Goal: Communication & Community: Answer question/provide support

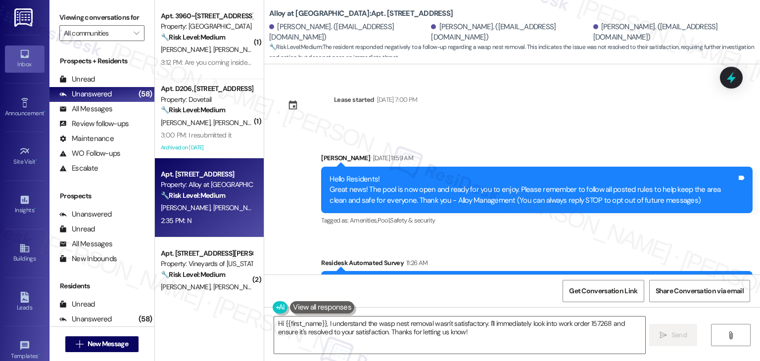
scroll to position [139, 0]
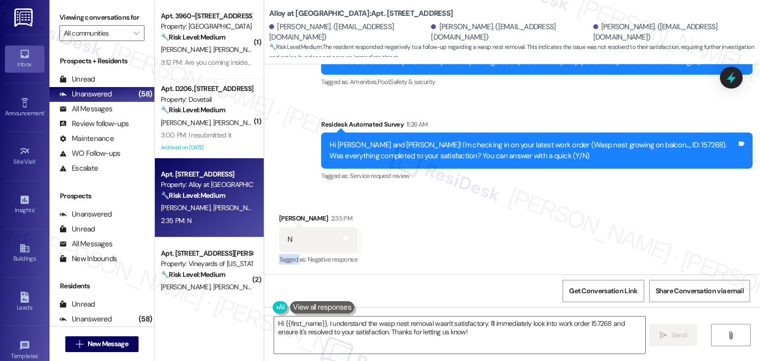
click at [425, 199] on div "Received via SMS [PERSON_NAME] 2:35 PM N Tags and notes Tagged as: Negative res…" at bounding box center [512, 233] width 496 height 84
click at [405, 327] on textarea "Hi {{first_name}}, I understand the wasp nest removal wasn't satisfactory. I'll…" at bounding box center [459, 335] width 371 height 37
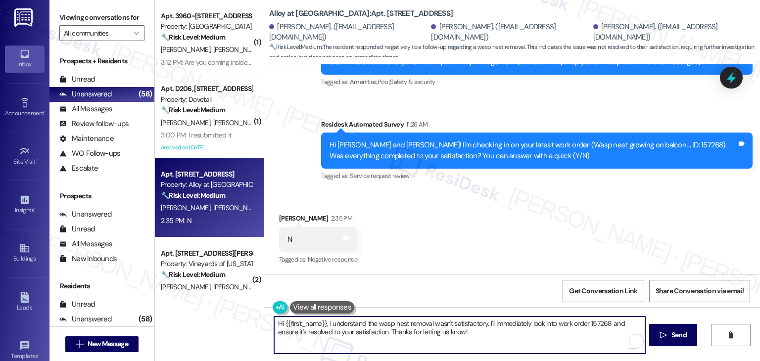
paste textarea "! I understand the work order wasn't completed to your satisfaction. Can you pr…"
drag, startPoint x: 321, startPoint y: 322, endPoint x: 282, endPoint y: 327, distance: 39.4
click at [280, 326] on textarea "Hi {{first_name}}! I understand the work order wasn't completed to your satisfa…" at bounding box center [459, 335] width 371 height 37
type textarea "Hi Jacob! I understand the work order wasn't completed to your satisfaction. Ca…"
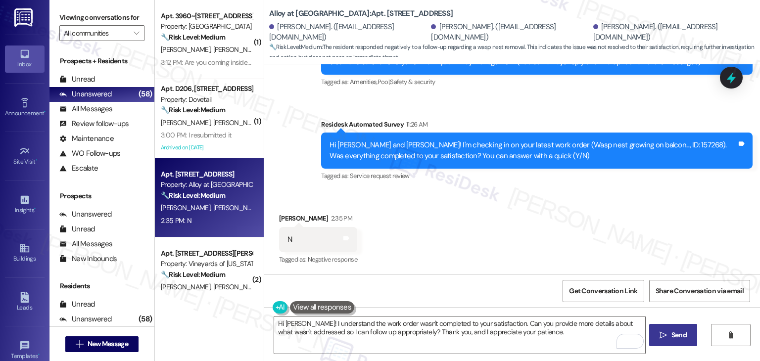
click at [679, 333] on span "Send" at bounding box center [679, 335] width 15 height 10
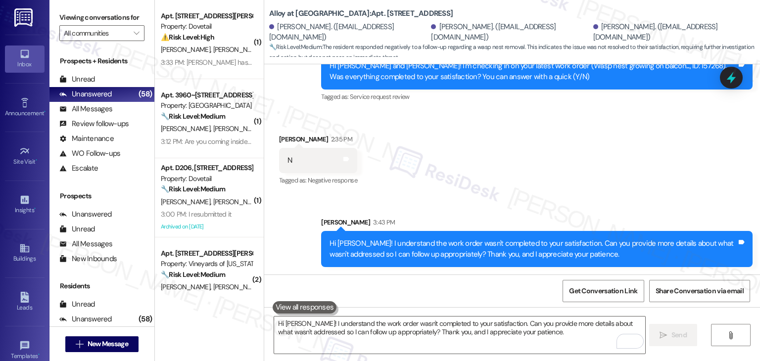
scroll to position [218, 0]
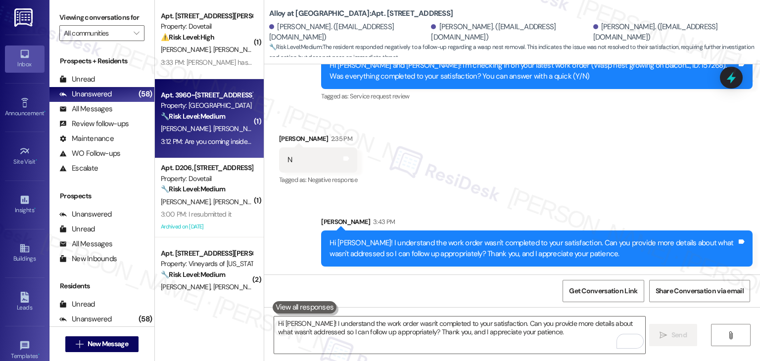
click at [192, 133] on div "K. Okeefe C. Okeefe" at bounding box center [207, 129] width 94 height 12
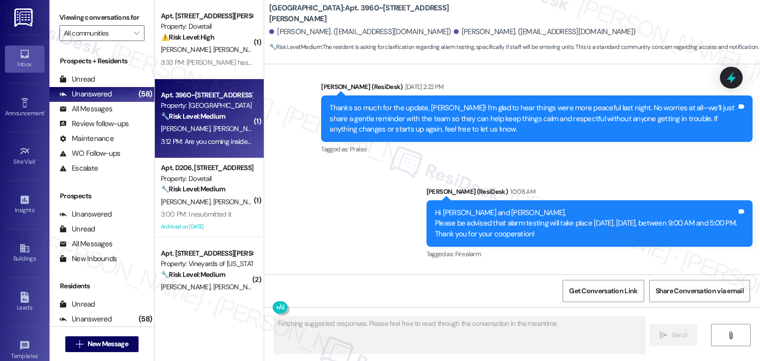
scroll to position [2057, 0]
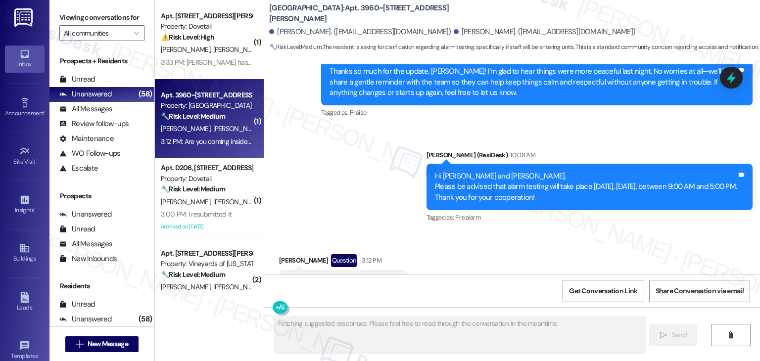
click at [509, 232] on div "Received via SMS Cheryl Okeefe Question 3:12 PM Are you coming inside the units…" at bounding box center [512, 275] width 496 height 86
click at [487, 232] on div "Received via SMS Cheryl Okeefe Question 3:12 PM Are you coming inside the units…" at bounding box center [512, 275] width 496 height 86
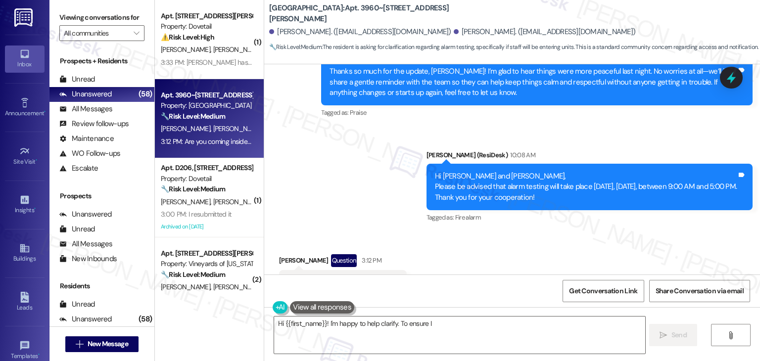
click at [487, 232] on div "Received via SMS Cheryl Okeefe Question 3:12 PM Are you coming inside the units…" at bounding box center [512, 275] width 496 height 86
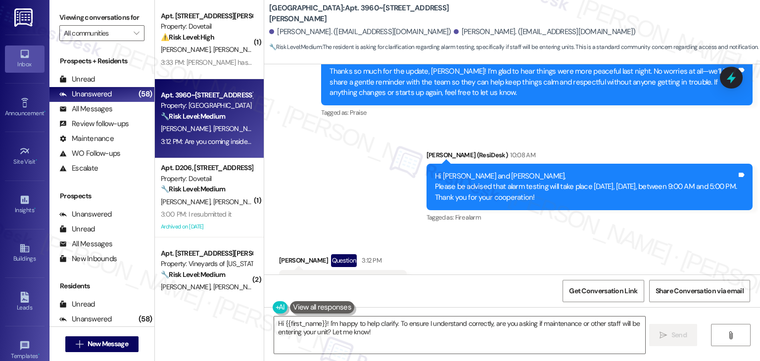
click at [487, 232] on div "Received via SMS Cheryl Okeefe Question 3:12 PM Are you coming inside the units…" at bounding box center [512, 275] width 496 height 86
click at [488, 232] on div "Received via SMS Cheryl Okeefe Question 3:12 PM Are you coming inside the units…" at bounding box center [512, 275] width 496 height 86
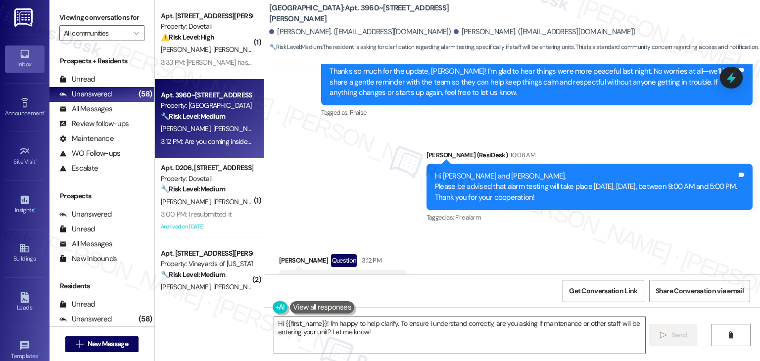
click at [489, 232] on div "Received via SMS Cheryl Okeefe Question 3:12 PM Are you coming inside the units…" at bounding box center [512, 275] width 496 height 86
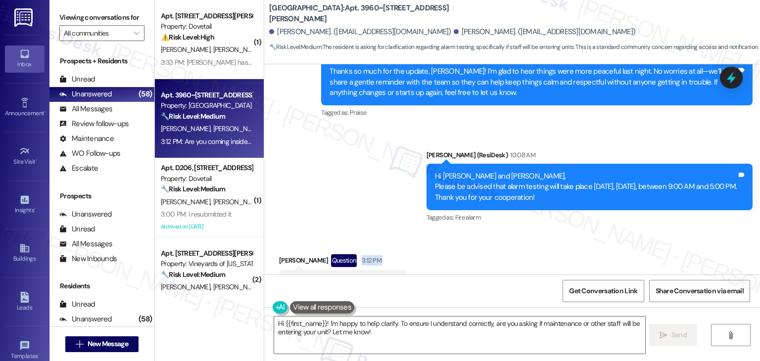
click at [489, 232] on div "Received via SMS Cheryl Okeefe Question 3:12 PM Are you coming inside the units…" at bounding box center [512, 275] width 496 height 86
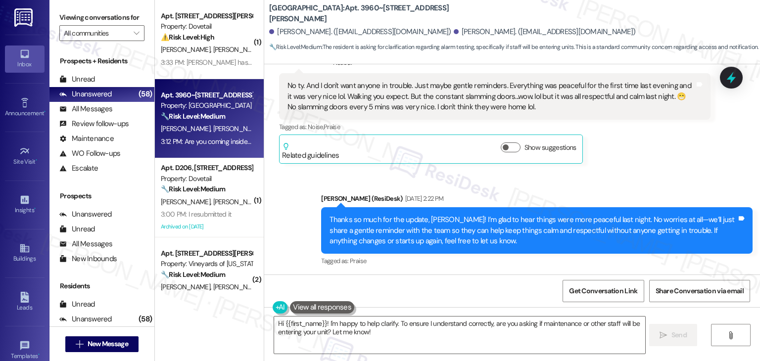
scroll to position [2058, 0]
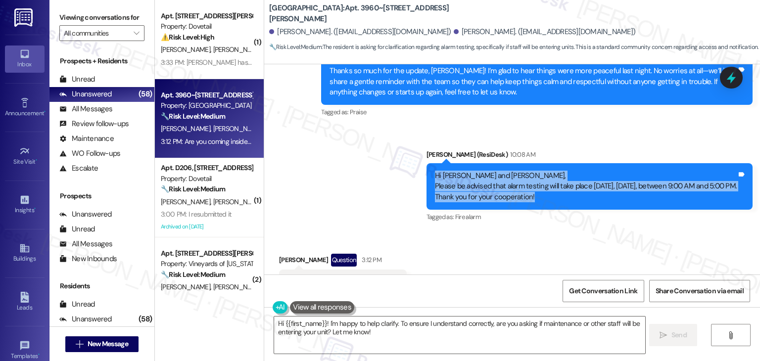
drag, startPoint x: 478, startPoint y: 155, endPoint x: 354, endPoint y: 129, distance: 126.4
click at [354, 129] on div "Sent via SMS Dottie (ResiDesk) Jun 26, 2025 at 2:22 PM Thanks so much for the u…" at bounding box center [512, 126] width 496 height 209
copy div "Hi Cheryl and Katelyn, Please be advised that alarm testing will take place tom…"
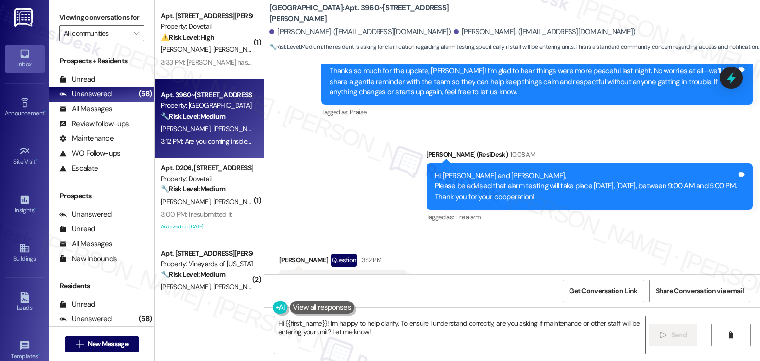
click at [329, 277] on div "Are you coming inside the units?" at bounding box center [339, 282] width 103 height 10
copy div "Are you coming inside the units? Tags and notes"
click at [409, 324] on textarea "Hi {{first_name}}! I'm happy to help clarify. To ensure I understand correctly,…" at bounding box center [459, 335] width 371 height 37
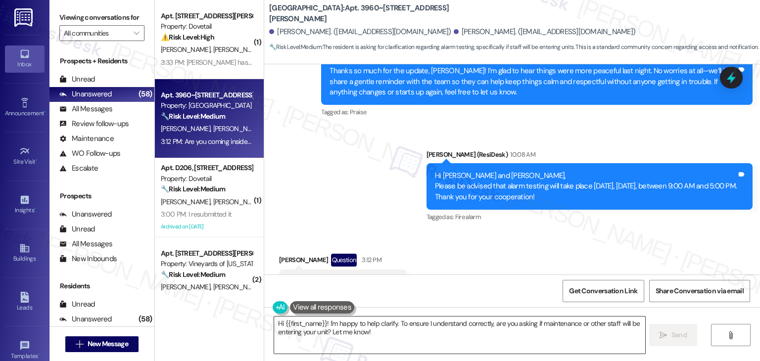
click at [409, 324] on textarea "Hi {{first_name}}! I'm happy to help clarify. To ensure I understand correctly,…" at bounding box center [459, 335] width 371 height 37
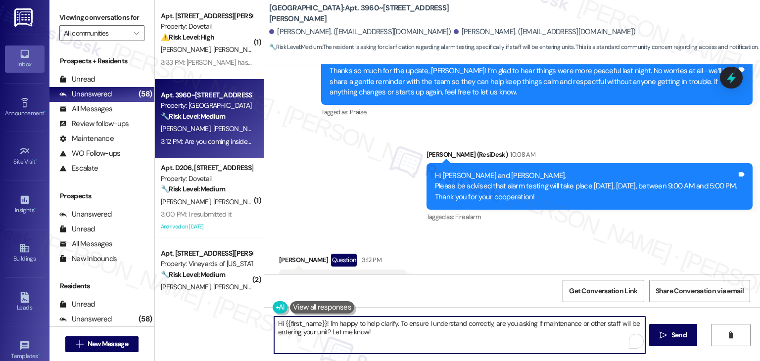
paste textarea "Cheryl, I’m not sure if they’ll need to enter residents’ units, but I don’t bel…"
type textarea "Hi Cheryl, I’m not sure if they’ll need to enter residents’ units, but I don’t …"
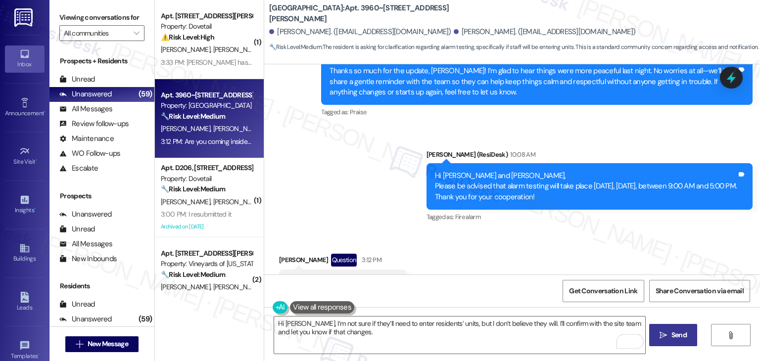
click at [677, 335] on span "Send" at bounding box center [679, 335] width 15 height 10
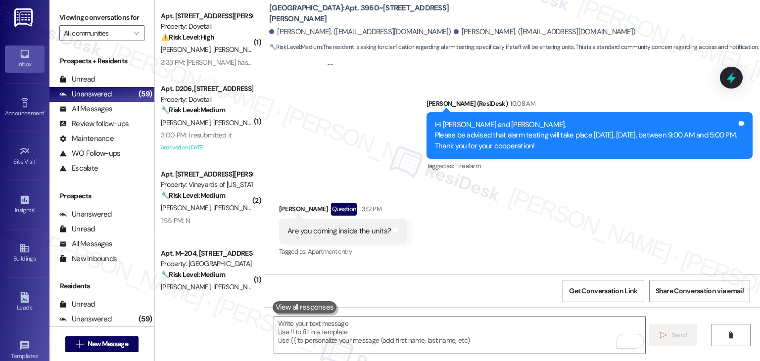
scroll to position [2138, 0]
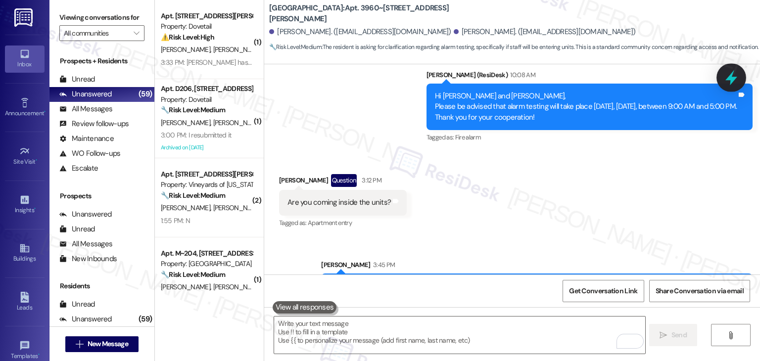
click at [736, 80] on icon at bounding box center [731, 77] width 17 height 17
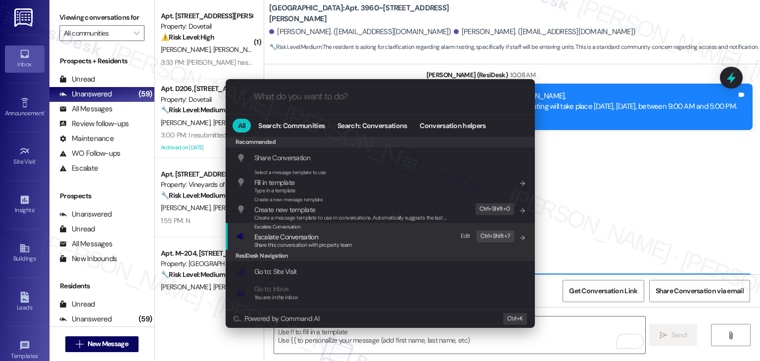
click at [298, 242] on span "Share this conversation with property team" at bounding box center [303, 245] width 98 height 7
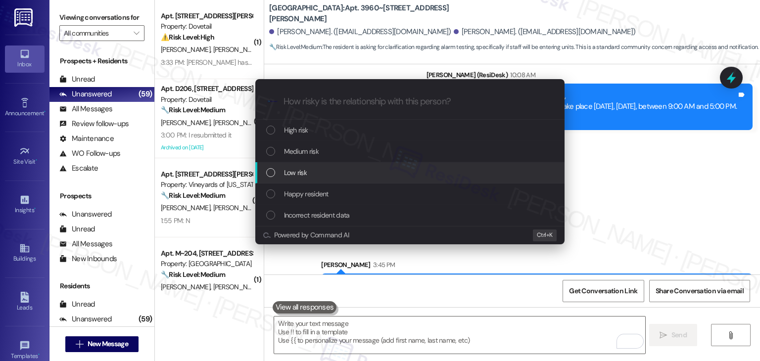
click at [272, 176] on div "List of options" at bounding box center [270, 172] width 9 height 9
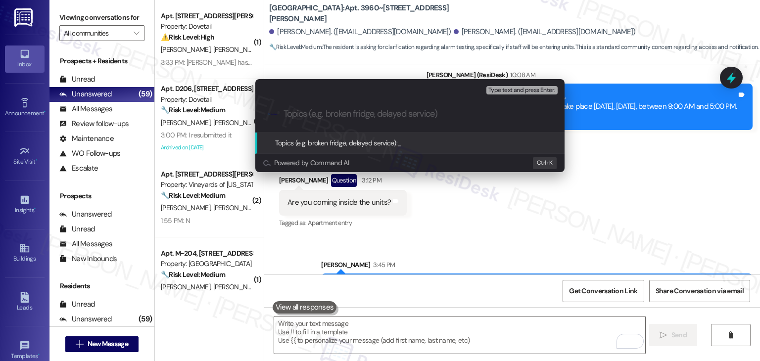
paste input "Inquiry on Unit Entry During Alarm Testing"
type input "Inquiry on Unit Entry During Alarm Testing"
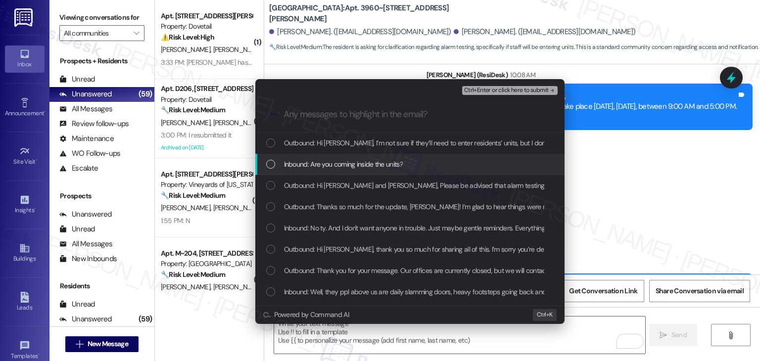
click at [271, 163] on div "List of options" at bounding box center [270, 164] width 9 height 9
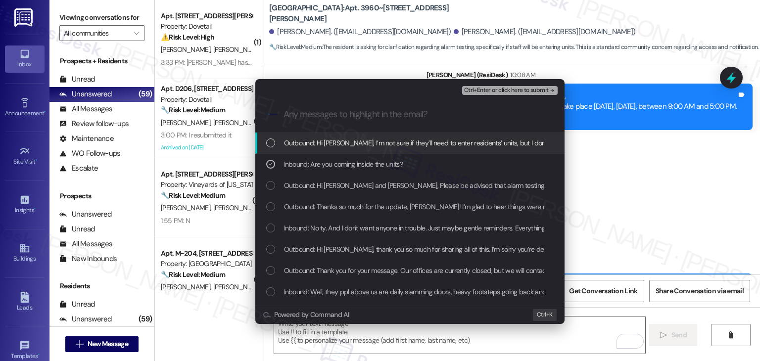
click at [503, 93] on span "Ctrl+Enter or click here to submit" at bounding box center [506, 90] width 85 height 7
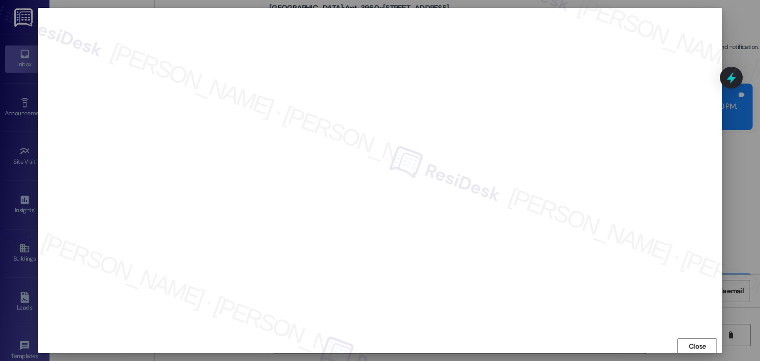
scroll to position [6, 0]
click at [699, 344] on span "Close" at bounding box center [697, 341] width 17 height 10
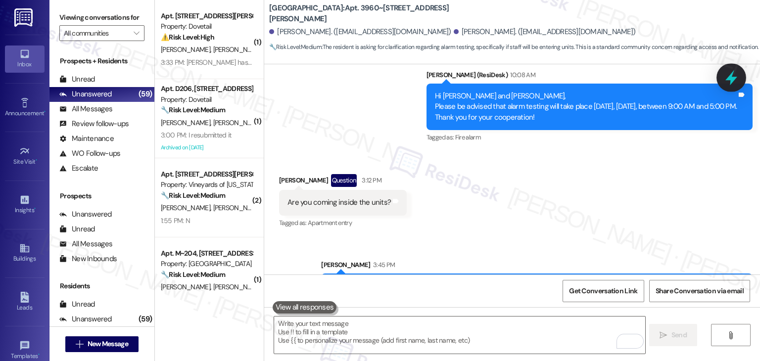
click at [734, 78] on icon at bounding box center [732, 77] width 12 height 15
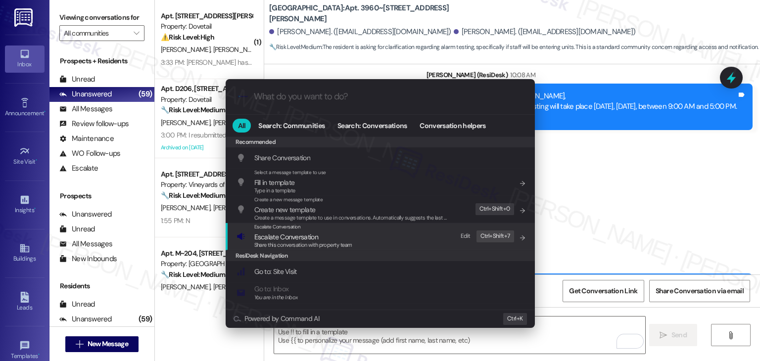
click at [331, 245] on span "Share this conversation with property team" at bounding box center [303, 245] width 98 height 7
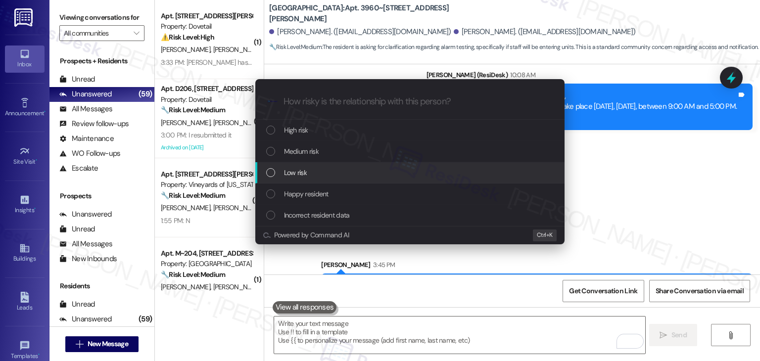
click at [273, 175] on div "List of options" at bounding box center [270, 172] width 9 height 9
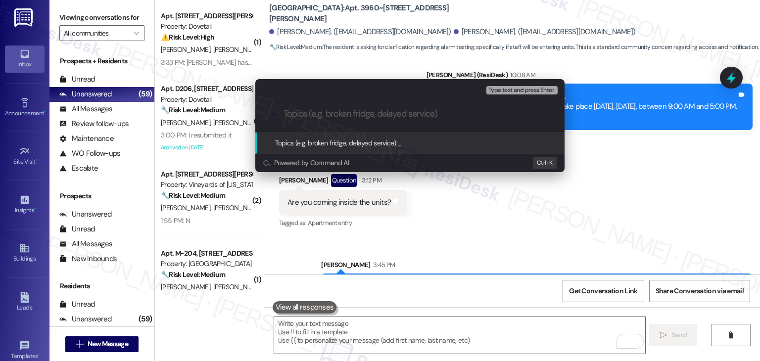
paste input "Inquiry on Unit Entry During Alarm Testing"
type input "Inquiry on Unit Entry During Alarm Testing"
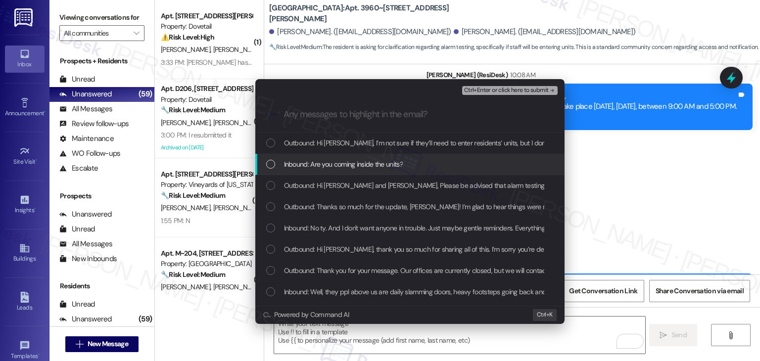
click at [272, 169] on div "Inbound: Are you coming inside the units?" at bounding box center [411, 164] width 290 height 11
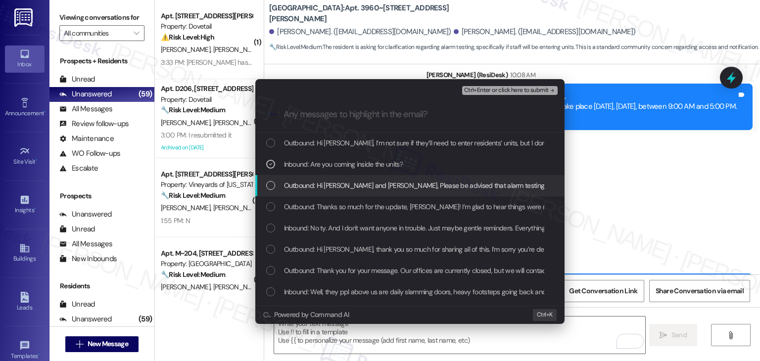
click at [272, 186] on div "List of options" at bounding box center [270, 185] width 9 height 9
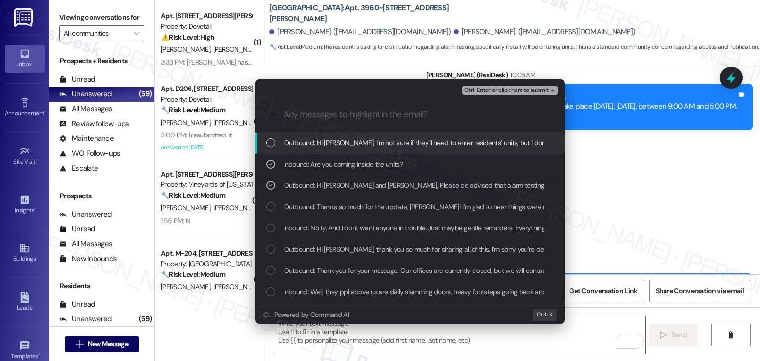
click at [512, 92] on span "Ctrl+Enter or click here to submit" at bounding box center [506, 90] width 85 height 7
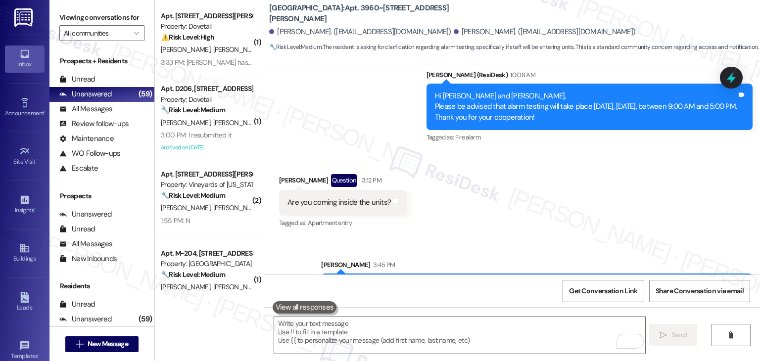
scroll to position [0, 0]
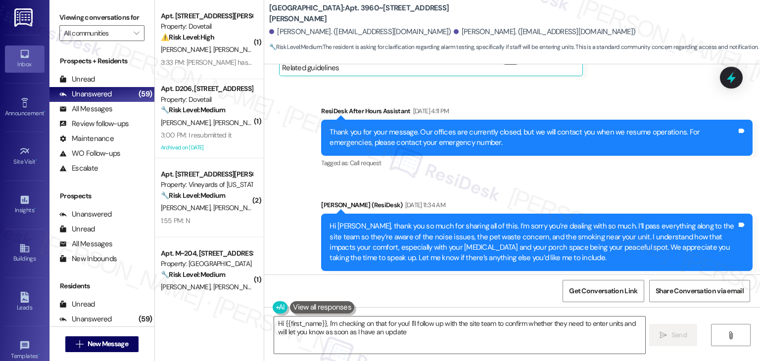
type textarea "Hi {{first_name}}, I'm checking on that for you! I'll follow up with the site t…"
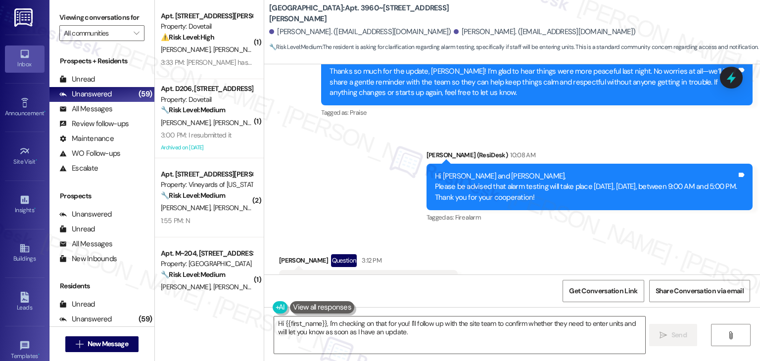
scroll to position [2152, 0]
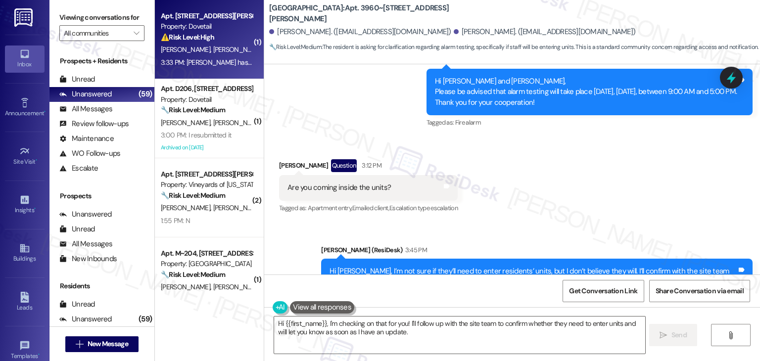
click at [218, 68] on div "3:33 PM: Kevin hasn't lived in this apartment for over a year. 3:33 PM: Kevin h…" at bounding box center [207, 62] width 94 height 12
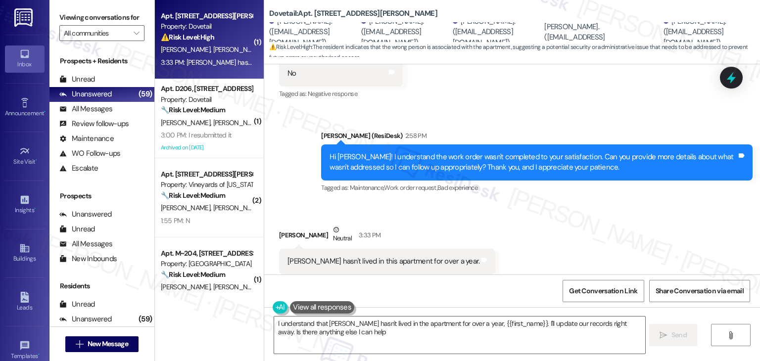
scroll to position [830, 0]
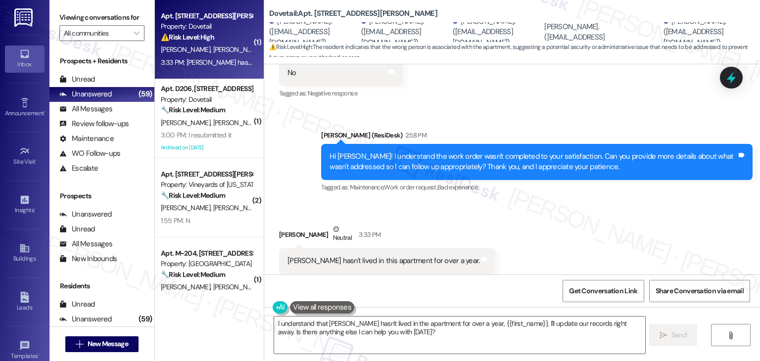
click at [458, 202] on div "Received via SMS Maria Ortega Neutral 3:33 PM Kevin hasn't lived in this apartm…" at bounding box center [512, 249] width 496 height 94
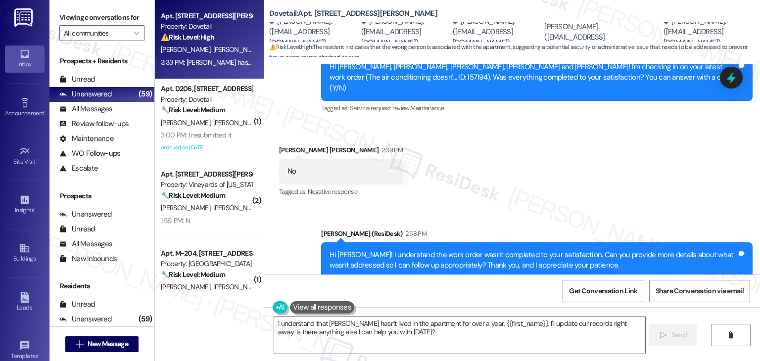
scroll to position [682, 0]
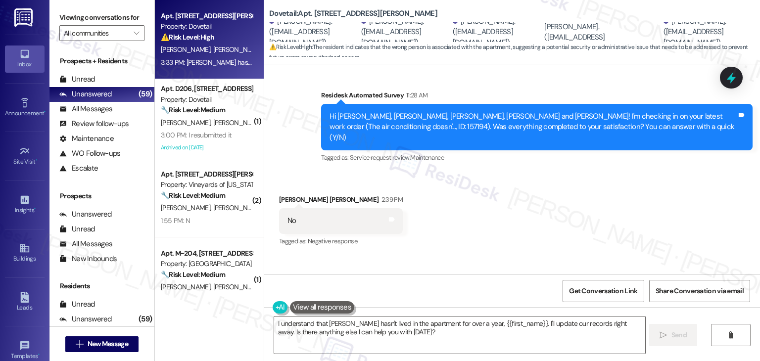
click at [458, 203] on div "Received via SMS Kevin Fernandez Nieto 2:39 PM No Tags and notes Tagged as: Neg…" at bounding box center [512, 214] width 496 height 84
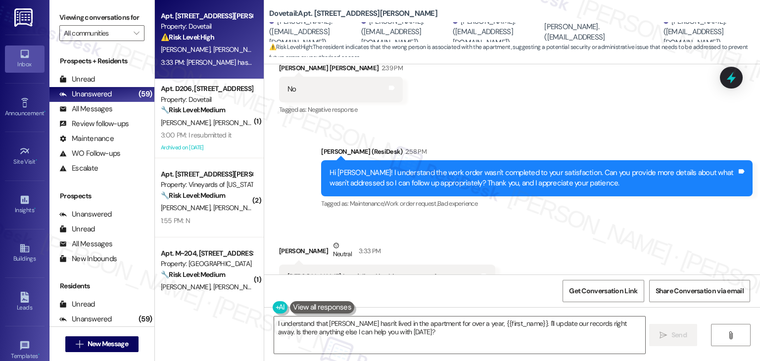
scroll to position [831, 0]
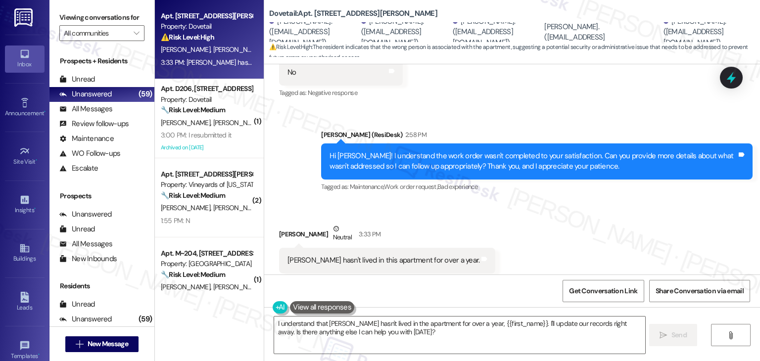
click at [444, 151] on div "Hi Kevin! I understand the work order wasn't completed to your satisfaction. Ca…" at bounding box center [533, 161] width 407 height 21
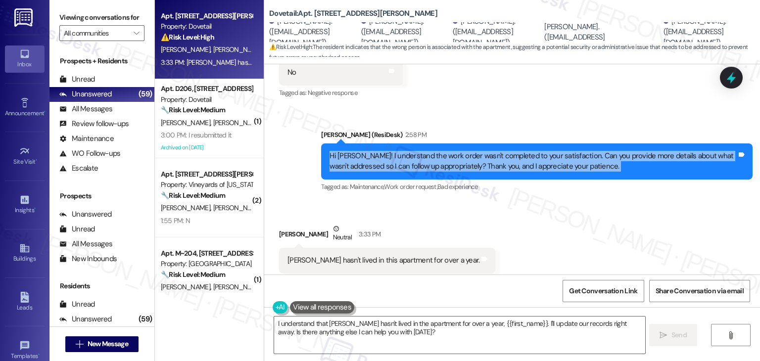
click at [444, 151] on div "Hi Kevin! I understand the work order wasn't completed to your satisfaction. Ca…" at bounding box center [533, 161] width 407 height 21
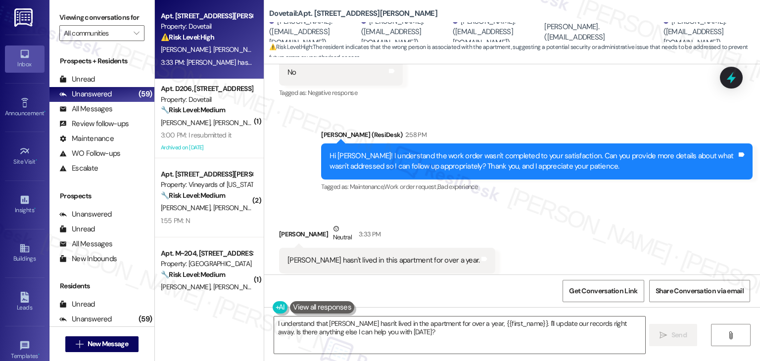
click at [357, 255] on div "Kevin hasn't lived in this apartment for over a year." at bounding box center [384, 260] width 192 height 10
copy div "Kevin hasn't lived in this apartment for over a year. Tags and notes"
click at [390, 326] on textarea "I understand that Kevin hasn't lived in the apartment for over a year, {{first_…" at bounding box center [459, 335] width 371 height 37
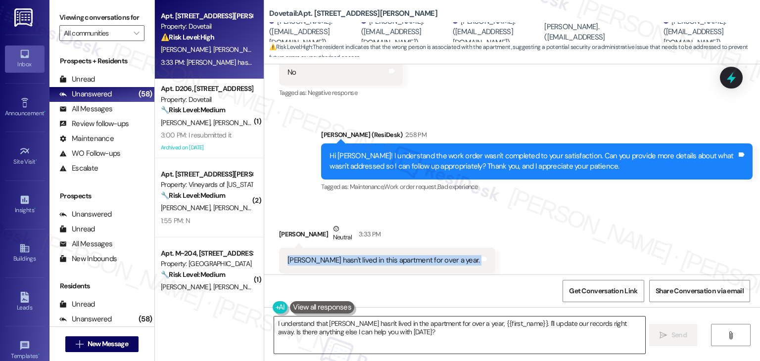
click at [390, 326] on textarea "I understand that Kevin hasn't lived in the apartment for over a year, {{first_…" at bounding box center [459, 335] width 371 height 37
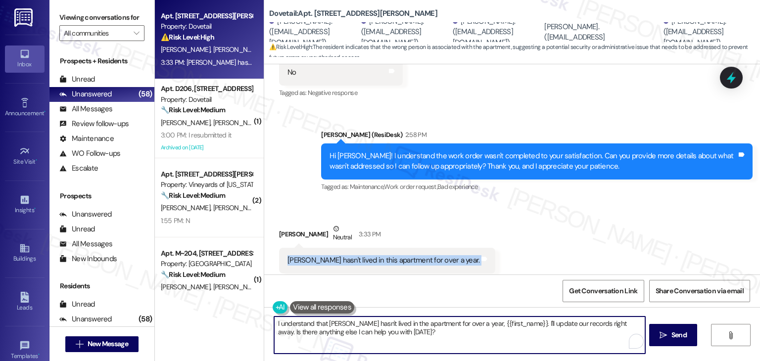
click at [390, 326] on textarea "I understand that Kevin hasn't lived in the apartment for over a year, {{first_…" at bounding box center [459, 335] width 371 height 37
paste textarea "Hi Maria, thanks for letting me know. Just to confirm—has Kevin already moved o…"
click at [442, 334] on textarea "Hi Maria, thanks for letting me know. Just to confirm—has Kevin already moved o…" at bounding box center [459, 335] width 371 height 37
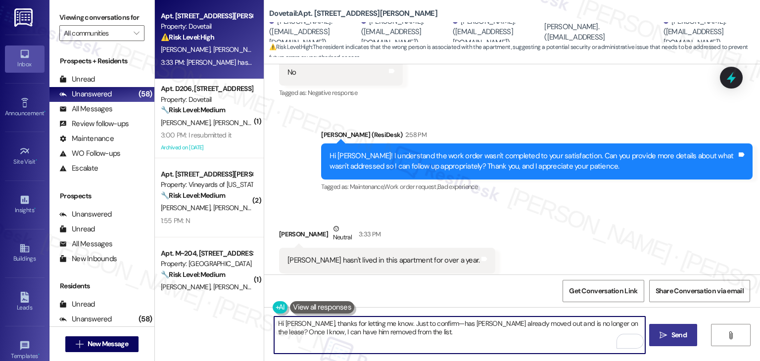
click at [686, 339] on span "Send" at bounding box center [679, 335] width 15 height 10
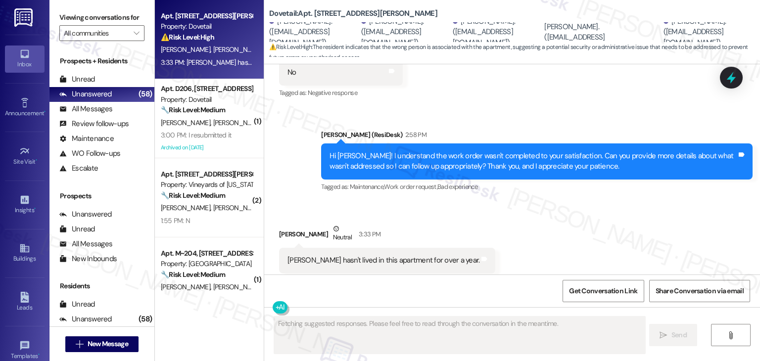
scroll to position [830, 0]
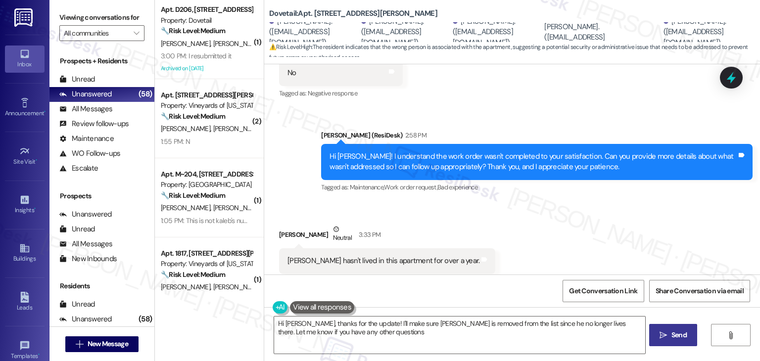
type textarea "Hi Maria, thanks for the update! I'll make sure Kevin is removed from the list …"
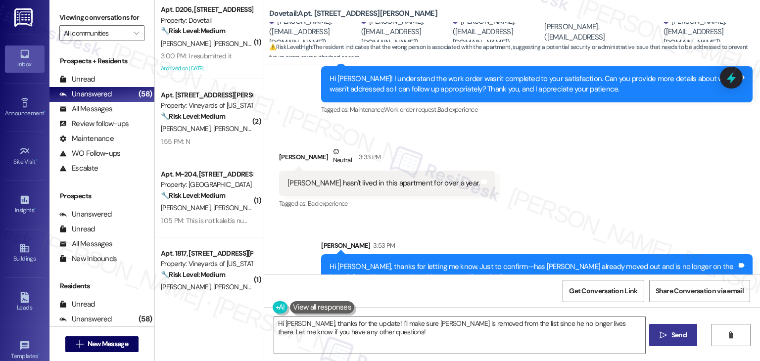
scroll to position [910, 0]
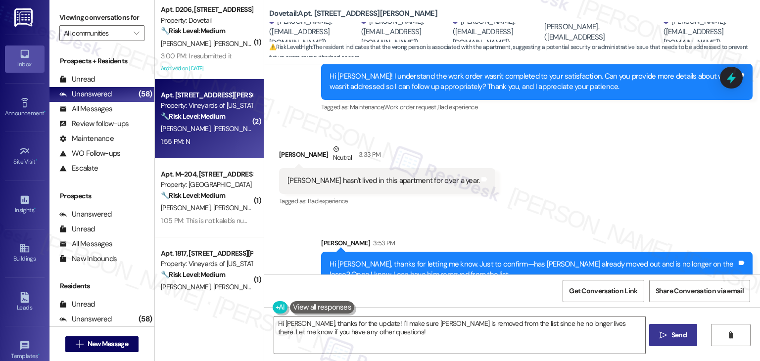
click at [202, 118] on strong "🔧 Risk Level: Medium" at bounding box center [193, 116] width 64 height 9
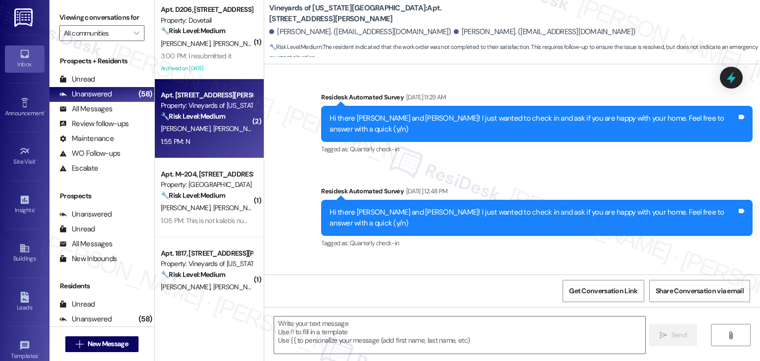
type textarea "Fetching suggested responses. Please feel free to read through the conversation…"
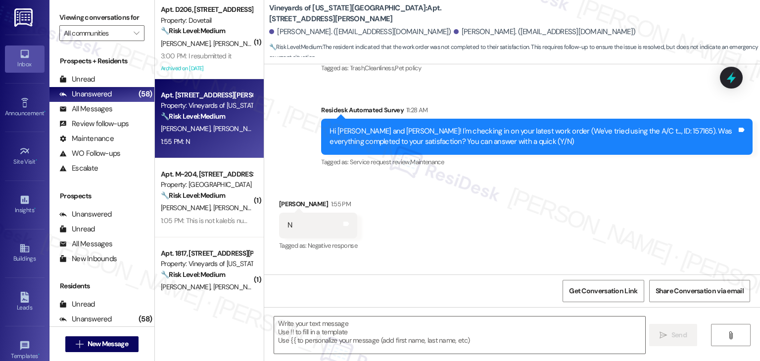
scroll to position [1900, 0]
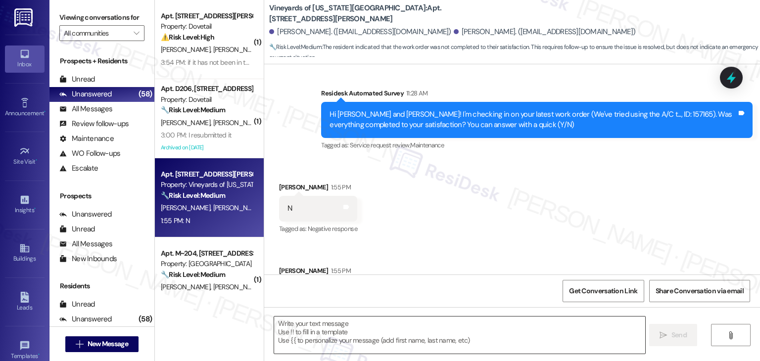
click at [325, 329] on textarea at bounding box center [459, 335] width 371 height 37
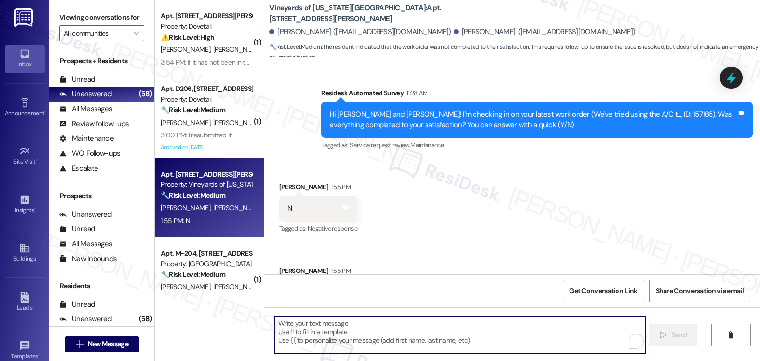
paste textarea "Hi {{first_name}}! I understand the work order wasn't completed to your satisfa…"
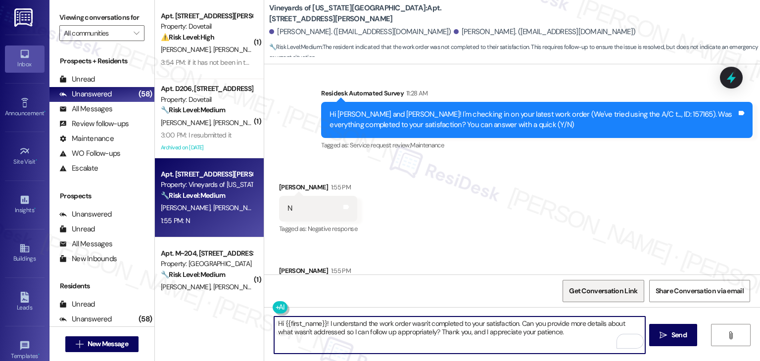
type textarea "Hi {{first_name}}! I understand the work order wasn't completed to your satisfa…"
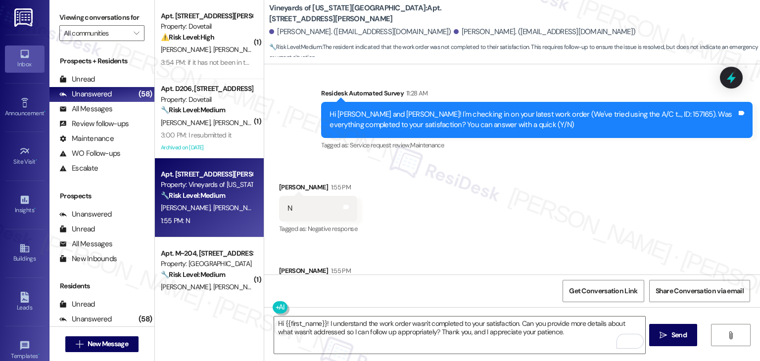
click at [485, 270] on div "Received via SMS Dante Williams 1:55 PM N Tags and notes Tagged as: Negative re…" at bounding box center [512, 243] width 496 height 167
click at [677, 338] on span "Send" at bounding box center [679, 335] width 15 height 10
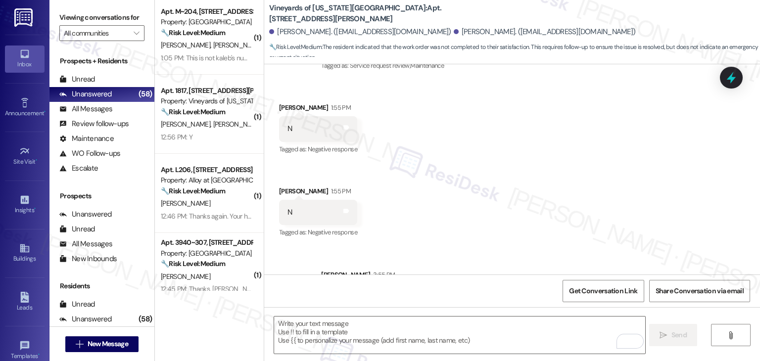
scroll to position [297, 0]
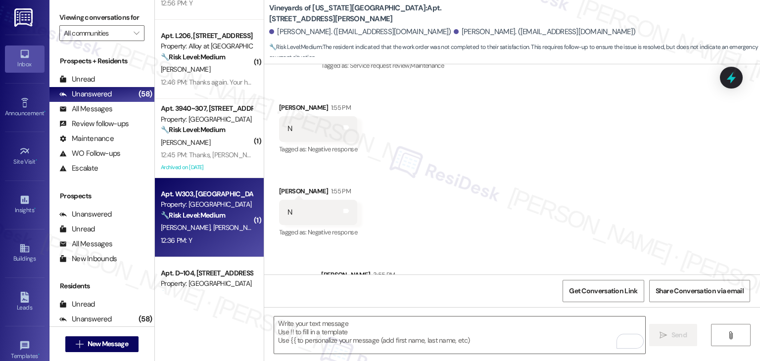
click at [217, 240] on div "12:36 PM: Y 12:36 PM: Y" at bounding box center [207, 241] width 94 height 12
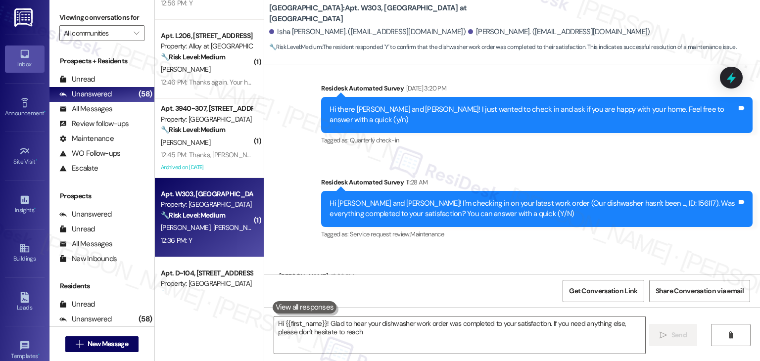
scroll to position [585, 0]
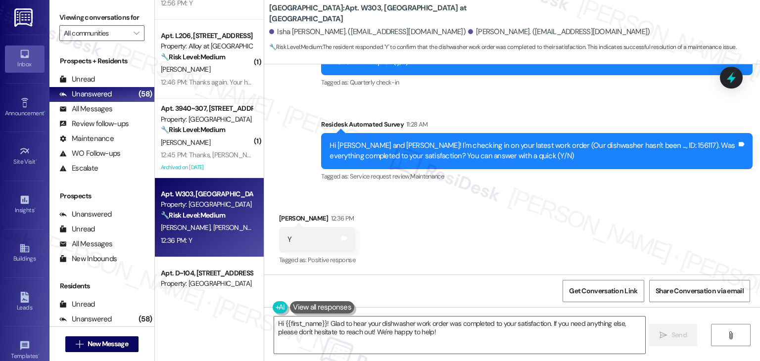
click at [482, 257] on div "Received via SMS Tanya Gelli 12:36 PM Y Tags and notes Tagged as: Positive resp…" at bounding box center [512, 233] width 496 height 84
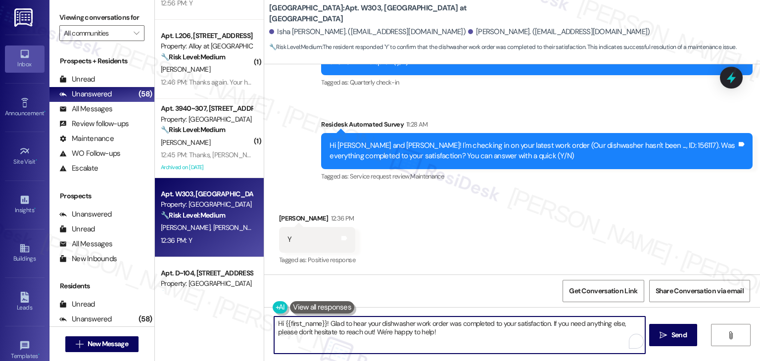
drag, startPoint x: 321, startPoint y: 322, endPoint x: 279, endPoint y: 321, distance: 41.6
click at [279, 321] on textarea "Hi {{first_name}}! Glad to hear your dishwasher work order was completed to you…" at bounding box center [459, 335] width 371 height 37
click at [473, 275] on div "Get Conversation Link Share Conversation via email" at bounding box center [512, 291] width 496 height 33
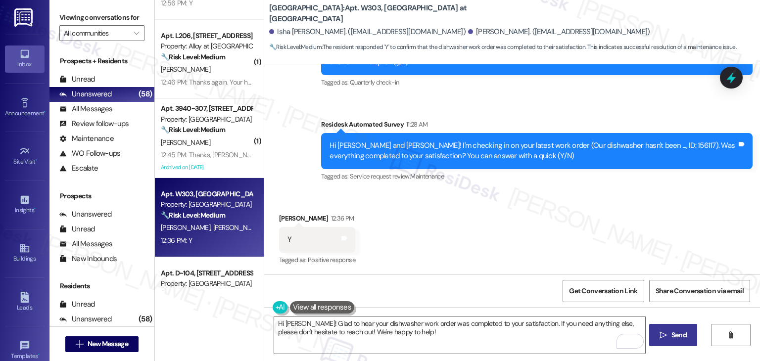
click at [677, 331] on span "Send" at bounding box center [679, 335] width 15 height 10
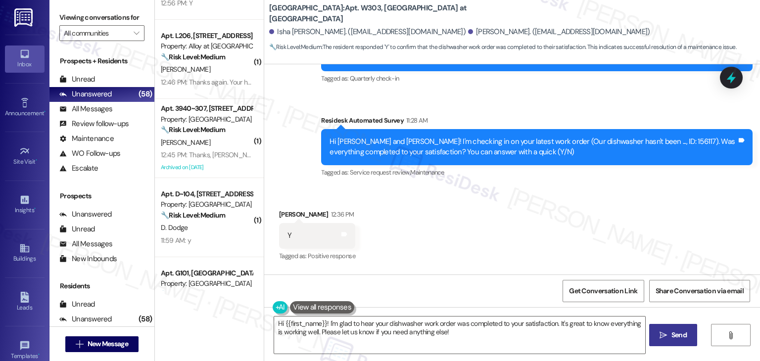
scroll to position [665, 0]
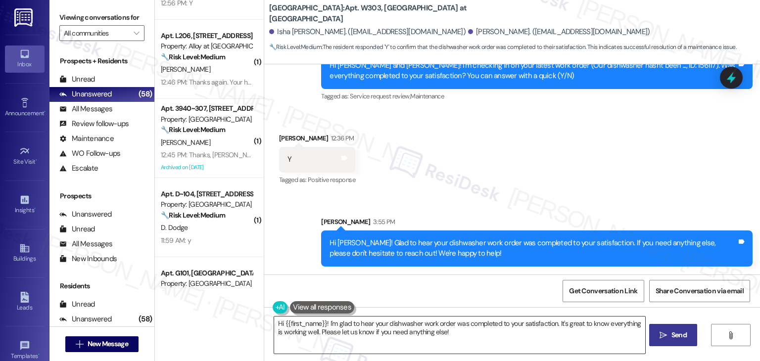
click at [345, 331] on textarea "Hi {{first_name}}! I'm glad to hear your dishwasher work order was completed to…" at bounding box center [459, 335] width 371 height 37
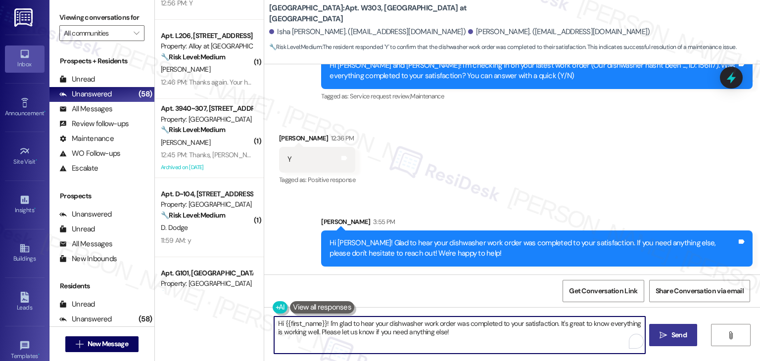
click at [345, 331] on textarea "Hi {{first_name}}! I'm glad to hear your dishwasher work order was completed to…" at bounding box center [459, 335] width 371 height 37
paste textarea "We're eager to know if {{property}} has met your expectations. Your feedback is…"
type textarea "We're eager to know if {{property}} has met your expectations. Your feedback is…"
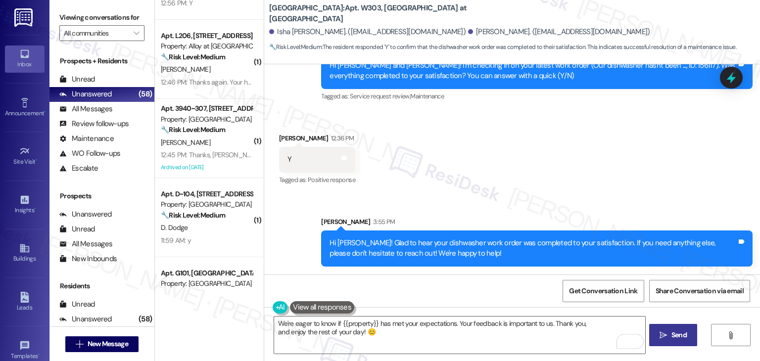
click at [677, 332] on span "Send" at bounding box center [679, 335] width 15 height 10
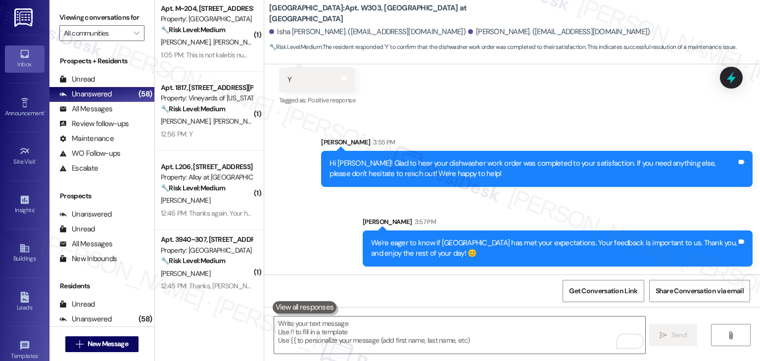
scroll to position [149, 0]
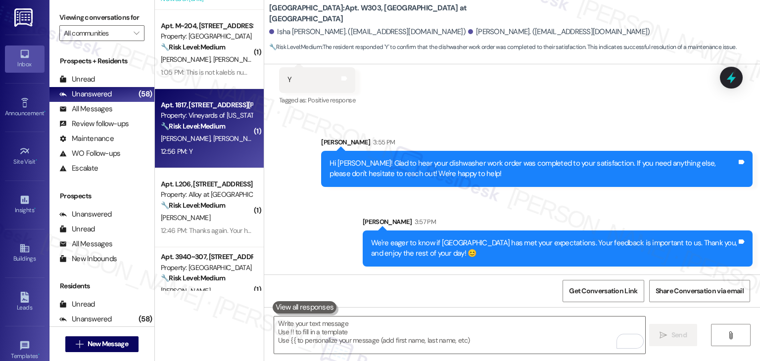
click at [232, 126] on div "🔧 Risk Level: Medium The resident responded 'Y' indicating the work order was c…" at bounding box center [207, 126] width 92 height 10
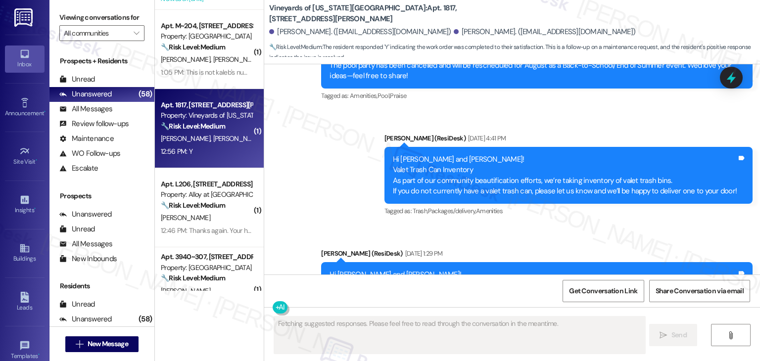
scroll to position [2566, 0]
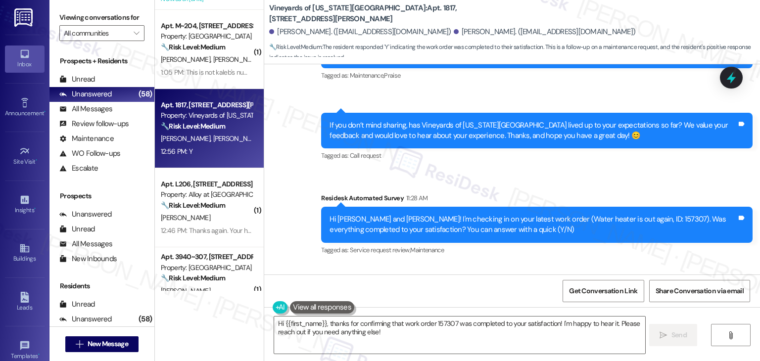
click at [496, 265] on div "Received via SMS Abigail Burg 12:56 PM Y Tags and notes Tagged as: Positive res…" at bounding box center [512, 307] width 496 height 84
click at [498, 265] on div "Received via SMS Abigail Burg 12:56 PM Y Tags and notes Tagged as: Positive res…" at bounding box center [512, 307] width 496 height 84
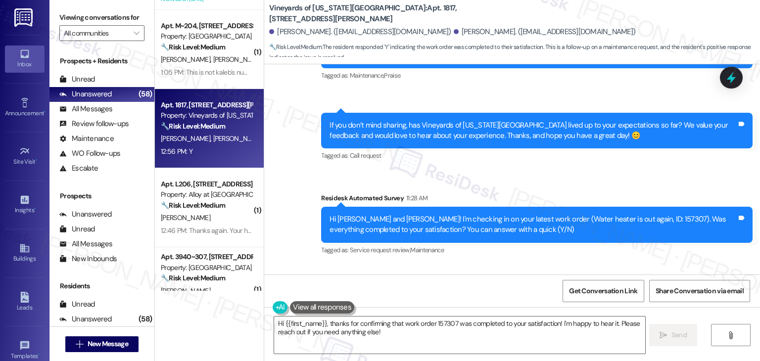
click at [498, 265] on div "Received via SMS Abigail Burg 12:56 PM Y Tags and notes Tagged as: Positive res…" at bounding box center [512, 307] width 496 height 84
click at [286, 287] on div "Abigail Burg 12:56 PM" at bounding box center [317, 294] width 76 height 14
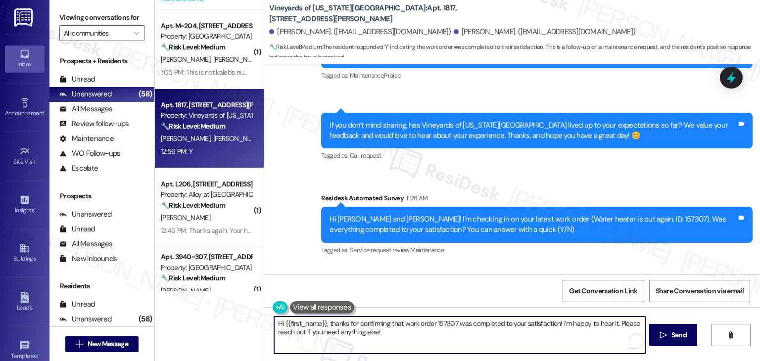
drag, startPoint x: 314, startPoint y: 327, endPoint x: 295, endPoint y: 325, distance: 18.9
click at [295, 326] on textarea "Hi {{first_name}}, thanks for confirming that work order 157307 was completed t…" at bounding box center [459, 335] width 371 height 37
paste textarea "Abigail"
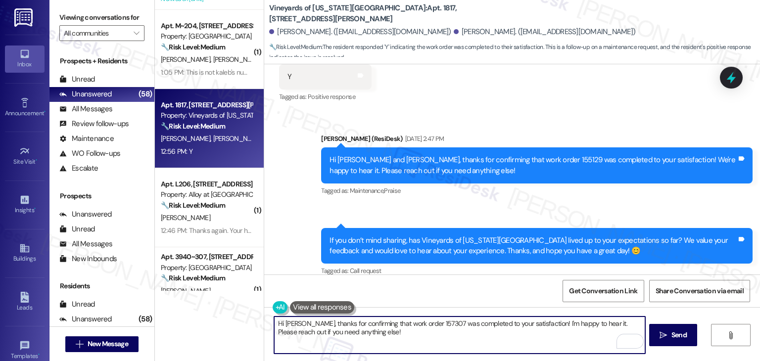
scroll to position [2467, 0]
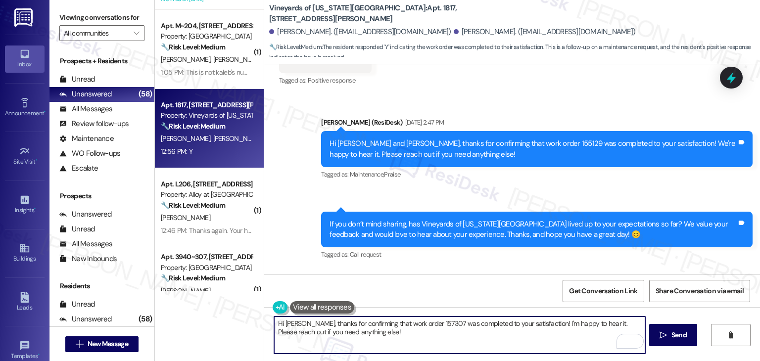
type textarea "Hi Abigail, thanks for confirming that work order 157307 was completed to your …"
click at [543, 297] on div "Get Conversation Link Share Conversation via email" at bounding box center [512, 291] width 496 height 33
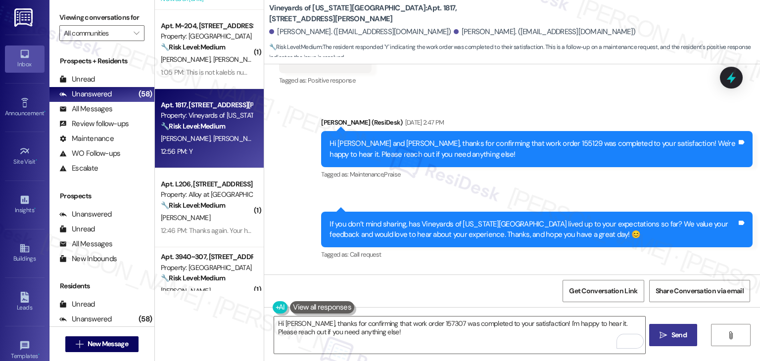
click at [678, 337] on span "Send" at bounding box center [679, 335] width 15 height 10
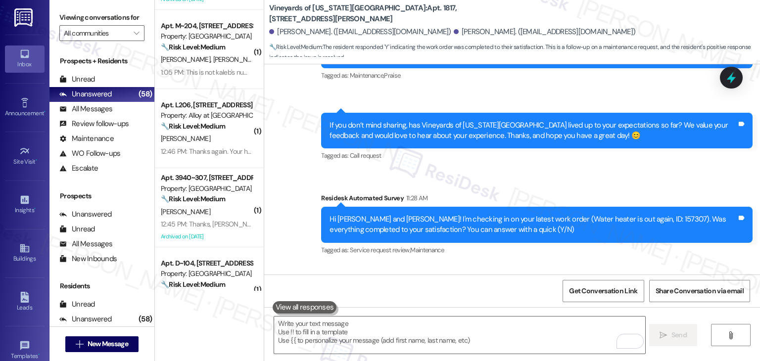
scroll to position [2646, 0]
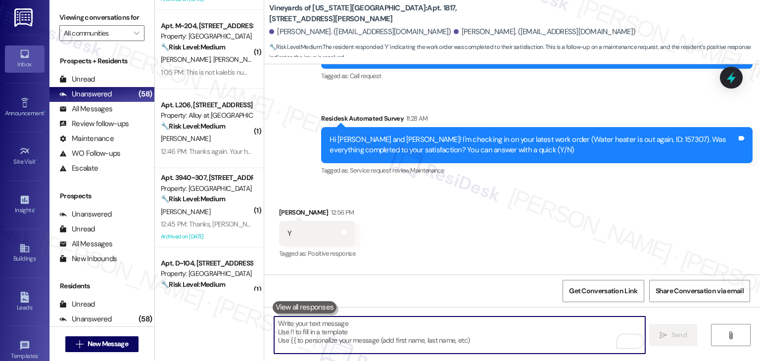
click at [411, 335] on textarea "To enrich screen reader interactions, please activate Accessibility in Grammarl…" at bounding box center [459, 335] width 371 height 37
paste textarea "We’d also really appreciate it if you could share your experience in a review, …"
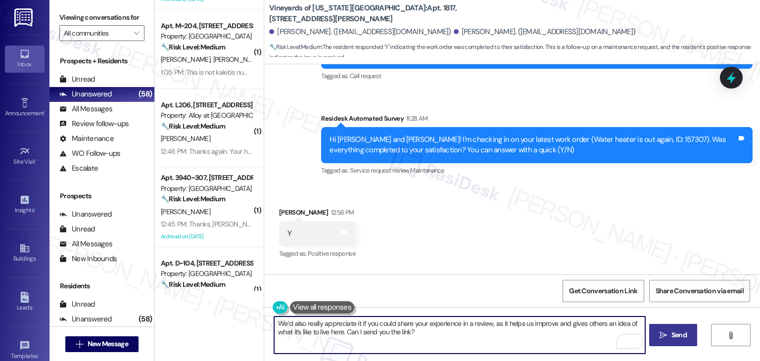
type textarea "We’d also really appreciate it if you could share your experience in a review, …"
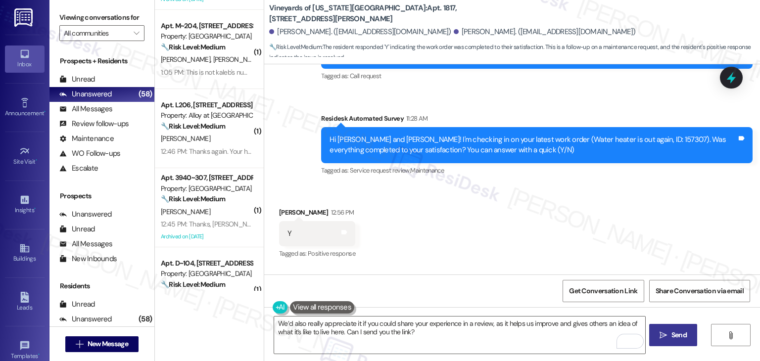
click at [665, 334] on icon "" at bounding box center [663, 336] width 7 height 8
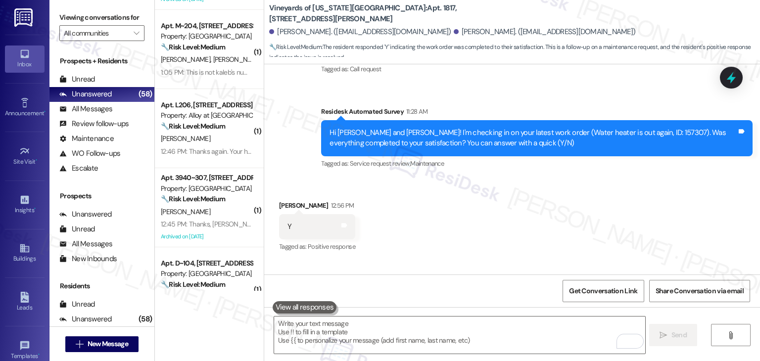
scroll to position [2726, 0]
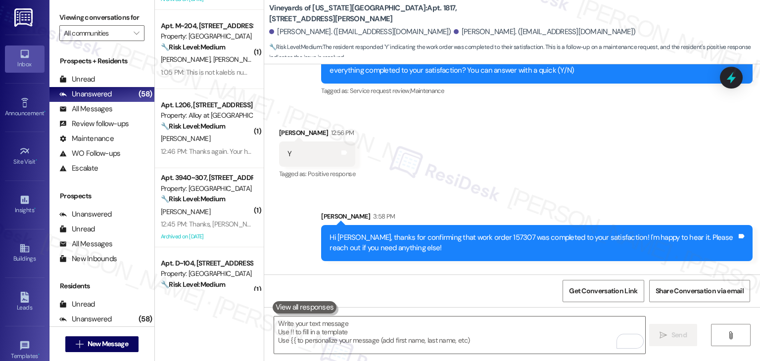
click at [285, 228] on div "Sent via SMS Sarah 3:58 PM Hi Abigail, thanks for confirming that work order 15…" at bounding box center [512, 268] width 496 height 159
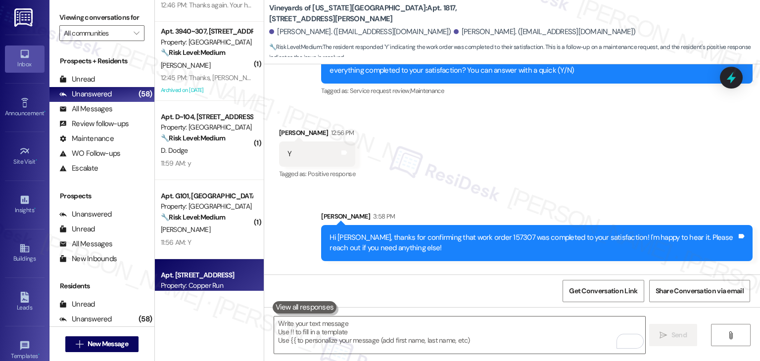
scroll to position [297, 0]
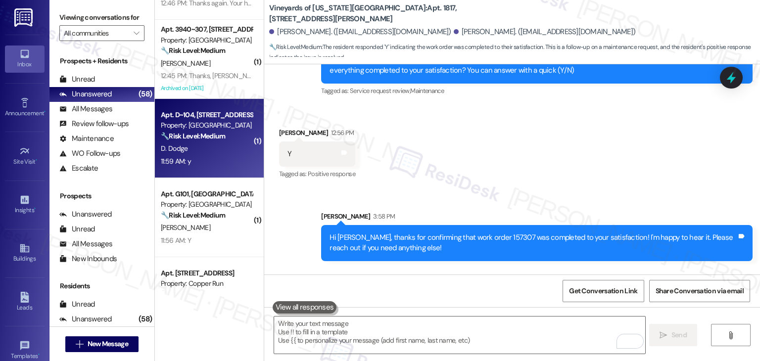
click at [160, 153] on div "D. Dodge" at bounding box center [207, 149] width 94 height 12
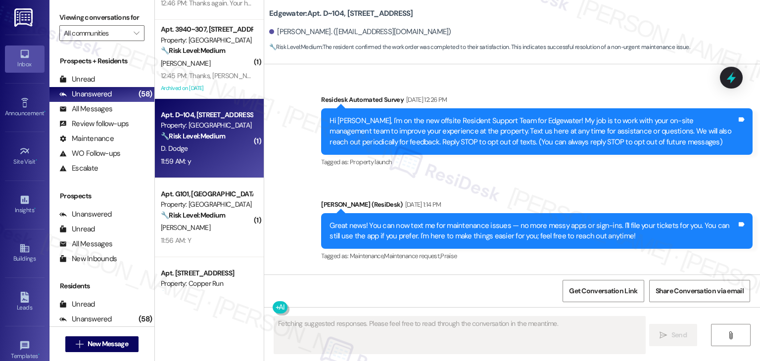
scroll to position [8059, 0]
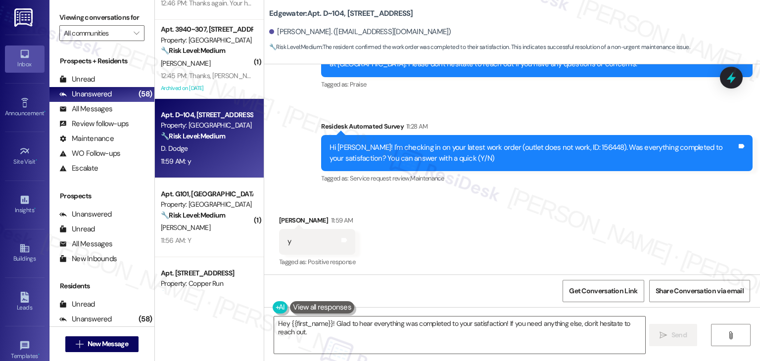
type textarea "Hey {{first_name}}! Glad to hear everything was completed to your satisfaction!…"
click at [408, 236] on div "Received via SMS Diane Dodge 11:59 AM y Tags and notes Tagged as: Positive resp…" at bounding box center [512, 235] width 496 height 84
click at [422, 238] on div "Received via SMS Diane Dodge 11:59 AM y Tags and notes Tagged as: Positive resp…" at bounding box center [512, 235] width 496 height 84
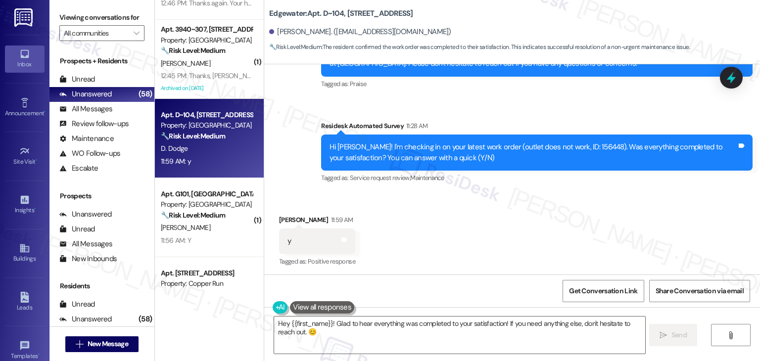
click at [422, 239] on div "Received via SMS Diane Dodge 11:59 AM y Tags and notes Tagged as: Positive resp…" at bounding box center [512, 235] width 496 height 84
click at [358, 333] on textarea "Hey {{first_name}}! Glad to hear everything was completed to your satisfaction!…" at bounding box center [459, 335] width 371 height 37
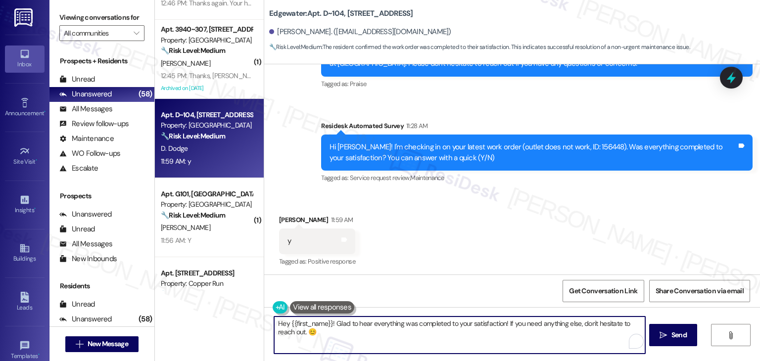
click at [439, 255] on div "Received via SMS Diane Dodge 11:59 AM y Tags and notes Tagged as: Positive resp…" at bounding box center [512, 235] width 496 height 84
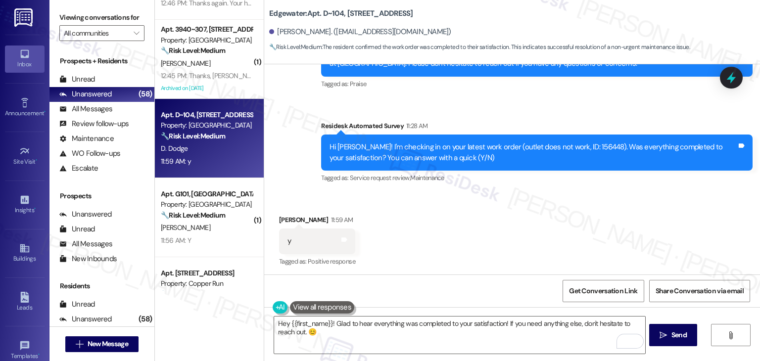
click at [439, 255] on div "Received via SMS Diane Dodge 11:59 AM y Tags and notes Tagged as: Positive resp…" at bounding box center [512, 235] width 496 height 84
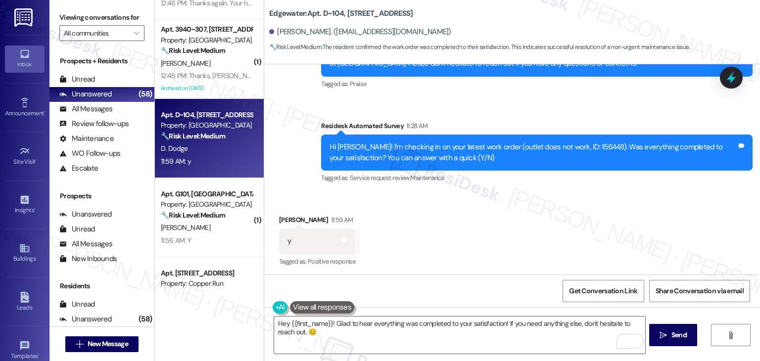
click at [439, 255] on div "Received via SMS Diane Dodge 11:59 AM y Tags and notes Tagged as: Positive resp…" at bounding box center [512, 235] width 496 height 84
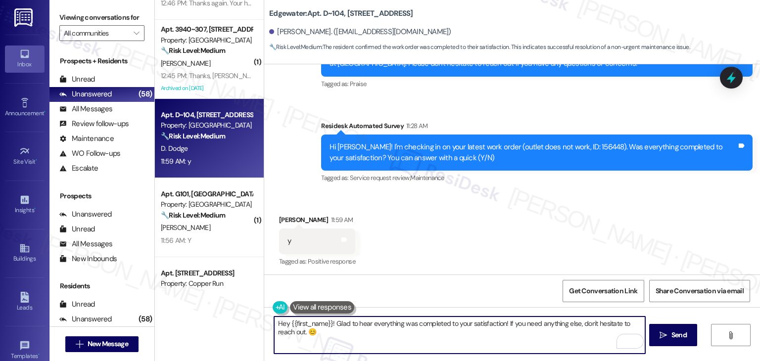
click at [364, 332] on textarea "Hey {{first_name}}! Glad to hear everything was completed to your satisfaction!…" at bounding box center [459, 335] width 371 height 37
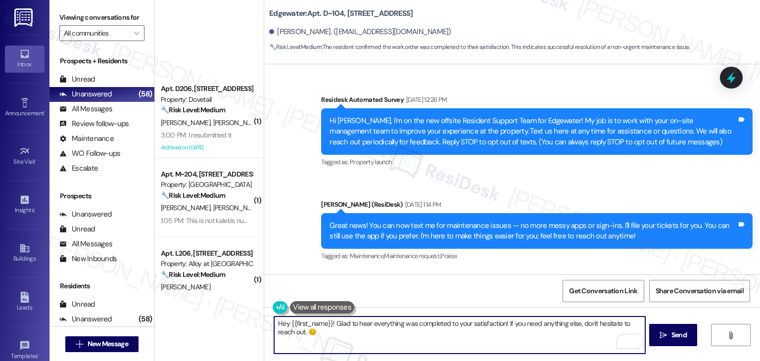
scroll to position [8059, 0]
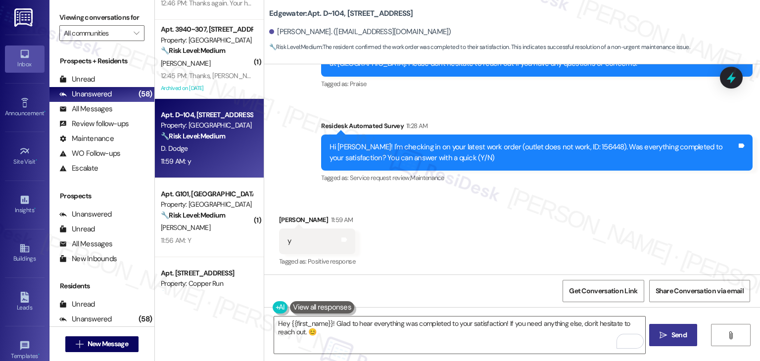
click at [679, 335] on span "Send" at bounding box center [679, 335] width 15 height 10
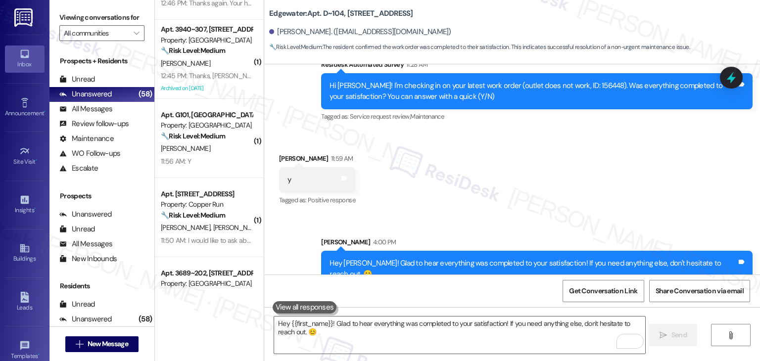
scroll to position [8129, 0]
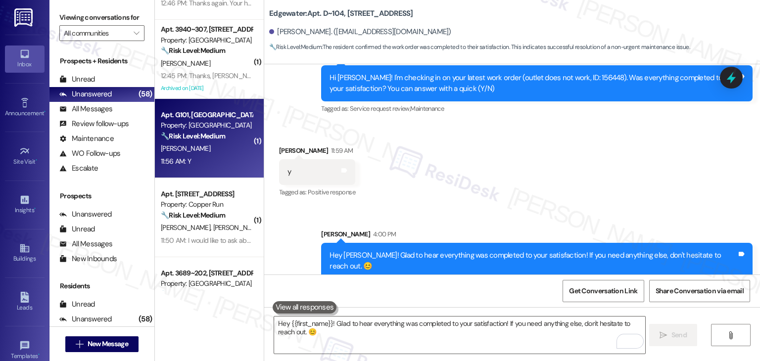
click at [188, 164] on div "11:56 AM: Y 11:56 AM: Y" at bounding box center [207, 161] width 94 height 12
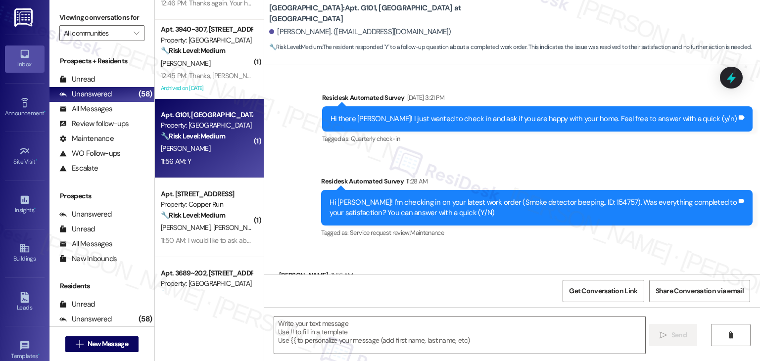
type textarea "Fetching suggested responses. Please feel free to read through the conversation…"
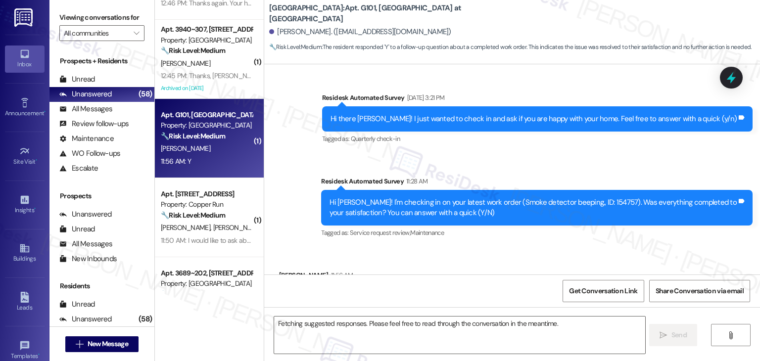
scroll to position [295, 0]
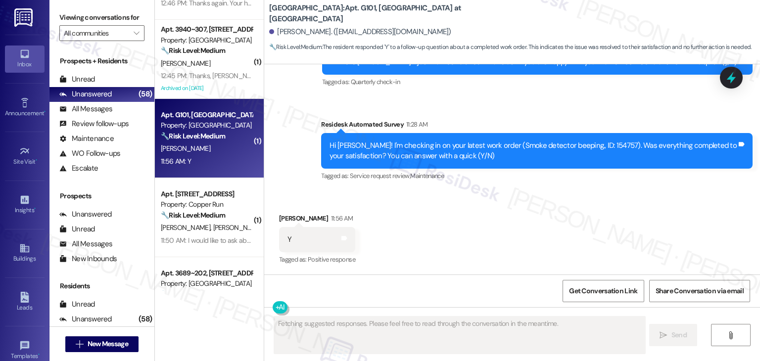
click at [487, 232] on div "Received via SMS Onkar Bhandare 11:56 AM Y Tags and notes Tagged as: Positive r…" at bounding box center [512, 233] width 496 height 84
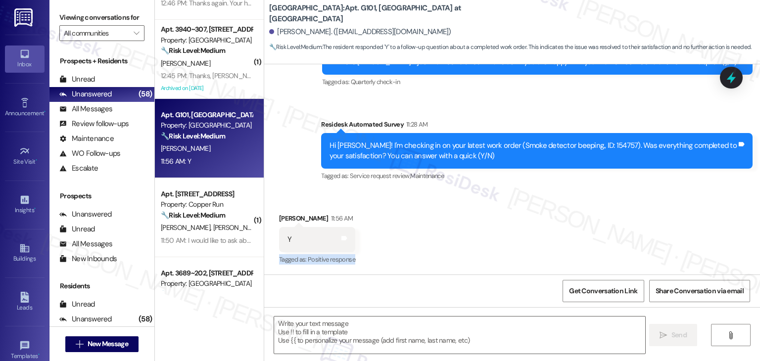
click at [487, 232] on div "Received via SMS Onkar Bhandare 11:56 AM Y Tags and notes Tagged as: Positive r…" at bounding box center [512, 233] width 496 height 84
click at [487, 247] on div "Received via SMS Onkar Bhandare 11:56 AM Y Tags and notes Tagged as: Positive r…" at bounding box center [512, 233] width 496 height 84
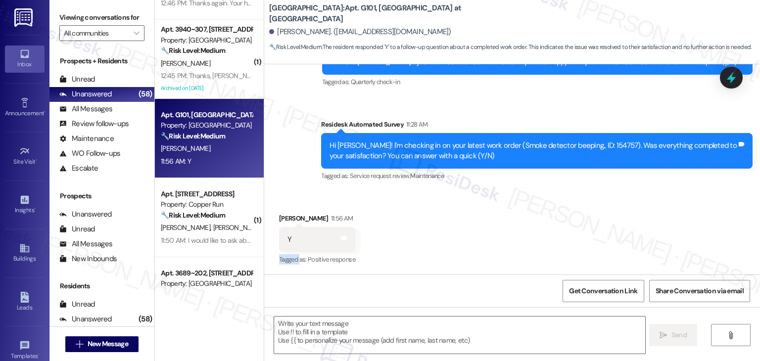
click at [415, 262] on div "Received via SMS Onkar Bhandare 11:56 AM Y Tags and notes Tagged as: Positive r…" at bounding box center [512, 233] width 496 height 84
click at [312, 337] on textarea at bounding box center [459, 335] width 371 height 37
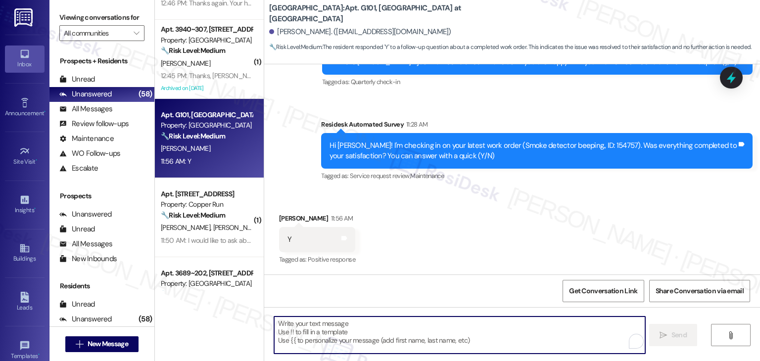
paste textarea "Hey {{first_name}}! I’m so glad to hear you’re happy with your home. Your posit…"
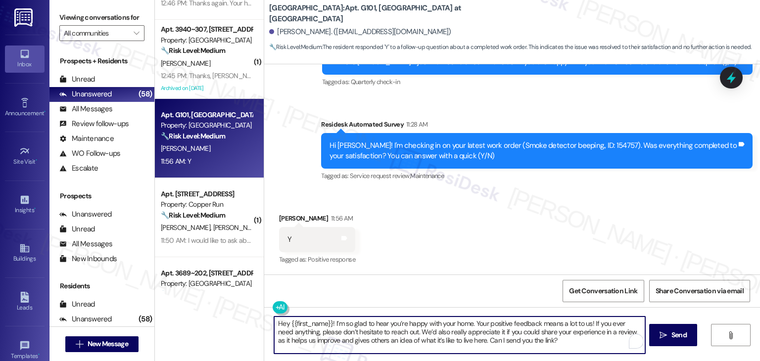
click at [299, 327] on textarea "Hey {{first_name}}! I’m so glad to hear you’re happy with your home. Your posit…" at bounding box center [459, 335] width 371 height 37
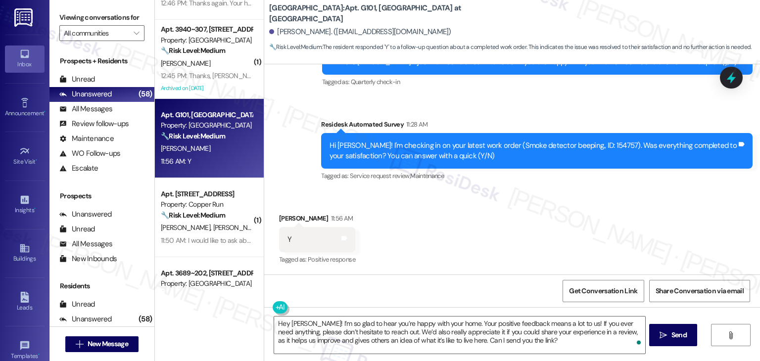
click at [488, 222] on div "Received via SMS Onkar Bhandare 11:56 AM Y Tags and notes Tagged as: Positive r…" at bounding box center [512, 233] width 496 height 84
click at [491, 263] on div "Received via SMS Onkar Bhandare 11:56 AM Y Tags and notes Tagged as: Positive r…" at bounding box center [512, 233] width 496 height 84
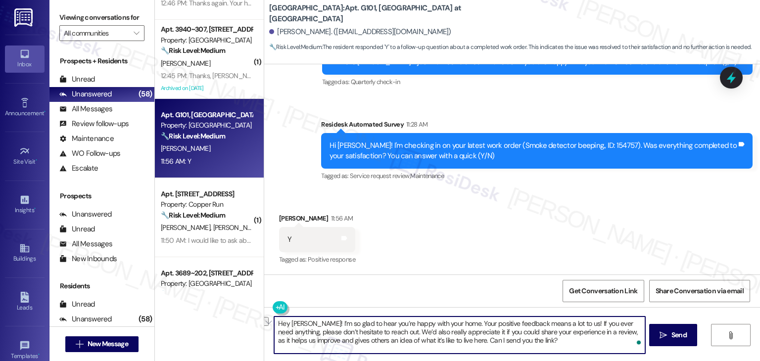
drag, startPoint x: 444, startPoint y: 324, endPoint x: 310, endPoint y: 321, distance: 133.7
click at [310, 321] on textarea "Hey Onkar! I’m so glad to hear you’re happy with your home. Your positive feedb…" at bounding box center [459, 335] width 371 height 37
paste textarea "I’m glad your latest work order was completed to your satisfaction."
type textarea "Hey Onkar! I’m glad your latest work order was completed to your satisfaction. …"
click at [670, 334] on span "Send" at bounding box center [679, 335] width 19 height 10
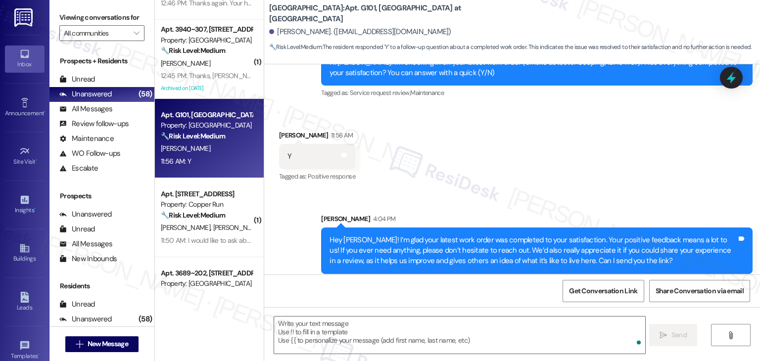
scroll to position [386, 0]
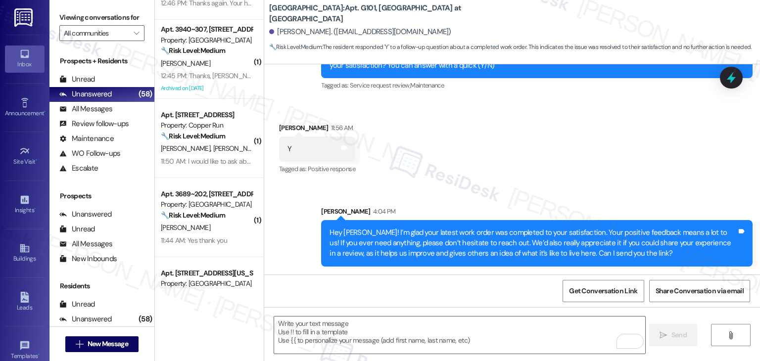
click at [536, 250] on div "Hey Onkar! I’m glad your latest work order was completed to your satisfaction. …" at bounding box center [533, 244] width 407 height 32
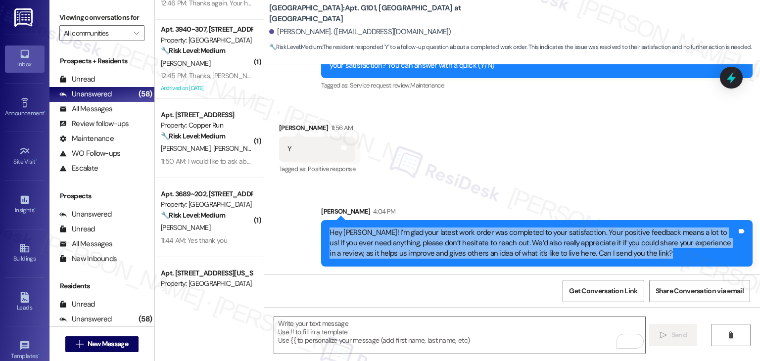
click at [536, 250] on div "Hey Onkar! I’m glad your latest work order was completed to your satisfaction. …" at bounding box center [533, 244] width 407 height 32
copy div "Hey Onkar! I’m glad your latest work order was completed to your satisfaction. …"
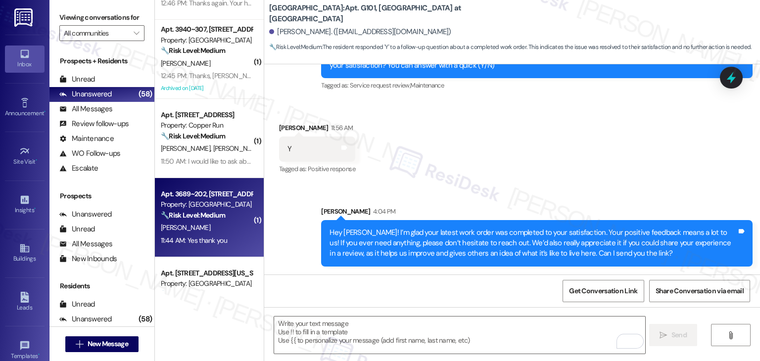
click at [222, 246] on div "11:44 AM: Yes thank you 11:44 AM: Yes thank you" at bounding box center [207, 241] width 94 height 12
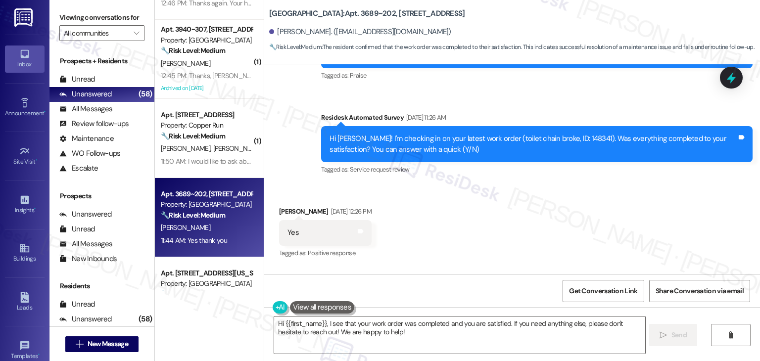
scroll to position [1998, 0]
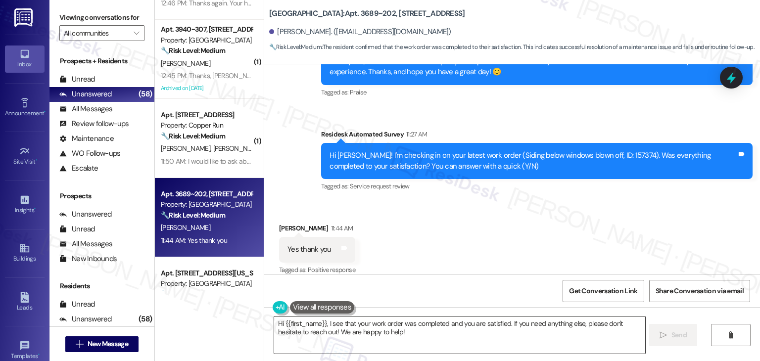
click at [435, 337] on textarea "Hi {{first_name}}, I see that your work order was completed and you are satisfi…" at bounding box center [459, 335] width 371 height 37
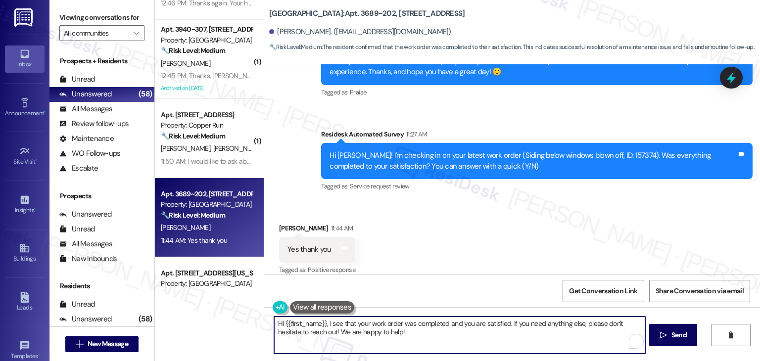
click at [435, 337] on textarea "Hi {{first_name}}, I see that your work order was completed and you are satisfi…" at bounding box center [459, 335] width 371 height 37
paste textarea "ey Onkar! I’m glad your latest work order was completed to your satisfaction. Y…"
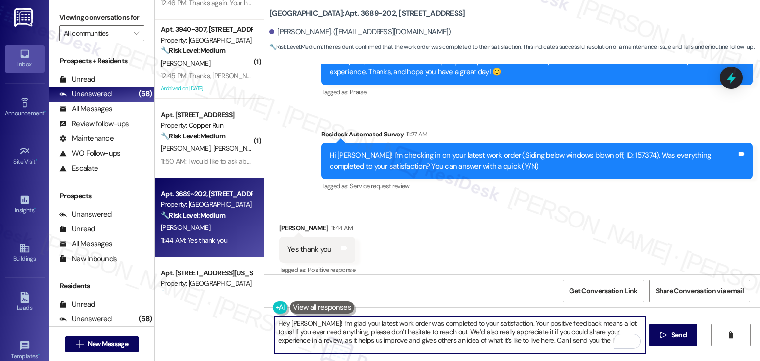
click at [293, 321] on textarea "Hey Onkar! I’m glad your latest work order was completed to your satisfaction. …" at bounding box center [459, 335] width 371 height 37
type textarea "Hey Betty! I’m glad your latest work order was completed to your satisfaction. …"
click at [681, 337] on span "Send" at bounding box center [679, 335] width 15 height 10
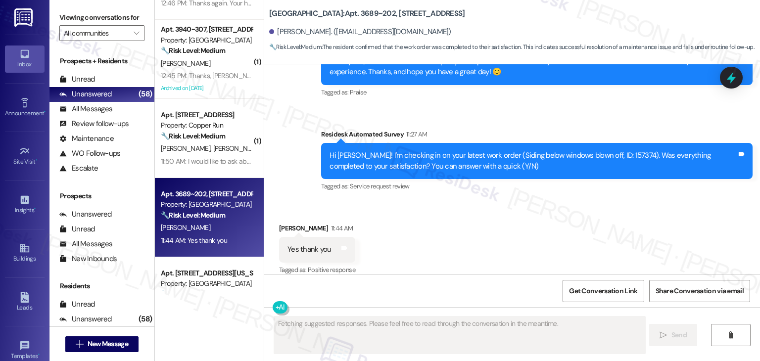
scroll to position [1998, 0]
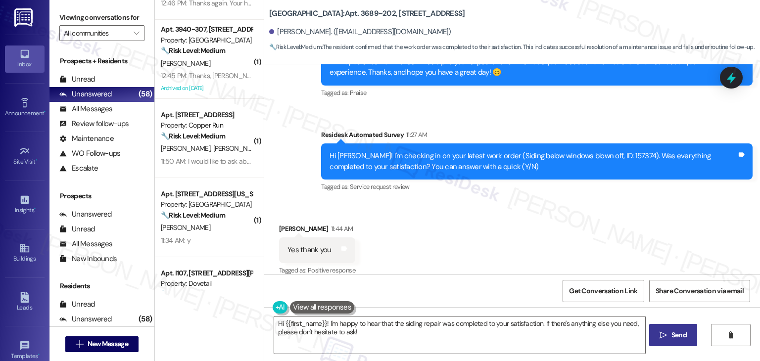
type textarea "Hi {{first_name}}! I'm happy to hear that the siding repair was completed to yo…"
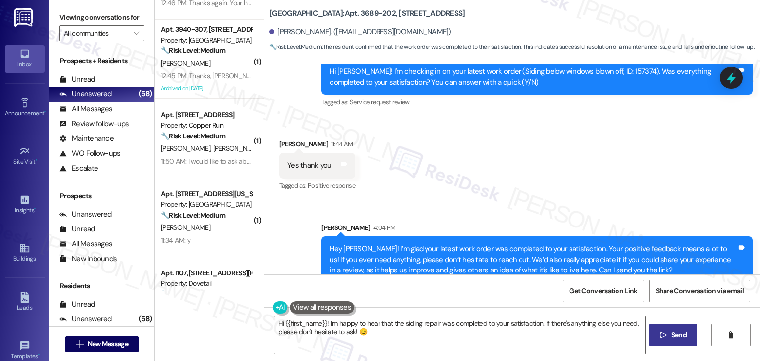
scroll to position [2088, 0]
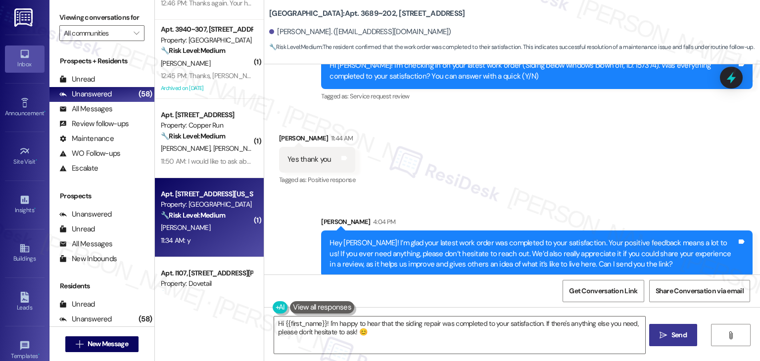
click at [213, 244] on div "11:34 AM: y 11:34 AM: y" at bounding box center [207, 241] width 94 height 12
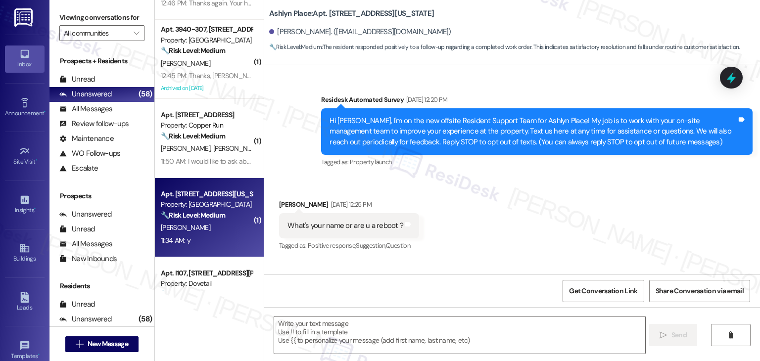
type textarea "Fetching suggested responses. Please feel free to read through the conversation…"
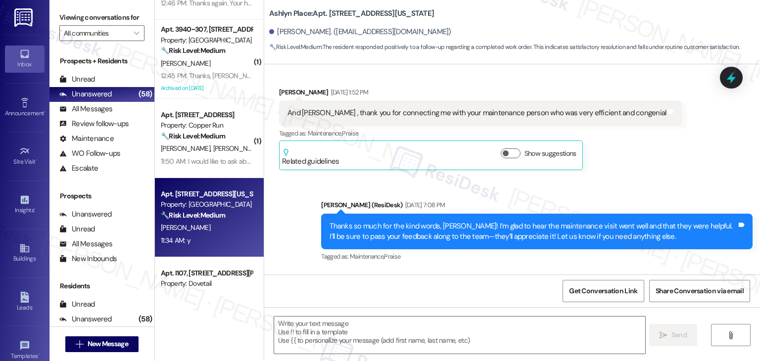
scroll to position [5524, 0]
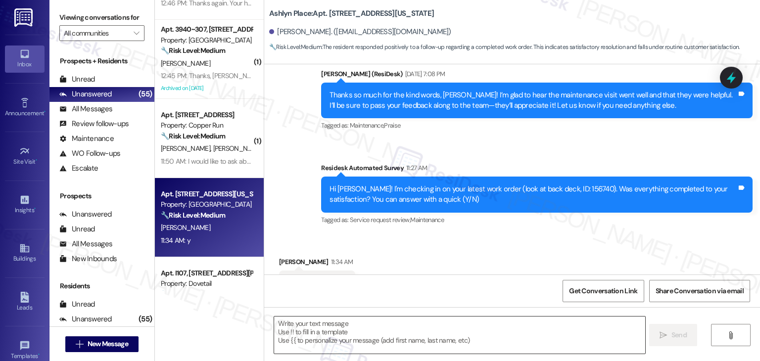
click at [390, 327] on textarea at bounding box center [459, 335] width 371 height 37
paste textarea "Hey {{first_name}}, I’m glad your latest work order was completed to your satis…"
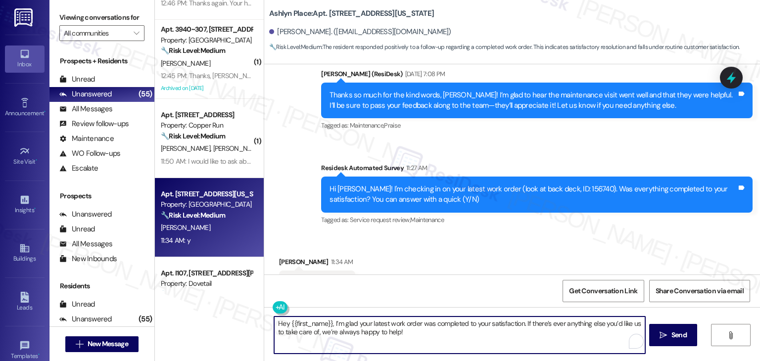
click at [344, 331] on textarea "Hey {{first_name}}, I’m glad your latest work order was completed to your satis…" at bounding box center [459, 335] width 371 height 37
type textarea "Hey {{first_name}}, I’m glad your latest work order was completed to your satis…"
click at [674, 332] on span "Send" at bounding box center [679, 335] width 15 height 10
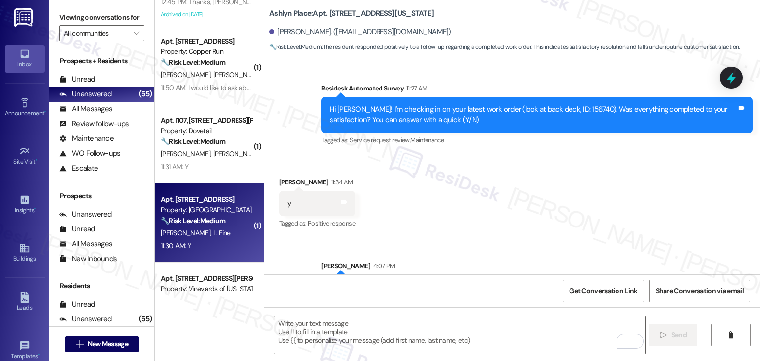
scroll to position [396, 0]
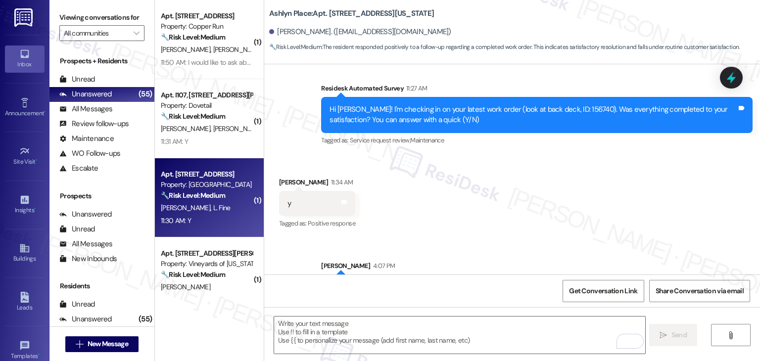
click at [206, 221] on div "11:30 AM: Y 11:30 AM: Y" at bounding box center [207, 221] width 94 height 12
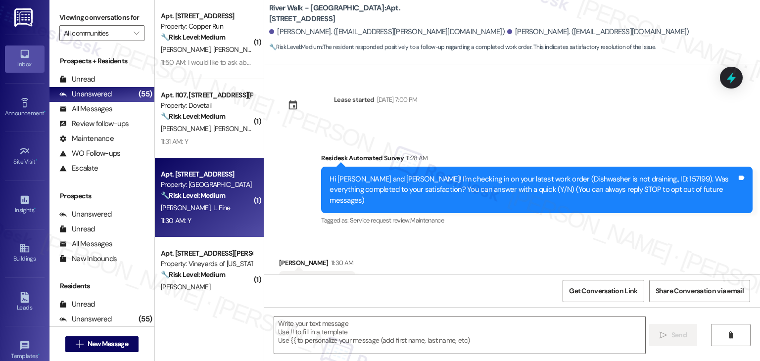
scroll to position [34, 0]
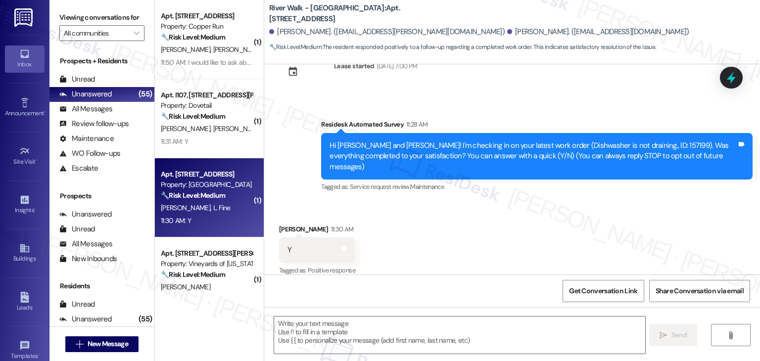
type textarea "Fetching suggested responses. Please feel free to read through the conversation…"
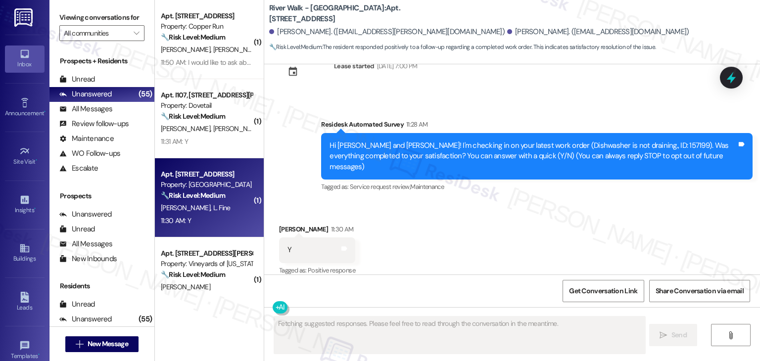
click at [565, 98] on div "Survey, sent via SMS Residesk Automated Survey 11:28 AM Hi Jack and Lily! I'm c…" at bounding box center [512, 149] width 496 height 105
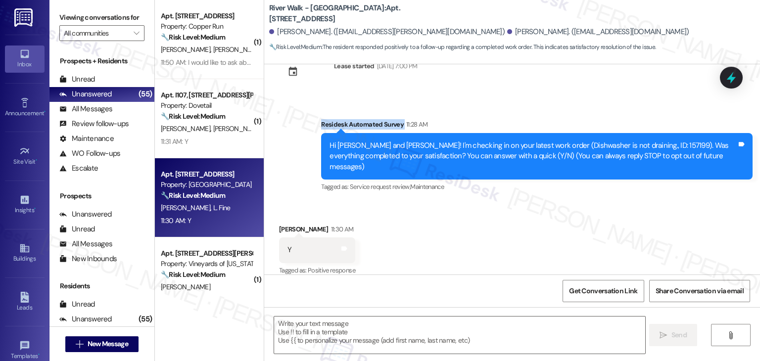
click at [565, 98] on div "Survey, sent via SMS Residesk Automated Survey 11:28 AM Hi Jack and Lily! I'm c…" at bounding box center [512, 149] width 496 height 105
click at [360, 325] on textarea at bounding box center [459, 335] width 371 height 37
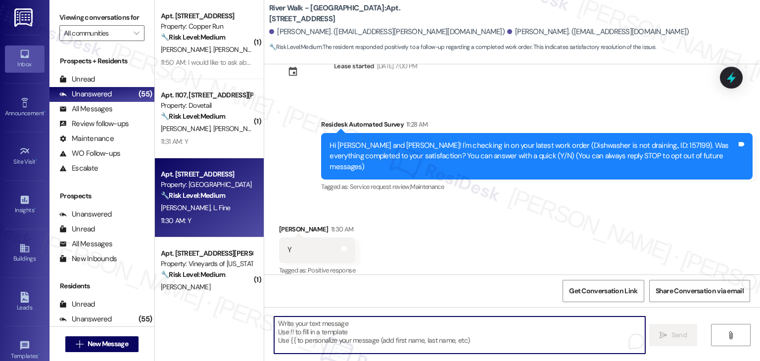
paste textarea "Hey Onkar! I’m glad your latest work order was completed to your satisfaction. …"
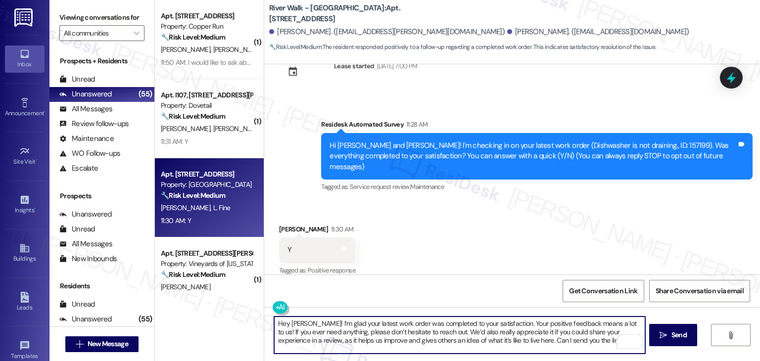
click at [296, 324] on textarea "Hey Onkar! I’m glad your latest work order was completed to your satisfaction. …" at bounding box center [459, 335] width 371 height 37
type textarea "Hey Jack! I’m glad your latest work order was completed to your satisfaction. Y…"
click at [672, 338] on span "Send" at bounding box center [679, 335] width 15 height 10
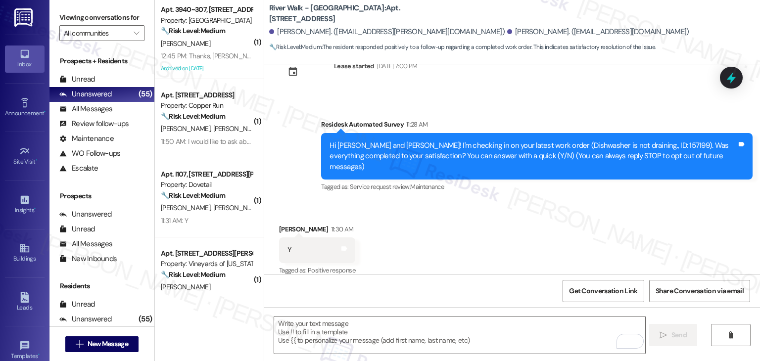
click at [512, 222] on div "Received via SMS Jack Brynildson 11:30 AM Y Tags and notes Tagged as: Positive …" at bounding box center [512, 244] width 496 height 84
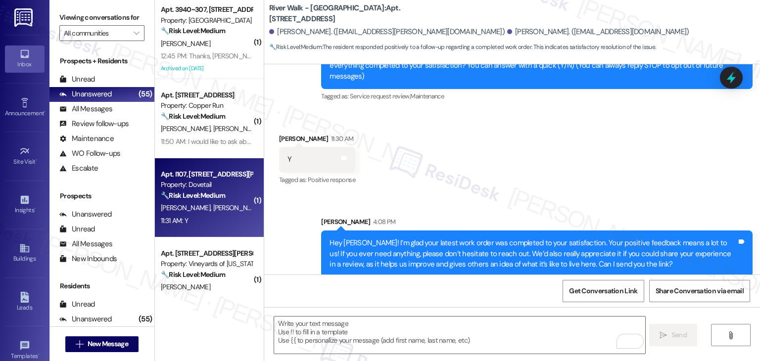
click at [265, 206] on span "[PERSON_NAME]" at bounding box center [290, 207] width 50 height 9
type textarea "Fetching suggested responses. Please feel free to read through the conversation…"
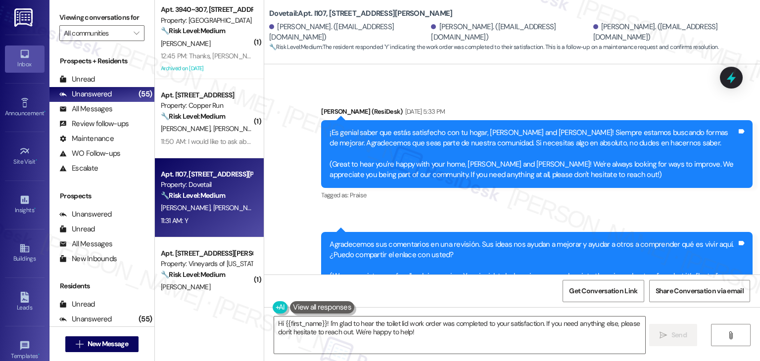
scroll to position [2400, 0]
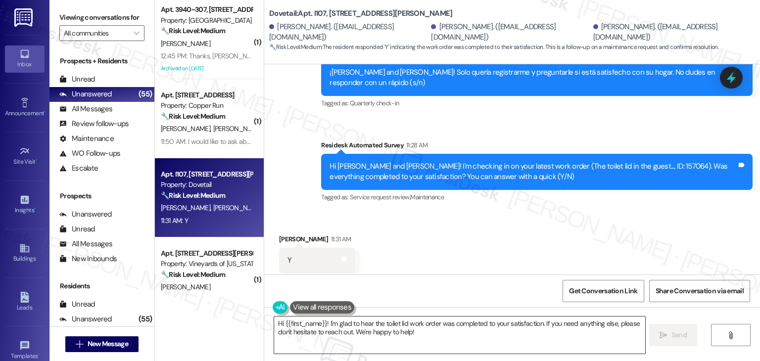
click at [373, 330] on textarea "Hi {{first_name}}! I'm glad to hear the toilet lid work order was completed to …" at bounding box center [459, 335] width 371 height 37
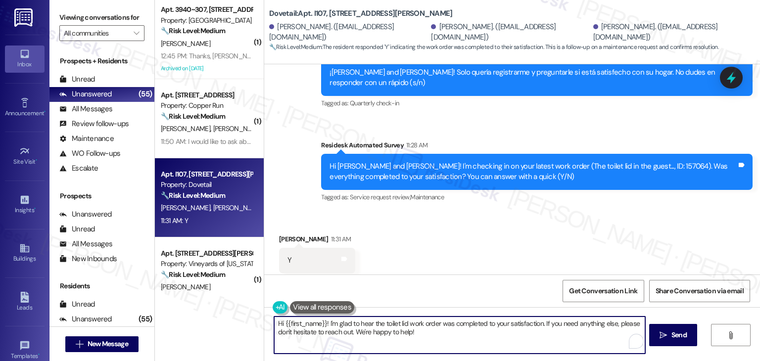
click at [373, 330] on textarea "Hi {{first_name}}! I'm glad to hear the toilet lid work order was completed to …" at bounding box center [459, 335] width 371 height 37
paste textarea "ey Onkar! I’m glad your latest work order was completed to your satisfaction. Y…"
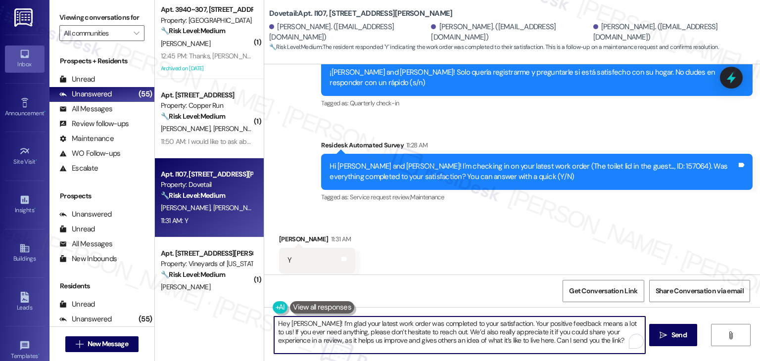
click at [294, 323] on textarea "Hey Onkar! I’m glad your latest work order was completed to your satisfaction. …" at bounding box center [459, 335] width 371 height 37
type textarea "Hey Nixon! I’m glad your latest work order was completed to your satisfaction. …"
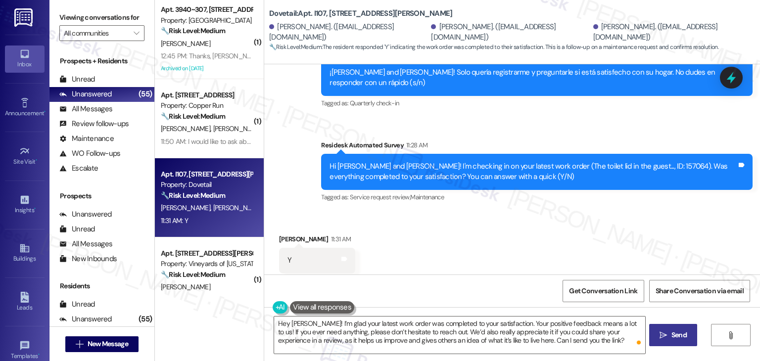
click at [672, 341] on button " Send" at bounding box center [674, 335] width 48 height 22
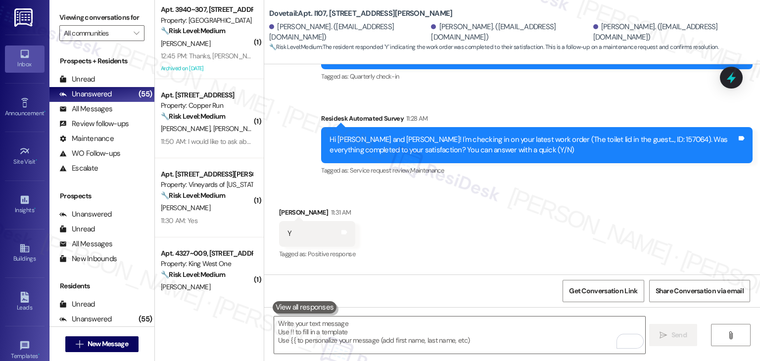
scroll to position [2491, 0]
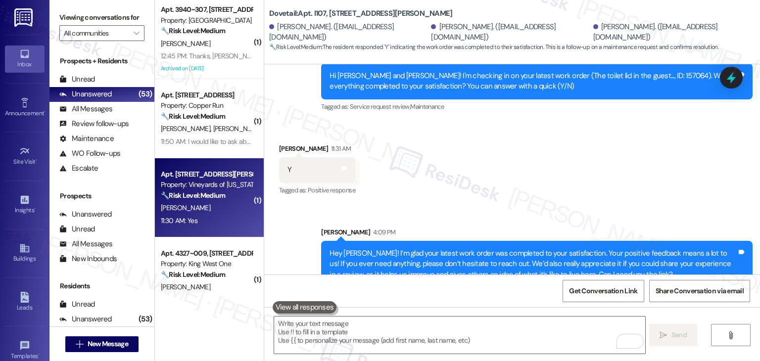
click at [207, 211] on div "[PERSON_NAME]" at bounding box center [207, 208] width 94 height 12
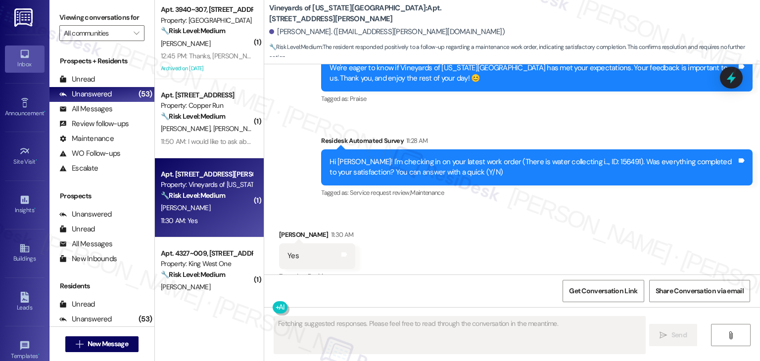
scroll to position [902, 0]
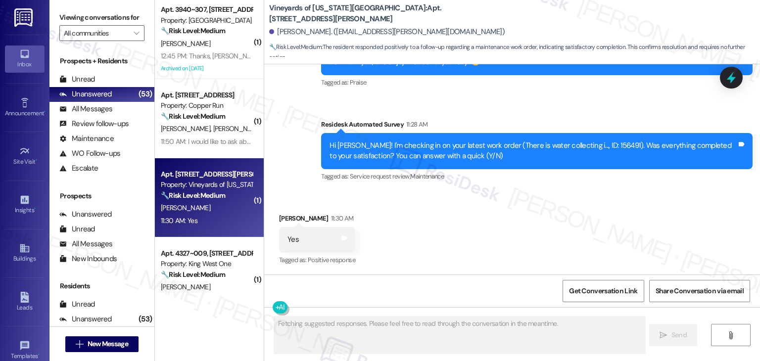
click at [482, 20] on div "Vineyards of Colorado Springs: Apt. 411, 4350 Mira Linda Point Belinda Wagner. …" at bounding box center [514, 29] width 491 height 54
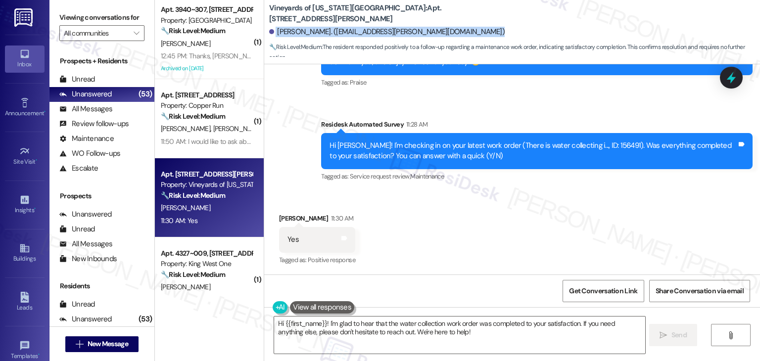
click at [481, 21] on div "Vineyards of Colorado Springs: Apt. 411, 4350 Mira Linda Point Belinda Wagner. …" at bounding box center [514, 29] width 491 height 54
click at [494, 202] on div "Received via SMS Belinda Wagner 11:30 AM Yes Tags and notes Tagged as: Positive…" at bounding box center [512, 233] width 496 height 84
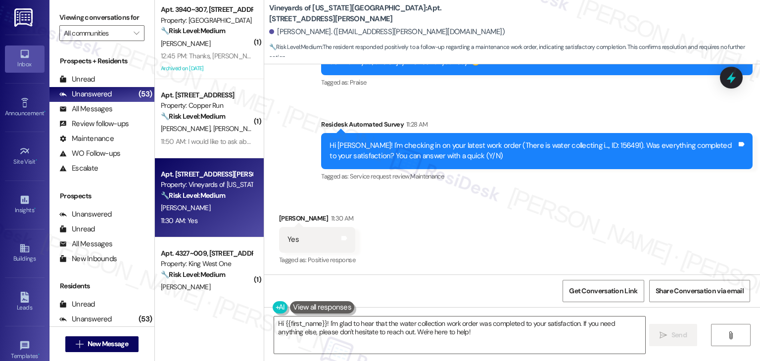
click at [493, 202] on div "Received via SMS Belinda Wagner 11:30 AM Yes Tags and notes Tagged as: Positive…" at bounding box center [512, 233] width 496 height 84
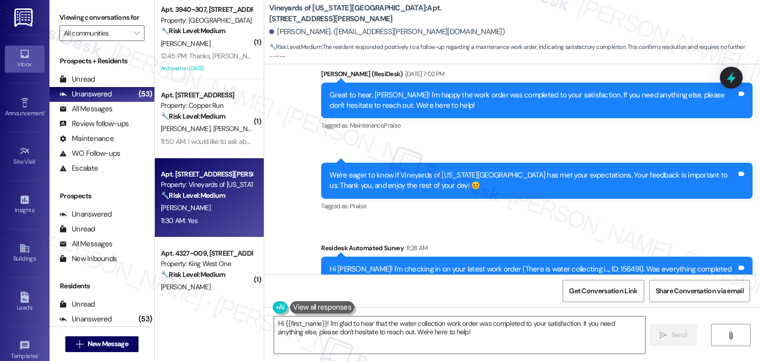
scroll to position [902, 0]
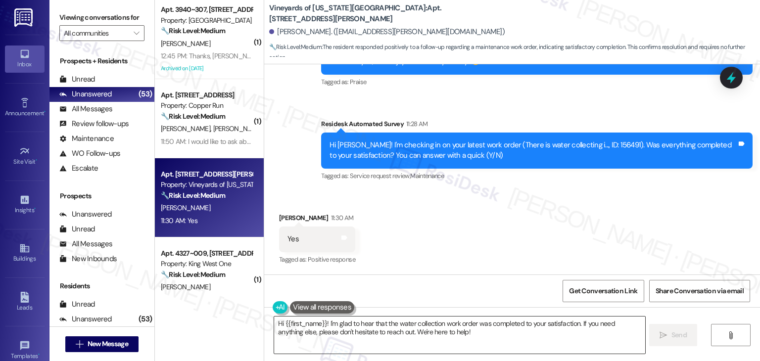
click at [425, 330] on textarea "Hi {{first_name}}! I'm glad to hear that the water collection work order was co…" at bounding box center [459, 335] width 371 height 37
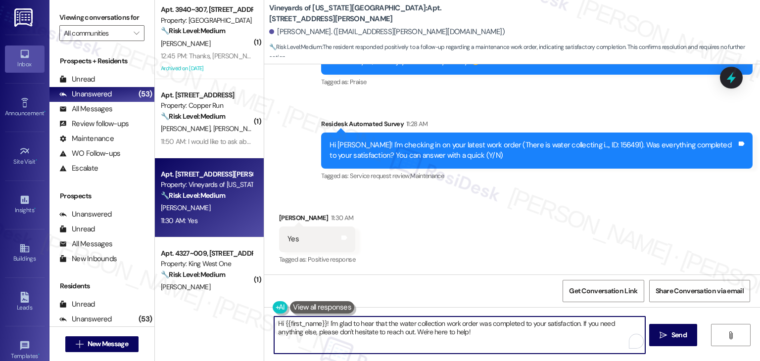
click at [425, 330] on textarea "Hi {{first_name}}! I'm glad to hear that the water collection work order was co…" at bounding box center [459, 335] width 371 height 37
paste textarea "ey Onkar! I’m glad your latest work order was completed to your satisfaction. Y…"
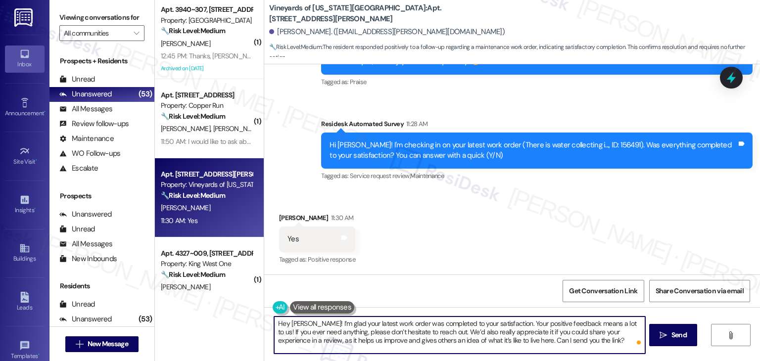
click at [293, 323] on textarea "Hey Onkar! I’m glad your latest work order was completed to your satisfaction. …" at bounding box center [459, 335] width 371 height 37
type textarea "Hey Belinda! I’m glad your latest work order was completed to your satisfaction…"
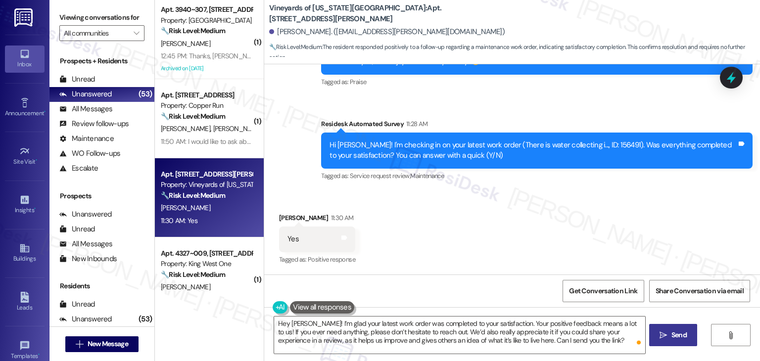
click at [679, 332] on span "Send" at bounding box center [679, 335] width 15 height 10
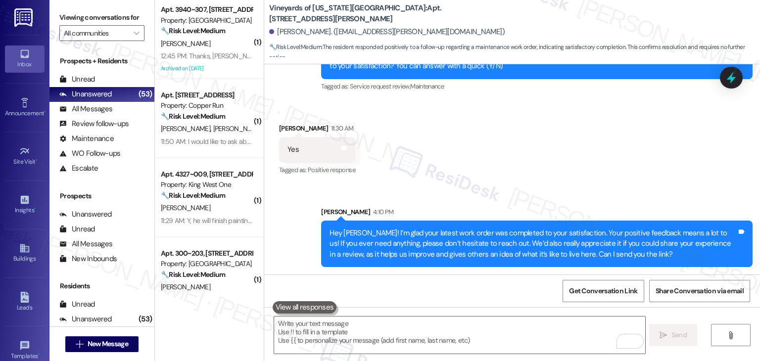
scroll to position [545, 0]
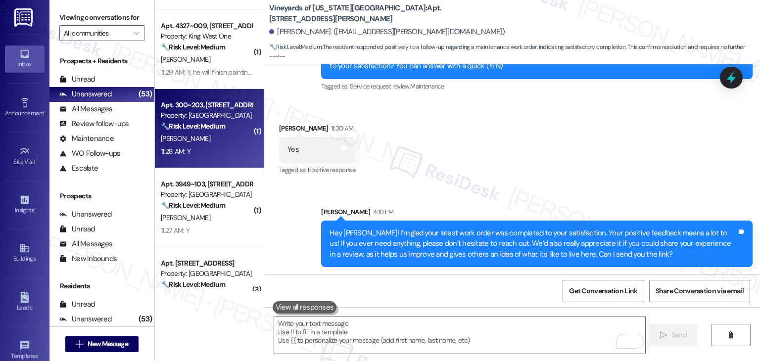
click at [210, 147] on div "11:28 AM: Y 11:28 AM: Y" at bounding box center [207, 152] width 94 height 12
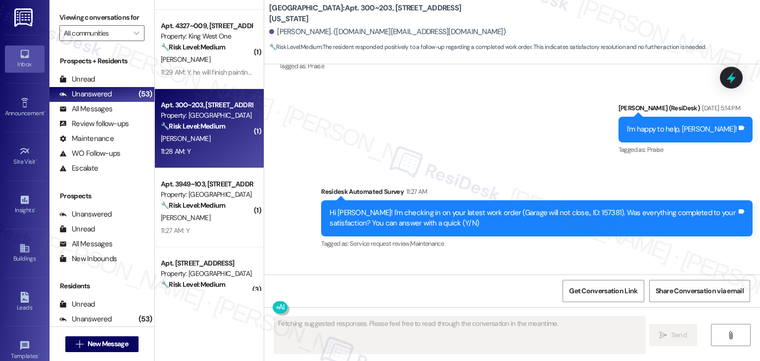
scroll to position [3161, 0]
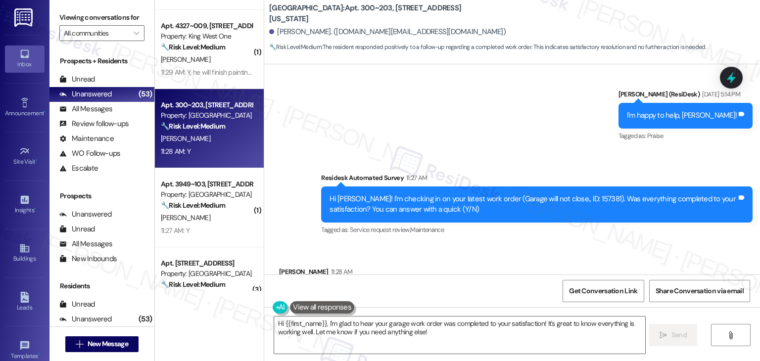
click at [432, 245] on div "Received via SMS Tonja Vassaur 11:28 AM Y Tags and notes Tagged as: Positive re…" at bounding box center [512, 287] width 496 height 84
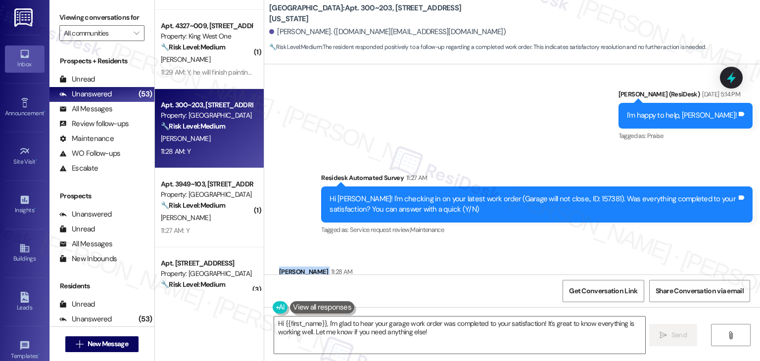
click at [432, 245] on div "Received via SMS Tonja Vassaur 11:28 AM Y Tags and notes Tagged as: Positive re…" at bounding box center [512, 287] width 496 height 84
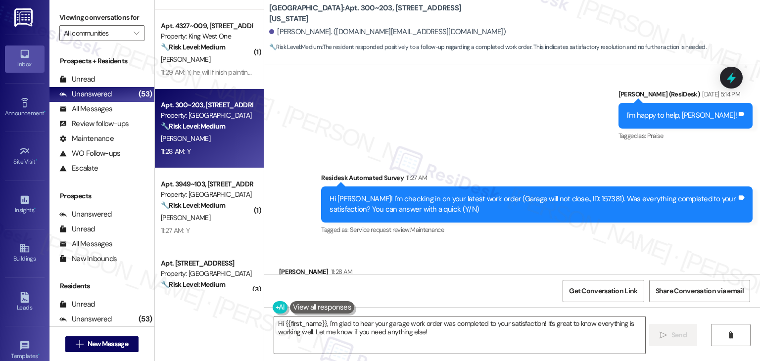
click at [432, 245] on div "Received via SMS Tonja Vassaur 11:28 AM Y Tags and notes Tagged as: Positive re…" at bounding box center [512, 287] width 496 height 84
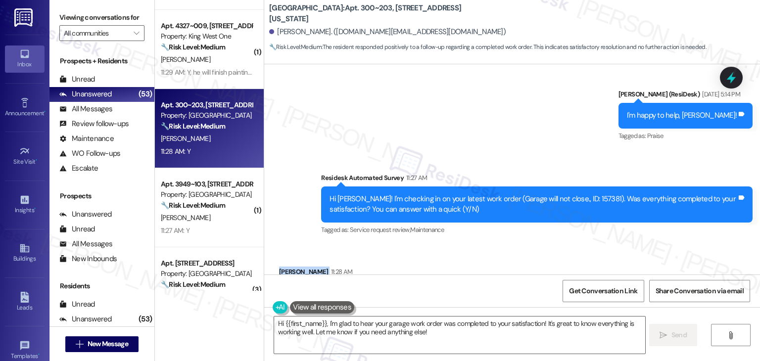
click at [432, 245] on div "Received via SMS Tonja Vassaur 11:28 AM Y Tags and notes Tagged as: Positive re…" at bounding box center [512, 287] width 496 height 84
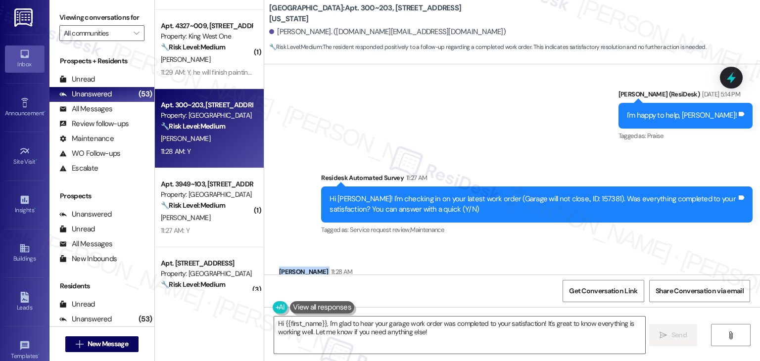
click at [432, 245] on div "Received via SMS Tonja Vassaur 11:28 AM Y Tags and notes Tagged as: Positive re…" at bounding box center [512, 287] width 496 height 84
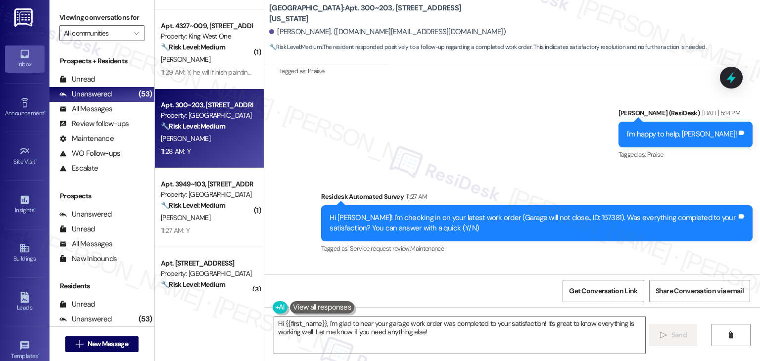
scroll to position [3162, 0]
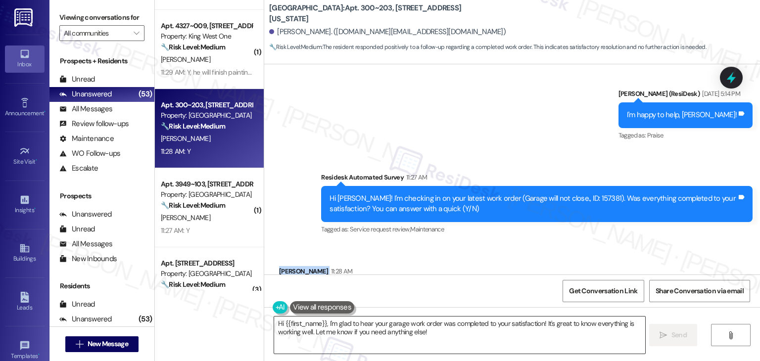
click at [390, 335] on textarea "Hi {{first_name}}, I'm glad to hear your garage work order was completed to you…" at bounding box center [459, 335] width 371 height 37
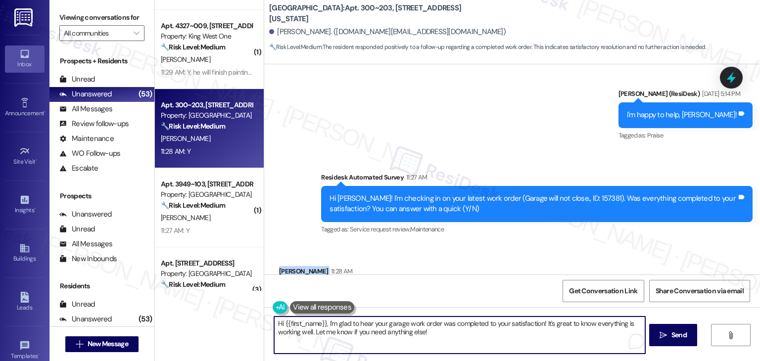
click at [390, 335] on textarea "Hi {{first_name}}, I'm glad to hear your garage work order was completed to you…" at bounding box center [459, 335] width 371 height 37
paste textarea "ey Onkar! I’m glad your latest work order was completed to your satisfaction. Y…"
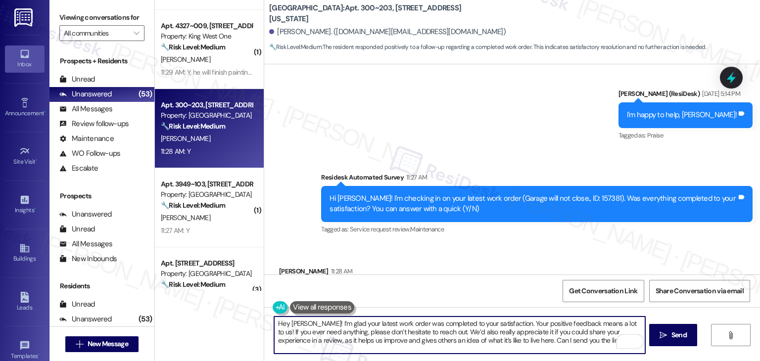
click at [299, 323] on textarea "Hey Onkar! I’m glad your latest work order was completed to your satisfaction. …" at bounding box center [459, 335] width 371 height 37
type textarea "Hey Tonja! I’m glad your latest work order was completed to your satisfaction. …"
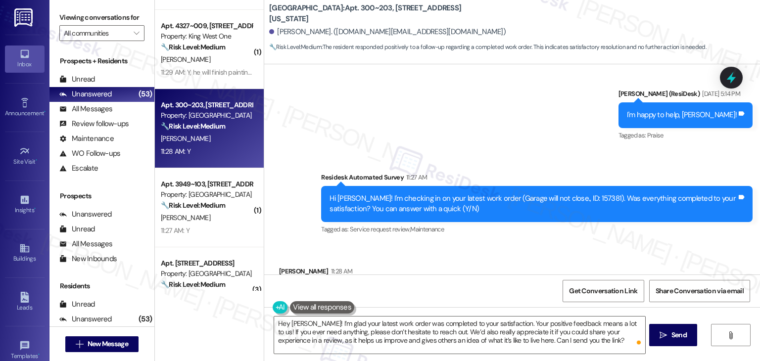
click at [448, 271] on div "Received via SMS Tonja Vassaur 11:28 AM Y Tags and notes Tagged as: Positive re…" at bounding box center [512, 286] width 496 height 84
click at [670, 339] on span "Send" at bounding box center [679, 335] width 19 height 10
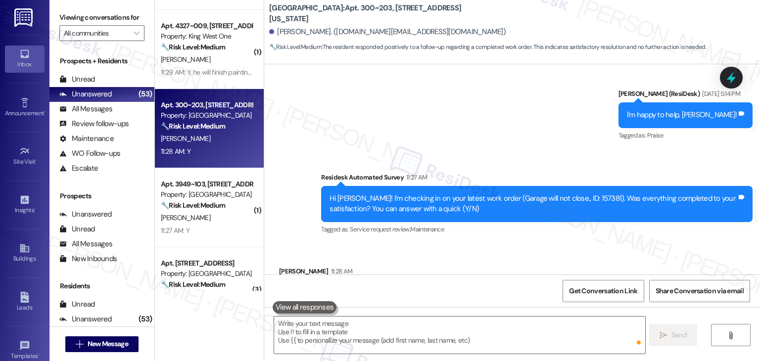
scroll to position [3161, 0]
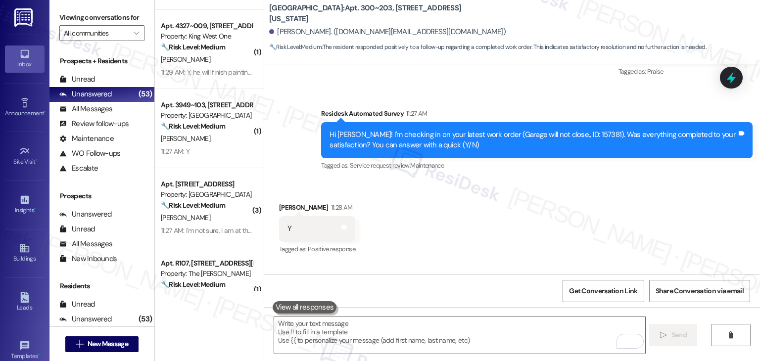
scroll to position [3252, 0]
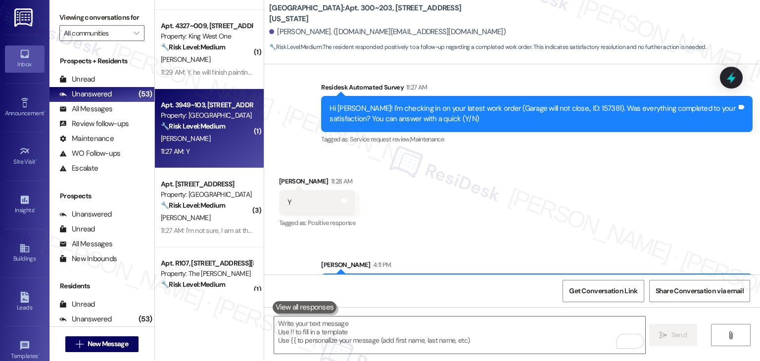
click at [224, 161] on div "Apt. 3949~103, 3642 W Chukar Cir Property: North Creek 🔧 Risk Level: Medium The…" at bounding box center [209, 128] width 109 height 79
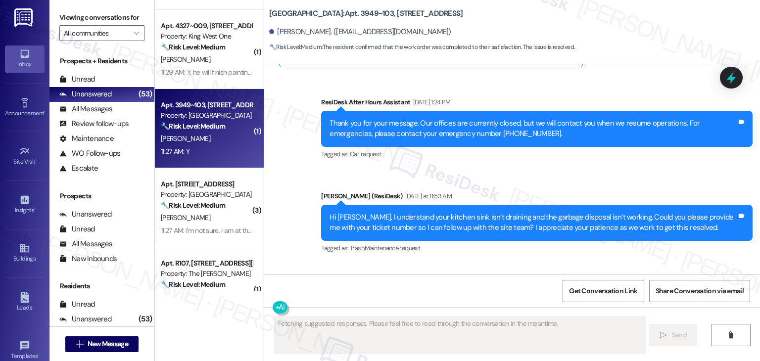
scroll to position [5026, 0]
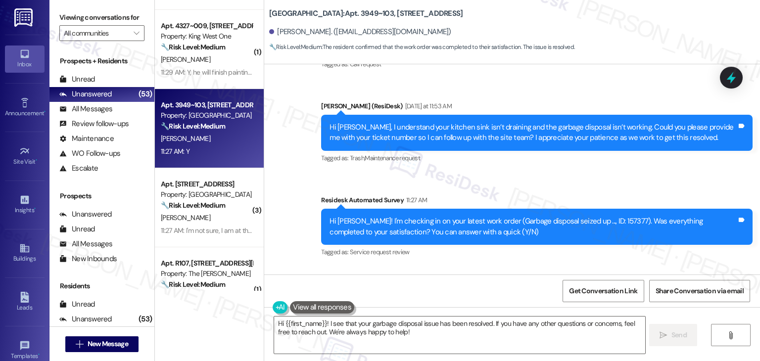
click at [511, 267] on div "Received via SMS Brianna Hildebrandt 11:27 AM Y Tags and notes Tagged as: Posit…" at bounding box center [512, 309] width 496 height 84
click at [496, 267] on div "Received via SMS Brianna Hildebrandt 11:27 AM Y Tags and notes Tagged as: Posit…" at bounding box center [512, 309] width 496 height 84
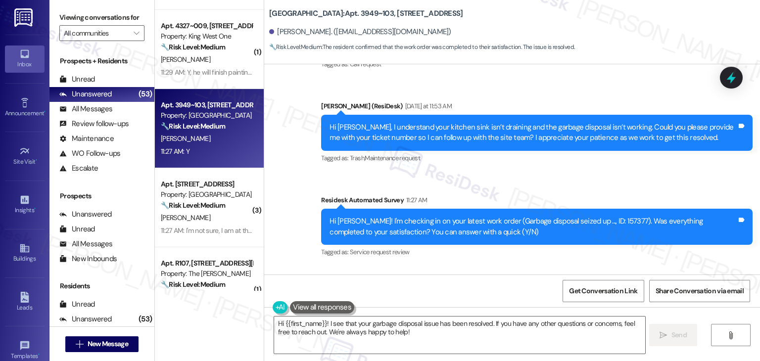
click at [496, 267] on div "Received via SMS Brianna Hildebrandt 11:27 AM Y Tags and notes Tagged as: Posit…" at bounding box center [512, 309] width 496 height 84
click at [484, 267] on div "Received via SMS Brianna Hildebrandt 11:27 AM Y Tags and notes Tagged as: Posit…" at bounding box center [512, 309] width 496 height 84
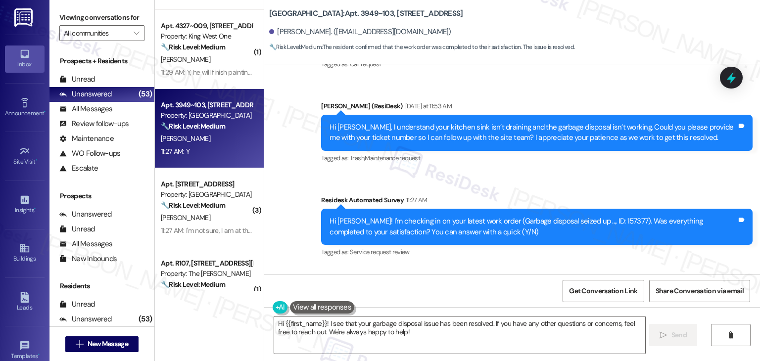
click at [484, 267] on div "Received via SMS Brianna Hildebrandt 11:27 AM Y Tags and notes Tagged as: Posit…" at bounding box center [512, 309] width 496 height 84
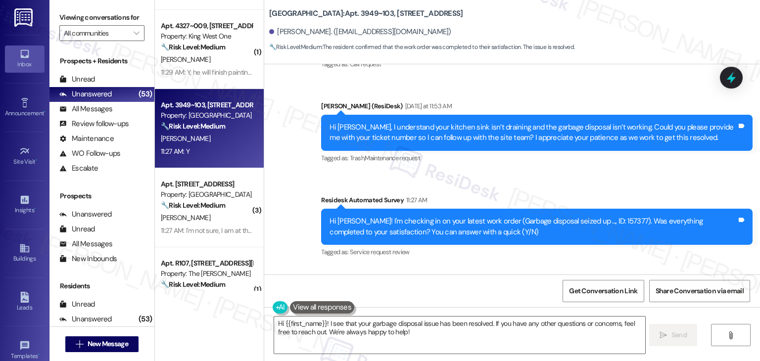
click at [484, 267] on div "Received via SMS Brianna Hildebrandt 11:27 AM Y Tags and notes Tagged as: Posit…" at bounding box center [512, 309] width 496 height 84
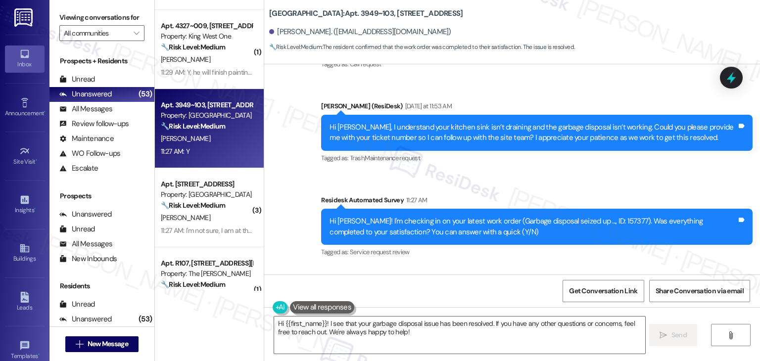
click at [484, 267] on div "Received via SMS Brianna Hildebrandt 11:27 AM Y Tags and notes Tagged as: Posit…" at bounding box center [512, 309] width 496 height 84
click at [336, 327] on textarea "Hi {{first_name}}! I see that your garbage disposal issue has been resolved. If…" at bounding box center [459, 335] width 371 height 37
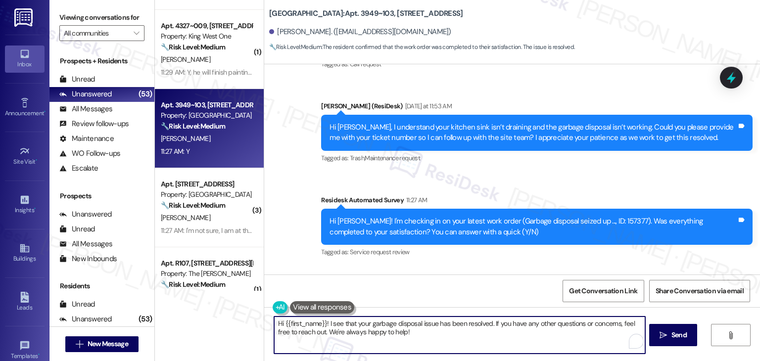
click at [336, 327] on textarea "Hi {{first_name}}! I see that your garbage disposal issue has been resolved. If…" at bounding box center [459, 335] width 371 height 37
click at [337, 335] on textarea "Hi {{first_name}}! I see that your garbage disposal issue has been resolved. If…" at bounding box center [459, 335] width 371 height 37
type textarea "Hi {{first_name}}! I see that your garbage disposal issue has been resolved. If…"
click at [686, 337] on span "Send" at bounding box center [679, 335] width 15 height 10
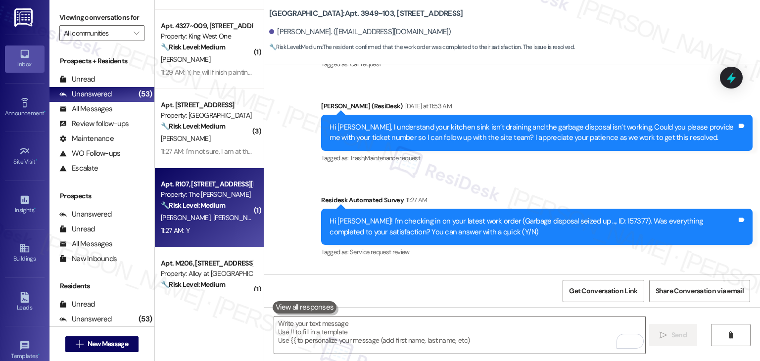
click at [213, 216] on span "J. Schley" at bounding box center [238, 217] width 50 height 9
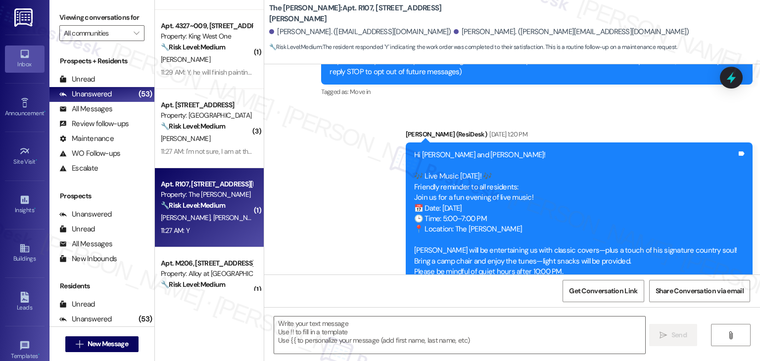
type textarea "Fetching suggested responses. Please feel free to read through the conversation…"
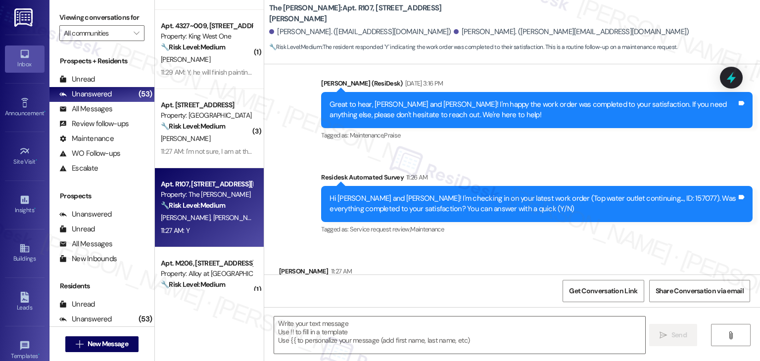
scroll to position [1105, 0]
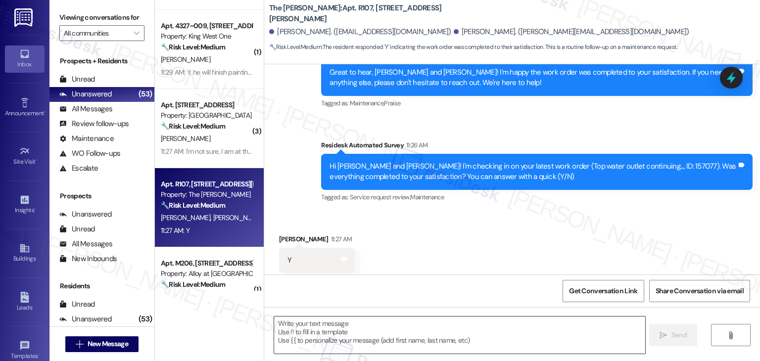
click at [394, 341] on textarea at bounding box center [459, 335] width 371 height 37
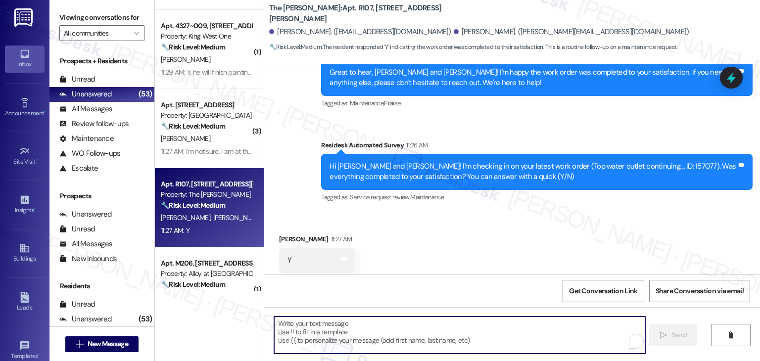
paste textarea "Hey Onkar! I’m glad your latest work order was completed to your satisfaction. …"
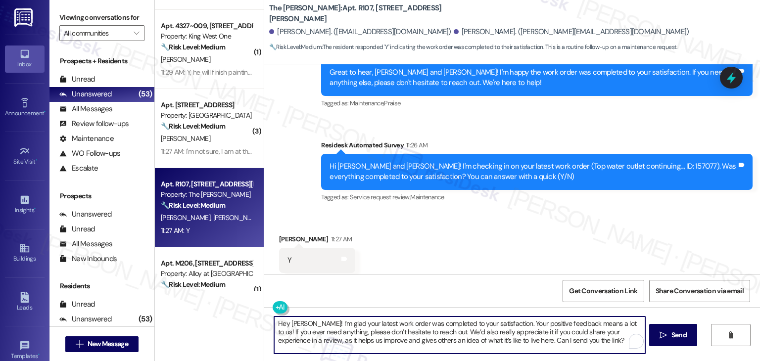
click at [291, 323] on textarea "Hey Onkar! I’m glad your latest work order was completed to your satisfaction. …" at bounding box center [459, 335] width 371 height 37
type textarea "Hey Natalie! I’m glad your latest work order was completed to your satisfaction…"
click at [501, 244] on div "Received via SMS Natalie Schley 11:27 AM Y Tags and notes Tagged as: Positive r…" at bounding box center [512, 254] width 496 height 84
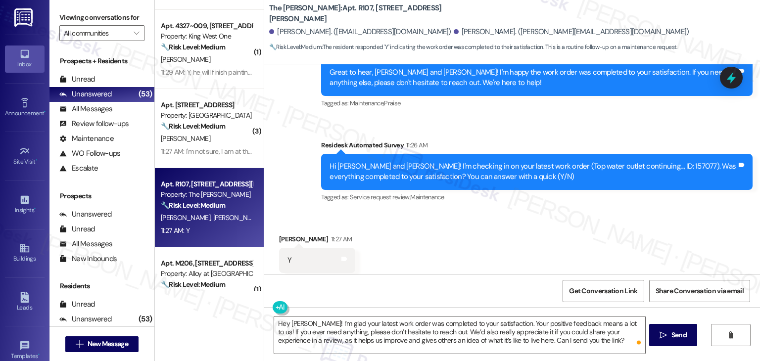
click at [511, 261] on div "Received via SMS Natalie Schley 11:27 AM Y Tags and notes Tagged as: Positive r…" at bounding box center [512, 254] width 496 height 84
click at [676, 337] on span "Send" at bounding box center [679, 335] width 15 height 10
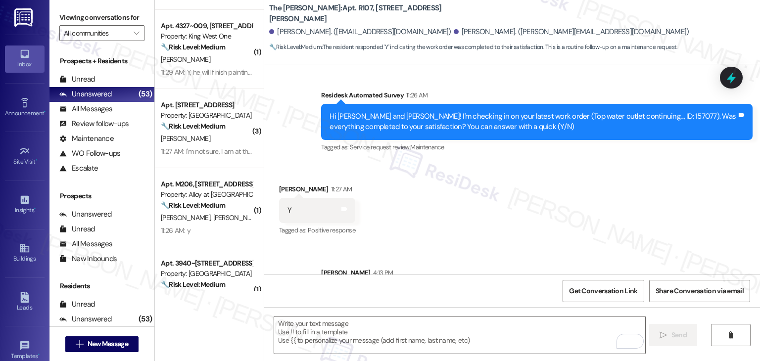
scroll to position [1196, 0]
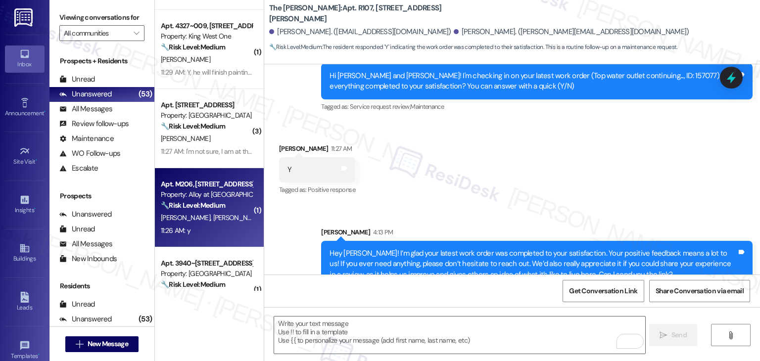
click at [216, 225] on div "11:26 AM: y 11:26 AM: y" at bounding box center [207, 231] width 94 height 12
type textarea "Fetching suggested responses. Please feel free to read through the conversation…"
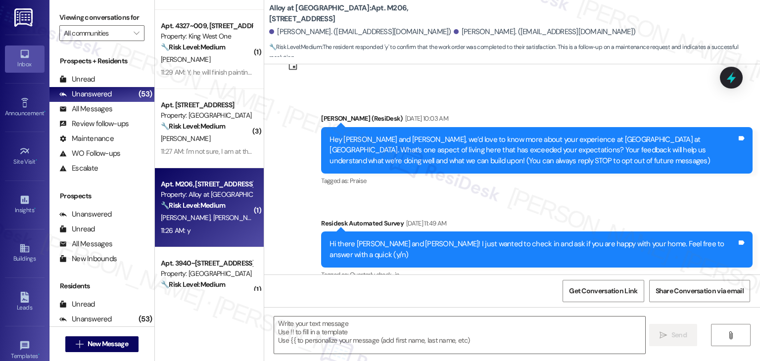
type textarea "Fetching suggested responses. Please feel free to read through the conversation…"
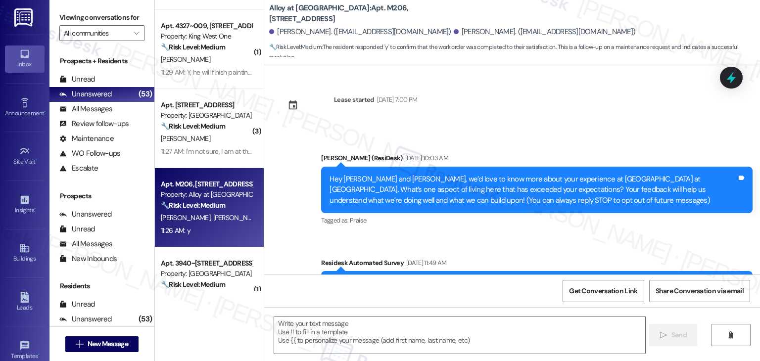
scroll to position [547, 0]
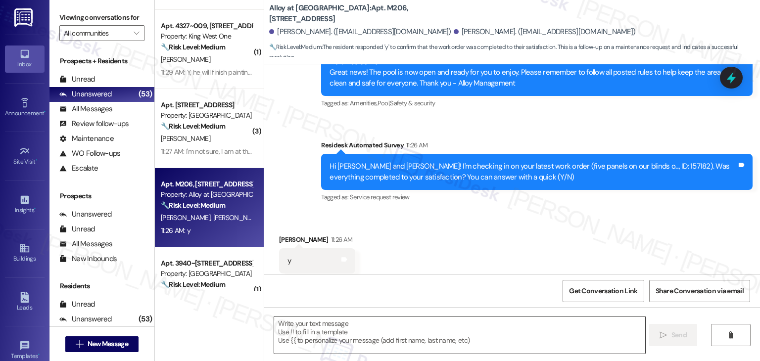
click at [456, 317] on textarea at bounding box center [459, 335] width 371 height 37
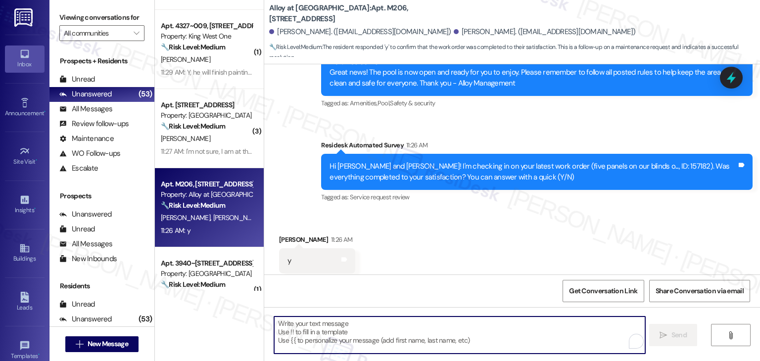
click at [439, 337] on textarea "To enrich screen reader interactions, please activate Accessibility in Grammarl…" at bounding box center [459, 335] width 371 height 37
paste textarea "Hey Onkar! I’m glad your latest work order was completed to your satisfaction. …"
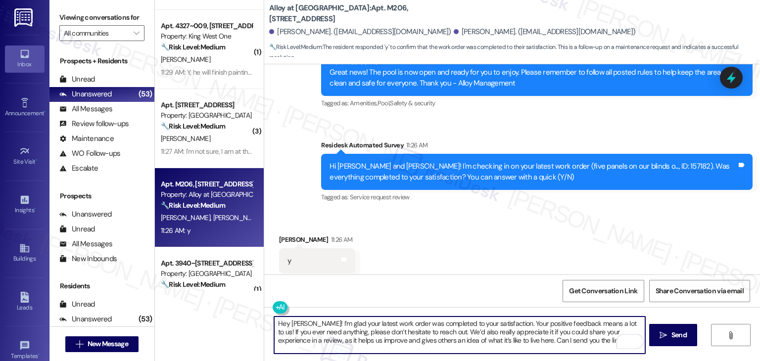
click at [294, 325] on textarea "Hey Onkar! I’m glad your latest work order was completed to your satisfaction. …" at bounding box center [459, 335] width 371 height 37
type textarea "Hey Megan! I’m glad your latest work order was completed to your satisfaction. …"
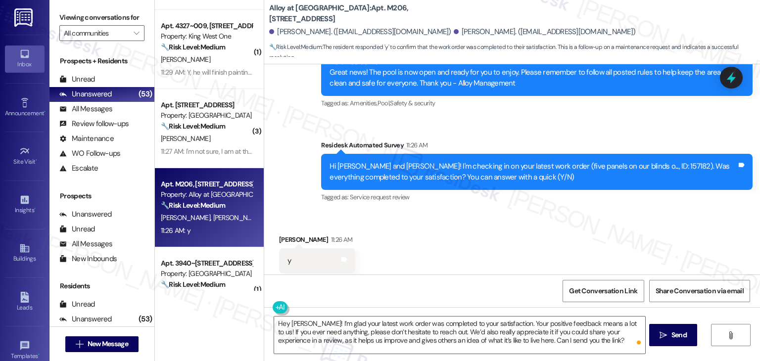
click at [503, 246] on div "Received via SMS Megan Seng 11:26 AM y Tags and notes Tagged as: Positive respo…" at bounding box center [512, 254] width 496 height 84
click at [679, 341] on button " Send" at bounding box center [674, 335] width 48 height 22
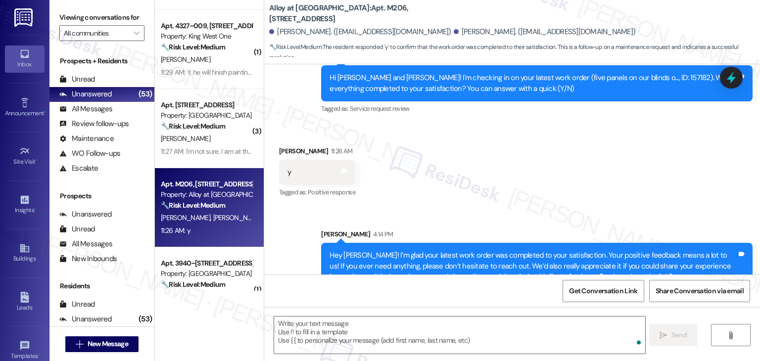
scroll to position [638, 0]
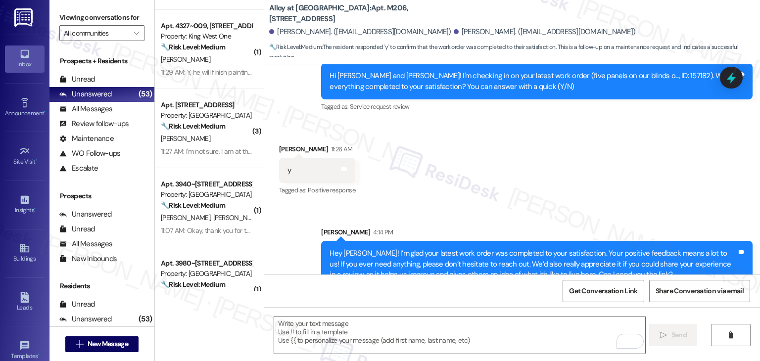
click at [567, 153] on div "Received via SMS Megan Seng 11:26 AM y Tags and notes Tagged as: Positive respo…" at bounding box center [512, 164] width 496 height 84
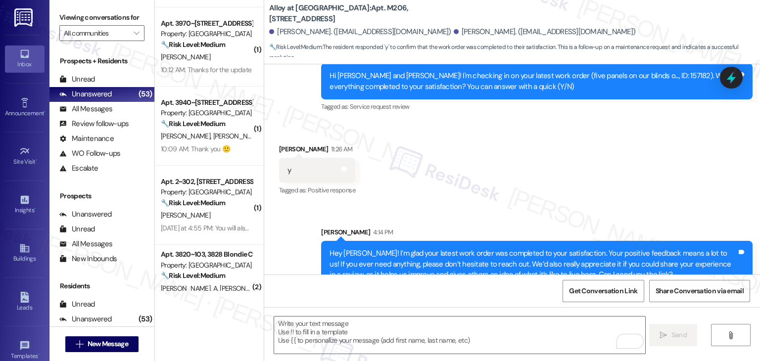
scroll to position [891, 0]
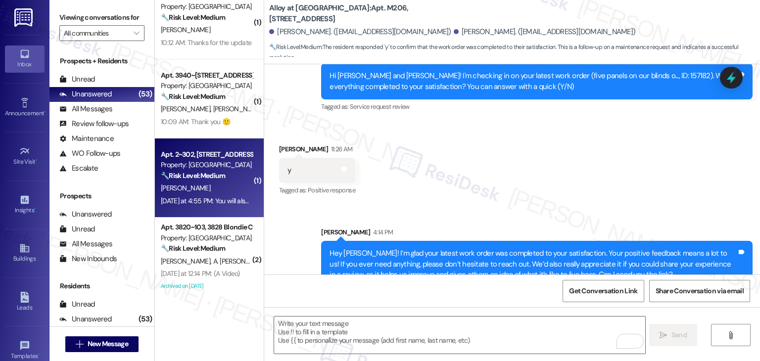
click at [214, 201] on div "Yesterday at 4:55 PM: You will also see outside her door is a mess and embarras…" at bounding box center [276, 201] width 231 height 9
type textarea "Fetching suggested responses. Please feel free to read through the conversation…"
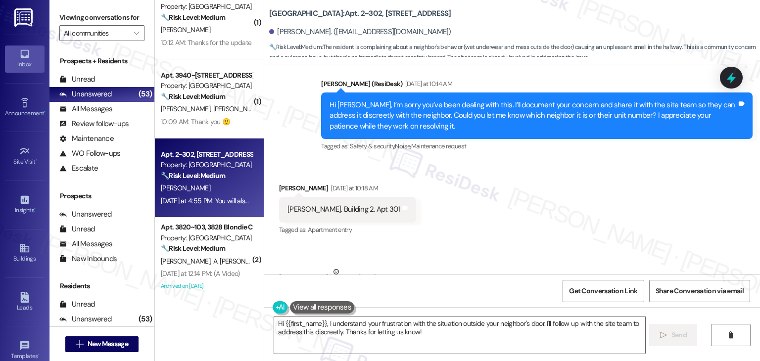
scroll to position [699, 0]
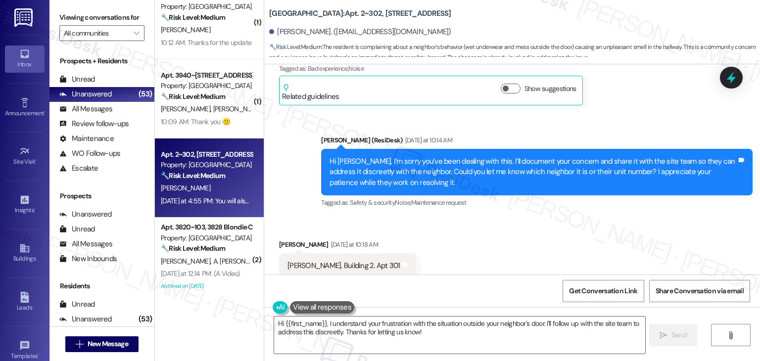
click at [498, 161] on div "Hi Faye, I’m sorry you’ve been dealing with this. I’ll document your concern an…" at bounding box center [533, 172] width 407 height 32
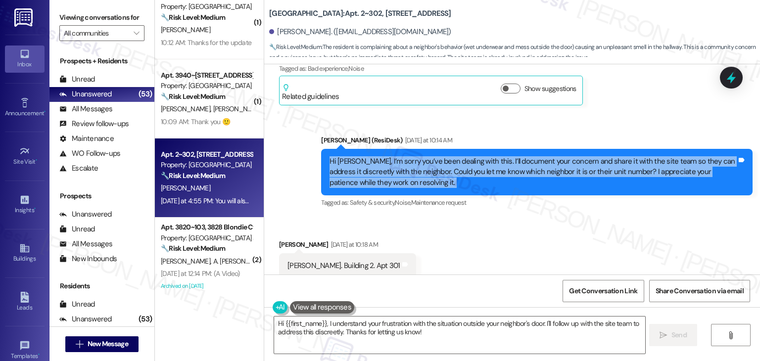
click at [498, 161] on div "Hi Faye, I’m sorry you’ve been dealing with this. I’ll document your concern an…" at bounding box center [533, 172] width 407 height 32
copy div "Hi Faye, I’m sorry you’ve been dealing with this. I’ll document your concern an…"
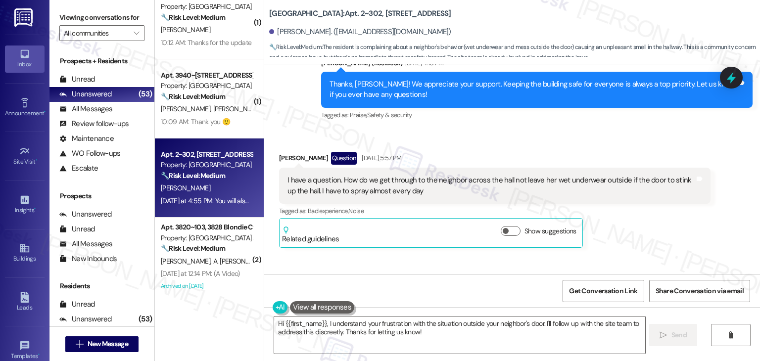
scroll to position [550, 0]
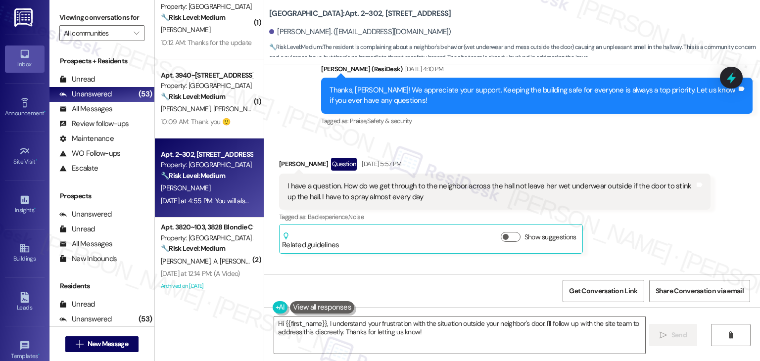
click at [381, 181] on div "I have a question. How do we get through to the neighbor across the hall not le…" at bounding box center [491, 191] width 407 height 21
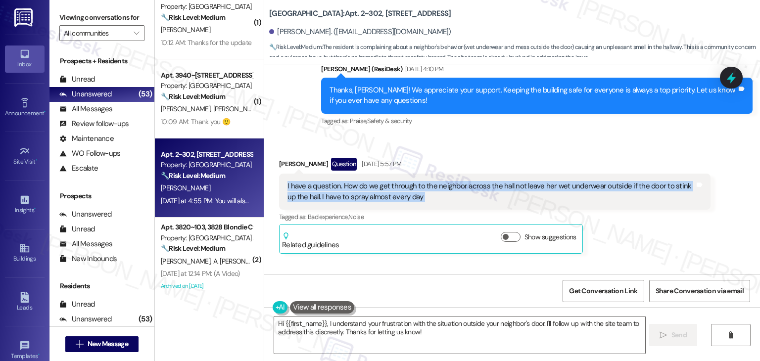
click at [381, 181] on div "I have a question. How do we get through to the neighbor across the hall not le…" at bounding box center [491, 191] width 407 height 21
copy div "I have a question. How do we get through to the neighbor across the hall not le…"
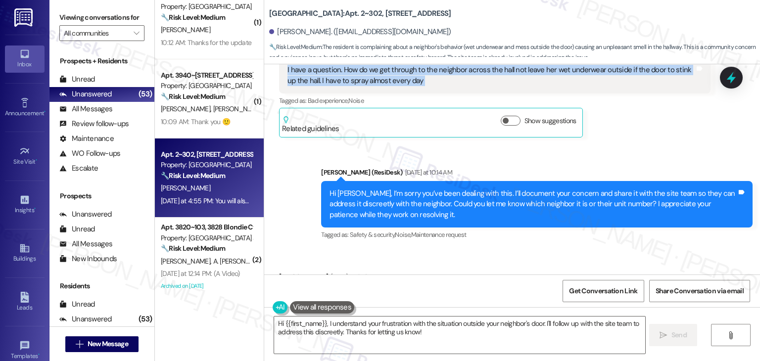
scroll to position [699, 0]
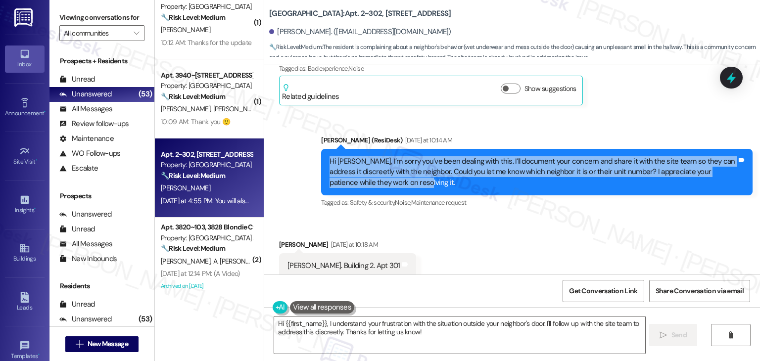
drag, startPoint x: 370, startPoint y: 163, endPoint x: 321, endPoint y: 140, distance: 54.5
click at [321, 149] on div "Hi Faye, I’m sorry you’ve been dealing with this. I’ll document your concern an…" at bounding box center [537, 172] width 432 height 47
copy div "Hi Faye, I’m sorry you’ve been dealing with this. I’ll document your concern an…"
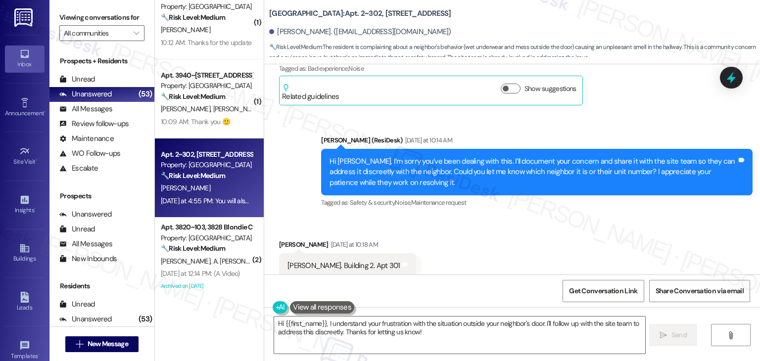
click at [321, 261] on div "Kathy. Building 2. Apt 301" at bounding box center [344, 266] width 113 height 10
copy div "Kathy. Building 2. Apt 301 Tags and notes"
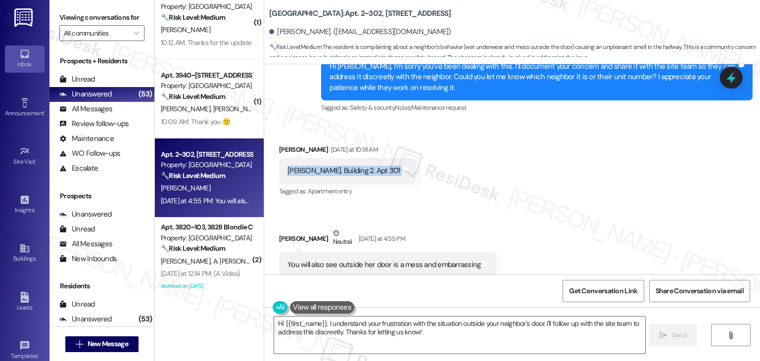
scroll to position [798, 0]
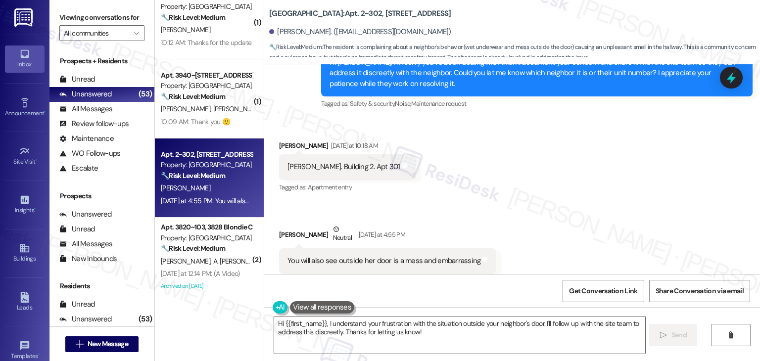
click at [392, 256] on div "You will also see outside her door is a mess and embarrassing" at bounding box center [384, 261] width 193 height 10
copy div "You will also see outside her door is a mess and embarrassing Tags and notes"
click at [423, 326] on textarea "Hi {{first_name}}, I understand your frustration with the situation outside you…" at bounding box center [459, 335] width 371 height 37
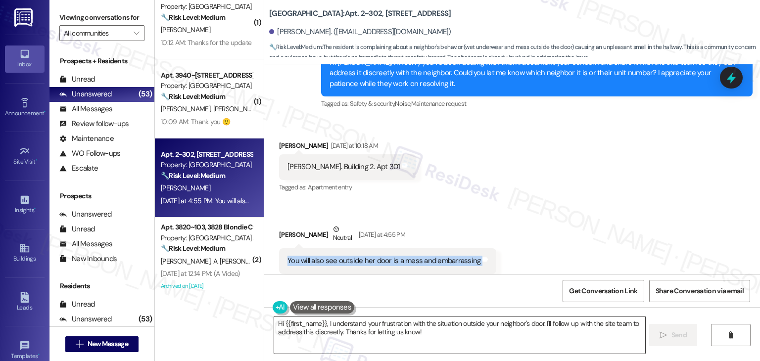
click at [423, 326] on textarea "Hi {{first_name}}, I understand your frustration with the situation outside you…" at bounding box center [459, 335] width 371 height 37
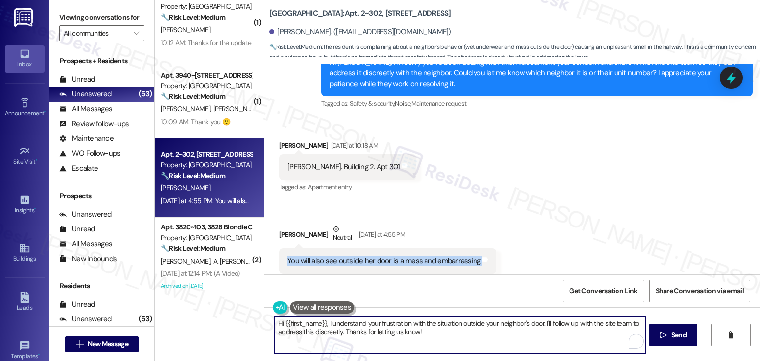
click at [423, 326] on textarea "Hi {{first_name}}, I understand your frustration with the situation outside you…" at bounding box center [459, 335] width 371 height 37
paste textarea "Thanks for the details, Faye. I’ll share this information with the site team so…"
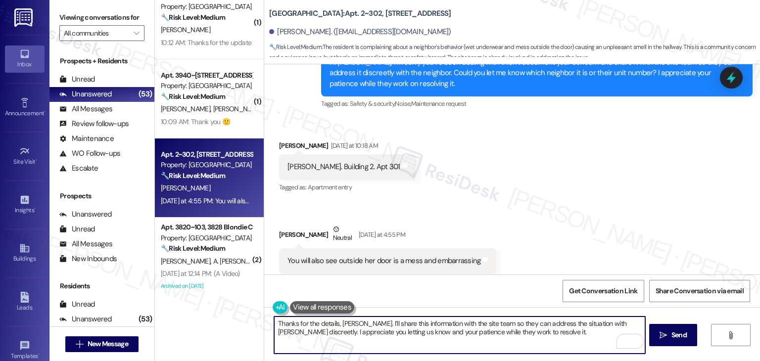
type textarea "Thanks for the details, Faye. I’ll share this information with the site team so…"
click at [574, 253] on div "Received via SMS Faye Bowen Yesterday at 10:18 AM Kathy. Building 2. Apt 301 Ta…" at bounding box center [512, 207] width 496 height 178
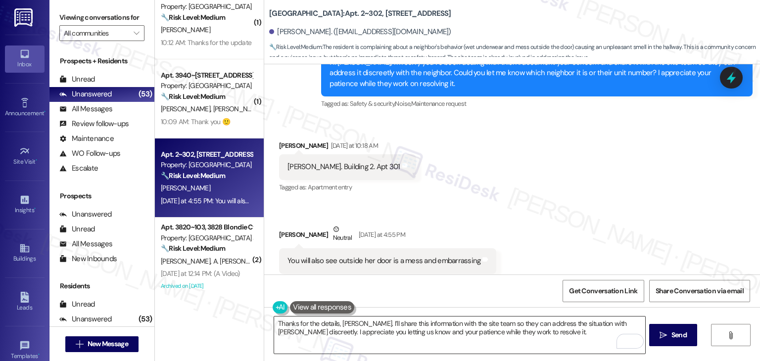
click at [507, 332] on textarea "Thanks for the details, Faye. I’ll share this information with the site team so…" at bounding box center [459, 335] width 371 height 37
click at [665, 336] on icon "" at bounding box center [663, 336] width 7 height 8
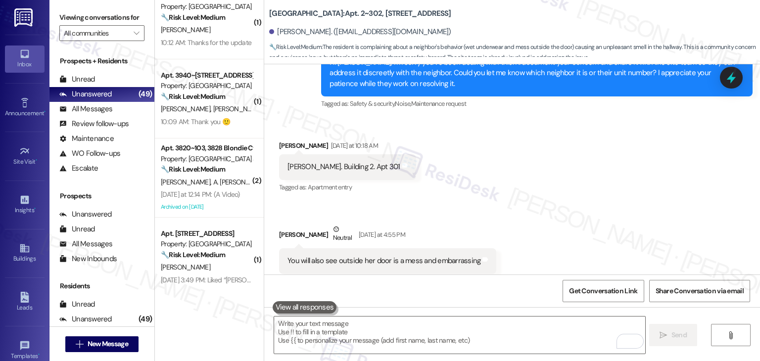
scroll to position [878, 0]
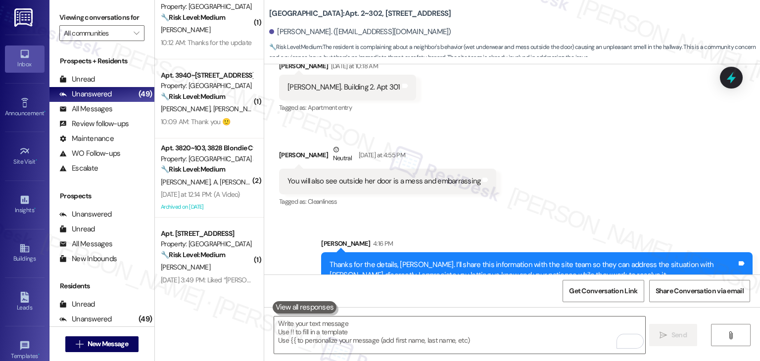
click at [629, 183] on div "Received via SMS Faye Bowen Yesterday at 10:18 AM Kathy. Building 2. Apt 301 Ta…" at bounding box center [512, 128] width 496 height 178
click at [727, 81] on icon at bounding box center [731, 77] width 17 height 17
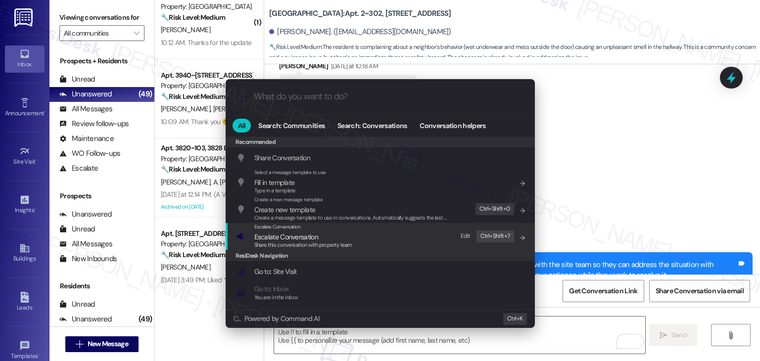
click at [279, 243] on span "Share this conversation with property team" at bounding box center [303, 245] width 98 height 7
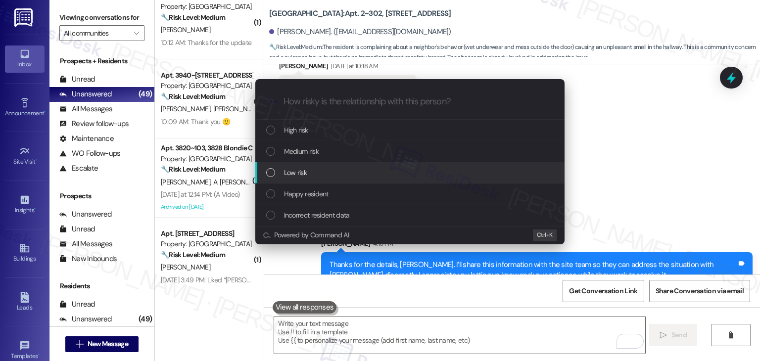
click at [269, 174] on div "List of options" at bounding box center [270, 172] width 9 height 9
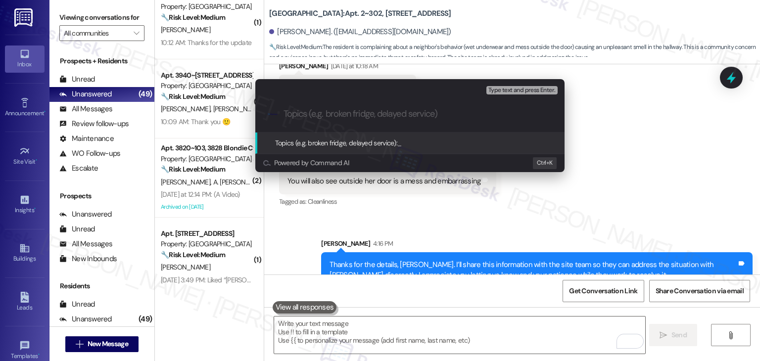
paste input "Neighbor Concern – Items Left Outside Door Causing Odor – Building 2, Apt 301"
type input "Neighbor Concern – Items Left Outside Door Causing Odor – Building 2, Apt 301"
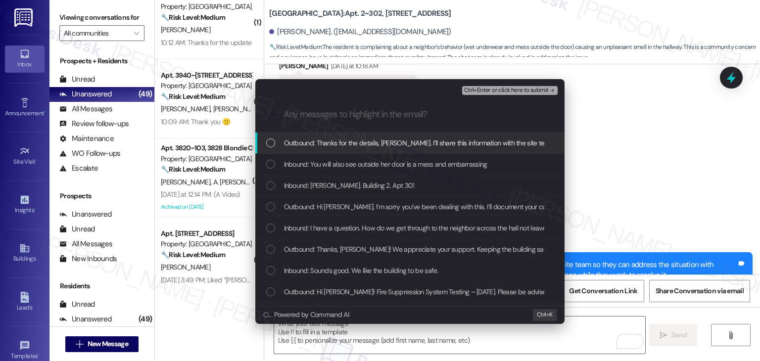
scroll to position [0, 0]
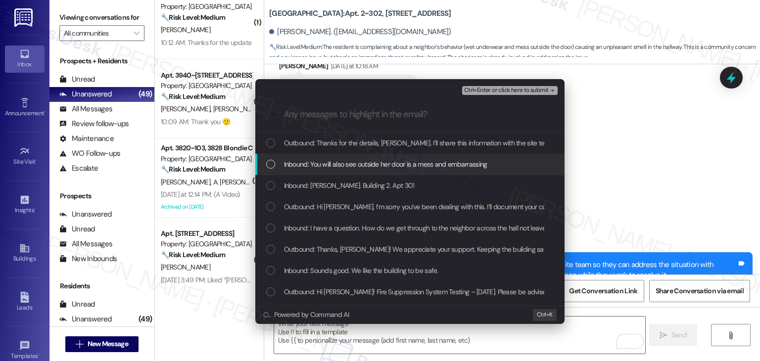
click at [270, 167] on div "List of options" at bounding box center [270, 164] width 9 height 9
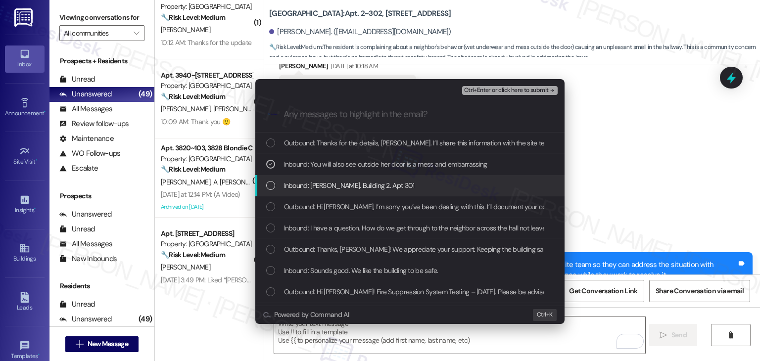
click at [272, 188] on div "List of options" at bounding box center [270, 185] width 9 height 9
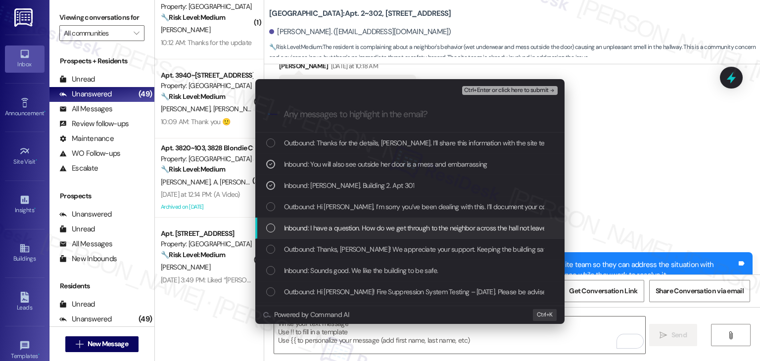
click at [270, 224] on div "List of options" at bounding box center [270, 228] width 9 height 9
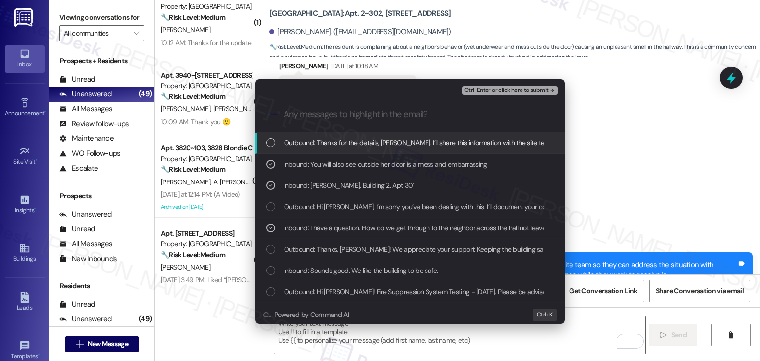
click at [512, 90] on span "Ctrl+Enter or click here to submit" at bounding box center [506, 90] width 85 height 7
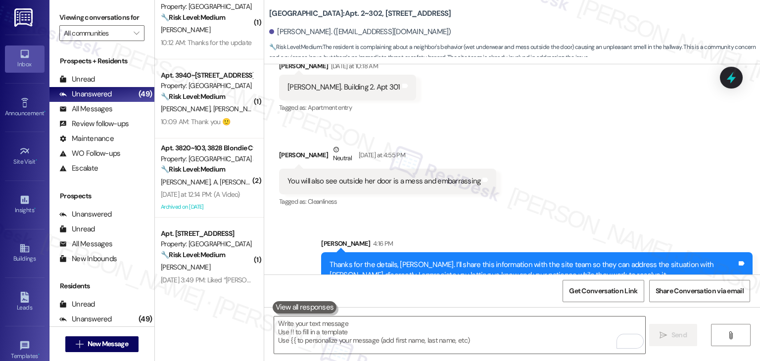
scroll to position [798, 0]
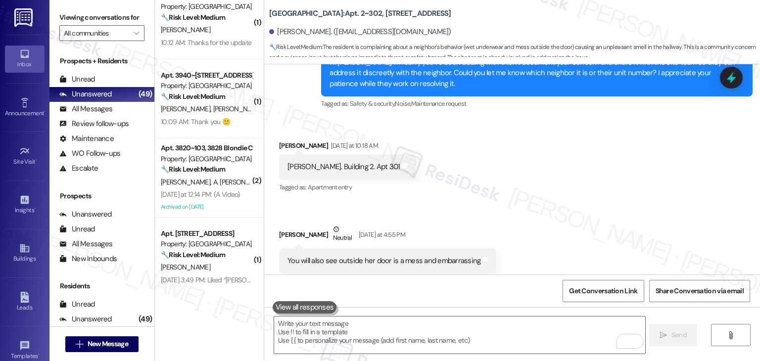
click at [539, 210] on div "Received via SMS Faye Bowen Yesterday at 10:18 AM Kathy. Building 2. Apt 301 Ta…" at bounding box center [512, 207] width 496 height 178
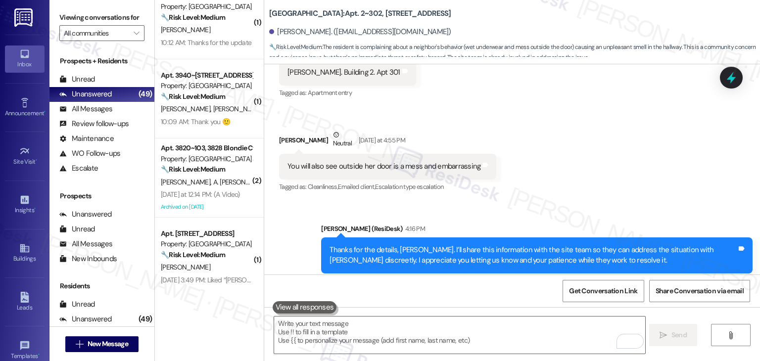
click at [560, 179] on div "Received via SMS Faye Bowen Yesterday at 10:18 AM Kathy. Building 2. Apt 301 Ta…" at bounding box center [512, 113] width 496 height 178
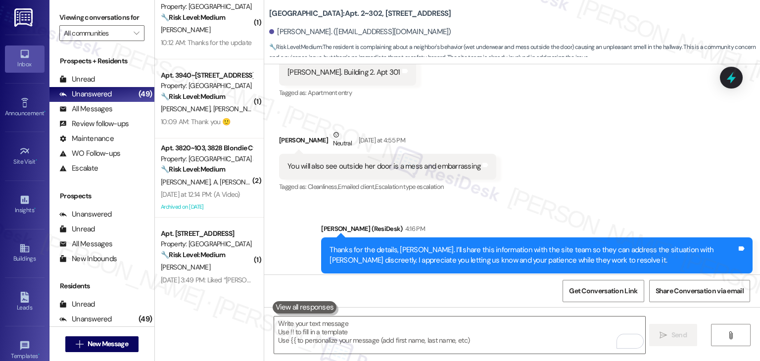
click at [560, 179] on div "Received via SMS Faye Bowen Yesterday at 10:18 AM Kathy. Building 2. Apt 301 Ta…" at bounding box center [512, 113] width 496 height 178
click at [560, 177] on div "Received via SMS Faye Bowen Yesterday at 10:18 AM Kathy. Building 2. Apt 301 Ta…" at bounding box center [512, 113] width 496 height 178
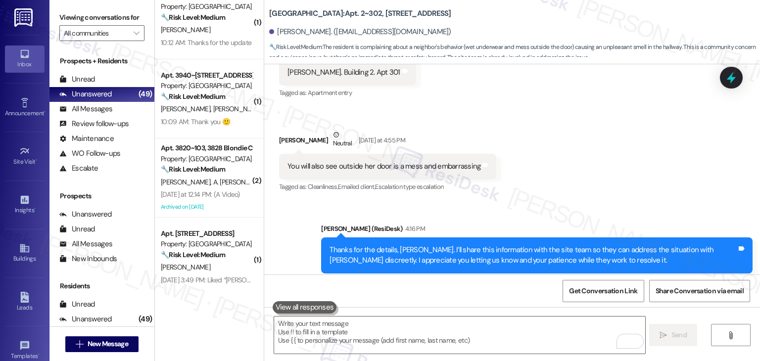
click at [560, 177] on div "Received via SMS Faye Bowen Yesterday at 10:18 AM Kathy. Building 2. Apt 301 Ta…" at bounding box center [512, 113] width 496 height 178
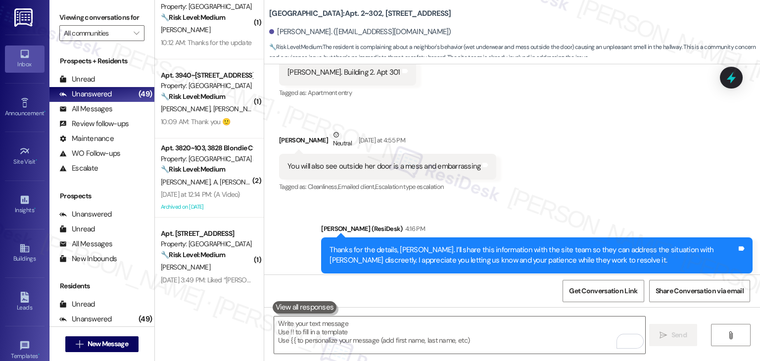
click at [560, 177] on div "Received via SMS Faye Bowen Yesterday at 10:18 AM Kathy. Building 2. Apt 301 Ta…" at bounding box center [512, 113] width 496 height 178
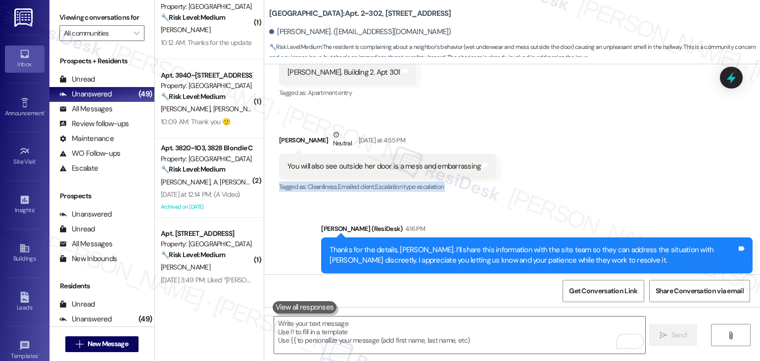
click at [560, 177] on div "Received via SMS Faye Bowen Yesterday at 10:18 AM Kathy. Building 2. Apt 301 Ta…" at bounding box center [512, 113] width 496 height 178
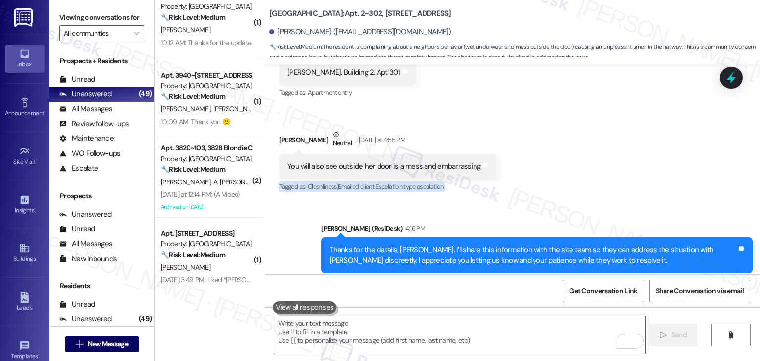
click at [560, 177] on div "Received via SMS Faye Bowen Yesterday at 10:18 AM Kathy. Building 2. Apt 301 Ta…" at bounding box center [512, 113] width 496 height 178
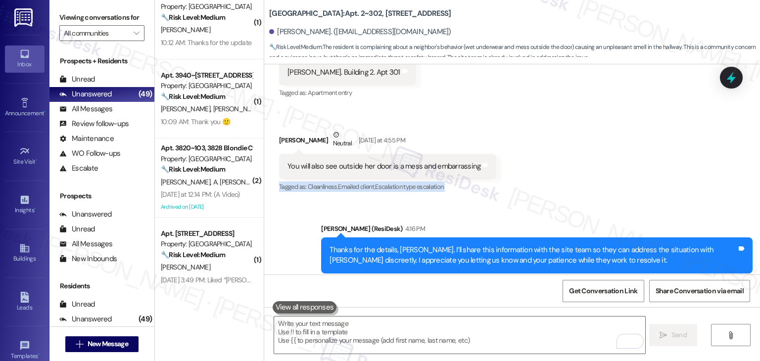
click at [560, 177] on div "Received via SMS Faye Bowen Yesterday at 10:18 AM Kathy. Building 2. Apt 301 Ta…" at bounding box center [512, 113] width 496 height 178
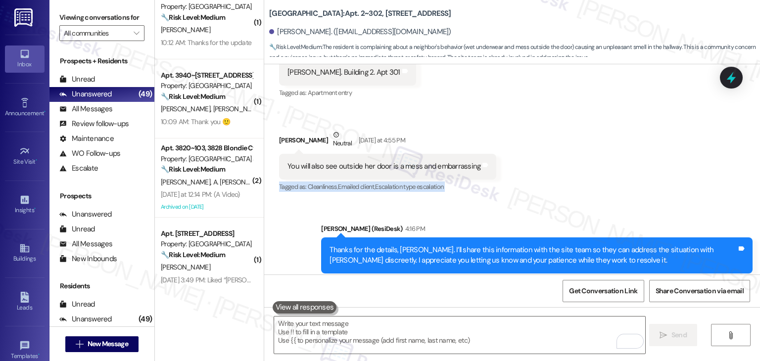
click at [560, 177] on div "Received via SMS Faye Bowen Yesterday at 10:18 AM Kathy. Building 2. Apt 301 Ta…" at bounding box center [512, 113] width 496 height 178
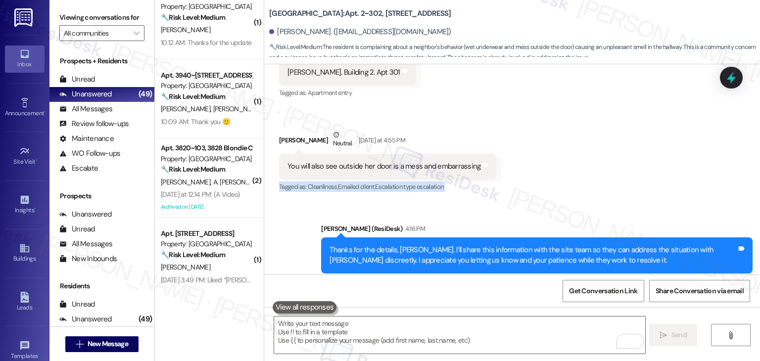
click at [560, 177] on div "Received via SMS Faye Bowen Yesterday at 10:18 AM Kathy. Building 2. Apt 301 Ta…" at bounding box center [512, 113] width 496 height 178
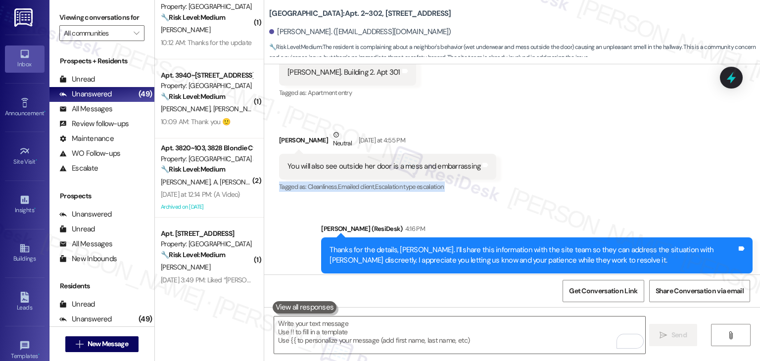
click at [560, 177] on div "Received via SMS Faye Bowen Yesterday at 10:18 AM Kathy. Building 2. Apt 301 Ta…" at bounding box center [512, 113] width 496 height 178
click at [559, 176] on div "Received via SMS Faye Bowen Yesterday at 10:18 AM Kathy. Building 2. Apt 301 Ta…" at bounding box center [512, 113] width 496 height 178
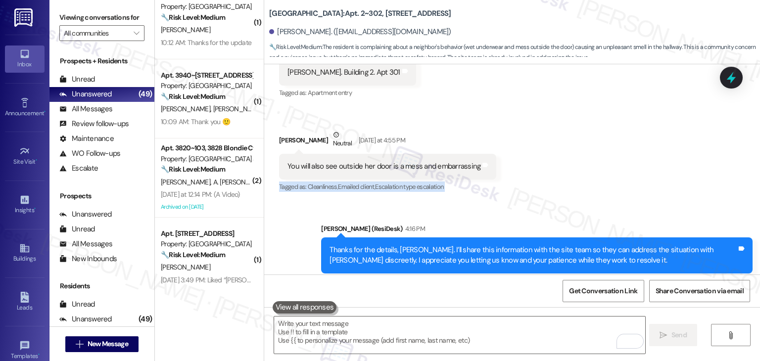
click at [559, 176] on div "Received via SMS Faye Bowen Yesterday at 10:18 AM Kathy. Building 2. Apt 301 Ta…" at bounding box center [512, 113] width 496 height 178
click at [559, 174] on div "Received via SMS Faye Bowen Yesterday at 10:18 AM Kathy. Building 2. Apt 301 Ta…" at bounding box center [512, 113] width 496 height 178
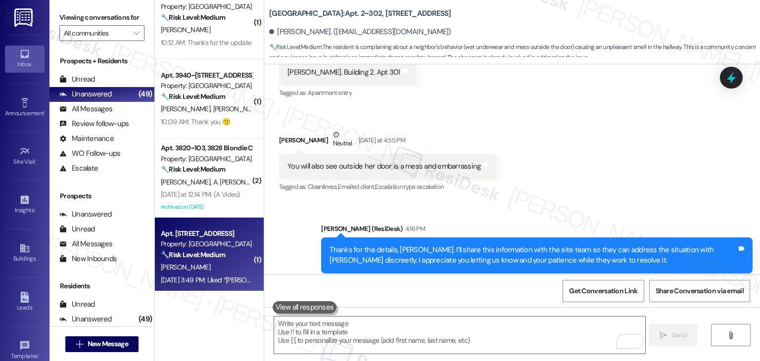
click at [209, 285] on div "Aug 08, 2025 at 3:49 PM: Liked “Dottie (Oakstone): Thanks so much, Audrey! I've…" at bounding box center [207, 280] width 94 height 12
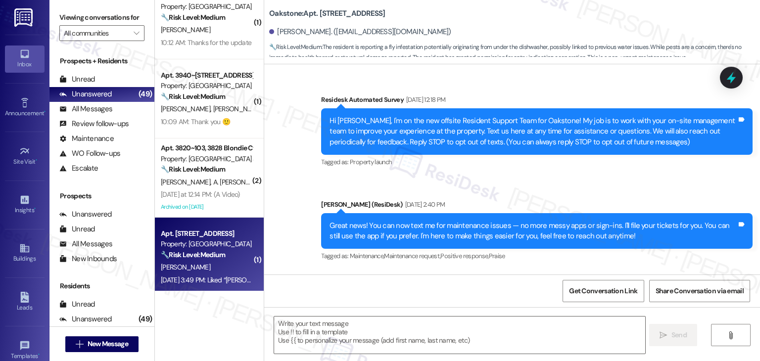
scroll to position [9674, 0]
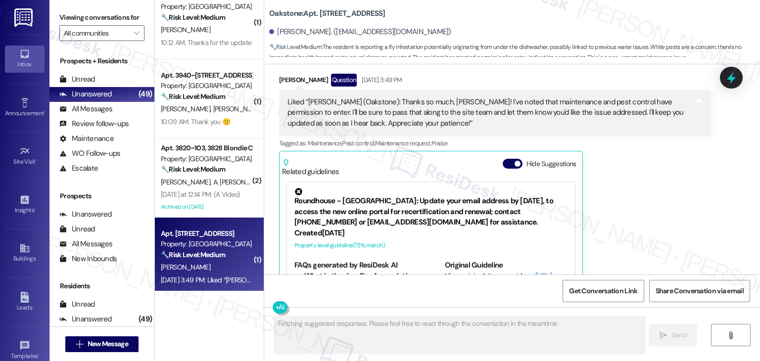
click at [522, 28] on div "Audrey Martinez. (skycutie13@gmail.com)" at bounding box center [514, 32] width 491 height 20
click at [506, 159] on button "Hide Suggestions" at bounding box center [513, 164] width 20 height 10
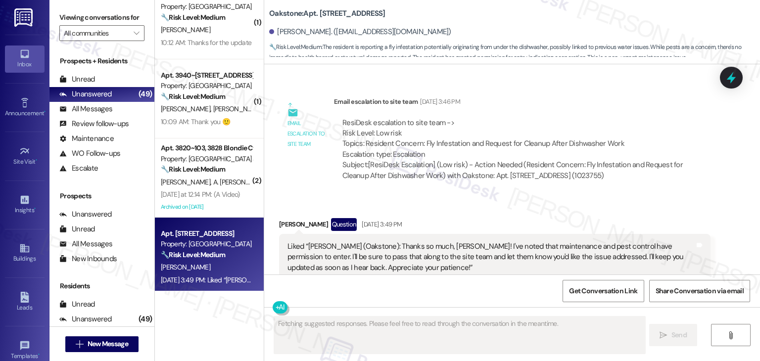
click at [604, 196] on div "Received via SMS Audrey Martinez Question Aug 08, 2025 at 3:49 PM Liked “Dottie…" at bounding box center [512, 264] width 496 height 136
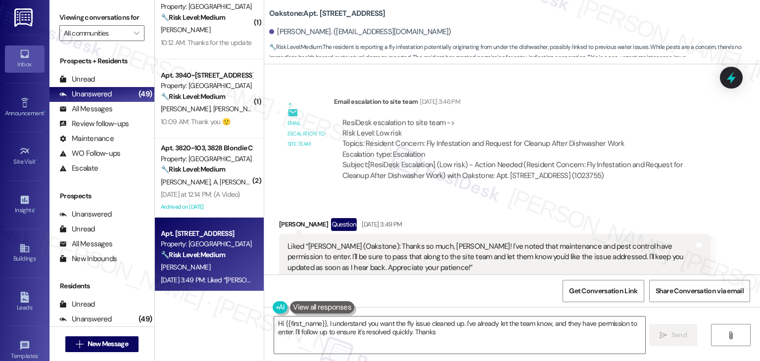
type textarea "Hi {{first_name}}, I understand you want the fly issue cleaned up. I've already…"
click at [598, 211] on div "Received via SMS Audrey Martinez Question Aug 08, 2025 at 3:49 PM Liked “Dottie…" at bounding box center [495, 271] width 447 height 121
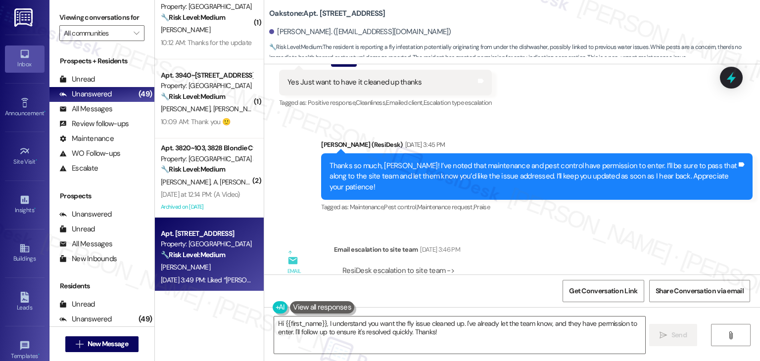
scroll to position [9381, 0]
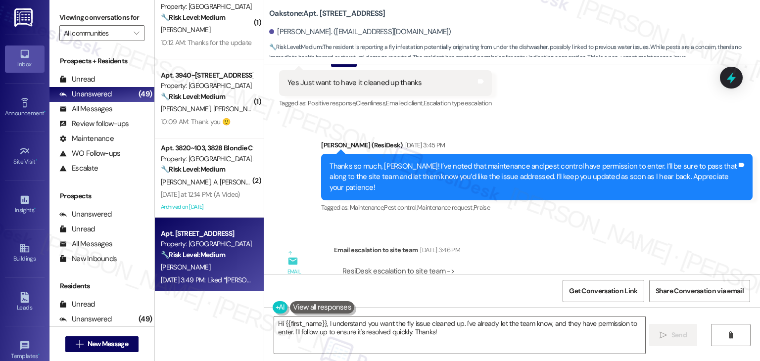
click at [606, 245] on div "Email escalation to site team Aug 08, 2025 at 3:46 PM" at bounding box center [522, 252] width 377 height 14
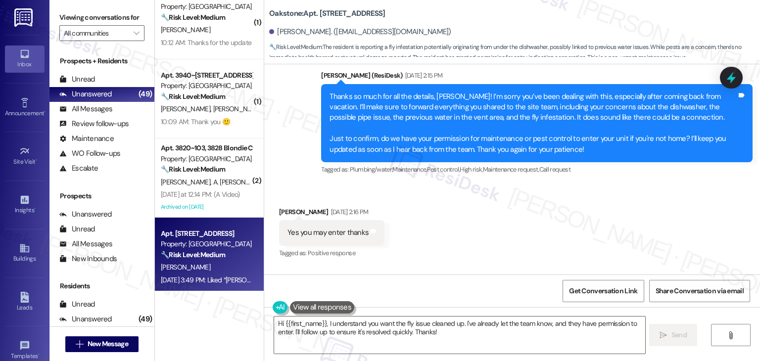
scroll to position [9134, 0]
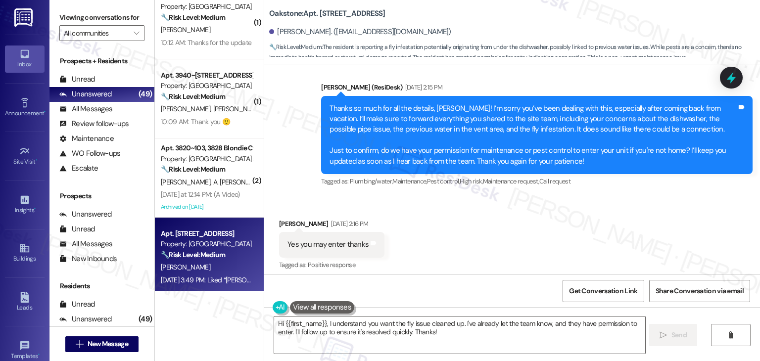
click at [606, 200] on div "Received via SMS Audrey Martinez Aug 08, 2025 at 2:16 PM Yes you may enter than…" at bounding box center [512, 281] width 496 height 169
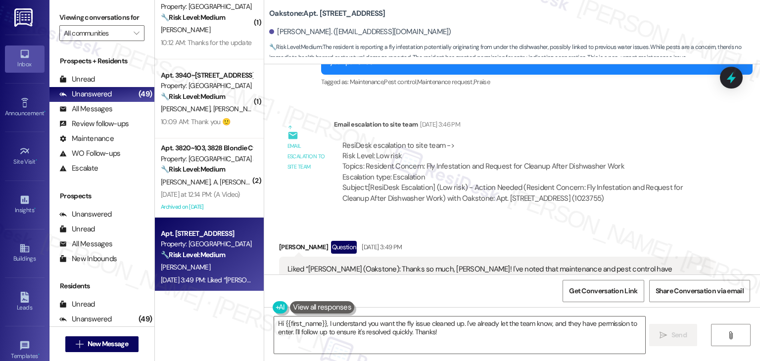
scroll to position [9530, 0]
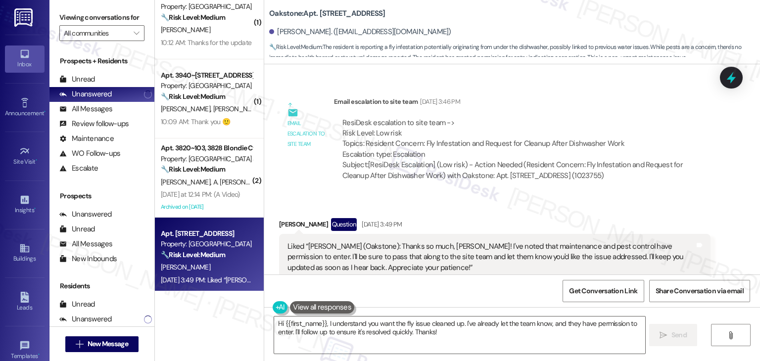
click at [615, 243] on div "Audrey Martinez Question Aug 08, 2025 at 3:49 PM Liked “Dottie (Oakstone): Than…" at bounding box center [495, 271] width 432 height 106
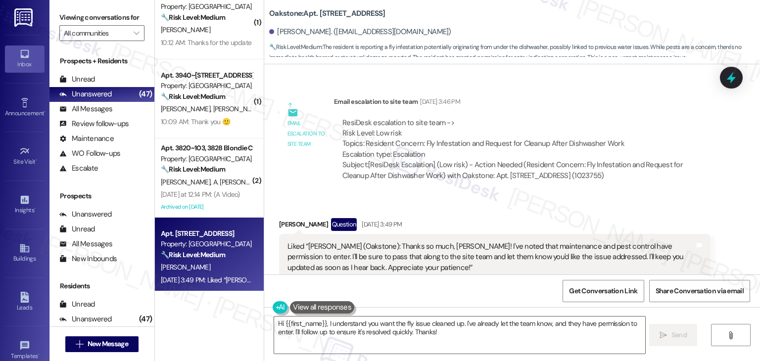
click at [615, 243] on div "Audrey Martinez Question Aug 08, 2025 at 3:49 PM Liked “Dottie (Oakstone): Than…" at bounding box center [495, 271] width 432 height 106
click at [737, 86] on div at bounding box center [732, 77] width 30 height 28
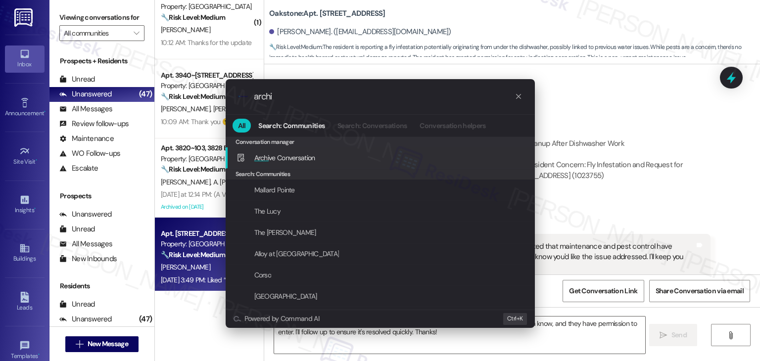
type input "archi"
click at [517, 99] on icon "progress bar" at bounding box center [519, 97] width 8 height 8
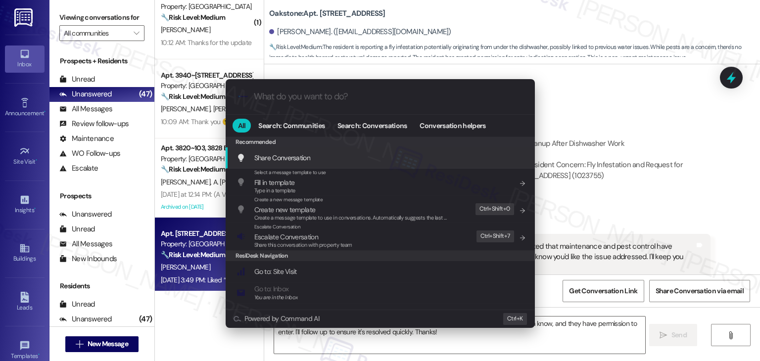
click at [596, 139] on div ".cls-1{fill:#0a055f;}.cls-2{fill:#0cc4c4;} resideskLogoBlueOrange All Search: C…" at bounding box center [380, 180] width 760 height 361
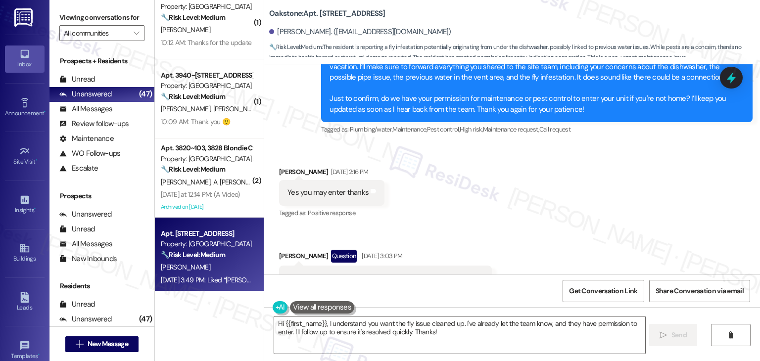
scroll to position [9183, 0]
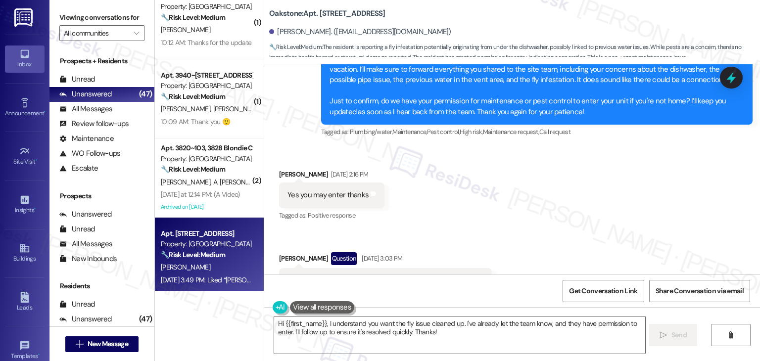
click at [537, 158] on div "Received via SMS Audrey Martinez Aug 08, 2025 at 2:16 PM Yes you may enter than…" at bounding box center [512, 231] width 496 height 169
click at [549, 147] on div "Received via SMS Audrey Martinez Aug 08, 2025 at 2:16 PM Yes you may enter than…" at bounding box center [512, 231] width 496 height 169
click at [563, 181] on div "Received via SMS Audrey Martinez Aug 08, 2025 at 2:16 PM Yes you may enter than…" at bounding box center [512, 231] width 496 height 169
click at [573, 158] on div "Received via SMS Audrey Martinez Aug 08, 2025 at 2:16 PM Yes you may enter than…" at bounding box center [512, 231] width 496 height 169
click at [586, 204] on div "Received via SMS Audrey Martinez Aug 08, 2025 at 2:16 PM Yes you may enter than…" at bounding box center [512, 231] width 496 height 169
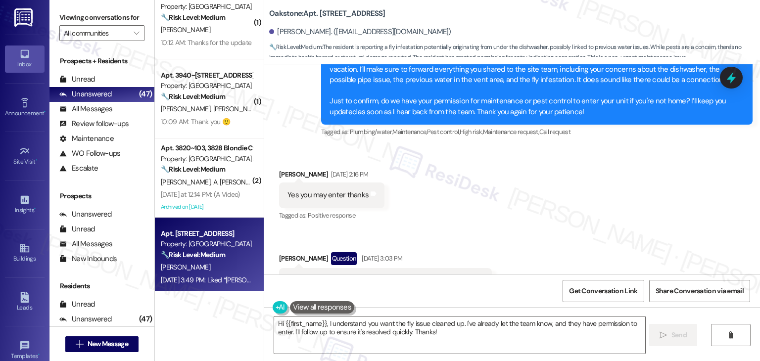
click at [597, 166] on div "Received via SMS Audrey Martinez Aug 08, 2025 at 2:16 PM Yes you may enter than…" at bounding box center [512, 231] width 496 height 169
click at [594, 171] on div "Received via SMS Audrey Martinez Aug 08, 2025 at 2:16 PM Yes you may enter than…" at bounding box center [512, 231] width 496 height 169
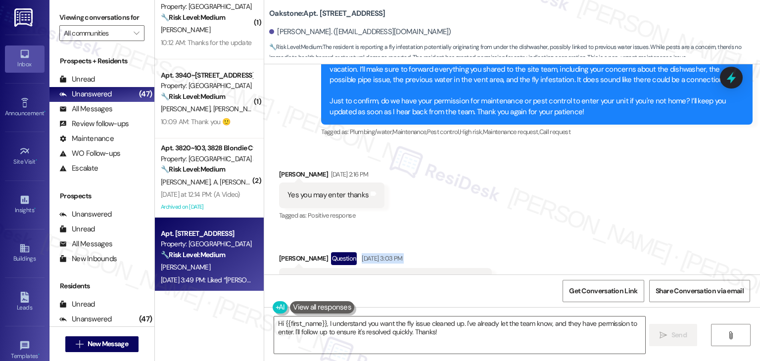
click at [594, 171] on div "Received via SMS Audrey Martinez Aug 08, 2025 at 2:16 PM Yes you may enter than…" at bounding box center [512, 231] width 496 height 169
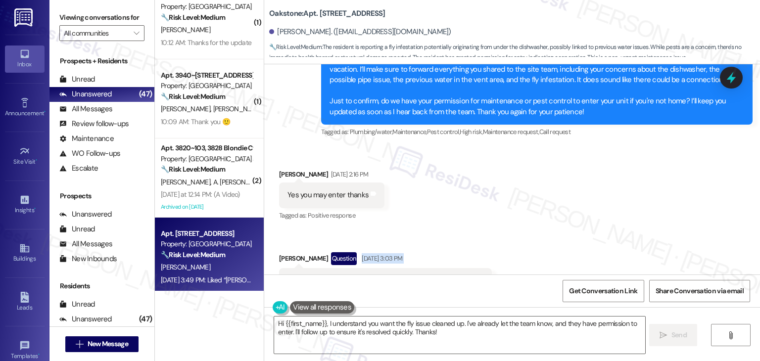
click at [594, 171] on div "Received via SMS Audrey Martinez Aug 08, 2025 at 2:16 PM Yes you may enter than…" at bounding box center [512, 231] width 496 height 169
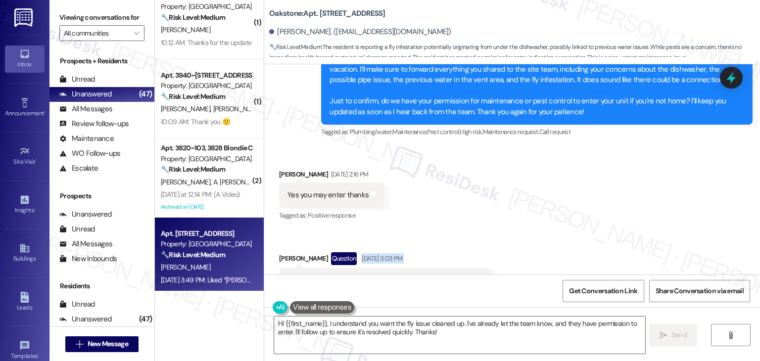
click at [594, 171] on div "Received via SMS Audrey Martinez Aug 08, 2025 at 2:16 PM Yes you may enter than…" at bounding box center [512, 231] width 496 height 169
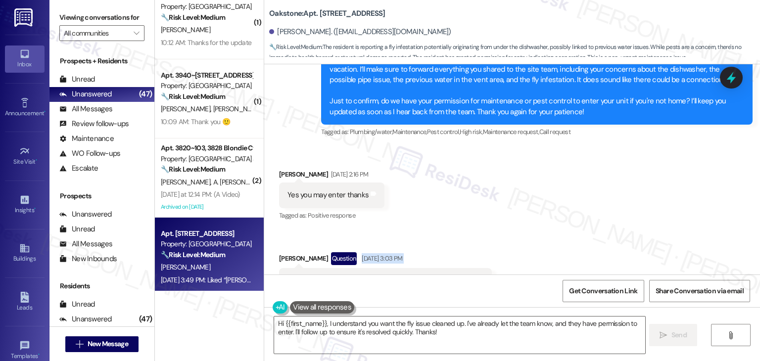
click at [594, 171] on div "Received via SMS Audrey Martinez Aug 08, 2025 at 2:16 PM Yes you may enter than…" at bounding box center [512, 231] width 496 height 169
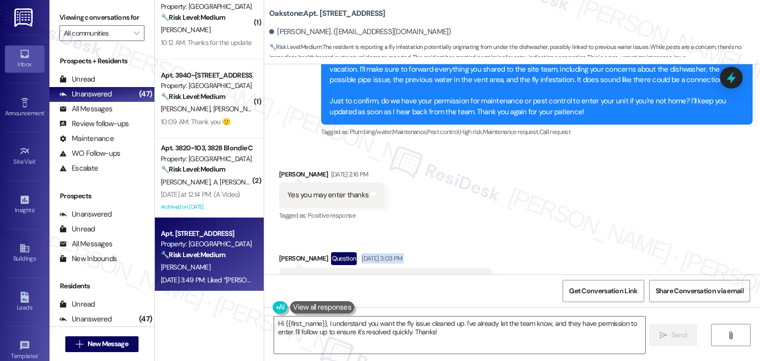
click at [594, 171] on div "Received via SMS Audrey Martinez Aug 08, 2025 at 2:16 PM Yes you may enter than…" at bounding box center [512, 231] width 496 height 169
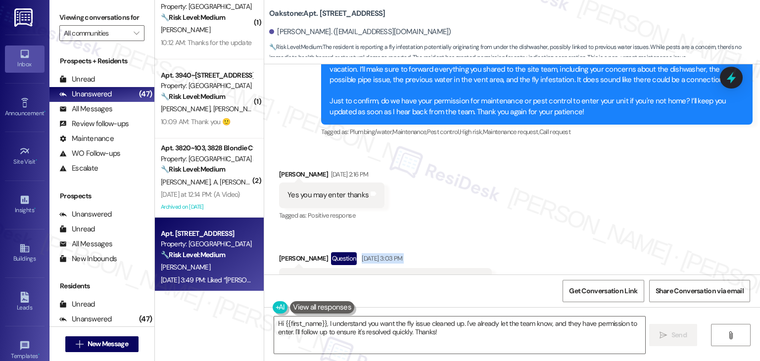
click at [594, 171] on div "Received via SMS Audrey Martinez Aug 08, 2025 at 2:16 PM Yes you may enter than…" at bounding box center [512, 231] width 496 height 169
click at [594, 172] on div "Received via SMS Audrey Martinez Aug 08, 2025 at 2:16 PM Yes you may enter than…" at bounding box center [512, 231] width 496 height 169
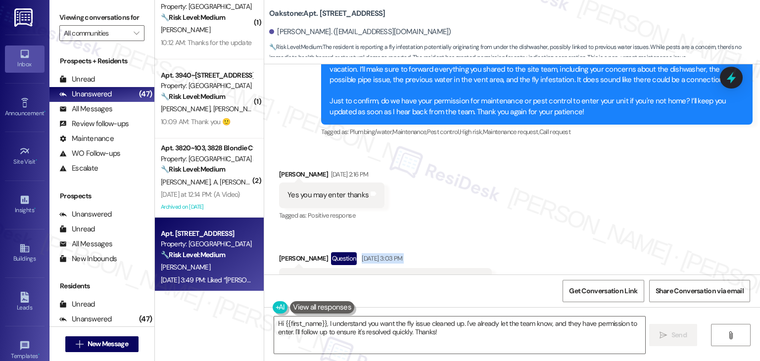
click at [594, 172] on div "Received via SMS Audrey Martinez Aug 08, 2025 at 2:16 PM Yes you may enter than…" at bounding box center [512, 231] width 496 height 169
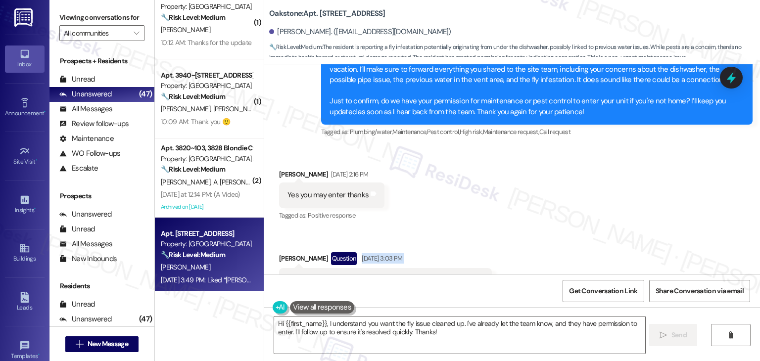
click at [594, 172] on div "Received via SMS Audrey Martinez Aug 08, 2025 at 2:16 PM Yes you may enter than…" at bounding box center [512, 231] width 496 height 169
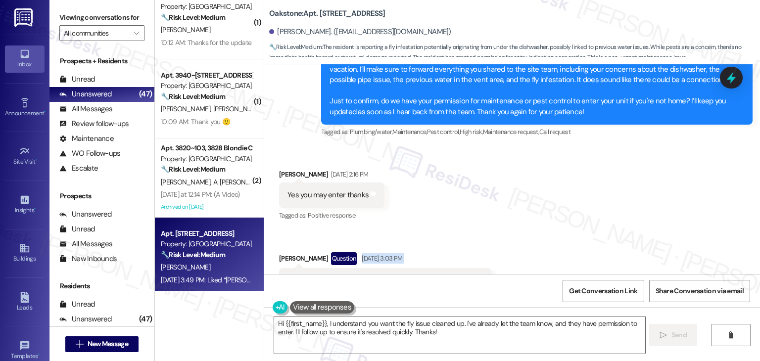
click at [594, 172] on div "Received via SMS Audrey Martinez Aug 08, 2025 at 2:16 PM Yes you may enter than…" at bounding box center [512, 231] width 496 height 169
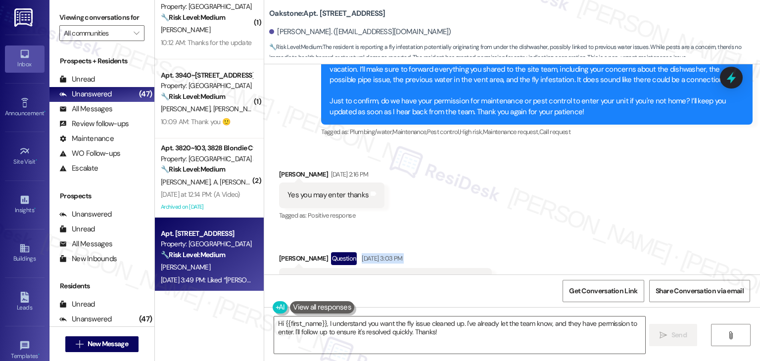
click at [594, 172] on div "Received via SMS Audrey Martinez Aug 08, 2025 at 2:16 PM Yes you may enter than…" at bounding box center [512, 231] width 496 height 169
click at [594, 173] on div "Received via SMS Audrey Martinez Aug 08, 2025 at 2:16 PM Yes you may enter than…" at bounding box center [512, 231] width 496 height 169
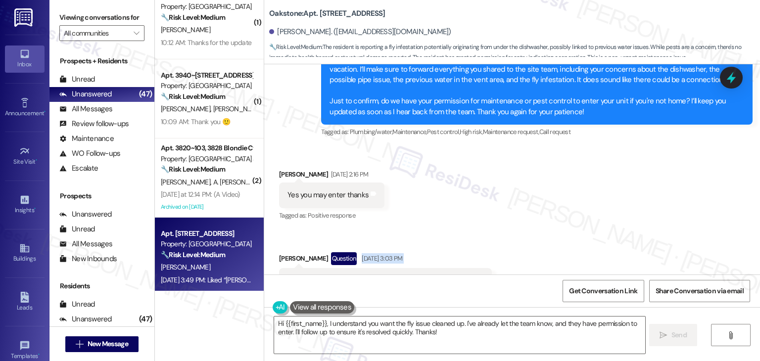
click at [594, 173] on div "Received via SMS Audrey Martinez Aug 08, 2025 at 2:16 PM Yes you may enter than…" at bounding box center [512, 231] width 496 height 169
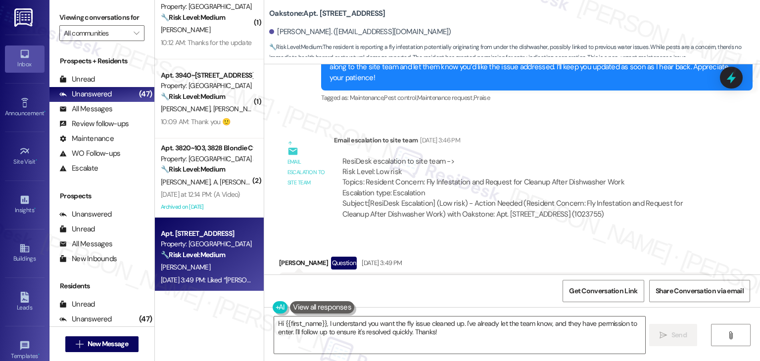
scroll to position [9530, 0]
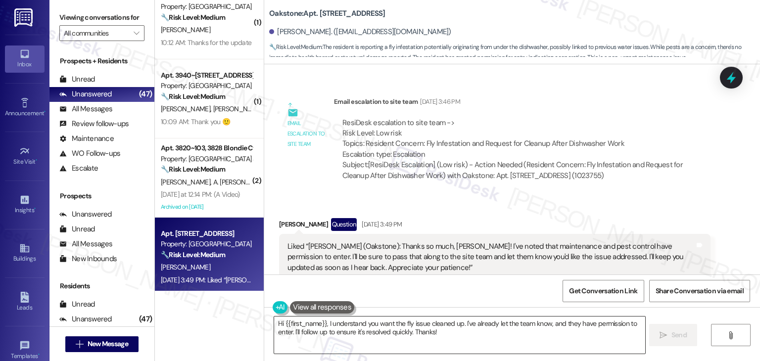
click at [396, 330] on textarea "Hi {{first_name}}, I understand you want the fly issue cleaned up. I've already…" at bounding box center [459, 335] width 371 height 37
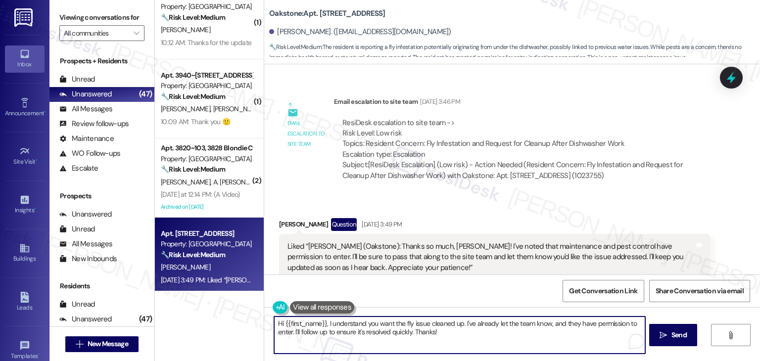
click at [396, 330] on textarea "Hi {{first_name}}, I understand you want the fly issue cleaned up. I've already…" at bounding box center [459, 335] width 371 height 37
paste textarea "hope you're having a wonderful day! Just wanted to follow up and see if everyth…"
type textarea "Hi {{first_name}}, hope you're having a wonderful day! Just wanted to follow up…"
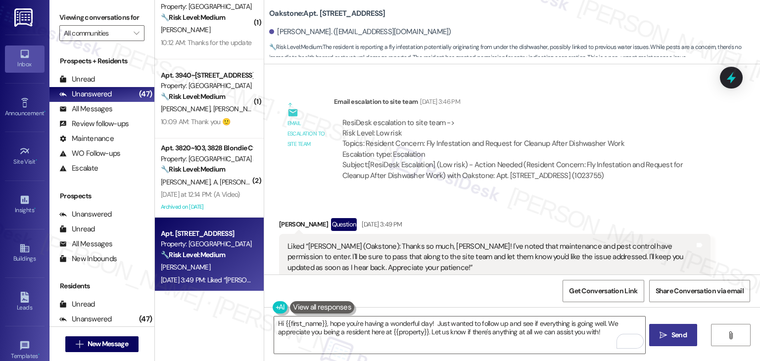
click at [678, 336] on span "Send" at bounding box center [679, 335] width 15 height 10
click at [647, 254] on div "Audrey Martinez Question Aug 08, 2025 at 3:49 PM Liked “Dottie (Oakstone): Than…" at bounding box center [495, 271] width 432 height 106
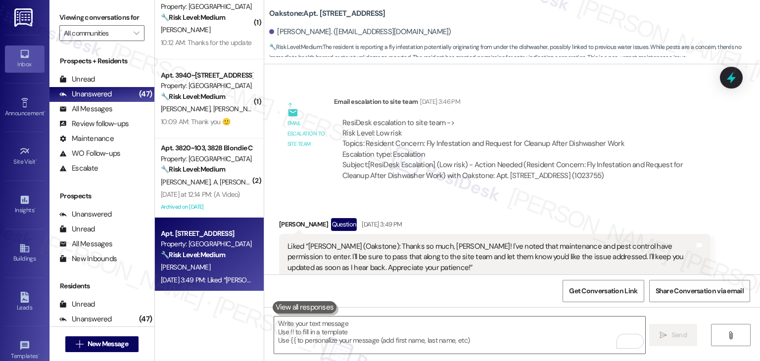
scroll to position [9529, 0]
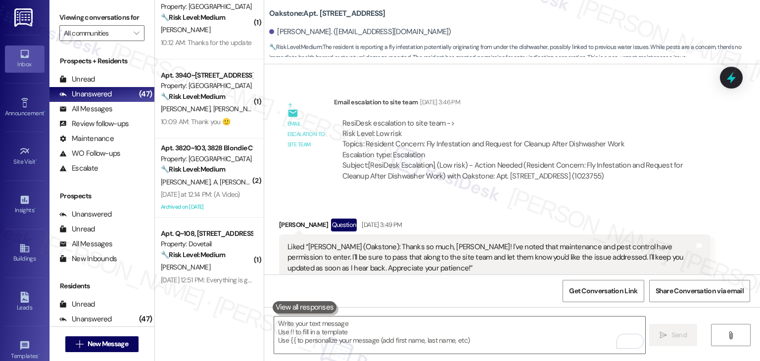
click at [647, 254] on div "Audrey Martinez Question Aug 08, 2025 at 3:49 PM Liked “Dottie (Oakstone): Than…" at bounding box center [495, 272] width 432 height 106
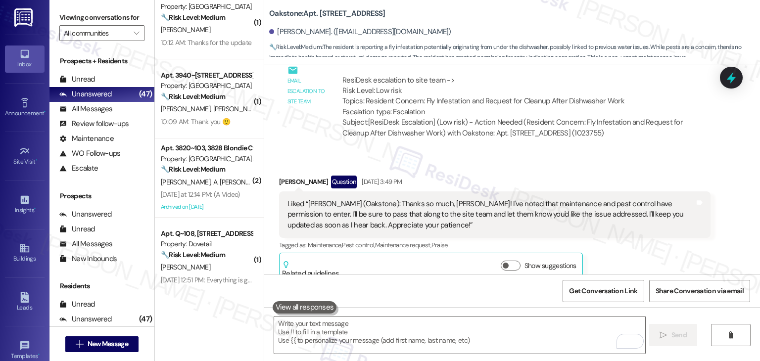
scroll to position [9609, 0]
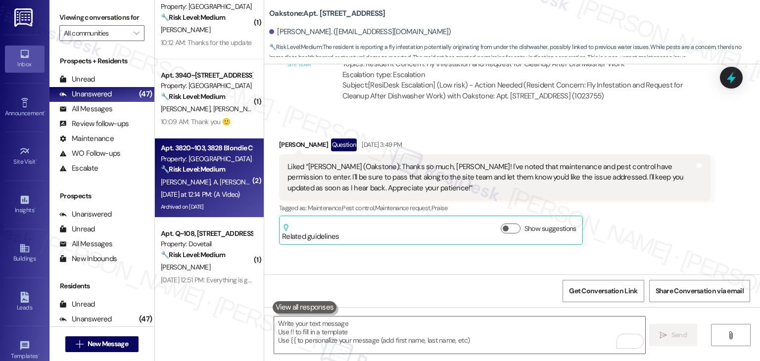
click at [222, 206] on div "Archived on 08/01/2025" at bounding box center [207, 207] width 94 height 12
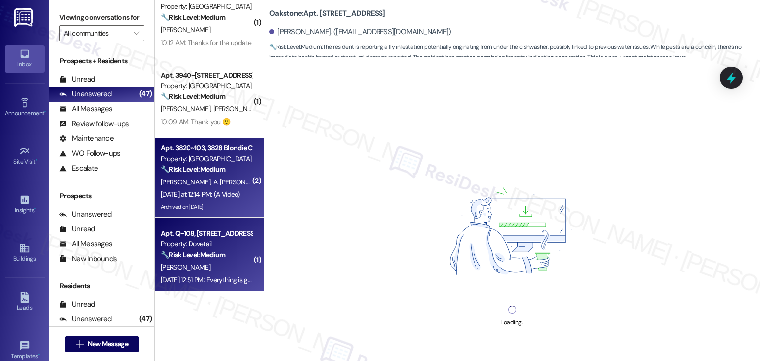
click at [218, 240] on div "Property: Dovetail" at bounding box center [207, 244] width 92 height 10
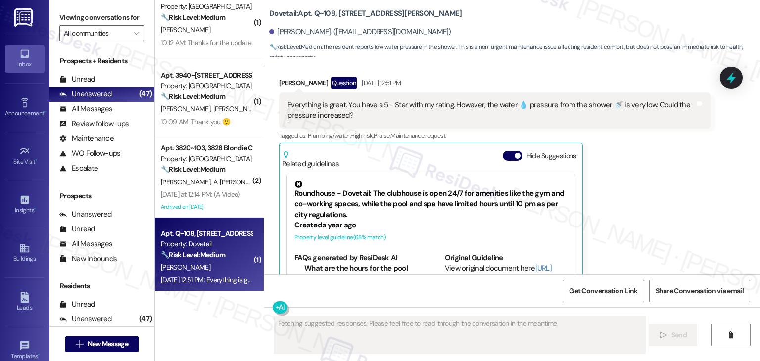
scroll to position [262, 0]
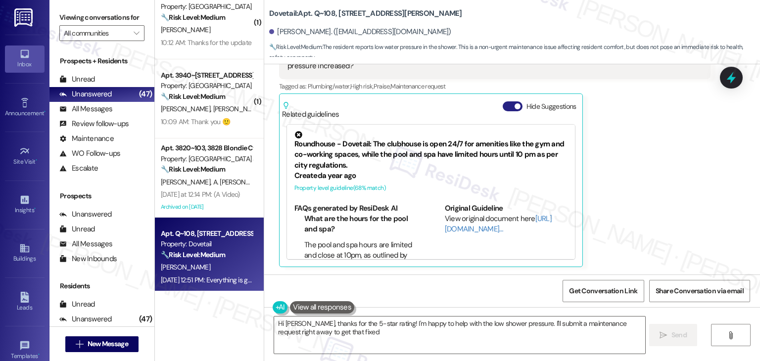
click at [505, 107] on button "Hide Suggestions" at bounding box center [513, 106] width 20 height 10
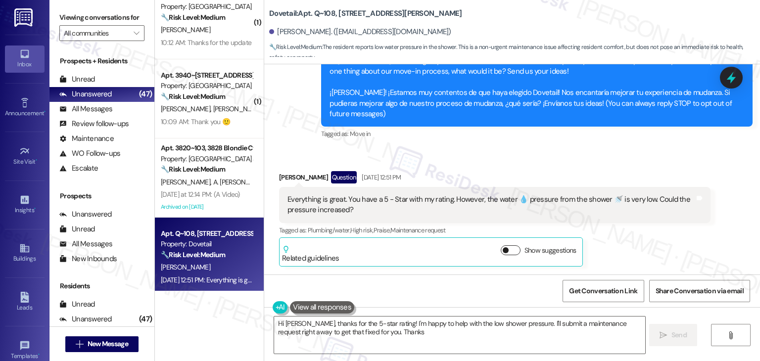
scroll to position [118, 0]
click at [699, 250] on div "Richard Todd Question Aug 08, 2025 at 12:51 PM Everything is great. You have a …" at bounding box center [495, 219] width 432 height 96
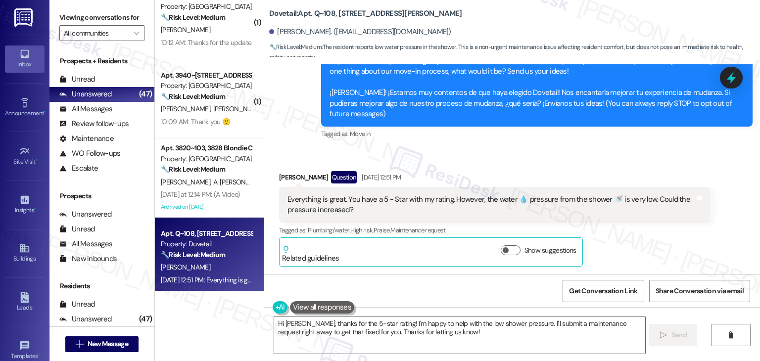
click at [699, 250] on div "Richard Todd Question Aug 08, 2025 at 12:51 PM Everything is great. You have a …" at bounding box center [495, 219] width 432 height 96
click at [661, 253] on div "Richard Todd Question Aug 08, 2025 at 12:51 PM Everything is great. You have a …" at bounding box center [495, 219] width 432 height 96
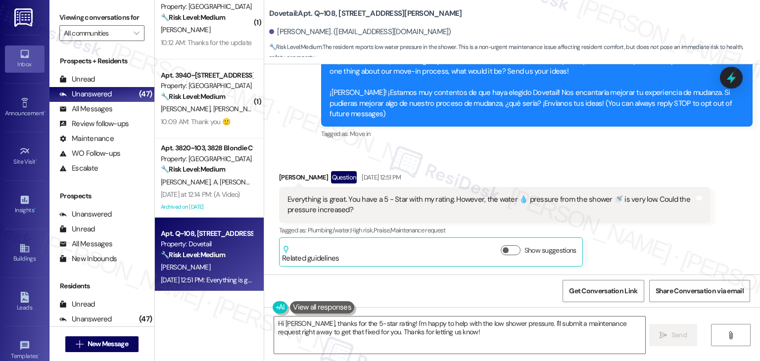
click at [661, 253] on div "Richard Todd Question Aug 08, 2025 at 12:51 PM Everything is great. You have a …" at bounding box center [495, 219] width 432 height 96
click at [661, 252] on div "Richard Todd Question Aug 08, 2025 at 12:51 PM Everything is great. You have a …" at bounding box center [495, 219] width 432 height 96
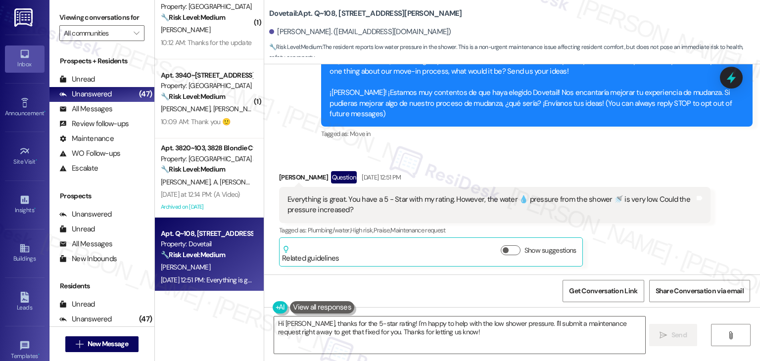
click at [661, 252] on div "Richard Todd Question Aug 08, 2025 at 12:51 PM Everything is great. You have a …" at bounding box center [495, 219] width 432 height 96
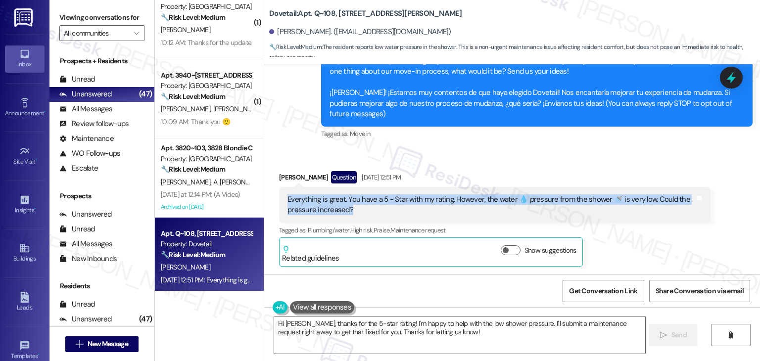
drag, startPoint x: 359, startPoint y: 212, endPoint x: 280, endPoint y: 197, distance: 81.2
click at [280, 197] on div "Everything is great. You have a 5 - Star with my rating. However, the water 💧 p…" at bounding box center [495, 205] width 432 height 36
copy div "Everything is great. You have a 5 - Star with my rating. However, the water 💧 p…"
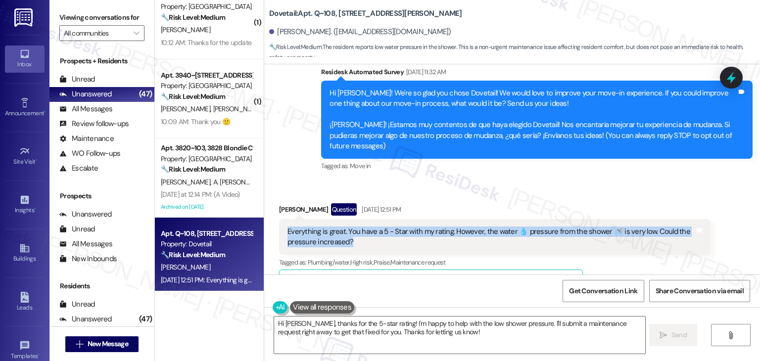
scroll to position [69, 0]
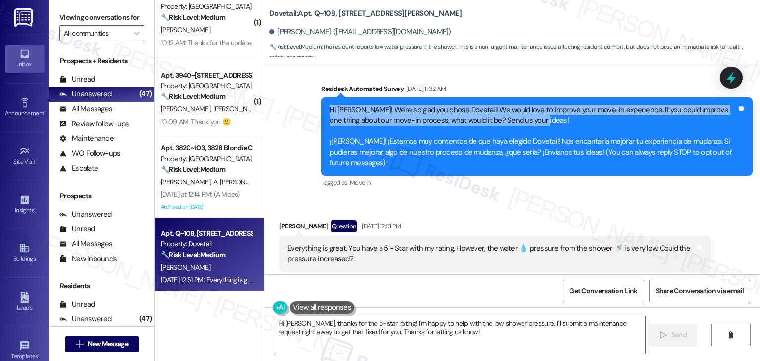
drag, startPoint x: 530, startPoint y: 119, endPoint x: 306, endPoint y: 111, distance: 223.9
click at [306, 111] on div "Survey, sent via SMS Residesk Automated Survey Aug 08, 2025 at 11:32 AM Hi Rich…" at bounding box center [512, 129] width 496 height 137
copy div "Hi Richard! We're so glad you chose Dovetail! We would love to improve your mov…"
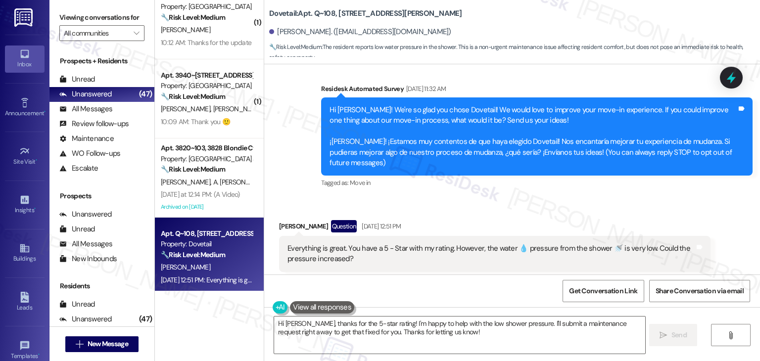
click at [448, 209] on div "Received via SMS Richard Todd Question Aug 08, 2025 at 12:51 PM Everything is g…" at bounding box center [512, 261] width 496 height 126
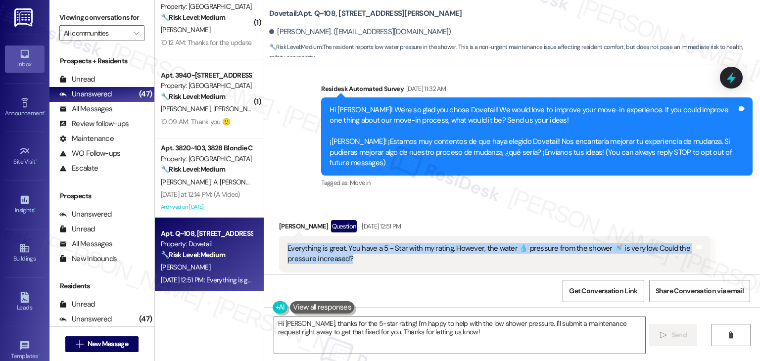
drag, startPoint x: 351, startPoint y: 259, endPoint x: 271, endPoint y: 251, distance: 80.6
click at [272, 251] on div "Received via SMS Richard Todd Question Aug 08, 2025 at 12:51 PM Everything is g…" at bounding box center [495, 268] width 447 height 111
copy div "Everything is great. You have a 5 - Star with my rating. However, the water 💧 p…"
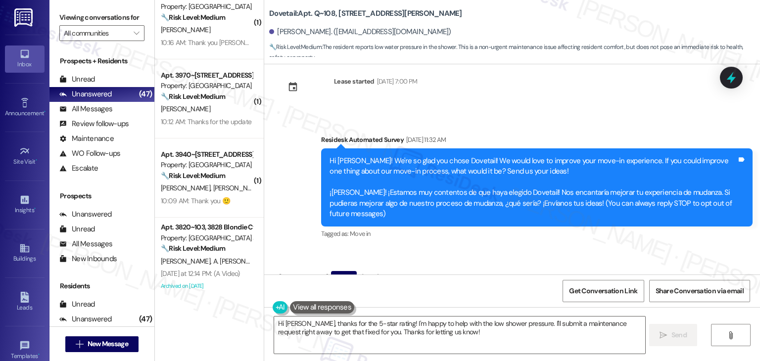
scroll to position [17, 0]
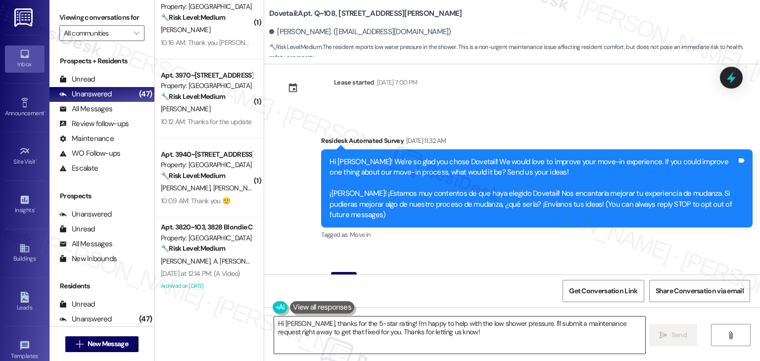
click at [428, 321] on textarea "Hi Richard, thanks for the 5-star rating! I'm happy to help with the low shower…" at bounding box center [459, 335] width 371 height 37
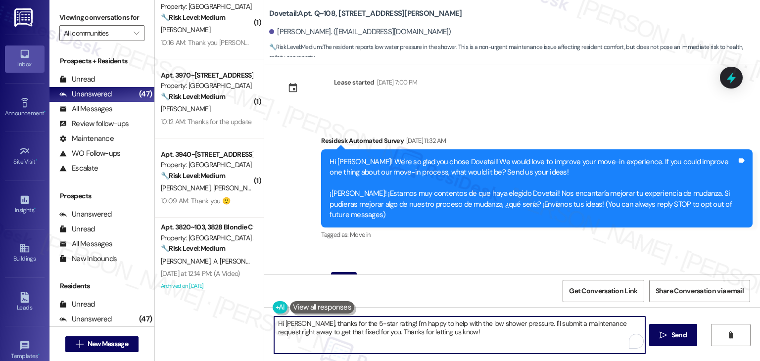
click at [428, 321] on textarea "Hi Richard, thanks for the 5-star rating! I'm happy to help with the low shower…" at bounding box center [459, 335] width 371 height 37
paste textarea "you for the 5-star feedback—we really appreciate it! Regarding the low shower p…"
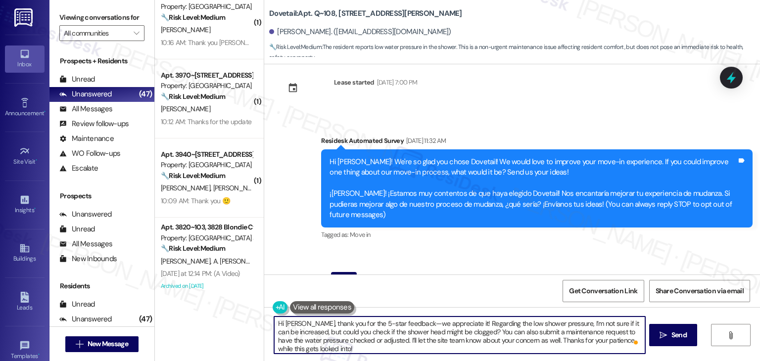
type textarea "Hi Richard, thank you for the 5-star feedback—we appreciate it! Regarding the l…"
click at [492, 258] on div "Received via SMS Richard Todd Question Aug 08, 2025 at 12:51 PM Everything is g…" at bounding box center [512, 313] width 496 height 126
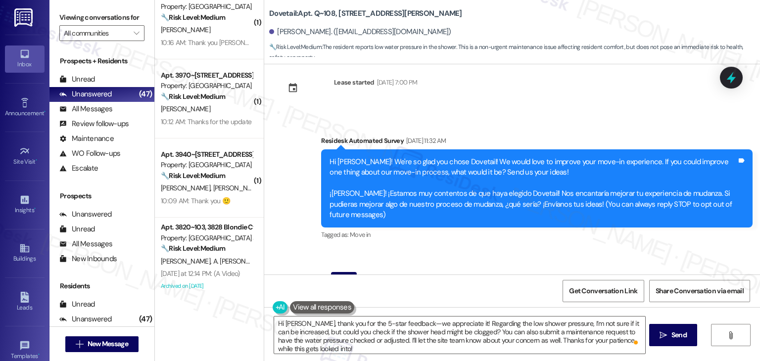
click at [492, 259] on div "Received via SMS Richard Todd Question Aug 08, 2025 at 12:51 PM Everything is g…" at bounding box center [512, 313] width 496 height 126
click at [492, 253] on div "Received via SMS Richard Todd Question Aug 08, 2025 at 12:51 PM Everything is g…" at bounding box center [512, 313] width 496 height 126
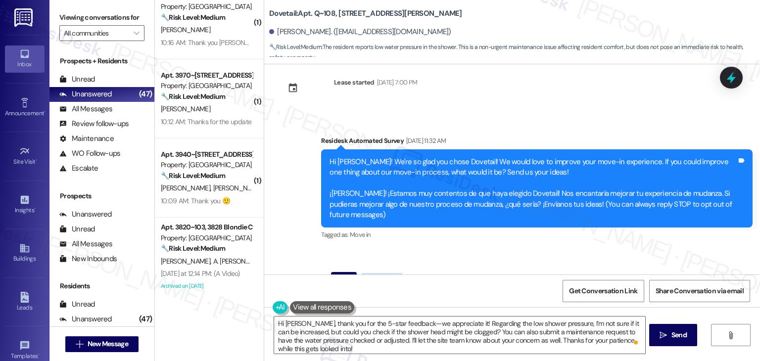
click at [492, 253] on div "Received via SMS Richard Todd Question Aug 08, 2025 at 12:51 PM Everything is g…" at bounding box center [512, 313] width 496 height 126
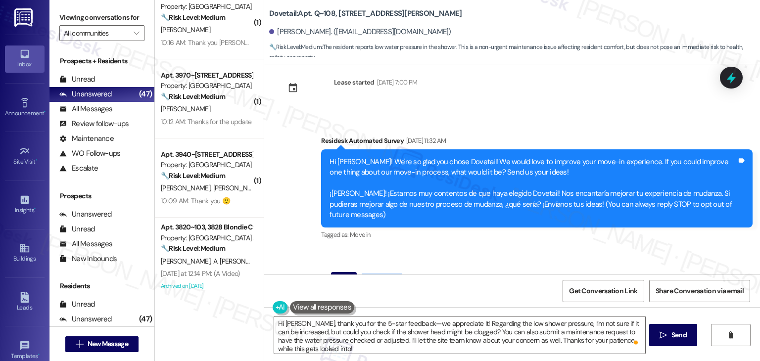
click at [492, 253] on div "Received via SMS Richard Todd Question Aug 08, 2025 at 12:51 PM Everything is g…" at bounding box center [512, 313] width 496 height 126
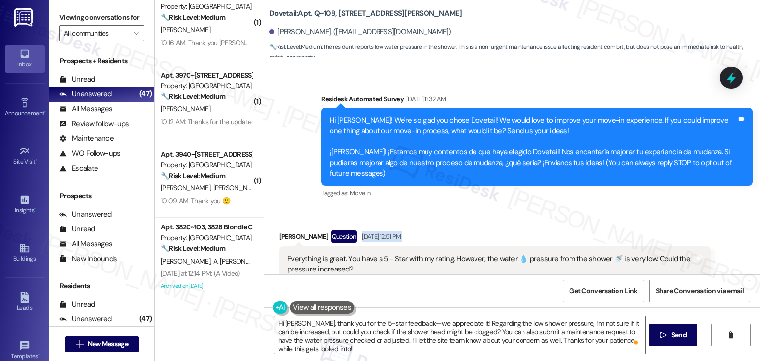
scroll to position [118, 0]
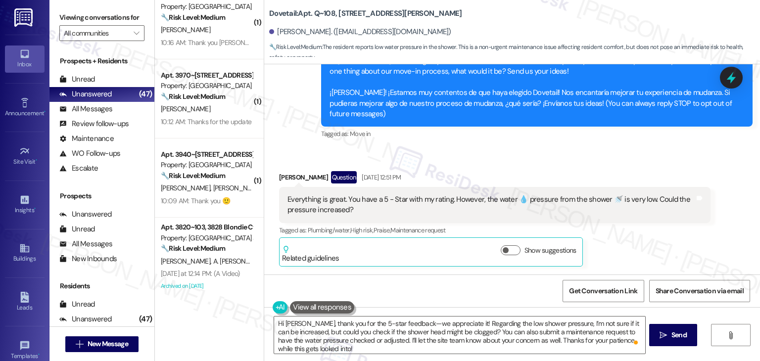
click at [618, 250] on div "Richard Todd Question Aug 08, 2025 at 12:51 PM Everything is great. You have a …" at bounding box center [495, 219] width 432 height 96
click at [634, 242] on div "Richard Todd Question Aug 08, 2025 at 12:51 PM Everything is great. You have a …" at bounding box center [495, 219] width 432 height 96
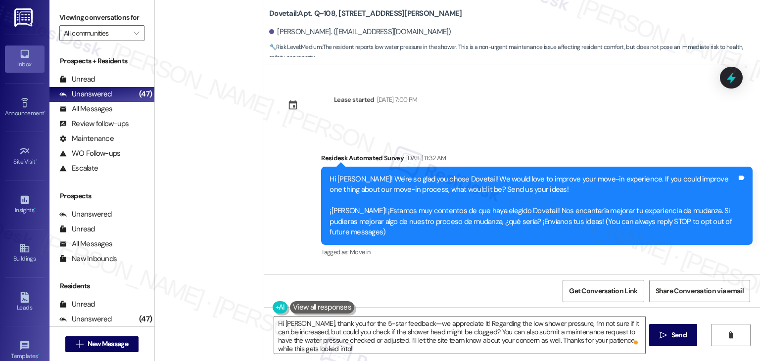
scroll to position [118, 0]
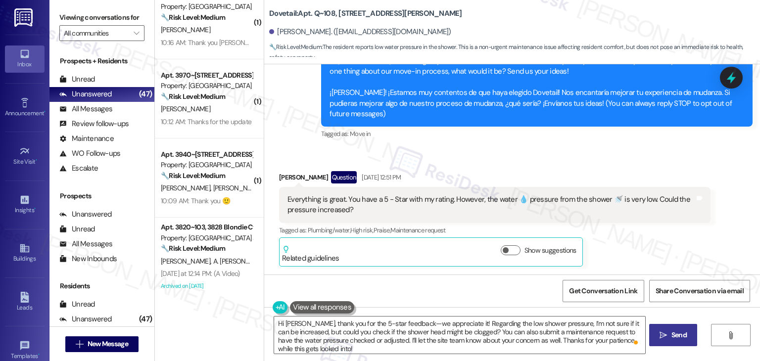
click at [668, 341] on button " Send" at bounding box center [674, 335] width 48 height 22
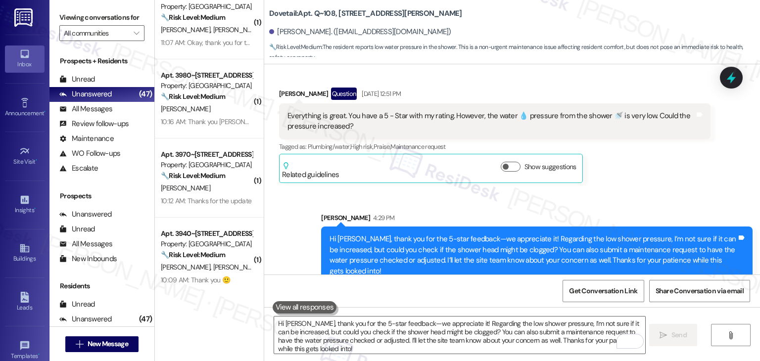
scroll to position [208, 0]
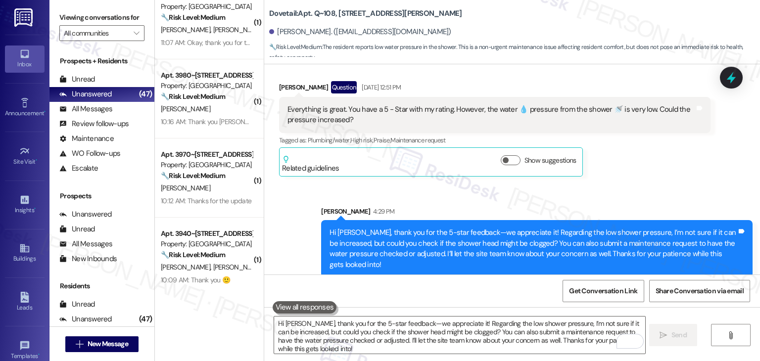
click at [701, 176] on div "[PERSON_NAME] Question [DATE] 12:51 PM Everything is great. You have a 5 - Star…" at bounding box center [495, 129] width 432 height 96
click at [727, 74] on icon at bounding box center [731, 77] width 17 height 17
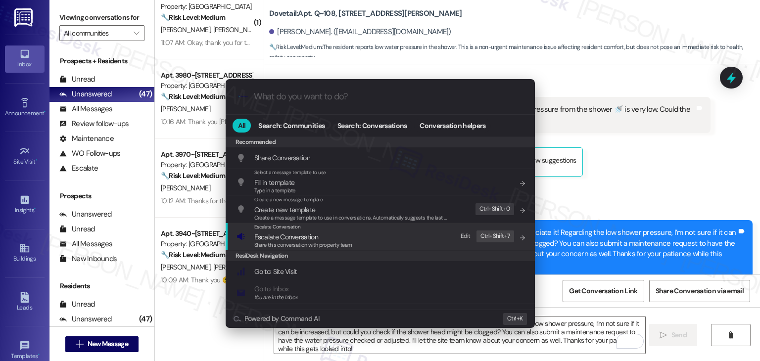
click at [301, 236] on span "Escalate Conversation" at bounding box center [286, 237] width 64 height 9
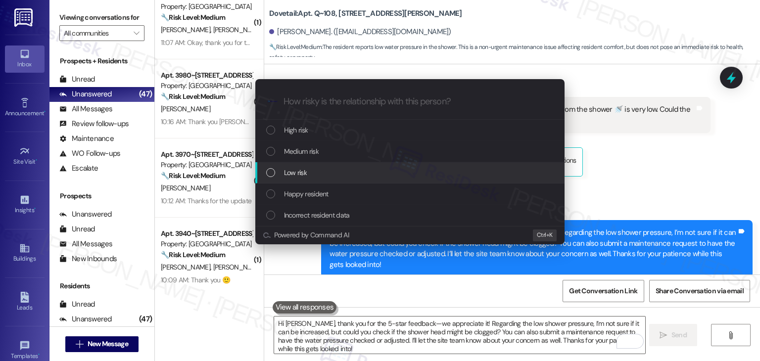
click at [271, 173] on div "List of options" at bounding box center [270, 172] width 9 height 9
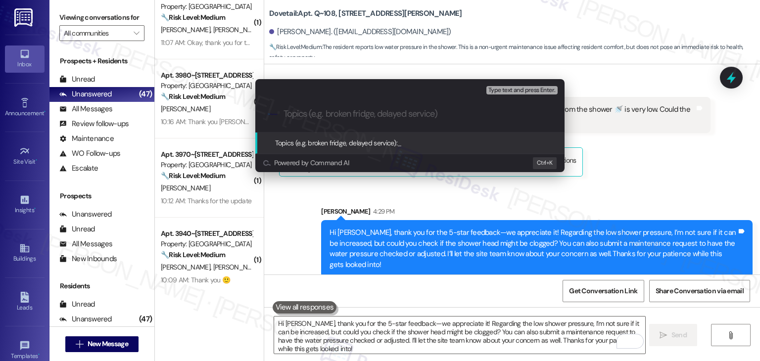
paste input "Low Shower Water Pressure Concern"
type input "Low Shower Water Pressure Concern"
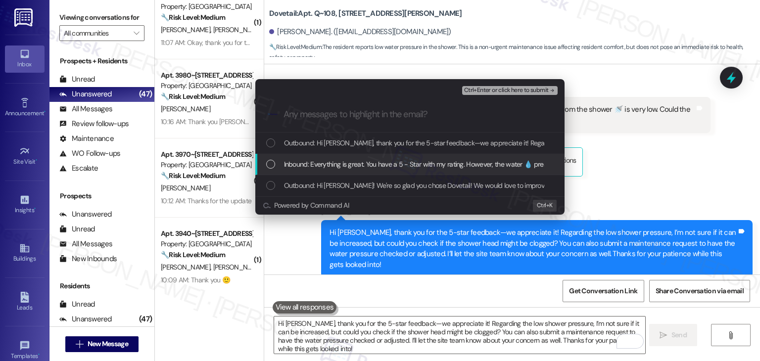
click at [269, 167] on div "List of options" at bounding box center [270, 164] width 9 height 9
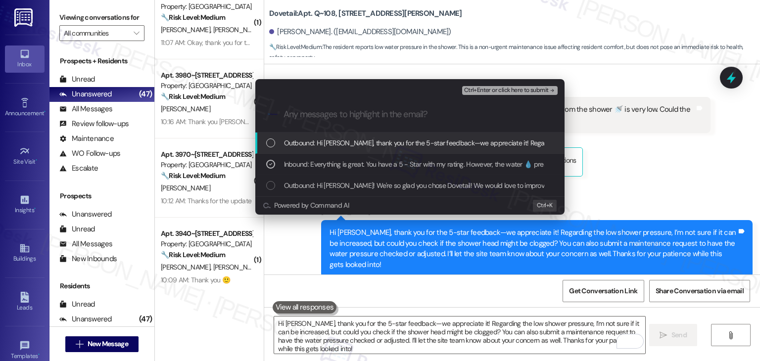
click at [501, 91] on span "Ctrl+Enter or click here to submit" at bounding box center [506, 90] width 85 height 7
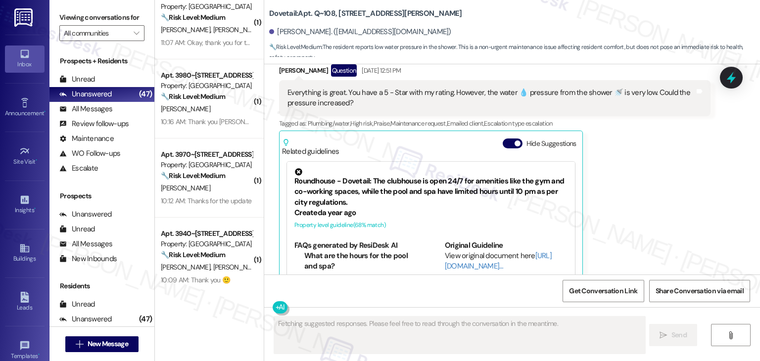
scroll to position [262, 0]
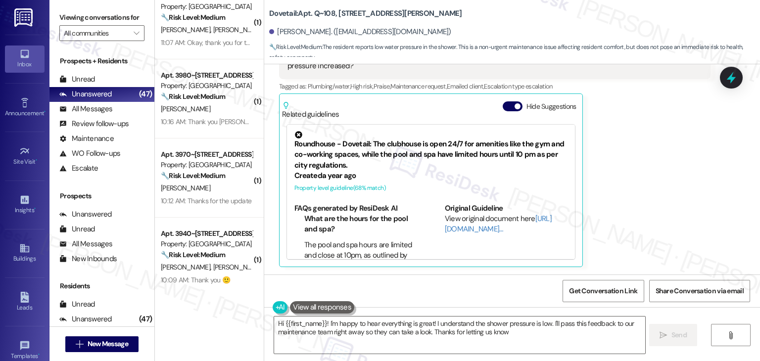
type textarea "Hi {{first_name}}! I'm happy to hear everything is great! I understand the show…"
drag, startPoint x: 636, startPoint y: 225, endPoint x: 475, endPoint y: 349, distance: 203.3
click at [636, 225] on div "Richard Todd Question Aug 08, 2025 at 12:51 PM Everything is great. You have a …" at bounding box center [495, 147] width 432 height 241
click at [503, 107] on button "Hide Suggestions" at bounding box center [513, 106] width 20 height 10
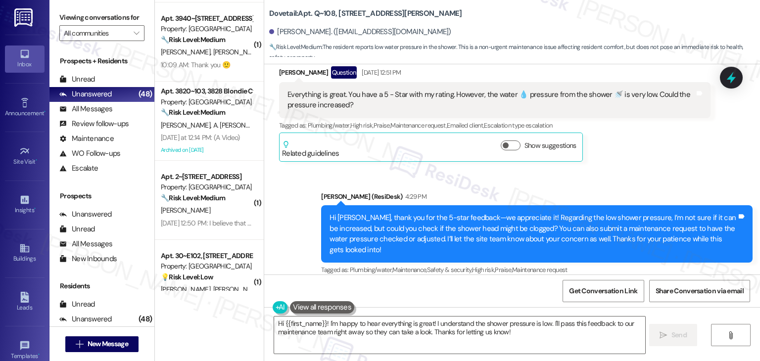
scroll to position [1139, 0]
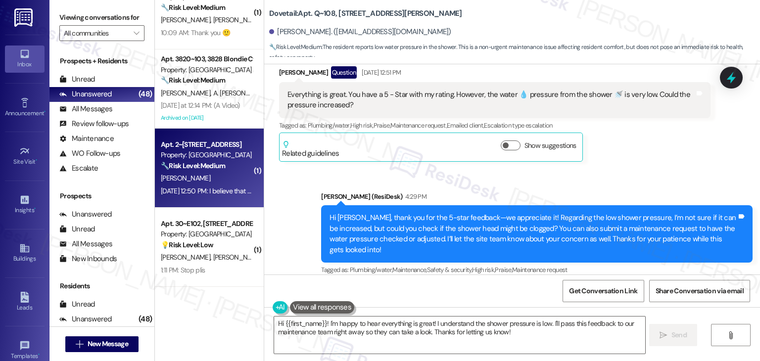
click at [226, 182] on div "T. Moessner" at bounding box center [207, 178] width 94 height 12
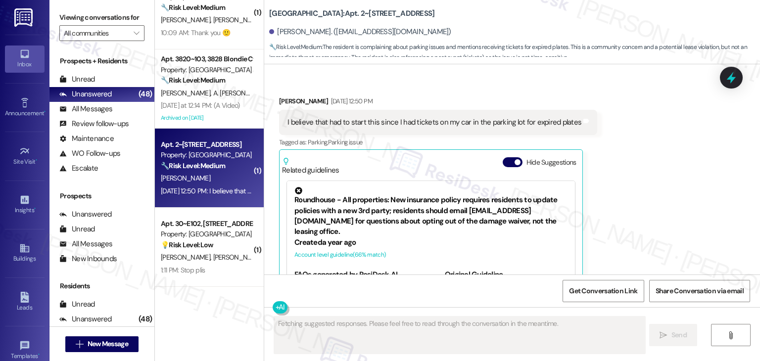
scroll to position [501, 0]
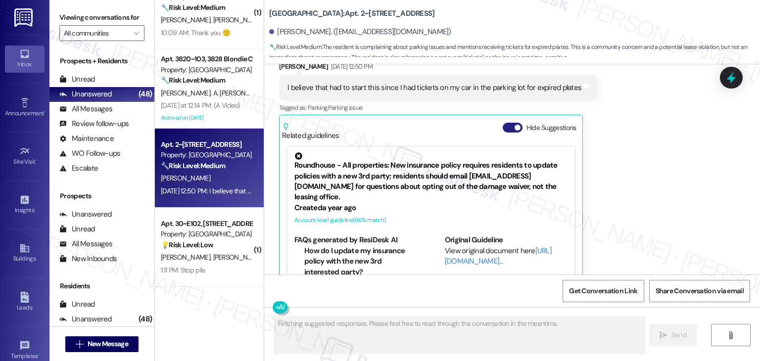
click at [506, 123] on button "Hide Suggestions" at bounding box center [513, 128] width 20 height 10
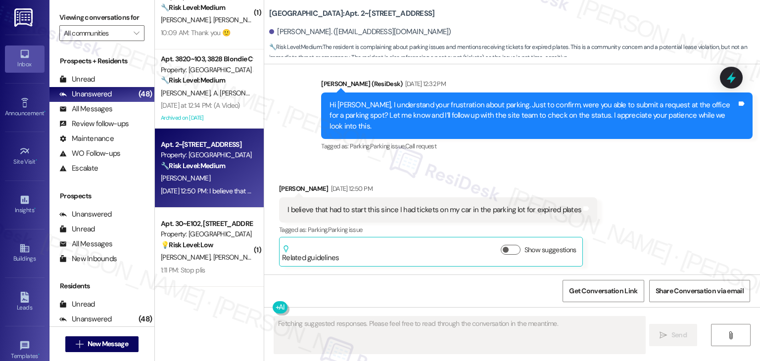
scroll to position [357, 0]
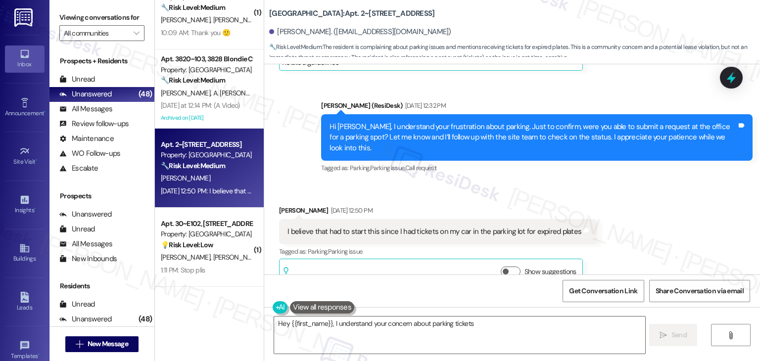
click at [647, 183] on div "Received via SMS Terry Moessner Aug 08, 2025 at 12:50 PM I believe that had to …" at bounding box center [512, 239] width 496 height 113
type textarea "Hey {{first_name}}, I understand your concern about parking tickets. I'll follo…"
click at [503, 127] on div "Hi Terry, I understand your frustration about parking. Just to confirm, were yo…" at bounding box center [533, 138] width 407 height 32
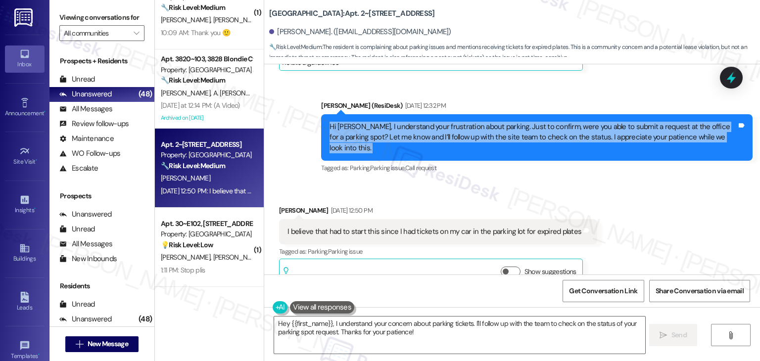
click at [503, 127] on div "Hi Terry, I understand your frustration about parking. Just to confirm, were yo…" at bounding box center [533, 138] width 407 height 32
copy div "Hi Terry, I understand your frustration about parking. Just to confirm, were yo…"
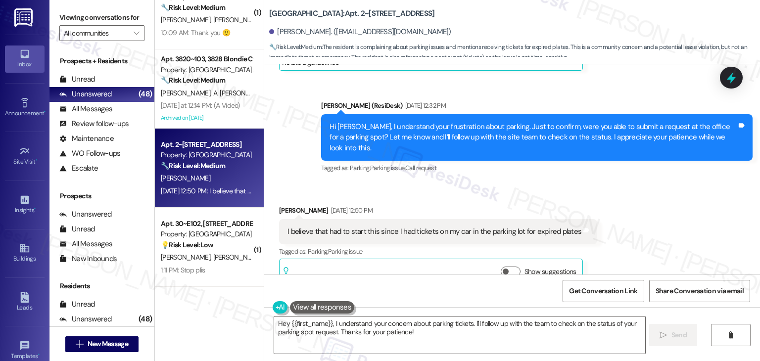
click at [377, 227] on div "I believe that had to start this since I had tickets on my car in the parking l…" at bounding box center [435, 232] width 294 height 10
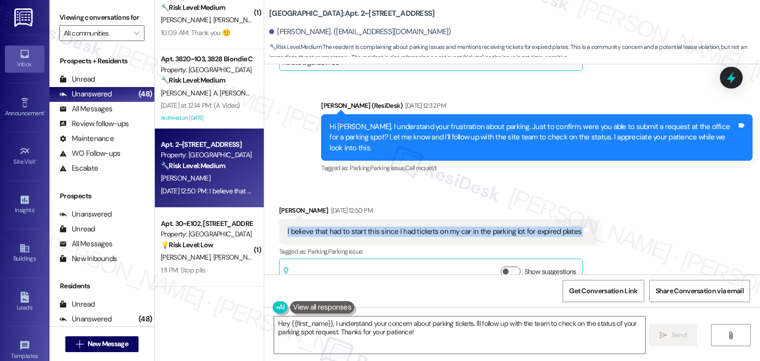
click at [377, 227] on div "I believe that had to start this since I had tickets on my car in the parking l…" at bounding box center [435, 232] width 294 height 10
copy div "I believe that had to start this since I had tickets on my car in the parking l…"
click at [371, 331] on textarea "Hey {{first_name}}, I understand your concern about parking tickets. I'll follo…" at bounding box center [459, 335] width 371 height 37
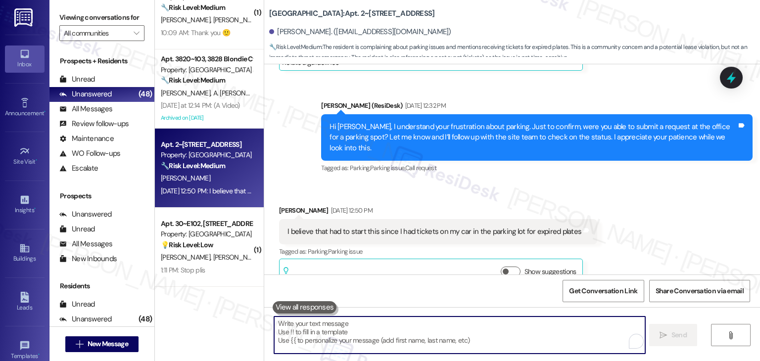
paste textarea "Hi Terry, thanks for clarifying. I’ll let the site team know about the situatio…"
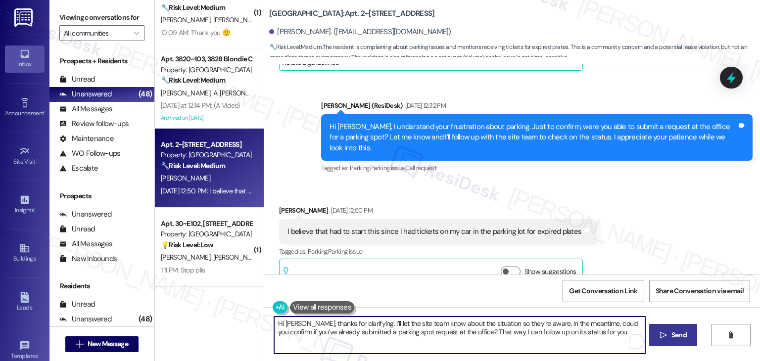
type textarea "Hi Terry, thanks for clarifying. I’ll let the site team know about the situatio…"
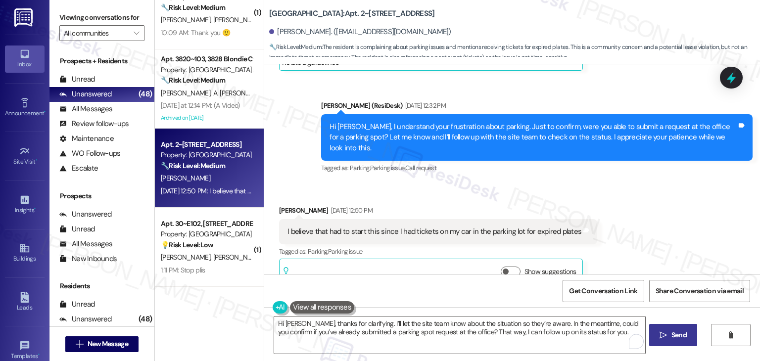
click at [673, 337] on span "Send" at bounding box center [679, 335] width 15 height 10
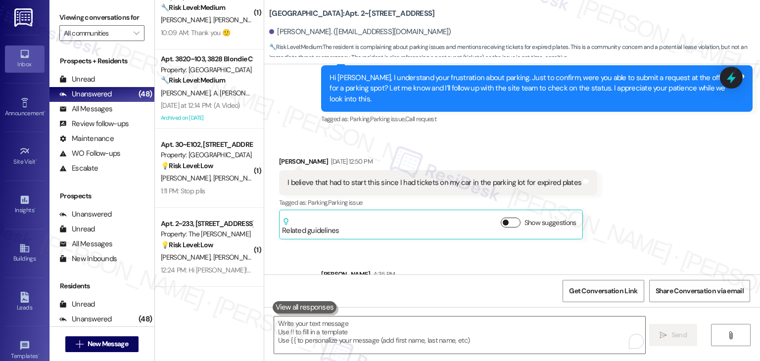
scroll to position [437, 0]
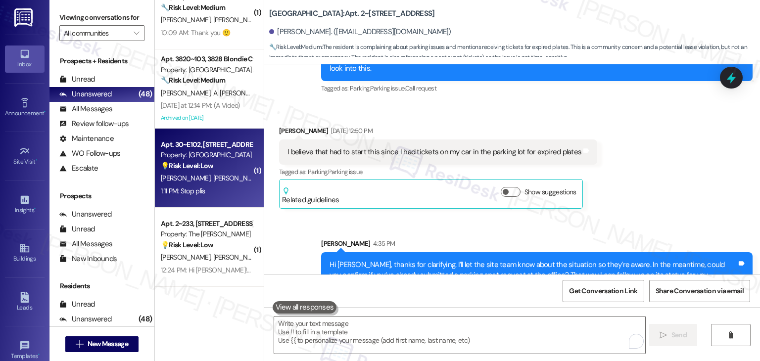
click at [222, 186] on div "1:11 PM: Stop plis 1:11 PM: Stop plis" at bounding box center [207, 191] width 94 height 12
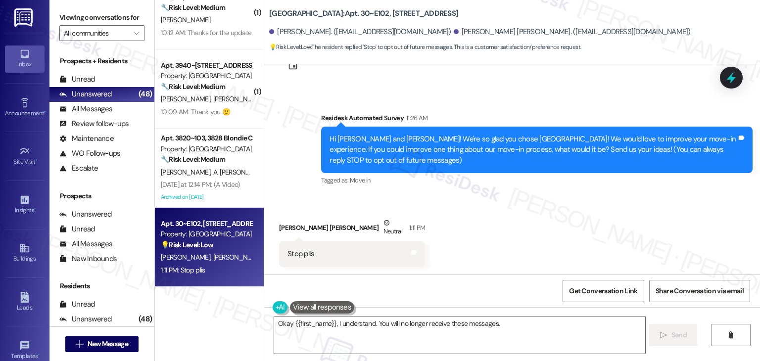
scroll to position [41, 0]
click at [354, 323] on textarea "Okay {{first_name}}, I understand. You will no longer receive these messages." at bounding box center [459, 335] width 371 height 37
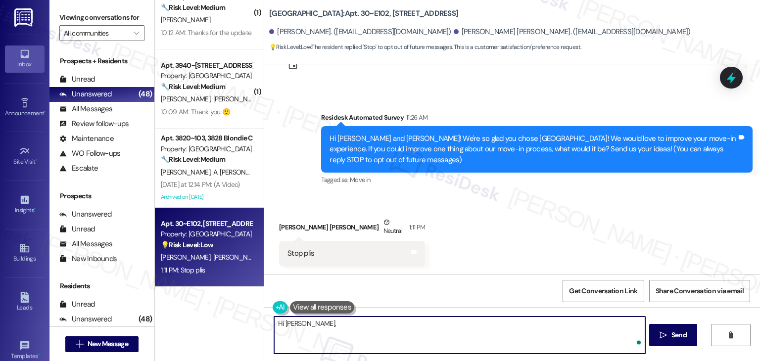
paste textarea "If you’d like to stop receiving texts from this number, please reply STOP (in a…"
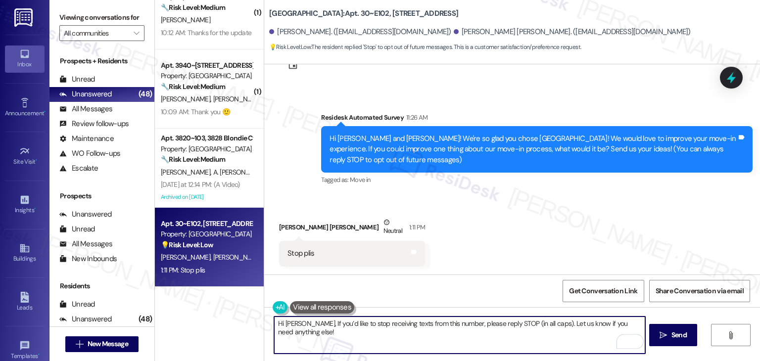
click at [305, 323] on textarea "Hi Ericson, If you’d like to stop receiving texts from this number, please repl…" at bounding box center [459, 335] width 371 height 37
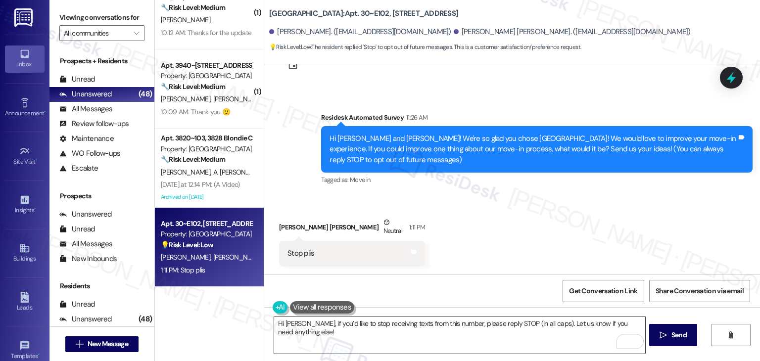
click at [515, 329] on textarea "Hi Ericson, if you’d like to stop receiving texts from this number, please repl…" at bounding box center [459, 335] width 371 height 37
click at [422, 285] on div "Get Conversation Link Share Conversation via email" at bounding box center [512, 291] width 496 height 33
drag, startPoint x: 417, startPoint y: 323, endPoint x: 441, endPoint y: 324, distance: 23.8
click at [417, 323] on textarea "Hi Ericson, if you’d like to stop receiving texts from this number, please repl…" at bounding box center [459, 335] width 371 height 37
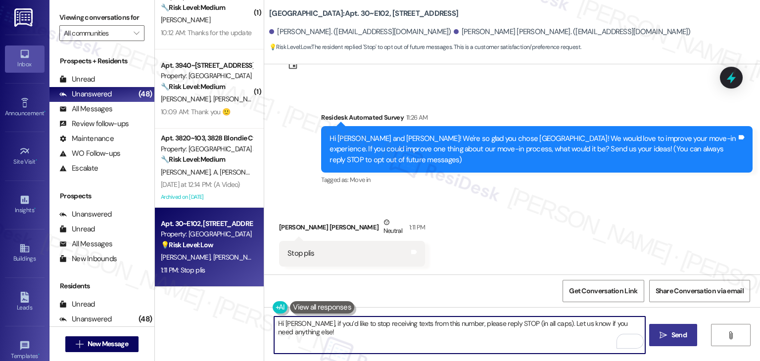
click at [672, 335] on span "Send" at bounding box center [679, 335] width 15 height 10
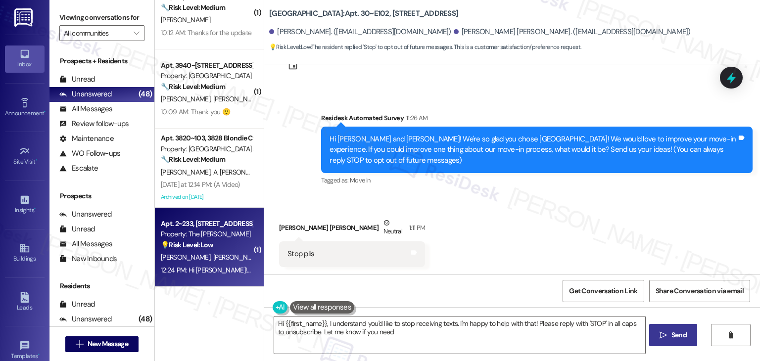
scroll to position [109, 0]
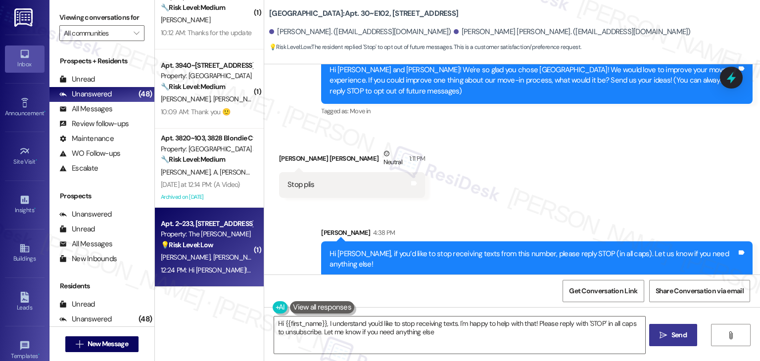
type textarea "Hi {{first_name}}, I understand you'd like to stop receiving texts. I'm happy t…"
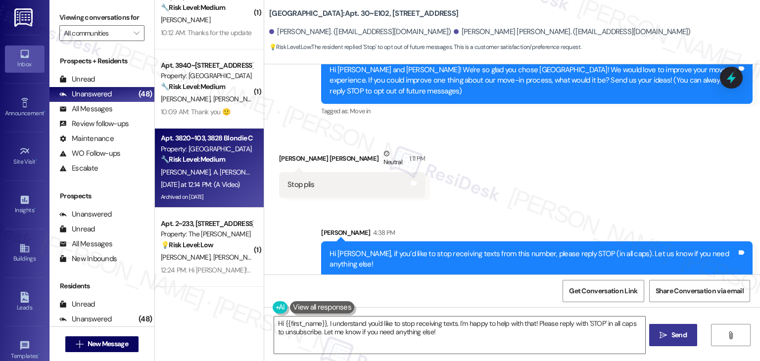
click at [200, 199] on div "Archived on 08/01/2025" at bounding box center [207, 197] width 94 height 12
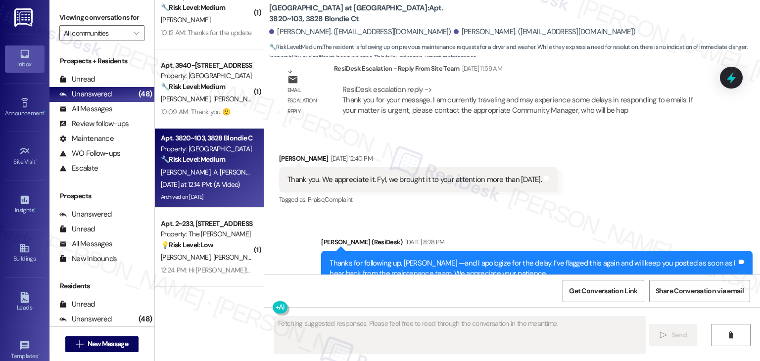
scroll to position [2918, 0]
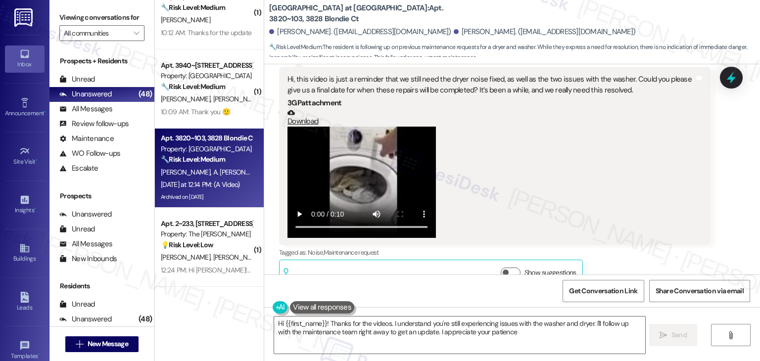
type textarea "Hi {{first_name}}! Thanks for the videos. I understand you're still experiencin…"
click at [624, 241] on div "Andre Georg Yesterday at 12:14 PM Hi, this video is just a reminder that we sti…" at bounding box center [495, 178] width 432 height 223
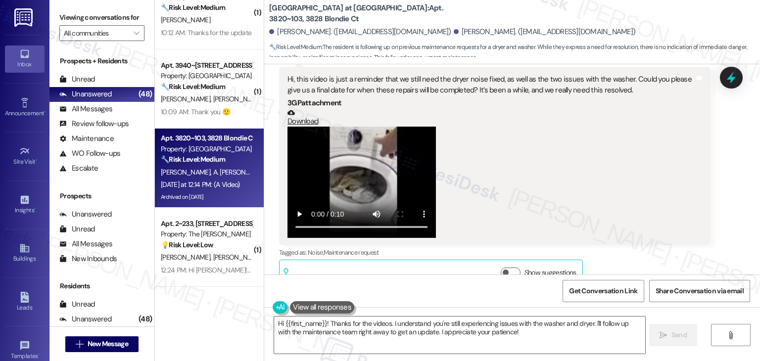
click at [624, 241] on div "Andre Georg Yesterday at 12:14 PM Hi, this video is just a reminder that we sti…" at bounding box center [495, 178] width 432 height 223
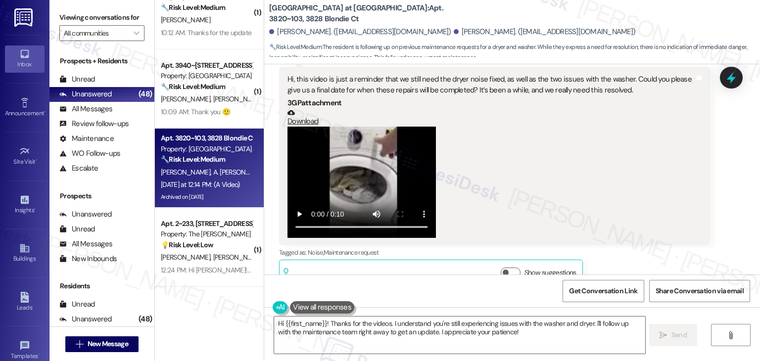
click at [624, 241] on div "Andre Georg Yesterday at 12:14 PM Hi, this video is just a reminder that we sti…" at bounding box center [495, 178] width 432 height 223
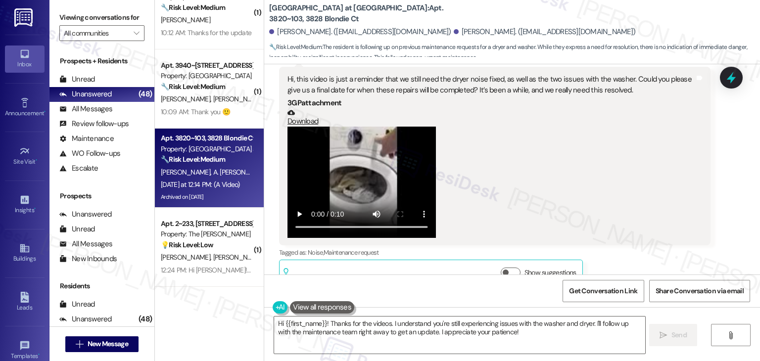
click at [624, 241] on div "Andre Georg Yesterday at 12:14 PM Hi, this video is just a reminder that we sti…" at bounding box center [495, 178] width 432 height 223
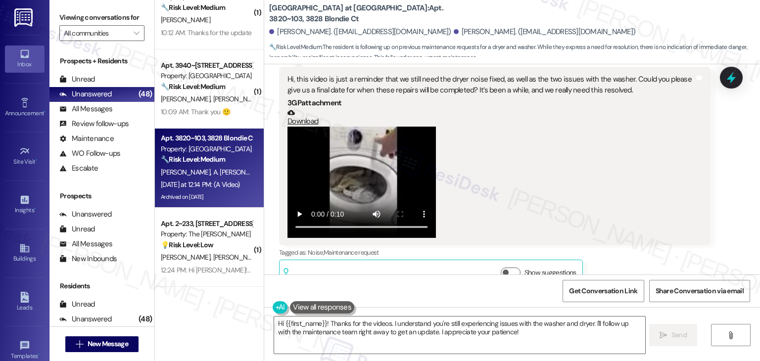
click at [624, 241] on div "Andre Georg Yesterday at 12:14 PM Hi, this video is just a reminder that we sti…" at bounding box center [495, 178] width 432 height 223
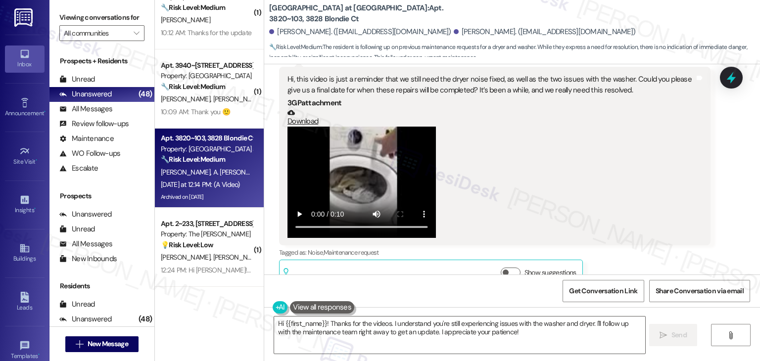
click at [624, 241] on div "Andre Georg Yesterday at 12:14 PM Hi, this video is just a reminder that we sti…" at bounding box center [495, 178] width 432 height 223
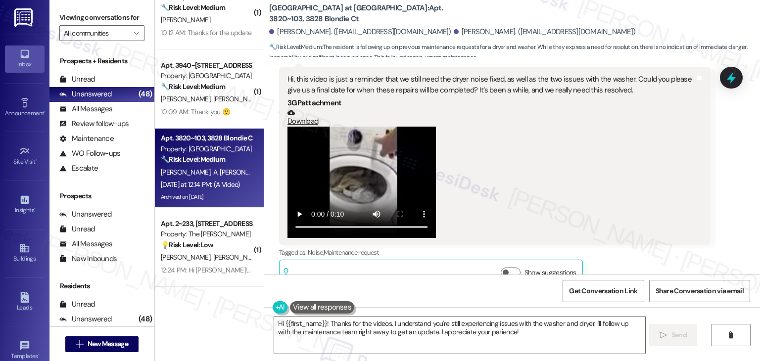
click at [624, 241] on div "Andre Georg Yesterday at 12:14 PM Hi, this video is just a reminder that we sti…" at bounding box center [495, 178] width 432 height 223
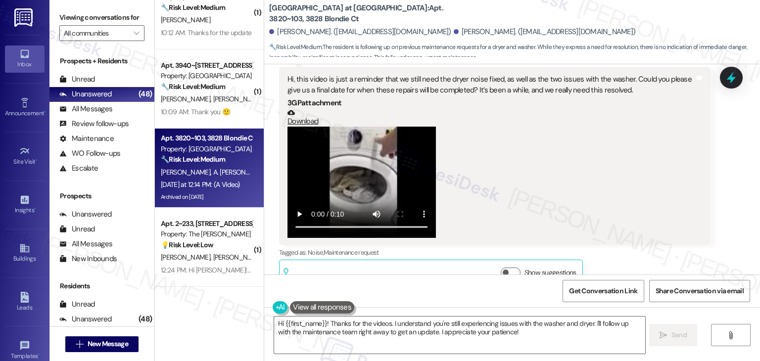
click at [624, 241] on div "Andre Georg Yesterday at 12:14 PM Hi, this video is just a reminder that we sti…" at bounding box center [495, 178] width 432 height 223
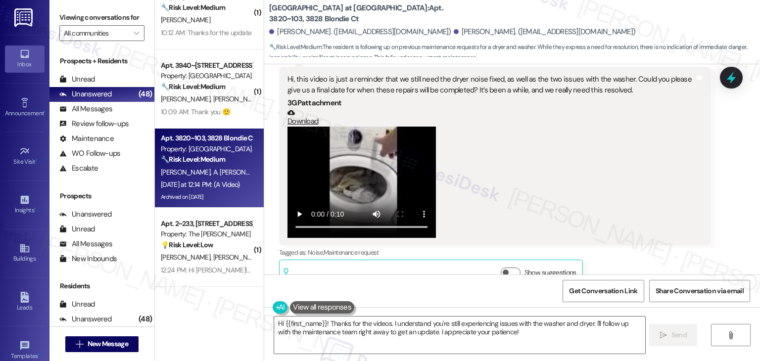
click at [624, 241] on div "Andre Georg Yesterday at 12:14 PM Hi, this video is just a reminder that we sti…" at bounding box center [495, 178] width 432 height 223
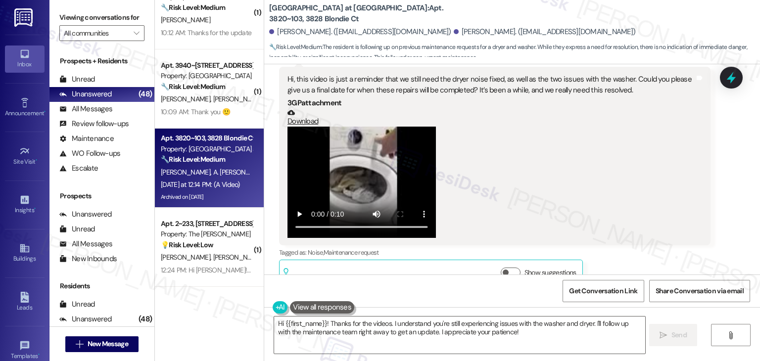
click at [624, 241] on div "Andre Georg Yesterday at 12:14 PM Hi, this video is just a reminder that we sti…" at bounding box center [495, 178] width 432 height 223
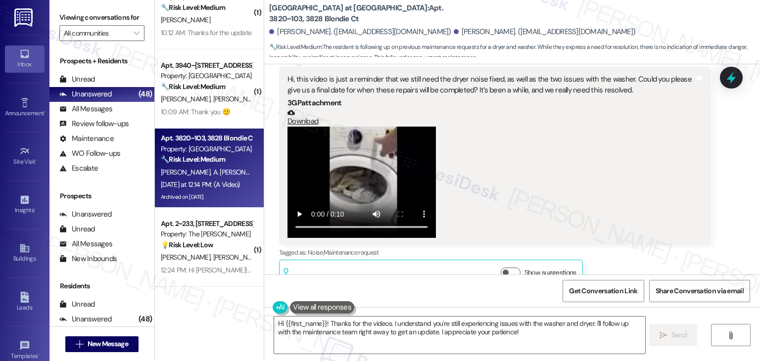
click at [624, 241] on div "Andre Georg Yesterday at 12:14 PM Hi, this video is just a reminder that we sti…" at bounding box center [495, 178] width 432 height 223
click at [622, 242] on div "Andre Georg Yesterday at 12:14 PM Hi, this video is just a reminder that we sti…" at bounding box center [495, 178] width 432 height 223
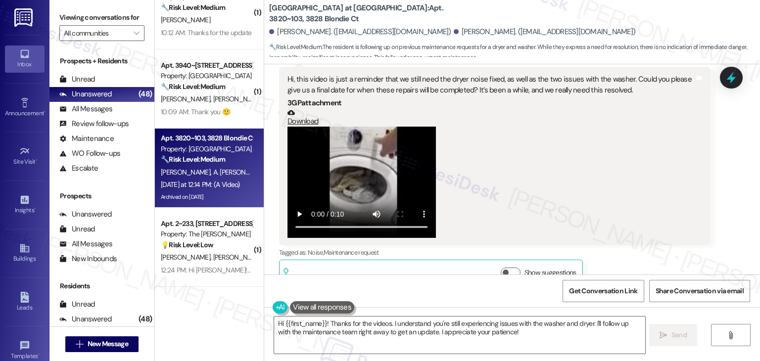
click at [622, 242] on div "Andre Georg Yesterday at 12:14 PM Hi, this video is just a reminder that we sti…" at bounding box center [495, 178] width 432 height 223
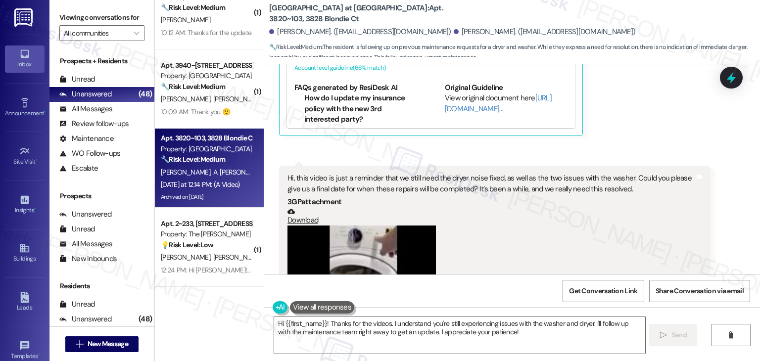
click at [626, 128] on div "Received via SMS Andre Georg Question Yesterday at 12:14 PM Hi, this video is j…" at bounding box center [512, 63] width 496 height 665
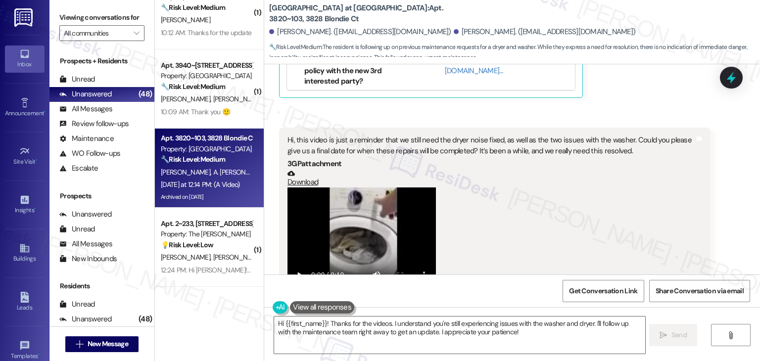
scroll to position [2918, 0]
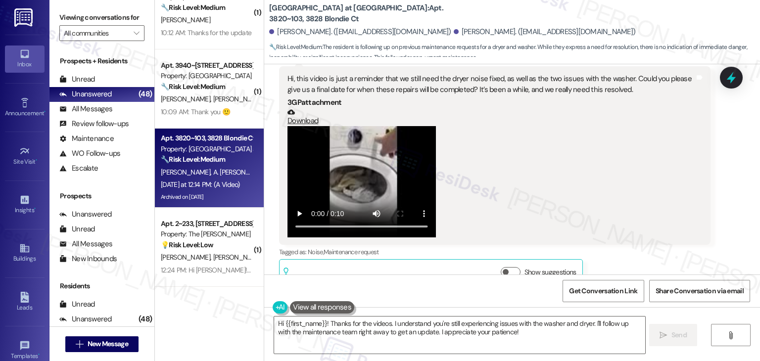
click at [638, 252] on div "Andre Georg Yesterday at 12:14 PM Hi, this video is just a reminder that we sti…" at bounding box center [495, 177] width 432 height 223
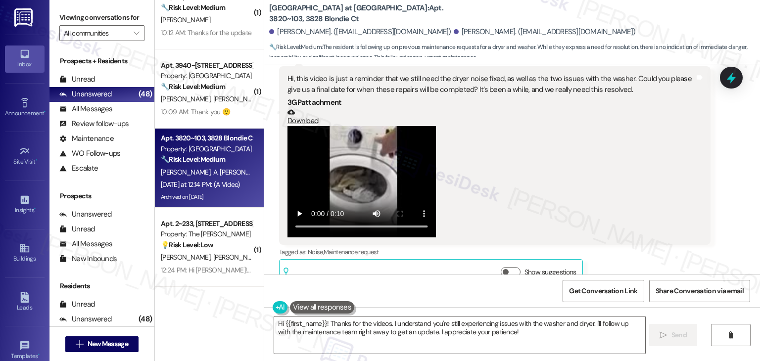
click at [638, 252] on div "Andre Georg Yesterday at 12:14 PM Hi, this video is just a reminder that we sti…" at bounding box center [495, 177] width 432 height 223
click at [634, 250] on div "Andre Georg Yesterday at 12:14 PM Hi, this video is just a reminder that we sti…" at bounding box center [495, 177] width 432 height 223
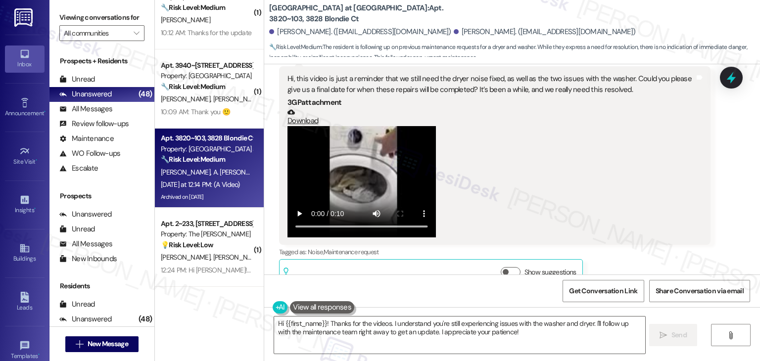
click at [633, 250] on div "Andre Georg Yesterday at 12:14 PM Hi, this video is just a reminder that we sti…" at bounding box center [495, 177] width 432 height 223
click at [633, 249] on div "Andre Georg Yesterday at 12:14 PM Hi, this video is just a reminder that we sti…" at bounding box center [495, 177] width 432 height 223
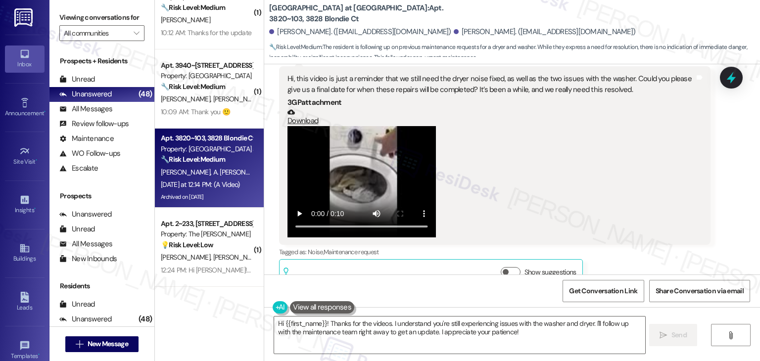
click at [633, 249] on div "Andre Georg Yesterday at 12:14 PM Hi, this video is just a reminder that we sti…" at bounding box center [495, 177] width 432 height 223
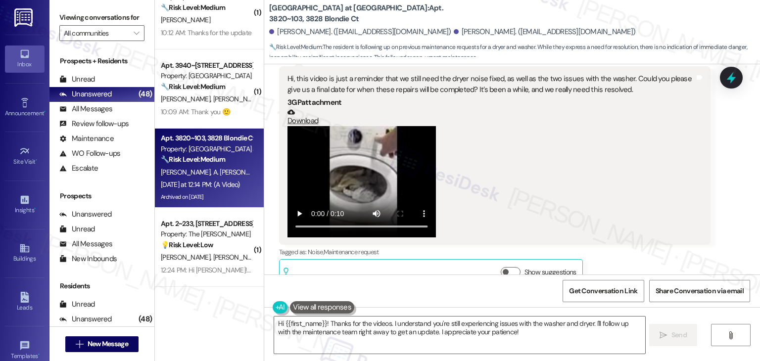
click at [633, 249] on div "Andre Georg Yesterday at 12:14 PM Hi, this video is just a reminder that we sti…" at bounding box center [495, 177] width 432 height 223
click at [632, 246] on div "Andre Georg Yesterday at 12:14 PM Hi, this video is just a reminder that we sti…" at bounding box center [495, 177] width 432 height 223
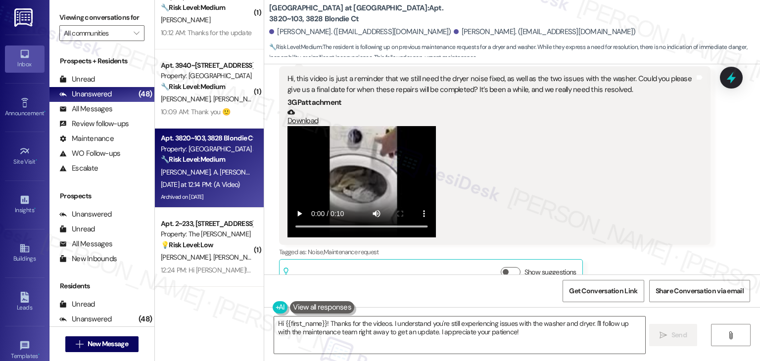
click at [632, 246] on div "Andre Georg Yesterday at 12:14 PM Hi, this video is just a reminder that we sti…" at bounding box center [495, 177] width 432 height 223
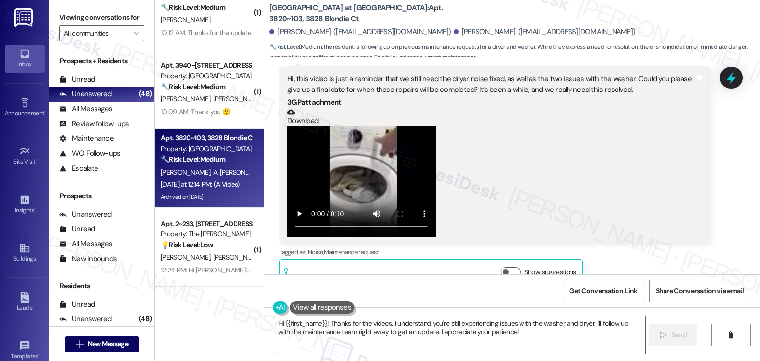
click at [632, 246] on div "Andre Georg Yesterday at 12:14 PM Hi, this video is just a reminder that we sti…" at bounding box center [495, 177] width 432 height 223
click at [594, 245] on div "Andre Georg Yesterday at 12:14 PM Hi, this video is just a reminder that we sti…" at bounding box center [495, 177] width 432 height 223
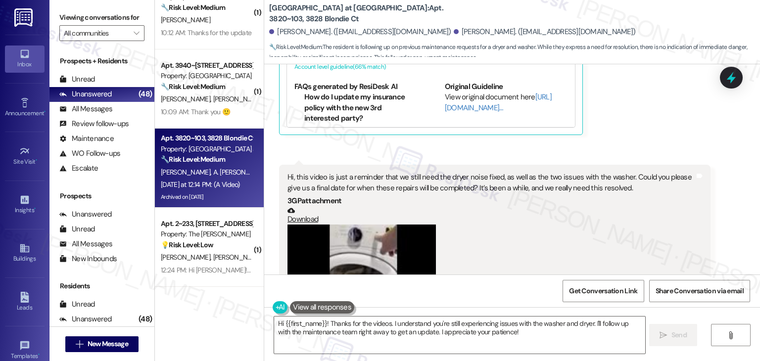
scroll to position [2819, 0]
click at [592, 133] on div "Received via SMS Andre Georg Question Yesterday at 12:14 PM Hi, this video is j…" at bounding box center [512, 63] width 496 height 665
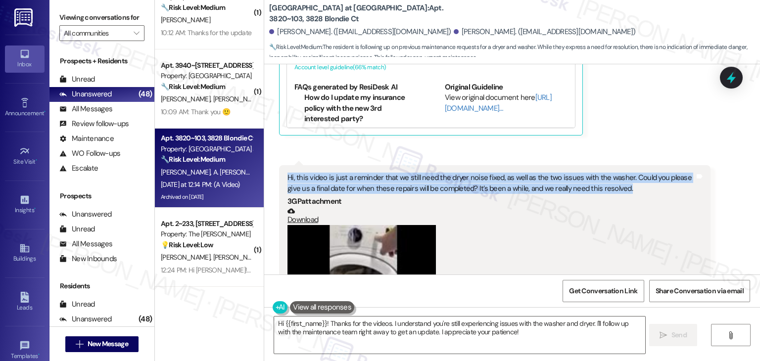
click at [592, 133] on div "Received via SMS Andre Georg Question Yesterday at 12:14 PM Hi, this video is j…" at bounding box center [512, 63] width 496 height 665
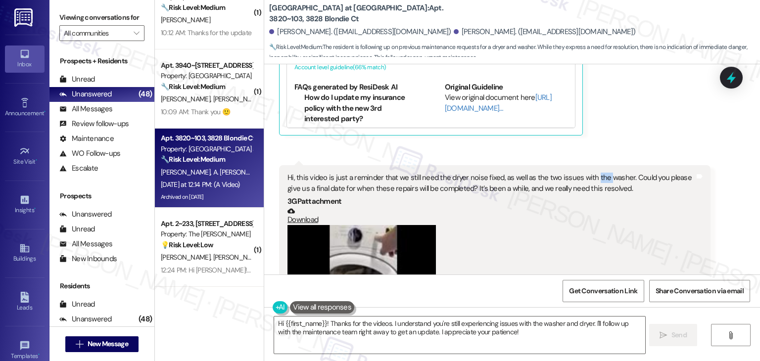
click at [592, 133] on div "Received via SMS Andre Georg Question Yesterday at 12:14 PM Hi, this video is j…" at bounding box center [512, 63] width 496 height 665
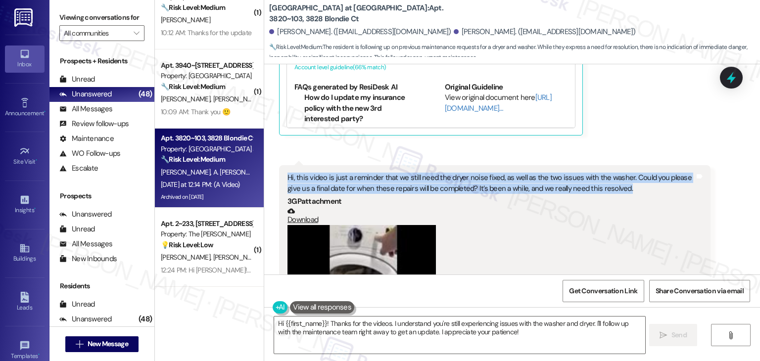
click at [592, 133] on div "Received via SMS Andre Georg Question Yesterday at 12:14 PM Hi, this video is j…" at bounding box center [512, 63] width 496 height 665
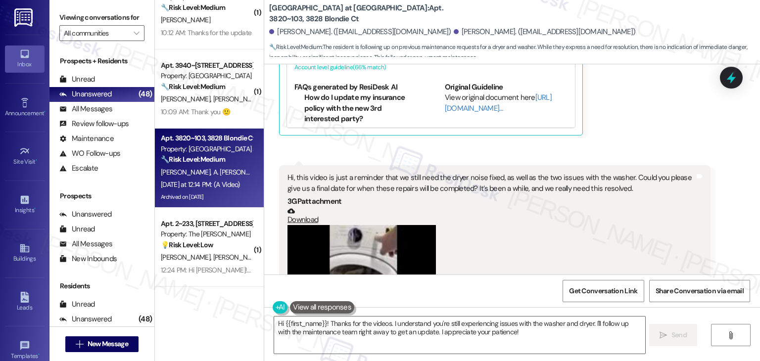
click at [596, 123] on div "Received via SMS Andre Georg Question Yesterday at 12:14 PM Hi, this video is j…" at bounding box center [512, 63] width 496 height 665
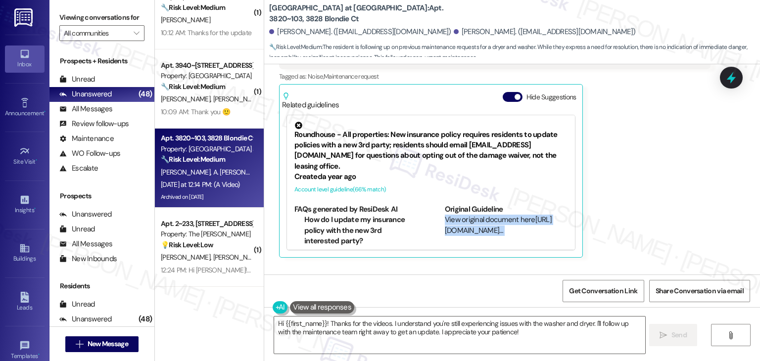
scroll to position [2671, 0]
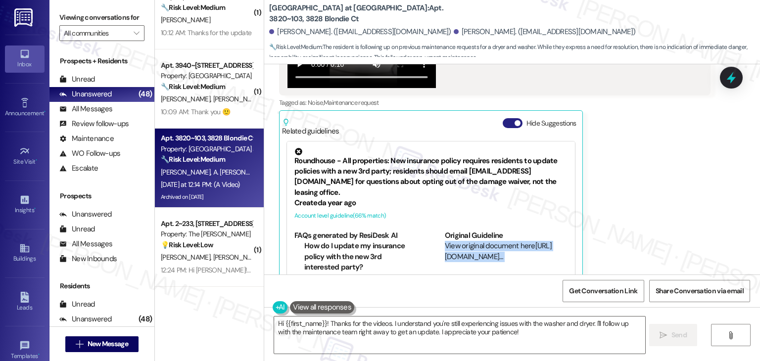
click at [503, 118] on button "Hide Suggestions" at bounding box center [513, 123] width 20 height 10
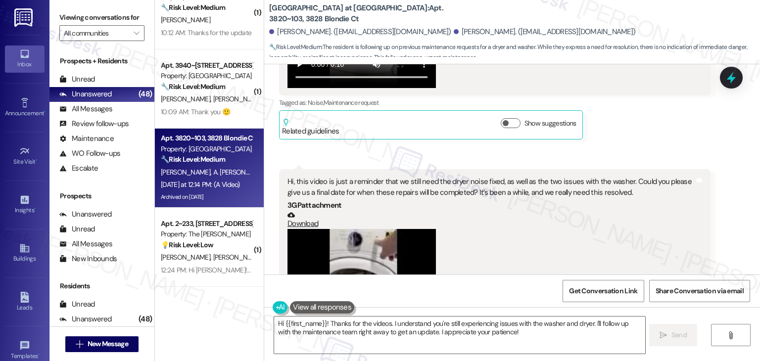
scroll to position [2621, 0]
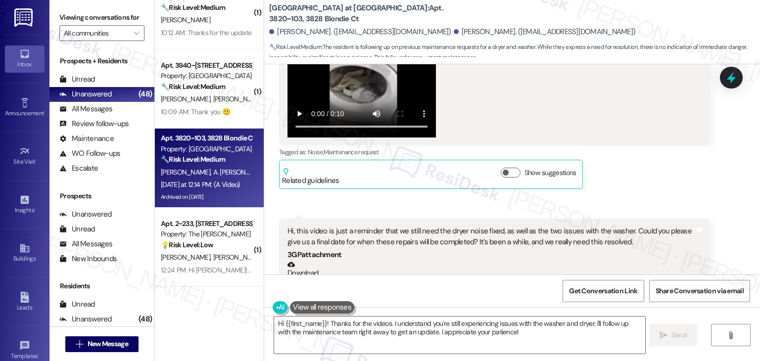
click at [643, 165] on div "Andre Georg Question Yesterday at 12:14 PM Hi, this video is just a reminder th…" at bounding box center [495, 70] width 432 height 238
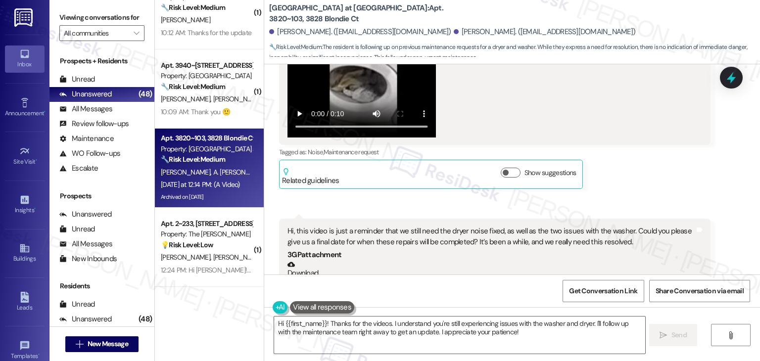
click at [643, 163] on div "Andre Georg Question Yesterday at 12:14 PM Hi, this video is just a reminder th…" at bounding box center [495, 70] width 432 height 238
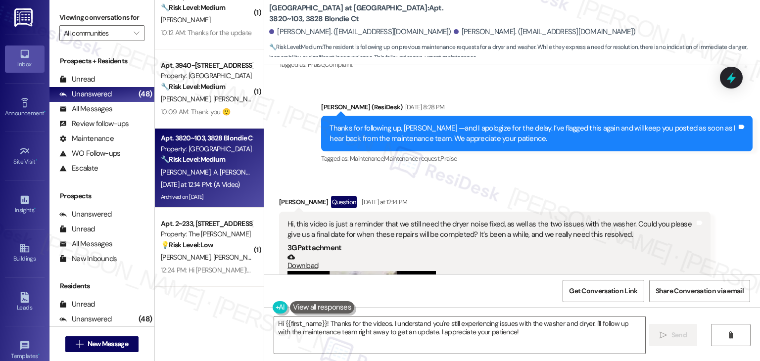
scroll to position [2374, 0]
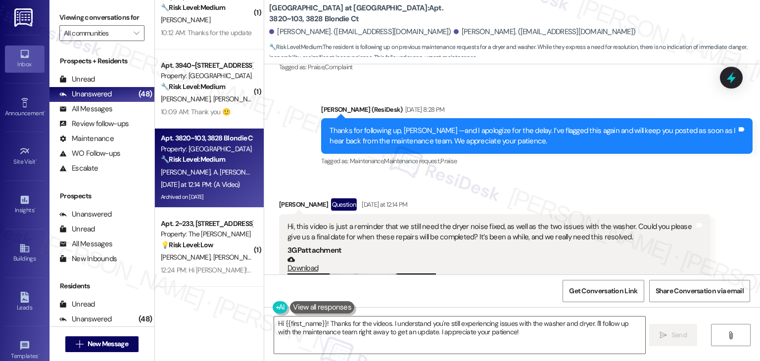
click at [646, 170] on div "Lease started Jun 30, 2025 at 7:00 PM Survey, sent via SMS Residesk Automated S…" at bounding box center [512, 244] width 496 height 361
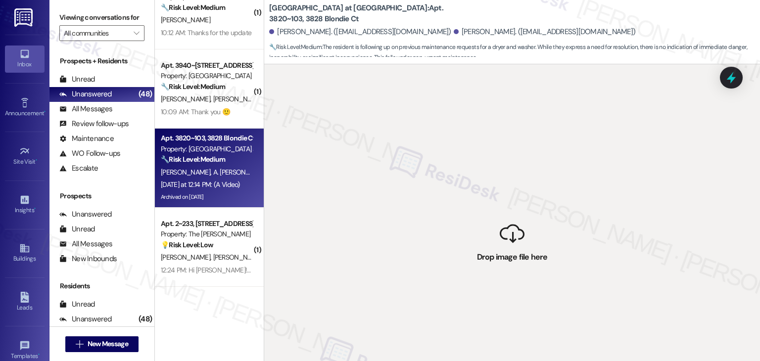
click at [646, 170] on div " Drop image file here" at bounding box center [512, 244] width 496 height 361
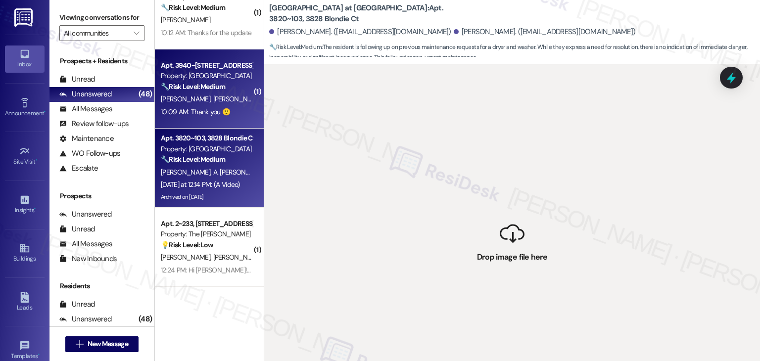
click at [219, 119] on div "Apt. 3940~101, 3904 Mullan Rd Property: Brooklyn West 🔧 Risk Level: Medium Resi…" at bounding box center [209, 89] width 109 height 79
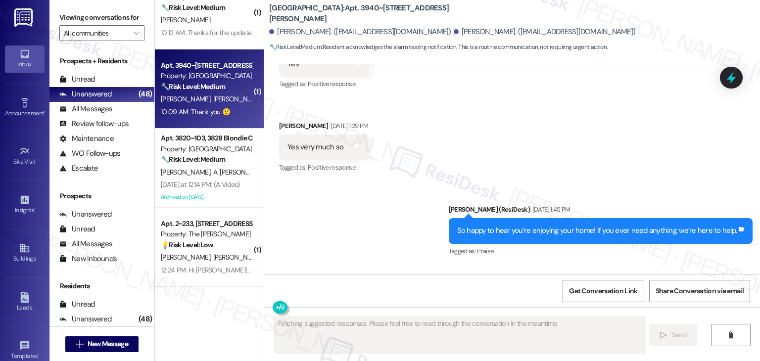
scroll to position [2671, 0]
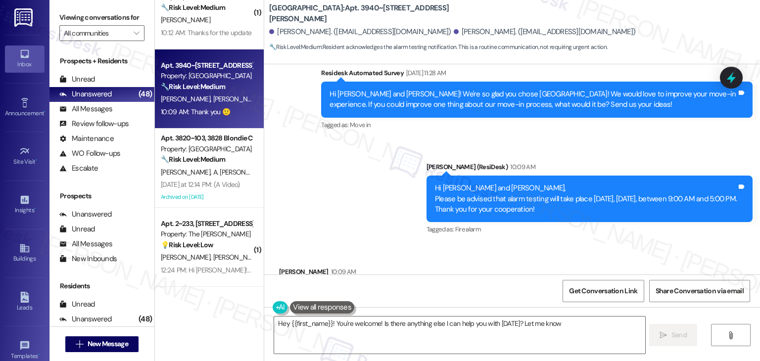
type textarea "Hey {{first_name}}! You're welcome! Is there anything else I can help you with …"
click at [540, 245] on div "Received via SMS David Ferrel 10:09 AM Thank you 🙂 Tags and notes Tagged as: Pr…" at bounding box center [512, 287] width 496 height 84
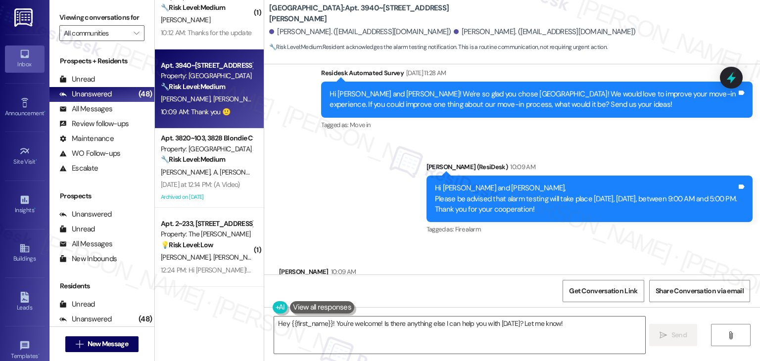
click at [540, 245] on div "Received via SMS David Ferrel 10:09 AM Thank you 🙂 Tags and notes Tagged as: Pr…" at bounding box center [512, 287] width 496 height 84
click at [539, 245] on div "Received via SMS David Ferrel 10:09 AM Thank you 🙂 Tags and notes Tagged as: Pr…" at bounding box center [512, 287] width 496 height 84
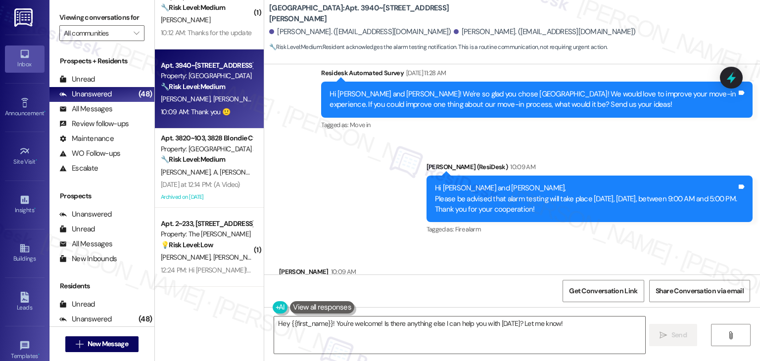
click at [539, 245] on div "Received via SMS David Ferrel 10:09 AM Thank you 🙂 Tags and notes Tagged as: Pr…" at bounding box center [512, 287] width 496 height 84
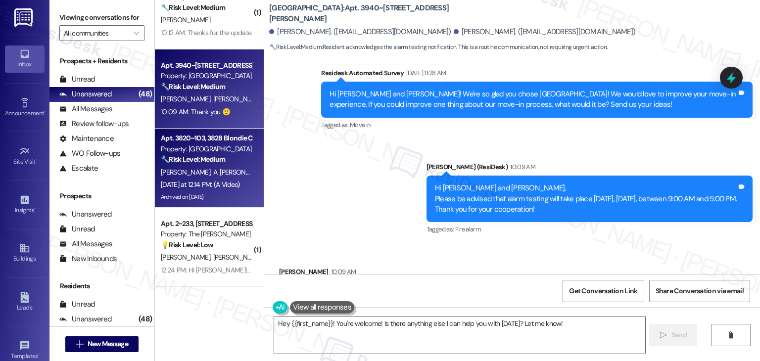
click at [224, 196] on div "Archived on 08/01/2025" at bounding box center [207, 197] width 94 height 12
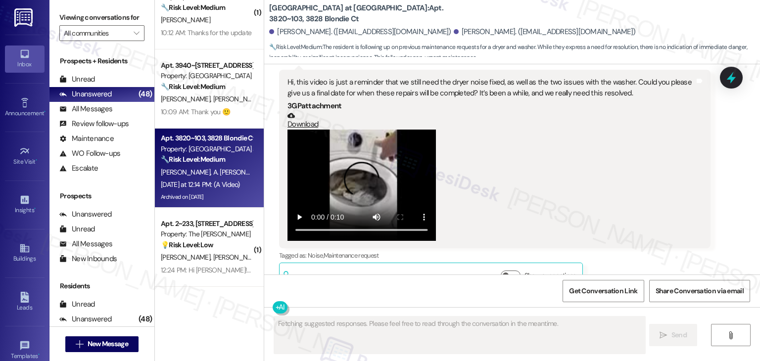
scroll to position [2918, 0]
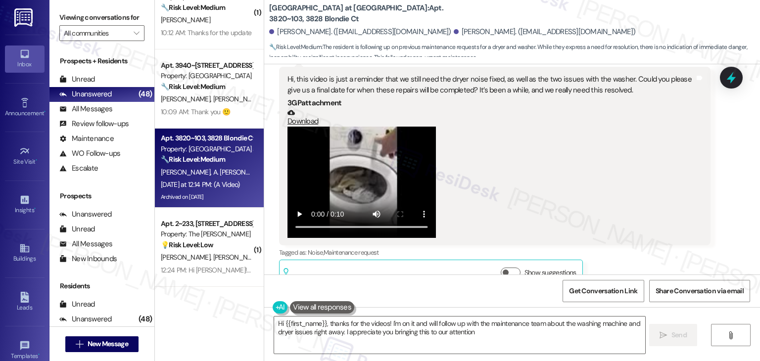
type textarea "Hi {{first_name}}, thanks for the videos! I'm on it and will follow up with the…"
click at [620, 247] on div "Andre Georg Yesterday at 12:14 PM Hi, this video is just a reminder that we sti…" at bounding box center [495, 178] width 432 height 223
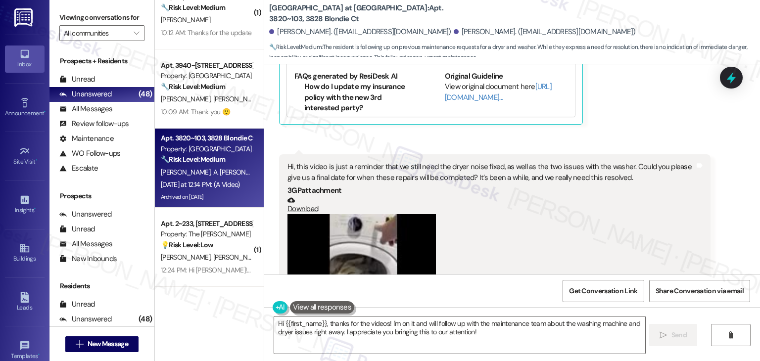
scroll to position [2819, 0]
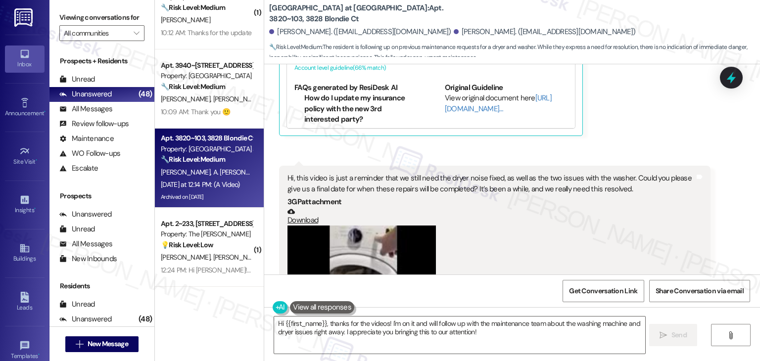
click at [581, 226] on div at bounding box center [491, 281] width 407 height 111
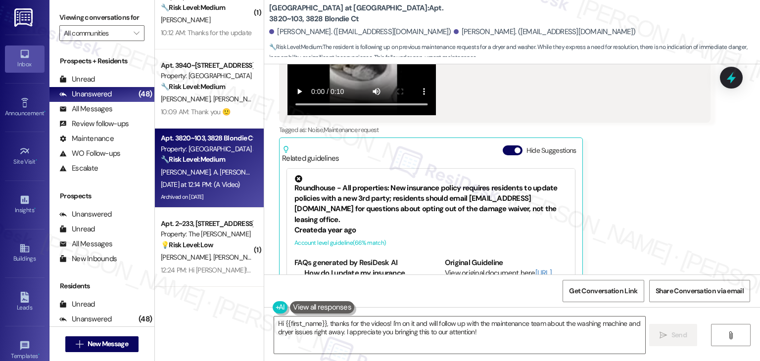
scroll to position [2621, 0]
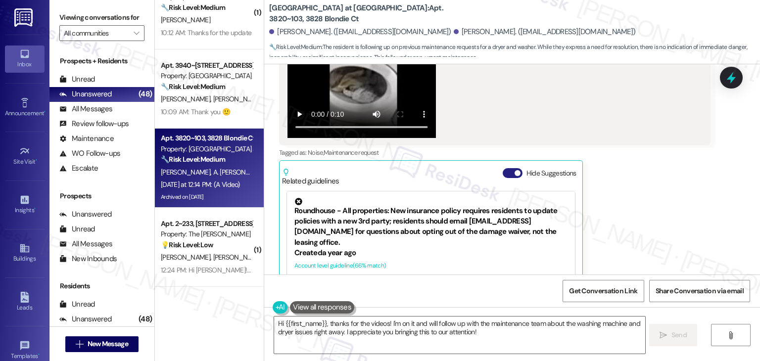
click at [503, 168] on button "Hide Suggestions" at bounding box center [513, 173] width 20 height 10
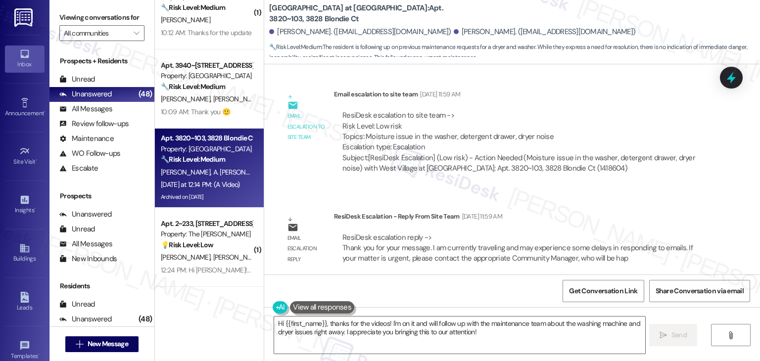
scroll to position [2076, 0]
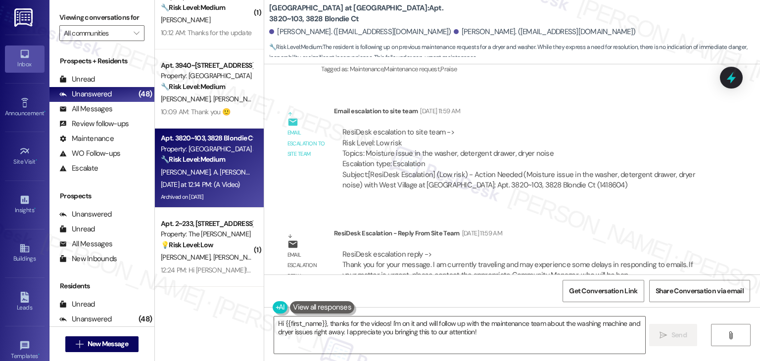
click at [593, 191] on div "Lease started Jun 30, 2025 at 7:00 PM Survey, sent via SMS Residesk Automated S…" at bounding box center [512, 169] width 496 height 210
click at [593, 190] on div "Lease started Jun 30, 2025 at 7:00 PM Survey, sent via SMS Residesk Automated S…" at bounding box center [512, 169] width 496 height 210
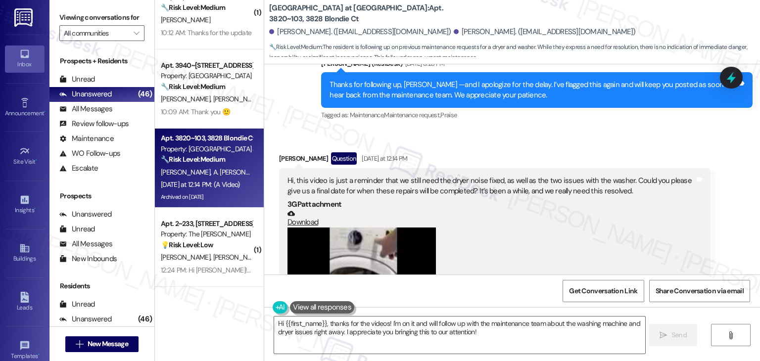
scroll to position [2423, 0]
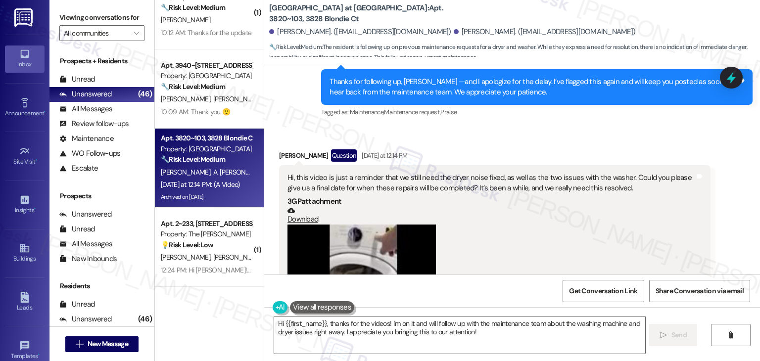
click at [477, 173] on div "Hi, this video is just a reminder that we still need the dryer noise fixed, as …" at bounding box center [491, 183] width 407 height 21
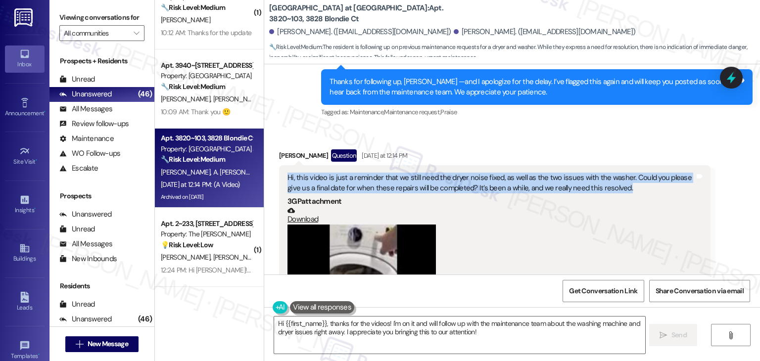
click at [477, 173] on div "Hi, this video is just a reminder that we still need the dryer noise fixed, as …" at bounding box center [491, 183] width 407 height 21
copy div "Hi, this video is just a reminder that we still need the dryer noise fixed, as …"
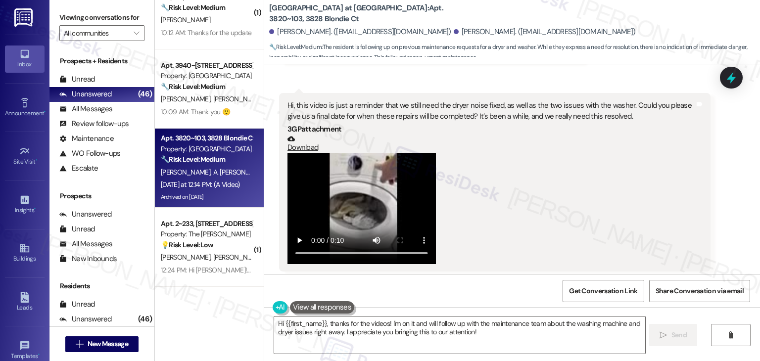
scroll to position [2774, 0]
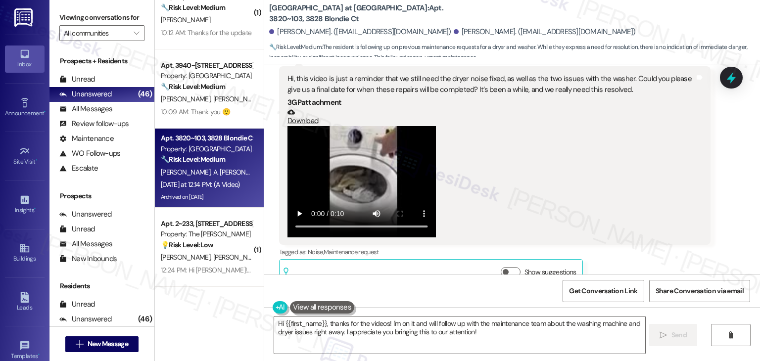
click at [619, 253] on div "Andre Georg Yesterday at 12:14 PM Hi, this video is just a reminder that we sti…" at bounding box center [495, 177] width 432 height 223
click at [420, 329] on textarea "Hi {{first_name}}, thanks for the videos! I'm on it and will follow up with the…" at bounding box center [459, 335] width 371 height 37
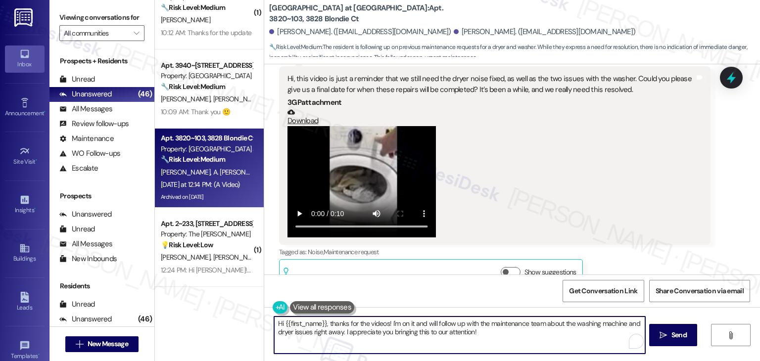
click at [420, 329] on textarea "Hi {{first_name}}, thanks for the videos! I'm on it and will follow up with the…" at bounding box center [459, 335] width 371 height 37
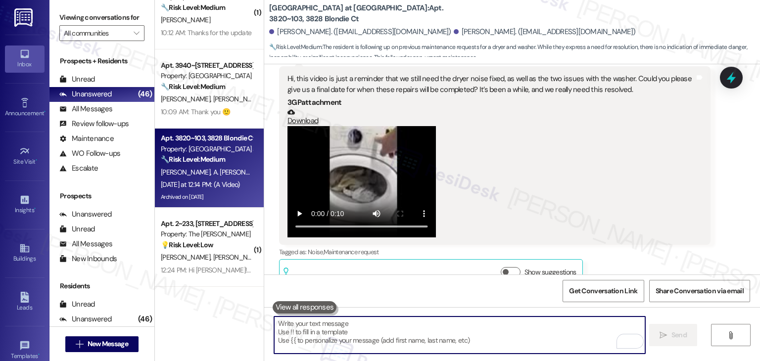
paste textarea "Hi Andre, thanks for the reminder and for sending the video. I’m sorry the drye…"
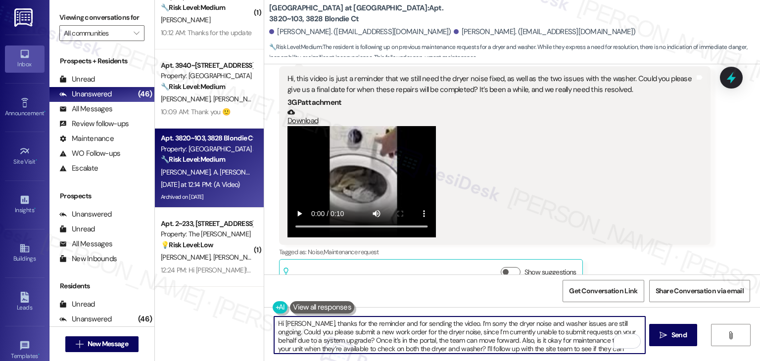
scroll to position [8, 0]
click at [471, 339] on textarea "Hi Andre, thanks for the reminder and for sending the video. I’m sorry the drye…" at bounding box center [459, 335] width 371 height 37
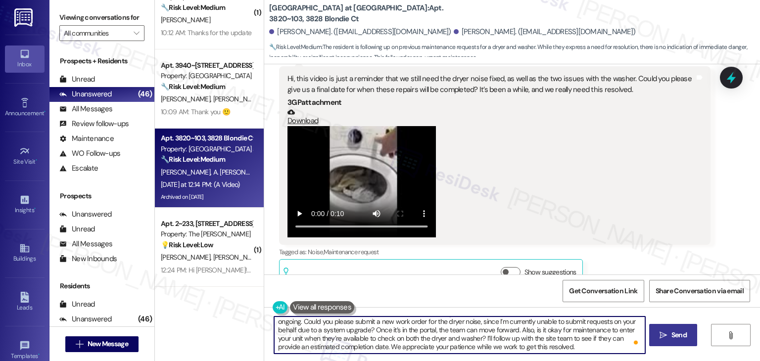
type textarea "Hi Andre, thanks for the reminder and for sending the video. I’m sorry the drye…"
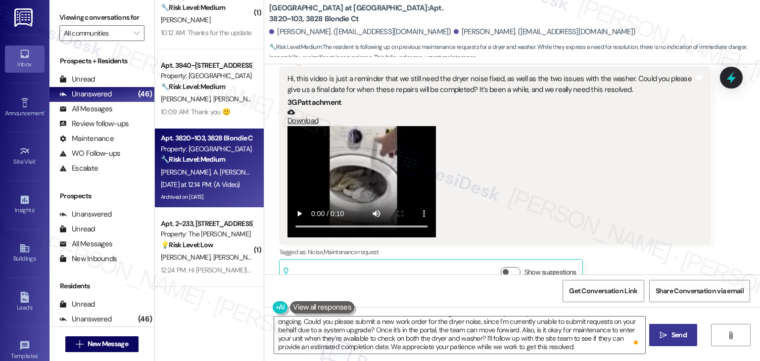
click at [674, 339] on span "Send" at bounding box center [679, 335] width 15 height 10
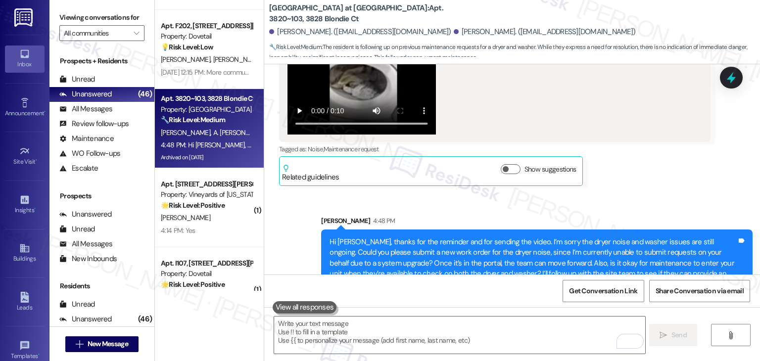
scroll to position [2885, 0]
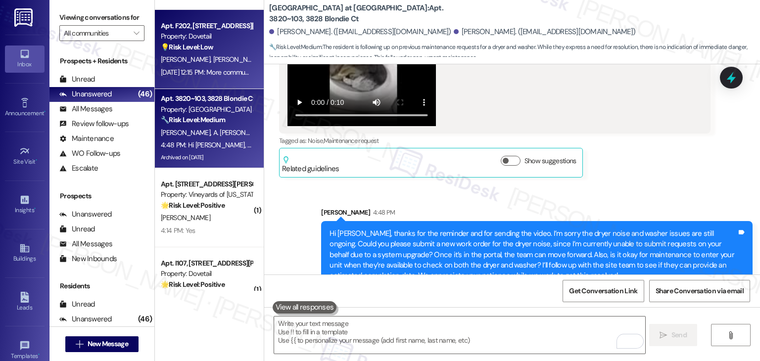
click at [192, 52] on div "💡 Risk Level: Low The resident is suggesting improvements to the move-in proces…" at bounding box center [207, 47] width 92 height 10
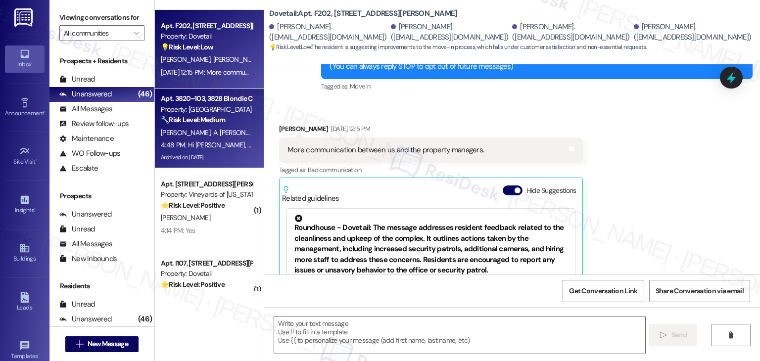
scroll to position [1318, 0]
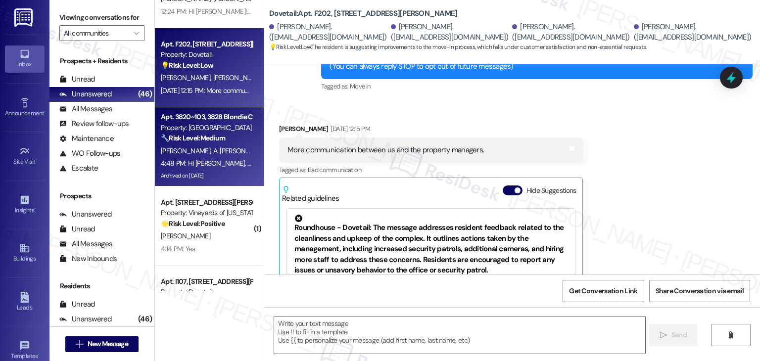
type textarea "Fetching suggested responses. Please feel free to read through the conversation…"
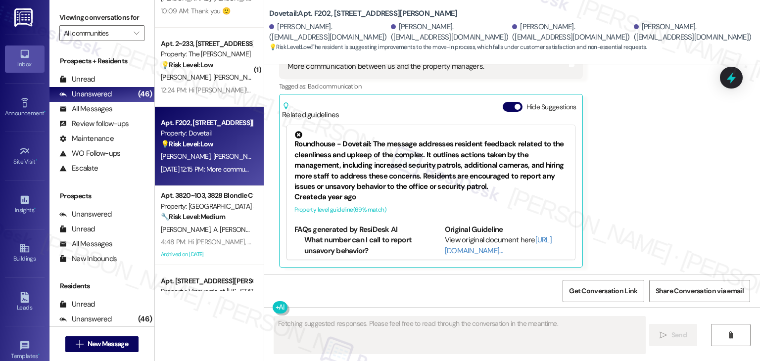
scroll to position [1238, 0]
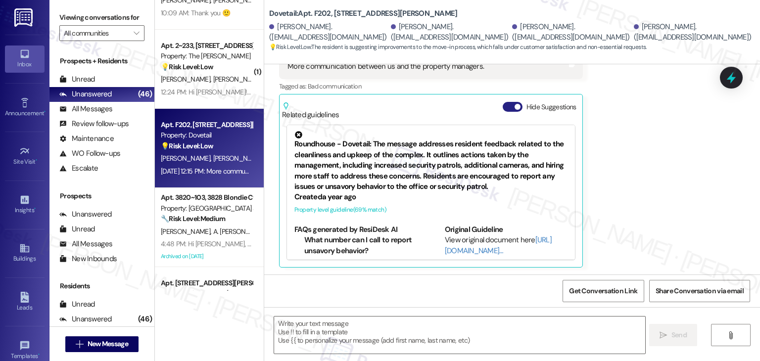
click at [503, 105] on button "Hide Suggestions" at bounding box center [513, 107] width 20 height 10
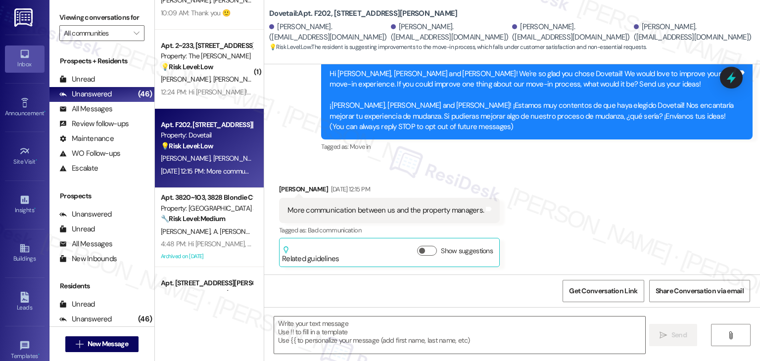
click at [585, 181] on div "Received via SMS Laci Gibson Aug 08, 2025 at 12:15 PM More communication betwee…" at bounding box center [512, 218] width 496 height 113
click at [537, 189] on div "Received via SMS Laci Gibson Aug 08, 2025 at 12:15 PM More communication betwee…" at bounding box center [512, 218] width 496 height 113
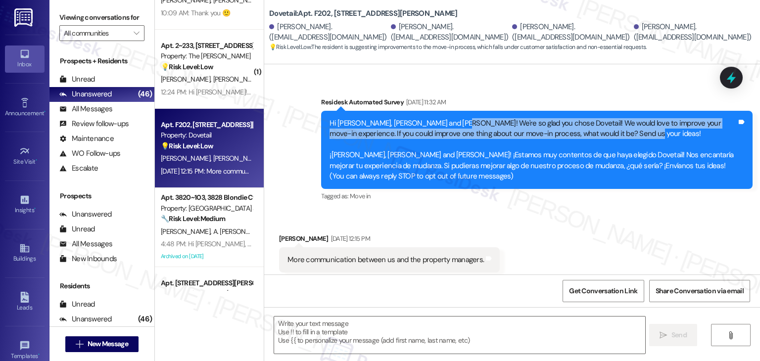
drag, startPoint x: 605, startPoint y: 135, endPoint x: 438, endPoint y: 125, distance: 168.1
click at [438, 125] on div "Hi Jannetta, Laci, Julio and Severino! We're so glad you chose Dovetail! We wou…" at bounding box center [533, 150] width 407 height 64
copy div "We're so glad you chose Dovetail! We would love to improve your move-in experie…"
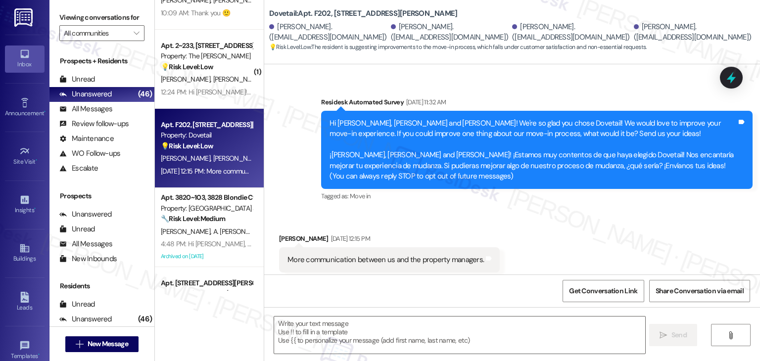
click at [339, 256] on div "More communication between us and the property managers." at bounding box center [386, 260] width 197 height 10
copy div "More communication between us and the property managers. Tags and notes"
click at [586, 237] on div "Received via SMS Laci Gibson Aug 08, 2025 at 12:15 PM More communication betwee…" at bounding box center [512, 267] width 496 height 113
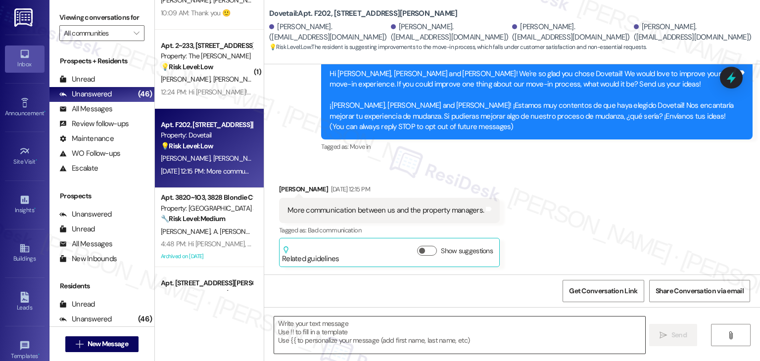
click at [410, 331] on textarea at bounding box center [459, 335] width 371 height 37
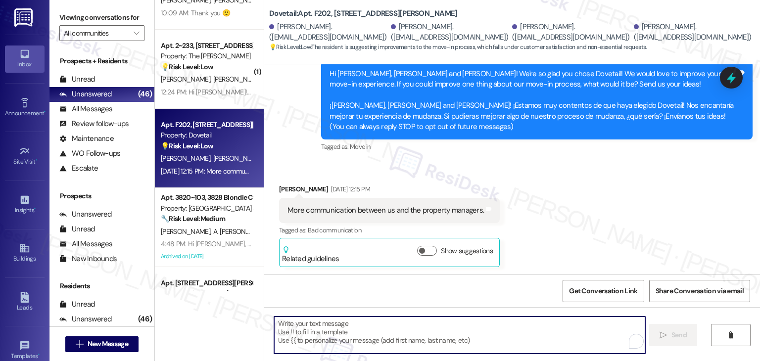
paste textarea "Hi Laci, thank you for your feedback! I’ll share your suggestion about improvin…"
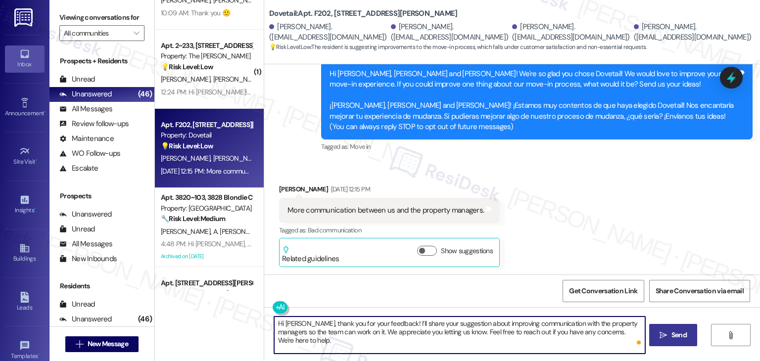
type textarea "Hi Laci, thank you for your feedback! I’ll share your suggestion about improvin…"
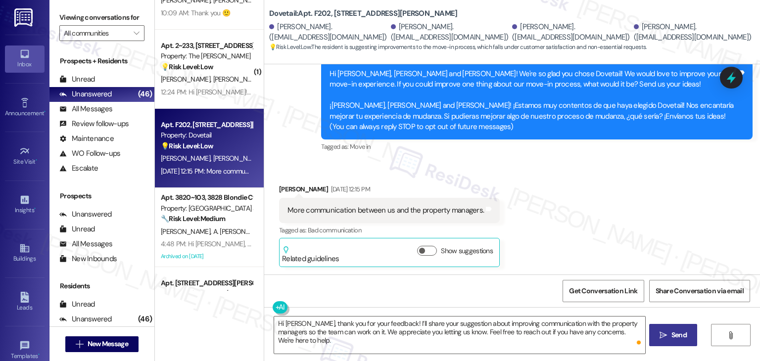
click at [672, 331] on span "Send" at bounding box center [679, 335] width 15 height 10
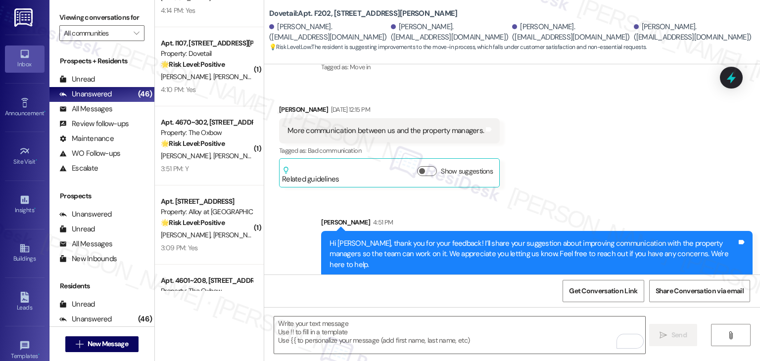
scroll to position [1761, 0]
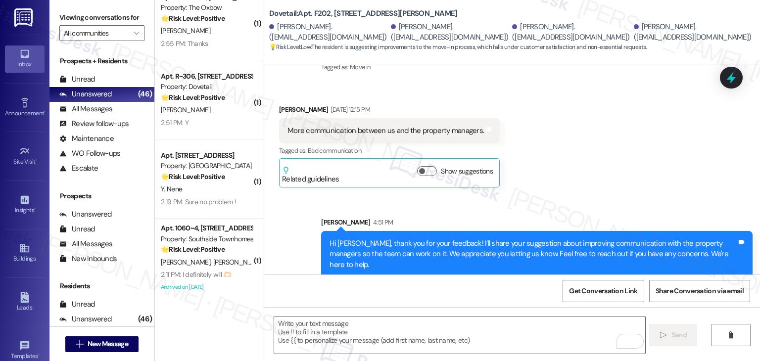
click at [519, 153] on div "Received via SMS Laci Gibson Aug 08, 2025 at 12:15 PM More communication betwee…" at bounding box center [512, 138] width 496 height 113
click at [579, 197] on div "Sent via SMS Sarah 4:51 PM Hi Laci, thank you for your feedback! I’ll share you…" at bounding box center [512, 240] width 496 height 90
drag, startPoint x: 729, startPoint y: 77, endPoint x: 592, endPoint y: 114, distance: 141.9
click at [729, 77] on icon at bounding box center [731, 78] width 9 height 12
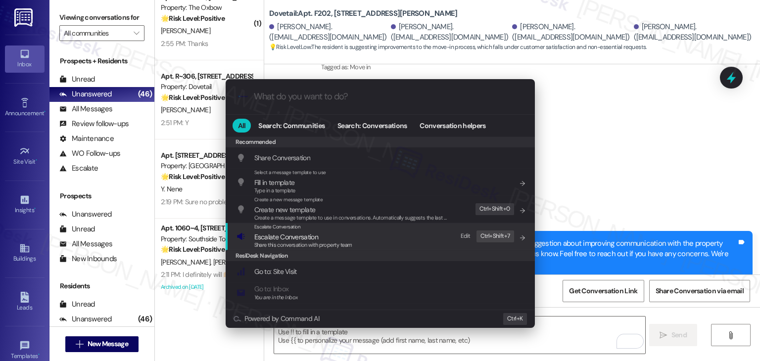
click at [297, 237] on span "Escalate Conversation" at bounding box center [286, 237] width 64 height 9
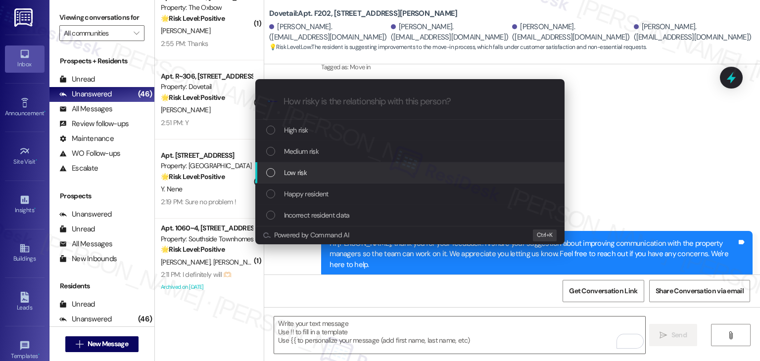
click at [269, 174] on div "List of options" at bounding box center [270, 172] width 9 height 9
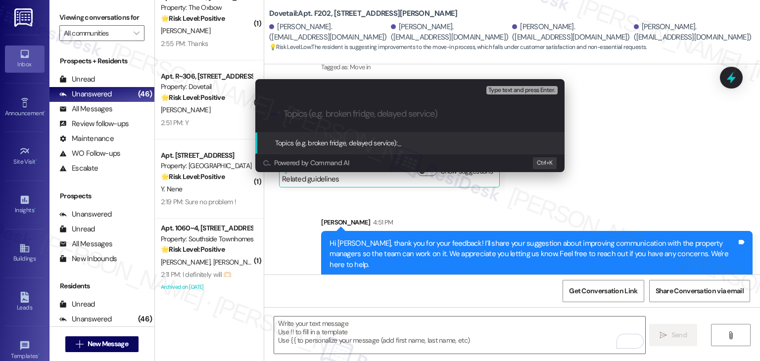
paste input "Move-In Feedback"
type input "Move-In Feedback"
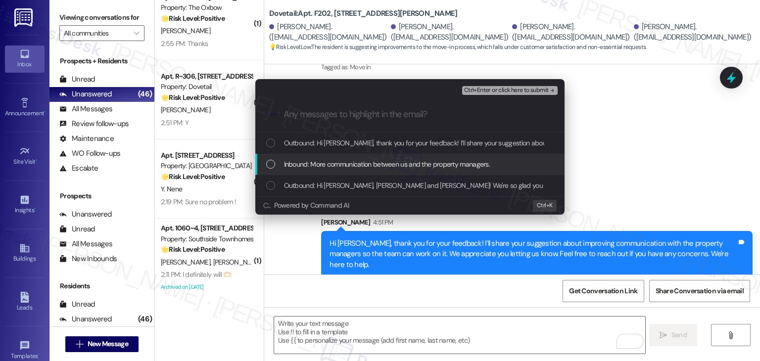
click at [268, 164] on div "List of options" at bounding box center [270, 164] width 9 height 9
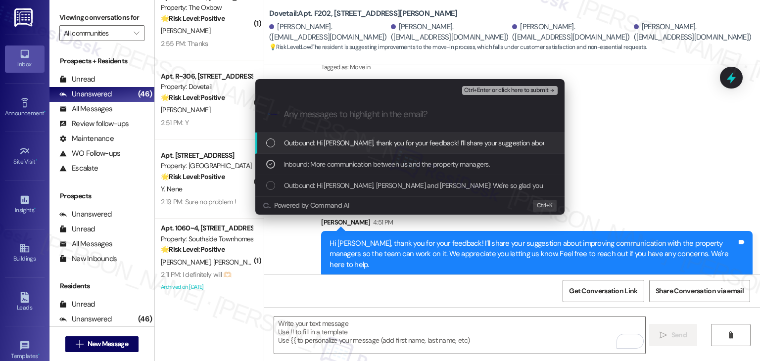
click at [521, 92] on span "Ctrl+Enter or click here to submit" at bounding box center [506, 90] width 85 height 7
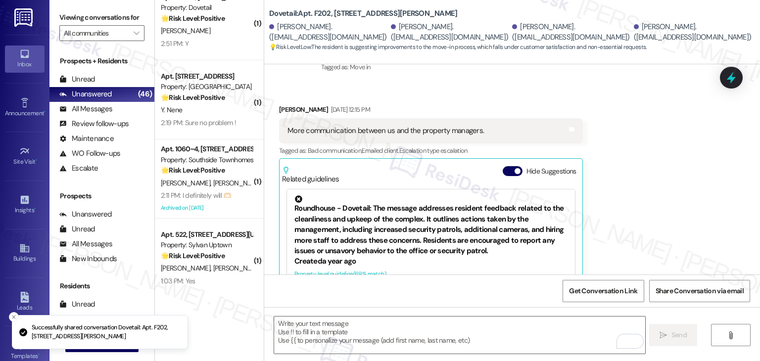
scroll to position [250, 0]
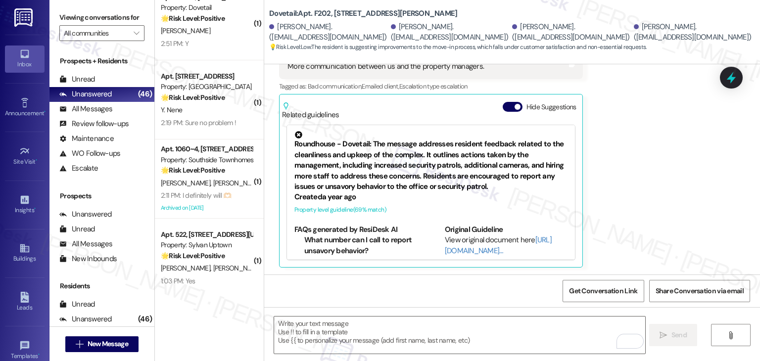
click at [654, 215] on div "Received via SMS Laci Gibson Aug 08, 2025 at 12:15 PM More communication betwee…" at bounding box center [512, 146] width 496 height 257
click at [503, 107] on button "Hide Suggestions" at bounding box center [513, 107] width 20 height 10
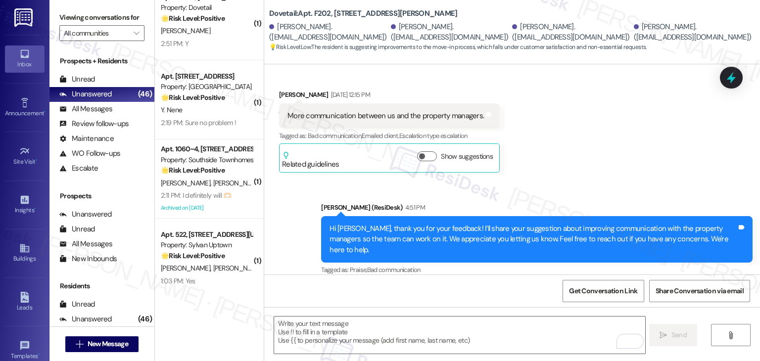
click at [592, 153] on div "Received via SMS Laci Gibson Aug 08, 2025 at 12:15 PM More communication betwee…" at bounding box center [512, 123] width 496 height 113
click at [593, 161] on div "Received via SMS Laci Gibson Aug 08, 2025 at 12:15 PM More communication betwee…" at bounding box center [512, 123] width 496 height 113
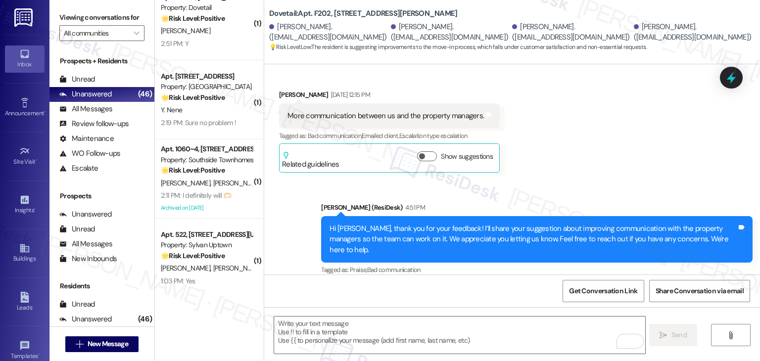
click at [593, 161] on div "Received via SMS Laci Gibson Aug 08, 2025 at 12:15 PM More communication betwee…" at bounding box center [512, 123] width 496 height 113
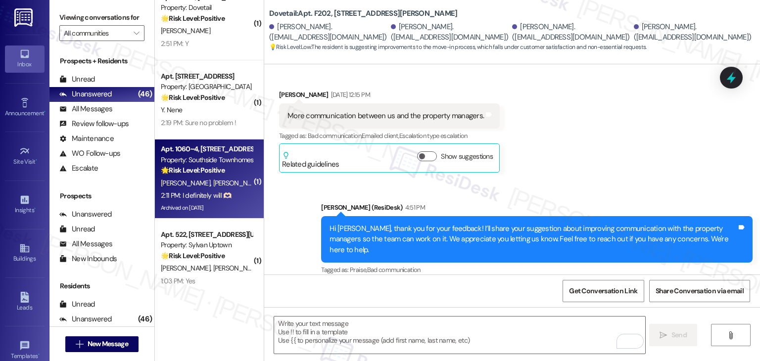
click at [214, 208] on div "Archived on 04/15/2025" at bounding box center [207, 208] width 94 height 12
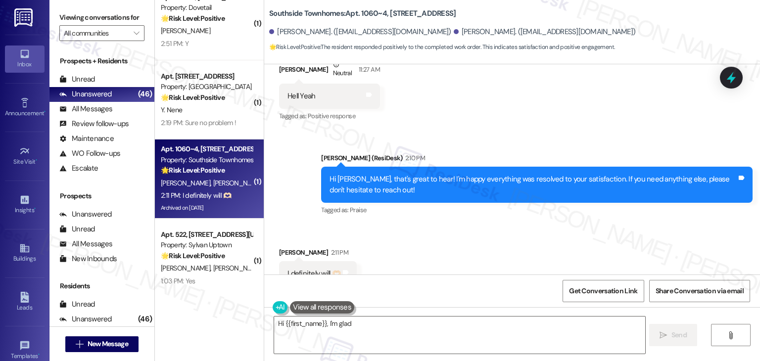
scroll to position [5950, 0]
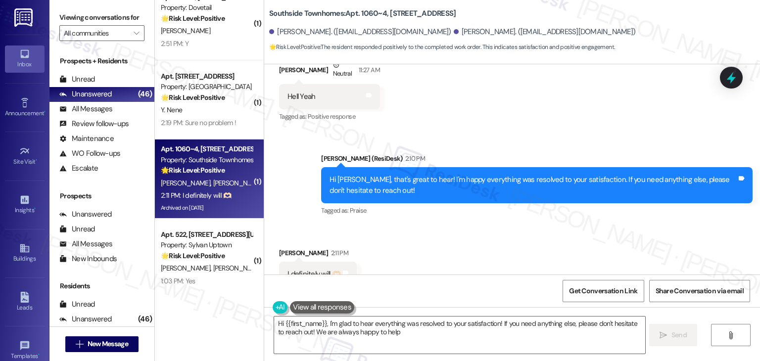
type textarea "Hi {{first_name}}, I'm glad to hear everything was resolved to your satisfactio…"
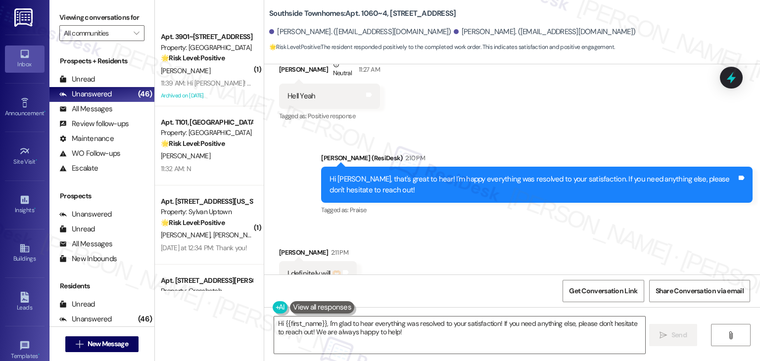
scroll to position [2950, 0]
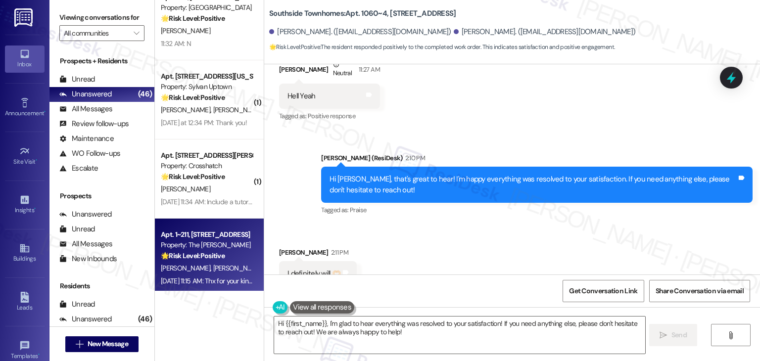
click at [223, 270] on div "M. Floriant G. Floriant" at bounding box center [207, 268] width 94 height 12
type textarea "Hi {{first_name}}, I'm glad to hear everything was resolved to your satisfactio…"
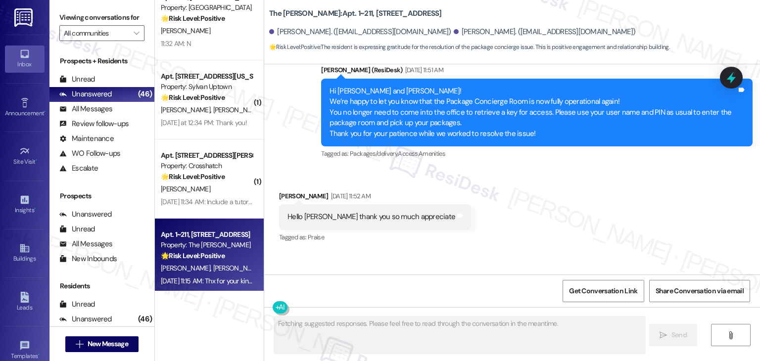
scroll to position [3804, 0]
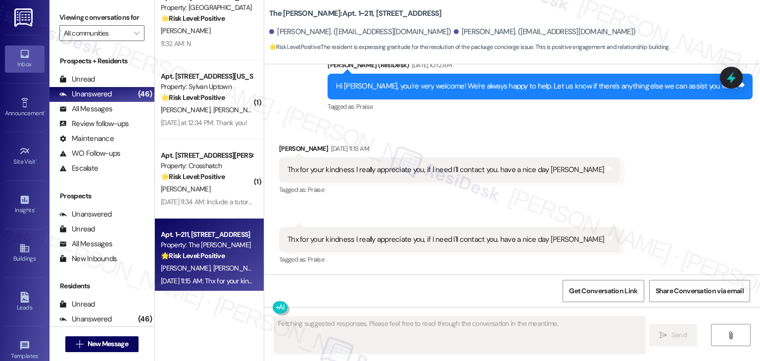
click at [633, 210] on div "Received via SMS Gilbert Floriant Aug 08, 2025 at 11:15 AM Thx for your kindnes…" at bounding box center [512, 197] width 496 height 153
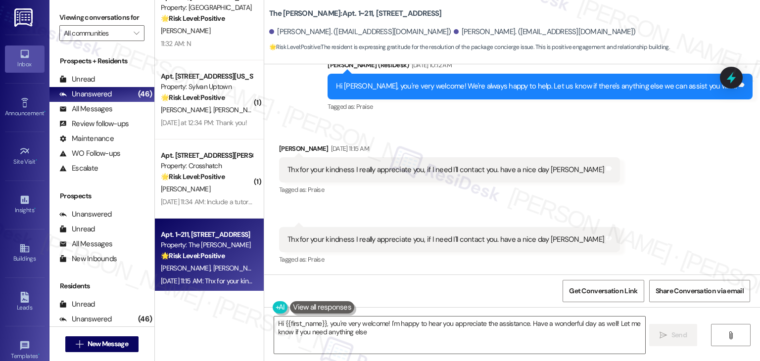
type textarea "Hi {{first_name}}, you're very welcome! I'm happy to hear you appreciate the as…"
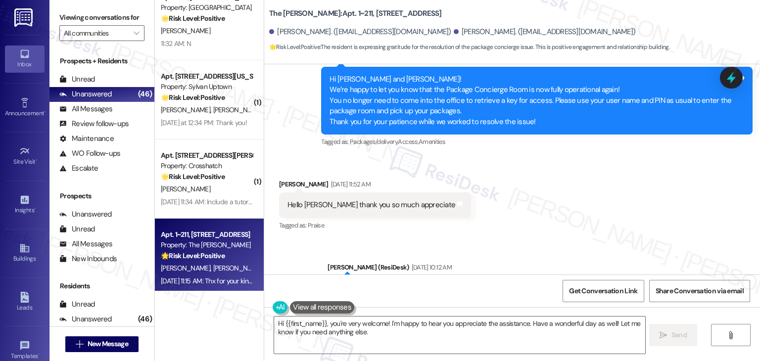
scroll to position [3556, 0]
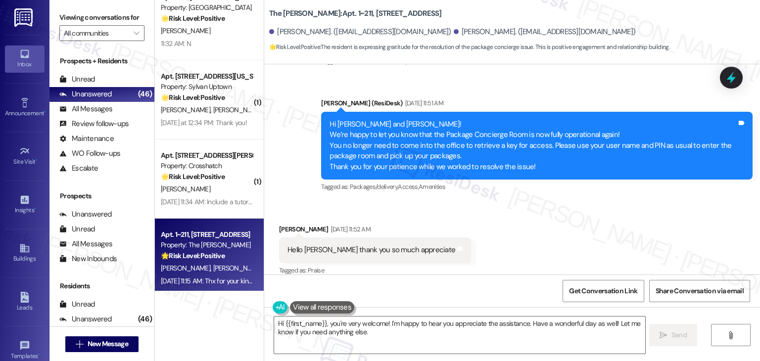
click at [600, 232] on div "Received via SMS Gilbert Floriant Aug 06, 2025 at 11:52 AM Hello Dottie thank y…" at bounding box center [512, 244] width 496 height 84
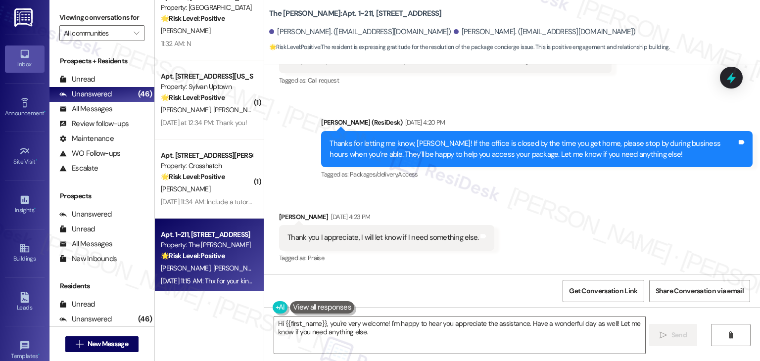
scroll to position [3804, 0]
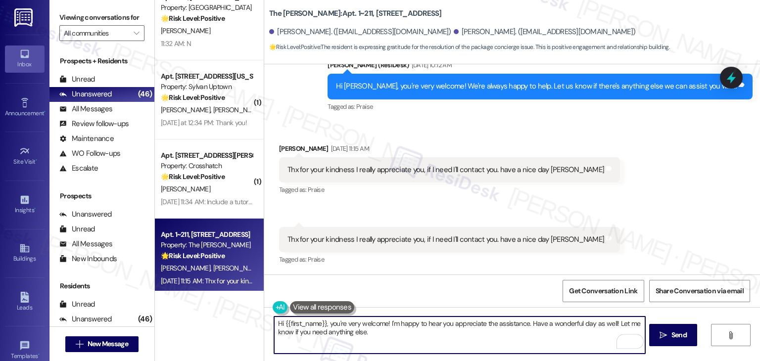
drag, startPoint x: 327, startPoint y: 325, endPoint x: 274, endPoint y: 325, distance: 53.0
click at [274, 325] on textarea "Hi {{first_name}}, you're very welcome! I'm happy to hear you appreciate the as…" at bounding box center [459, 335] width 371 height 37
click at [404, 336] on textarea "Hi {{first_name}}, you're very welcome! I'm happy to hear you appreciate the as…" at bounding box center [459, 335] width 371 height 37
click at [539, 337] on textarea "Hi {{first_name}}, you're very welcome! I'm happy to hear you appreciate the as…" at bounding box center [459, 335] width 371 height 37
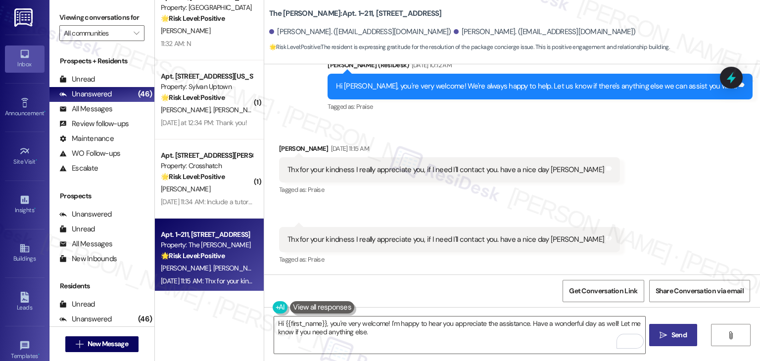
click at [672, 337] on span "Send" at bounding box center [679, 335] width 15 height 10
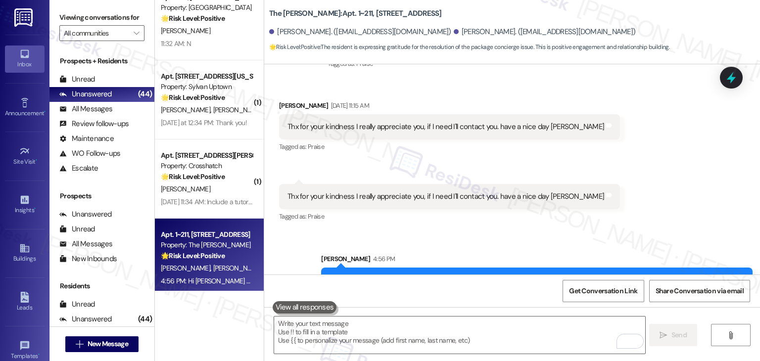
scroll to position [3884, 0]
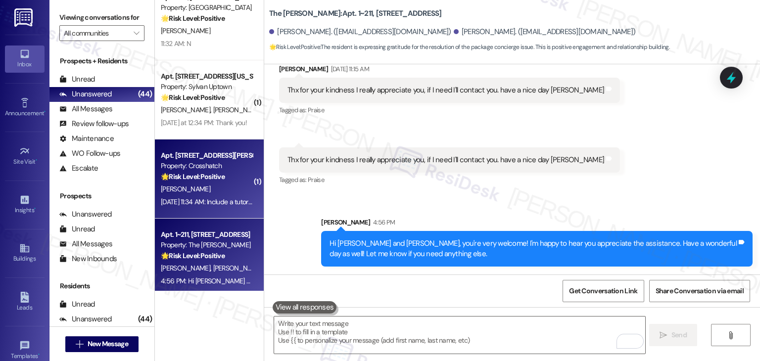
click at [230, 204] on div "Aug 08, 2025 at 11:34 AM: Include a tutorial or YouTube video on the use of the…" at bounding box center [525, 202] width 728 height 9
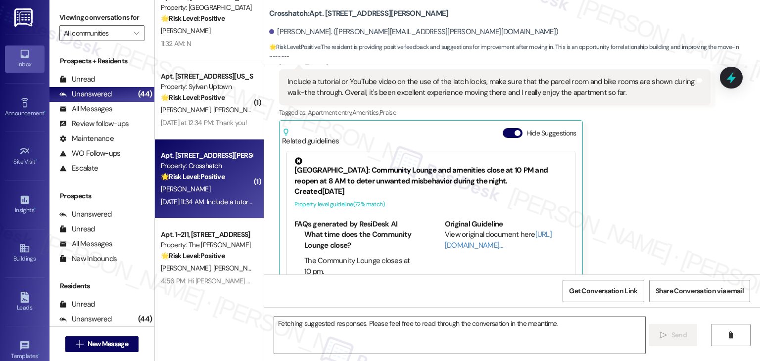
scroll to position [218, 0]
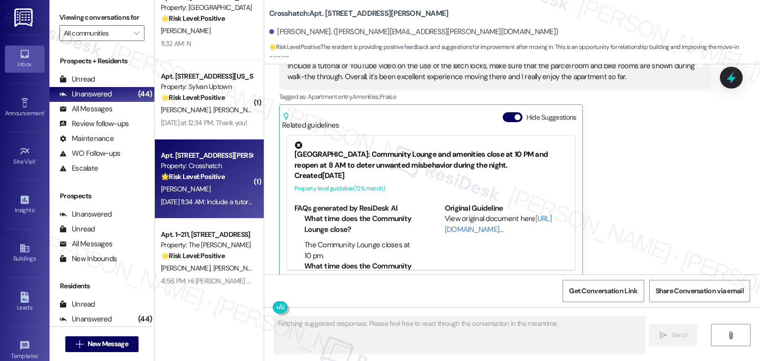
click at [486, 28] on div "Samuel Aldrich. (samuel.aldrich@outlook.com)" at bounding box center [514, 32] width 491 height 20
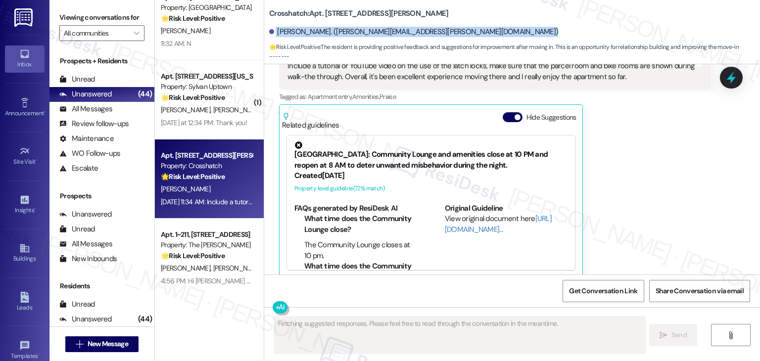
click at [486, 28] on div "Samuel Aldrich. (samuel.aldrich@outlook.com)" at bounding box center [514, 32] width 491 height 20
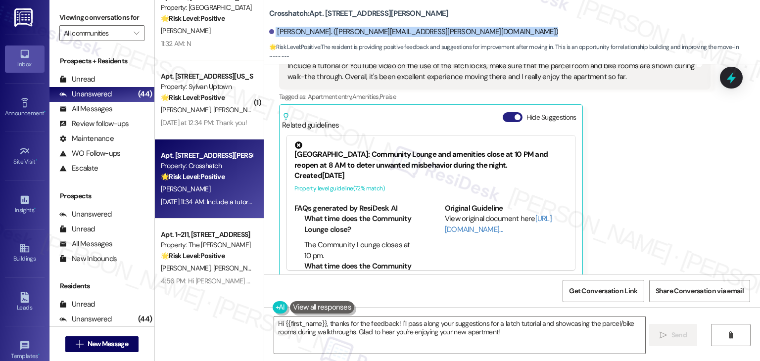
click at [503, 112] on button "Hide Suggestions" at bounding box center [513, 117] width 20 height 10
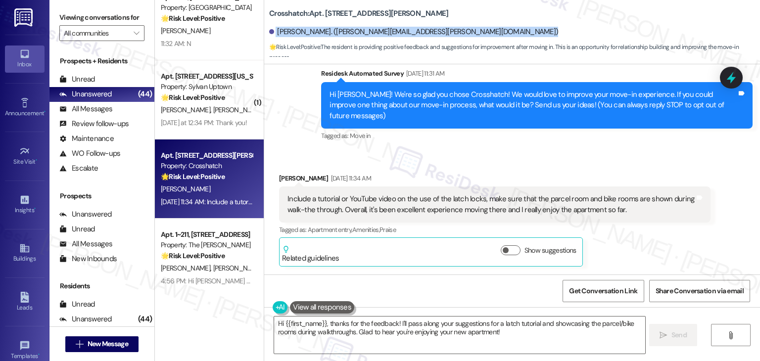
scroll to position [74, 0]
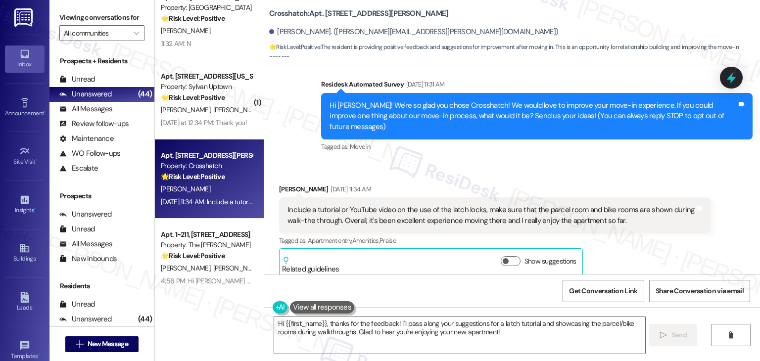
click at [586, 162] on div "Received via SMS Samuel Aldrich Aug 08, 2025 at 11:34 AM Include a tutorial or …" at bounding box center [512, 224] width 496 height 124
click at [583, 162] on div "Received via SMS Samuel Aldrich Aug 08, 2025 at 11:34 AM Include a tutorial or …" at bounding box center [512, 224] width 496 height 124
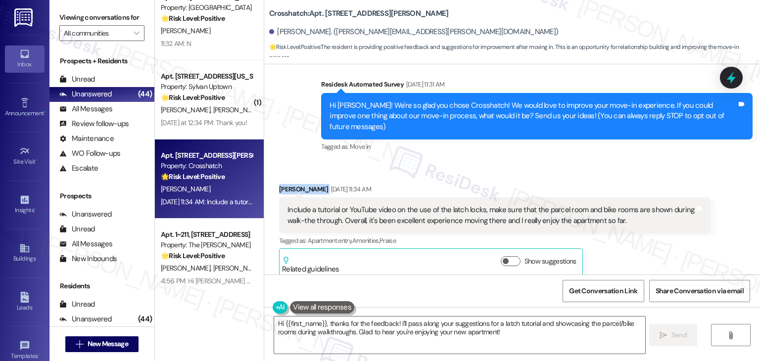
click at [583, 162] on div "Received via SMS Samuel Aldrich Aug 08, 2025 at 11:34 AM Include a tutorial or …" at bounding box center [512, 224] width 496 height 124
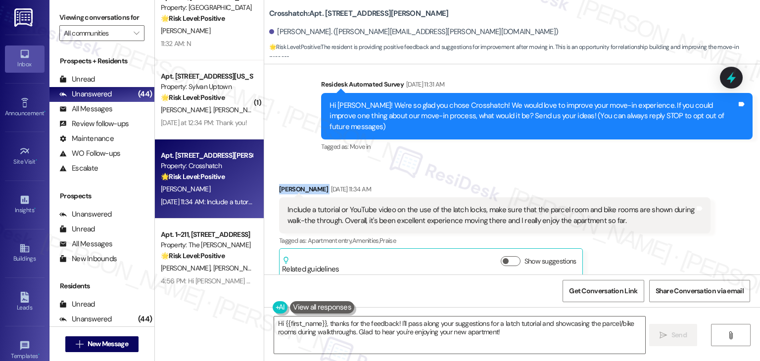
click at [583, 162] on div "Received via SMS Samuel Aldrich Aug 08, 2025 at 11:34 AM Include a tutorial or …" at bounding box center [512, 224] width 496 height 124
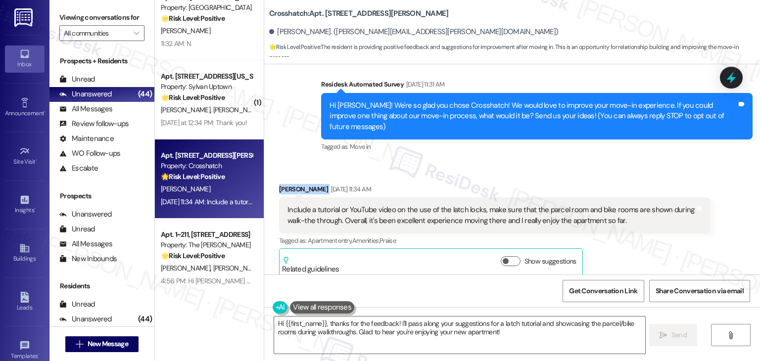
click at [583, 162] on div "Received via SMS Samuel Aldrich Aug 08, 2025 at 11:34 AM Include a tutorial or …" at bounding box center [512, 224] width 496 height 124
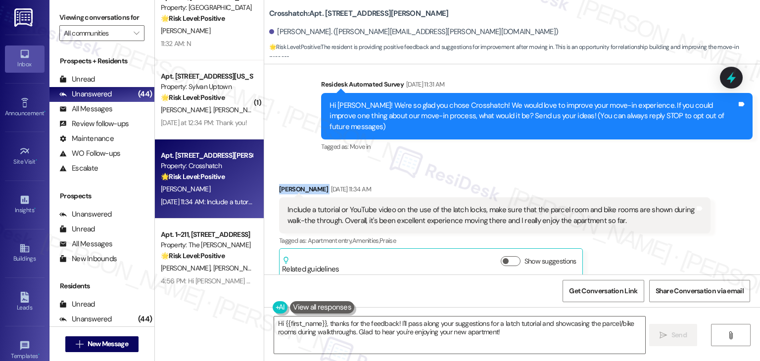
click at [583, 162] on div "Received via SMS Samuel Aldrich Aug 08, 2025 at 11:34 AM Include a tutorial or …" at bounding box center [512, 224] width 496 height 124
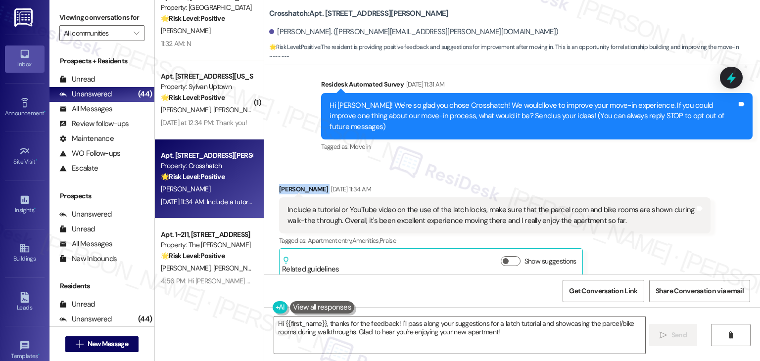
click at [583, 162] on div "Received via SMS Samuel Aldrich Aug 08, 2025 at 11:34 AM Include a tutorial or …" at bounding box center [512, 224] width 496 height 124
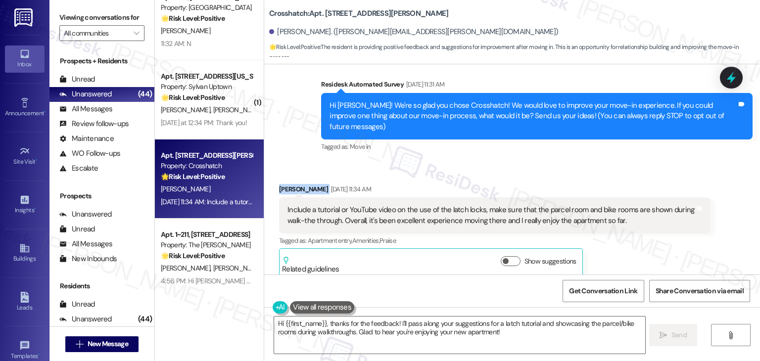
click at [583, 162] on div "Received via SMS Samuel Aldrich Aug 08, 2025 at 11:34 AM Include a tutorial or …" at bounding box center [512, 224] width 496 height 124
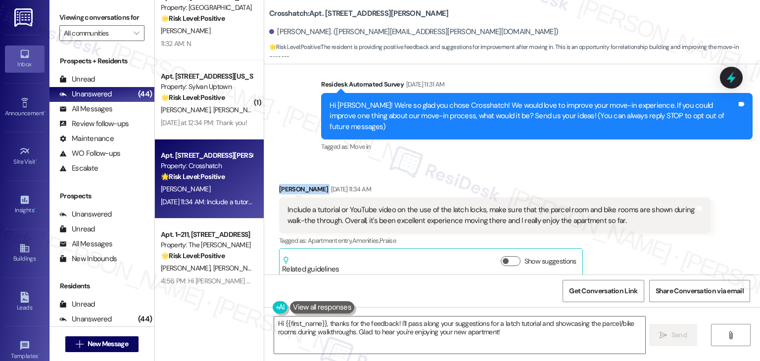
click at [583, 162] on div "Received via SMS Samuel Aldrich Aug 08, 2025 at 11:34 AM Include a tutorial or …" at bounding box center [512, 224] width 496 height 124
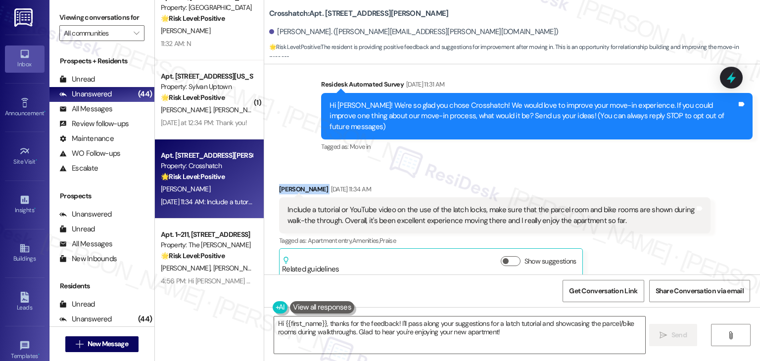
click at [583, 162] on div "Received via SMS Samuel Aldrich Aug 08, 2025 at 11:34 AM Include a tutorial or …" at bounding box center [512, 224] width 496 height 124
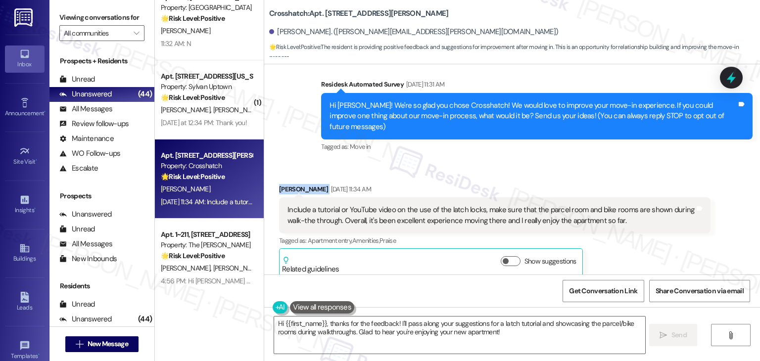
click at [583, 165] on div "Received via SMS Samuel Aldrich Aug 08, 2025 at 11:34 AM Include a tutorial or …" at bounding box center [512, 224] width 496 height 124
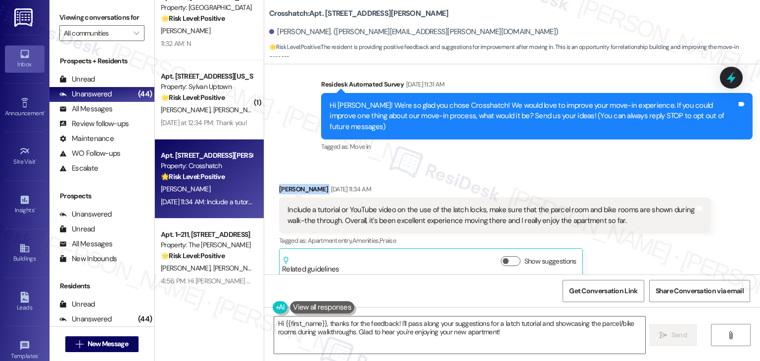
click at [583, 165] on div "Received via SMS Samuel Aldrich Aug 08, 2025 at 11:34 AM Include a tutorial or …" at bounding box center [512, 224] width 496 height 124
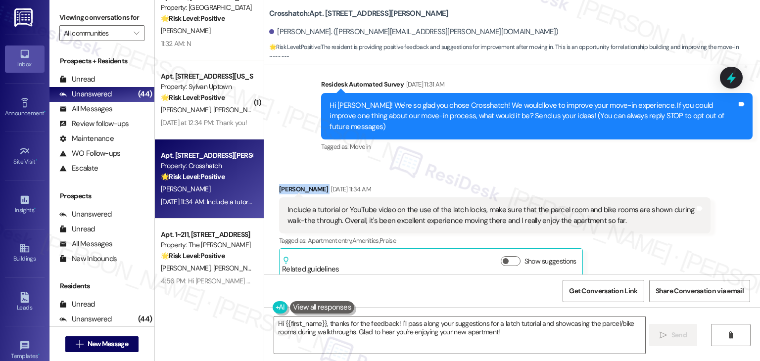
click at [583, 165] on div "Received via SMS Samuel Aldrich Aug 08, 2025 at 11:34 AM Include a tutorial or …" at bounding box center [512, 224] width 496 height 124
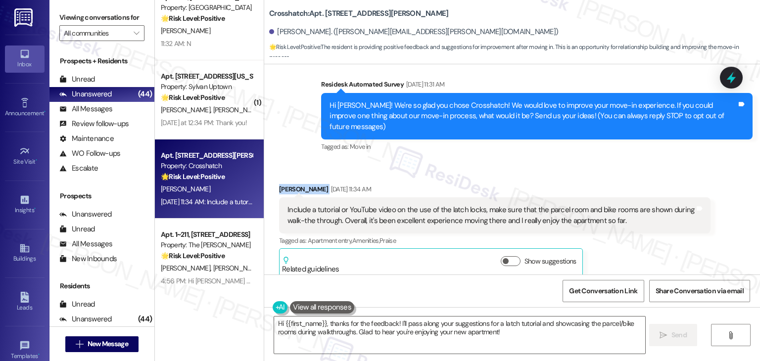
click at [583, 165] on div "Received via SMS Samuel Aldrich Aug 08, 2025 at 11:34 AM Include a tutorial or …" at bounding box center [512, 224] width 496 height 124
click at [583, 164] on div "Received via SMS Samuel Aldrich Aug 08, 2025 at 11:34 AM Include a tutorial or …" at bounding box center [512, 224] width 496 height 124
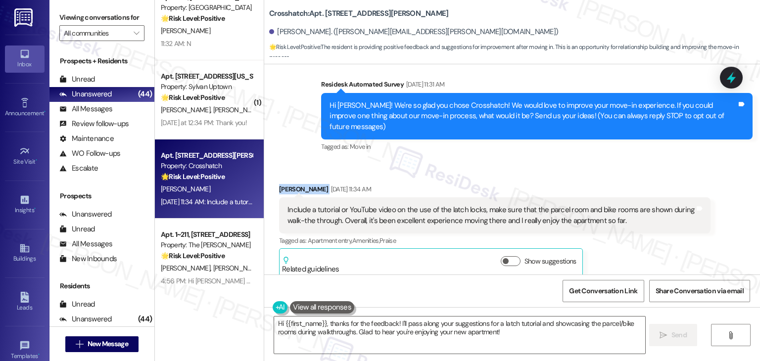
click at [583, 164] on div "Received via SMS Samuel Aldrich Aug 08, 2025 at 11:34 AM Include a tutorial or …" at bounding box center [512, 224] width 496 height 124
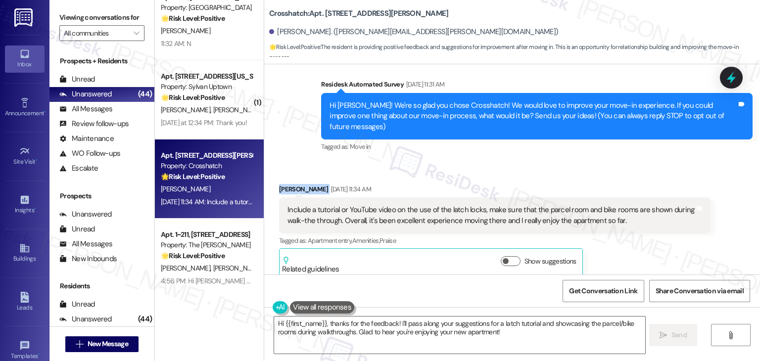
click at [583, 164] on div "Received via SMS Samuel Aldrich Aug 08, 2025 at 11:34 AM Include a tutorial or …" at bounding box center [512, 224] width 496 height 124
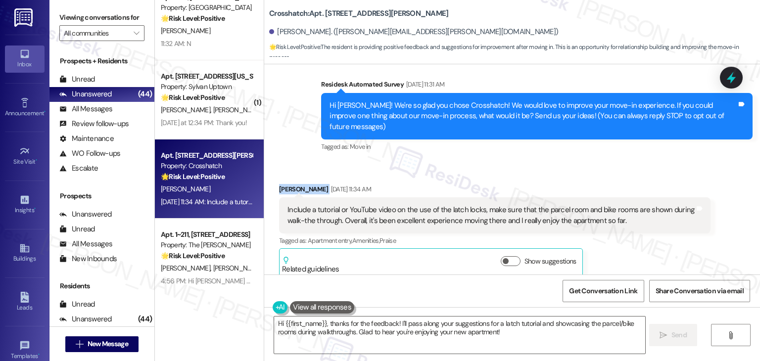
click at [583, 164] on div "Received via SMS Samuel Aldrich Aug 08, 2025 at 11:34 AM Include a tutorial or …" at bounding box center [512, 224] width 496 height 124
click at [451, 116] on div "Hi Samuel! We're so glad you chose Crosshatch! We would love to improve your mo…" at bounding box center [533, 116] width 407 height 32
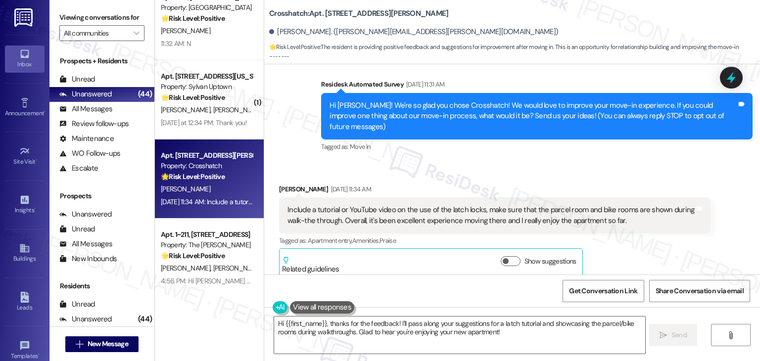
click at [451, 116] on div "Hi Samuel! We're so glad you chose Crosshatch! We would love to improve your mo…" at bounding box center [533, 116] width 407 height 32
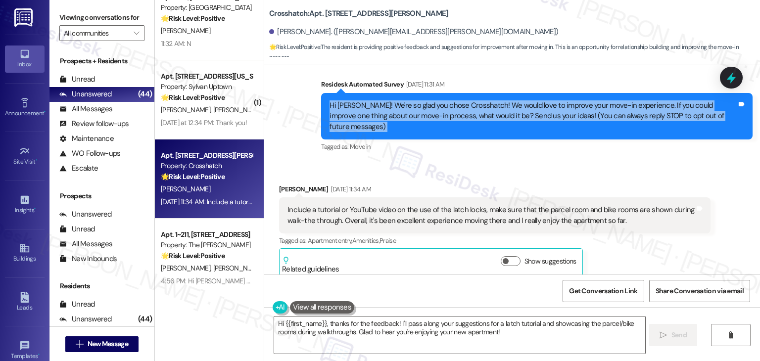
click at [451, 116] on div "Hi Samuel! We're so glad you chose Crosshatch! We would love to improve your mo…" at bounding box center [533, 116] width 407 height 32
drag, startPoint x: 456, startPoint y: 135, endPoint x: 507, endPoint y: 124, distance: 51.7
click at [457, 140] on div "Tagged as: Move in Click to highlight conversations about Move in" at bounding box center [537, 147] width 432 height 14
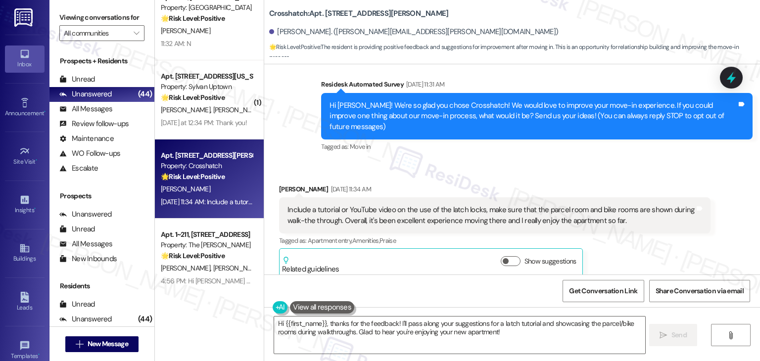
click at [507, 124] on div "Hi Samuel! We're so glad you chose Crosshatch! We would love to improve your mo…" at bounding box center [537, 116] width 432 height 47
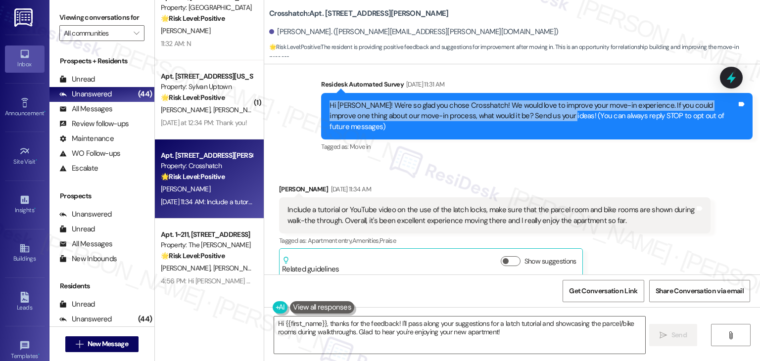
drag, startPoint x: 528, startPoint y: 118, endPoint x: 311, endPoint y: 103, distance: 217.4
click at [314, 103] on div "Survey, sent via SMS Residesk Automated Survey Aug 08, 2025 at 11:31 AM Hi Samu…" at bounding box center [537, 117] width 447 height 90
copy div "Hi Samuel! We're so glad you chose Crosshatch! We would love to improve your mo…"
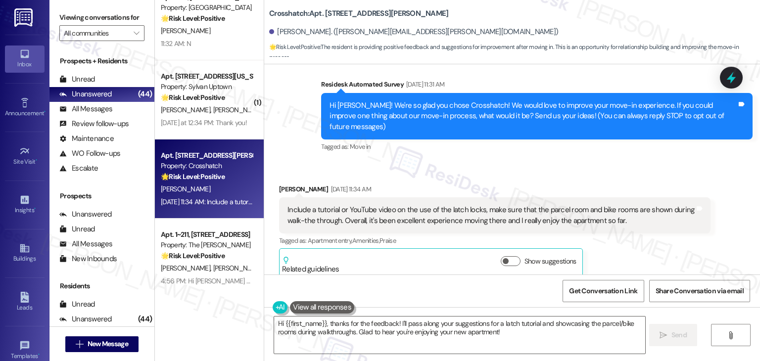
click at [440, 205] on div "Include a tutorial or YouTube video on the use of the latch locks, make sure th…" at bounding box center [491, 215] width 407 height 21
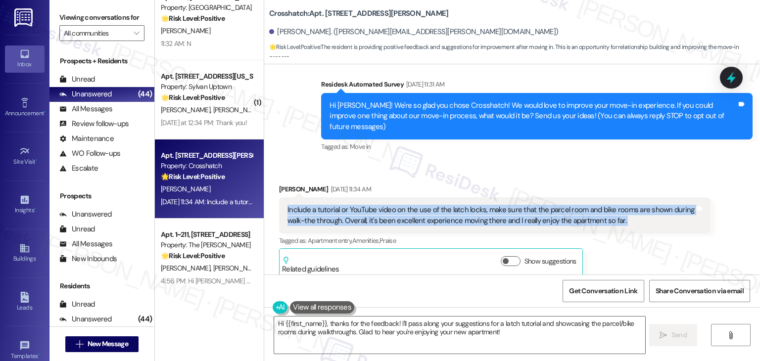
click at [440, 205] on div "Include a tutorial or YouTube video on the use of the latch locks, make sure th…" at bounding box center [491, 215] width 407 height 21
copy div "Include a tutorial or YouTube video on the use of the latch locks, make sure th…"
click at [479, 332] on textarea "Hi {{first_name}}, thanks for the feedback! I'll pass along your suggestions fo…" at bounding box center [459, 335] width 371 height 37
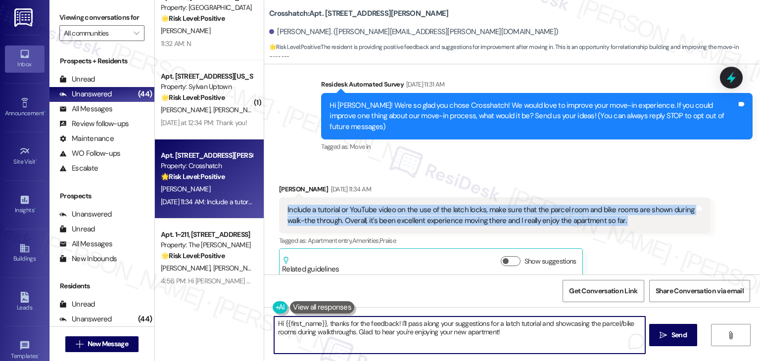
paste textarea "Samuel, thank you for the thoughtful feedback! I’ll share your suggestions abou…"
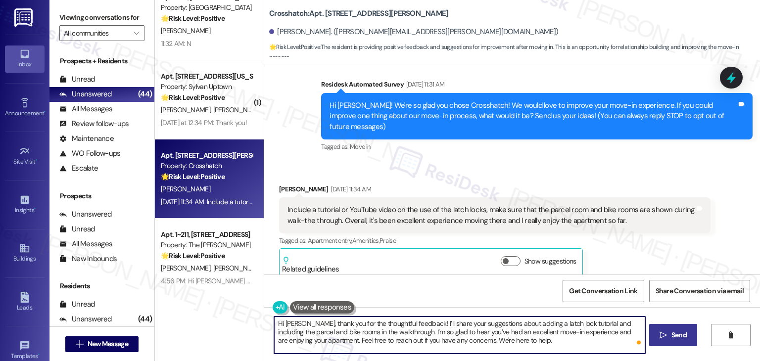
type textarea "Hi Samuel, thank you for the thoughtful feedback! I’ll share your suggestions a…"
click at [672, 336] on span "Send" at bounding box center [679, 335] width 15 height 10
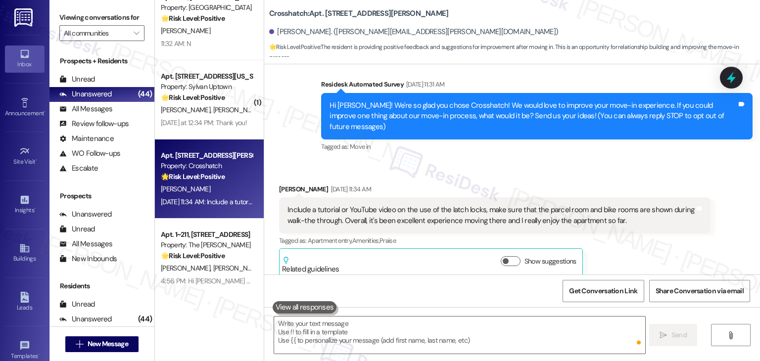
scroll to position [73, 0]
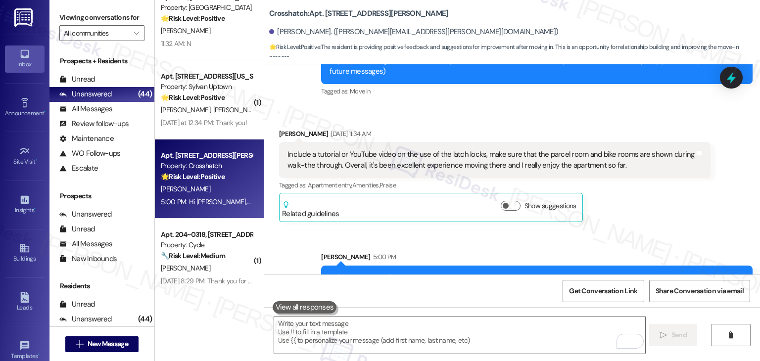
scroll to position [164, 0]
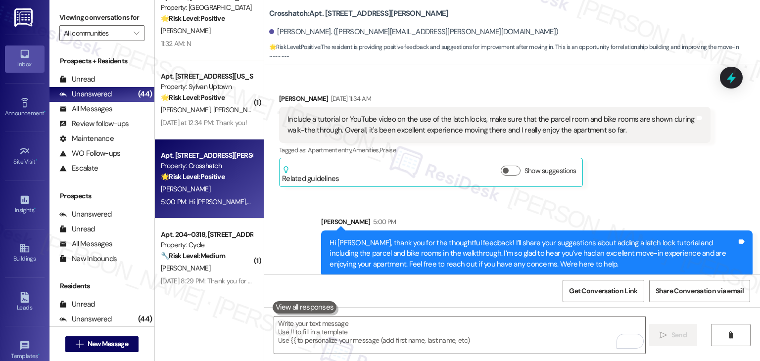
click at [642, 195] on div "Sent via SMS [PERSON_NAME] 5:00 PM Hi [PERSON_NAME], thank you for the thoughtf…" at bounding box center [512, 240] width 496 height 90
click at [743, 79] on div at bounding box center [732, 77] width 30 height 28
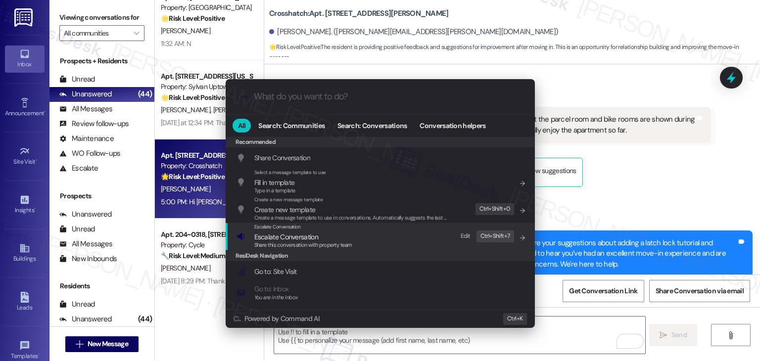
click at [307, 239] on span "Escalate Conversation" at bounding box center [286, 237] width 64 height 9
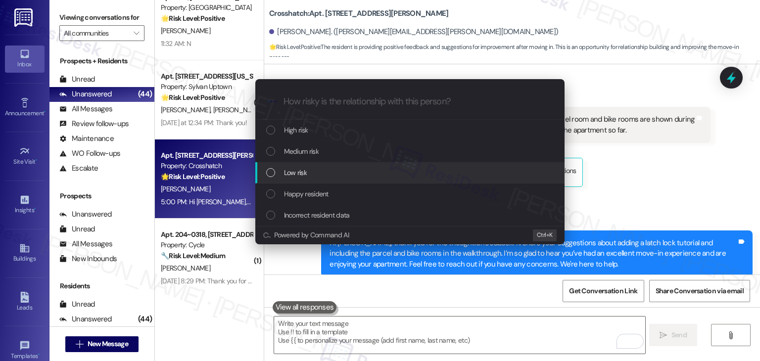
click at [271, 172] on div "List of options" at bounding box center [270, 172] width 9 height 9
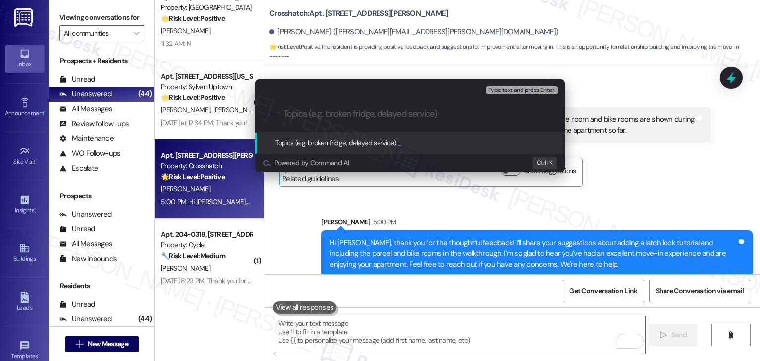
paste input "Move-In Feedback – Add Latch Lock Tutorial & Include Parcel/Bike Rooms in Walkt…"
type input "Move-In Feedback – Add Latch Lock Tutorial & Include Parcel/Bike Rooms in Walkt…"
drag, startPoint x: 426, startPoint y: 114, endPoint x: 266, endPoint y: 115, distance: 159.4
click at [266, 115] on div ".cls-1{fill:#0a055f;}.cls-2{fill:#0cc4c4;} resideskLogoBlueOrange Move-In Feedb…" at bounding box center [409, 114] width 309 height 35
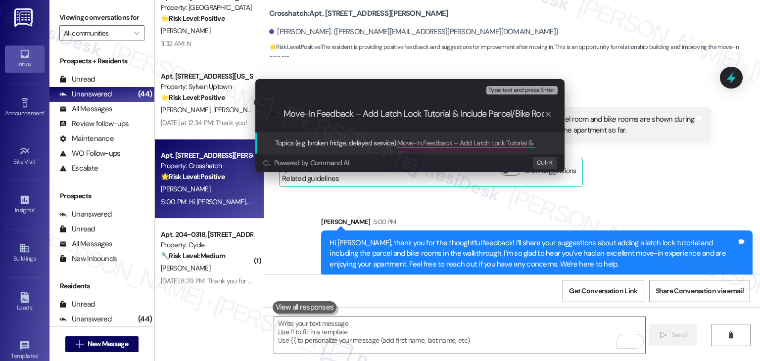
click at [346, 109] on input "Move-In Feedback – Add Latch Lock Tutorial & Include Parcel/Bike Rooms in Walkt…" at bounding box center [414, 114] width 261 height 10
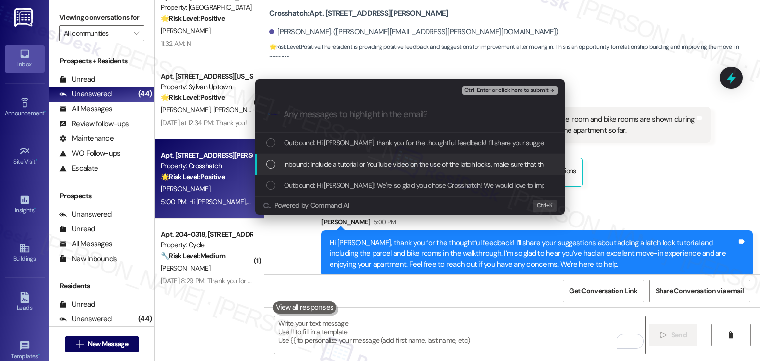
click at [272, 167] on div "List of options" at bounding box center [270, 164] width 9 height 9
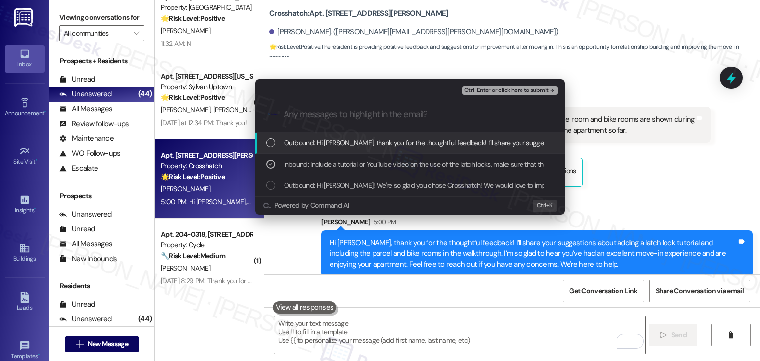
click at [483, 91] on span "Ctrl+Enter or click here to submit" at bounding box center [506, 90] width 85 height 7
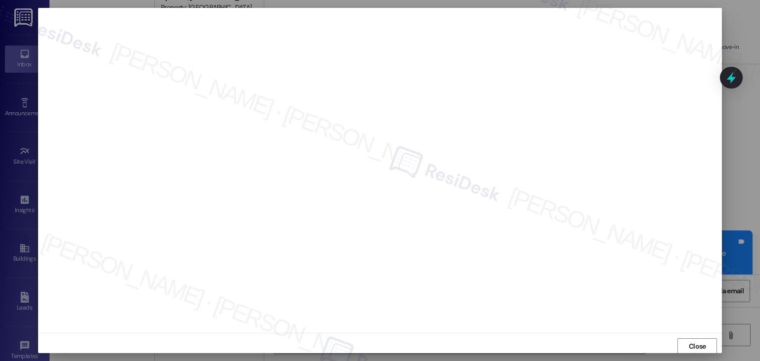
click at [614, 200] on iframe at bounding box center [380, 170] width 674 height 315
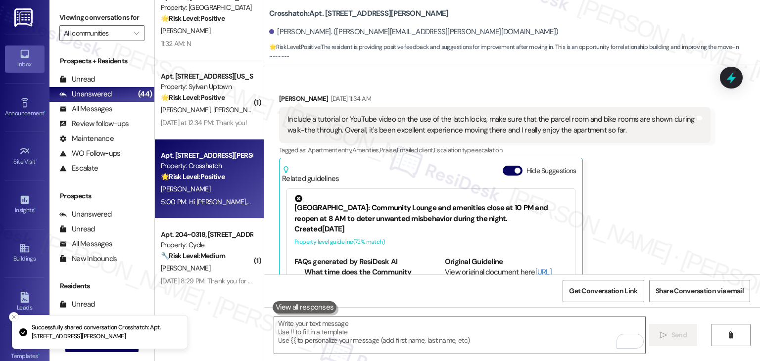
scroll to position [218, 0]
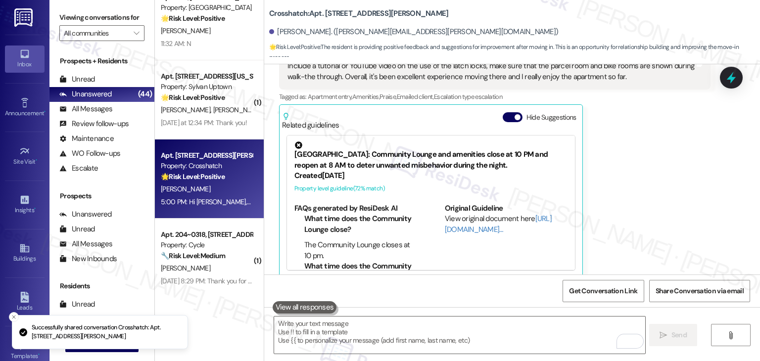
drag, startPoint x: 651, startPoint y: 183, endPoint x: 647, endPoint y: 155, distance: 28.2
click at [651, 286] on div "Sent via SMS [PERSON_NAME] (ResiDesk) 5:00 PM Hi [PERSON_NAME], thank you for t…" at bounding box center [512, 338] width 496 height 105
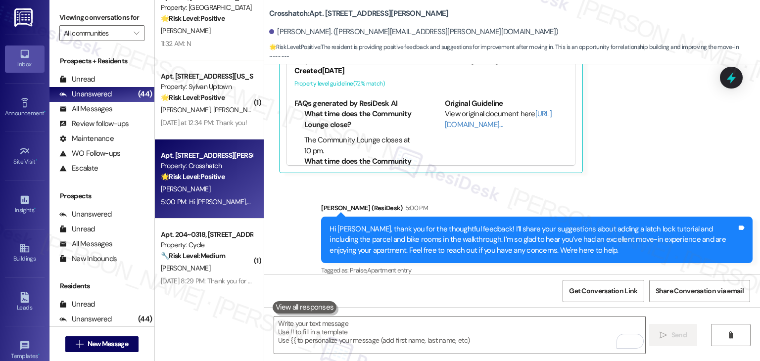
click at [647, 155] on div "[PERSON_NAME] [DATE] 11:34 AM Include a tutorial or YouTube video on the use of…" at bounding box center [495, 54] width 432 height 239
click at [646, 155] on div "[PERSON_NAME] [DATE] 11:34 AM Include a tutorial or YouTube video on the use of…" at bounding box center [495, 54] width 432 height 239
click at [645, 155] on div "[PERSON_NAME] [DATE] 11:34 AM Include a tutorial or YouTube video on the use of…" at bounding box center [495, 54] width 432 height 239
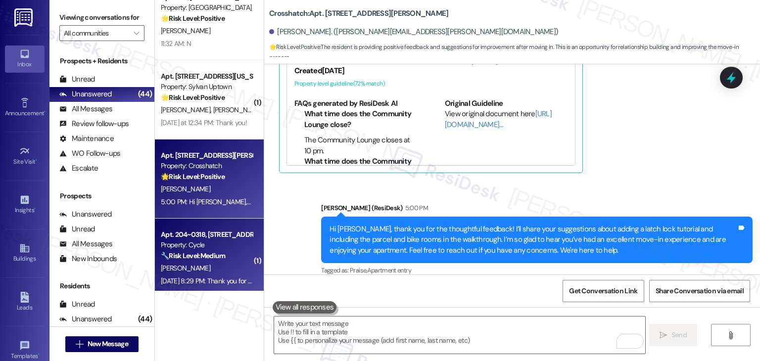
click at [190, 272] on div "[PERSON_NAME]" at bounding box center [207, 268] width 94 height 12
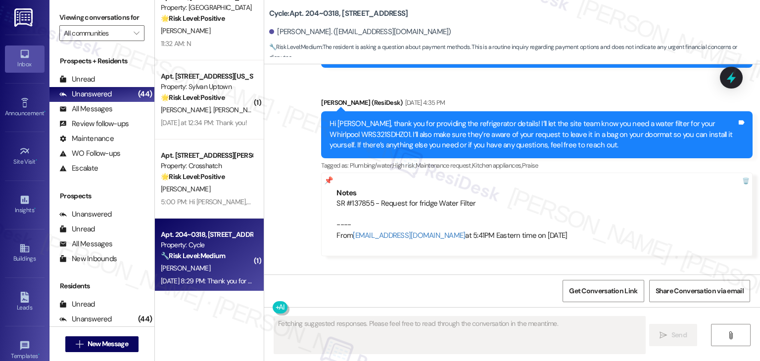
scroll to position [2300, 0]
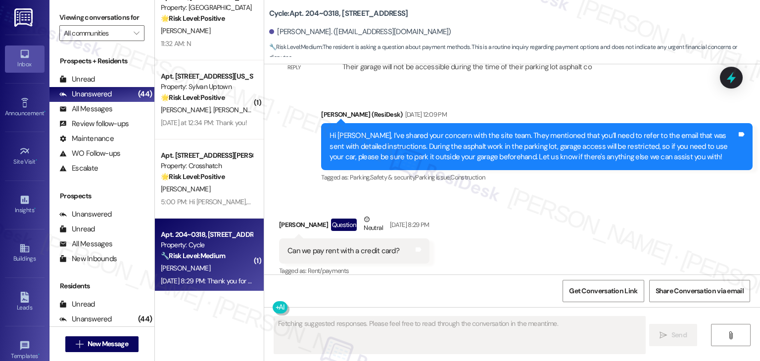
click at [522, 223] on div "Received via SMS [PERSON_NAME] Question Neutral [DATE] 8:29 PM Can we pay rent …" at bounding box center [512, 239] width 496 height 94
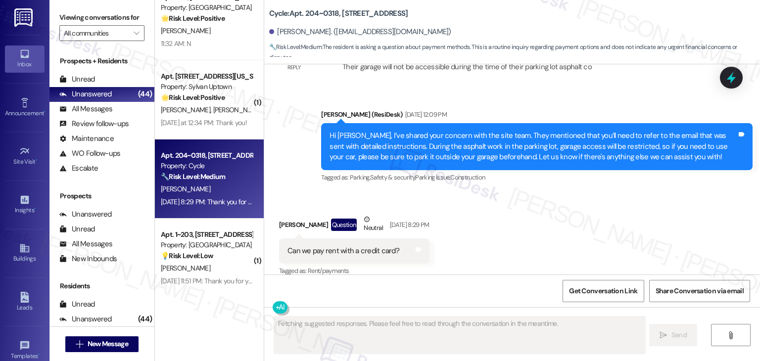
click at [522, 223] on div "Received via SMS [PERSON_NAME] Question Neutral [DATE] 8:29 PM Can we pay rent …" at bounding box center [512, 239] width 496 height 94
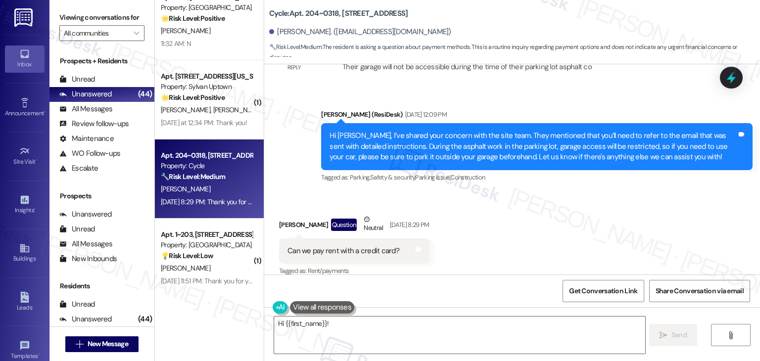
click at [522, 223] on div "Received via SMS [PERSON_NAME] Question Neutral [DATE] 8:29 PM Can we pay rent …" at bounding box center [512, 239] width 496 height 94
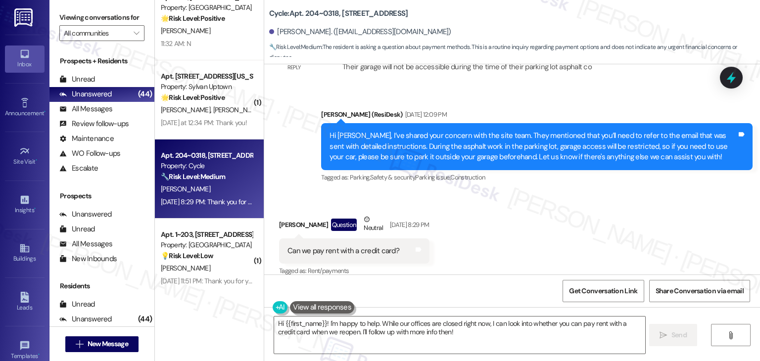
click at [522, 223] on div "Received via SMS [PERSON_NAME] Question Neutral [DATE] 8:29 PM Can we pay rent …" at bounding box center [512, 239] width 496 height 94
click at [343, 246] on div "Can we pay rent with a credit card?" at bounding box center [344, 251] width 112 height 10
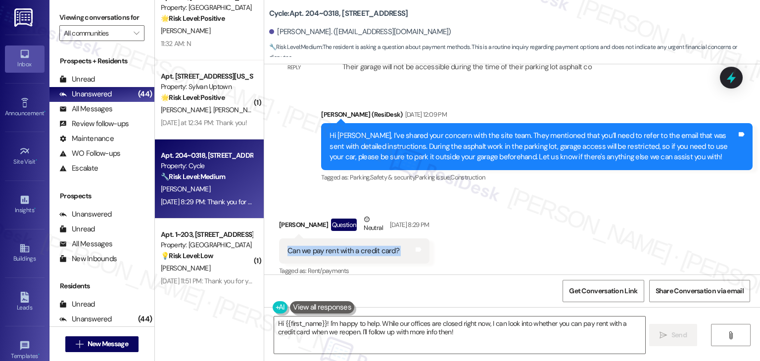
copy div "Can we pay rent with a credit card? Tags and notes"
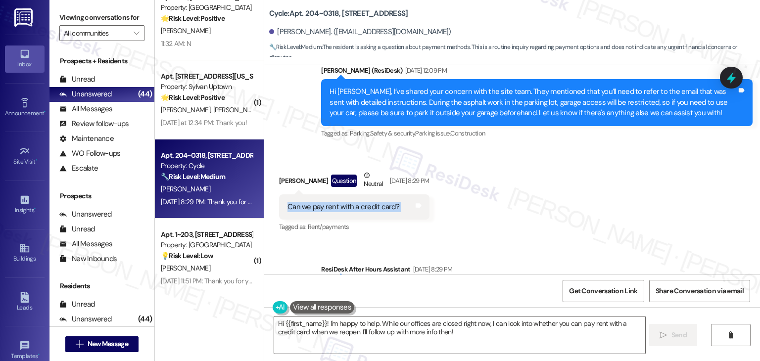
scroll to position [2395, 0]
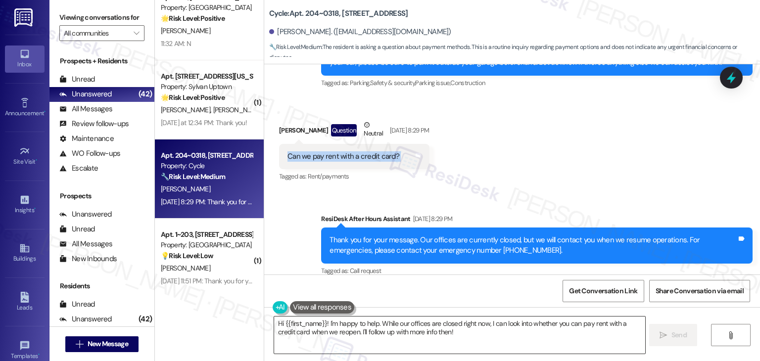
click at [438, 327] on textarea "Hi {{first_name}}! I'm happy to help. While our offices are closed right now, I…" at bounding box center [459, 335] width 371 height 37
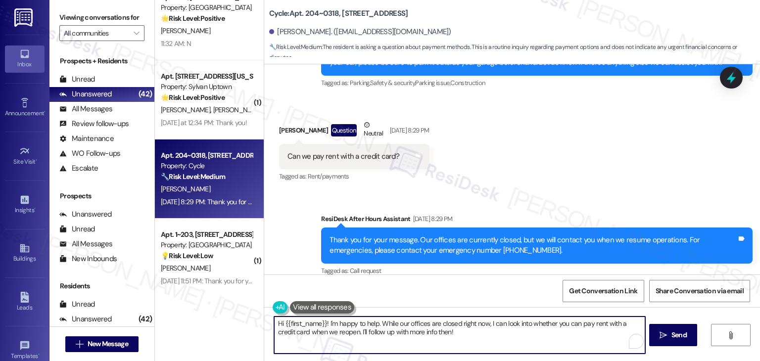
paste textarea "Miho, I’m not certain if credit card payments are accepted. I’ll check with the…"
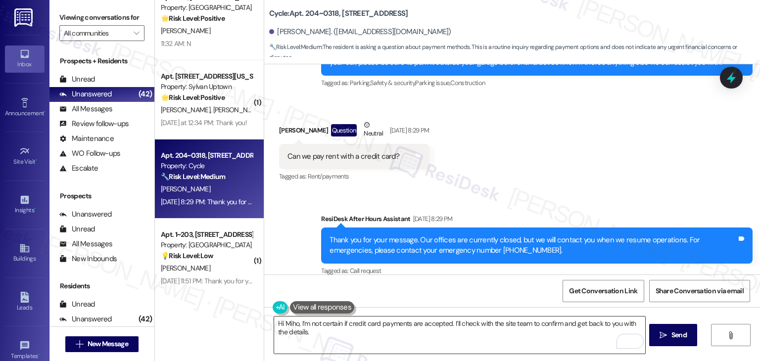
click at [344, 331] on textarea "Hi Miho, I’m not certain if credit card payments are accepted. I’ll check with …" at bounding box center [459, 335] width 371 height 37
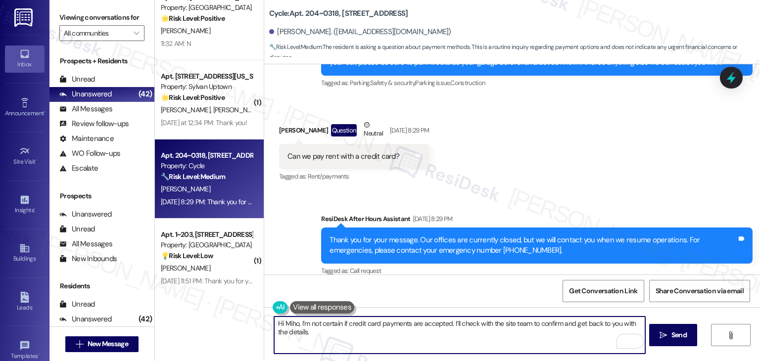
paste textarea "Let us know if there's anything else we can assist you with!"
type textarea "Hi Miho, I’m not certain if credit card payments are accepted. I’ll check with …"
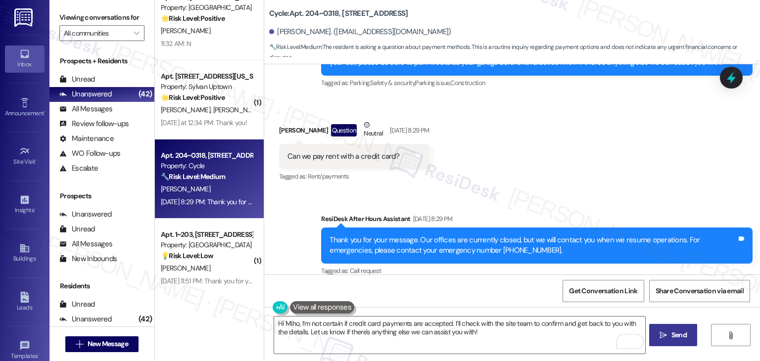
click at [675, 334] on span "Send" at bounding box center [679, 335] width 15 height 10
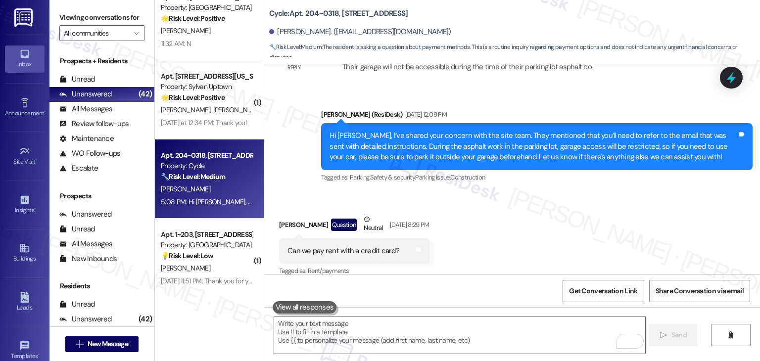
scroll to position [2474, 0]
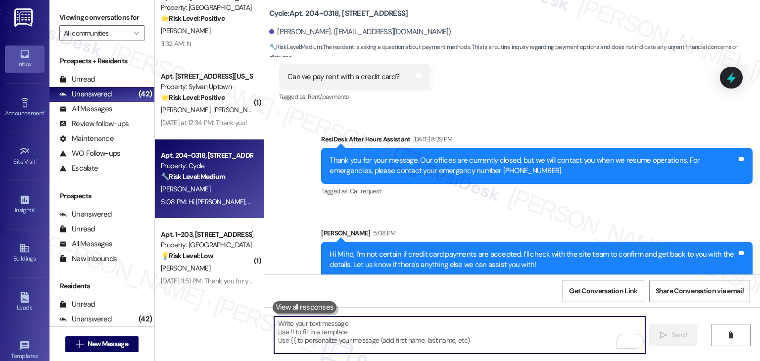
click at [403, 332] on textarea "To enrich screen reader interactions, please activate Accessibility in Grammarl…" at bounding box center [459, 335] width 371 height 37
paste textarea "Inquiry on Paying Rent with Credit Card"
type textarea "Inquiry on Paying Rent with Credit Card"
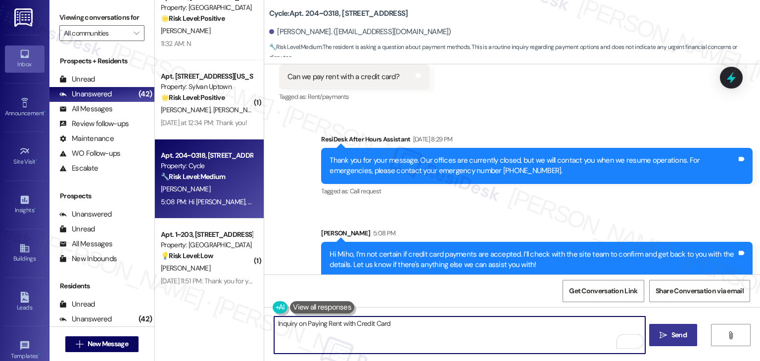
click at [379, 326] on textarea "Inquiry on Paying Rent with Credit Card" at bounding box center [459, 335] width 371 height 37
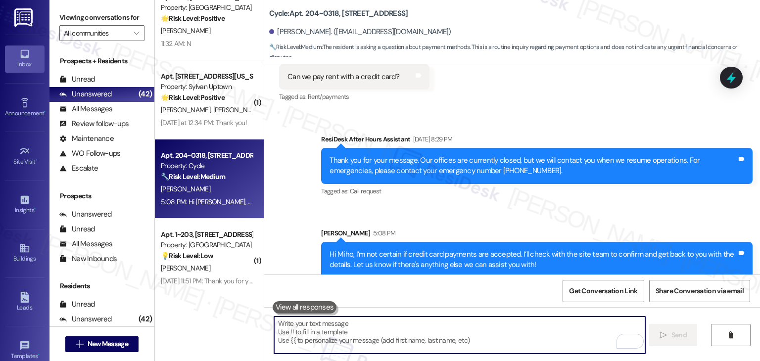
click at [401, 288] on div "Get Conversation Link Share Conversation via email" at bounding box center [512, 291] width 496 height 33
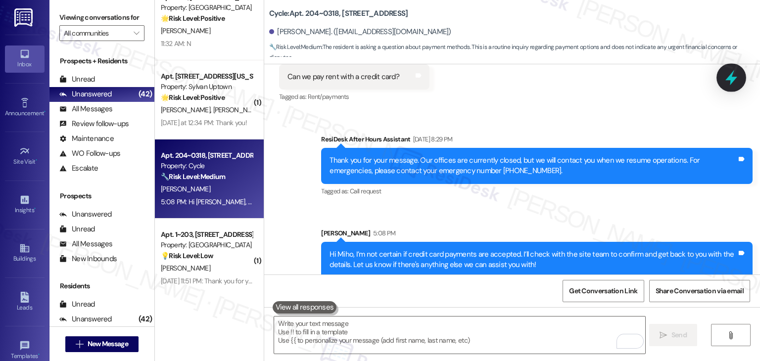
click at [733, 78] on icon at bounding box center [732, 77] width 12 height 15
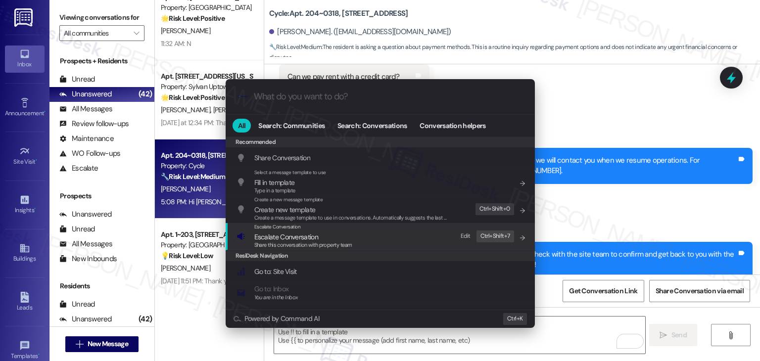
click at [313, 242] on span "Share this conversation with property team" at bounding box center [303, 245] width 98 height 7
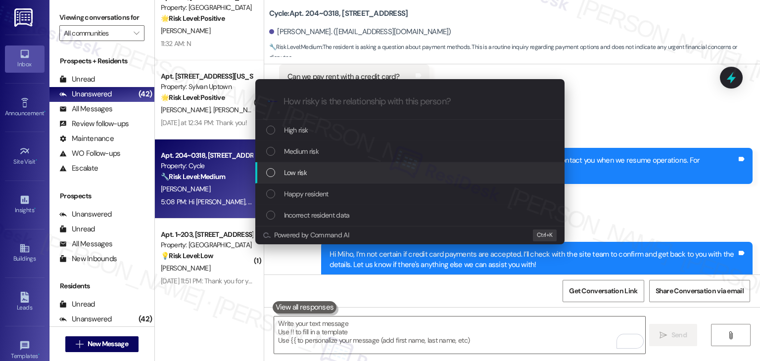
click at [272, 171] on div "List of options" at bounding box center [270, 172] width 9 height 9
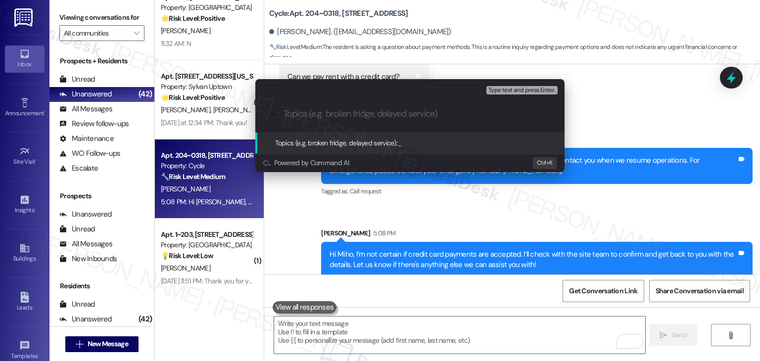
paste input "Inquiry on Paying Rent with Credit Card"
type input "Inquiry on Paying Rent with Credit Card"
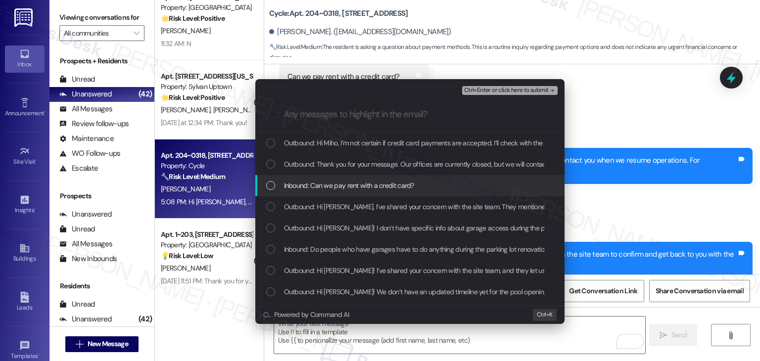
click at [272, 187] on div "List of options" at bounding box center [270, 185] width 9 height 9
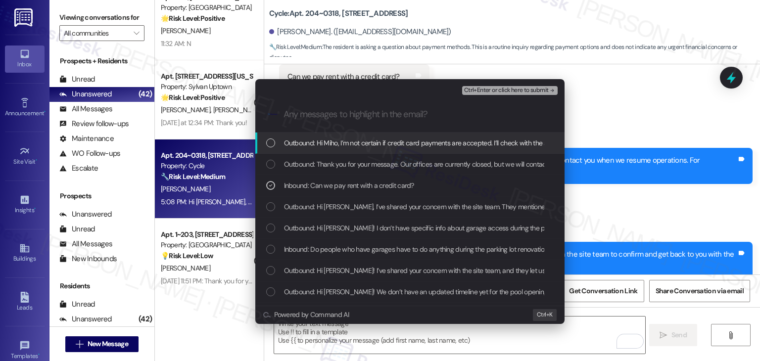
click at [501, 85] on div "Ctrl+Enter or click here to submit" at bounding box center [511, 90] width 98 height 13
click at [502, 92] on span "Ctrl+Enter or click here to submit" at bounding box center [506, 90] width 85 height 7
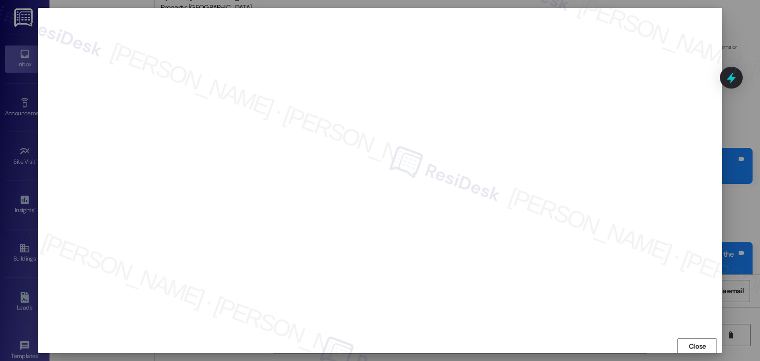
scroll to position [0, 0]
click at [693, 347] on span "Close" at bounding box center [697, 346] width 17 height 10
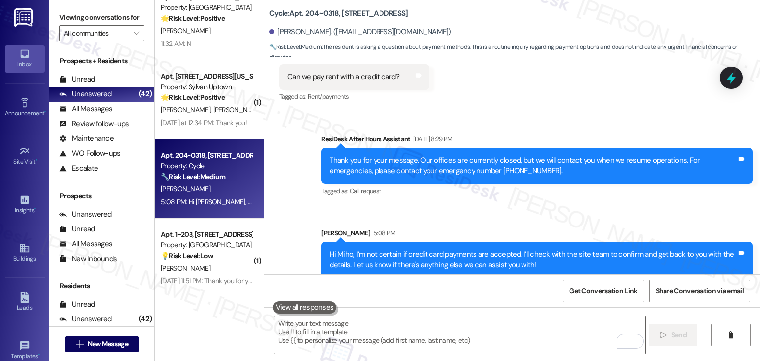
click at [657, 206] on div "Sent via SMS ResiDesk After Hours Assistant [DATE] 8:29 PM Thank you for your m…" at bounding box center [512, 199] width 496 height 174
click at [729, 75] on icon at bounding box center [731, 77] width 17 height 17
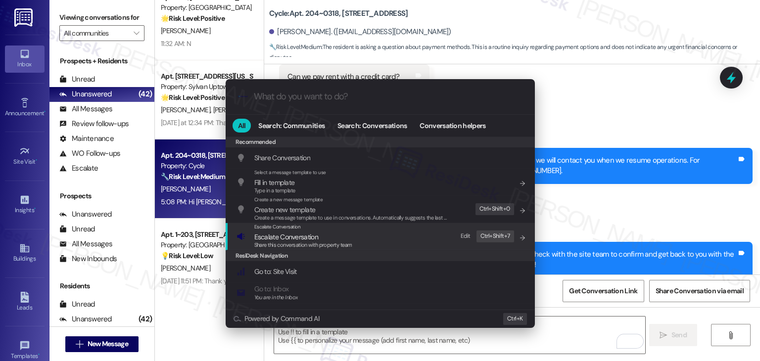
click at [313, 242] on span "Share this conversation with property team" at bounding box center [303, 245] width 98 height 7
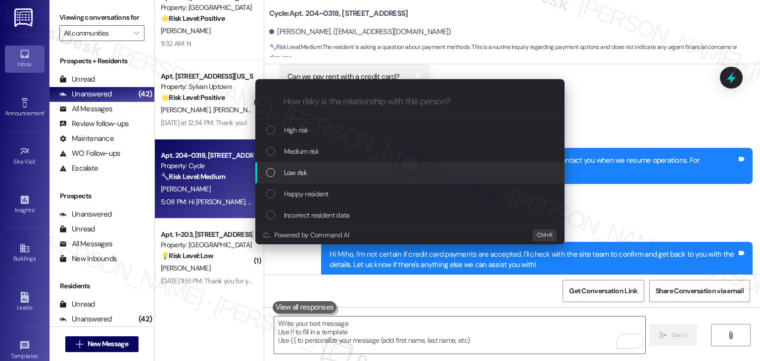
click at [270, 176] on div "List of options" at bounding box center [270, 172] width 9 height 9
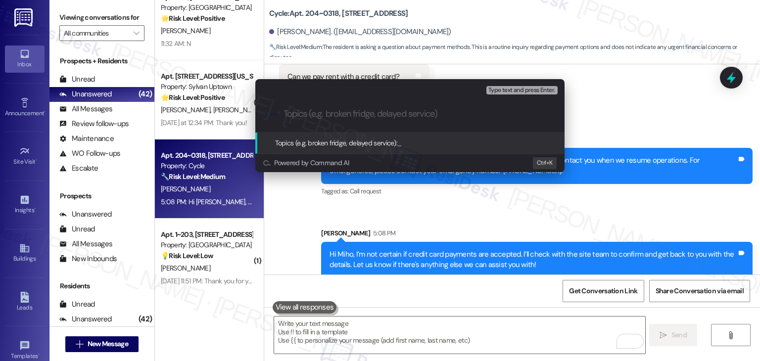
paste input "Inquiry on Paying Rent with Credit Card"
type input "Inquiry on Paying Rent with Credit Card"
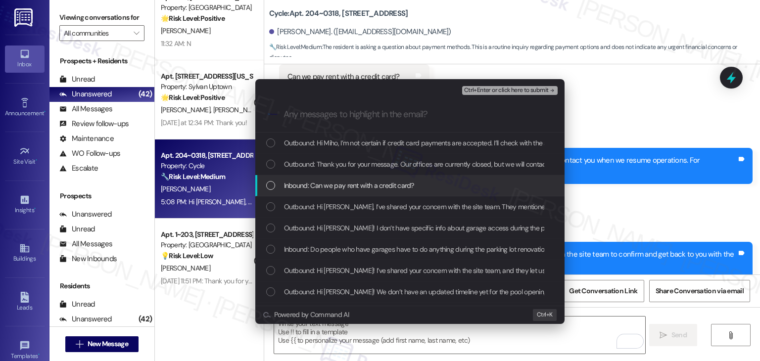
click at [268, 184] on div "List of options" at bounding box center [270, 185] width 9 height 9
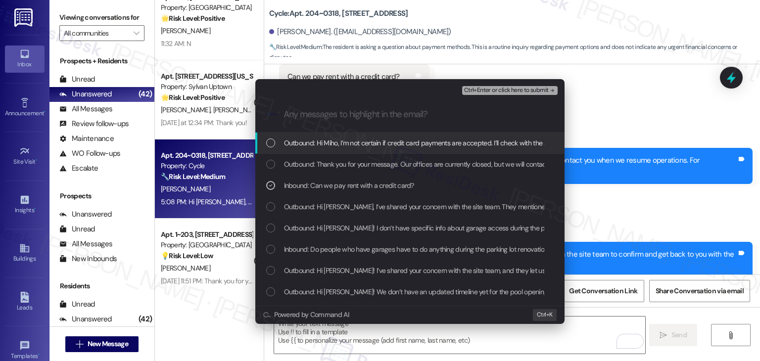
click at [494, 84] on div "Ctrl+Enter or click here to submit" at bounding box center [511, 90] width 98 height 13
click at [493, 90] on span "Ctrl+Enter or click here to submit" at bounding box center [506, 90] width 85 height 7
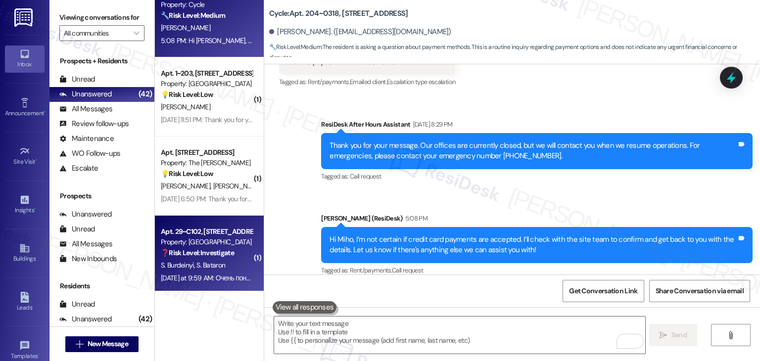
scroll to position [3115, 0]
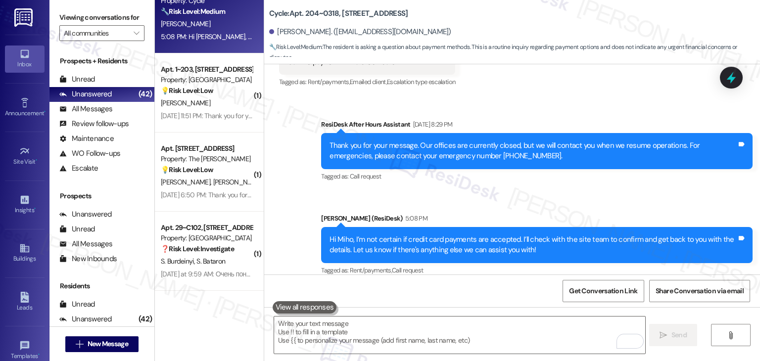
click at [288, 203] on div "Sent via SMS ResiDesk After Hours Assistant Aug 10, 2025 at 8:29 PM Thank you f…" at bounding box center [512, 191] width 496 height 188
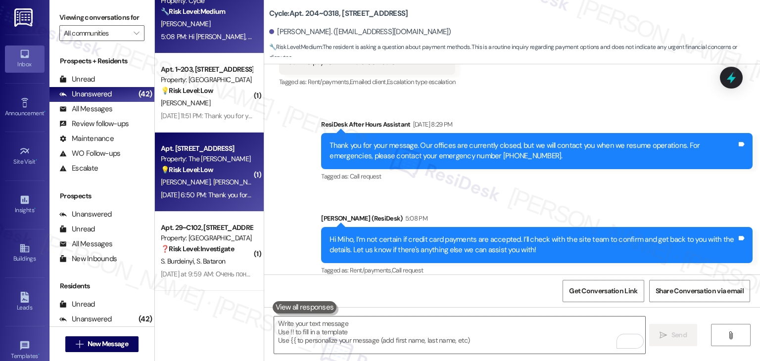
click at [219, 190] on div "Aug 09, 2025 at 6:50 PM: Thank you for your message. Our offices are currently …" at bounding box center [207, 195] width 94 height 12
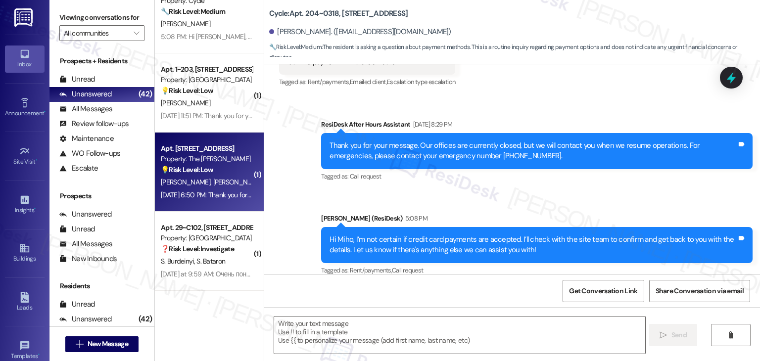
type textarea "Fetching suggested responses. Please feel free to read through the conversation…"
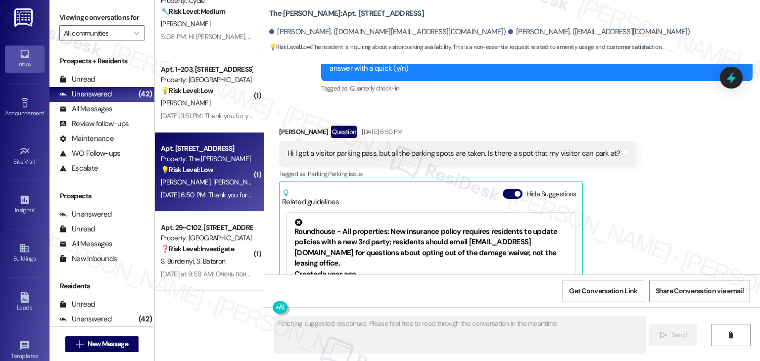
scroll to position [586, 0]
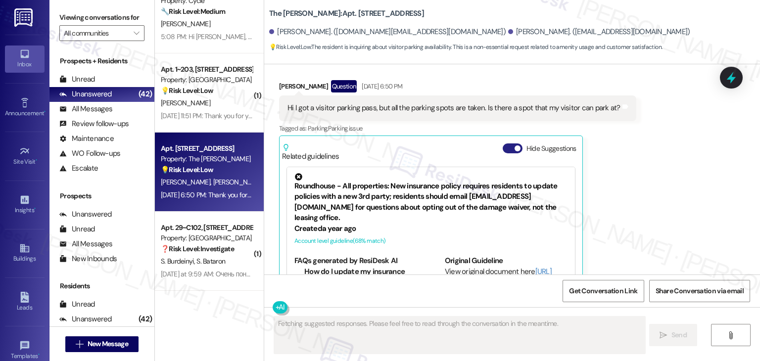
click at [503, 144] on button "Hide Suggestions" at bounding box center [513, 149] width 20 height 10
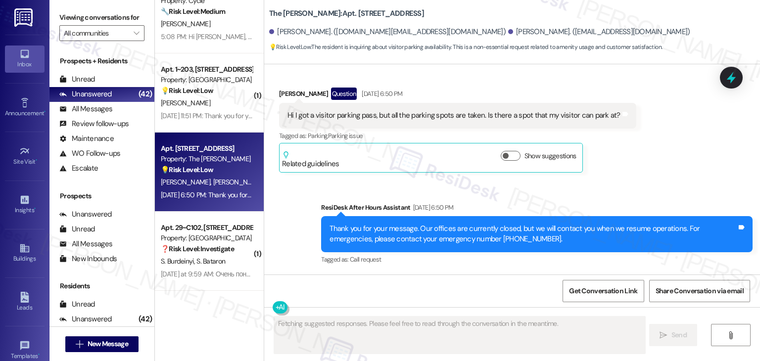
scroll to position [536, 0]
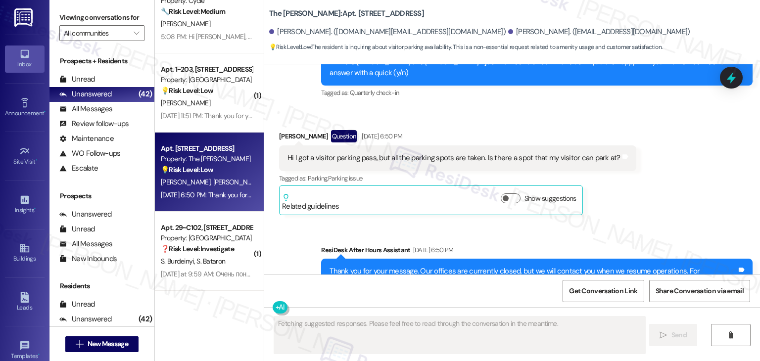
click at [650, 223] on div "Sent via SMS ResiDesk After Hours Assistant Aug 09, 2025 at 6:50 PM Thank you f…" at bounding box center [512, 270] width 496 height 94
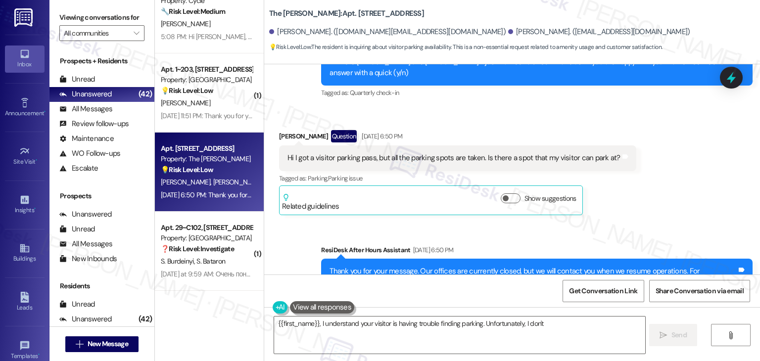
click at [683, 154] on div "Received via SMS Kane Patrick Question Aug 09, 2025 at 6:50 PM Hi I got a visit…" at bounding box center [512, 165] width 496 height 115
click at [675, 223] on div "Sent via SMS ResiDesk After Hours Assistant Aug 09, 2025 at 6:50 PM Thank you f…" at bounding box center [512, 270] width 496 height 94
click at [679, 176] on div "Received via SMS Kane Patrick Question Aug 09, 2025 at 6:50 PM Hi I got a visit…" at bounding box center [512, 165] width 496 height 115
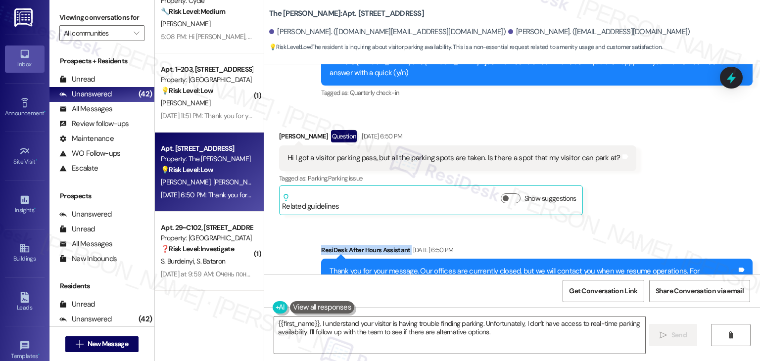
click at [679, 176] on div "Received via SMS Kane Patrick Question Aug 09, 2025 at 6:50 PM Hi I got a visit…" at bounding box center [512, 165] width 496 height 115
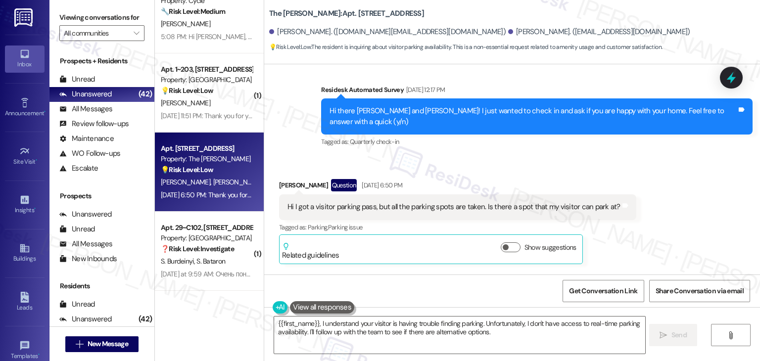
scroll to position [487, 0]
click at [676, 217] on div "Received via SMS Kane Patrick Question Aug 09, 2025 at 6:50 PM Hi I got a visit…" at bounding box center [512, 214] width 496 height 115
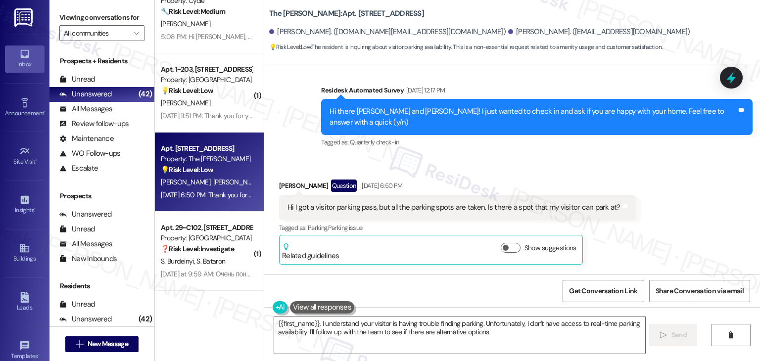
scroll to position [536, 0]
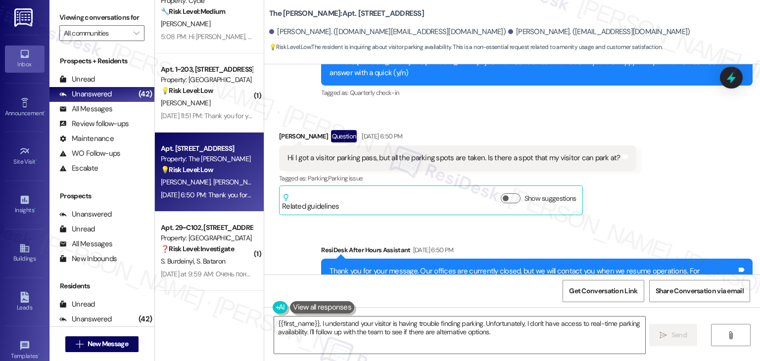
click at [665, 178] on div "Received via SMS Kane Patrick Question Aug 09, 2025 at 6:50 PM Hi I got a visit…" at bounding box center [512, 165] width 496 height 115
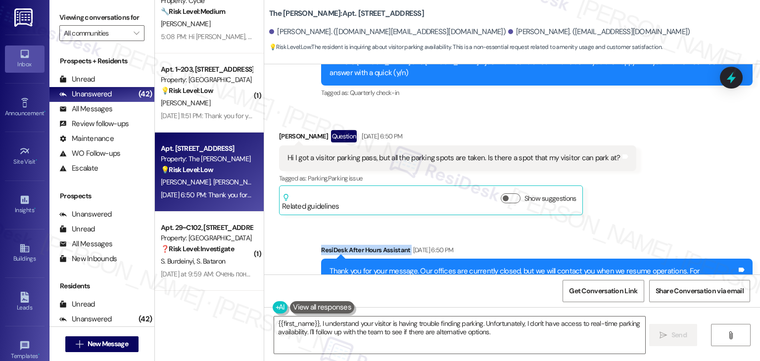
click at [665, 178] on div "Received via SMS Kane Patrick Question Aug 09, 2025 at 6:50 PM Hi I got a visit…" at bounding box center [512, 165] width 496 height 115
click at [661, 175] on div "Received via SMS Kane Patrick Question Aug 09, 2025 at 6:50 PM Hi I got a visit…" at bounding box center [512, 165] width 496 height 115
click at [648, 169] on div "Received via SMS Kane Patrick Question Aug 09, 2025 at 6:50 PM Hi I got a visit…" at bounding box center [512, 165] width 496 height 115
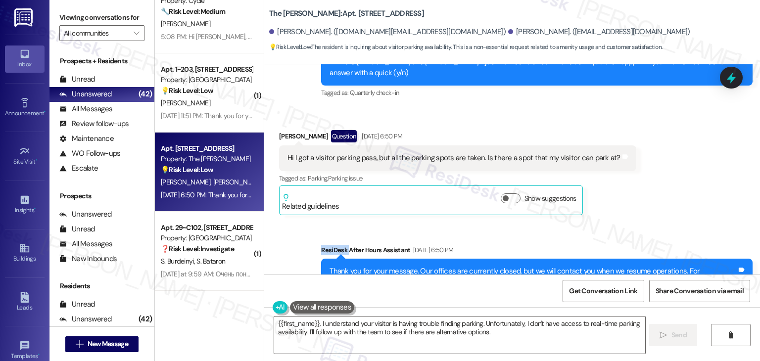
click at [648, 169] on div "Received via SMS Kane Patrick Question Aug 09, 2025 at 6:50 PM Hi I got a visit…" at bounding box center [512, 165] width 496 height 115
click at [647, 167] on div "Received via SMS Kane Patrick Question Aug 09, 2025 at 6:50 PM Hi I got a visit…" at bounding box center [512, 165] width 496 height 115
click at [452, 153] on div "Hi I got a visitor parking pass, but all the parking spots are taken. Is there …" at bounding box center [454, 158] width 333 height 10
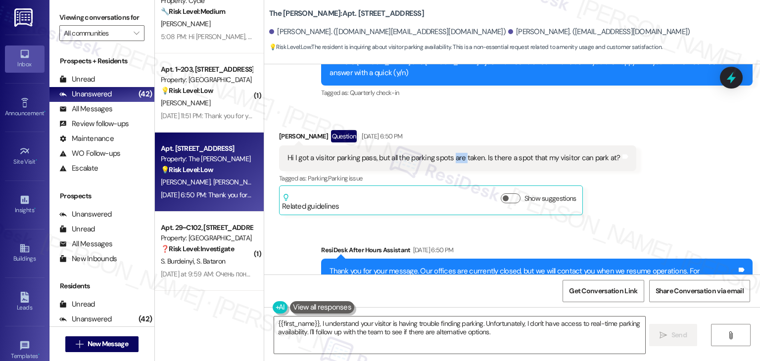
click at [452, 153] on div "Hi I got a visitor parking pass, but all the parking spots are taken. Is there …" at bounding box center [454, 158] width 333 height 10
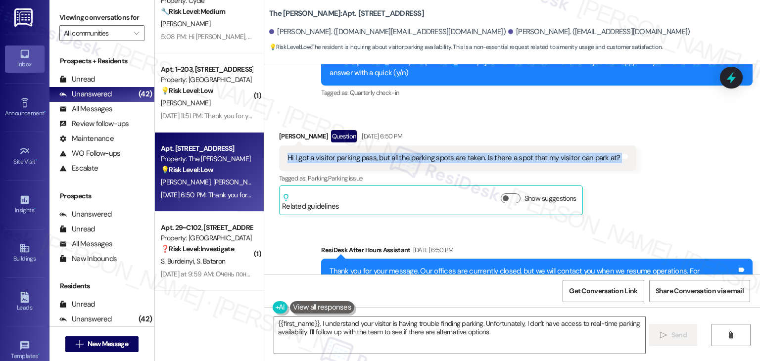
click at [452, 153] on div "Hi I got a visitor parking pass, but all the parking spots are taken. Is there …" at bounding box center [454, 158] width 333 height 10
copy div "Hi I got a visitor parking pass, but all the parking spots are taken. Is there …"
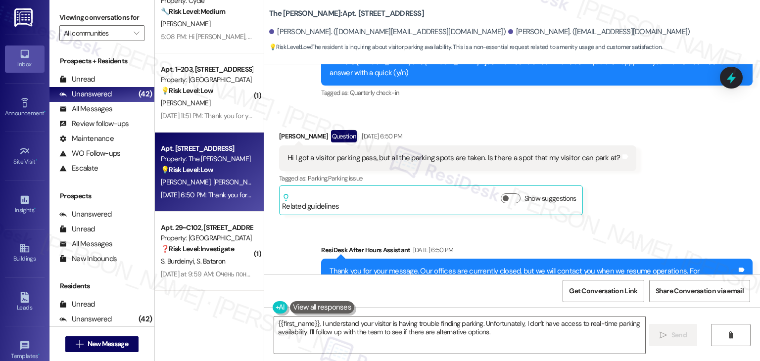
click at [640, 223] on div "Sent via SMS ResiDesk After Hours Assistant Aug 09, 2025 at 6:50 PM Thank you f…" at bounding box center [512, 270] width 496 height 94
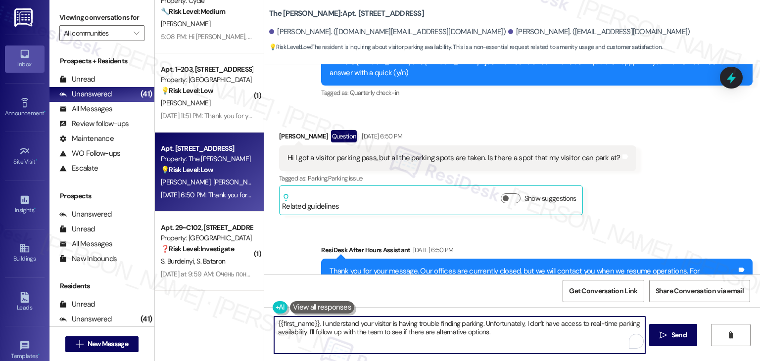
drag, startPoint x: 317, startPoint y: 333, endPoint x: 569, endPoint y: 63, distance: 369.5
click at [303, 330] on textarea "{{first_name}}, I understand your visitor is having trouble finding parking. Un…" at bounding box center [459, 335] width 371 height 37
click at [406, 329] on textarea "{{first_name}}, I understand your visitor is having trouble finding parking. Un…" at bounding box center [459, 335] width 371 height 37
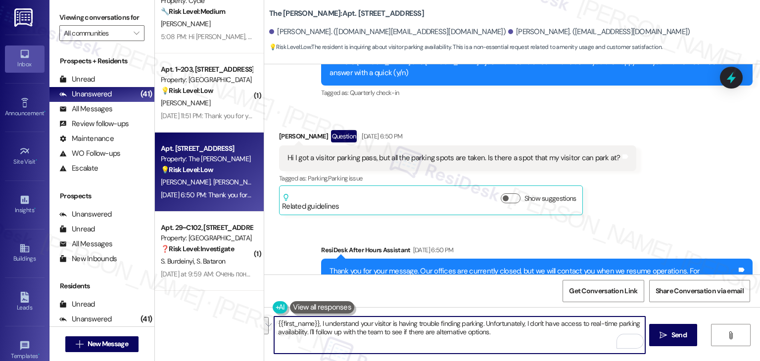
paste textarea "Hi Kane, I think visitor parking is first-come, first-served, but I’ll check wi…"
type textarea "Hi Kane, I think visitor parking is first-come, first-served, but I’ll check wi…"
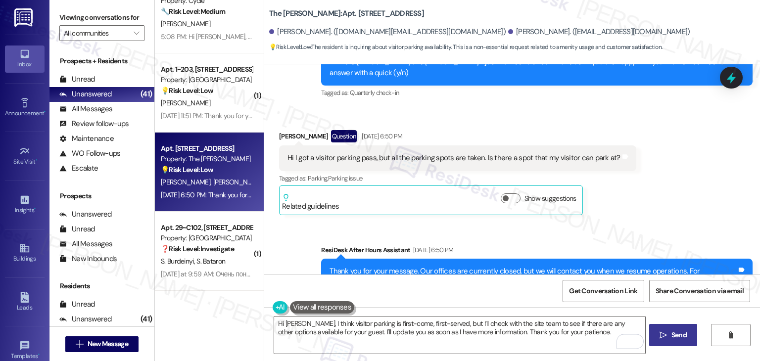
click at [676, 333] on span "Send" at bounding box center [679, 335] width 15 height 10
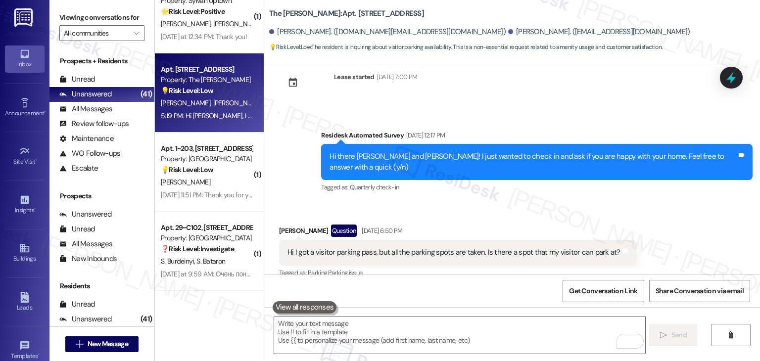
scroll to position [616, 0]
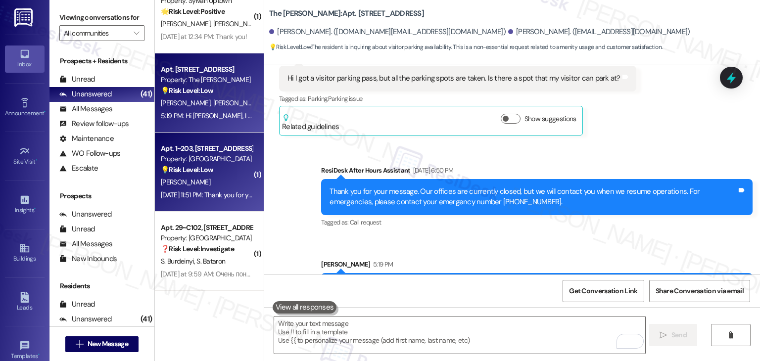
click at [213, 192] on div "Aug 09, 2025 at 11:51 PM: Thank you for your message. Our offices are currently…" at bounding box center [460, 195] width 598 height 9
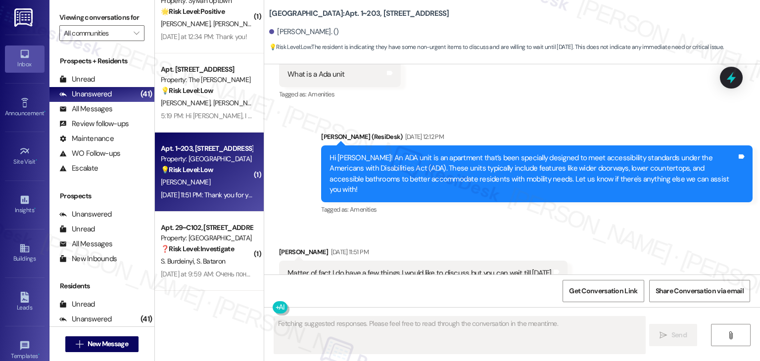
scroll to position [1205, 0]
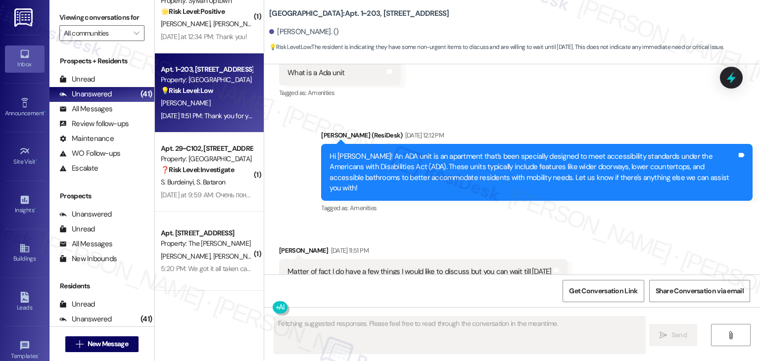
click at [613, 223] on div "Received via SMS Cathleen Gaston Aug 09, 2025 at 11:51 PM Matter of fact I do h…" at bounding box center [512, 265] width 496 height 84
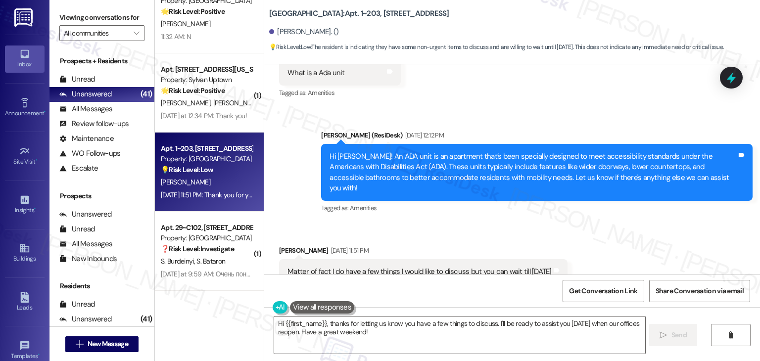
click at [610, 223] on div "Received via SMS Cathleen Gaston Aug 09, 2025 at 11:51 PM Matter of fact I do h…" at bounding box center [512, 265] width 496 height 84
click at [598, 223] on div "Received via SMS Cathleen Gaston Aug 09, 2025 at 11:51 PM Matter of fact I do h…" at bounding box center [512, 265] width 496 height 84
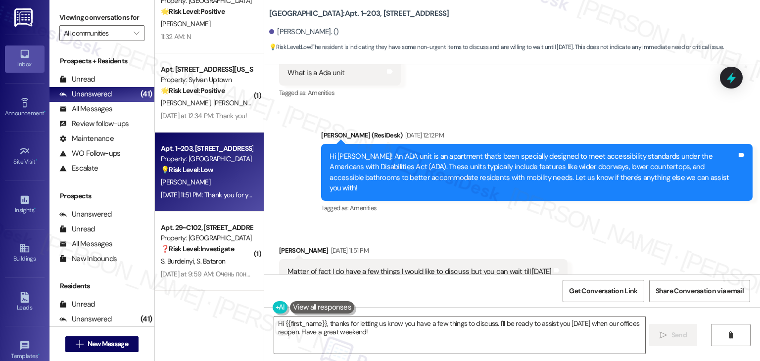
click at [598, 223] on div "Received via SMS Cathleen Gaston Aug 09, 2025 at 11:51 PM Matter of fact I do h…" at bounding box center [512, 265] width 496 height 84
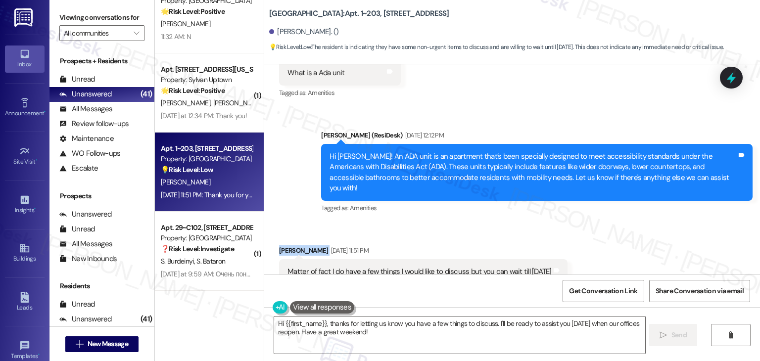
click at [598, 223] on div "Received via SMS Cathleen Gaston Aug 09, 2025 at 11:51 PM Matter of fact I do h…" at bounding box center [512, 265] width 496 height 84
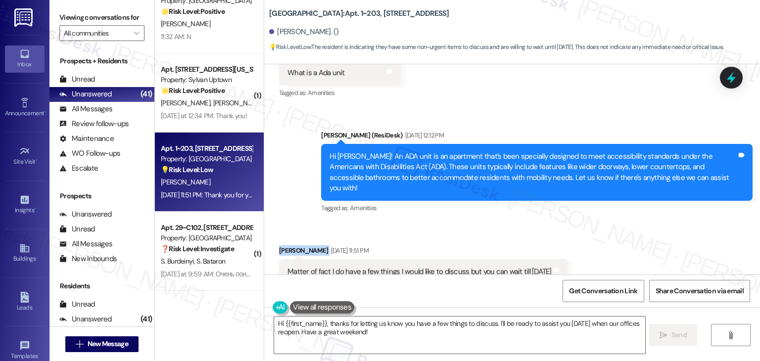
click at [598, 223] on div "Received via SMS Cathleen Gaston Aug 09, 2025 at 11:51 PM Matter of fact I do h…" at bounding box center [512, 265] width 496 height 84
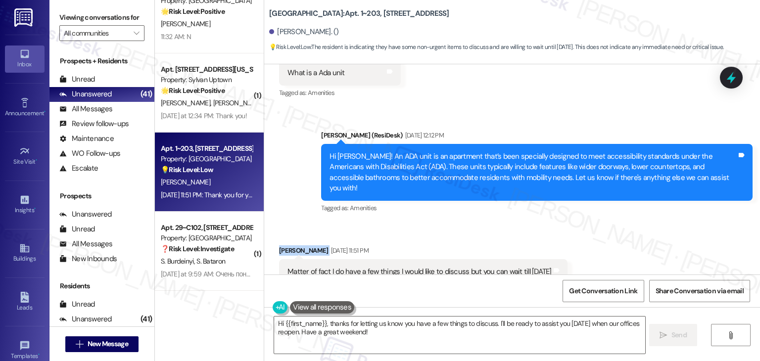
click at [598, 223] on div "Received via SMS Cathleen Gaston Aug 09, 2025 at 11:51 PM Matter of fact I do h…" at bounding box center [512, 265] width 496 height 84
click at [500, 153] on div "Hi Cathleen! An ADA unit is an apartment that’s been specially designed to meet…" at bounding box center [533, 172] width 407 height 43
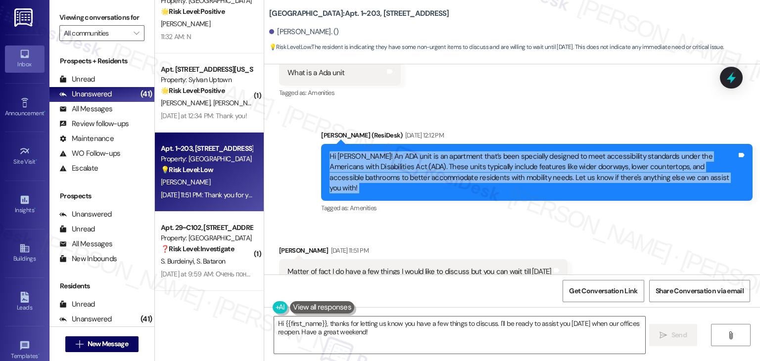
click at [500, 153] on div "Hi Cathleen! An ADA unit is an apartment that’s been specially designed to meet…" at bounding box center [533, 172] width 407 height 43
copy div "Hi Cathleen! An ADA unit is an apartment that’s been specially designed to meet…"
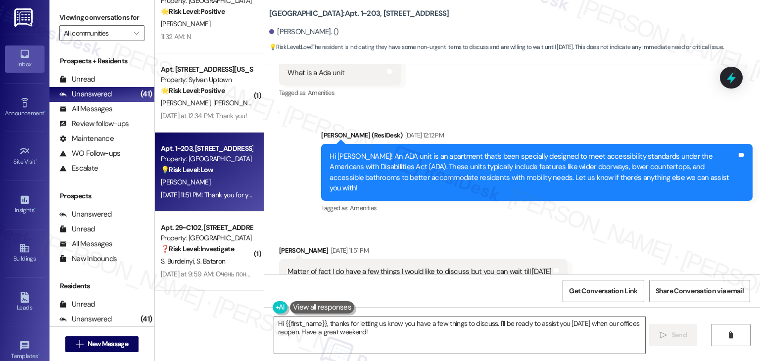
click at [414, 267] on div "Matter of fact I do have a few things I would like to discuss but you can wait …" at bounding box center [420, 272] width 264 height 10
copy div "Matter of fact I do have a few things I would like to discuss but you can wait …"
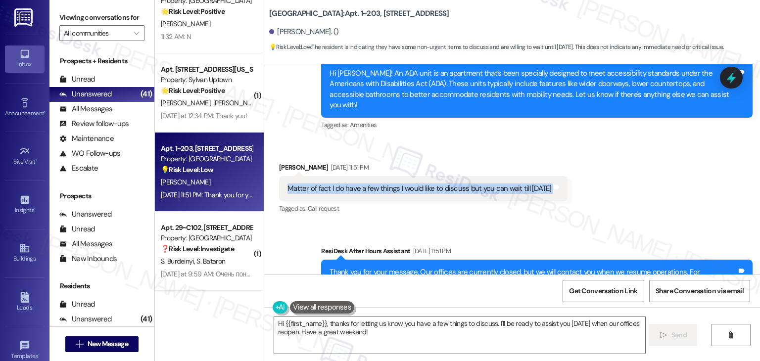
scroll to position [1300, 0]
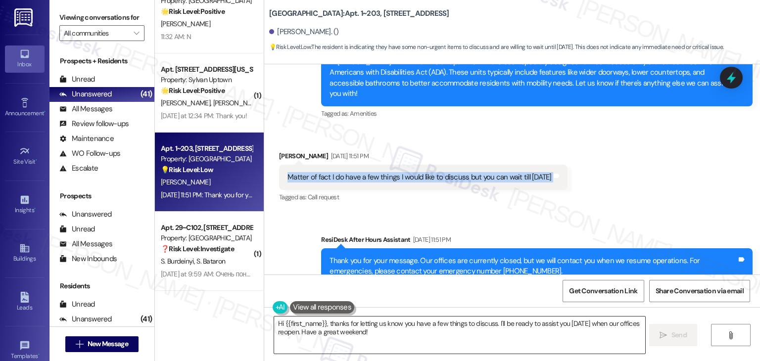
click at [407, 329] on textarea "Hi {{first_name}}, thanks for letting us know you have a few things to discuss.…" at bounding box center [459, 335] width 371 height 37
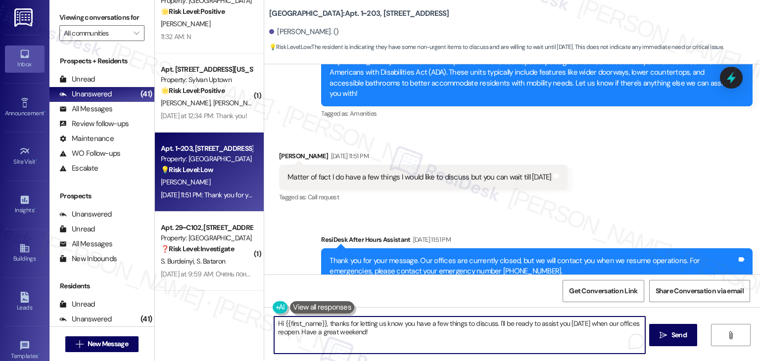
paste textarea "Cathleen, sure thing. You can call or visit the office if you’d like to discuss…"
type textarea "Hi Cathleen, sure thing. You can call or visit the office if you’d like to disc…"
click at [672, 335] on span "Send" at bounding box center [679, 335] width 15 height 10
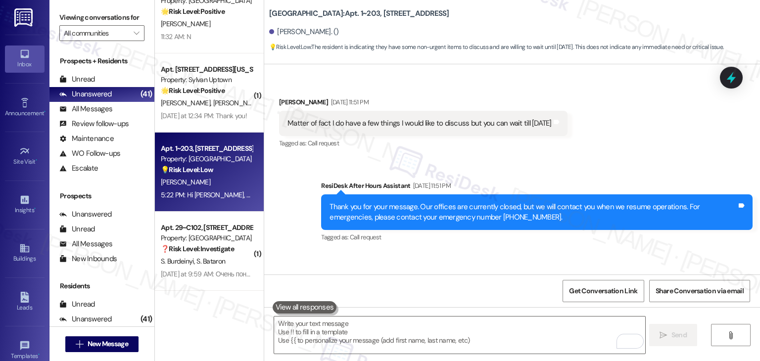
scroll to position [1369, 0]
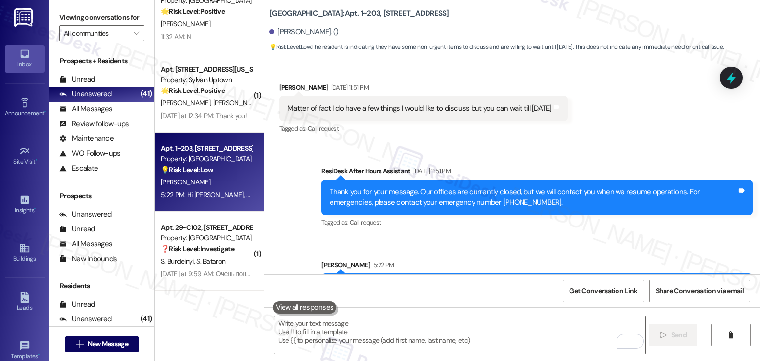
click at [285, 232] on div "Sent via SMS ResiDesk After Hours Assistant Aug 09, 2025 at 11:51 PM Thank you …" at bounding box center [512, 231] width 496 height 174
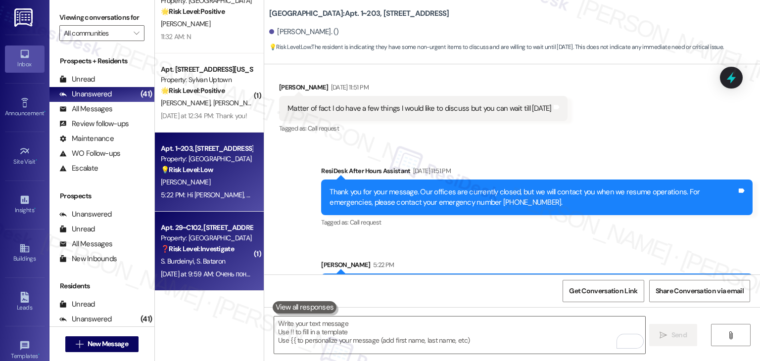
click at [211, 278] on div "Yesterday at 9:59 AM: Очень понравилось «Dottie (Verasso Village): Hi Sviatosla…" at bounding box center [325, 274] width 329 height 9
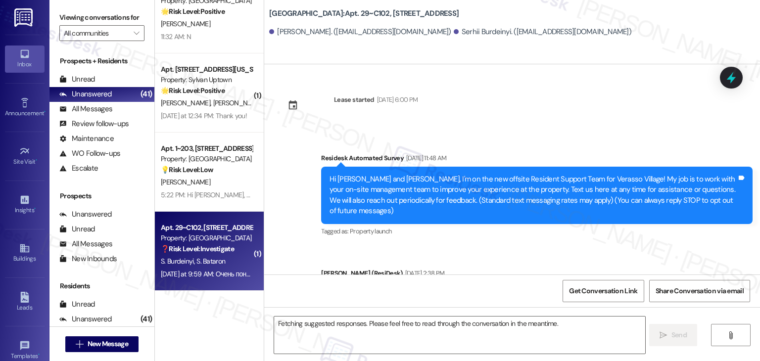
scroll to position [6904, 0]
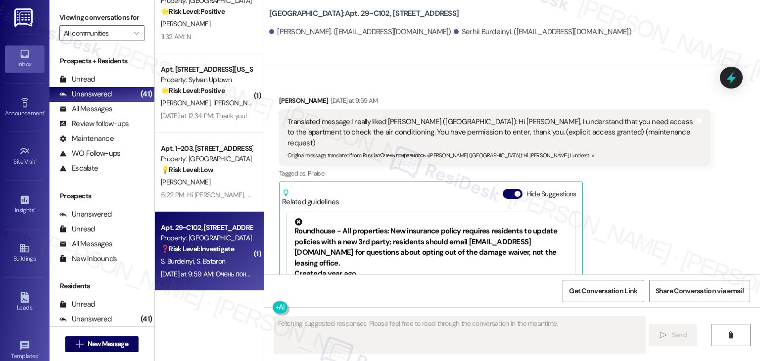
click at [595, 27] on div "Sviatoslav Bataron. (bataron1bataron@gmail.com) Serhii Burdeinyi. (xsxs949@gmai…" at bounding box center [514, 32] width 491 height 20
click at [595, 28] on div "Sviatoslav Bataron. (bataron1bataron@gmail.com) Serhii Burdeinyi. (xsxs949@gmai…" at bounding box center [514, 32] width 491 height 20
click at [596, 28] on div "Sviatoslav Bataron. (bataron1bataron@gmail.com) Serhii Burdeinyi. (xsxs949@gmai…" at bounding box center [514, 32] width 491 height 20
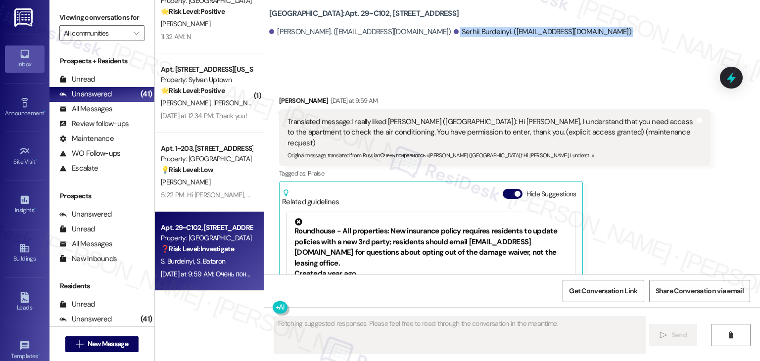
click at [596, 28] on div "Sviatoslav Bataron. (bataron1bataron@gmail.com) Serhii Burdeinyi. (xsxs949@gmai…" at bounding box center [514, 32] width 491 height 20
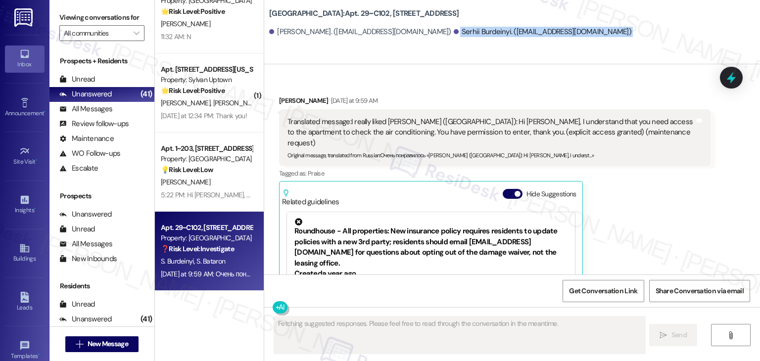
click at [596, 28] on div "Sviatoslav Bataron. (bataron1bataron@gmail.com) Serhii Burdeinyi. (xsxs949@gmai…" at bounding box center [514, 32] width 491 height 20
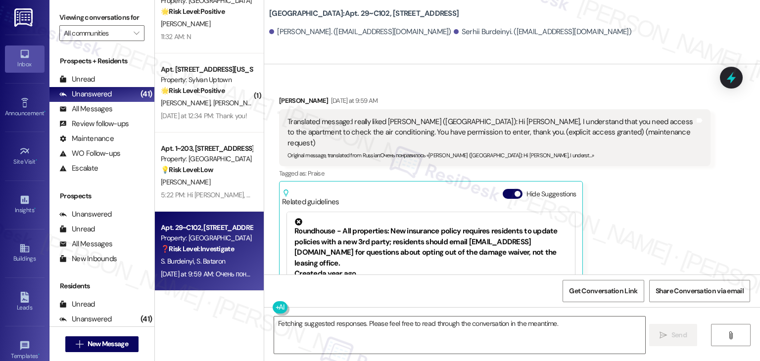
click at [618, 175] on div "Sviatoslav Bataron Yesterday at 9:59 AM Translated message: I really liked Dott…" at bounding box center [495, 225] width 432 height 259
click at [503, 189] on button "Hide Suggestions" at bounding box center [513, 194] width 20 height 10
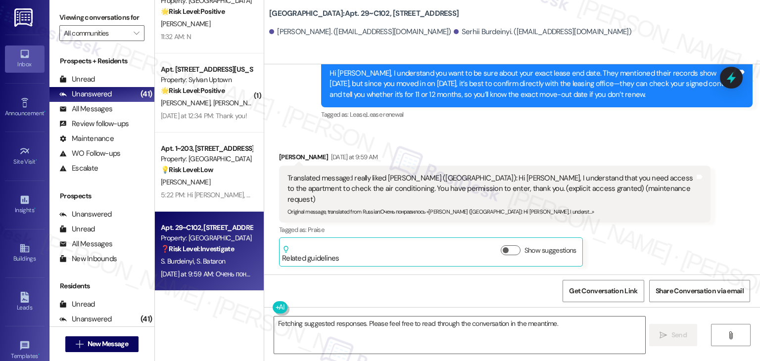
scroll to position [6760, 0]
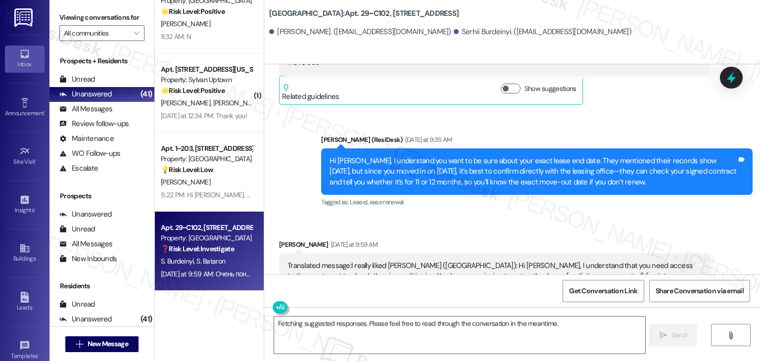
click at [602, 217] on div "Received via SMS Sviatoslav Bataron Yesterday at 9:59 AM Translated message: I …" at bounding box center [512, 289] width 496 height 145
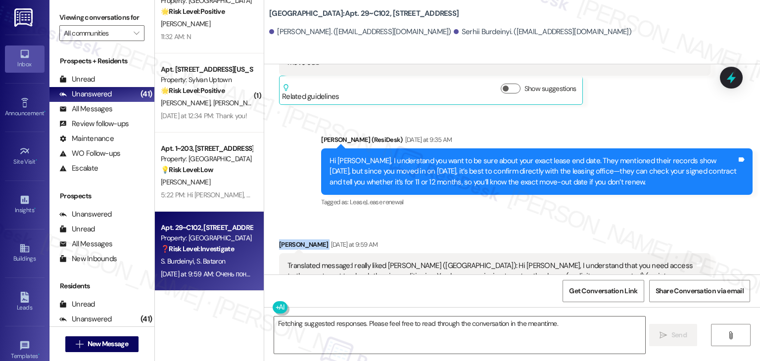
click at [602, 217] on div "Received via SMS Sviatoslav Bataron Yesterday at 9:59 AM Translated message: I …" at bounding box center [512, 289] width 496 height 145
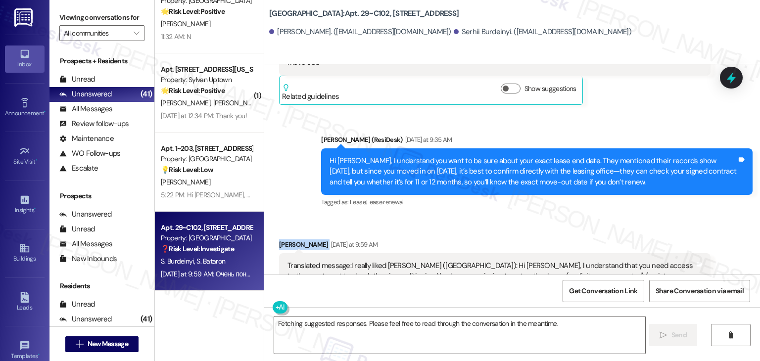
click at [602, 217] on div "Received via SMS Sviatoslav Bataron Yesterday at 9:59 AM Translated message: I …" at bounding box center [512, 289] width 496 height 145
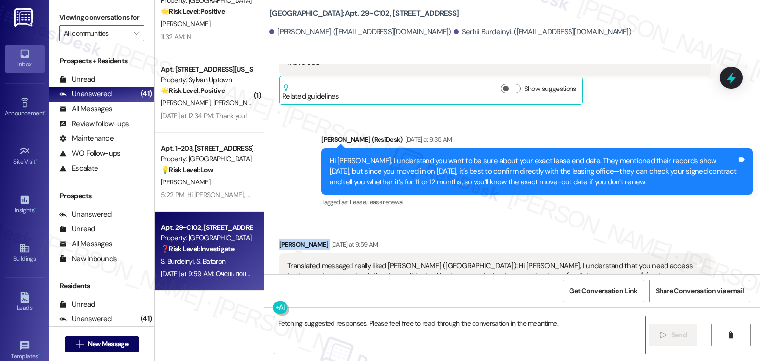
click at [602, 217] on div "Received via SMS Sviatoslav Bataron Yesterday at 9:59 AM Translated message: I …" at bounding box center [512, 289] width 496 height 145
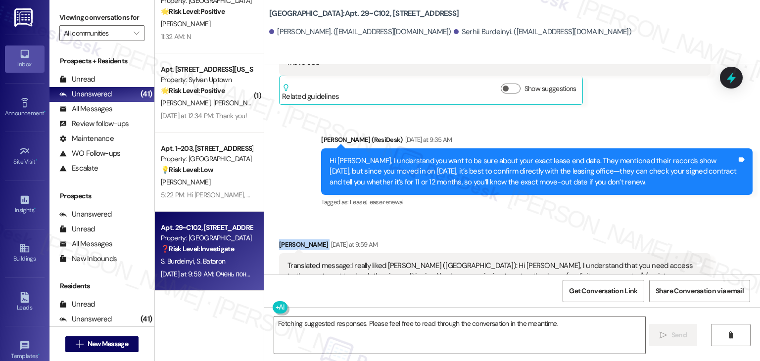
click at [602, 217] on div "Received via SMS Sviatoslav Bataron Yesterday at 9:59 AM Translated message: I …" at bounding box center [512, 289] width 496 height 145
click at [601, 232] on div "Received via SMS Sviatoslav Bataron Yesterday at 9:59 AM Translated message: I …" at bounding box center [495, 297] width 447 height 130
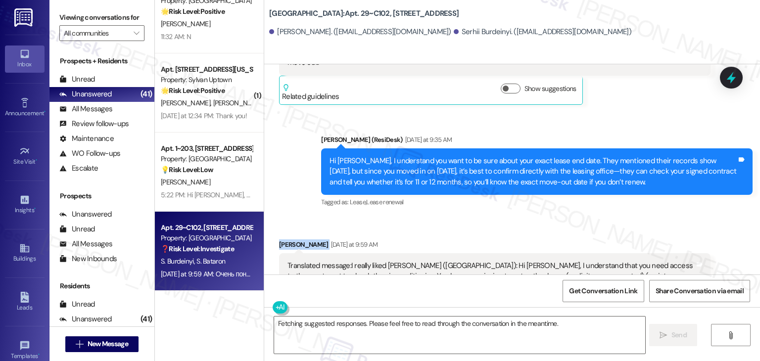
click at [601, 232] on div "Received via SMS Sviatoslav Bataron Yesterday at 9:59 AM Translated message: I …" at bounding box center [495, 297] width 447 height 130
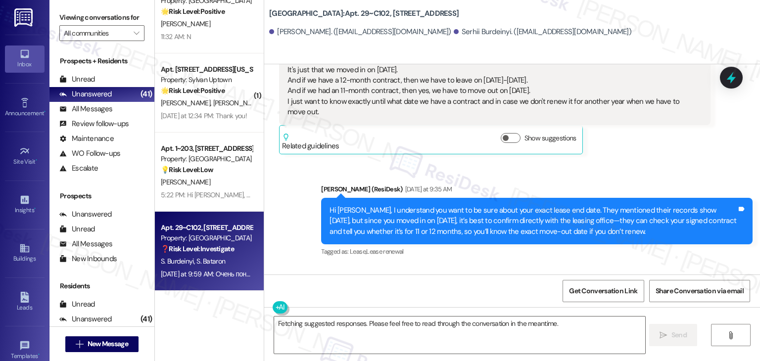
click at [568, 245] on div "Tagged as: Lease , Click to highlight conversations about Lease Lease renewal C…" at bounding box center [537, 252] width 432 height 14
click at [569, 245] on div "Tagged as: Lease , Click to highlight conversations about Lease Lease renewal C…" at bounding box center [537, 252] width 432 height 14
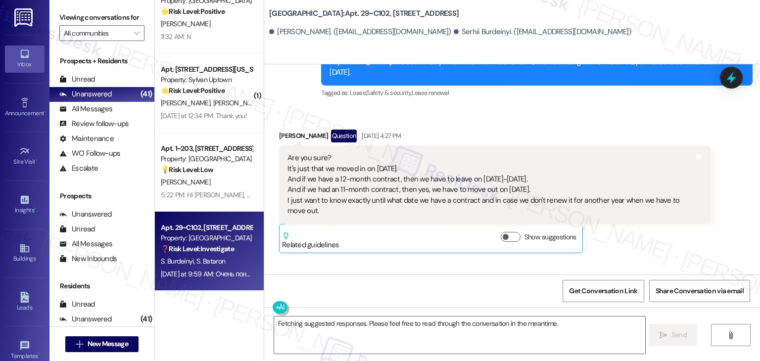
scroll to position [6760, 0]
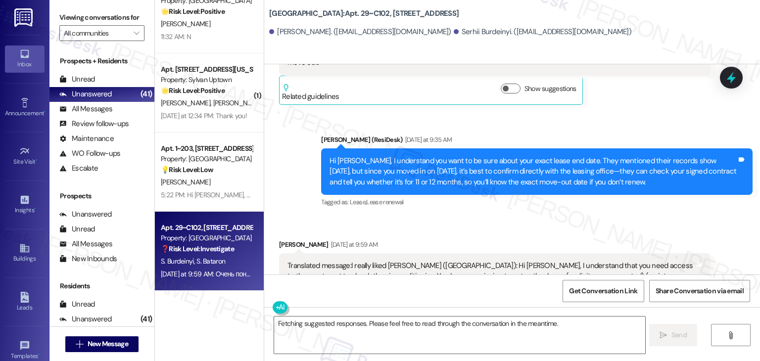
click at [699, 244] on div "Sviatoslav Bataron Yesterday at 9:59 AM Translated message: I really liked Dott…" at bounding box center [495, 297] width 432 height 115
click at [499, 217] on div "Received via SMS Sviatoslav Bataron Yesterday at 9:59 AM Translated message: I …" at bounding box center [512, 289] width 496 height 145
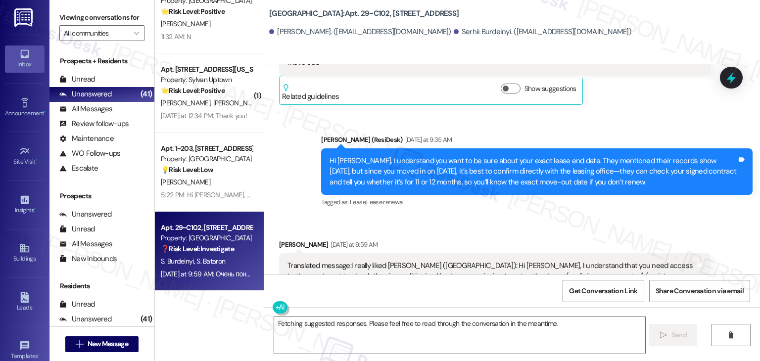
click at [606, 217] on div "Received via SMS Sviatoslav Bataron Yesterday at 9:59 AM Translated message: I …" at bounding box center [512, 289] width 496 height 145
click at [608, 217] on div "Received via SMS Sviatoslav Bataron Yesterday at 9:59 AM Translated message: I …" at bounding box center [512, 289] width 496 height 145
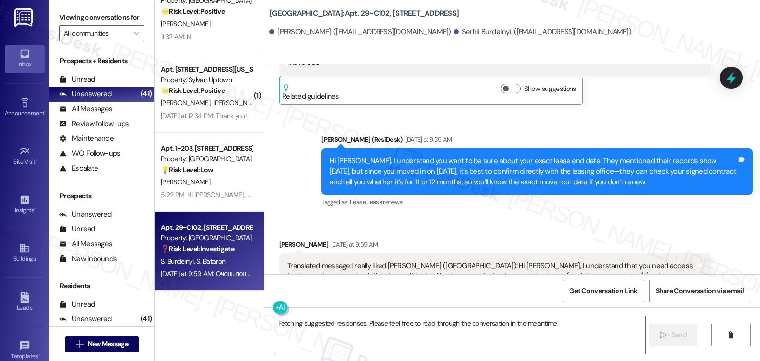
click at [608, 217] on div "Received via SMS Sviatoslav Bataron Yesterday at 9:59 AM Translated message: I …" at bounding box center [512, 289] width 496 height 145
click at [609, 217] on div "Received via SMS Sviatoslav Bataron Yesterday at 9:59 AM Translated message: I …" at bounding box center [512, 289] width 496 height 145
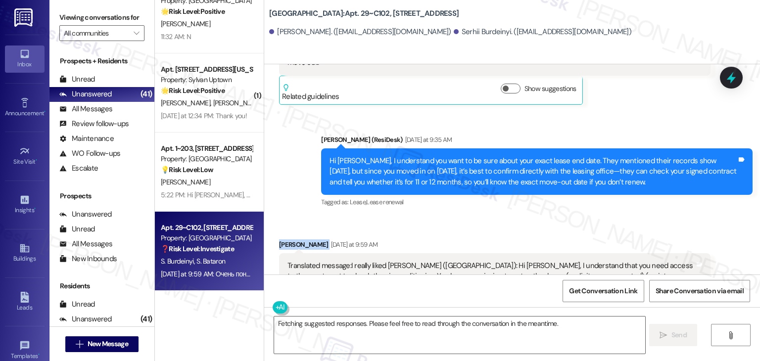
click at [609, 217] on div "Received via SMS Sviatoslav Bataron Yesterday at 9:59 AM Translated message: I …" at bounding box center [512, 289] width 496 height 145
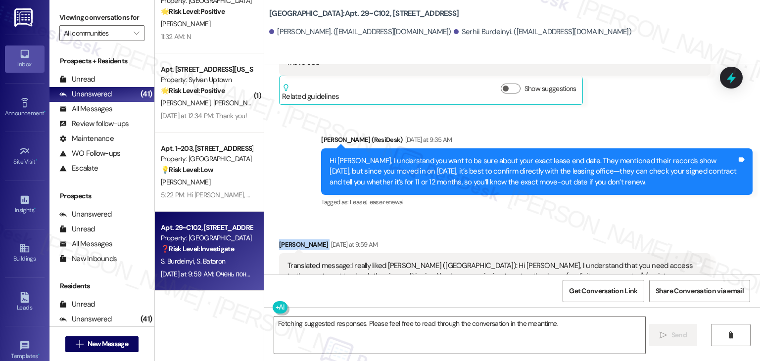
click at [609, 217] on div "Received via SMS Sviatoslav Bataron Yesterday at 9:59 AM Translated message: I …" at bounding box center [512, 289] width 496 height 145
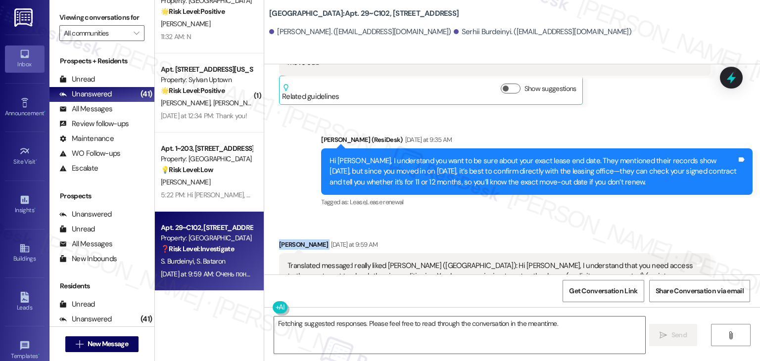
click at [609, 217] on div "Received via SMS Sviatoslav Bataron Yesterday at 9:59 AM Translated message: I …" at bounding box center [512, 289] width 496 height 145
click at [610, 217] on div "Received via SMS Sviatoslav Bataron Yesterday at 9:59 AM Translated message: I …" at bounding box center [512, 289] width 496 height 145
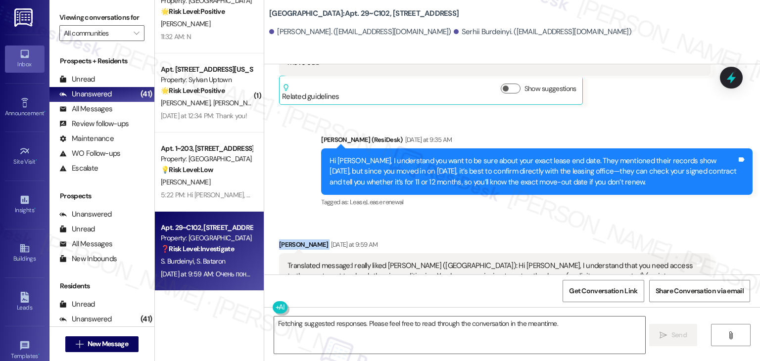
click at [610, 217] on div "Received via SMS Sviatoslav Bataron Yesterday at 9:59 AM Translated message: I …" at bounding box center [512, 289] width 496 height 145
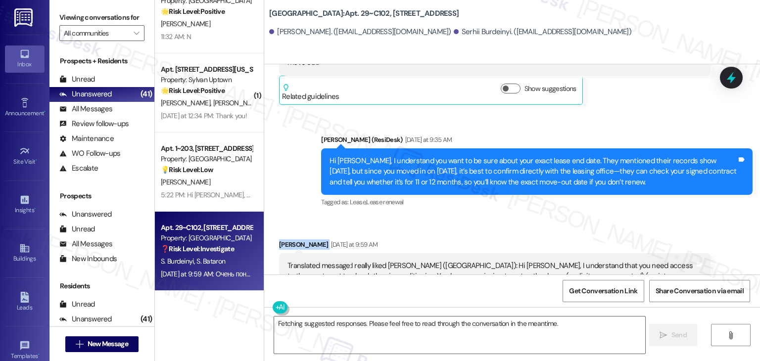
click at [611, 217] on div "Received via SMS Sviatoslav Bataron Yesterday at 9:59 AM Translated message: I …" at bounding box center [512, 289] width 496 height 145
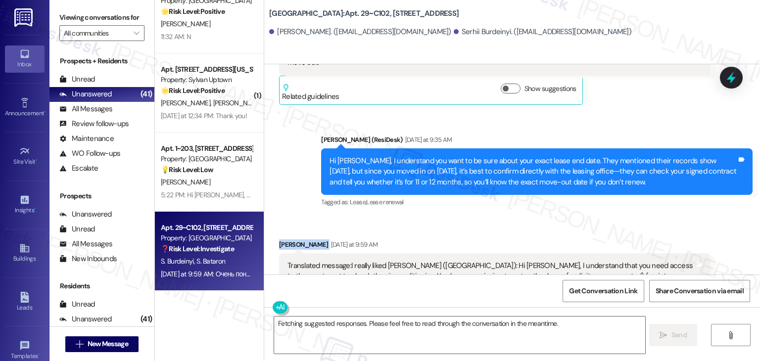
click at [611, 217] on div "Received via SMS Sviatoslav Bataron Yesterday at 9:59 AM Translated message: I …" at bounding box center [512, 289] width 496 height 145
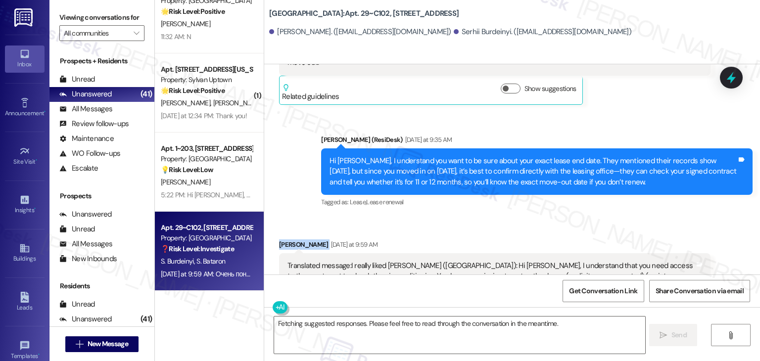
click at [611, 217] on div "Received via SMS Sviatoslav Bataron Yesterday at 9:59 AM Translated message: I …" at bounding box center [512, 289] width 496 height 145
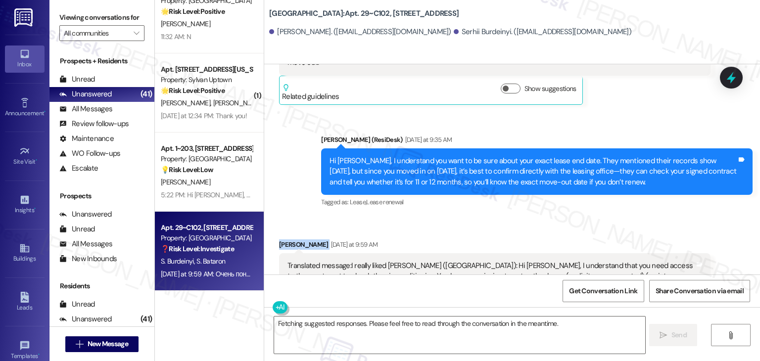
click at [611, 217] on div "Received via SMS Sviatoslav Bataron Yesterday at 9:59 AM Translated message: I …" at bounding box center [512, 289] width 496 height 145
click at [612, 217] on div "Received via SMS Sviatoslav Bataron Yesterday at 9:59 AM Translated message: I …" at bounding box center [512, 289] width 496 height 145
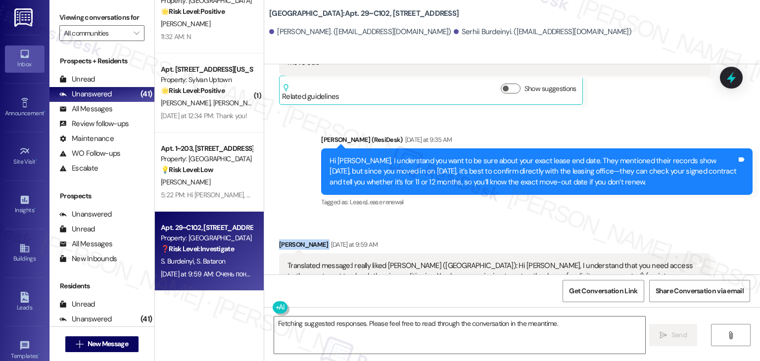
click at [612, 217] on div "Received via SMS Sviatoslav Bataron Yesterday at 9:59 AM Translated message: I …" at bounding box center [512, 289] width 496 height 145
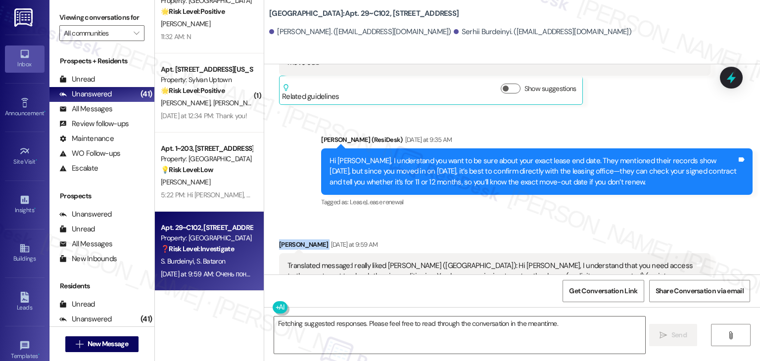
click at [612, 217] on div "Received via SMS Sviatoslav Bataron Yesterday at 9:59 AM Translated message: I …" at bounding box center [512, 289] width 496 height 145
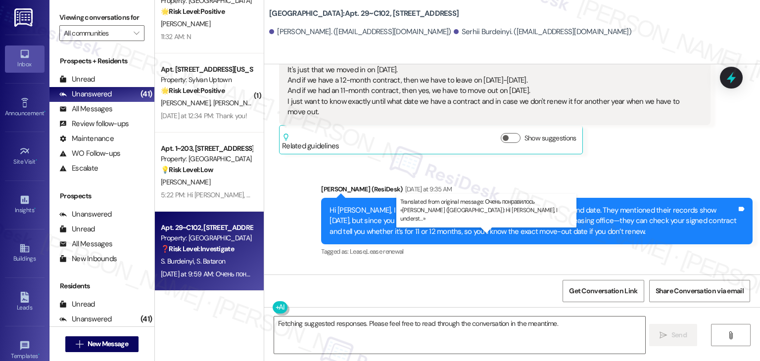
click at [477, 310] on div "Translated message: I really liked Dottie (Verasso Village): Hi Sviatoslav, I u…" at bounding box center [491, 326] width 407 height 32
copy div "Translated message: I really liked Dottie (Verasso Village): Hi Sviatoslav, I u…"
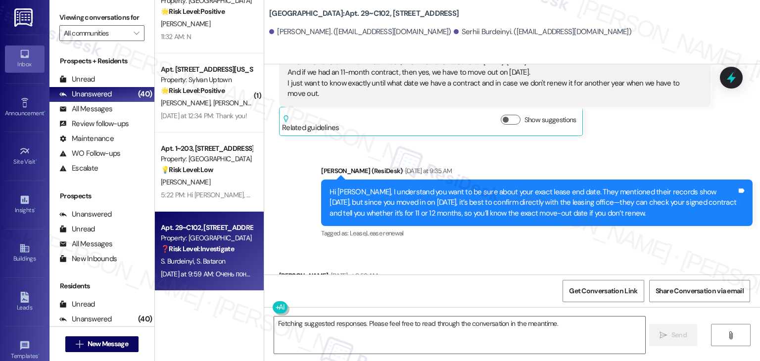
scroll to position [6760, 0]
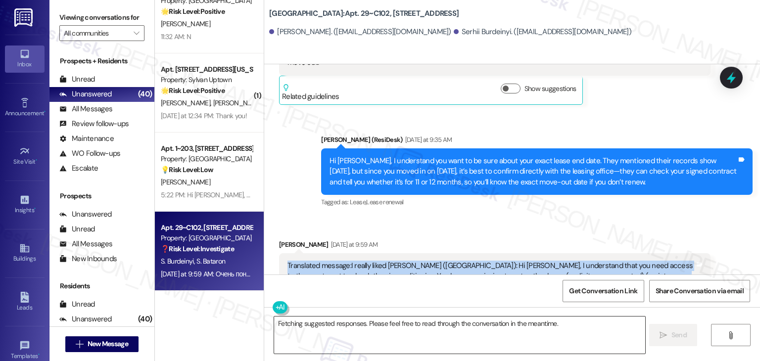
click at [394, 326] on textarea "Fetching suggested responses. Please feel free to read through the conversation…" at bounding box center [459, 335] width 371 height 37
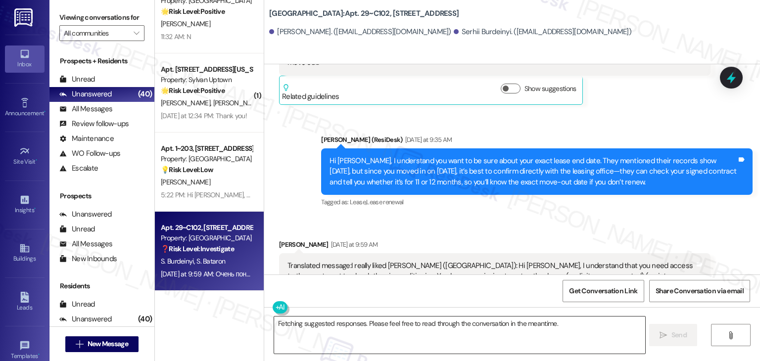
click at [394, 326] on textarea "Fetching suggested responses. Please feel free to read through the conversation…" at bounding box center [459, 335] width 371 height 37
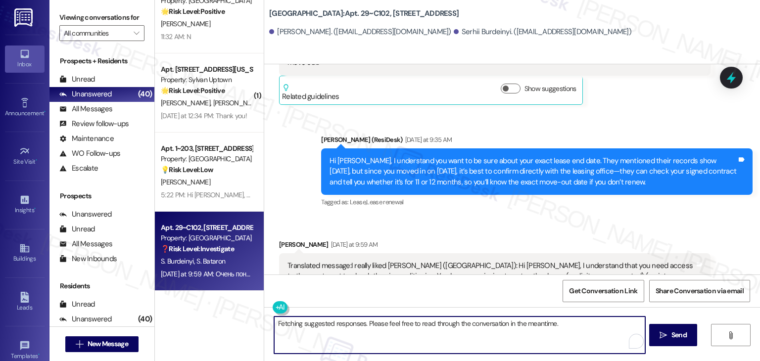
click at [394, 326] on textarea "Fetching suggested responses. Please feel free to read through the conversation…" at bounding box center [459, 335] width 371 height 37
paste textarea "Hi Sviatoslav, thank you for confirming. In the meantime, if you have any quest…"
type textarea "Hi Sviatoslav, thank you for confirming. In the meantime, if you have any quest…"
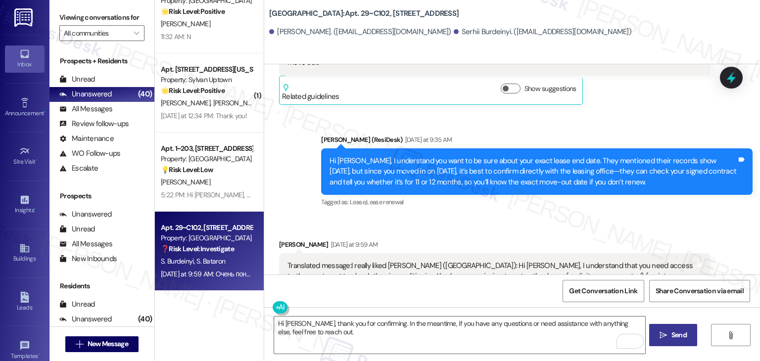
click at [666, 338] on icon "" at bounding box center [663, 336] width 7 height 8
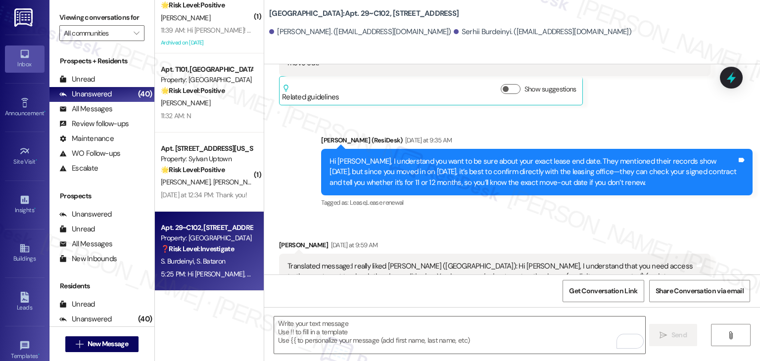
scroll to position [2956, 0]
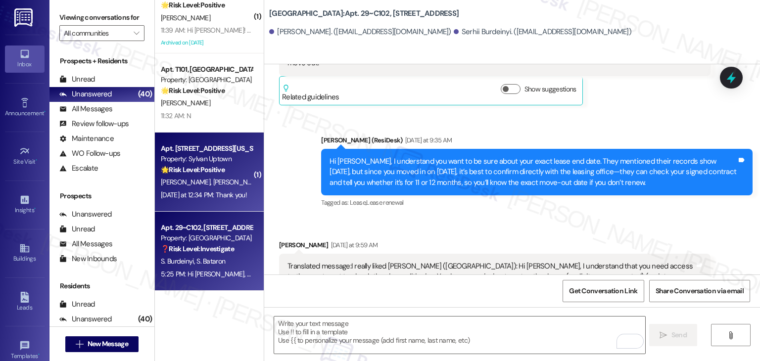
click at [224, 202] on div "Apt. 318, 1615 Pennsylvania St Property: Sylvan Uptown 🌟 Risk Level: Positive T…" at bounding box center [209, 172] width 109 height 79
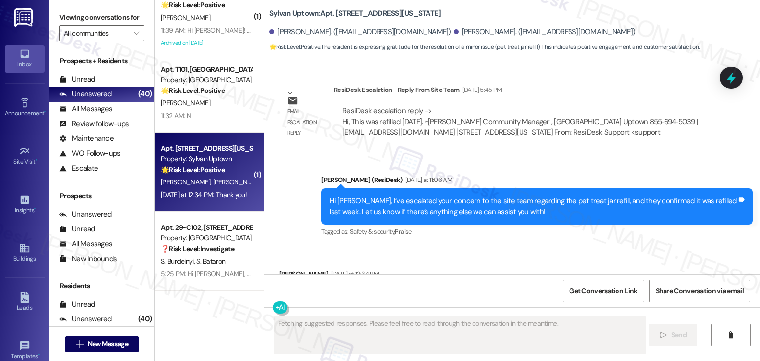
scroll to position [2076, 0]
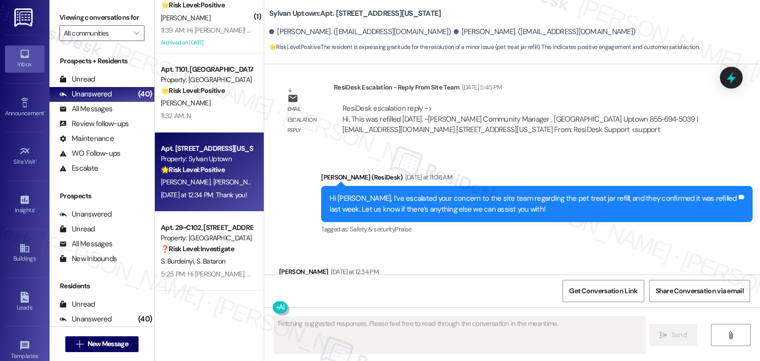
click at [632, 94] on div "Email escalation reply ResiDesk Escalation - Reply From Site Team Aug 06, 2025 …" at bounding box center [495, 112] width 447 height 75
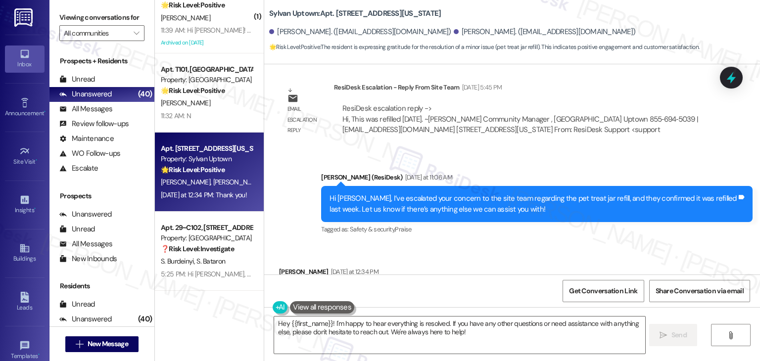
click at [552, 245] on div "Received via SMS Maria Pelaez Yesterday at 12:34 PM Thank you! Tags and notes T…" at bounding box center [512, 287] width 496 height 84
click at [456, 328] on textarea "Hey {{first_name}}! I'm happy to hear everything is resolved. If you have any o…" at bounding box center [459, 335] width 371 height 37
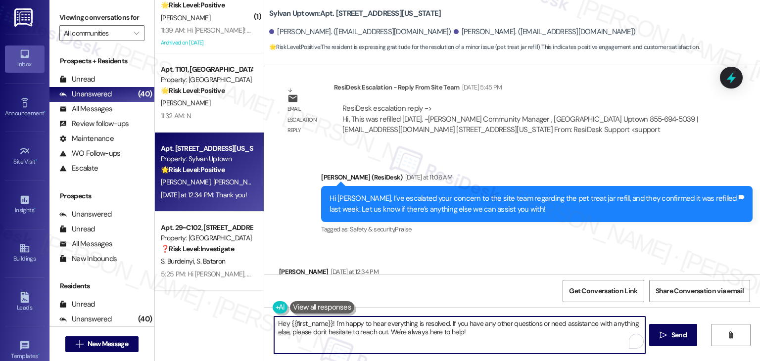
drag, startPoint x: 445, startPoint y: 325, endPoint x: 263, endPoint y: 325, distance: 181.7
click at [269, 325] on div "Hey {{first_name}}! I'm happy to hear everything is resolved. If you have any o…" at bounding box center [455, 335] width 372 height 38
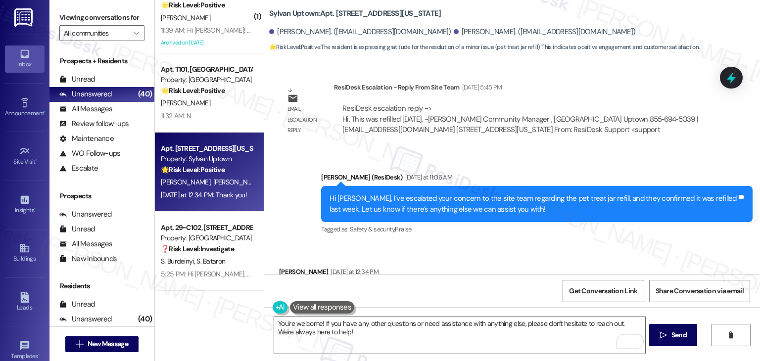
click at [450, 276] on div "Get Conversation Link Share Conversation via email" at bounding box center [512, 291] width 496 height 33
click at [281, 332] on textarea "You're welcome! If you have any other questions or need assistance with anythin…" at bounding box center [459, 335] width 371 height 37
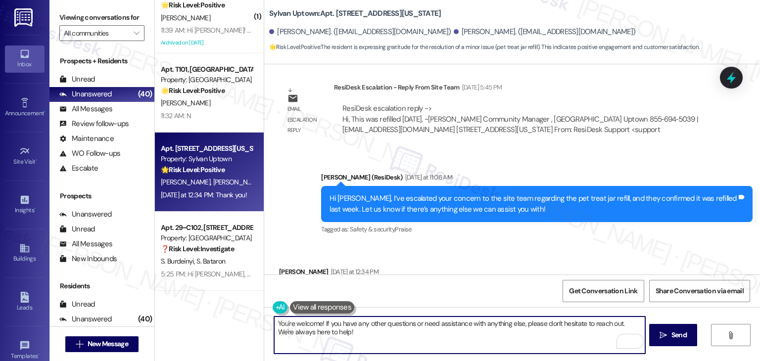
click at [281, 332] on textarea "You're welcome! If you have any other questions or need assistance with anythin…" at bounding box center [459, 335] width 371 height 37
type textarea "You're welcome! If you have any other questions or need assistance with anythin…"
click at [670, 333] on span "Send" at bounding box center [679, 335] width 19 height 10
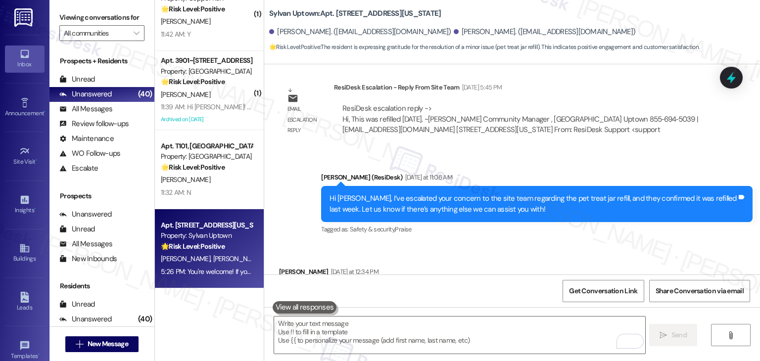
scroll to position [2857, 0]
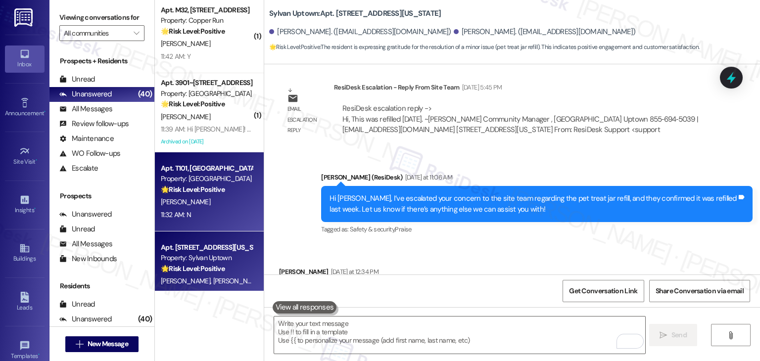
click at [207, 207] on div "[PERSON_NAME]" at bounding box center [207, 202] width 94 height 12
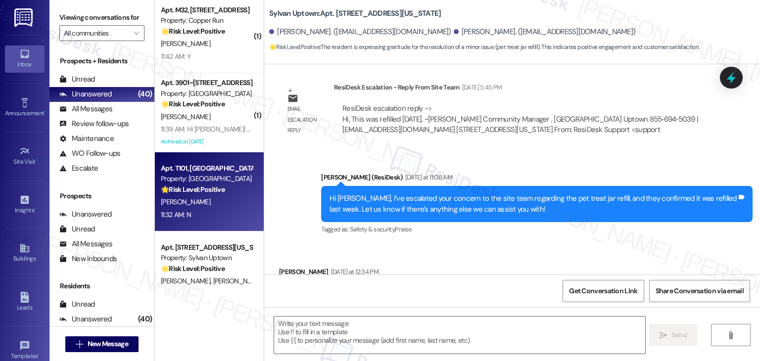
type textarea "Fetching suggested responses. Please feel free to read through the conversation…"
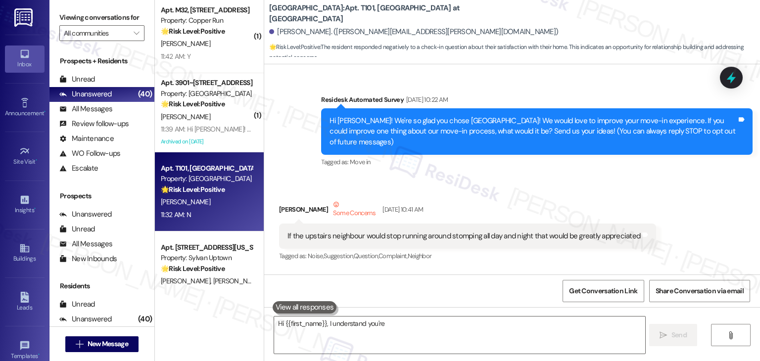
scroll to position [852, 0]
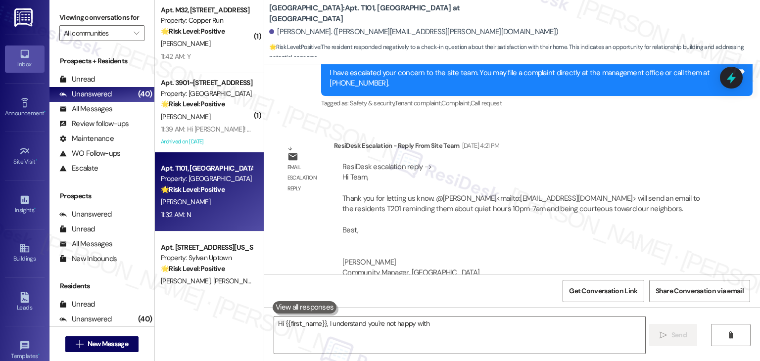
type textarea "Hi {{first_name}}, I understand you're not happy with your"
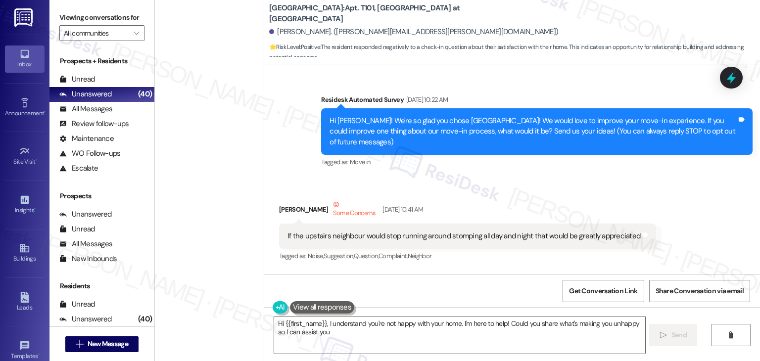
scroll to position [1859, 0]
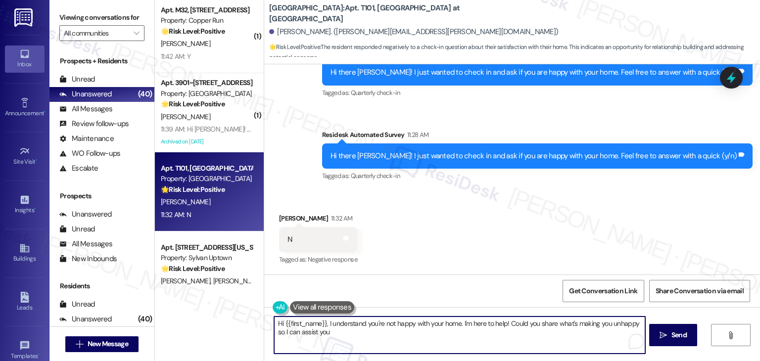
drag, startPoint x: 355, startPoint y: 340, endPoint x: 342, endPoint y: 327, distance: 17.9
click at [342, 327] on textarea "Hi {{first_name}}, I understand you're not happy with your home. I'm here to he…" at bounding box center [459, 335] width 371 height 37
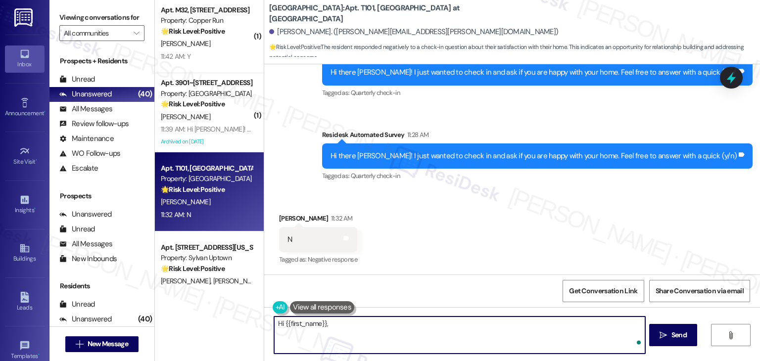
paste textarea "we're so sorry to hear you aren't happy with your home. Could you tell us a bit…"
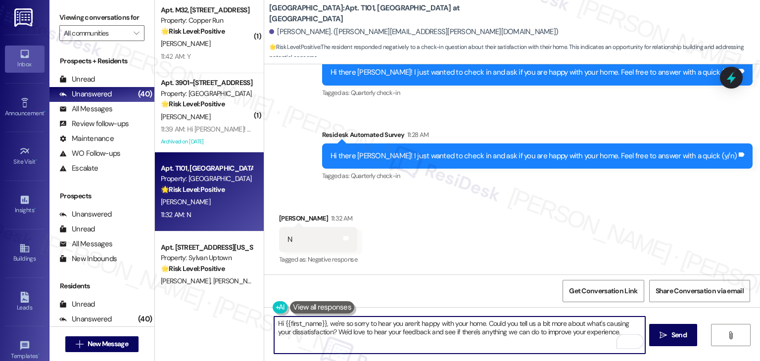
type textarea "Hi {{first_name}}, we're so sorry to hear you aren't happy with your home. Coul…"
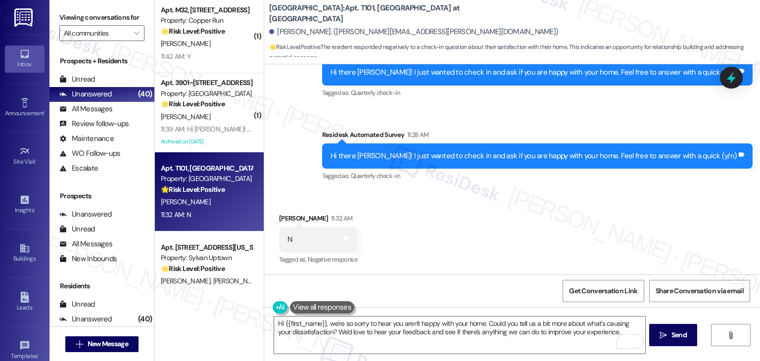
click at [450, 258] on div "Received via SMS [PERSON_NAME] 11:32 AM N Tags and notes Tagged as: Negative re…" at bounding box center [512, 233] width 496 height 84
click at [658, 335] on span " Send" at bounding box center [673, 335] width 31 height 10
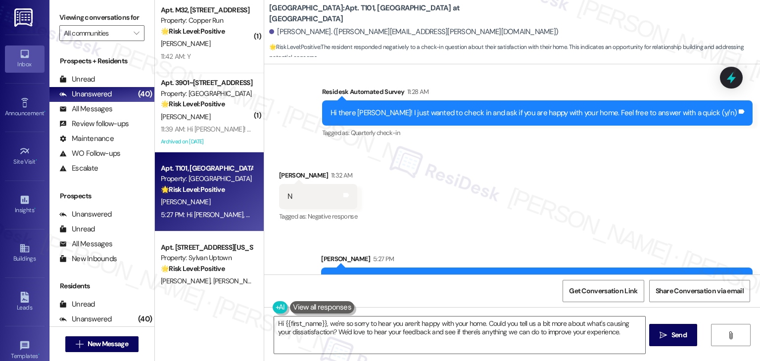
scroll to position [1939, 0]
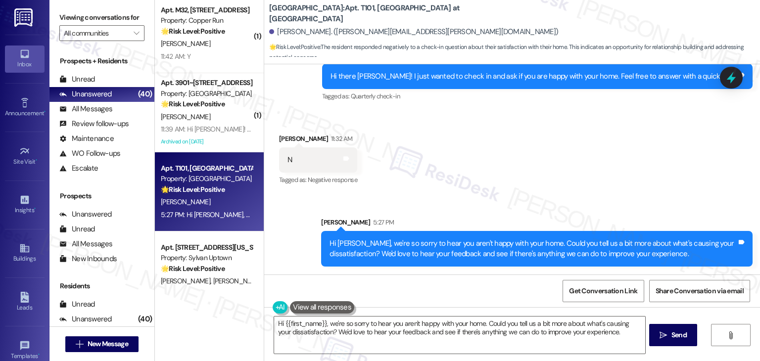
click at [491, 191] on div "Received via SMS [PERSON_NAME] 11:32 AM N Tags and notes Tagged as: Negative re…" at bounding box center [512, 153] width 496 height 84
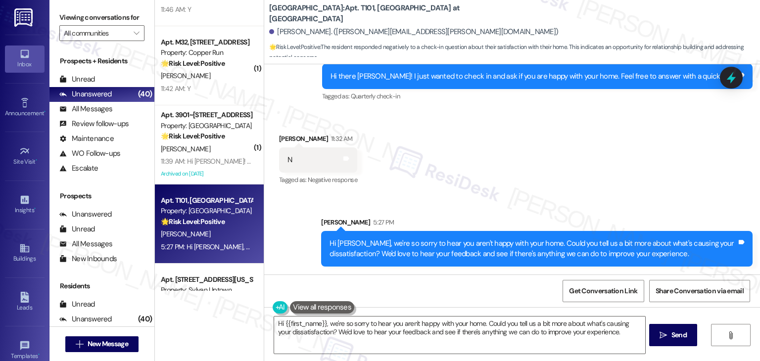
scroll to position [2808, 0]
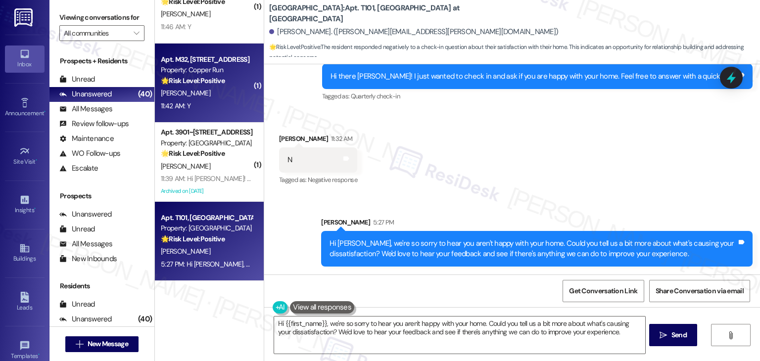
click at [206, 108] on div "11:42 AM: Y 11:42 AM: Y" at bounding box center [207, 106] width 94 height 12
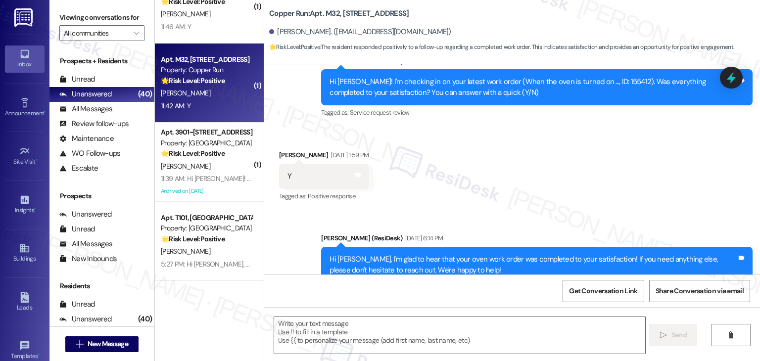
type textarea "Fetching suggested responses. Please feel free to read through the conversation…"
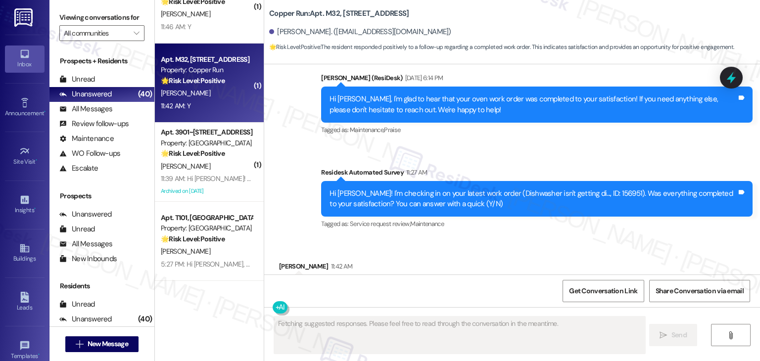
scroll to position [400, 0]
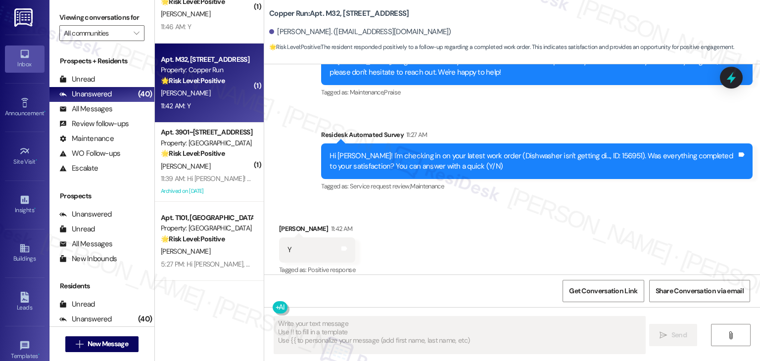
click at [465, 220] on div "Received via SMS [PERSON_NAME] 11:42 AM Y Tags and notes Tagged as: Positive re…" at bounding box center [512, 243] width 496 height 84
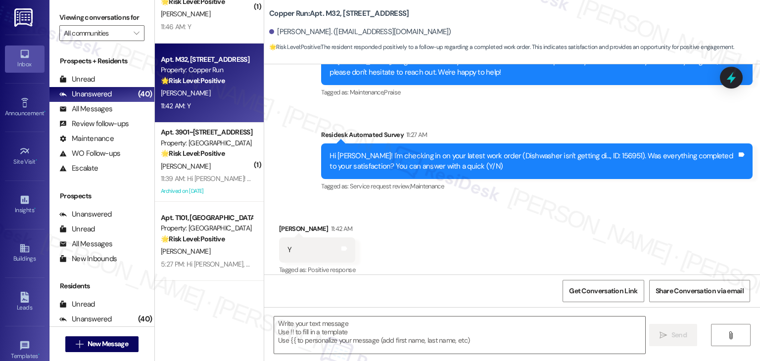
click at [465, 220] on div "Received via SMS [PERSON_NAME] 11:42 AM Y Tags and notes Tagged as: Positive re…" at bounding box center [512, 243] width 496 height 84
click at [465, 218] on div "Received via SMS [PERSON_NAME] 11:42 AM Y Tags and notes Tagged as: Positive re…" at bounding box center [512, 243] width 496 height 84
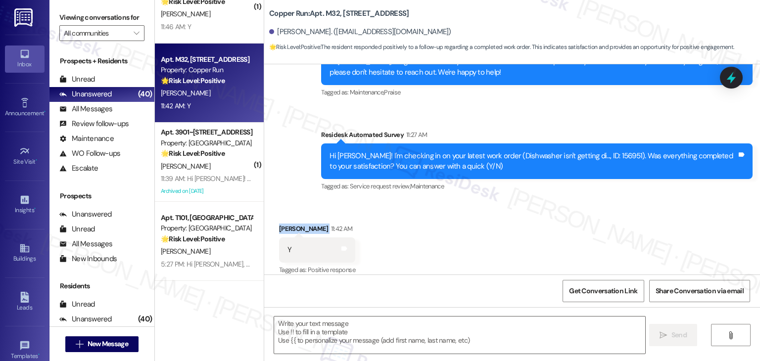
click at [465, 218] on div "Received via SMS [PERSON_NAME] 11:42 AM Y Tags and notes Tagged as: Positive re…" at bounding box center [512, 243] width 496 height 84
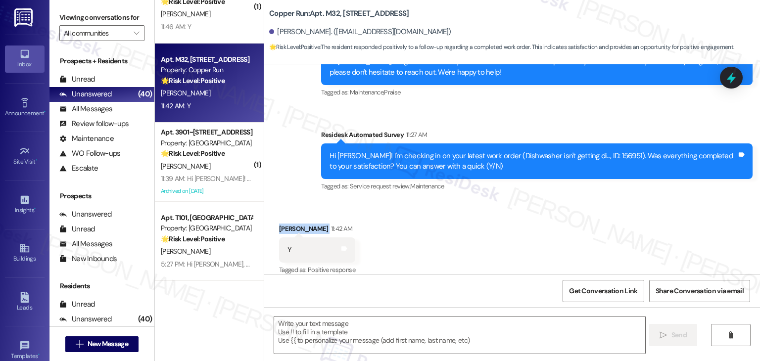
click at [465, 218] on div "Received via SMS [PERSON_NAME] 11:42 AM Y Tags and notes Tagged as: Positive re…" at bounding box center [512, 243] width 496 height 84
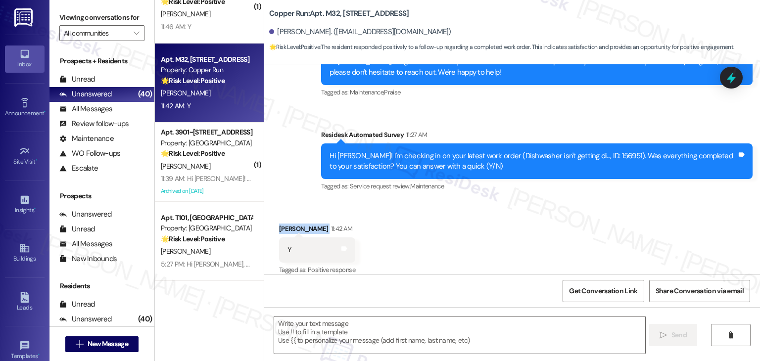
click at [465, 218] on div "Received via SMS [PERSON_NAME] 11:42 AM Y Tags and notes Tagged as: Positive re…" at bounding box center [512, 243] width 496 height 84
click at [466, 211] on div "Received via SMS [PERSON_NAME] 11:42 AM Y Tags and notes Tagged as: Positive re…" at bounding box center [512, 243] width 496 height 84
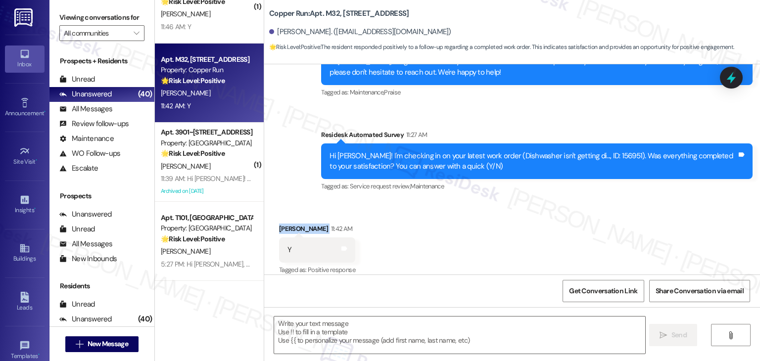
click at [465, 211] on div "Received via SMS [PERSON_NAME] 11:42 AM Y Tags and notes Tagged as: Positive re…" at bounding box center [512, 243] width 496 height 84
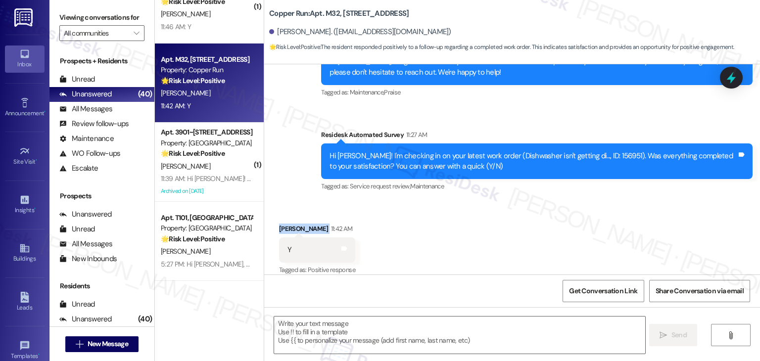
click at [465, 211] on div "Received via SMS [PERSON_NAME] 11:42 AM Y Tags and notes Tagged as: Positive re…" at bounding box center [512, 243] width 496 height 84
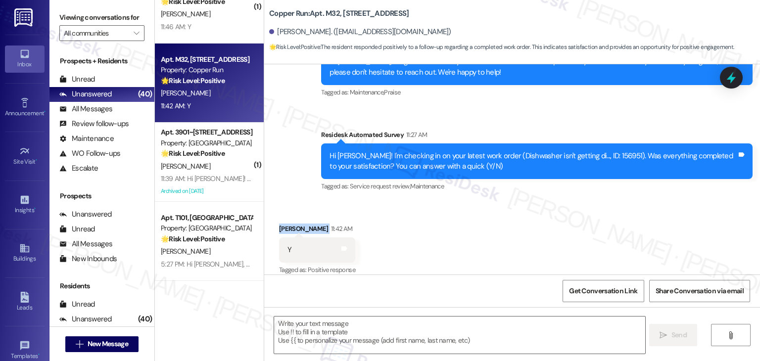
click at [465, 211] on div "Received via SMS [PERSON_NAME] 11:42 AM Y Tags and notes Tagged as: Positive re…" at bounding box center [512, 243] width 496 height 84
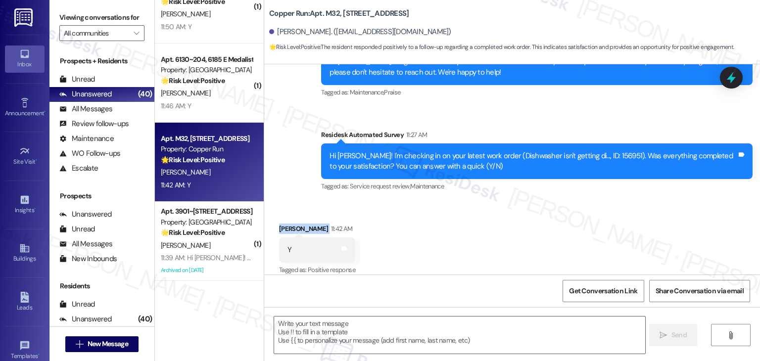
click at [450, 244] on div "Received via SMS [PERSON_NAME] 11:42 AM Y Tags and notes Tagged as: Positive re…" at bounding box center [512, 243] width 496 height 84
click at [466, 240] on div "Received via SMS [PERSON_NAME] 11:42 AM Y Tags and notes Tagged as: Positive re…" at bounding box center [512, 243] width 496 height 84
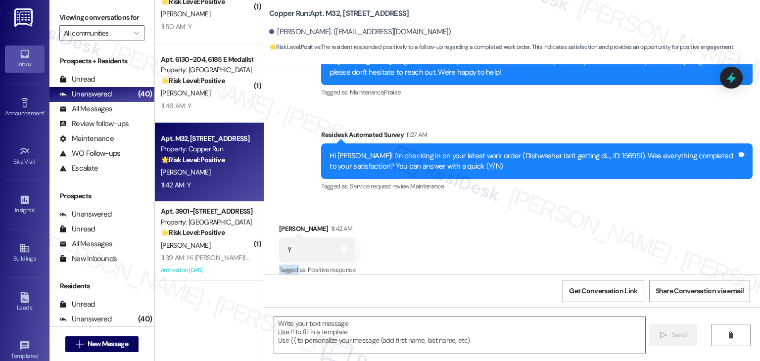
click at [466, 240] on div "Received via SMS [PERSON_NAME] 11:42 AM Y Tags and notes Tagged as: Positive re…" at bounding box center [512, 243] width 496 height 84
click at [343, 328] on textarea at bounding box center [459, 335] width 371 height 37
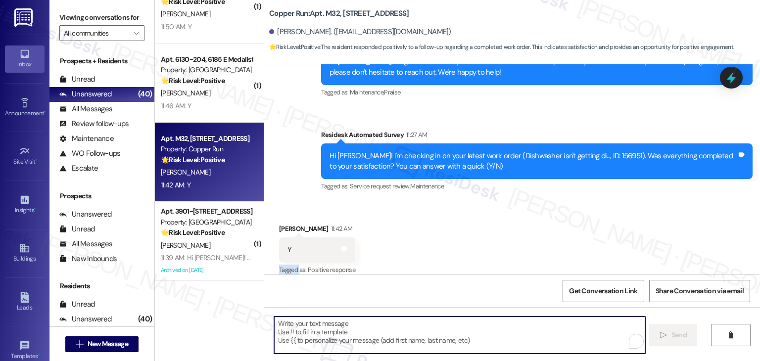
paste textarea "Hey [PERSON_NAME]! I’m glad your latest work order was completed to your satisf…"
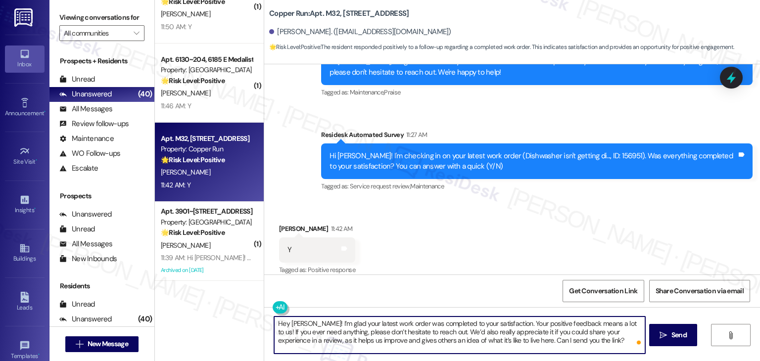
click at [294, 325] on textarea "Hey [PERSON_NAME]! I’m glad your latest work order was completed to your satisf…" at bounding box center [459, 335] width 371 height 37
type textarea "Hey [PERSON_NAME]! I’m glad your latest work order was completed to your satisf…"
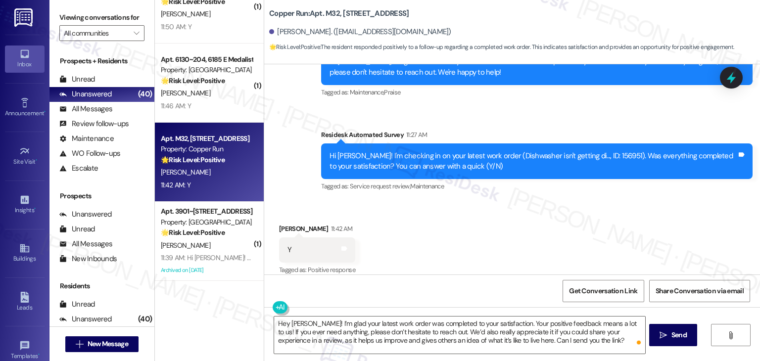
click at [580, 252] on div "Received via SMS [PERSON_NAME] 11:42 AM Y Tags and notes Tagged as: Positive re…" at bounding box center [512, 243] width 496 height 84
click at [678, 335] on span "Send" at bounding box center [679, 335] width 15 height 10
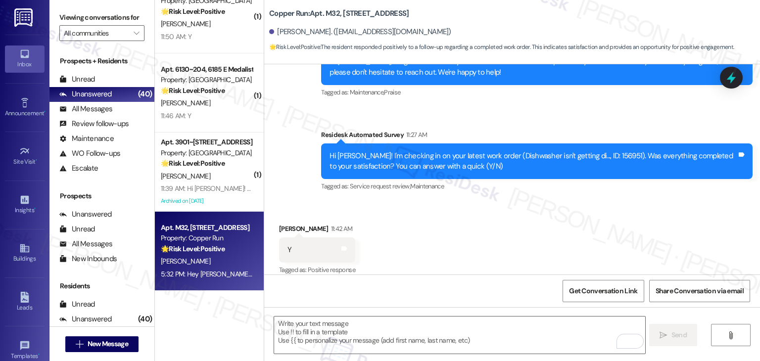
click at [490, 230] on div "Received via SMS [PERSON_NAME] 11:42 AM Y Tags and notes Tagged as: Positive re…" at bounding box center [512, 243] width 496 height 84
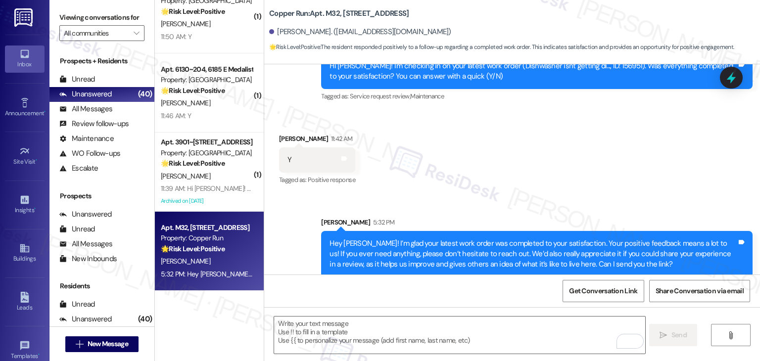
click at [505, 173] on div "Received via SMS [PERSON_NAME] 11:42 AM Y Tags and notes Tagged as: Positive re…" at bounding box center [512, 153] width 496 height 84
click at [212, 316] on div "( 1 ) Apt. I~304, [STREET_ADDRESS] Property: Edgewater 🌟 Risk Level: Positive T…" at bounding box center [209, 180] width 109 height 361
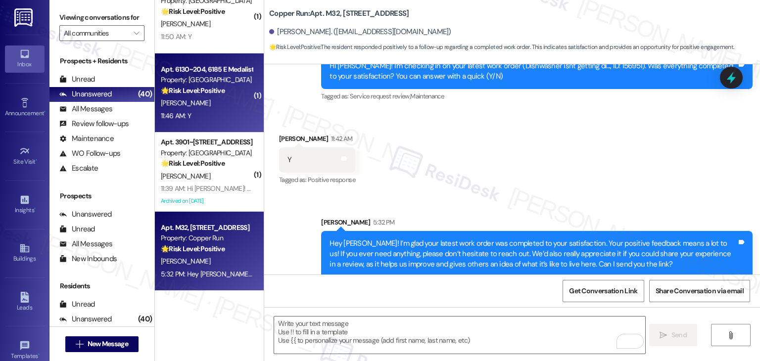
scroll to position [2749, 0]
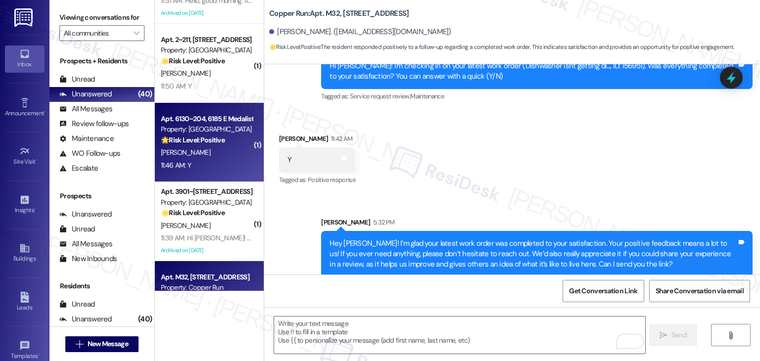
click at [212, 159] on div "11:46 AM: Y 11:46 AM: Y" at bounding box center [207, 165] width 94 height 12
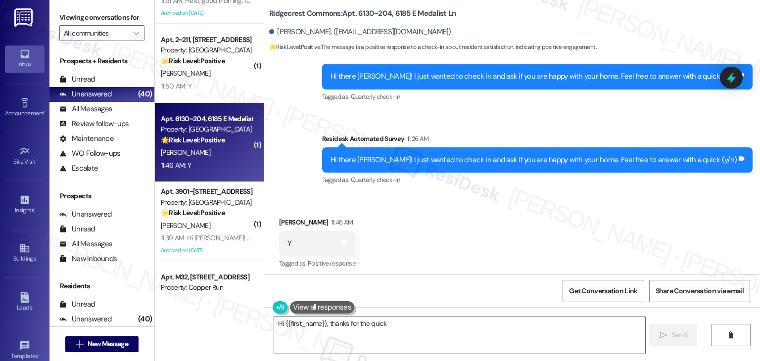
scroll to position [295, 0]
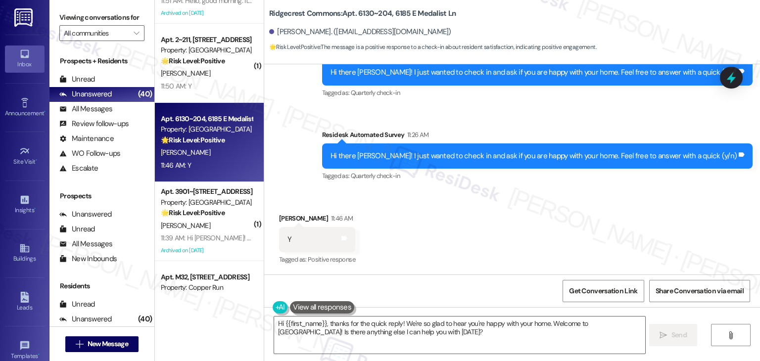
click at [513, 244] on div "Received via SMS [PERSON_NAME] 11:46 AM Y Tags and notes Tagged as: Positive re…" at bounding box center [512, 233] width 496 height 84
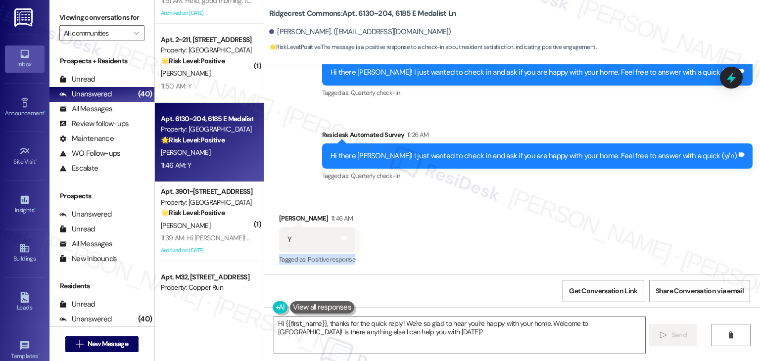
click at [513, 244] on div "Received via SMS [PERSON_NAME] 11:46 AM Y Tags and notes Tagged as: Positive re…" at bounding box center [512, 233] width 496 height 84
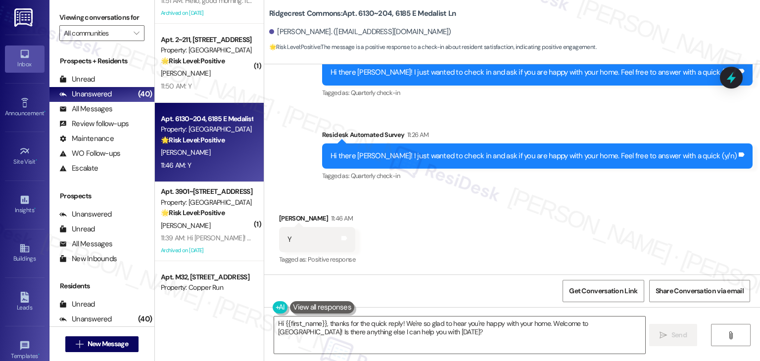
click at [513, 242] on div "Received via SMS [PERSON_NAME] 11:46 AM Y Tags and notes Tagged as: Positive re…" at bounding box center [512, 233] width 496 height 84
click at [513, 235] on div "Received via SMS [PERSON_NAME] 11:46 AM Y Tags and notes Tagged as: Positive re…" at bounding box center [512, 233] width 496 height 84
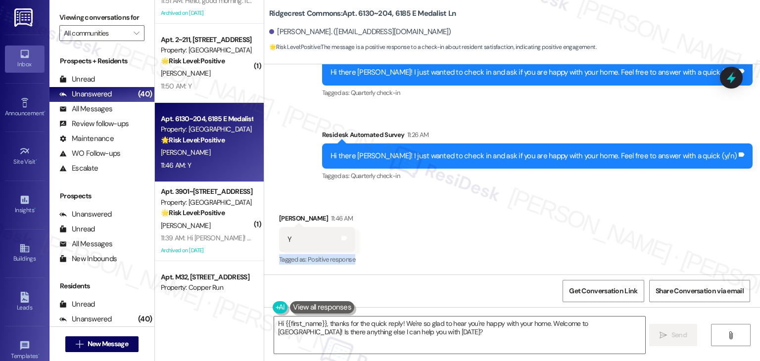
click at [513, 235] on div "Received via SMS [PERSON_NAME] 11:46 AM Y Tags and notes Tagged as: Positive re…" at bounding box center [512, 233] width 496 height 84
click at [475, 237] on div "Received via SMS [PERSON_NAME] 11:46 AM Y Tags and notes Tagged as: Positive re…" at bounding box center [512, 233] width 496 height 84
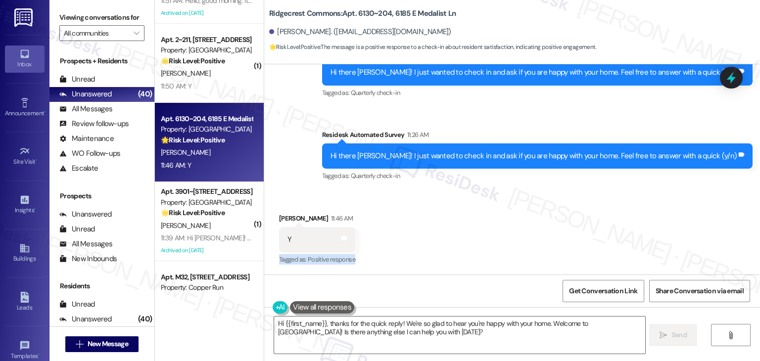
click at [475, 237] on div "Received via SMS [PERSON_NAME] 11:46 AM Y Tags and notes Tagged as: Positive re…" at bounding box center [512, 233] width 496 height 84
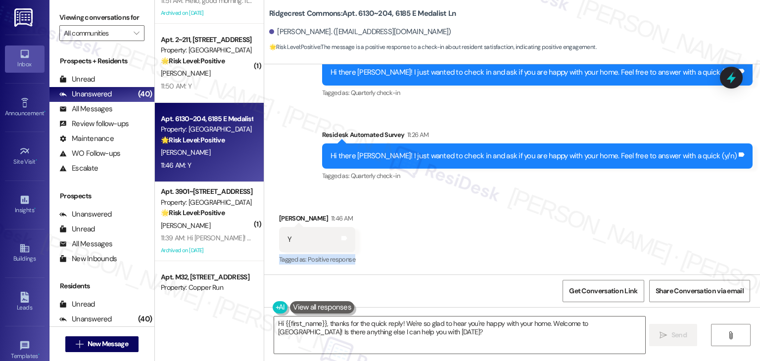
click at [475, 237] on div "Received via SMS [PERSON_NAME] 11:46 AM Y Tags and notes Tagged as: Positive re…" at bounding box center [512, 233] width 496 height 84
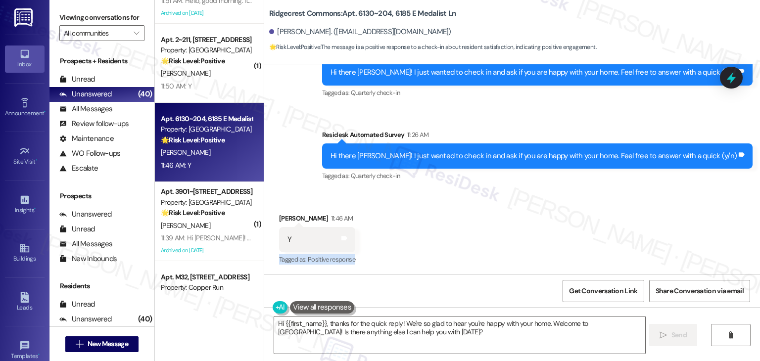
click at [475, 237] on div "Received via SMS [PERSON_NAME] 11:46 AM Y Tags and notes Tagged as: Positive re…" at bounding box center [512, 233] width 496 height 84
click at [412, 238] on div "Received via SMS [PERSON_NAME] 11:46 AM Y Tags and notes Tagged as: Positive re…" at bounding box center [512, 233] width 496 height 84
click at [465, 246] on div "Received via SMS [PERSON_NAME] 11:46 AM Y Tags and notes Tagged as: Positive re…" at bounding box center [512, 233] width 496 height 84
drag, startPoint x: 458, startPoint y: 337, endPoint x: 548, endPoint y: 326, distance: 90.7
click at [458, 337] on textarea "Hi {{first_name}}, thanks for the quick reply! We're so glad to hear you're hap…" at bounding box center [459, 335] width 371 height 37
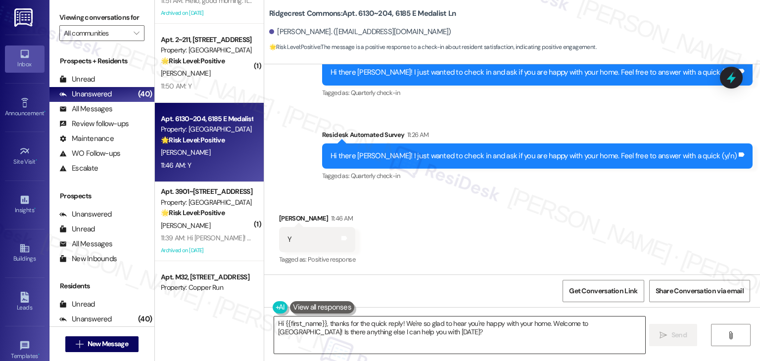
click at [548, 326] on textarea "Hi {{first_name}}, thanks for the quick reply! We're so glad to hear you're hap…" at bounding box center [459, 335] width 371 height 37
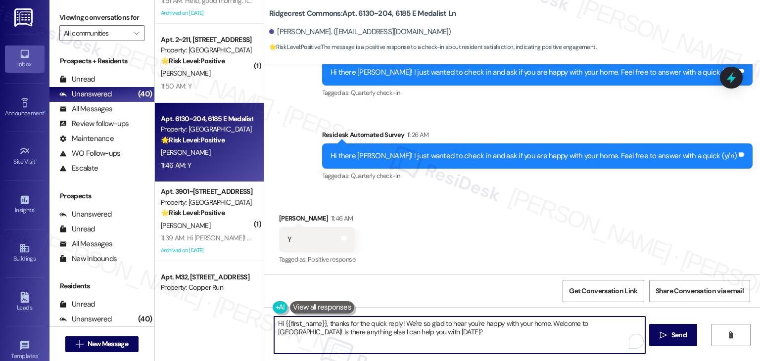
paste textarea "Your positive feedback means a lot to [GEOGRAPHIC_DATA]! If you ever need anyth…"
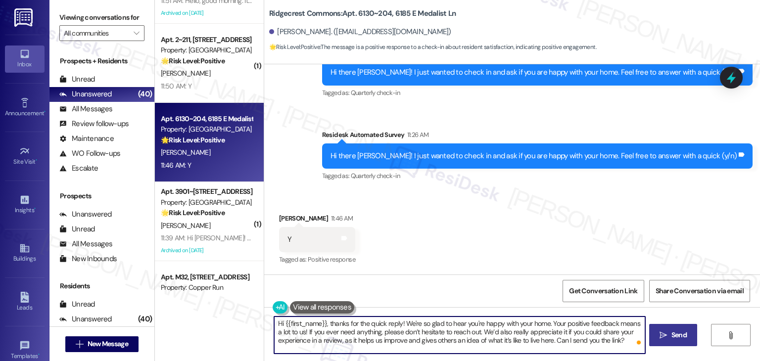
click at [675, 336] on span "Send" at bounding box center [679, 335] width 15 height 10
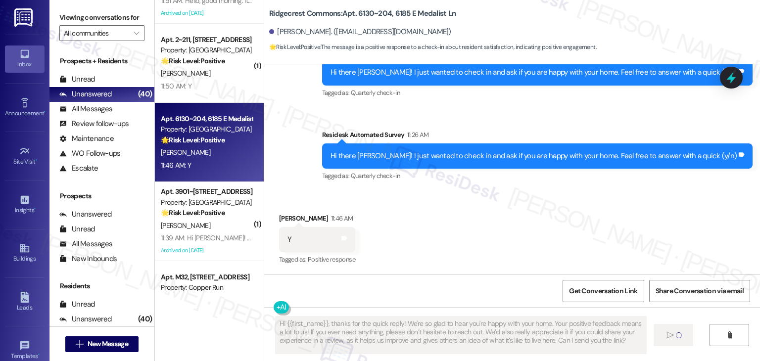
type textarea "Fetching suggested responses. Please feel free to read through the conversation…"
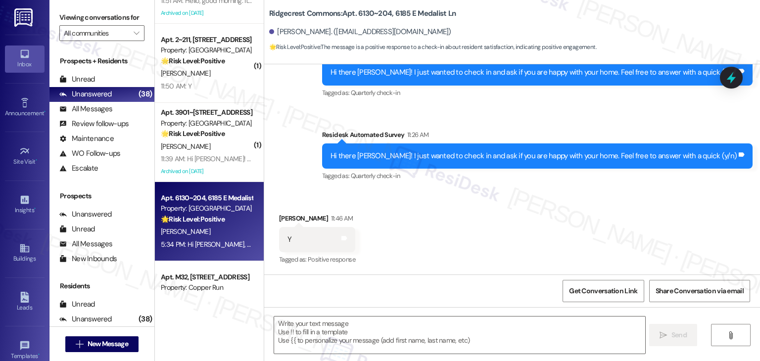
scroll to position [386, 0]
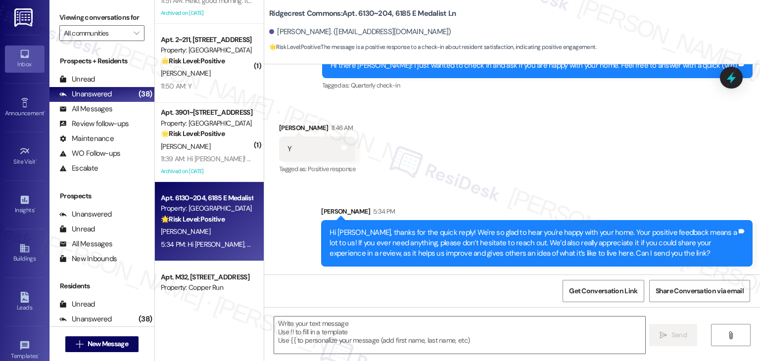
click at [521, 176] on div "Received via SMS [PERSON_NAME] 11:46 AM Y Tags and notes Tagged as: Positive re…" at bounding box center [512, 142] width 496 height 84
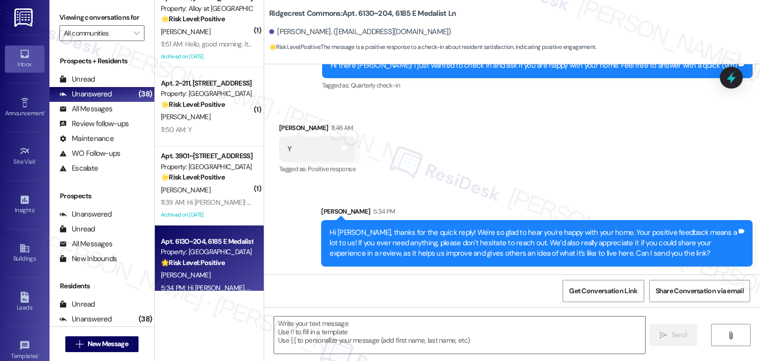
scroll to position [2699, 0]
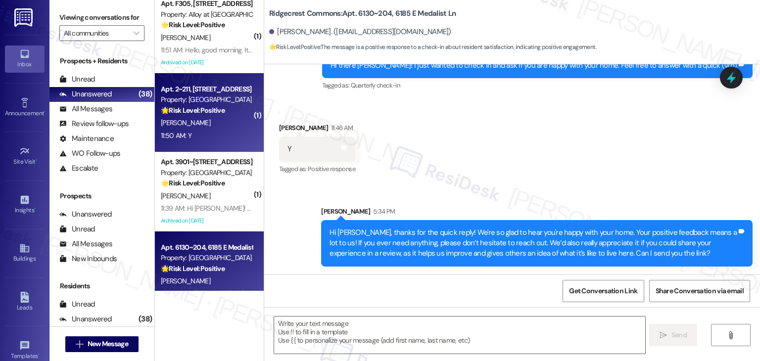
click at [210, 137] on div "11:50 AM: Y 11:50 AM: Y" at bounding box center [207, 136] width 94 height 12
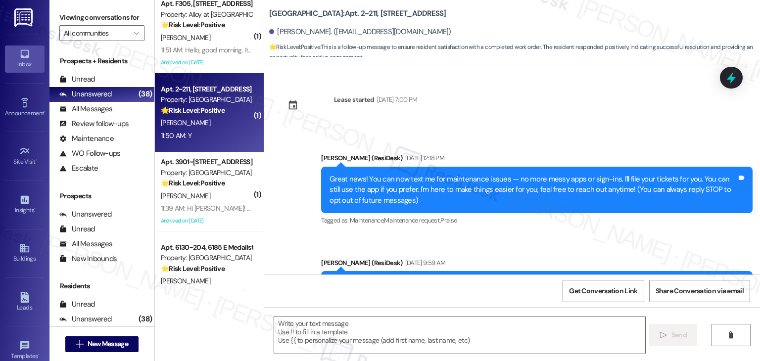
scroll to position [390, 0]
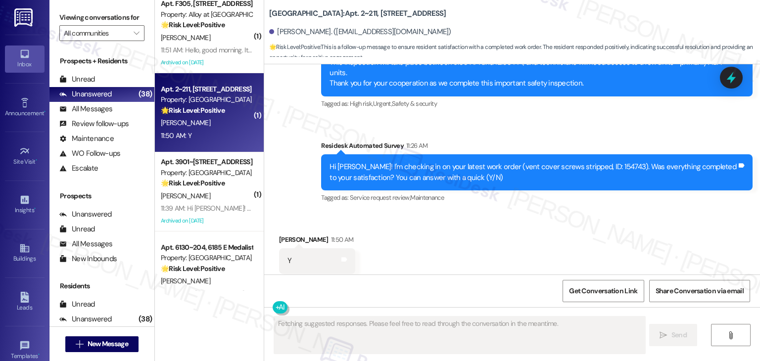
click at [486, 213] on div "Received via SMS [PERSON_NAME] 11:50 AM Y Tags and notes Tagged as: Positive re…" at bounding box center [512, 254] width 496 height 84
type textarea "Fetching suggested responses. Please feel free to read through the conversation…"
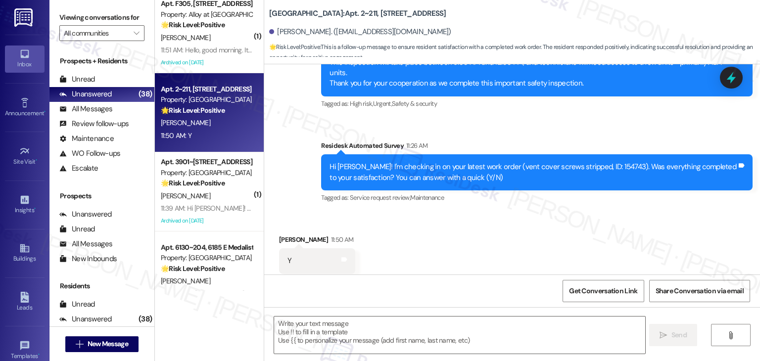
click at [499, 224] on div "Received via SMS [PERSON_NAME] 11:50 AM Y Tags and notes Tagged as: Positive re…" at bounding box center [512, 254] width 496 height 84
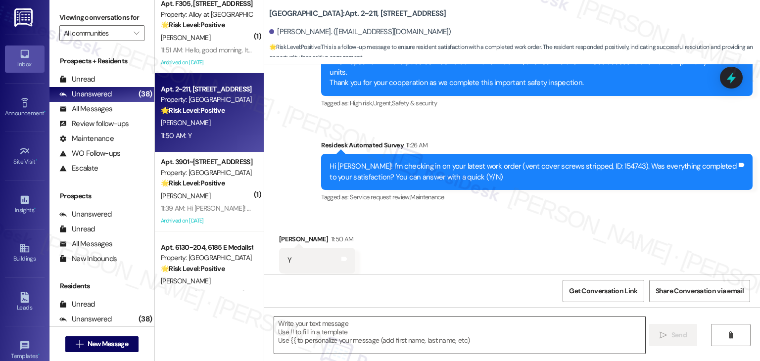
click at [400, 323] on textarea at bounding box center [459, 335] width 371 height 37
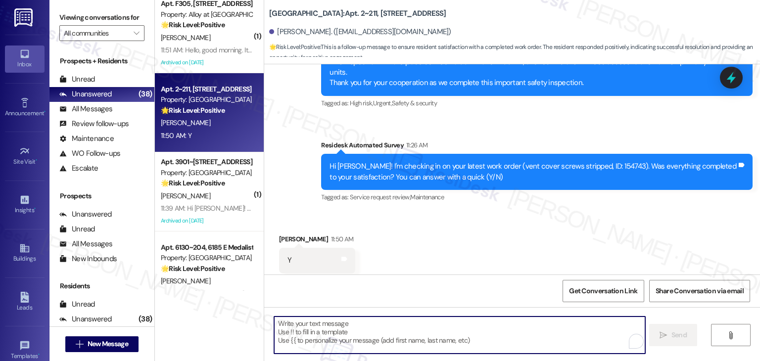
paste textarea "Hey [PERSON_NAME]! I’m glad your latest work order was completed to your satisf…"
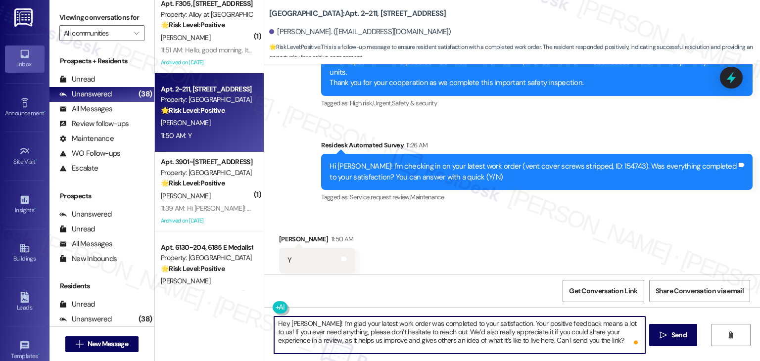
click at [285, 234] on div "[PERSON_NAME] 11:50 AM" at bounding box center [317, 241] width 76 height 14
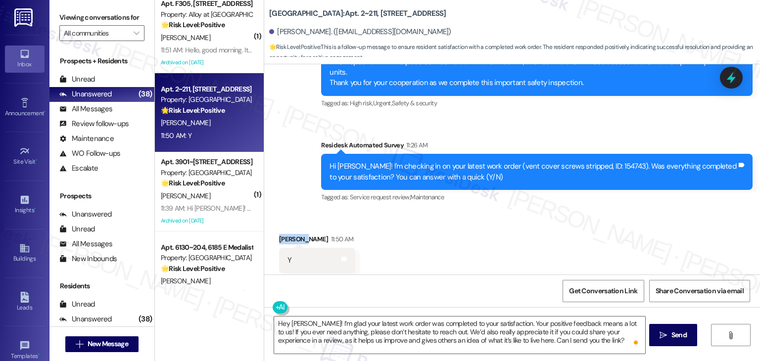
click at [285, 234] on div "[PERSON_NAME] 11:50 AM" at bounding box center [317, 241] width 76 height 14
copy div "[PERSON_NAME]"
click at [297, 325] on textarea "Hey [PERSON_NAME]! I’m glad your latest work order was completed to your satisf…" at bounding box center [459, 335] width 371 height 37
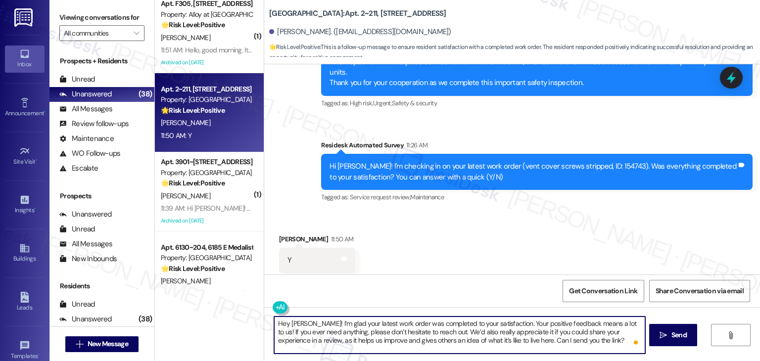
click at [297, 325] on textarea "Hey [PERSON_NAME]! I’m glad your latest work order was completed to your satisf…" at bounding box center [459, 335] width 371 height 37
paste textarea "[PERSON_NAME]"
type textarea "Hey [PERSON_NAME]! I’m glad your latest work order was completed to your satisf…"
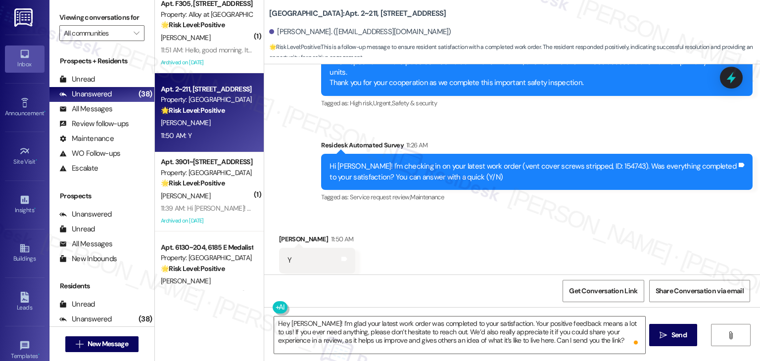
click at [461, 230] on div "Received via SMS [PERSON_NAME] 11:50 AM Y Tags and notes Tagged as: Positive re…" at bounding box center [512, 254] width 496 height 84
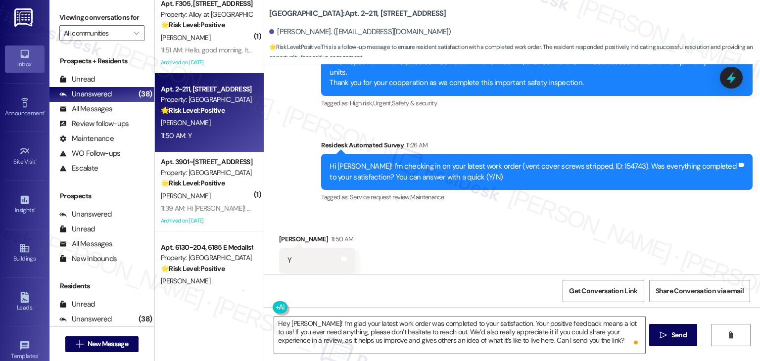
click at [461, 230] on div "Received via SMS [PERSON_NAME] 11:50 AM Y Tags and notes Tagged as: Positive re…" at bounding box center [512, 254] width 496 height 84
click at [672, 335] on span "Send" at bounding box center [679, 335] width 15 height 10
click at [519, 241] on div "Received via SMS [PERSON_NAME] 11:50 AM Y Tags and notes Tagged as: Positive re…" at bounding box center [512, 254] width 496 height 84
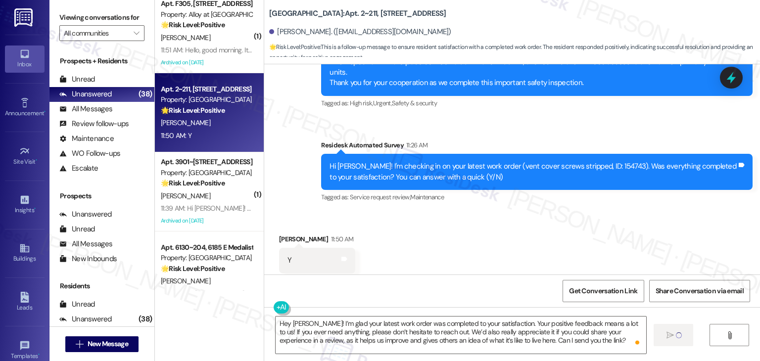
click at [510, 252] on div "Received via SMS [PERSON_NAME] 11:50 AM Y Tags and notes Tagged as: Positive re…" at bounding box center [512, 254] width 496 height 84
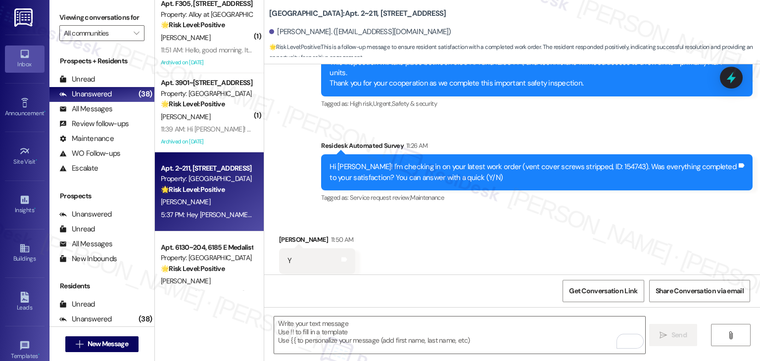
scroll to position [481, 0]
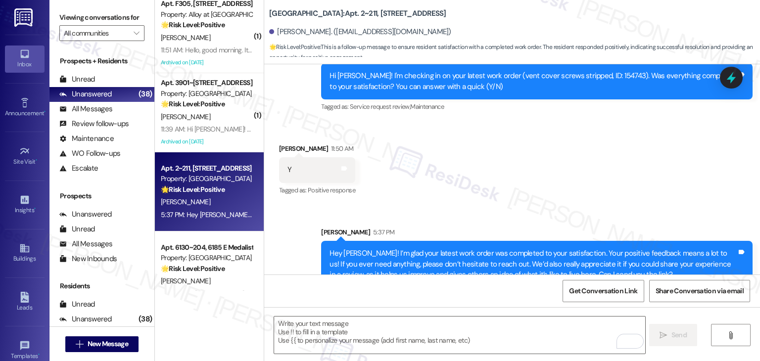
click at [560, 205] on div "Sent via SMS [PERSON_NAME] 5:37 PM Hey [PERSON_NAME]! I’m glad your latest work…" at bounding box center [512, 250] width 496 height 90
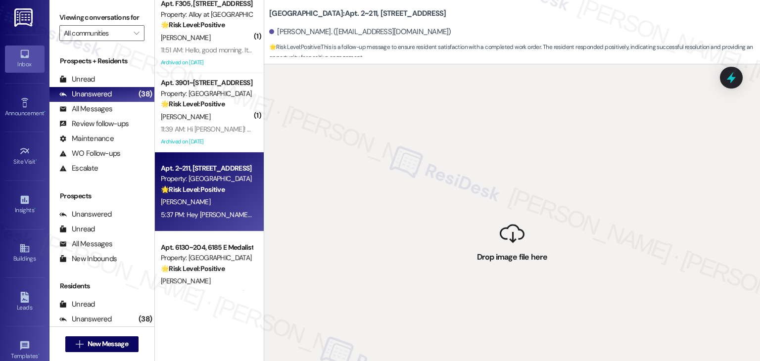
click at [563, 190] on div " Drop image file here" at bounding box center [512, 244] width 496 height 361
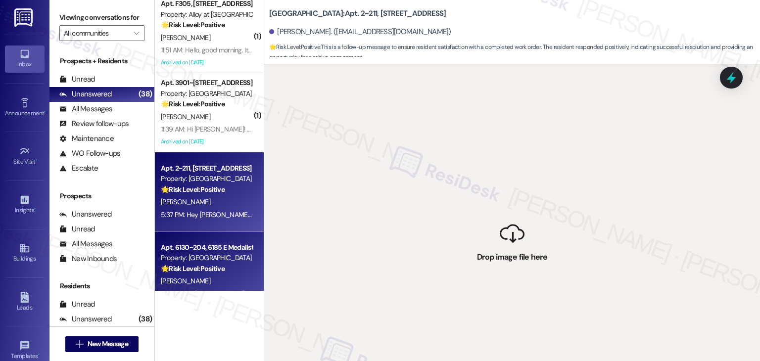
click at [214, 268] on strong "🌟 Risk Level: Positive" at bounding box center [193, 268] width 64 height 9
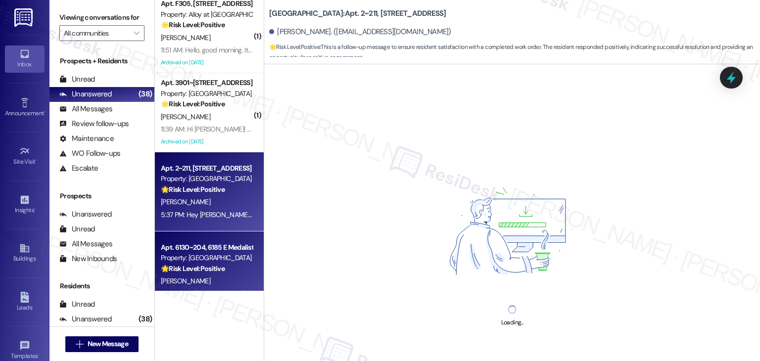
click at [206, 226] on div "Apt. 2~211, [STREET_ADDRESS] Property: Silver Creek 🌟 Risk Level: Positive This…" at bounding box center [209, 191] width 109 height 79
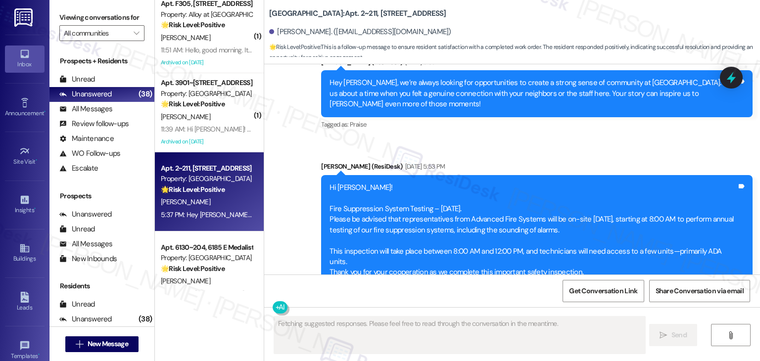
scroll to position [390, 0]
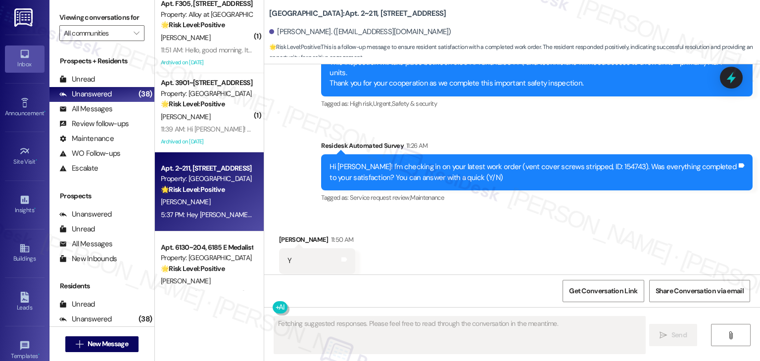
click at [463, 214] on div "Received via SMS [PERSON_NAME] 11:50 AM Y Tags and notes Tagged as: Positive re…" at bounding box center [512, 254] width 496 height 84
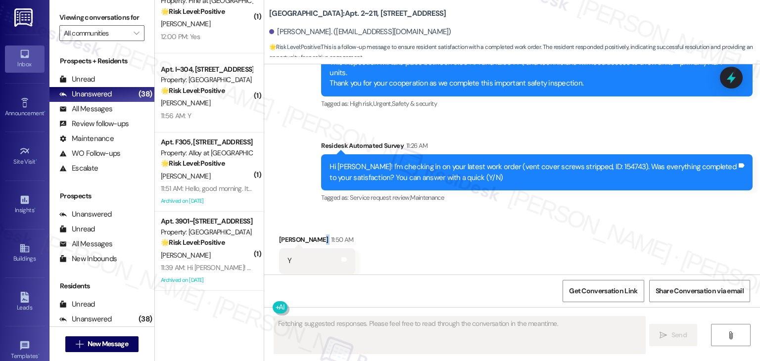
click at [463, 214] on div "Received via SMS [PERSON_NAME] 11:50 AM Y Tags and notes Tagged as: Positive re…" at bounding box center [512, 254] width 496 height 84
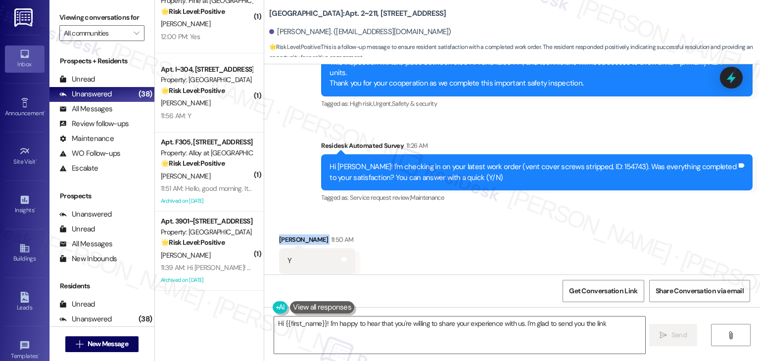
type textarea "Hi {{first_name}}! I'm happy to hear that you're willing to share your experien…"
click at [463, 214] on div "Received via SMS [PERSON_NAME] 11:50 AM Y Tags and notes Tagged as: Positive re…" at bounding box center [512, 254] width 496 height 84
click at [463, 213] on div "Received via SMS [PERSON_NAME] 11:50 AM Y Tags and notes Tagged as: Positive re…" at bounding box center [512, 254] width 496 height 84
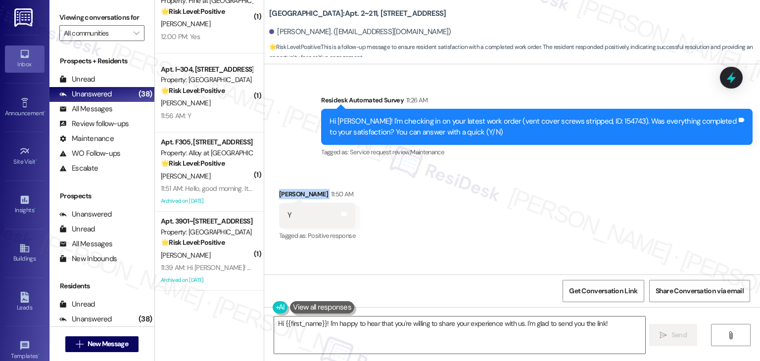
scroll to position [496, 0]
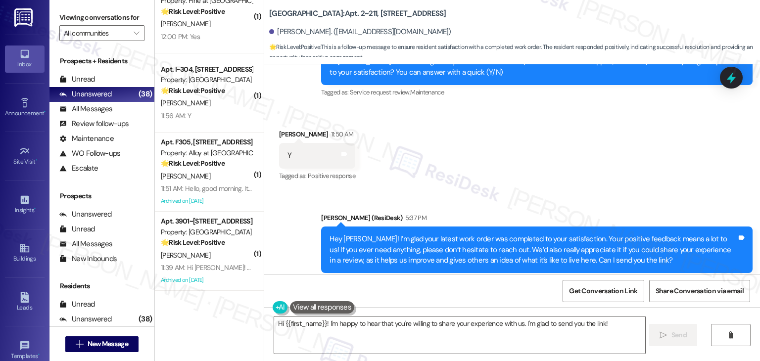
click at [499, 163] on div "Received via SMS [PERSON_NAME] 11:50 AM Y Tags and notes Tagged as: Positive re…" at bounding box center [512, 149] width 496 height 84
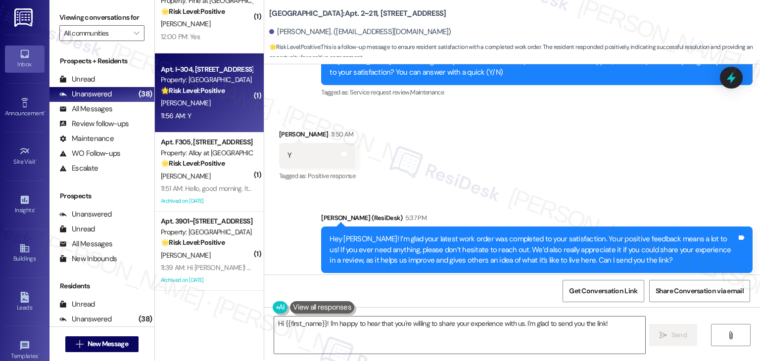
click at [216, 108] on div "[PERSON_NAME]" at bounding box center [207, 103] width 94 height 12
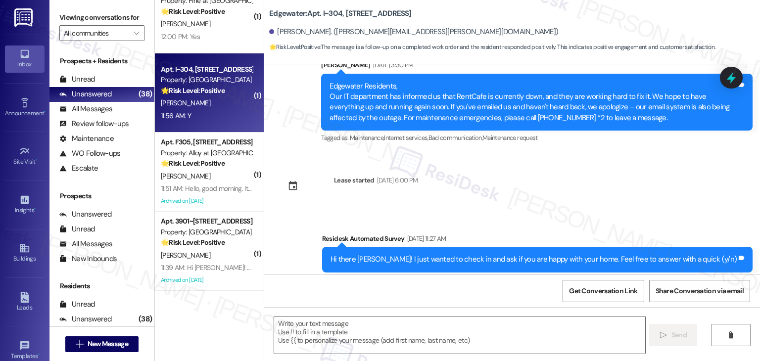
type textarea "Fetching suggested responses. Please feel free to read through the conversation…"
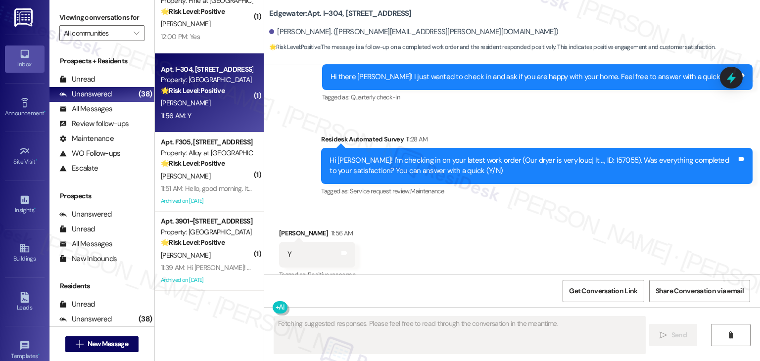
scroll to position [584, 0]
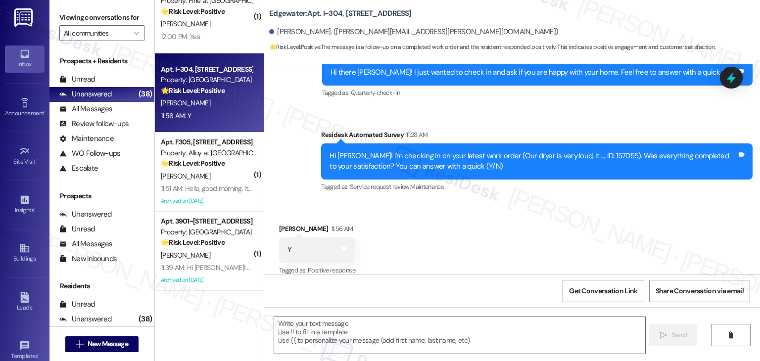
click at [461, 227] on div "Received via SMS [PERSON_NAME] 11:56 AM Y Tags and notes Tagged as: Positive re…" at bounding box center [512, 243] width 496 height 84
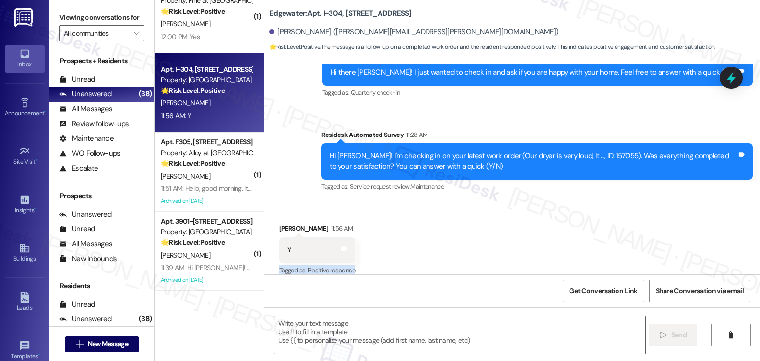
click at [461, 227] on div "Received via SMS [PERSON_NAME] 11:56 AM Y Tags and notes Tagged as: Positive re…" at bounding box center [512, 243] width 496 height 84
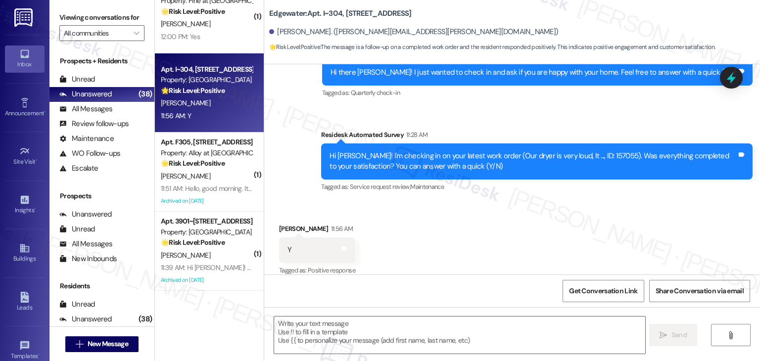
click at [461, 227] on div "Received via SMS [PERSON_NAME] 11:56 AM Y Tags and notes Tagged as: Positive re…" at bounding box center [512, 243] width 496 height 84
click at [461, 224] on div "Received via SMS [PERSON_NAME] 11:56 AM Y Tags and notes Tagged as: Positive re…" at bounding box center [512, 243] width 496 height 84
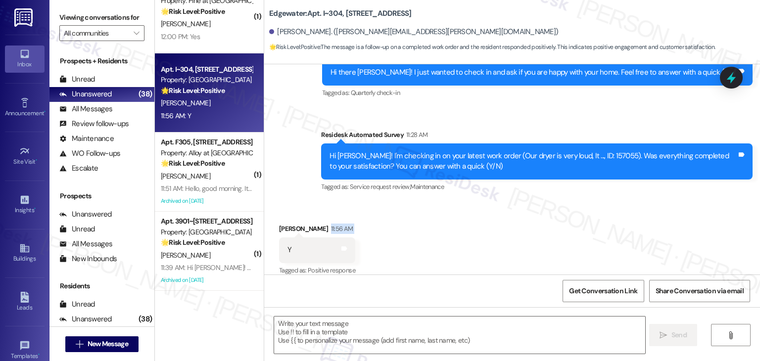
click at [461, 224] on div "Received via SMS [PERSON_NAME] 11:56 AM Y Tags and notes Tagged as: Positive re…" at bounding box center [512, 243] width 496 height 84
click at [462, 224] on div "Received via SMS [PERSON_NAME] 11:56 AM Y Tags and notes Tagged as: Positive re…" at bounding box center [512, 243] width 496 height 84
click at [489, 239] on div "Received via SMS [PERSON_NAME] 11:56 AM Y Tags and notes Tagged as: Positive re…" at bounding box center [512, 243] width 496 height 84
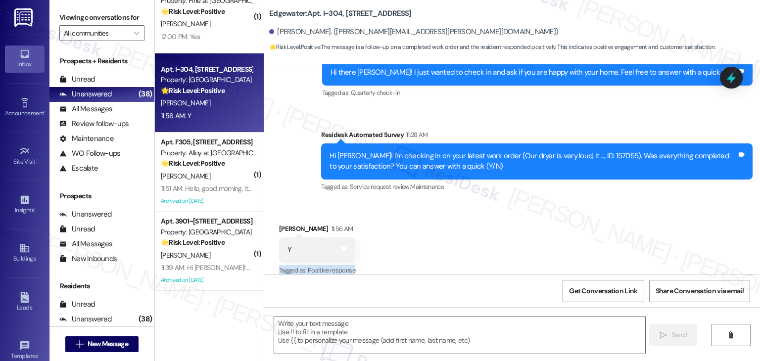
click at [489, 239] on div "Received via SMS [PERSON_NAME] 11:56 AM Y Tags and notes Tagged as: Positive re…" at bounding box center [512, 243] width 496 height 84
click at [489, 239] on div "Received via SMS Cynthia Mcandrew 11:56 AM Y Tags and notes Tagged as: Positive…" at bounding box center [512, 243] width 496 height 84
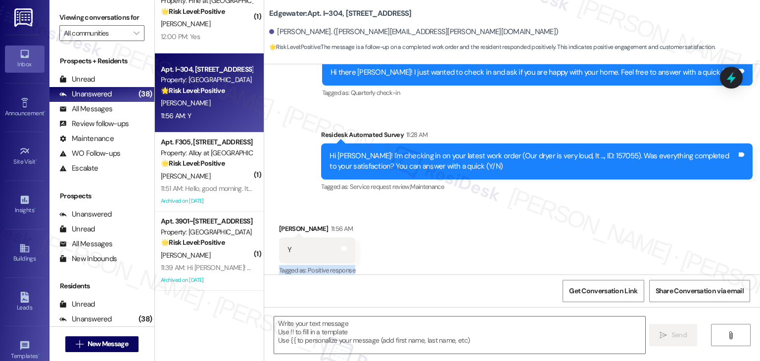
click at [489, 239] on div "Received via SMS Cynthia Mcandrew 11:56 AM Y Tags and notes Tagged as: Positive…" at bounding box center [512, 243] width 496 height 84
click at [384, 331] on textarea at bounding box center [459, 335] width 371 height 37
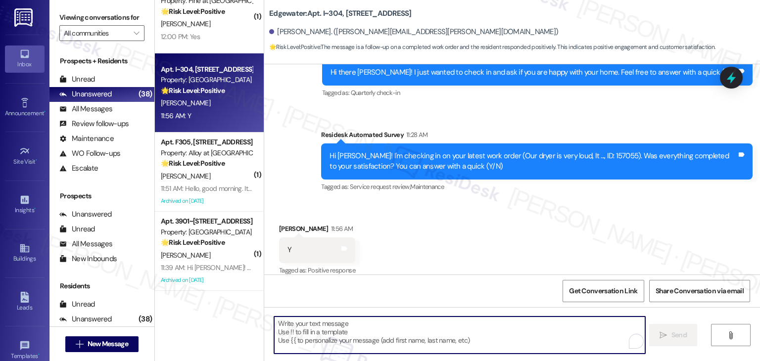
paste textarea "Dorothy"
type textarea "Dorothy"
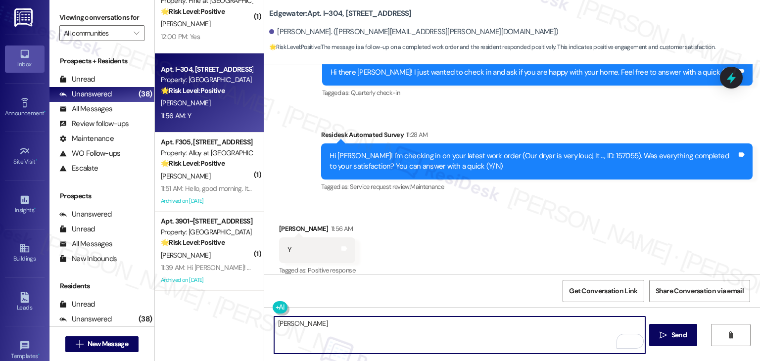
click at [291, 323] on textarea "Dorothy" at bounding box center [459, 335] width 371 height 37
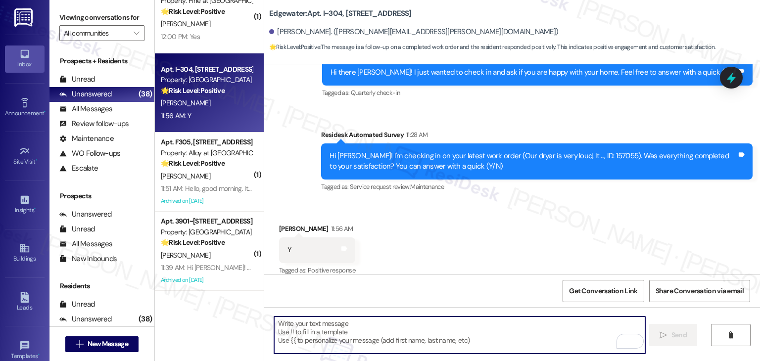
click at [338, 329] on textarea "To enrich screen reader interactions, please activate Accessibility in Grammarl…" at bounding box center [459, 335] width 371 height 37
paste textarea "Hey Onkar! I’m glad your latest work order was completed to your satisfaction. …"
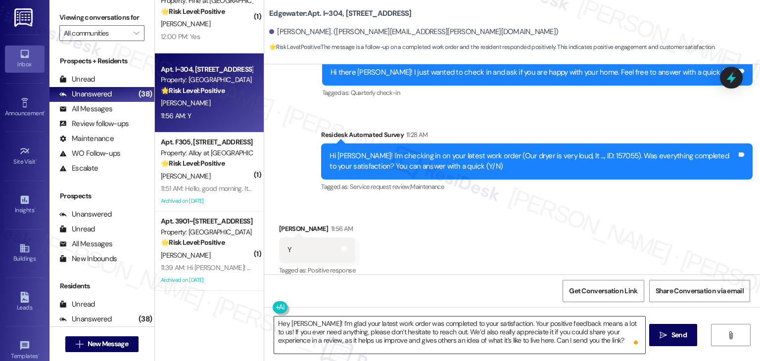
click at [286, 321] on textarea "Hey Onkar! I’m glad your latest work order was completed to your satisfaction. …" at bounding box center [459, 335] width 371 height 37
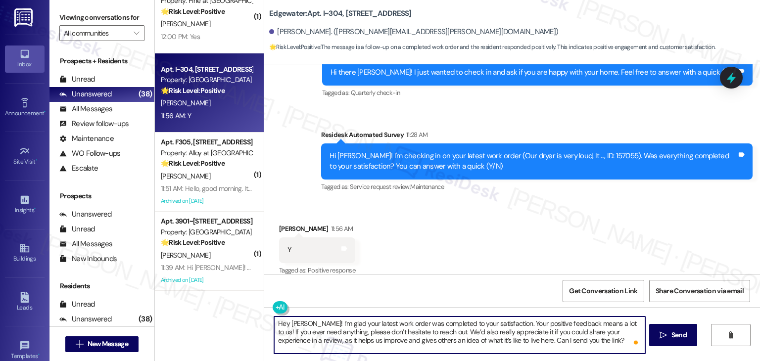
click at [286, 321] on textarea "Hey Onkar! I’m glad your latest work order was completed to your satisfaction. …" at bounding box center [459, 335] width 371 height 37
type textarea "Hey Cynthia! I’m glad your latest work order was completed to your satisfaction…"
click at [527, 256] on div "Received via SMS Cynthia Mcandrew 11:56 AM Y Tags and notes Tagged as: Positive…" at bounding box center [512, 243] width 496 height 84
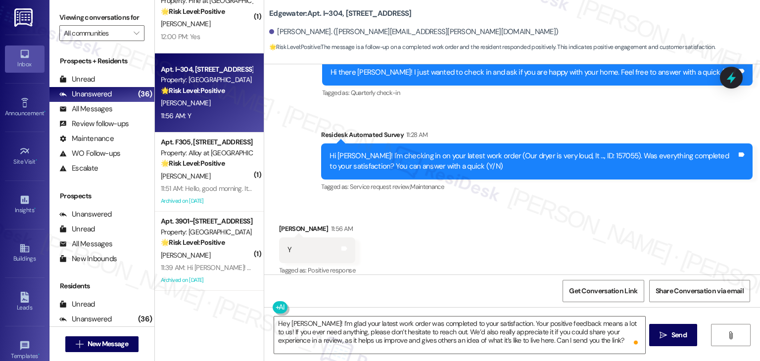
click at [495, 292] on div "Get Conversation Link Share Conversation via email" at bounding box center [512, 291] width 496 height 33
click at [670, 338] on span "Send" at bounding box center [679, 335] width 19 height 10
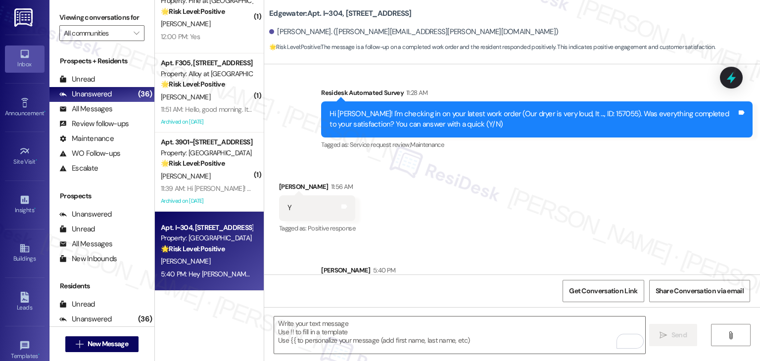
scroll to position [675, 0]
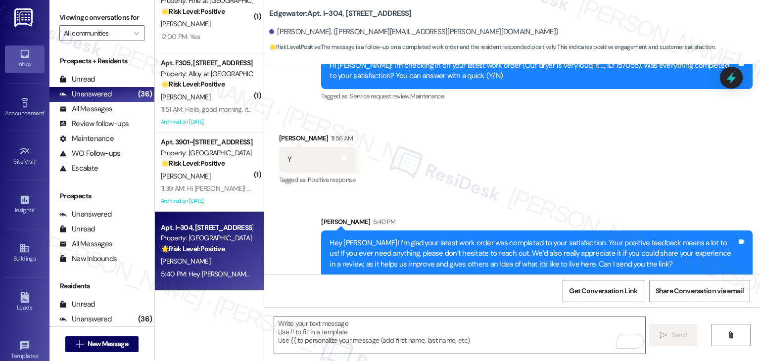
click at [578, 182] on div "Received via SMS Cynthia Mcandrew 11:56 AM Y Tags and notes Tagged as: Positive…" at bounding box center [512, 153] width 496 height 84
click at [578, 181] on div "Received via SMS Cynthia Mcandrew 11:56 AM Y Tags and notes Tagged as: Positive…" at bounding box center [512, 153] width 496 height 84
click at [579, 181] on div "Received via SMS Cynthia Mcandrew 11:56 AM Y Tags and notes Tagged as: Positive…" at bounding box center [512, 153] width 496 height 84
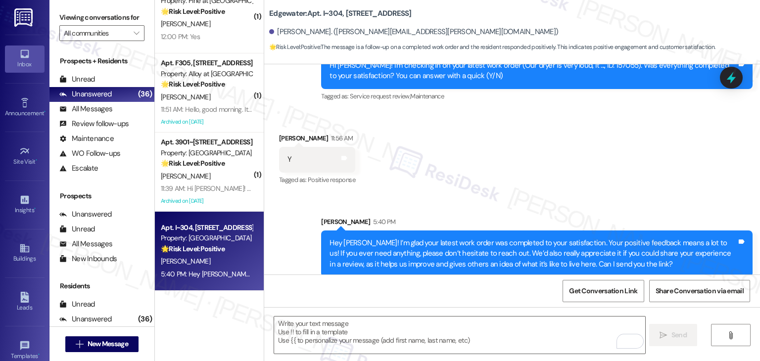
click at [579, 181] on div "Received via SMS Cynthia Mcandrew 11:56 AM Y Tags and notes Tagged as: Positive…" at bounding box center [512, 153] width 496 height 84
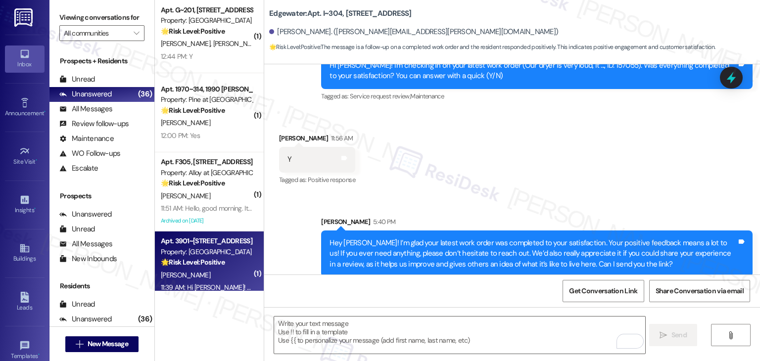
scroll to position [2491, 0]
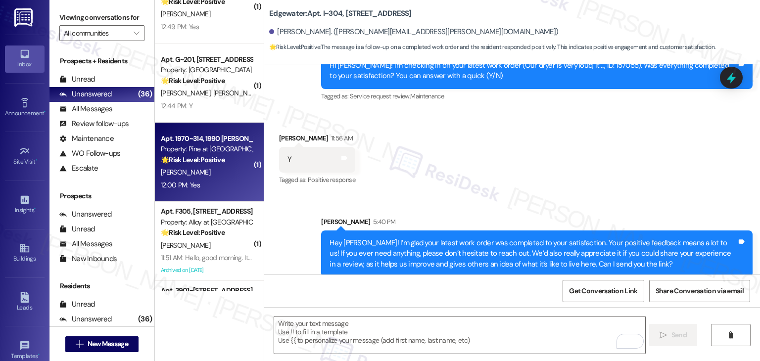
click at [224, 175] on div "A. Cardey" at bounding box center [207, 172] width 94 height 12
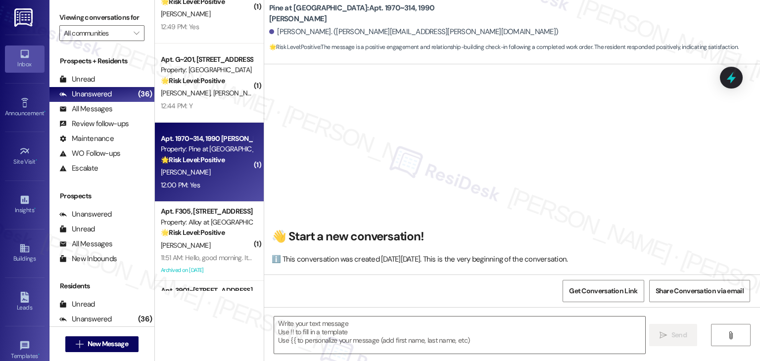
scroll to position [19, 0]
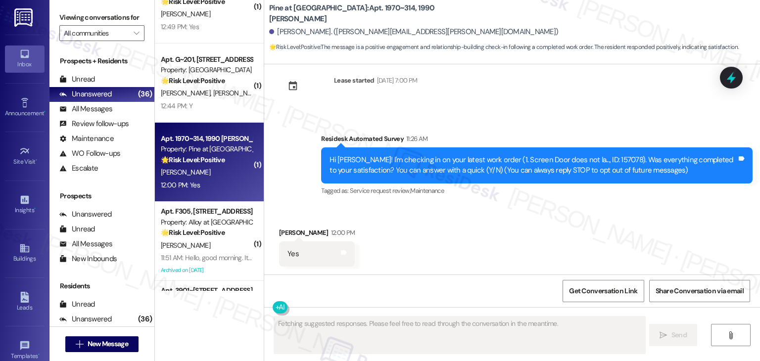
click at [455, 243] on div "Received via SMS Amanda Cardey 12:00 PM Yes Tags and notes" at bounding box center [512, 239] width 496 height 69
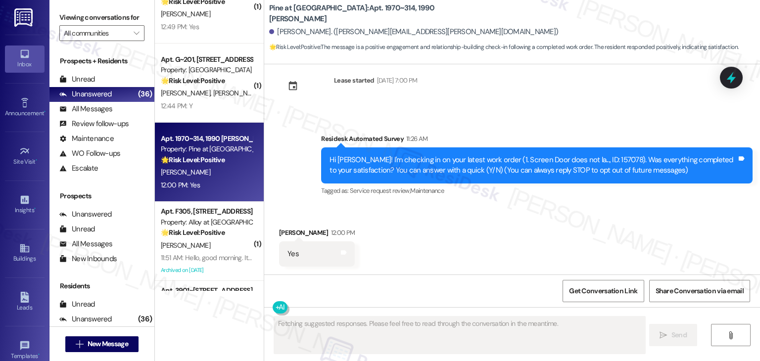
click at [455, 243] on div "Received via SMS Amanda Cardey 12:00 PM Yes Tags and notes" at bounding box center [512, 239] width 496 height 69
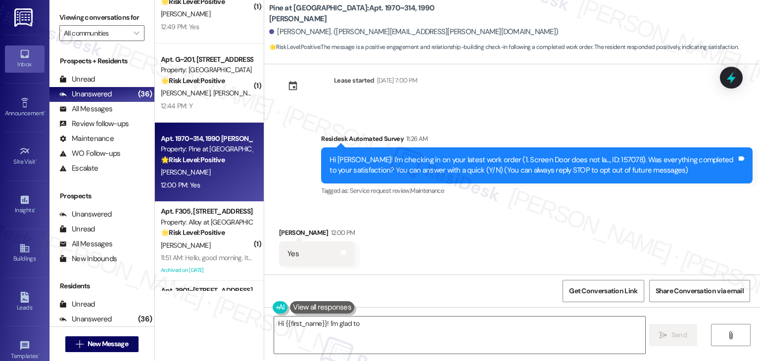
click at [455, 243] on div "Received via SMS Amanda Cardey 12:00 PM Yes Tags and notes" at bounding box center [512, 239] width 496 height 69
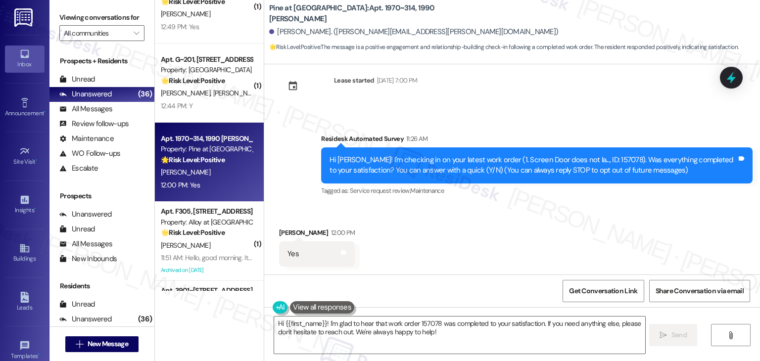
click at [455, 243] on div "Received via SMS Amanda Cardey 12:00 PM Yes Tags and notes" at bounding box center [512, 239] width 496 height 69
click at [382, 326] on textarea "Hi {{first_name}}! I'm glad to hear that work order 157078 was completed to you…" at bounding box center [459, 335] width 371 height 37
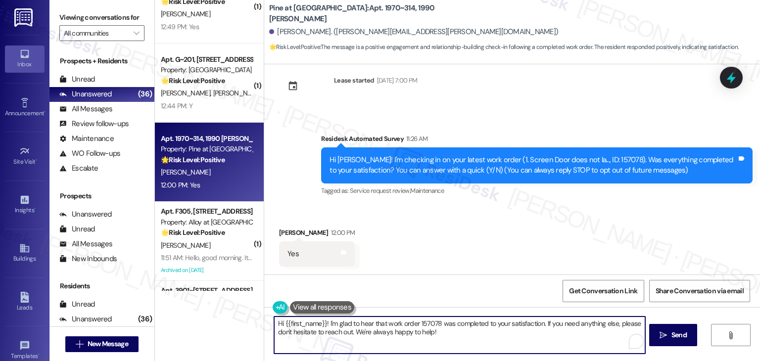
click at [382, 326] on textarea "Hi {{first_name}}! I'm glad to hear that work order 157078 was completed to you…" at bounding box center [459, 335] width 371 height 37
paste textarea "ey Onkar! I’m glad your latest work order was completed to your satisfaction. Y…"
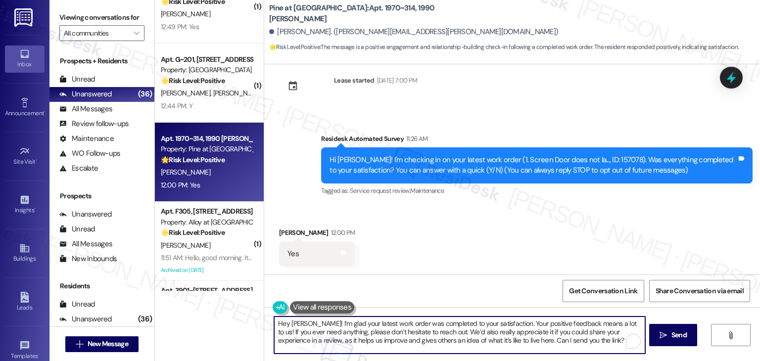
click at [294, 322] on textarea "Hey Onkar! I’m glad your latest work order was completed to your satisfaction. …" at bounding box center [459, 335] width 371 height 37
click at [294, 321] on textarea "Hey Onkar! I’m glad your latest work order was completed to your satisfaction. …" at bounding box center [459, 335] width 371 height 37
type textarea "Hey Amanda! I’m glad your latest work order was completed to your satisfaction.…"
click at [446, 250] on div "Received via SMS Amanda Cardey 12:00 PM Yes Tags and notes" at bounding box center [512, 239] width 496 height 69
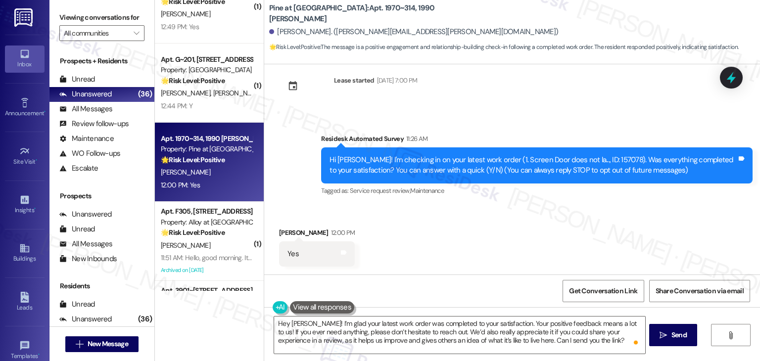
click at [493, 246] on div "Received via SMS Amanda Cardey 12:00 PM Yes Tags and notes" at bounding box center [512, 239] width 496 height 69
click at [494, 244] on div "Received via SMS Amanda Cardey 12:00 PM Yes Tags and notes" at bounding box center [512, 239] width 496 height 69
click at [675, 333] on span "Send" at bounding box center [679, 335] width 15 height 10
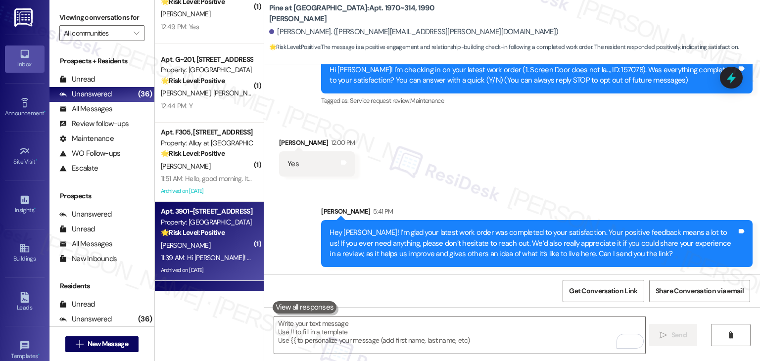
scroll to position [2442, 0]
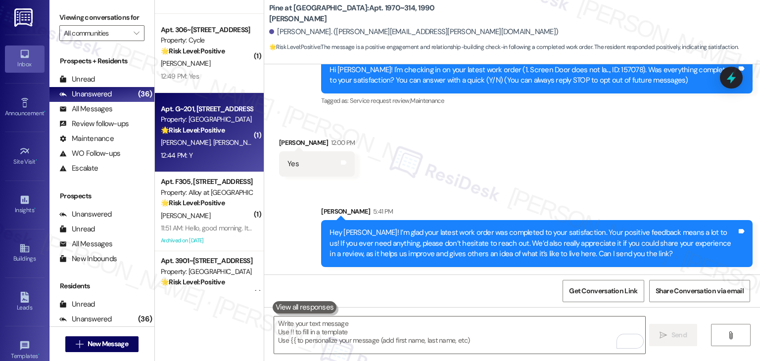
click at [213, 145] on span "[PERSON_NAME]" at bounding box center [238, 142] width 50 height 9
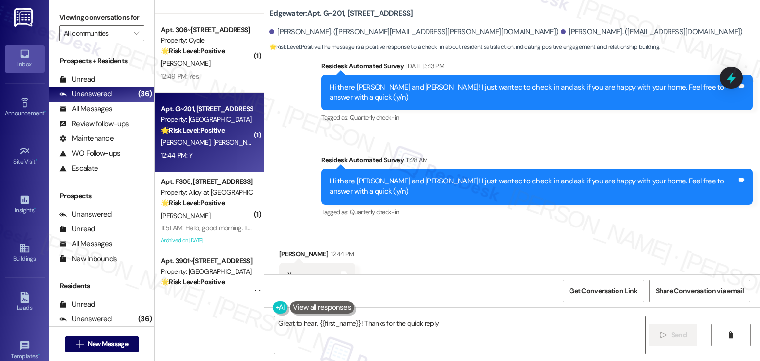
scroll to position [295, 0]
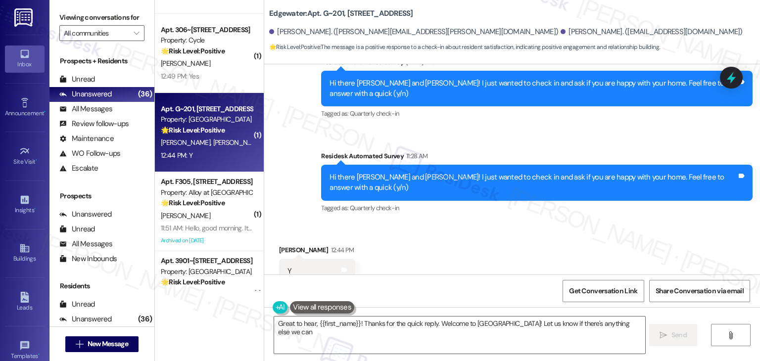
click at [450, 233] on div "Received via SMS Laurian Dinca 12:44 PM Y Tags and notes Tagged as: Positive re…" at bounding box center [512, 265] width 496 height 84
click at [485, 248] on div "Received via SMS Laurian Dinca 12:44 PM Y Tags and notes Tagged as: Positive re…" at bounding box center [512, 265] width 496 height 84
click at [432, 248] on div "Received via SMS Laurian Dinca 12:44 PM Y Tags and notes Tagged as: Positive re…" at bounding box center [512, 265] width 496 height 84
click at [317, 327] on textarea "Great to hear, {{first_name}}! Thanks for the quick reply. Welcome to Edgewater…" at bounding box center [459, 335] width 371 height 37
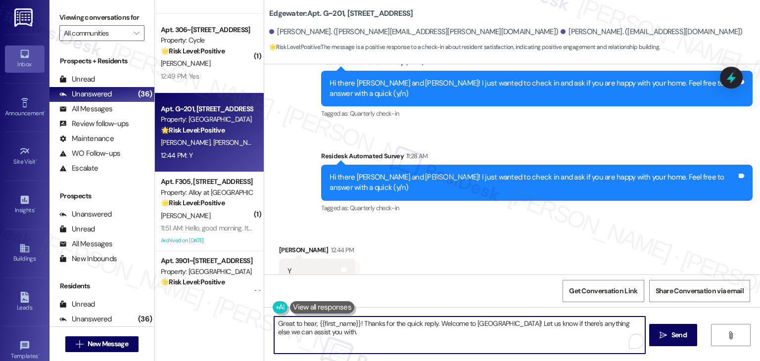
click at [317, 327] on textarea "Great to hear, {{first_name}}! Thanks for the quick reply. Welcome to Edgewater…" at bounding box center [459, 335] width 371 height 37
paste textarea "Hey Onkar! I’m glad your latest work order was completed to your satisfaction. …"
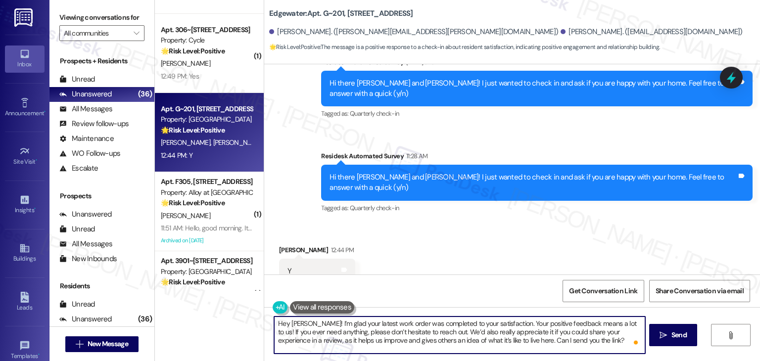
click at [294, 323] on textarea "Hey Onkar! I’m glad your latest work order was completed to your satisfaction. …" at bounding box center [459, 335] width 371 height 37
type textarea "Hey Laurian! I’m glad your latest work order was completed to your satisfaction…"
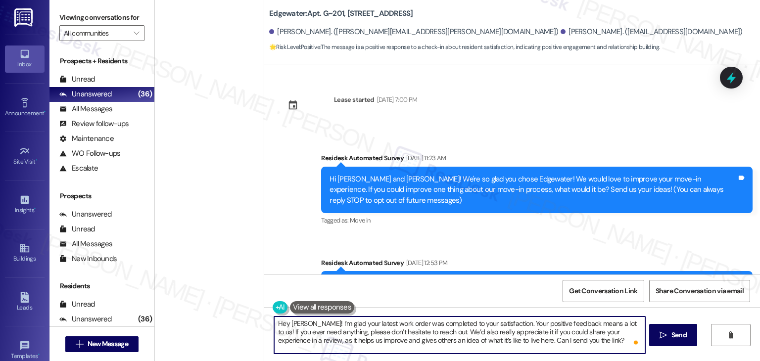
scroll to position [295, 0]
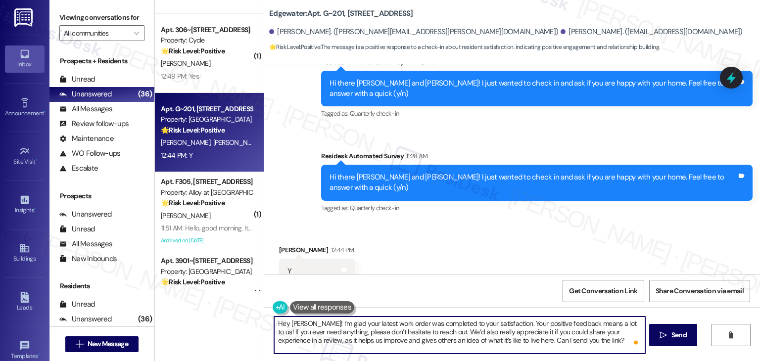
click at [396, 319] on textarea "Hey [PERSON_NAME]! I’m glad your latest work order was completed to your satisf…" at bounding box center [459, 335] width 371 height 37
drag, startPoint x: 618, startPoint y: 323, endPoint x: 309, endPoint y: 321, distance: 308.9
click at [309, 321] on textarea "Hey Laurian! I’m glad your latest work order was completed to your satisfaction…" at bounding box center [459, 335] width 371 height 37
paste textarea "'m so glad to hear you're happy with your home. We always strive to create a gr…"
drag, startPoint x: 561, startPoint y: 339, endPoint x: 416, endPoint y: 333, distance: 145.7
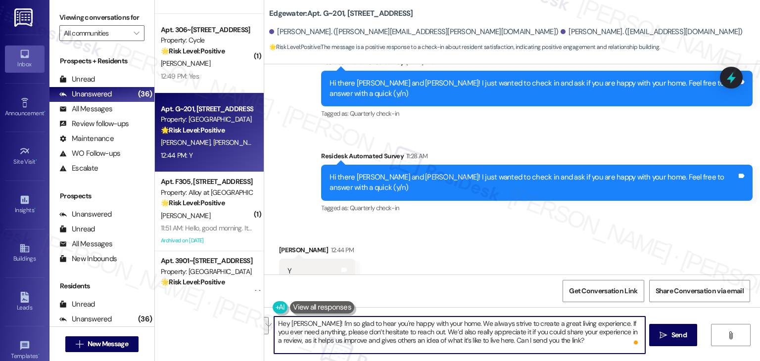
click at [416, 333] on textarea "Hey Laurian! I'm so glad to hear you're happy with your home. We always strive …" at bounding box center [459, 335] width 371 height 37
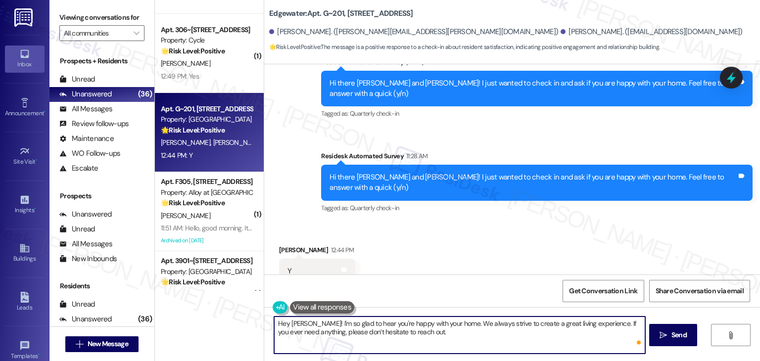
type textarea "Hey Laurian! I'm so glad to hear you're happy with your home. We always strive …"
click at [480, 272] on div "Received via SMS Laurian Dinca 12:44 PM Y Tags and notes Tagged as: Positive re…" at bounding box center [512, 265] width 496 height 84
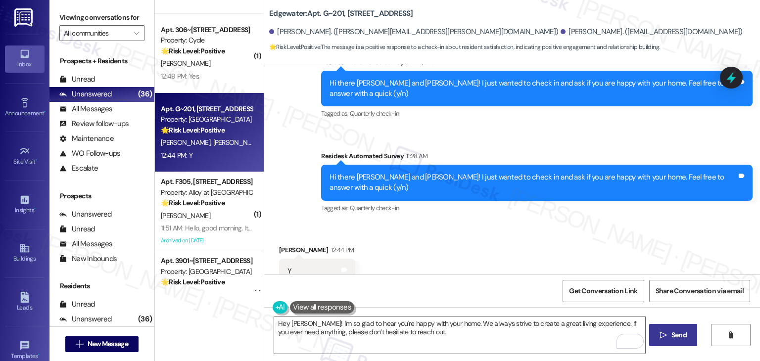
click at [672, 339] on span "Send" at bounding box center [679, 335] width 15 height 10
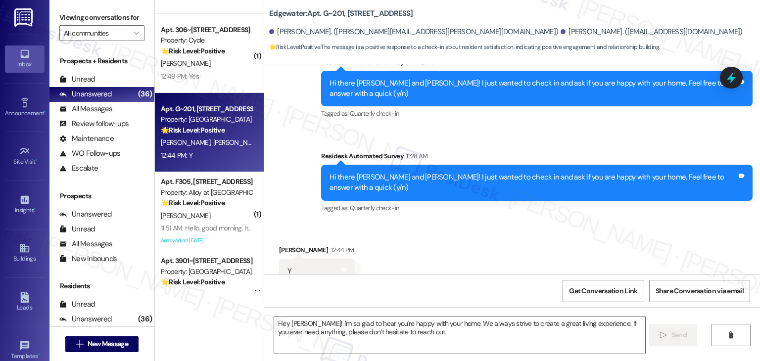
scroll to position [375, 0]
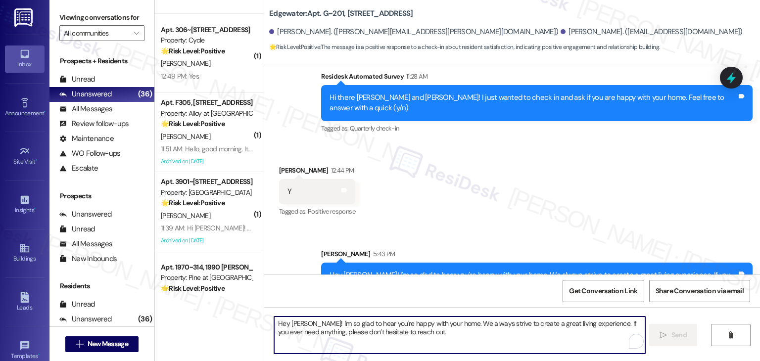
click at [430, 329] on textarea "Hey Laurian! I'm so glad to hear you're happy with your home. We always strive …" at bounding box center [459, 335] width 371 height 37
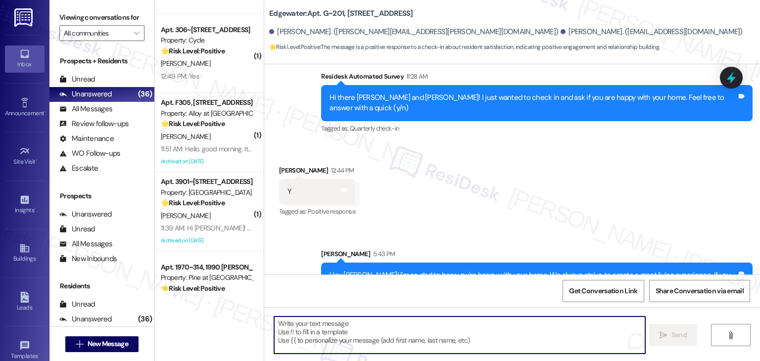
paste textarea "We’d also really appreciate it if you could share your experience in a review, …"
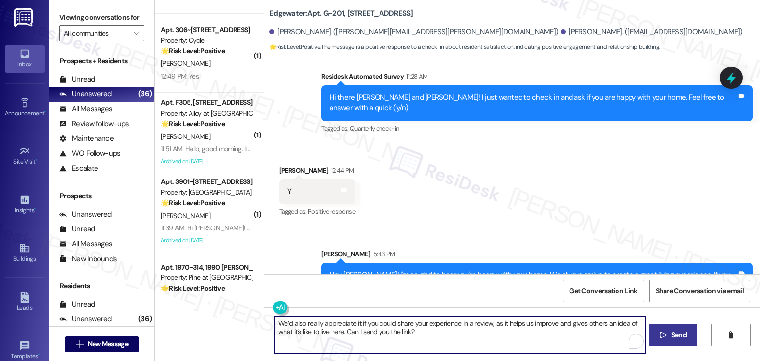
type textarea "We’d also really appreciate it if you could share your experience in a review, …"
click at [684, 333] on span "Send" at bounding box center [679, 335] width 15 height 10
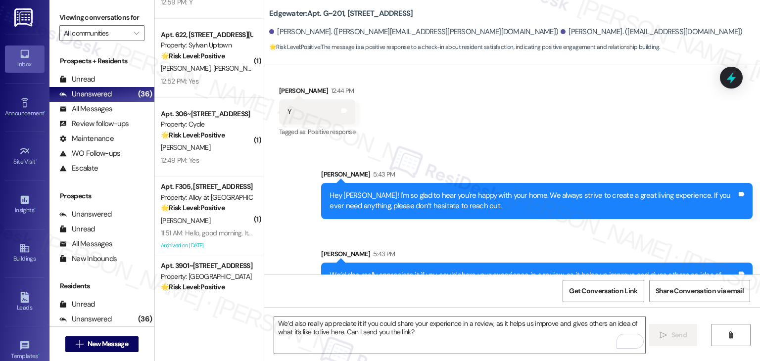
scroll to position [2343, 0]
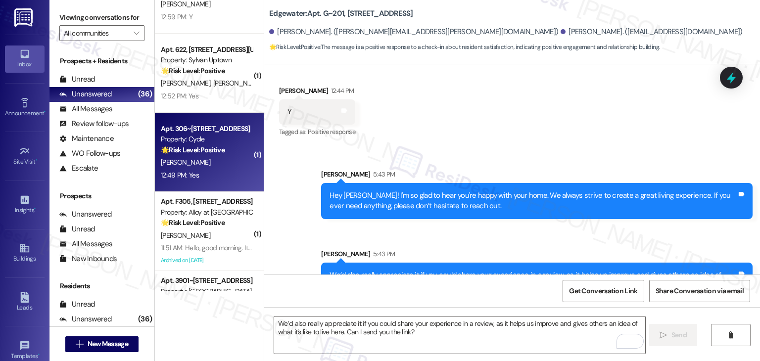
click at [212, 171] on div "12:49 PM: Yes 12:49 PM: Yes" at bounding box center [207, 175] width 94 height 12
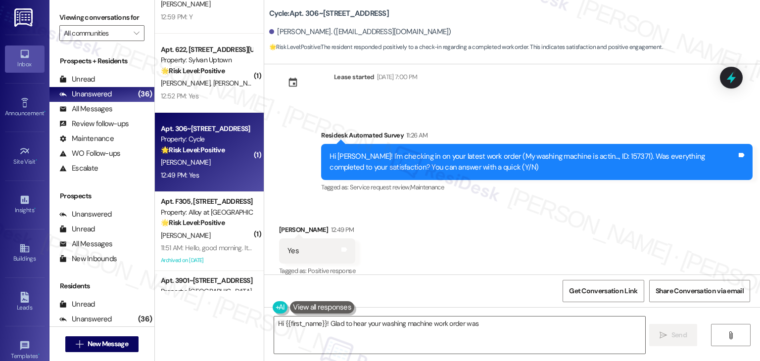
scroll to position [661, 0]
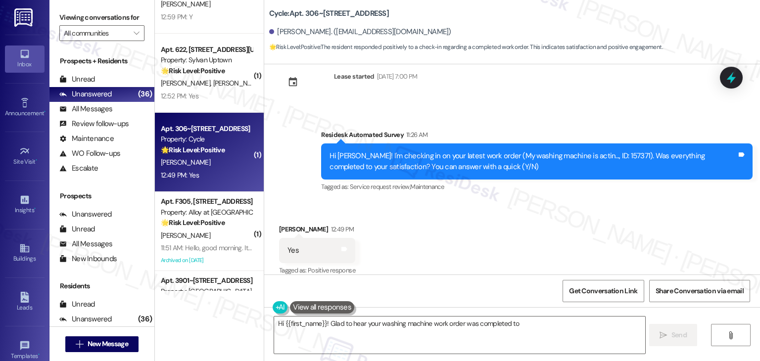
click at [490, 17] on div "Cycle: Apt. 306~3501, 3521 Stanford Rd Breanne Risenhoover. (risenhooverbree@gm…" at bounding box center [514, 27] width 491 height 50
click at [421, 232] on div "Received via SMS Breanne Risenhoover 12:49 PM Yes Tags and notes Tagged as: Pos…" at bounding box center [512, 244] width 496 height 84
click at [377, 333] on textarea "Hi {{first_name}}! Glad to hear your washing machine work order was completed t…" at bounding box center [459, 335] width 371 height 37
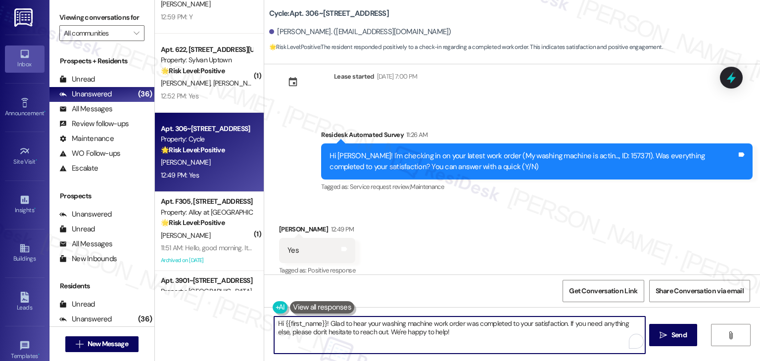
click at [377, 333] on textarea "Hi {{first_name}}! Glad to hear your washing machine work order was completed t…" at bounding box center [459, 335] width 371 height 37
paste textarea "ey Onkar! I’m glad your latest work order was completed to your satisfaction. Y…"
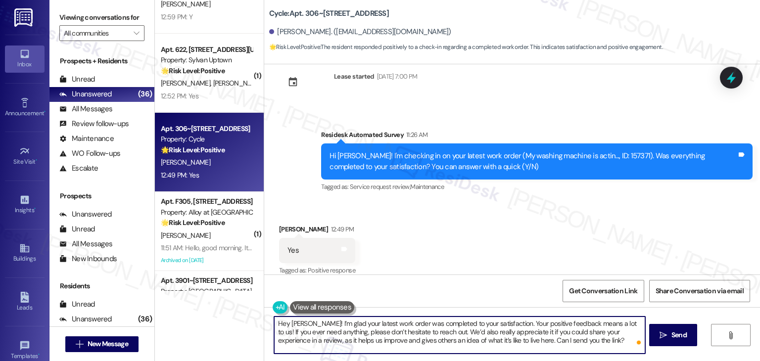
click at [283, 35] on div "Breanne Risenhoover. (risenhooverbree@gmail.com)" at bounding box center [360, 32] width 182 height 10
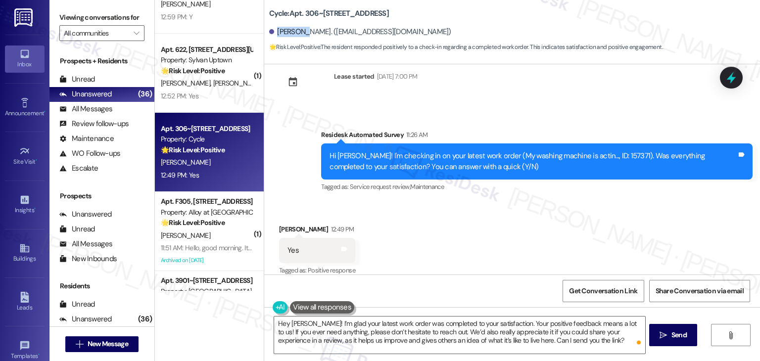
click at [283, 35] on div "Breanne Risenhoover. (risenhooverbree@gmail.com)" at bounding box center [360, 32] width 182 height 10
copy div "Breanne"
click at [295, 323] on textarea "Hey Onkar! I’m glad your latest work order was completed to your satisfaction. …" at bounding box center [459, 335] width 371 height 37
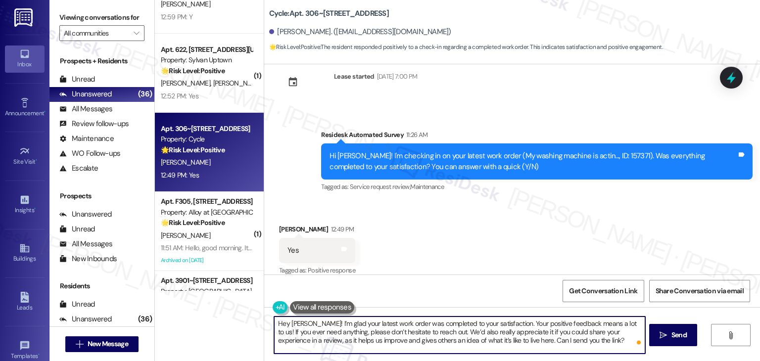
click at [295, 323] on textarea "Hey Onkar! I’m glad your latest work order was completed to your satisfaction. …" at bounding box center [459, 335] width 371 height 37
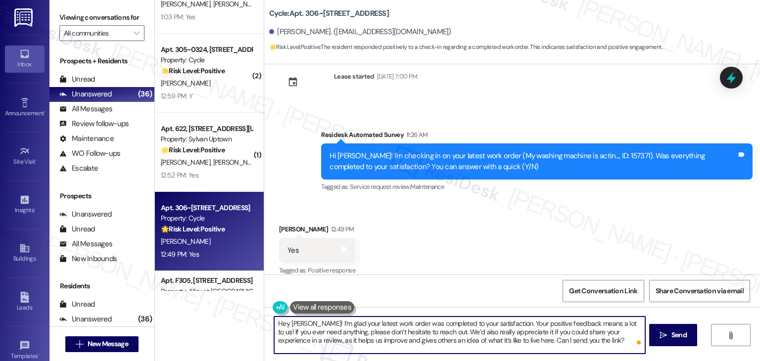
paste textarea "Breanne"
type textarea "Hey Breanne! I’m glad your latest work order was completed to your satisfaction…"
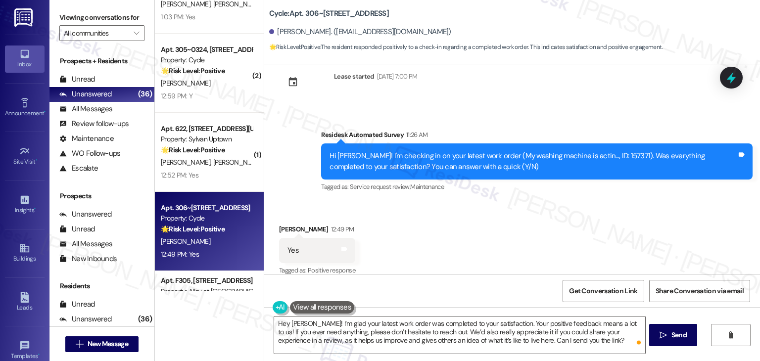
click at [455, 239] on div "Received via SMS Breanne Risenhoover 12:49 PM Yes Tags and notes Tagged as: Pos…" at bounding box center [512, 244] width 496 height 84
click at [672, 337] on span "Send" at bounding box center [679, 335] width 15 height 10
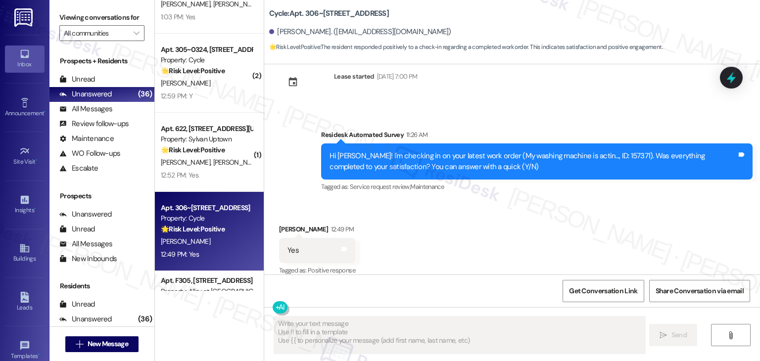
type textarea "Fetching suggested responses. Please feel free to read through the conversation…"
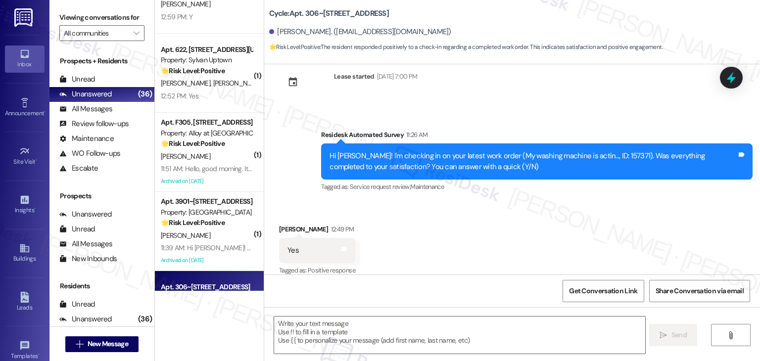
click at [519, 248] on div "Received via SMS Breanne Risenhoover 12:49 PM Yes Tags and notes Tagged as: Pos…" at bounding box center [512, 244] width 496 height 84
click at [503, 253] on div "Received via SMS Breanne Risenhoover 12:49 PM Yes Tags and notes Tagged as: Pos…" at bounding box center [512, 244] width 496 height 84
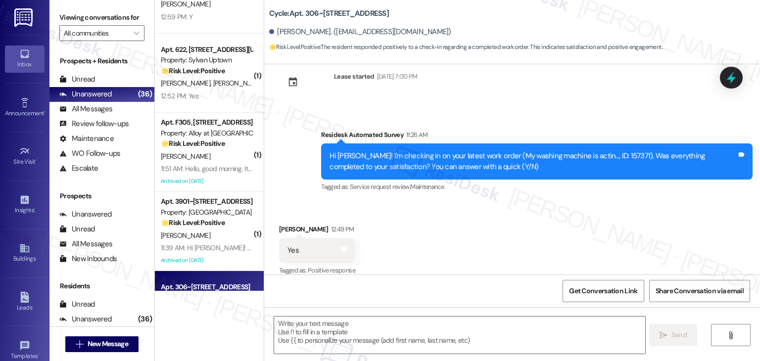
click at [503, 253] on div "Received via SMS Breanne Risenhoover 12:49 PM Yes Tags and notes Tagged as: Pos…" at bounding box center [512, 244] width 496 height 84
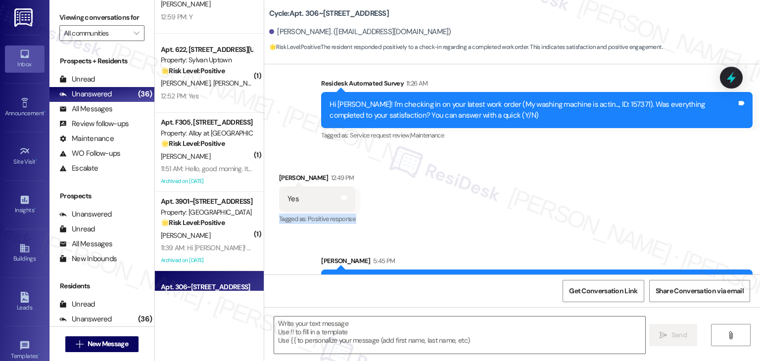
scroll to position [751, 0]
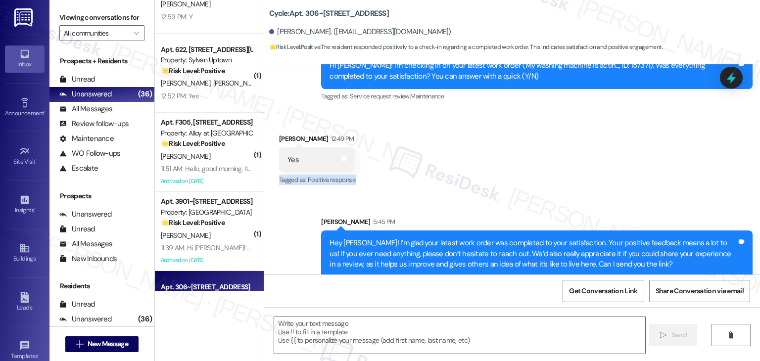
click at [530, 177] on div "Received via SMS Breanne Risenhoover 12:49 PM Yes Tags and notes Tagged as: Pos…" at bounding box center [512, 153] width 496 height 84
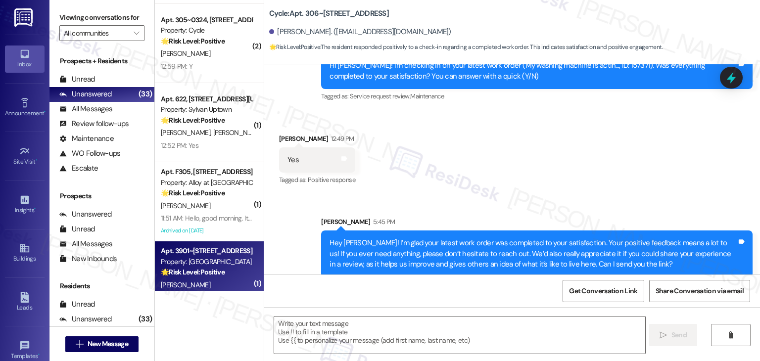
scroll to position [2244, 0]
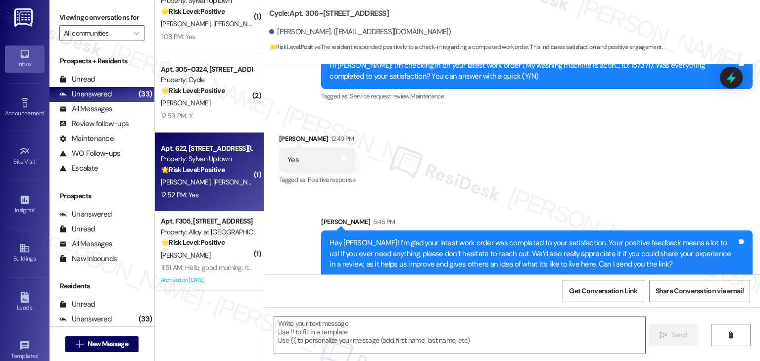
click at [193, 181] on span "M. Rybarczyk" at bounding box center [187, 182] width 52 height 9
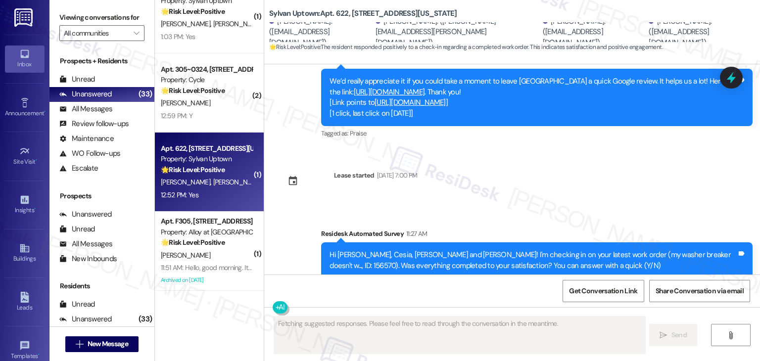
scroll to position [1952, 0]
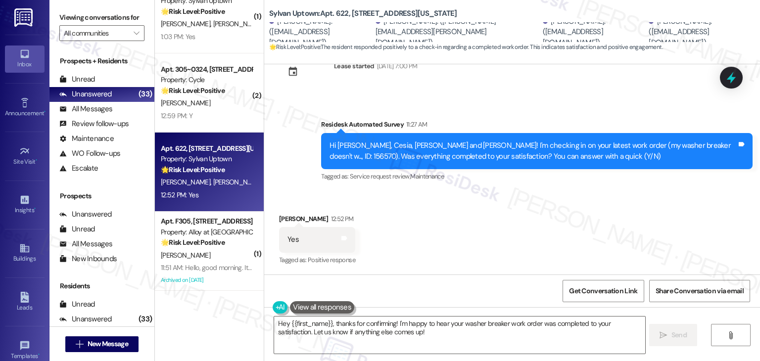
click at [455, 229] on div "Received via SMS Mark Rybarczyk 12:52 PM Yes Tags and notes Tagged as: Positive…" at bounding box center [512, 234] width 496 height 84
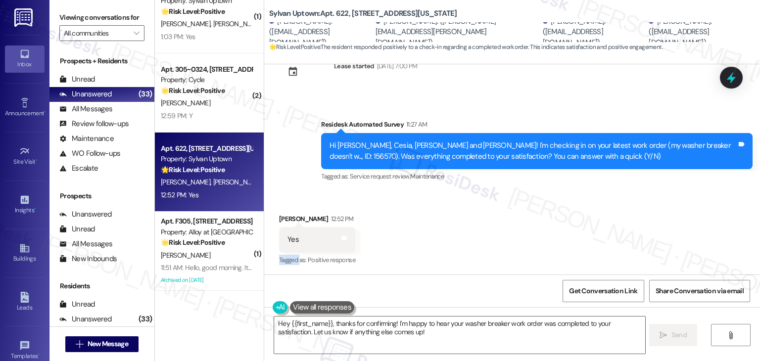
click at [455, 229] on div "Received via SMS Mark Rybarczyk 12:52 PM Yes Tags and notes Tagged as: Positive…" at bounding box center [512, 234] width 496 height 84
click at [465, 250] on div "Received via SMS Mark Rybarczyk 12:52 PM Yes Tags and notes Tagged as: Positive…" at bounding box center [512, 234] width 496 height 84
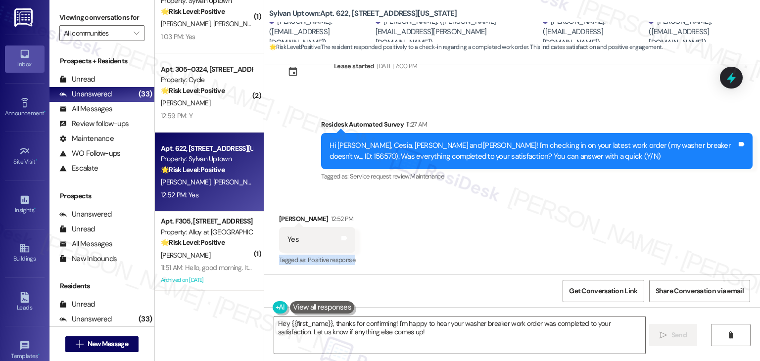
click at [465, 250] on div "Received via SMS Mark Rybarczyk 12:52 PM Yes Tags and notes Tagged as: Positive…" at bounding box center [512, 234] width 496 height 84
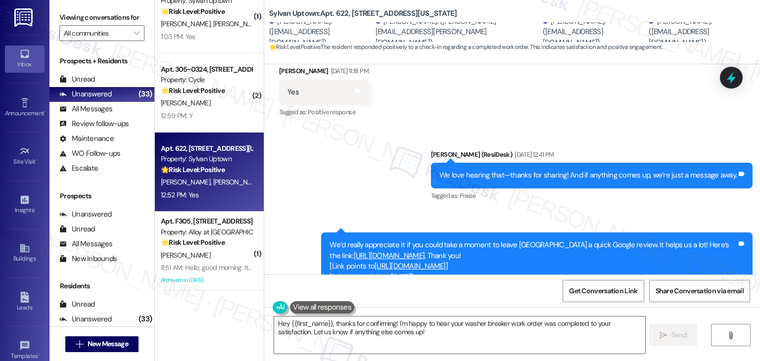
scroll to position [1953, 0]
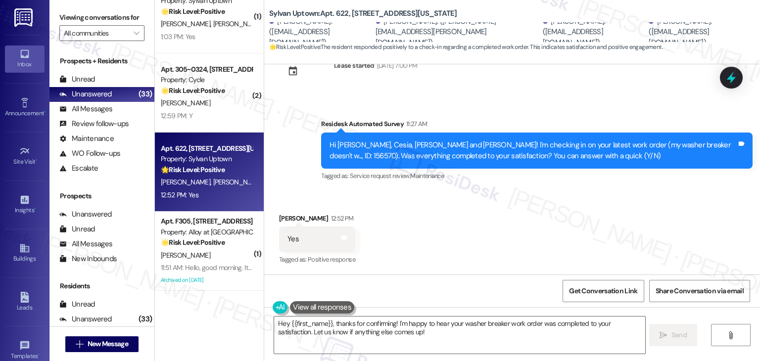
click at [458, 225] on div "Received via SMS Mark Rybarczyk 12:52 PM Yes Tags and notes Tagged as: Positive…" at bounding box center [512, 233] width 496 height 84
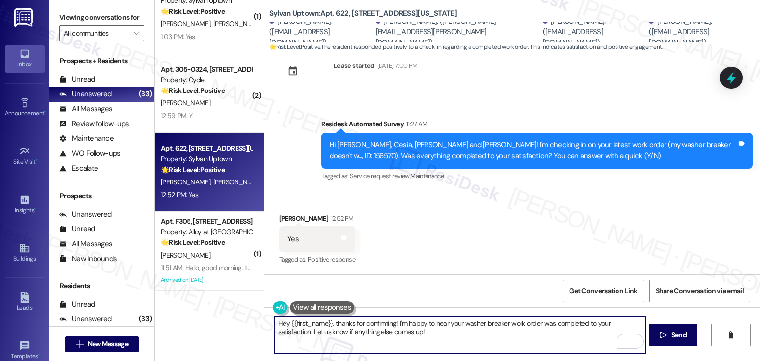
drag, startPoint x: 327, startPoint y: 325, endPoint x: 284, endPoint y: 324, distance: 42.6
click at [284, 324] on textarea "Hey {{first_name}}, thanks for confirming! I'm happy to hear your washer breake…" at bounding box center [459, 335] width 371 height 37
type textarea "Hey Mark, thanks for confirming! I'm happy to hear your washer breaker work ord…"
click at [492, 254] on div "Received via SMS Mark Rybarczyk 12:52 PM Yes Tags and notes Tagged as: Positive…" at bounding box center [512, 233] width 496 height 84
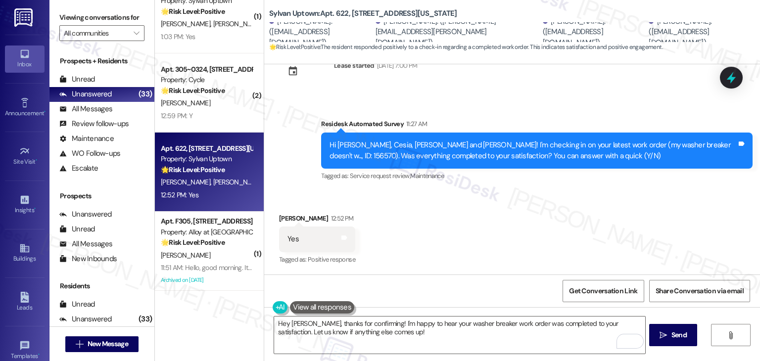
click at [543, 227] on div "Received via SMS Mark Rybarczyk 12:52 PM Yes Tags and notes Tagged as: Positive…" at bounding box center [512, 233] width 496 height 84
click at [508, 250] on div "Received via SMS Mark Rybarczyk 12:52 PM Yes Tags and notes Tagged as: Positive…" at bounding box center [512, 233] width 496 height 84
click at [681, 332] on span "Send" at bounding box center [679, 335] width 15 height 10
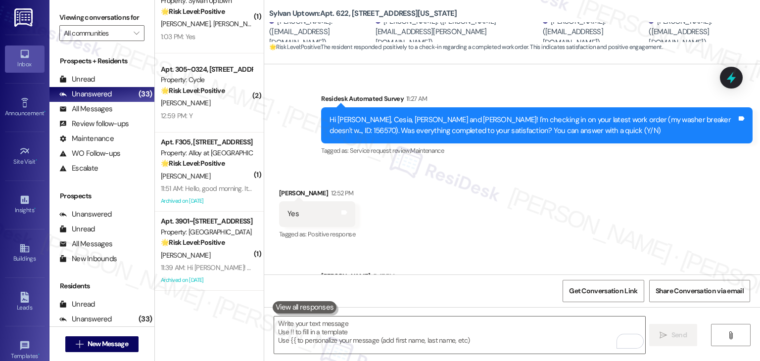
scroll to position [2033, 0]
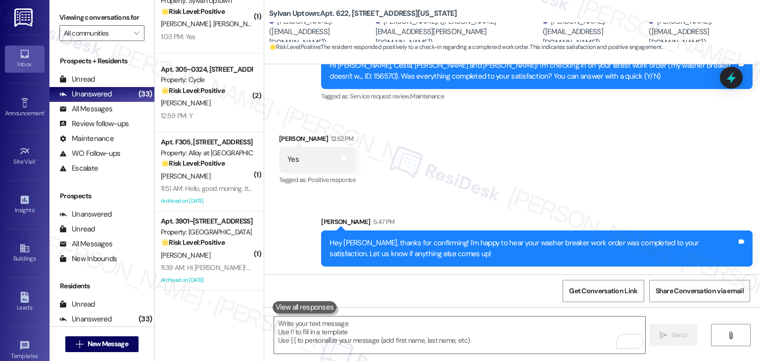
click at [556, 161] on div "Received via SMS Mark Rybarczyk 12:52 PM Yes Tags and notes Tagged as: Positive…" at bounding box center [512, 153] width 496 height 84
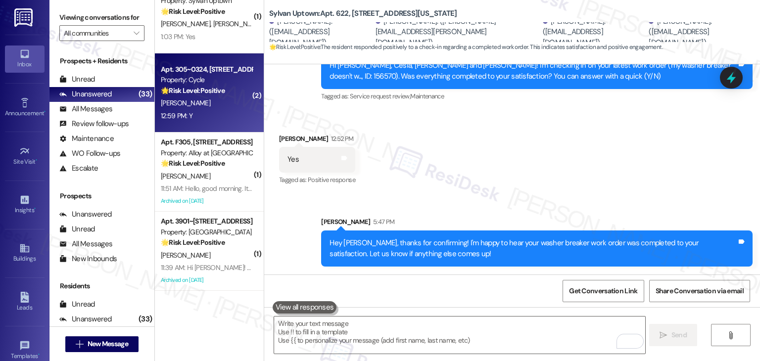
click at [231, 110] on div "12:59 PM: Y 12:59 PM: Y" at bounding box center [207, 116] width 94 height 12
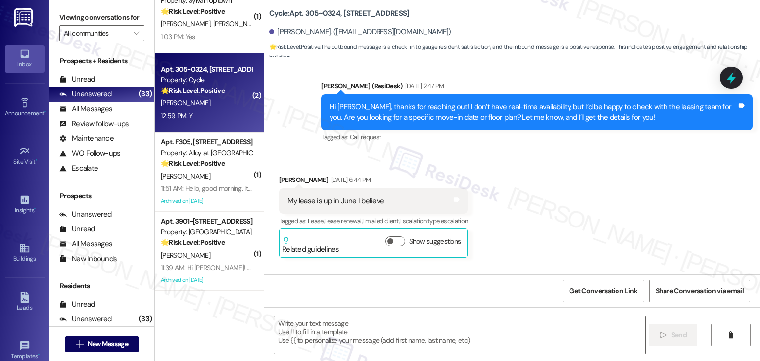
type textarea "Fetching suggested responses. Please feel free to read through the conversation…"
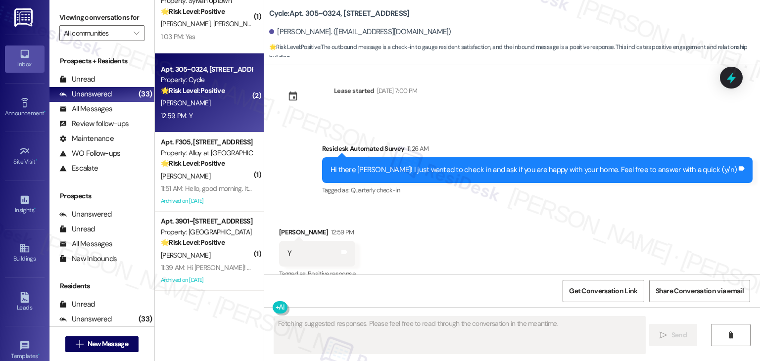
scroll to position [2020, 0]
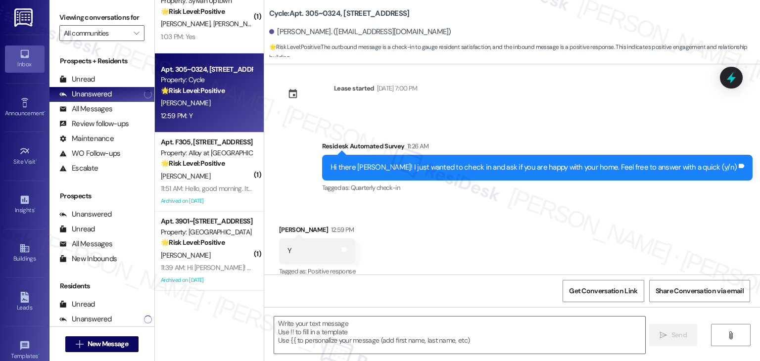
click at [472, 232] on div "Received via SMS Jason Ward 12:59 PM Y Tags and notes Tagged as: Positive respo…" at bounding box center [512, 244] width 496 height 84
click at [475, 227] on div "Received via SMS Jason Ward 12:59 PM Y Tags and notes Tagged as: Positive respo…" at bounding box center [512, 244] width 496 height 84
click at [363, 326] on textarea at bounding box center [459, 335] width 371 height 37
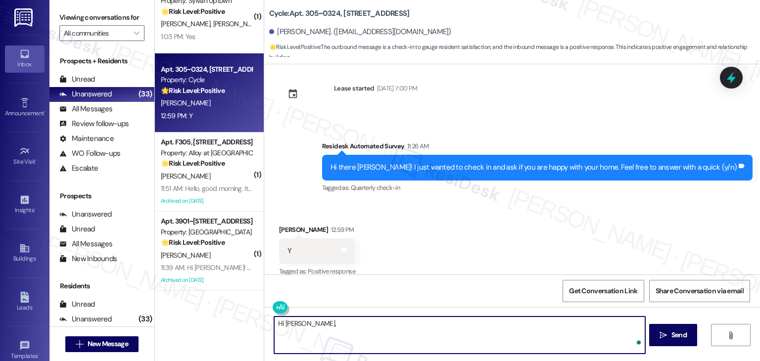
paste textarea "I'm so glad to hear you're happy with your home. We always strive to create a g…"
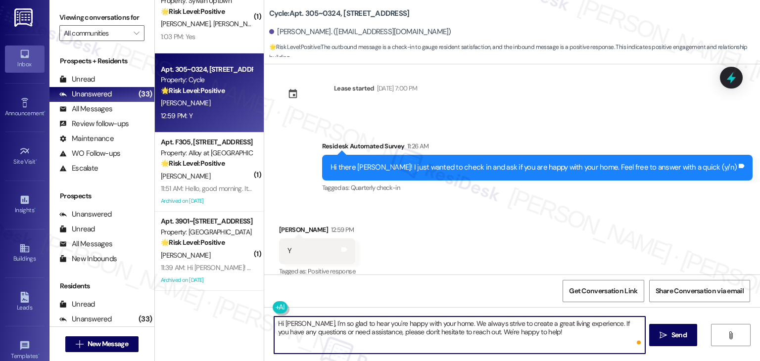
type textarea "Hi Jason, I'm so glad to hear you're happy with your home. We always strive to …"
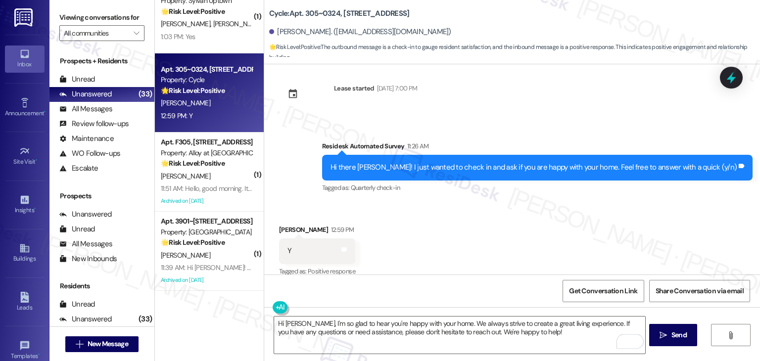
click at [453, 260] on div "Received via SMS Jason Ward 12:59 PM Y Tags and notes Tagged as: Positive respo…" at bounding box center [512, 244] width 496 height 84
click at [679, 333] on span "Send" at bounding box center [679, 335] width 15 height 10
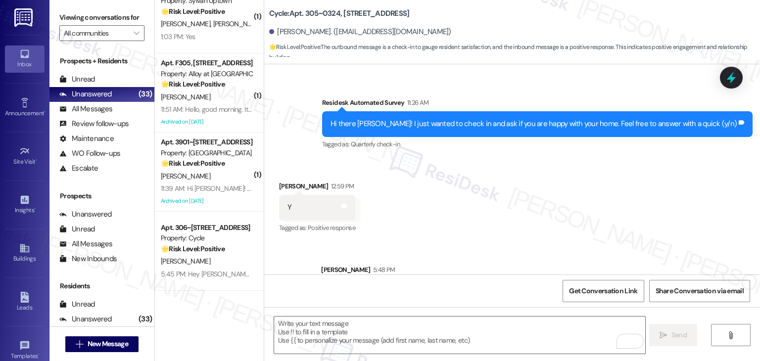
scroll to position [2100, 0]
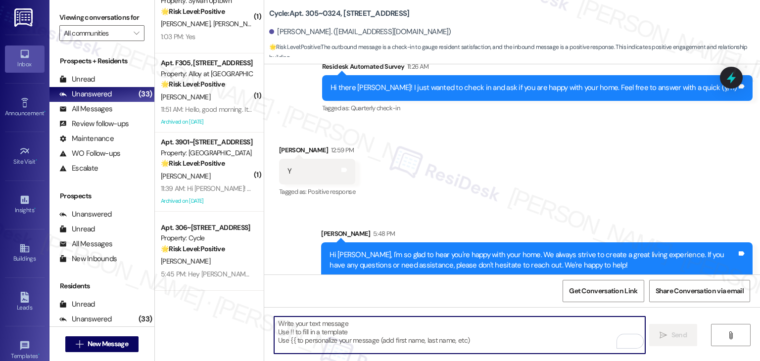
click at [405, 339] on textarea "To enrich screen reader interactions, please activate Accessibility in Grammarl…" at bounding box center [459, 335] width 371 height 37
paste textarea "We’d also really appreciate it if you could share your experience in a review, …"
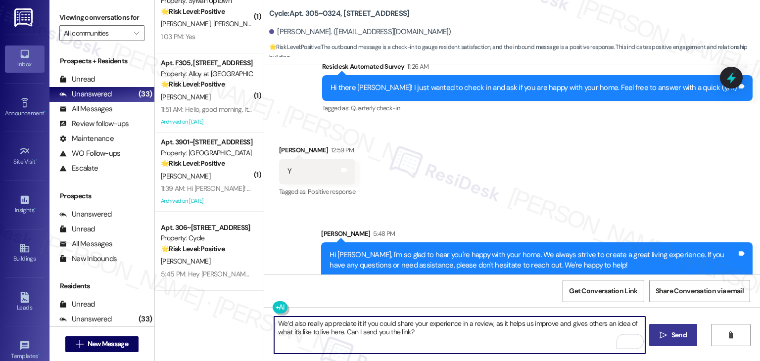
type textarea "We’d also really appreciate it if you could share your experience in a review, …"
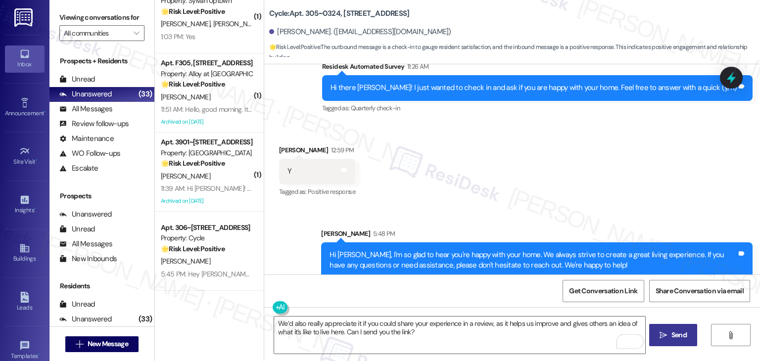
click at [679, 335] on span "Send" at bounding box center [679, 335] width 15 height 10
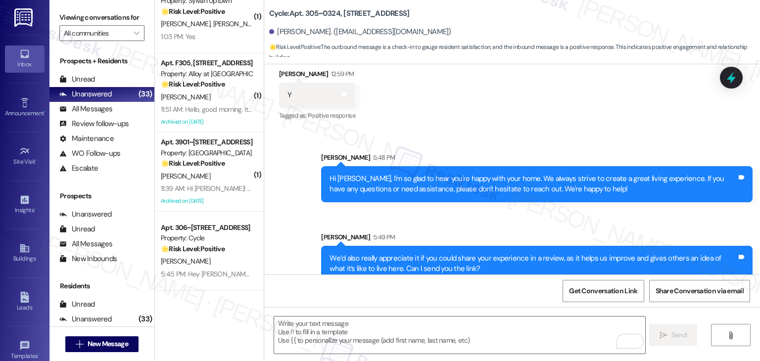
scroll to position [2179, 0]
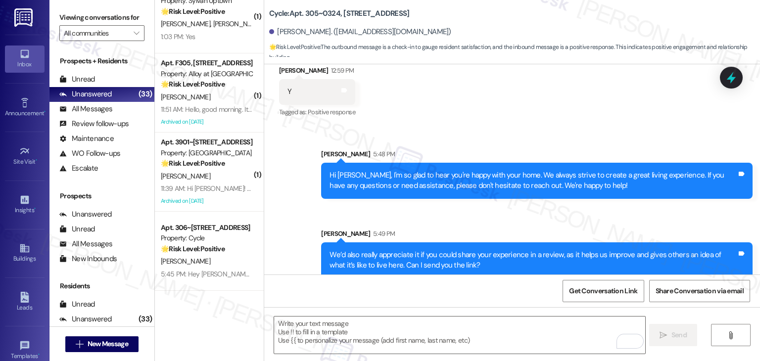
click at [499, 127] on div "Sent via SMS Sarah 5:48 PM Hi Jason, I'm so glad to hear you're happy with your…" at bounding box center [512, 206] width 496 height 159
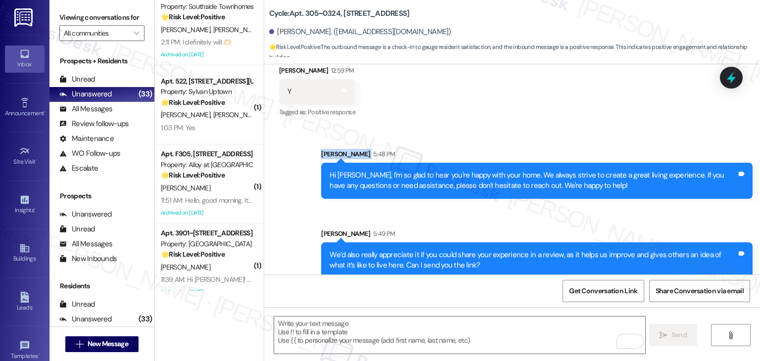
scroll to position [2105, 0]
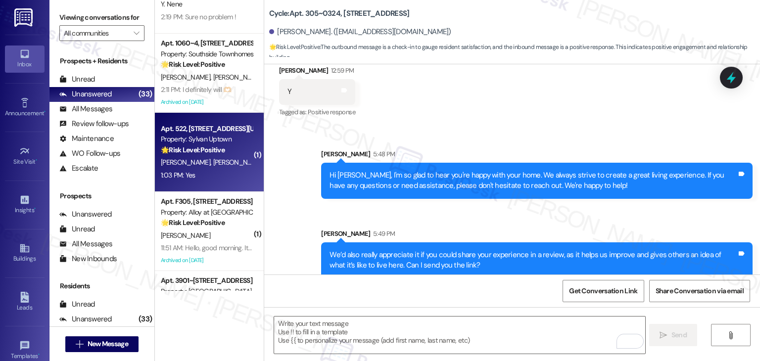
click at [196, 182] on div "Apt. 522, 1615 Pennsylvania St Property: Sylvan Uptown 🌟 Risk Level: Positive T…" at bounding box center [209, 152] width 109 height 79
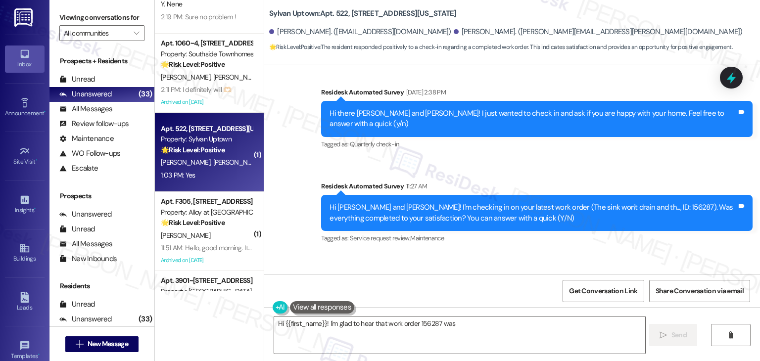
scroll to position [222, 0]
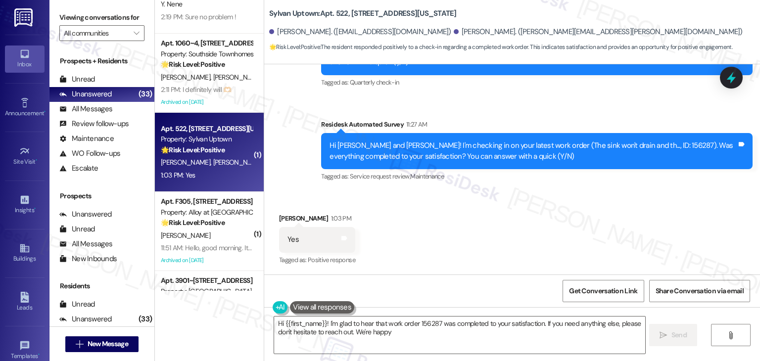
click at [423, 228] on div "Received via SMS Jennifer Coyne 1:03 PM Yes Tags and notes Tagged as: Positive …" at bounding box center [512, 233] width 496 height 84
click at [426, 230] on div "Received via SMS Jennifer Coyne 1:03 PM Yes Tags and notes Tagged as: Positive …" at bounding box center [512, 233] width 496 height 84
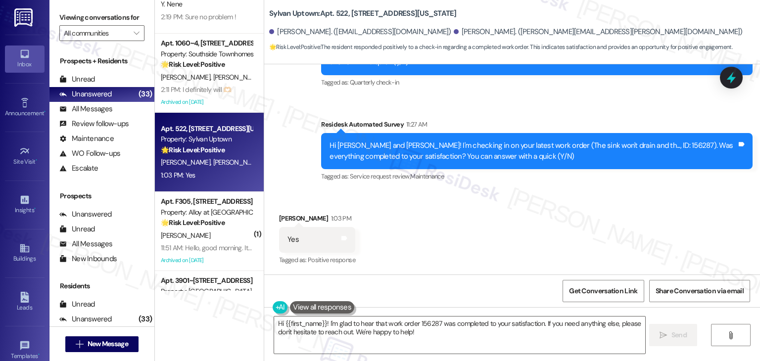
click at [426, 230] on div "Received via SMS Jennifer Coyne 1:03 PM Yes Tags and notes Tagged as: Positive …" at bounding box center [512, 233] width 496 height 84
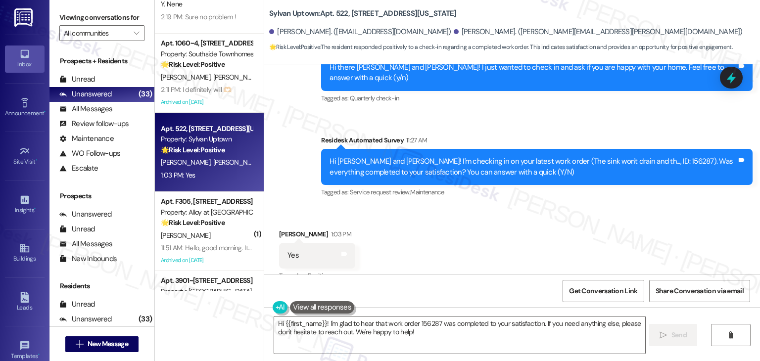
scroll to position [222, 0]
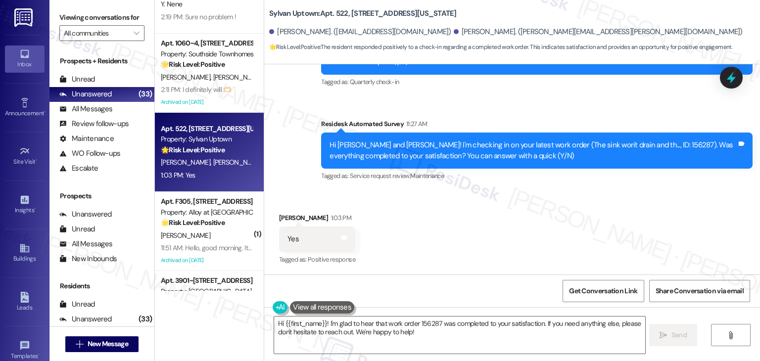
click at [451, 232] on div "Received via SMS Jennifer Coyne 1:03 PM Yes Tags and notes Tagged as: Positive …" at bounding box center [512, 233] width 496 height 84
click at [447, 250] on div "Received via SMS Jennifer Coyne 1:03 PM Yes Tags and notes Tagged as: Positive …" at bounding box center [512, 233] width 496 height 84
click at [441, 230] on div "Received via SMS Jennifer Coyne 1:03 PM Yes Tags and notes Tagged as: Positive …" at bounding box center [512, 233] width 496 height 84
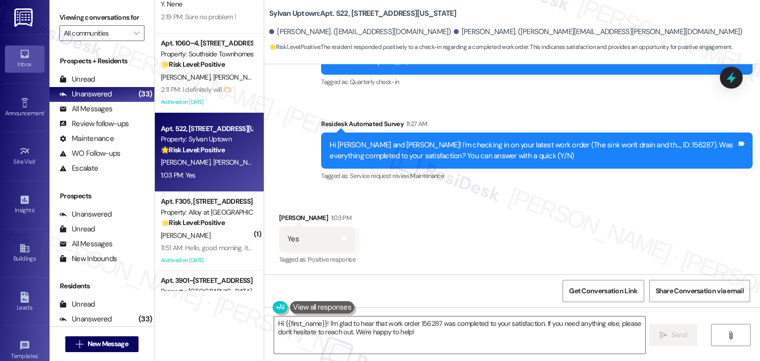
click at [436, 151] on div "Hi Jennifer and Elizabeth! I'm checking in on your latest work order (The sink …" at bounding box center [533, 150] width 407 height 21
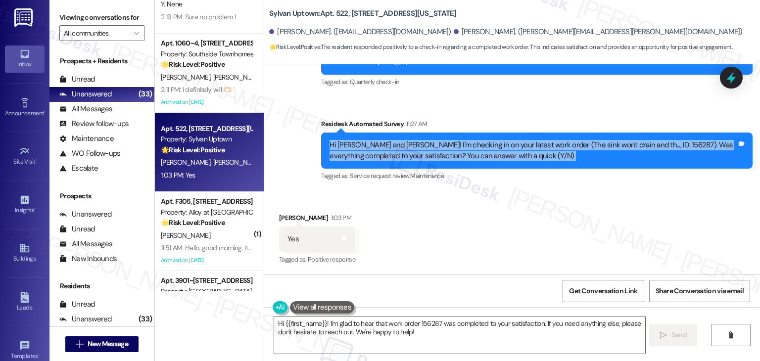
click at [436, 151] on div "Hi Jennifer and Elizabeth! I'm checking in on your latest work order (The sink …" at bounding box center [533, 150] width 407 height 21
click at [413, 156] on div "Hi Jennifer and Elizabeth! I'm checking in on your latest work order (The sink …" at bounding box center [533, 150] width 407 height 21
drag, startPoint x: 424, startPoint y: 156, endPoint x: 320, endPoint y: 141, distance: 104.5
click at [321, 141] on div "Hi Jennifer and Elizabeth! I'm checking in on your latest work order (The sink …" at bounding box center [537, 151] width 432 height 36
copy div "Hi Jennifer and Elizabeth! I'm checking in on your latest work order (The sink …"
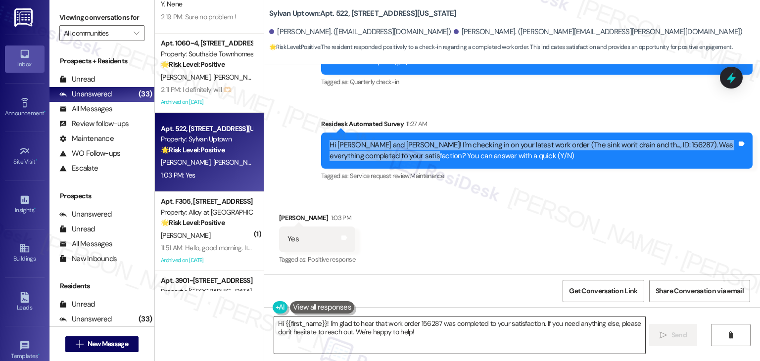
click at [423, 339] on textarea "Hi {{first_name}}! I'm glad to hear that work order 156287 was completed to you…" at bounding box center [459, 335] width 371 height 37
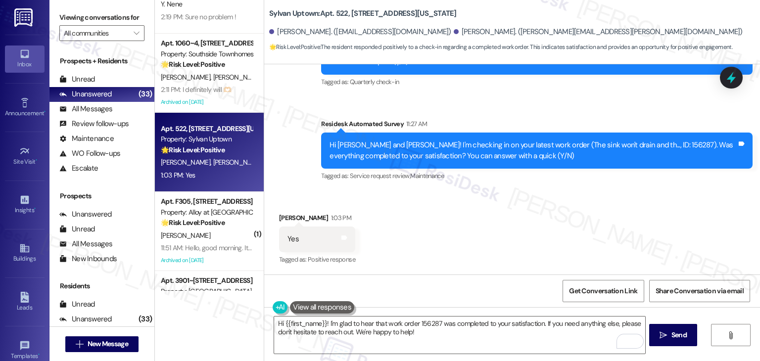
click at [446, 264] on div "Received via SMS Jennifer Coyne 1:03 PM Yes Tags and notes Tagged as: Positive …" at bounding box center [512, 233] width 496 height 84
click at [451, 255] on div "Received via SMS Jennifer Coyne 1:03 PM Yes Tags and notes Tagged as: Positive …" at bounding box center [512, 233] width 496 height 84
click at [453, 159] on div "Hi Jennifer and Elizabeth! I'm checking in on your latest work order (The sink …" at bounding box center [533, 150] width 407 height 21
click at [452, 157] on div "Hi Jennifer and Elizabeth! I'm checking in on your latest work order (The sink …" at bounding box center [533, 150] width 407 height 21
click at [434, 154] on div "Hi Jennifer and Elizabeth! I'm checking in on your latest work order (The sink …" at bounding box center [533, 150] width 407 height 21
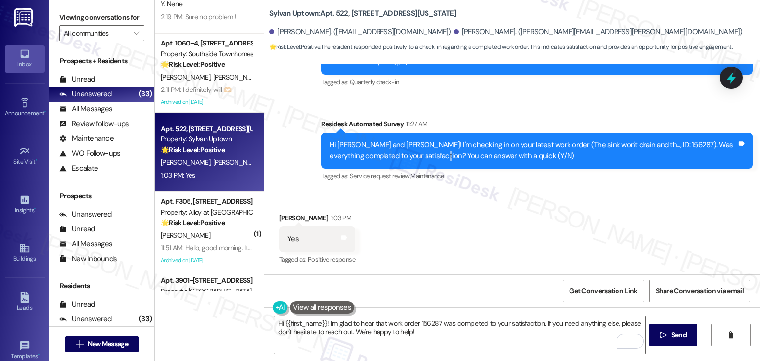
click at [434, 154] on div "Hi Jennifer and Elizabeth! I'm checking in on your latest work order (The sink …" at bounding box center [533, 150] width 407 height 21
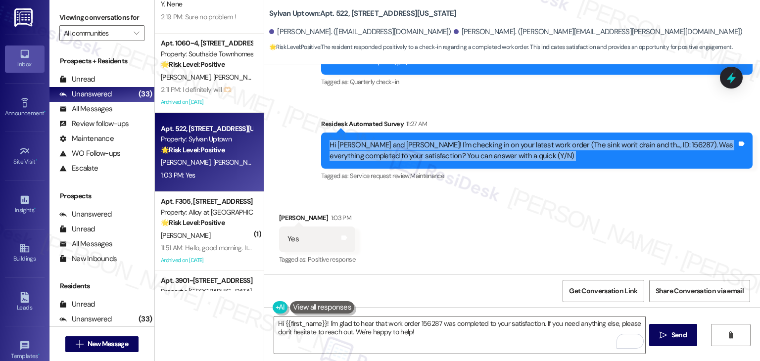
click at [434, 154] on div "Hi Jennifer and Elizabeth! I'm checking in on your latest work order (The sink …" at bounding box center [533, 150] width 407 height 21
copy div "Hi Jennifer and Elizabeth! I'm checking in on your latest work order (The sink …"
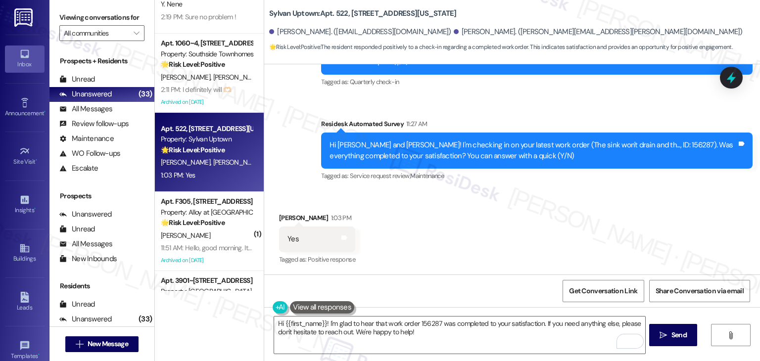
click at [432, 229] on div "Received via SMS Jennifer Coyne 1:03 PM Yes Tags and notes Tagged as: Positive …" at bounding box center [512, 233] width 496 height 84
click at [434, 239] on div "Received via SMS Jennifer Coyne 1:03 PM Yes Tags and notes Tagged as: Positive …" at bounding box center [512, 233] width 496 height 84
click at [434, 238] on div "Received via SMS Jennifer Coyne 1:03 PM Yes Tags and notes Tagged as: Positive …" at bounding box center [512, 233] width 496 height 84
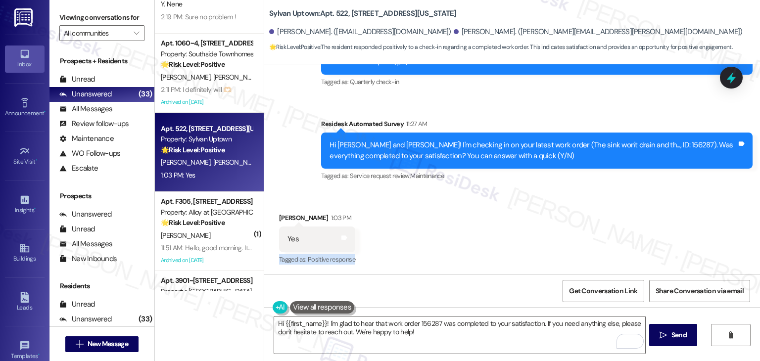
click at [434, 238] on div "Received via SMS Jennifer Coyne 1:03 PM Yes Tags and notes Tagged as: Positive …" at bounding box center [512, 233] width 496 height 84
click at [436, 234] on div "Received via SMS Jennifer Coyne 1:03 PM Yes Tags and notes Tagged as: Positive …" at bounding box center [512, 233] width 496 height 84
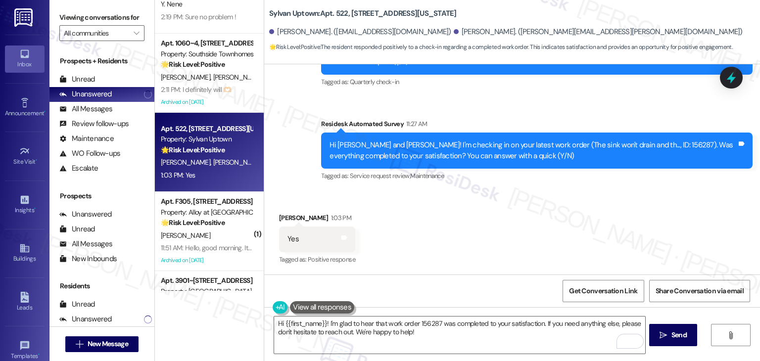
click at [437, 226] on div "Received via SMS Jennifer Coyne 1:03 PM Yes Tags and notes Tagged as: Positive …" at bounding box center [512, 233] width 496 height 84
click at [322, 322] on textarea "Hi {{first_name}}! I'm glad to hear that work order 156287 was completed to you…" at bounding box center [459, 335] width 371 height 37
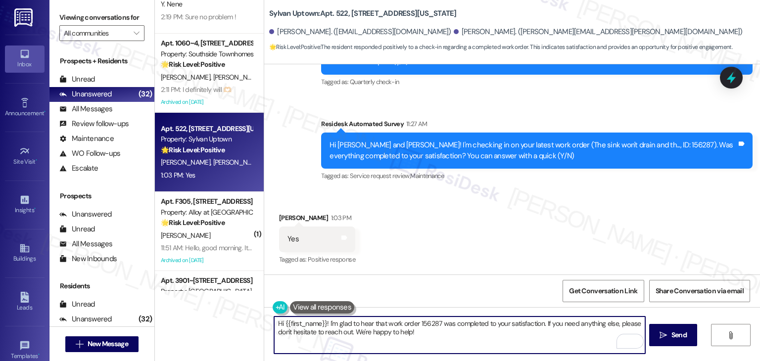
click at [322, 322] on textarea "Hi {{first_name}}! I'm glad to hear that work order 156287 was completed to you…" at bounding box center [459, 335] width 371 height 37
paste textarea "ey Onkar! I’m glad your latest work order was completed to your satisfaction. Y…"
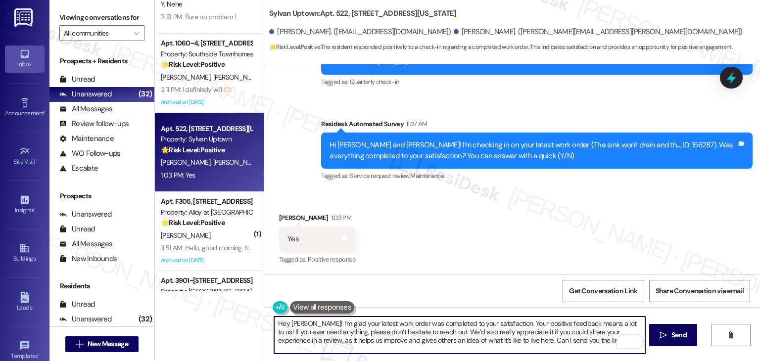
click at [292, 325] on textarea "Hey [PERSON_NAME]! I’m glad your latest work order was completed to your satisf…" at bounding box center [459, 335] width 371 height 37
drag, startPoint x: 576, startPoint y: 340, endPoint x: 431, endPoint y: 333, distance: 145.2
click at [431, 333] on textarea "Hey Jennifer! I’m glad your latest work order was completed to your satisfactio…" at bounding box center [459, 335] width 371 height 37
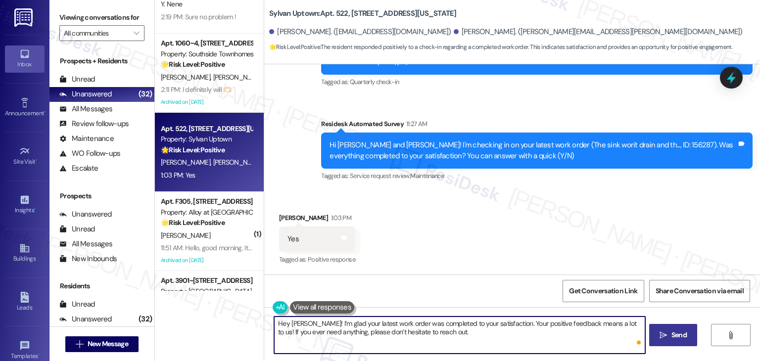
type textarea "Hey Jennifer! I’m glad your latest work order was completed to your satisfactio…"
click at [669, 341] on button " Send" at bounding box center [674, 335] width 48 height 22
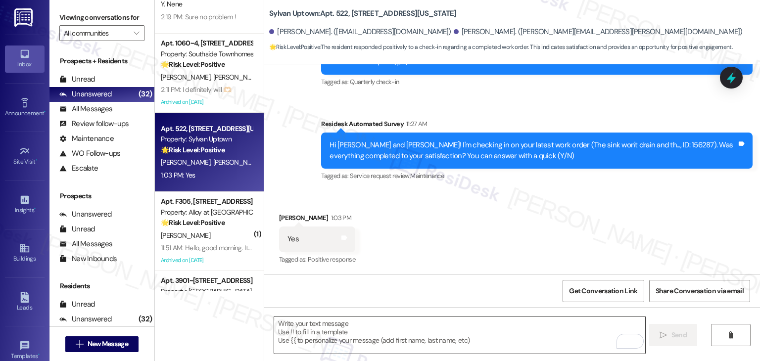
type textarea "Fetching suggested responses. Please feel free to read through the conversation…"
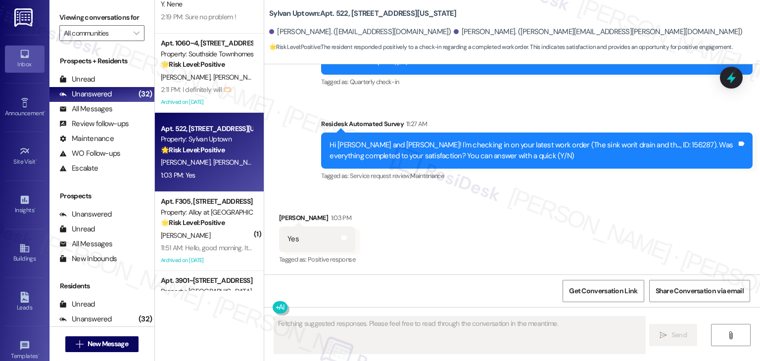
scroll to position [222, 0]
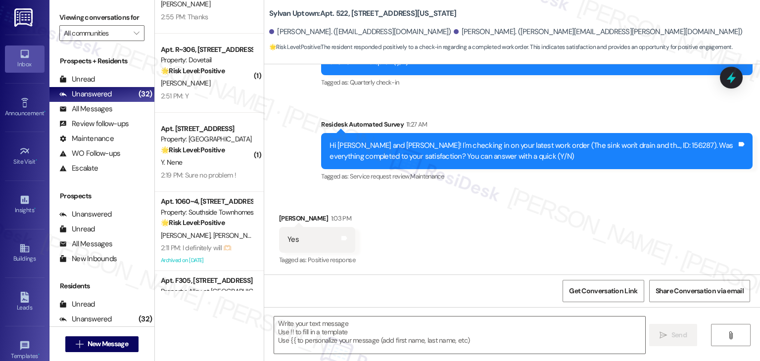
click at [457, 289] on div "Get Conversation Link Share Conversation via email" at bounding box center [512, 291] width 496 height 33
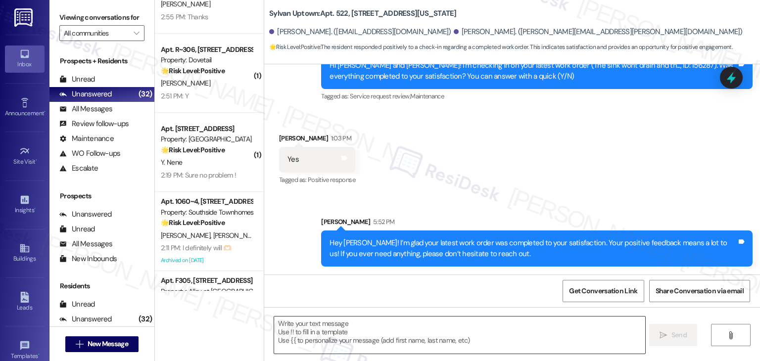
click at [445, 323] on textarea "To enrich screen reader interactions, please activate Accessibility in Grammarl…" at bounding box center [459, 335] width 371 height 37
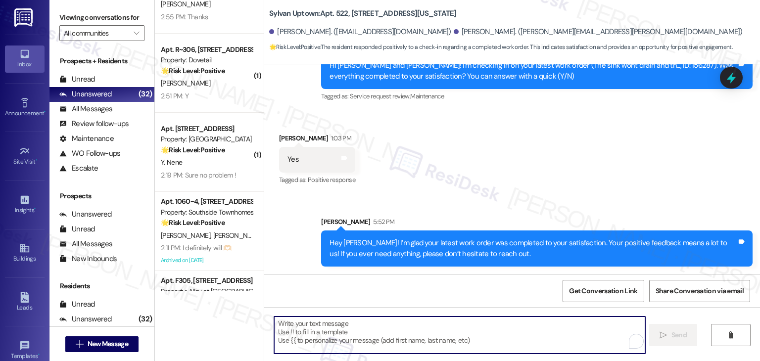
paste textarea "We’d also really appreciate it if you could share your experience in a review, …"
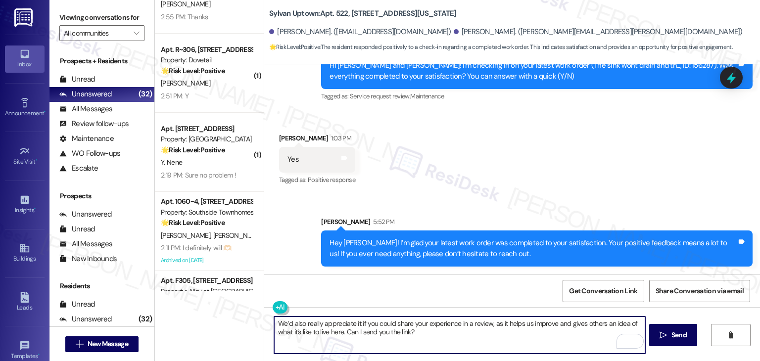
click at [434, 337] on textarea "We’d also really appreciate it if you could share your experience in a review, …" at bounding box center [459, 335] width 371 height 37
type textarea "We’d also really appreciate it if you could share your experience in a review, …"
click at [666, 332] on icon "" at bounding box center [663, 336] width 7 height 8
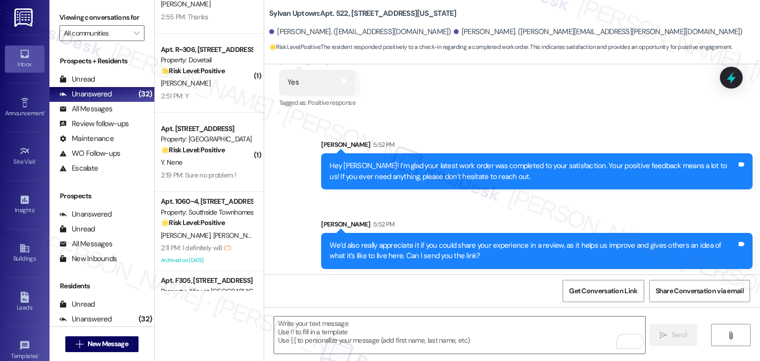
scroll to position [382, 0]
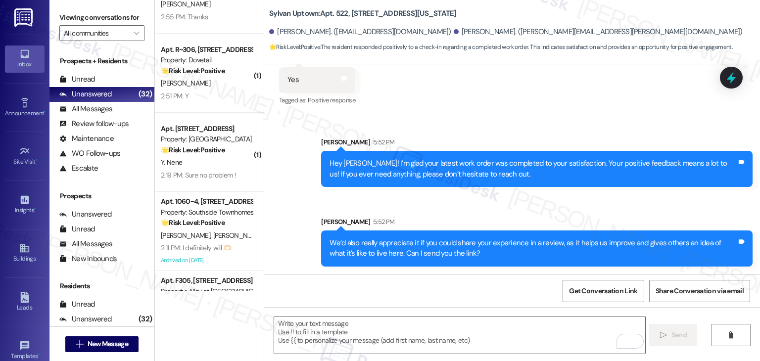
click at [504, 109] on div "Received via SMS Jennifer Coyne 1:03 PM Yes Tags and notes Tagged as: Positive …" at bounding box center [512, 73] width 496 height 84
click at [505, 109] on div "Received via SMS Jennifer Coyne 1:03 PM Yes Tags and notes Tagged as: Positive …" at bounding box center [512, 73] width 496 height 84
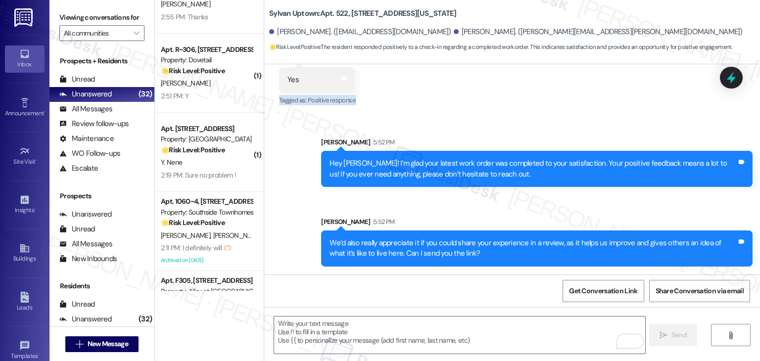
click at [505, 109] on div "Received via SMS Jennifer Coyne 1:03 PM Yes Tags and notes Tagged as: Positive …" at bounding box center [512, 73] width 496 height 84
click at [505, 107] on div "Received via SMS Jennifer Coyne 1:03 PM Yes Tags and notes Tagged as: Positive …" at bounding box center [512, 73] width 496 height 84
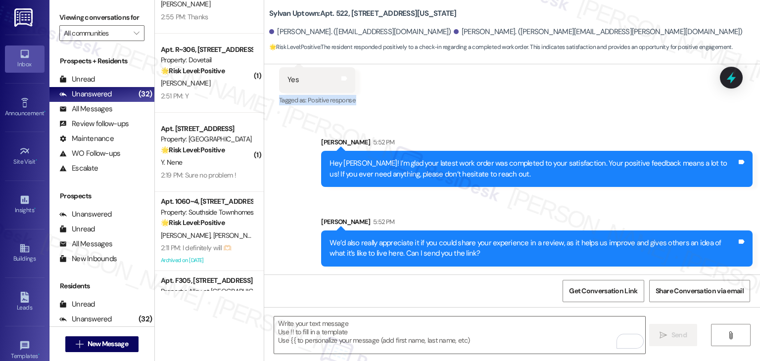
click at [505, 107] on div "Received via SMS Jennifer Coyne 1:03 PM Yes Tags and notes Tagged as: Positive …" at bounding box center [512, 73] width 496 height 84
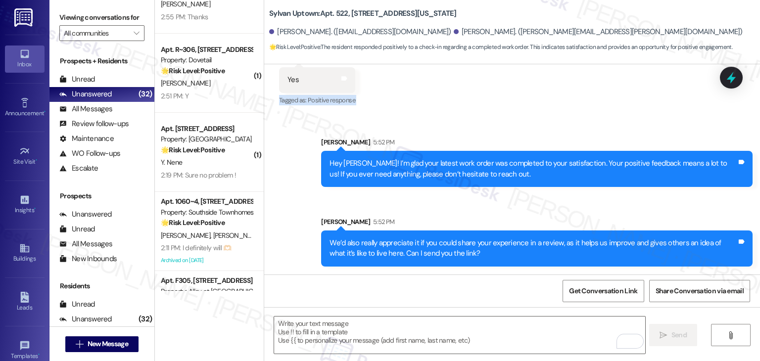
click at [505, 107] on div "Received via SMS Jennifer Coyne 1:03 PM Yes Tags and notes Tagged as: Positive …" at bounding box center [512, 73] width 496 height 84
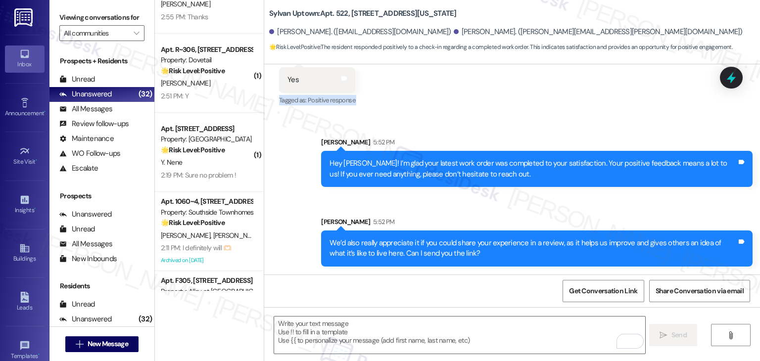
click at [505, 107] on div "Received via SMS Jennifer Coyne 1:03 PM Yes Tags and notes Tagged as: Positive …" at bounding box center [512, 73] width 496 height 84
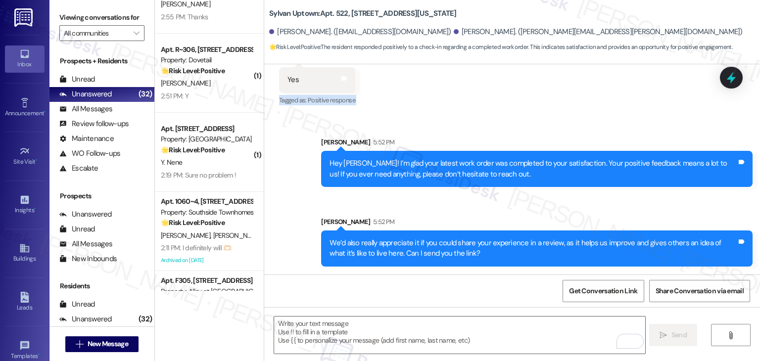
click at [505, 107] on div "Received via SMS Jennifer Coyne 1:03 PM Yes Tags and notes Tagged as: Positive …" at bounding box center [512, 73] width 496 height 84
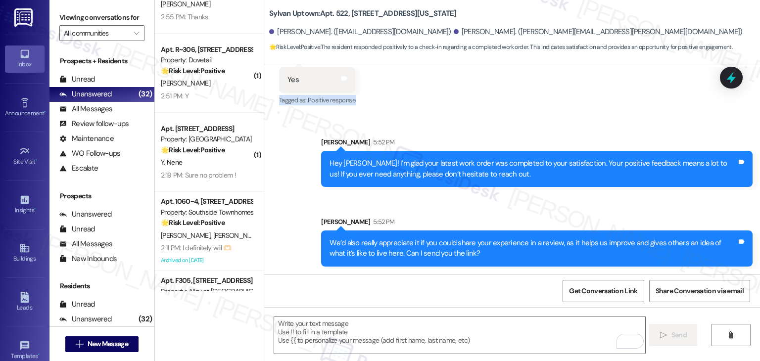
click at [505, 107] on div "Received via SMS Jennifer Coyne 1:03 PM Yes Tags and notes Tagged as: Positive …" at bounding box center [512, 73] width 496 height 84
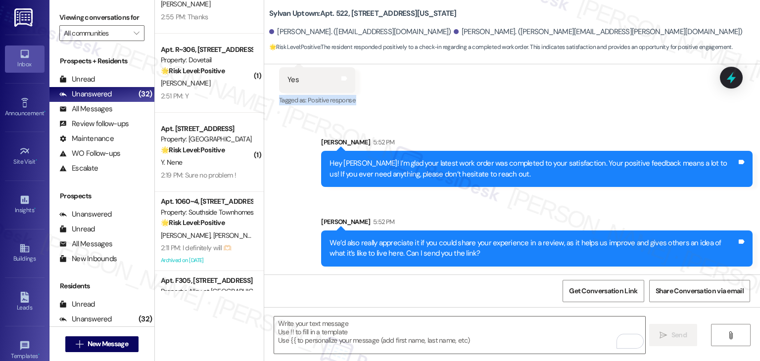
click at [505, 107] on div "Received via SMS Jennifer Coyne 1:03 PM Yes Tags and notes Tagged as: Positive …" at bounding box center [512, 73] width 496 height 84
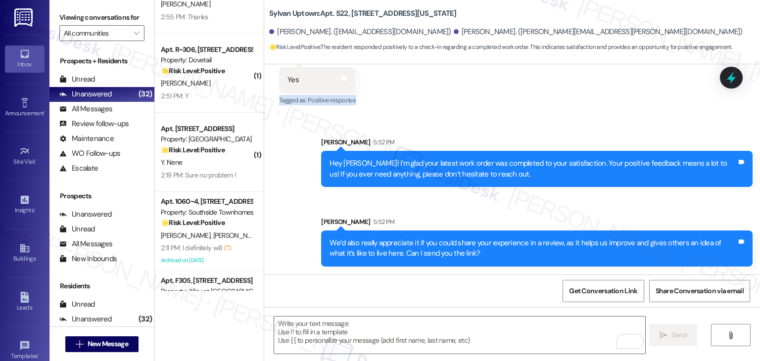
click at [505, 107] on div "Received via SMS Jennifer Coyne 1:03 PM Yes Tags and notes Tagged as: Positive …" at bounding box center [512, 73] width 496 height 84
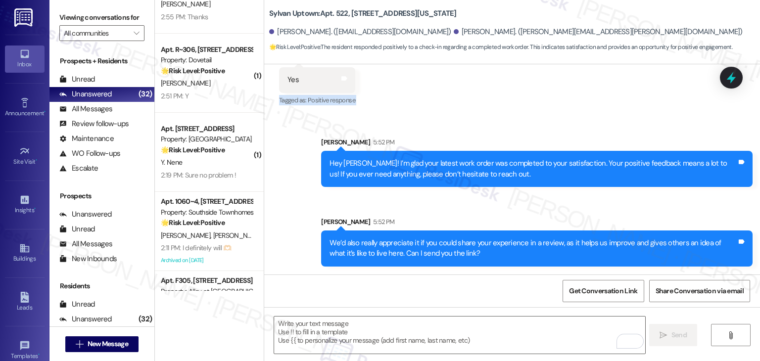
click at [505, 107] on div "Received via SMS Jennifer Coyne 1:03 PM Yes Tags and notes Tagged as: Positive …" at bounding box center [512, 73] width 496 height 84
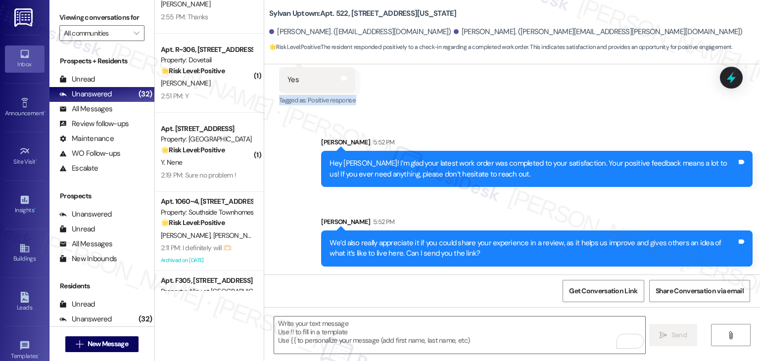
click at [505, 107] on div "Received via SMS Jennifer Coyne 1:03 PM Yes Tags and notes Tagged as: Positive …" at bounding box center [512, 73] width 496 height 84
click at [487, 109] on div "Received via SMS Jennifer Coyne 1:03 PM Yes Tags and notes Tagged as: Positive …" at bounding box center [512, 73] width 496 height 84
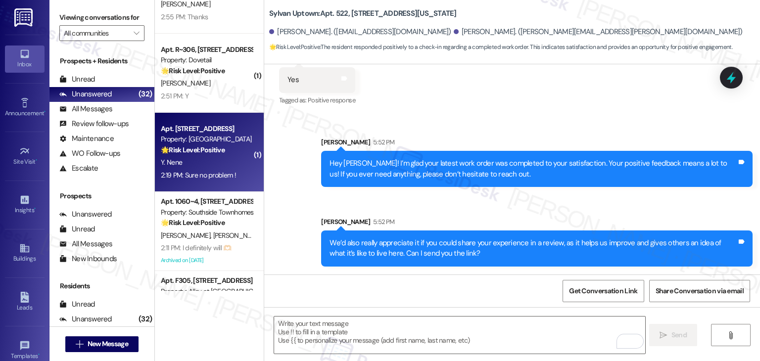
click at [211, 175] on div "2:19 PM: Sure no problem ! 2:19 PM: Sure no problem !" at bounding box center [198, 175] width 75 height 9
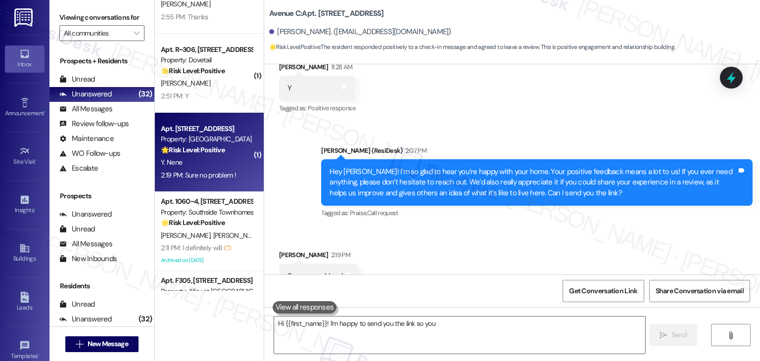
scroll to position [222, 0]
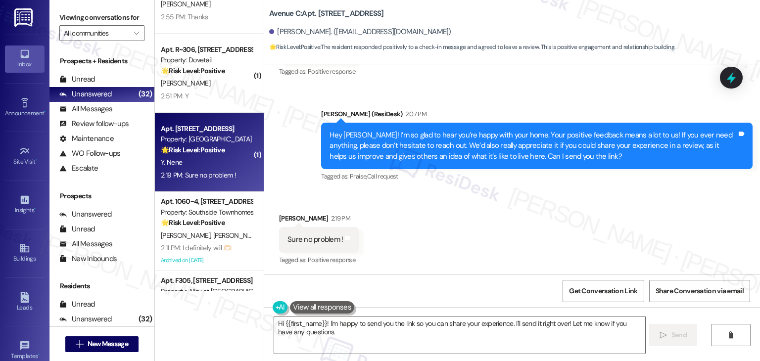
click at [461, 232] on div "Received via SMS Yash Nene 2:19 PM Sure no problem ! Tags and notes Tagged as: …" at bounding box center [512, 233] width 496 height 84
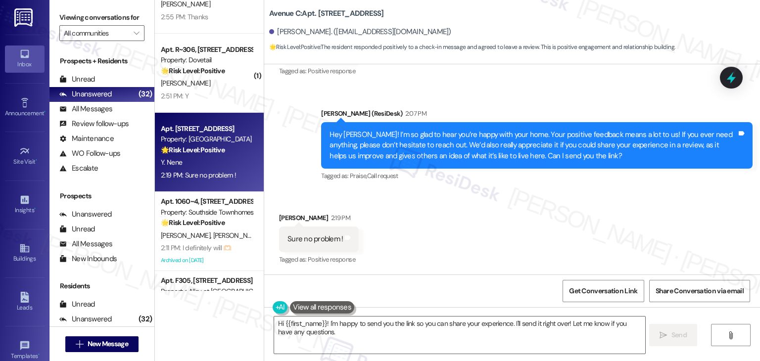
click at [482, 246] on div "Received via SMS Yash Nene 2:19 PM Sure no problem ! Tags and notes Tagged as: …" at bounding box center [512, 233] width 496 height 84
click at [404, 327] on textarea "Hi {{first_name}}! I'm happy to send you the link so you can share your experie…" at bounding box center [459, 335] width 371 height 37
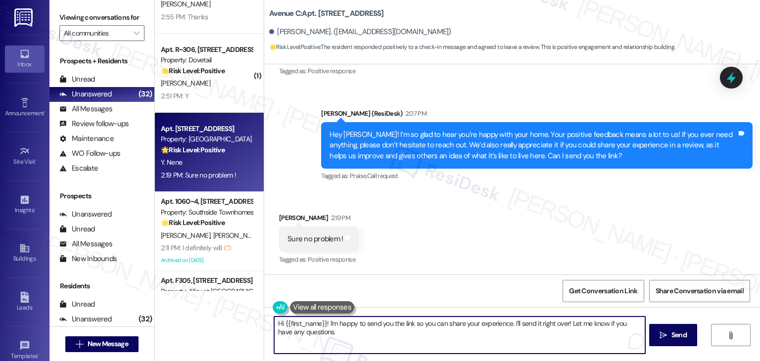
click at [404, 327] on textarea "Hi {{first_name}}! I'm happy to send you the link so you can share your experie…" at bounding box center [459, 335] width 371 height 37
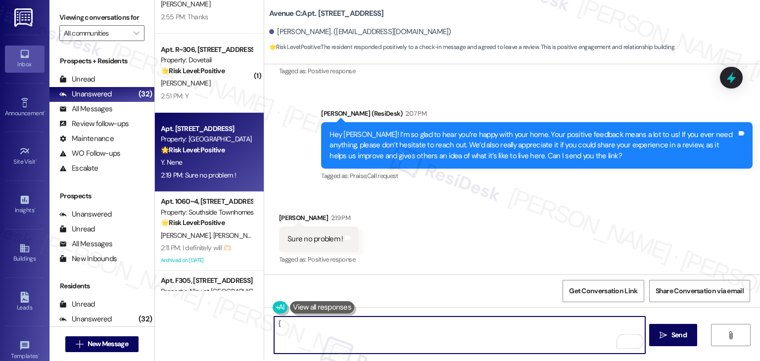
type textarea "{{"
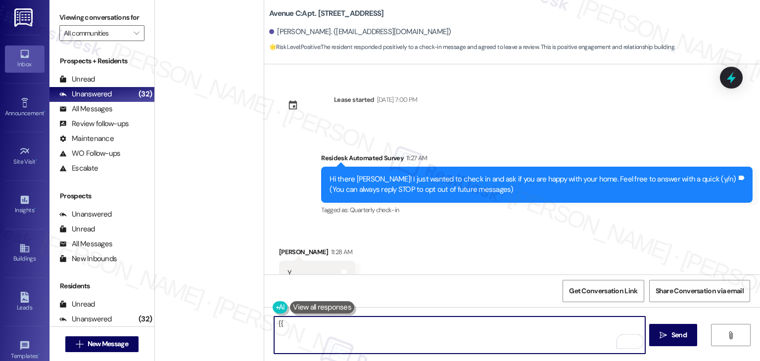
scroll to position [222, 0]
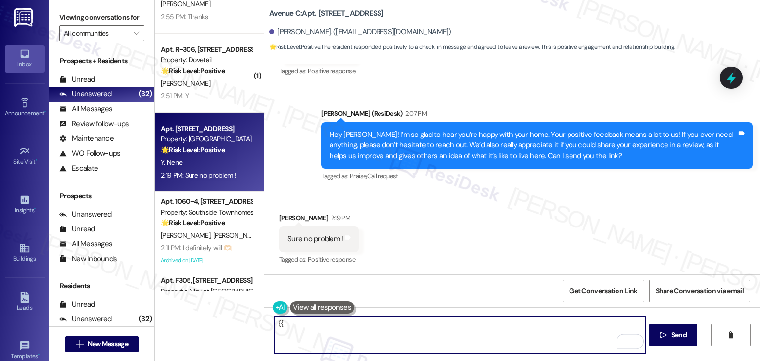
click at [274, 326] on textarea "{{google_review_link}}" at bounding box center [459, 335] width 371 height 37
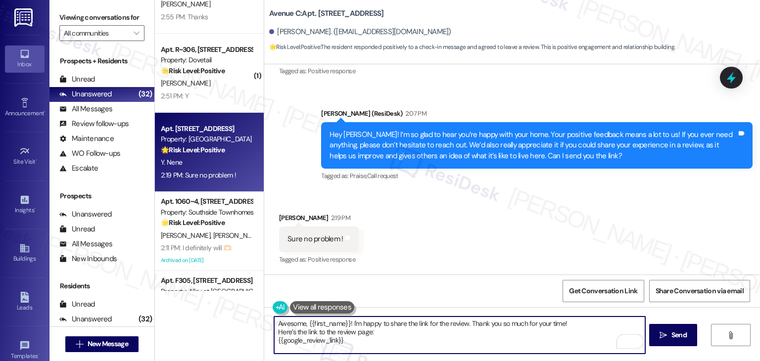
drag, startPoint x: 345, startPoint y: 323, endPoint x: 321, endPoint y: 325, distance: 24.3
click at [321, 325] on textarea "Awesome, {{first_name}}! I'm happy to share the link for the review. Thank you …" at bounding box center [459, 335] width 371 height 37
type textarea "Awesome! I'm happy to share the link for the review. Thank you so much for your…"
click at [422, 264] on div "Received via SMS Yash Nene 2:19 PM Sure no problem ! Tags and notes Tagged as: …" at bounding box center [512, 233] width 496 height 84
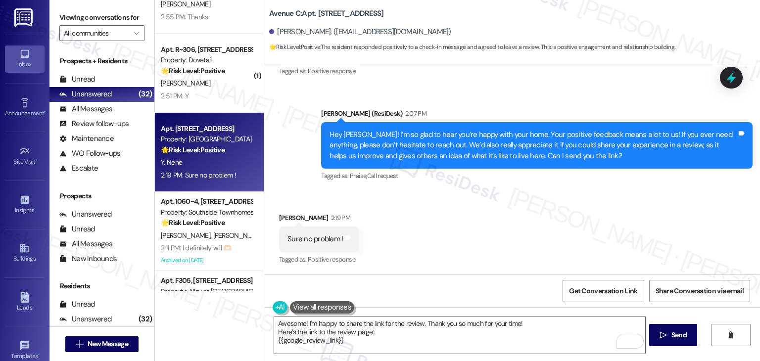
click at [440, 223] on div "Received via SMS Yash Nene 2:19 PM Sure no problem ! Tags and notes Tagged as: …" at bounding box center [512, 233] width 496 height 84
click at [441, 223] on div "Received via SMS Yash Nene 2:19 PM Sure no problem ! Tags and notes Tagged as: …" at bounding box center [512, 233] width 496 height 84
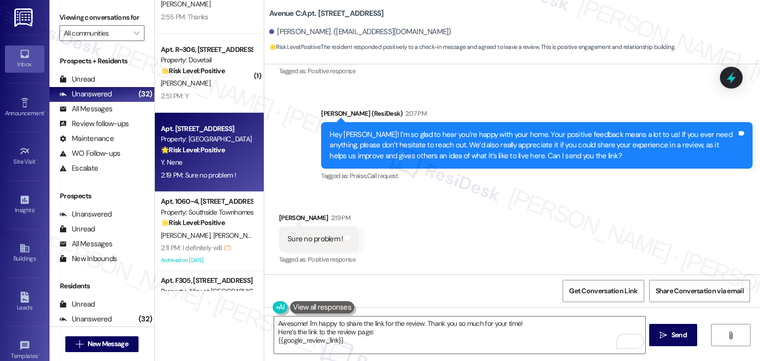
click at [441, 223] on div "Received via SMS Yash Nene 2:19 PM Sure no problem ! Tags and notes Tagged as: …" at bounding box center [512, 233] width 496 height 84
click at [678, 338] on span "Send" at bounding box center [679, 335] width 15 height 10
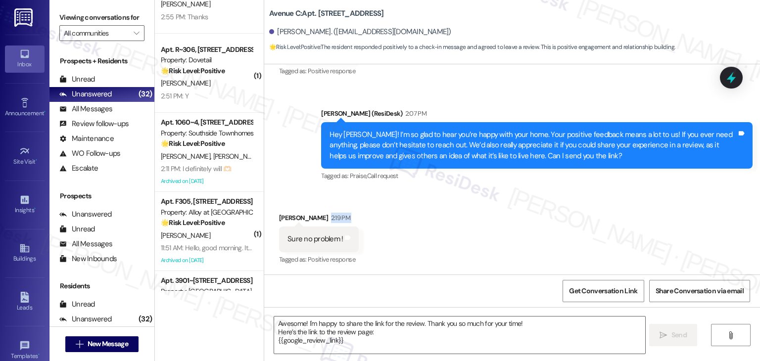
scroll to position [222, 0]
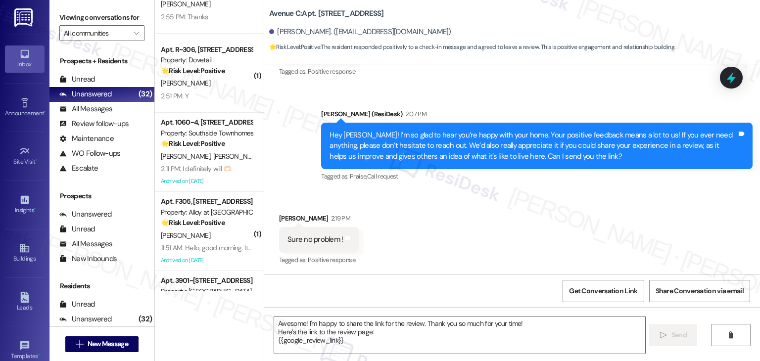
click at [498, 229] on div "Received via SMS Yash Nene 2:19 PM Sure no problem ! Tags and notes Tagged as: …" at bounding box center [512, 233] width 496 height 84
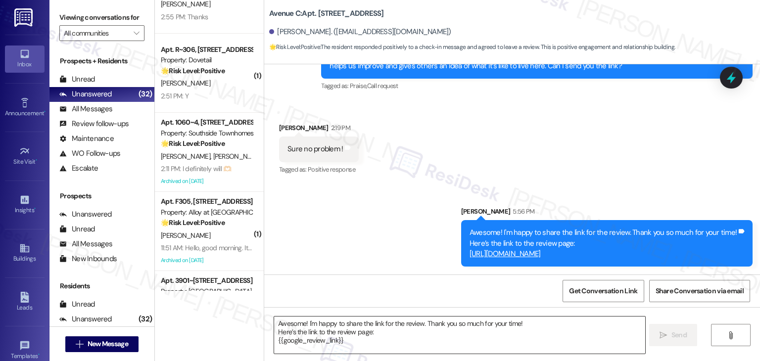
click at [372, 331] on textarea "Awesome! I'm happy to share the link for the review. Thank you so much for your…" at bounding box center [459, 335] width 371 height 37
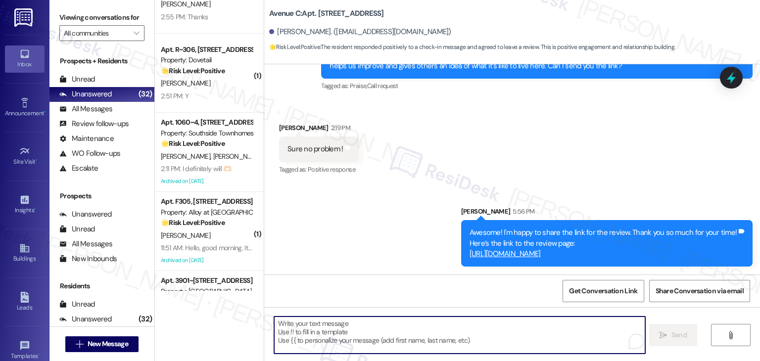
paste textarea "Kindly inform us once the review is complete so we can share it with the team. …"
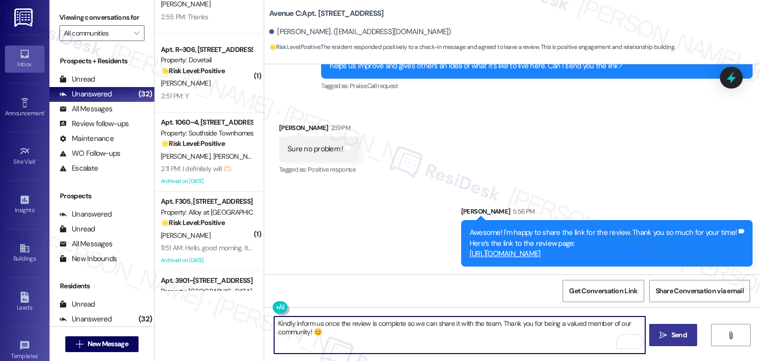
click at [370, 335] on textarea "Kindly inform us once the review is complete so we can share it with the team. …" at bounding box center [459, 335] width 371 height 37
type textarea "Kindly inform us once the review is complete so we can share it with the team. …"
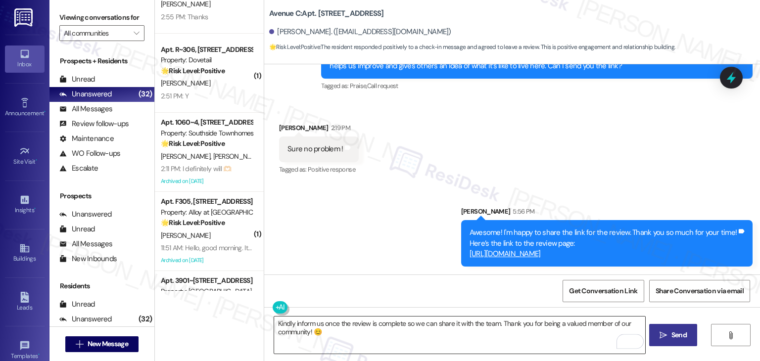
click at [432, 334] on textarea "Kindly inform us once the review is complete so we can share it with the team. …" at bounding box center [459, 335] width 371 height 37
click at [673, 336] on span "Send" at bounding box center [679, 335] width 15 height 10
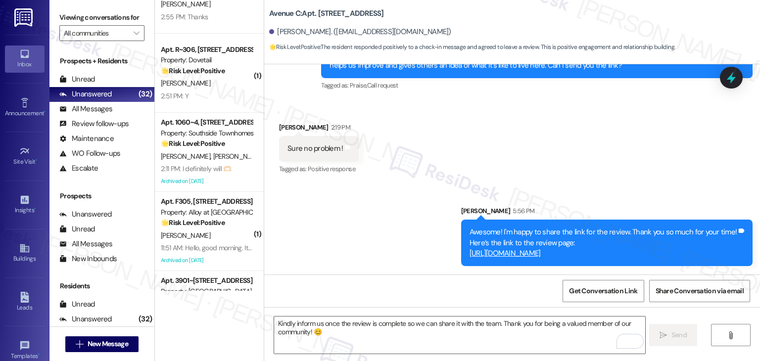
scroll to position [222, 0]
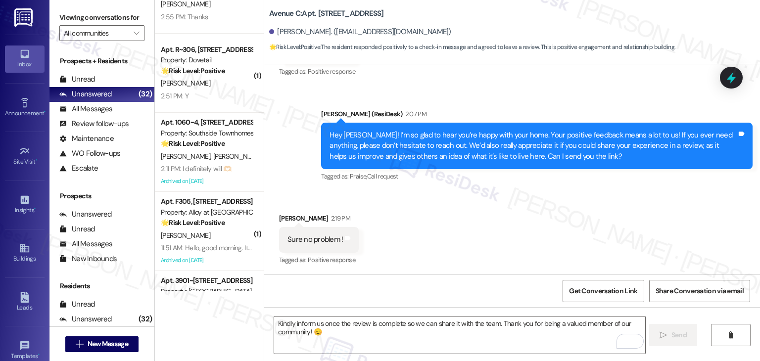
click at [670, 212] on div "Received via SMS Yash Nene 2:19 PM Sure no problem ! Tags and notes Tagged as: …" at bounding box center [512, 233] width 496 height 84
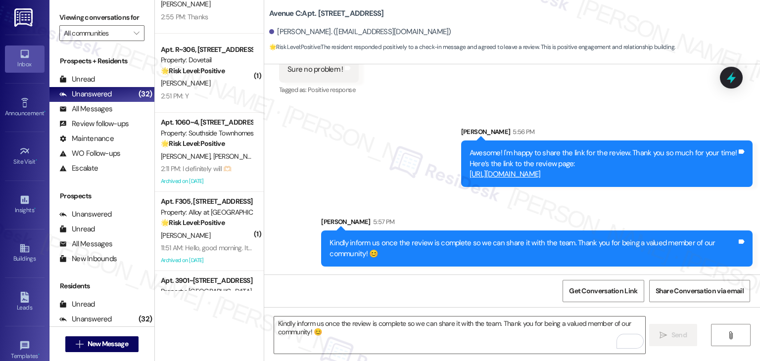
click at [425, 191] on div "Sent via SMS [PERSON_NAME] 5:56 PM Awesome! I'm happy to share the link for the…" at bounding box center [512, 189] width 496 height 170
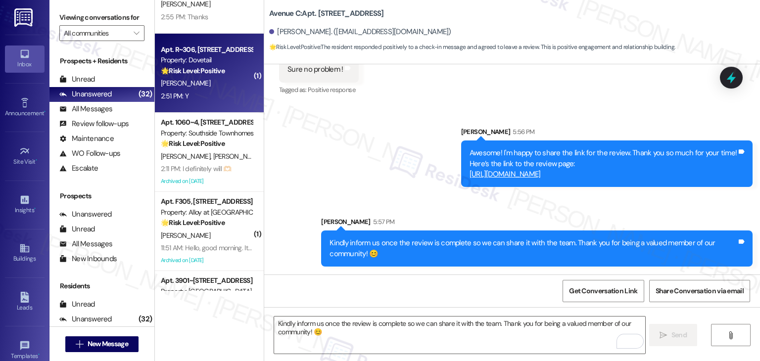
click at [198, 101] on div "2:51 PM: Y 2:51 PM: Y" at bounding box center [207, 96] width 94 height 12
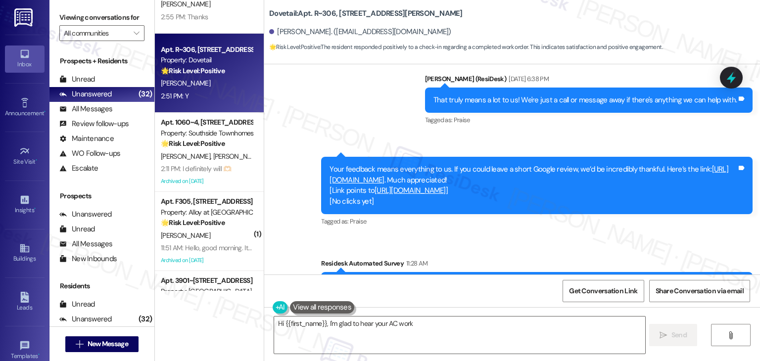
scroll to position [904, 0]
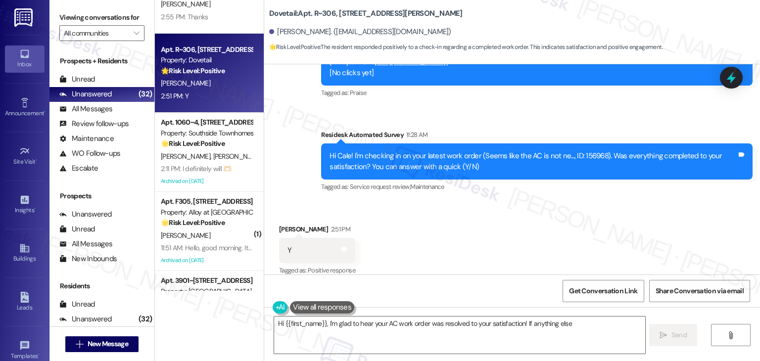
click at [540, 223] on div "Received via SMS [PERSON_NAME] 2:51 PM Y Tags and notes Tagged as: Positive res…" at bounding box center [512, 244] width 496 height 84
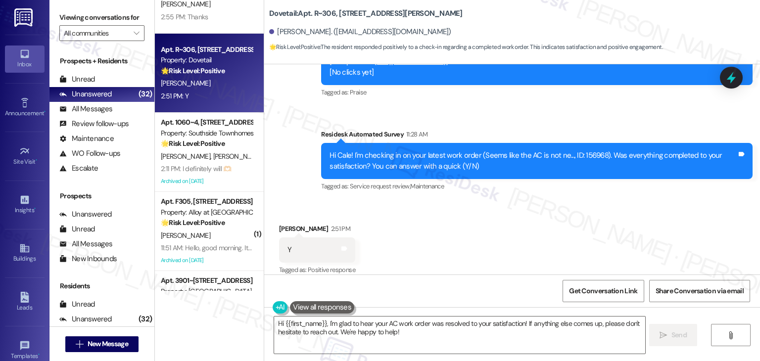
click at [540, 223] on div "Received via SMS [PERSON_NAME] 2:51 PM Y Tags and notes Tagged as: Positive res…" at bounding box center [512, 243] width 496 height 84
click at [514, 230] on div "Received via SMS [PERSON_NAME] 2:51 PM Y Tags and notes Tagged as: Positive res…" at bounding box center [512, 243] width 496 height 84
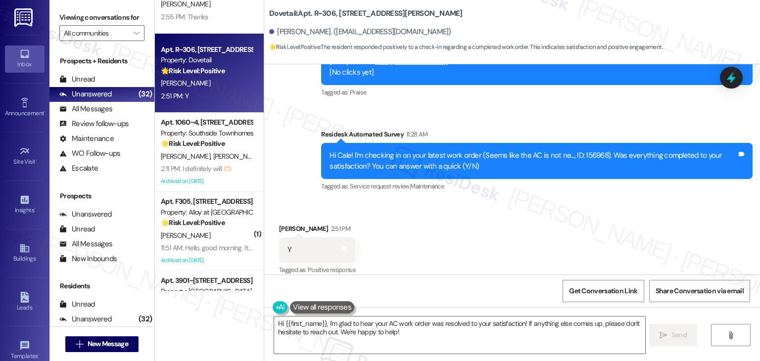
click at [513, 230] on div "Received via SMS [PERSON_NAME] 2:51 PM Y Tags and notes Tagged as: Positive res…" at bounding box center [512, 243] width 496 height 84
click at [512, 226] on div "Received via SMS [PERSON_NAME] 2:51 PM Y Tags and notes Tagged as: Positive res…" at bounding box center [512, 243] width 496 height 84
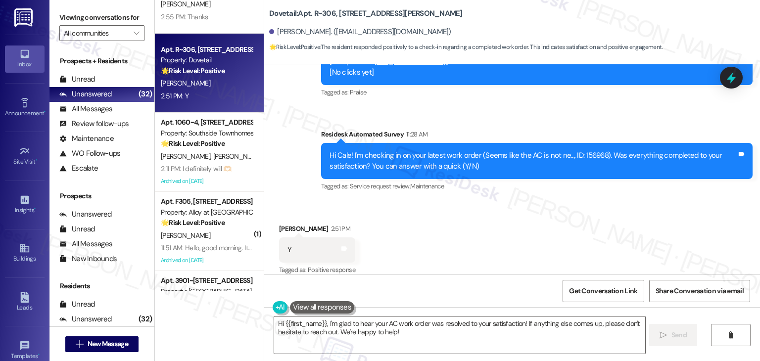
click at [512, 226] on div "Received via SMS [PERSON_NAME] 2:51 PM Y Tags and notes Tagged as: Positive res…" at bounding box center [512, 243] width 496 height 84
click at [514, 232] on div "Received via SMS [PERSON_NAME] 2:51 PM Y Tags and notes Tagged as: Positive res…" at bounding box center [512, 243] width 496 height 84
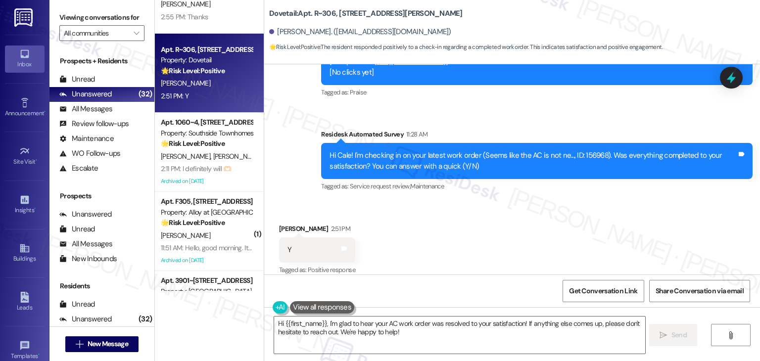
click at [514, 232] on div "Received via SMS [PERSON_NAME] 2:51 PM Y Tags and notes Tagged as: Positive res…" at bounding box center [512, 243] width 496 height 84
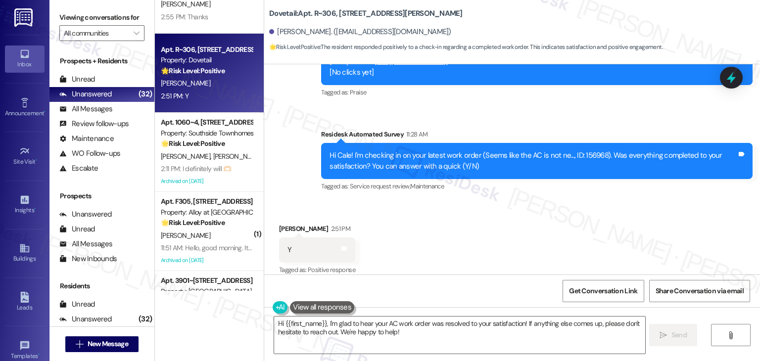
click at [514, 232] on div "Received via SMS [PERSON_NAME] 2:51 PM Y Tags and notes Tagged as: Positive res…" at bounding box center [512, 243] width 496 height 84
click at [515, 232] on div "Received via SMS [PERSON_NAME] 2:51 PM Y Tags and notes Tagged as: Positive res…" at bounding box center [512, 243] width 496 height 84
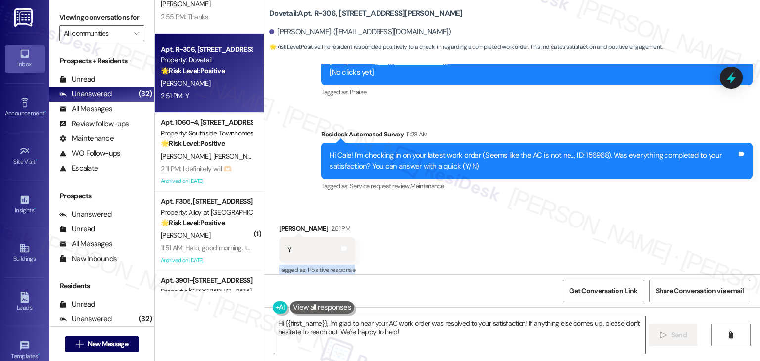
click at [515, 232] on div "Received via SMS [PERSON_NAME] 2:51 PM Y Tags and notes Tagged as: Positive res…" at bounding box center [512, 243] width 496 height 84
click at [515, 233] on div "Received via SMS [PERSON_NAME] 2:51 PM Y Tags and notes Tagged as: Positive res…" at bounding box center [512, 243] width 496 height 84
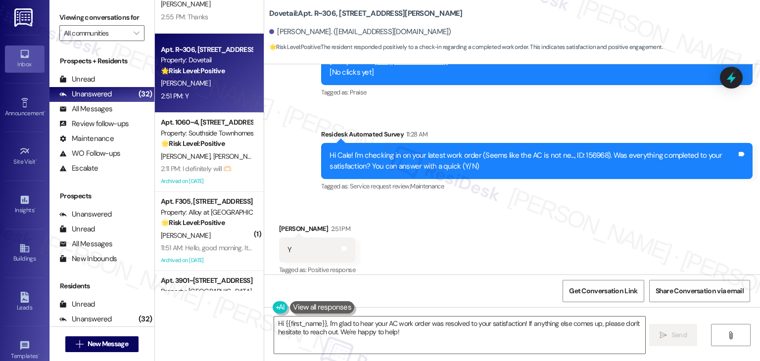
click at [515, 233] on div "Received via SMS [PERSON_NAME] 2:51 PM Y Tags and notes Tagged as: Positive res…" at bounding box center [512, 243] width 496 height 84
click at [513, 231] on div "Received via SMS [PERSON_NAME] 2:51 PM Y Tags and notes Tagged as: Positive res…" at bounding box center [512, 243] width 496 height 84
click at [513, 232] on div "Received via SMS [PERSON_NAME] 2:51 PM Y Tags and notes Tagged as: Positive res…" at bounding box center [512, 243] width 496 height 84
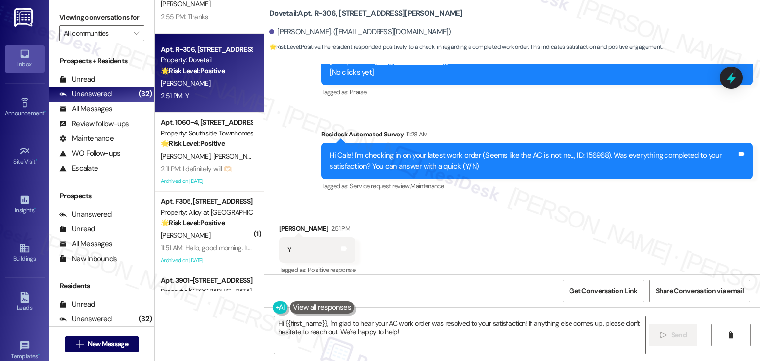
click at [513, 232] on div "Received via SMS [PERSON_NAME] 2:51 PM Y Tags and notes Tagged as: Positive res…" at bounding box center [512, 243] width 496 height 84
click at [511, 240] on div "Received via SMS [PERSON_NAME] 2:51 PM Y Tags and notes Tagged as: Positive res…" at bounding box center [512, 243] width 496 height 84
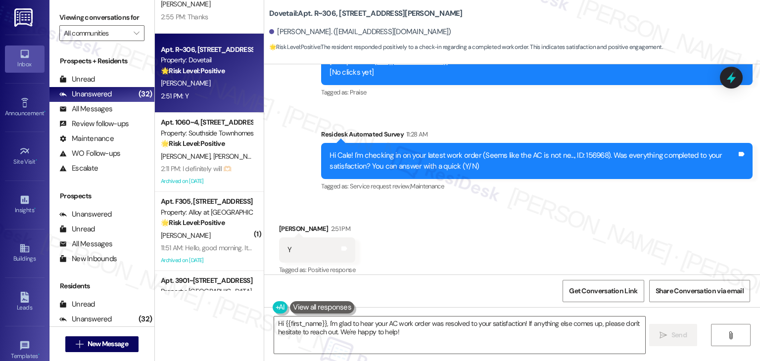
click at [511, 240] on div "Received via SMS [PERSON_NAME] 2:51 PM Y Tags and notes Tagged as: Positive res…" at bounding box center [512, 243] width 496 height 84
click at [493, 254] on div "Received via SMS [PERSON_NAME] 2:51 PM Y Tags and notes Tagged as: Positive res…" at bounding box center [512, 243] width 496 height 84
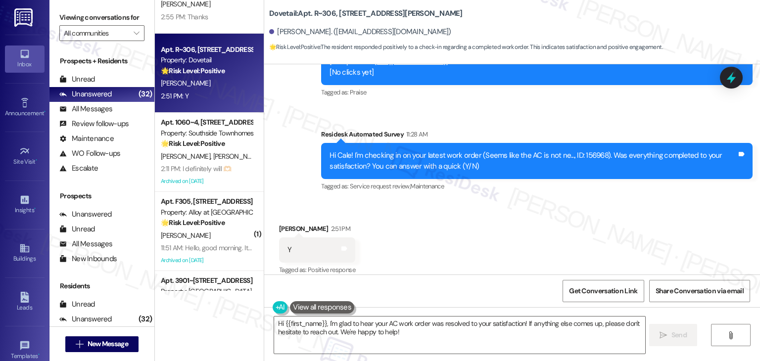
click at [493, 254] on div "Received via SMS [PERSON_NAME] 2:51 PM Y Tags and notes Tagged as: Positive res…" at bounding box center [512, 243] width 496 height 84
click at [493, 253] on div "Received via SMS [PERSON_NAME] 2:51 PM Y Tags and notes Tagged as: Positive res…" at bounding box center [512, 243] width 496 height 84
click at [494, 252] on div "Received via SMS [PERSON_NAME] 2:51 PM Y Tags and notes Tagged as: Positive res…" at bounding box center [512, 243] width 496 height 84
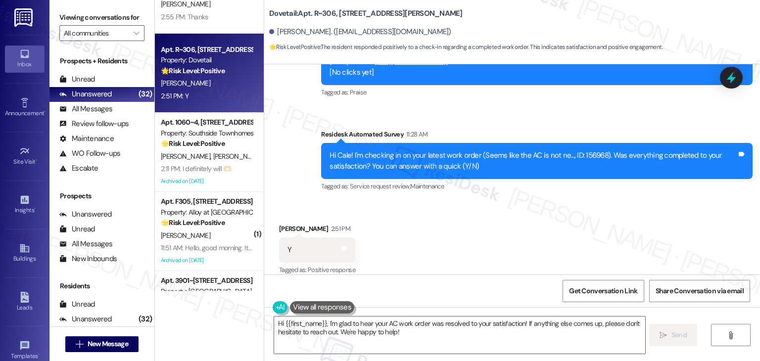
click at [494, 252] on div "Received via SMS [PERSON_NAME] 2:51 PM Y Tags and notes Tagged as: Positive res…" at bounding box center [512, 243] width 496 height 84
click at [494, 250] on div "Received via SMS [PERSON_NAME] 2:51 PM Y Tags and notes Tagged as: Positive res…" at bounding box center [512, 243] width 496 height 84
click at [479, 253] on div "Received via SMS [PERSON_NAME] 2:51 PM Y Tags and notes Tagged as: Positive res…" at bounding box center [512, 243] width 496 height 84
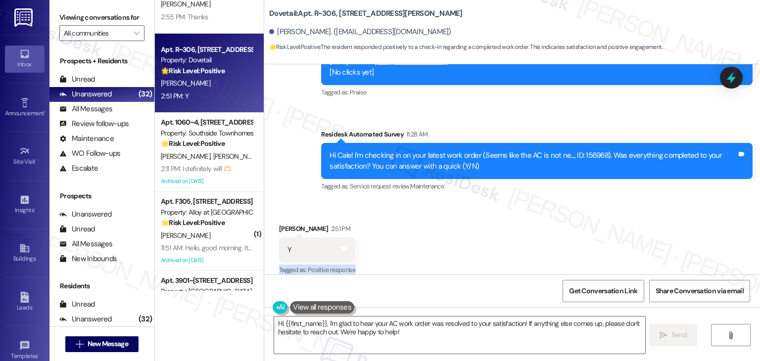
click at [479, 253] on div "Received via SMS [PERSON_NAME] 2:51 PM Y Tags and notes Tagged as: Positive res…" at bounding box center [512, 243] width 496 height 84
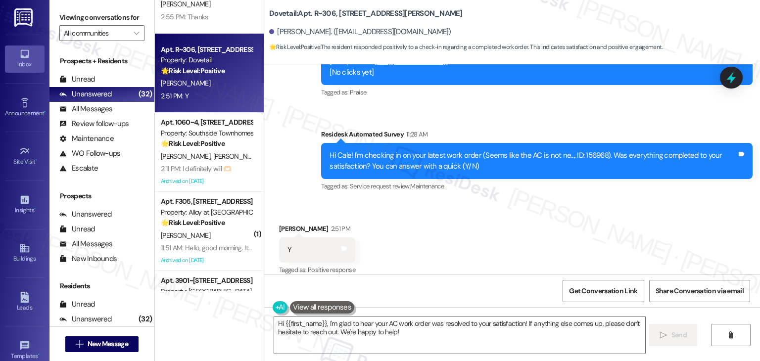
click at [471, 253] on div "Received via SMS [PERSON_NAME] 2:51 PM Y Tags and notes Tagged as: Positive res…" at bounding box center [512, 243] width 496 height 84
click at [472, 253] on div "Received via SMS [PERSON_NAME] 2:51 PM Y Tags and notes Tagged as: Positive res…" at bounding box center [512, 243] width 496 height 84
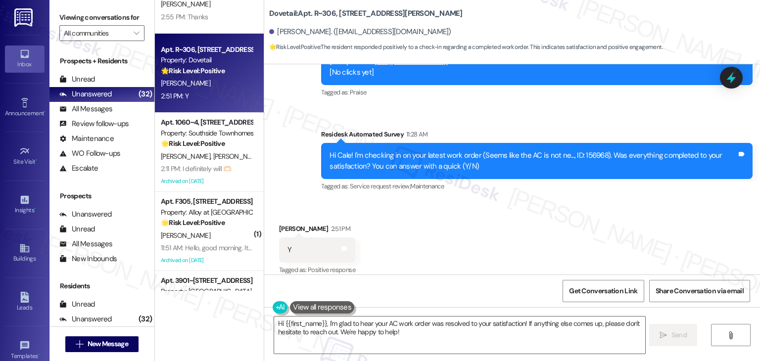
click at [470, 272] on div "Received via SMS [PERSON_NAME] 2:51 PM Y Tags and notes Tagged as: Positive res…" at bounding box center [512, 243] width 496 height 84
click at [467, 108] on div "Sent via SMS [PERSON_NAME] (ResiDesk) [DATE] 6:38 PM That truly means a lot to …" at bounding box center [512, 61] width 496 height 279
click at [488, 201] on div "Received via SMS [PERSON_NAME] 2:51 PM Y Tags and notes Tagged as: Positive res…" at bounding box center [512, 243] width 496 height 84
click at [488, 201] on div "Received via SMS Cale Brendlen 2:51 PM Y Tags and notes Tagged as: Positive res…" at bounding box center [512, 243] width 496 height 84
click at [515, 109] on div "Sent via SMS Dottie (ResiDesk) May 29, 2025 at 6:38 PM That truly means a lot t…" at bounding box center [512, 61] width 496 height 279
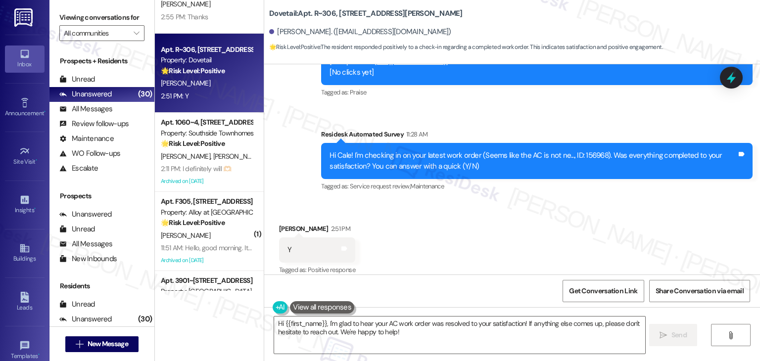
click at [515, 110] on div "Sent via SMS Dottie (ResiDesk) May 29, 2025 at 6:38 PM That truly means a lot t…" at bounding box center [512, 61] width 496 height 279
click at [616, 223] on div "Received via SMS Cale Brendlen 2:51 PM Y Tags and notes Tagged as: Positive res…" at bounding box center [512, 243] width 496 height 84
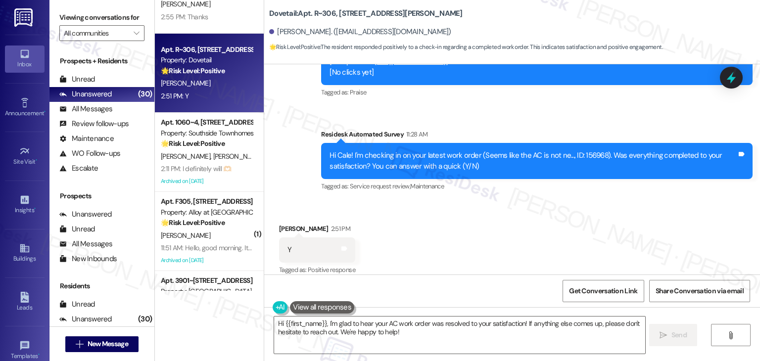
click at [572, 221] on div "Received via SMS Cale Brendlen 2:51 PM Y Tags and notes Tagged as: Positive res…" at bounding box center [512, 243] width 496 height 84
click at [600, 218] on div "Received via SMS Cale Brendlen 2:51 PM Y Tags and notes Tagged as: Positive res…" at bounding box center [512, 243] width 496 height 84
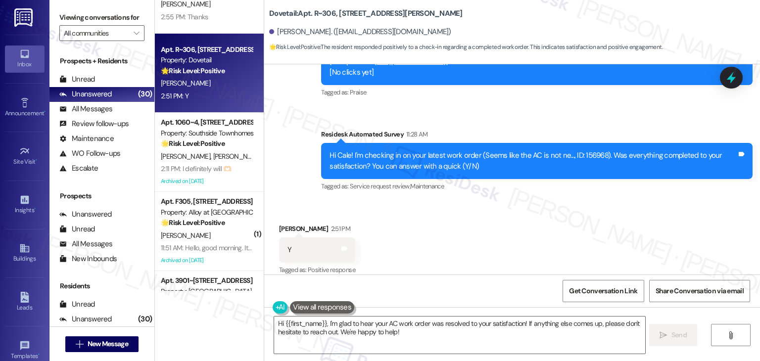
click at [600, 218] on div "Received via SMS Cale Brendlen 2:51 PM Y Tags and notes Tagged as: Positive res…" at bounding box center [512, 243] width 496 height 84
click at [513, 254] on div "Received via SMS Cale Brendlen 2:51 PM Y Tags and notes Tagged as: Positive res…" at bounding box center [512, 243] width 496 height 84
click at [488, 250] on div "Received via SMS Cale Brendlen 2:51 PM Y Tags and notes Tagged as: Positive res…" at bounding box center [512, 243] width 496 height 84
click at [612, 338] on textarea "Hi {{first_name}}, I'm glad to hear your AC work order was resolved to your sat…" at bounding box center [459, 335] width 371 height 37
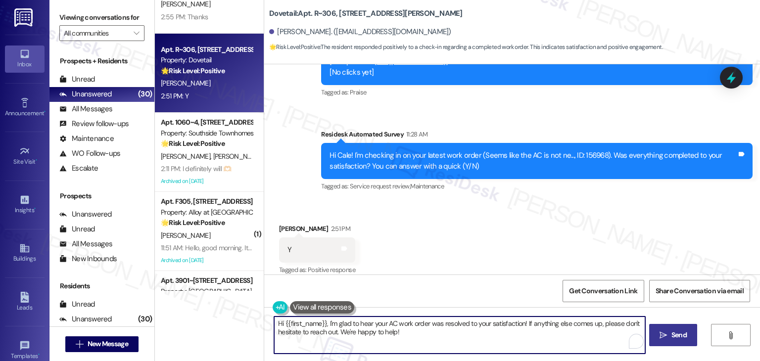
click at [672, 332] on span "Send" at bounding box center [679, 335] width 15 height 10
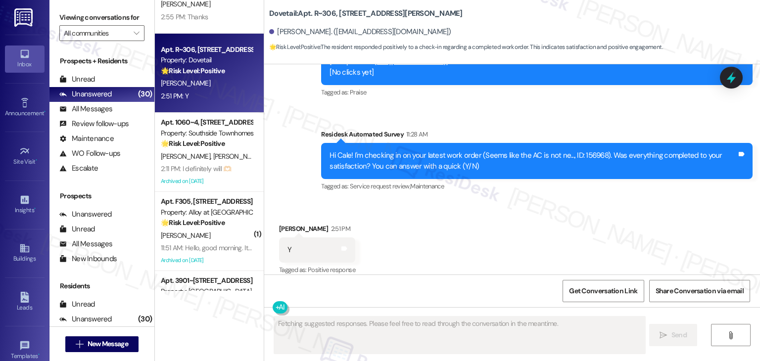
scroll to position [904, 0]
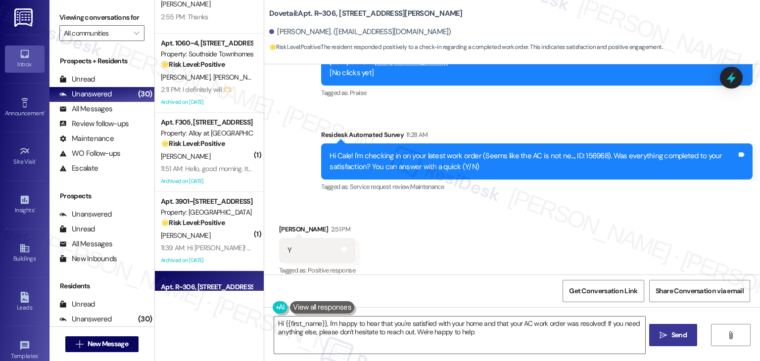
type textarea "Hi {{first_name}}, I'm happy to hear that you're satisfied with your home and t…"
click at [523, 238] on div "Received via SMS Cale Brendlen 2:51 PM Y Tags and notes Tagged as: Positive res…" at bounding box center [512, 244] width 496 height 84
click at [675, 340] on span "Send" at bounding box center [679, 335] width 15 height 10
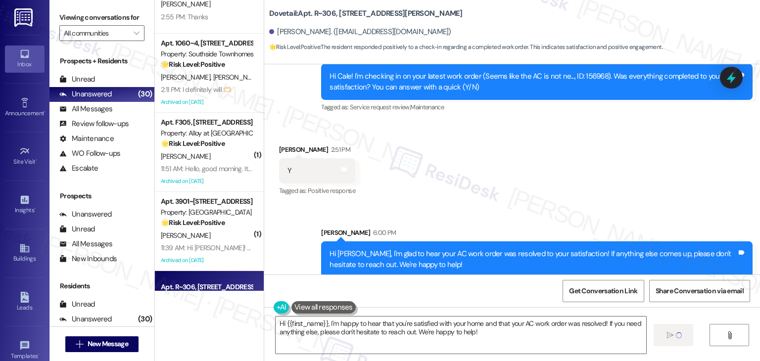
scroll to position [984, 0]
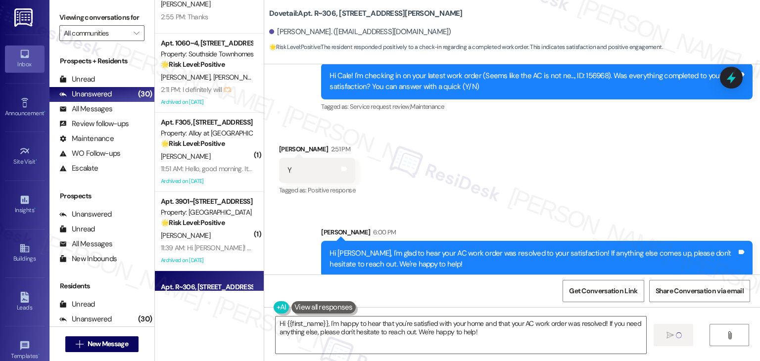
click at [521, 205] on div "Sent via SMS Sarah 6:00 PM Hi Cale, I'm glad to hear your AC work order was res…" at bounding box center [512, 245] width 496 height 80
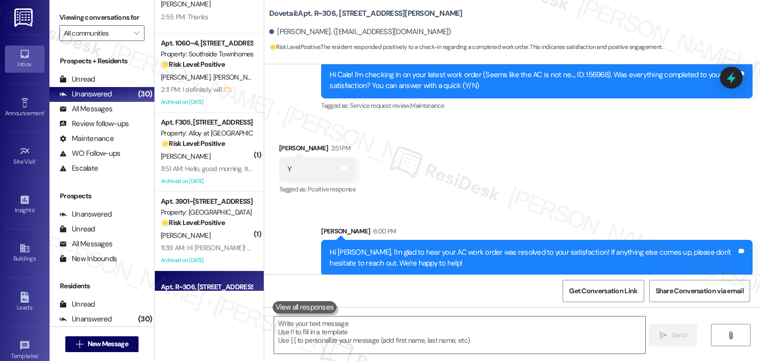
scroll to position [1063, 0]
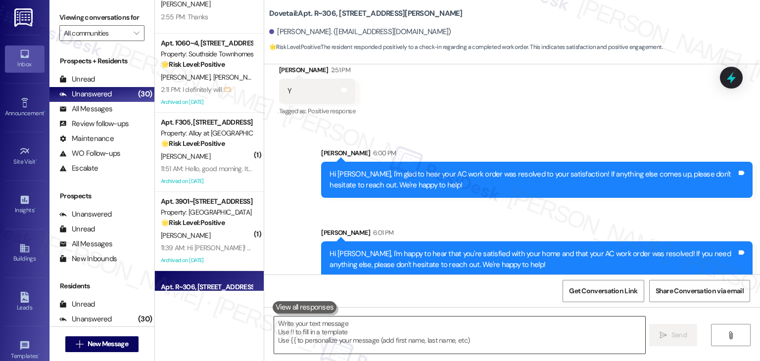
click at [420, 329] on textarea "To enrich screen reader interactions, please activate Accessibility in Grammarl…" at bounding box center [459, 335] width 371 height 37
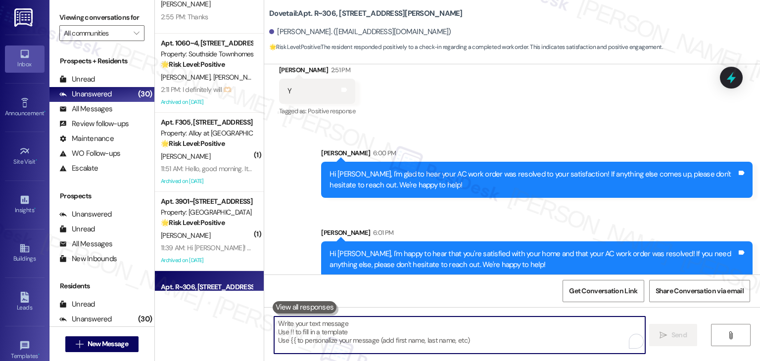
paste textarea "We’d also really appreciate it if you could share your experience in a review, …"
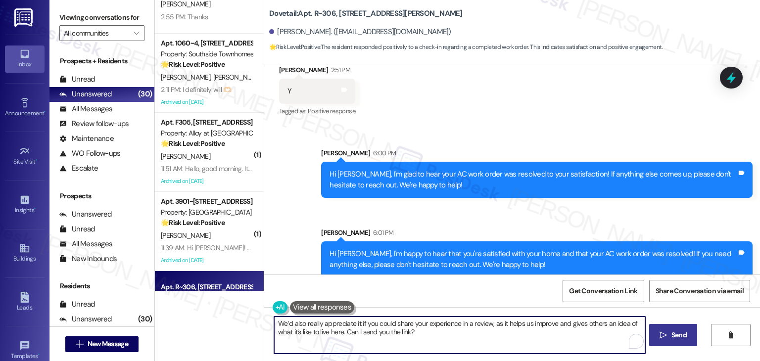
type textarea "We’d also really appreciate it if you could share your experience in a review, …"
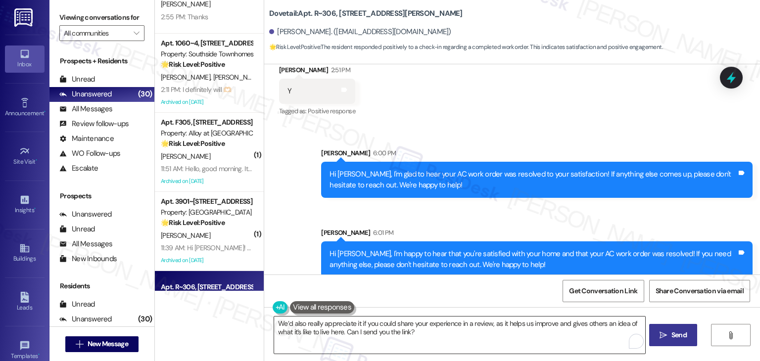
click at [500, 345] on textarea "We’d also really appreciate it if you could share your experience in a review, …" at bounding box center [459, 335] width 371 height 37
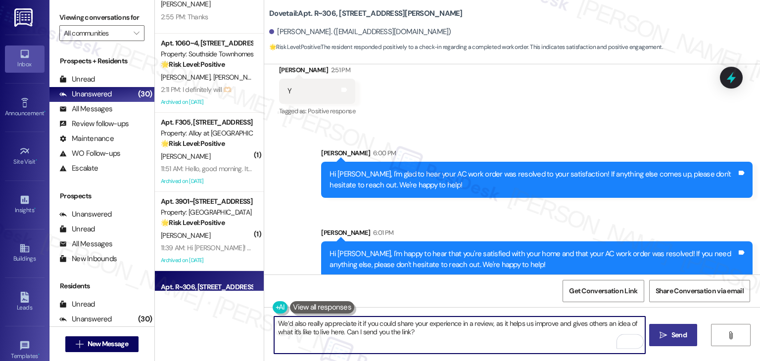
click at [673, 330] on span "Send" at bounding box center [679, 335] width 15 height 10
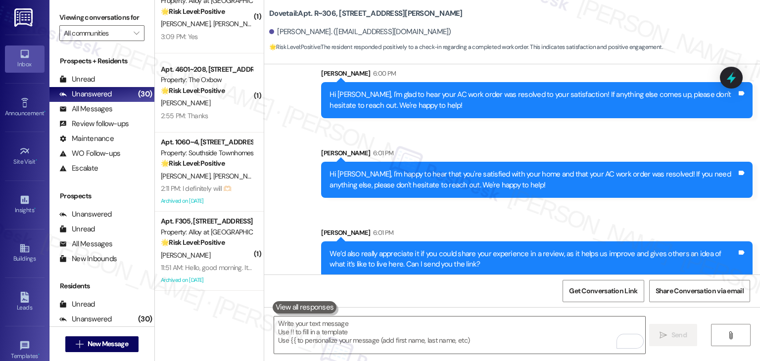
scroll to position [1956, 0]
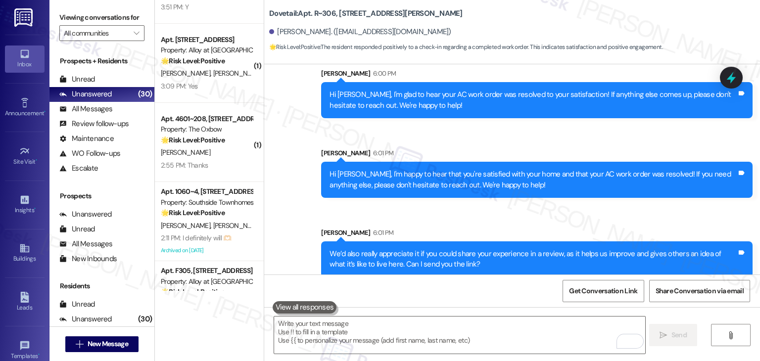
click at [299, 120] on div "Sent via SMS Sarah 6:00 PM Hi Cale, I'm glad to hear your AC work order was res…" at bounding box center [512, 165] width 496 height 239
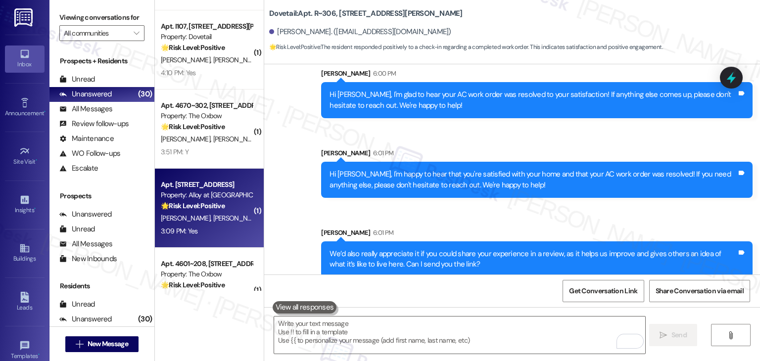
scroll to position [1808, 0]
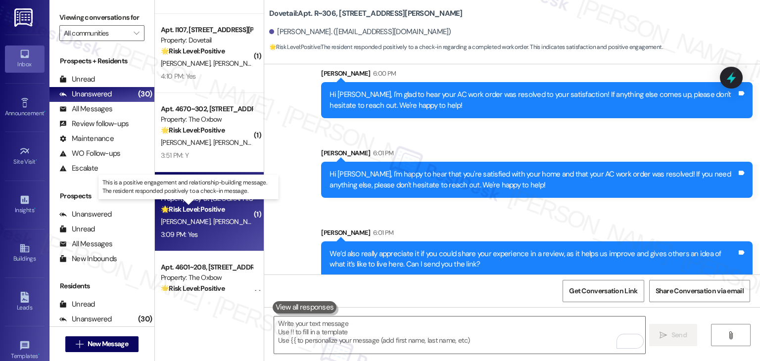
click at [197, 210] on strong "🌟 Risk Level: Positive" at bounding box center [193, 209] width 64 height 9
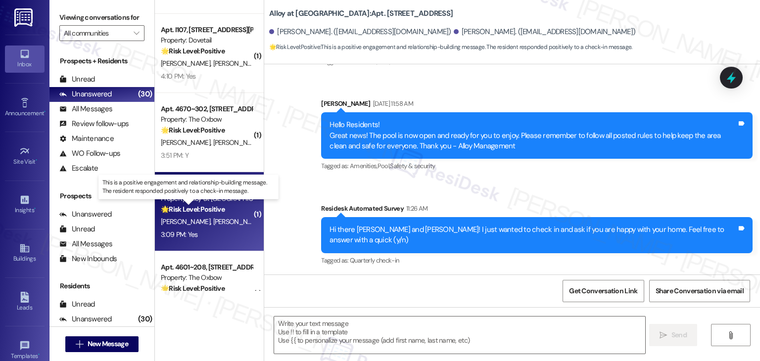
type textarea "Fetching suggested responses. Please feel free to read through the conversation…"
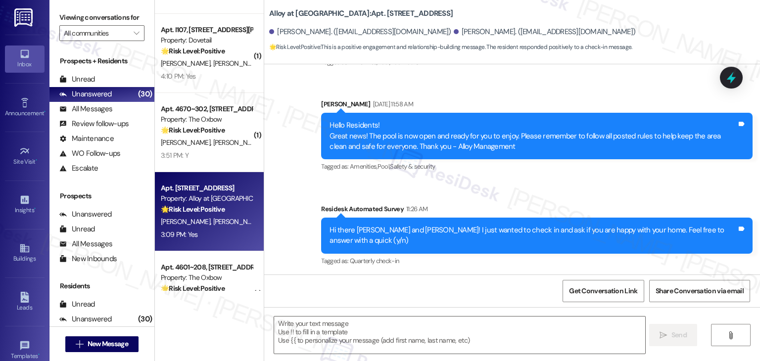
scroll to position [3681, 0]
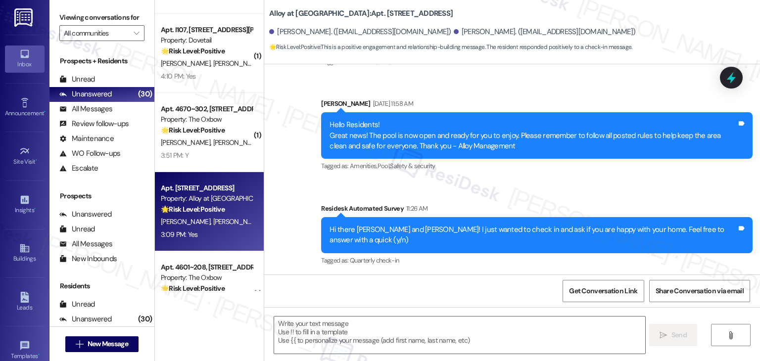
click at [466, 275] on div "Received via SMS Malissa Burraston 3:09 PM Yes Tags and notes Tagged as: Positi…" at bounding box center [512, 317] width 496 height 84
click at [479, 275] on div "Received via SMS Malissa Burraston 3:09 PM Yes Tags and notes Tagged as: Positi…" at bounding box center [512, 317] width 496 height 84
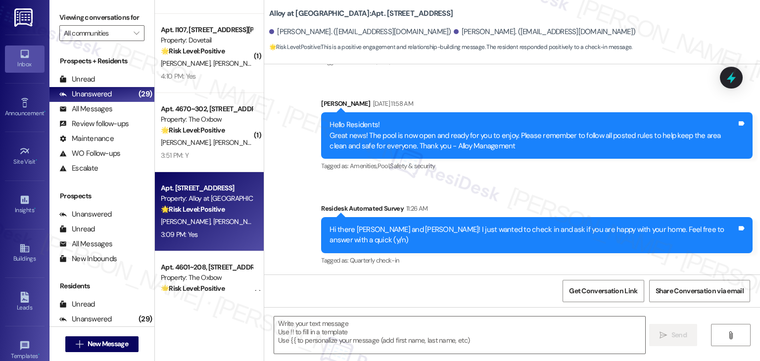
click at [479, 275] on div "Received via SMS Malissa Burraston 3:09 PM Yes Tags and notes Tagged as: Positi…" at bounding box center [512, 317] width 496 height 84
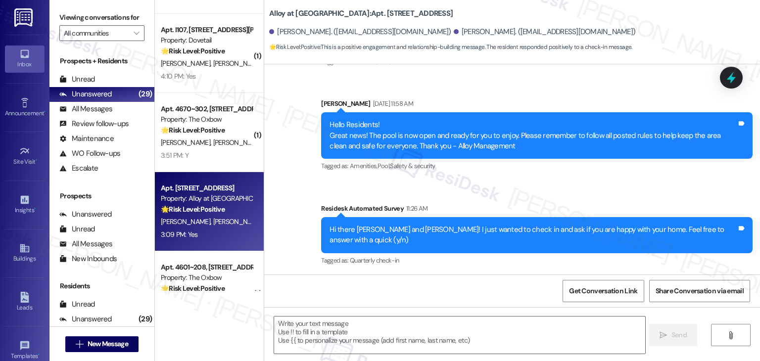
click at [479, 275] on div "Received via SMS Malissa Burraston 3:09 PM Yes Tags and notes Tagged as: Positi…" at bounding box center [512, 317] width 496 height 84
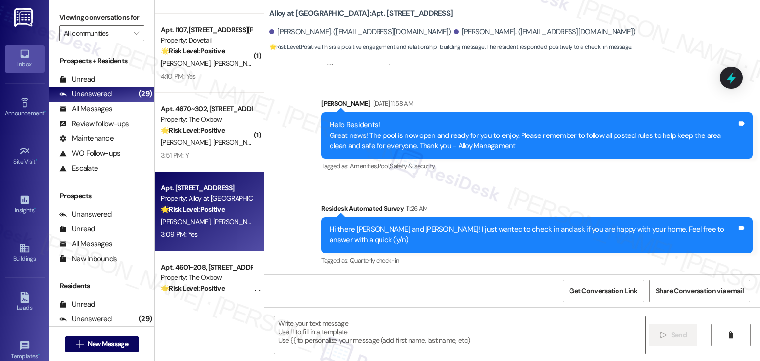
click at [479, 275] on div "Received via SMS Malissa Burraston 3:09 PM Yes Tags and notes Tagged as: Positi…" at bounding box center [512, 317] width 496 height 84
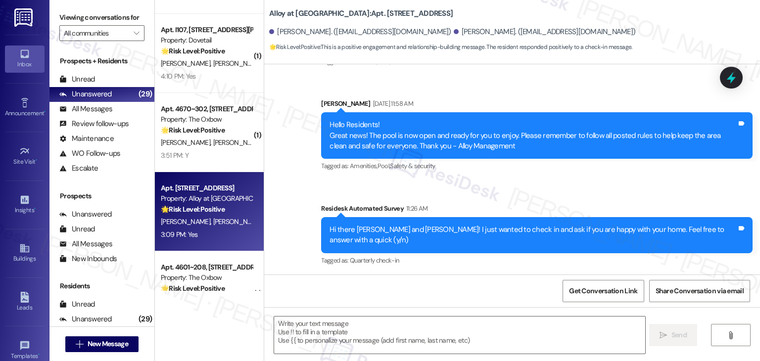
click at [479, 275] on div "Received via SMS Malissa Burraston 3:09 PM Yes Tags and notes Tagged as: Positi…" at bounding box center [512, 317] width 496 height 84
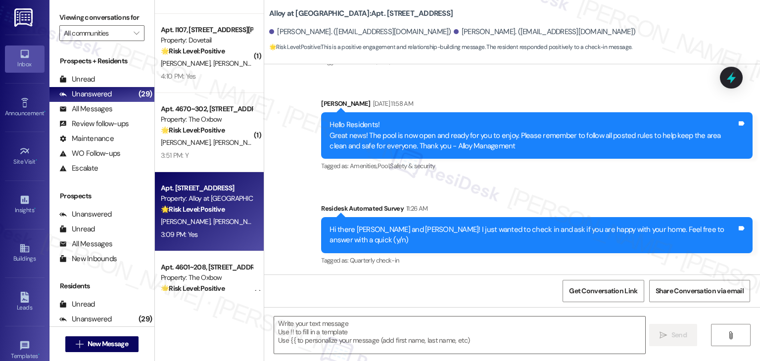
click at [479, 275] on div "Received via SMS Malissa Burraston 3:09 PM Yes Tags and notes Tagged as: Positi…" at bounding box center [512, 317] width 496 height 84
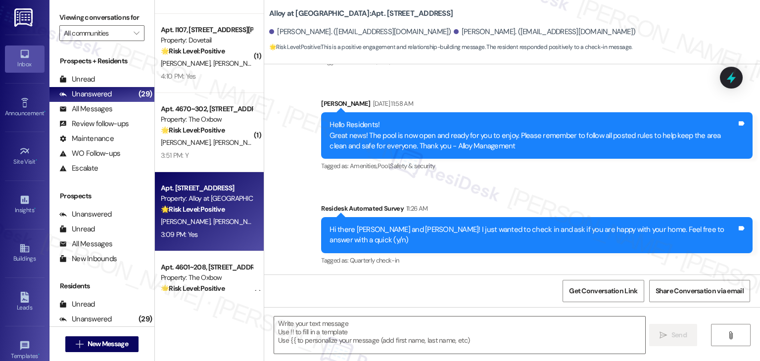
click at [479, 275] on div "Received via SMS Malissa Burraston 3:09 PM Yes Tags and notes Tagged as: Positi…" at bounding box center [512, 317] width 496 height 84
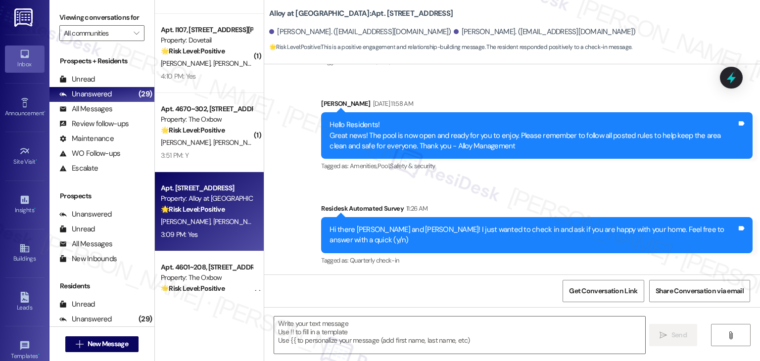
click at [479, 275] on div "Received via SMS Malissa Burraston 3:09 PM Yes Tags and notes Tagged as: Positi…" at bounding box center [512, 317] width 496 height 84
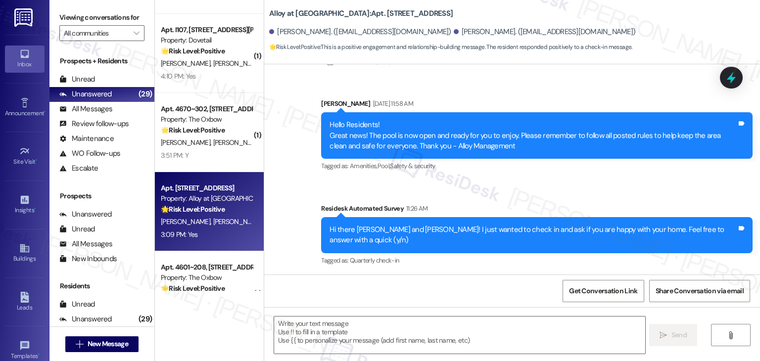
click at [479, 275] on div "Received via SMS Malissa Burraston 3:09 PM Yes Tags and notes Tagged as: Positi…" at bounding box center [512, 317] width 496 height 84
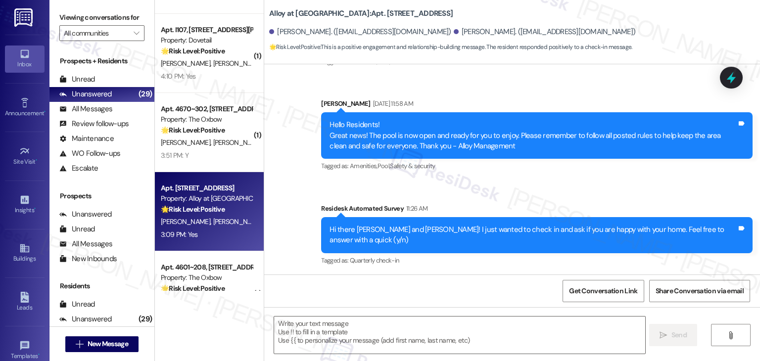
click at [479, 275] on div "Received via SMS Malissa Burraston 3:09 PM Yes Tags and notes Tagged as: Positi…" at bounding box center [512, 317] width 496 height 84
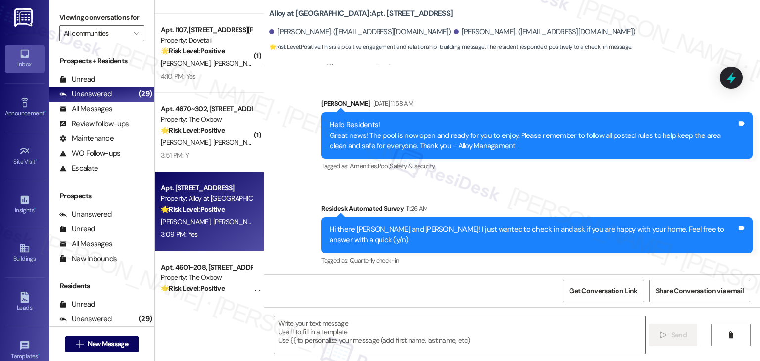
click at [479, 275] on div "Received via SMS Malissa Burraston 3:09 PM Yes Tags and notes Tagged as: Positi…" at bounding box center [512, 317] width 496 height 84
click at [345, 329] on textarea at bounding box center [459, 335] width 371 height 37
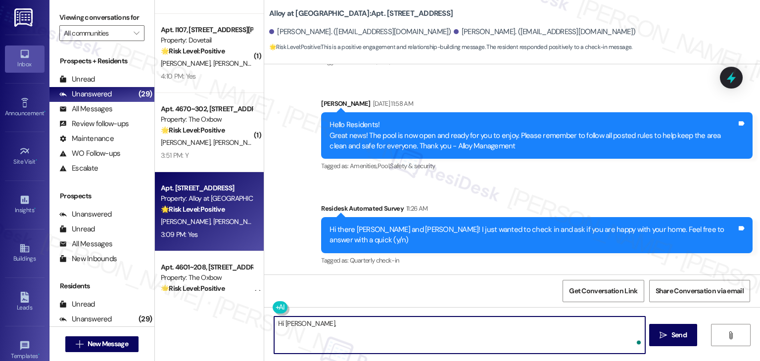
paste textarea "I'm so glad to hear you're happy with your home. We always strive to create a g…"
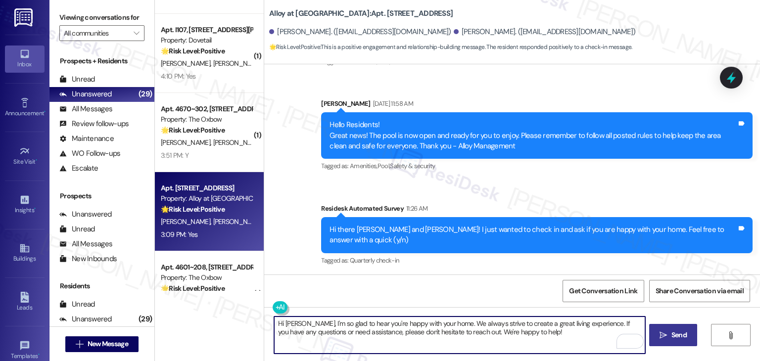
type textarea "Hi Malissa, I'm so glad to hear you're happy with your home. We always strive t…"
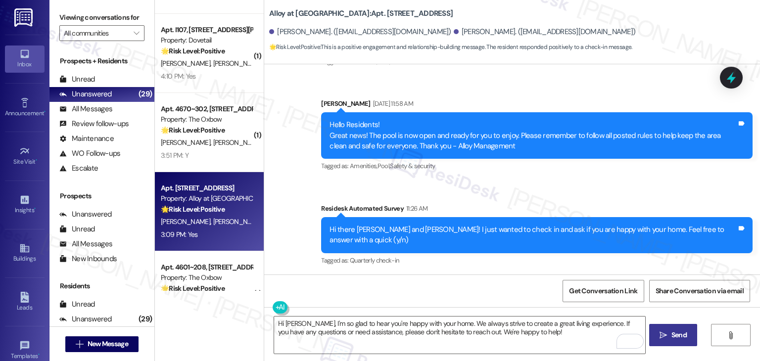
click at [676, 332] on span "Send" at bounding box center [679, 335] width 15 height 10
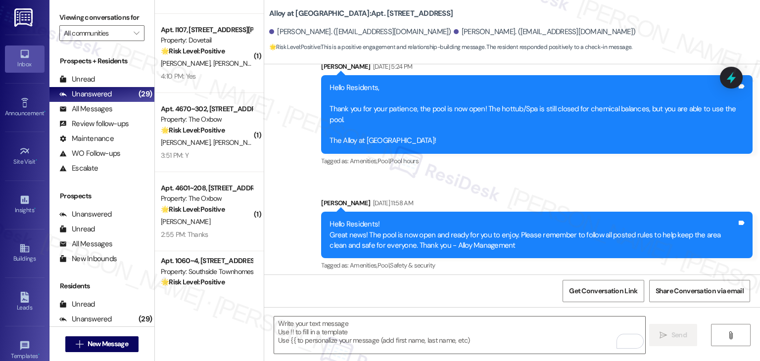
scroll to position [3760, 0]
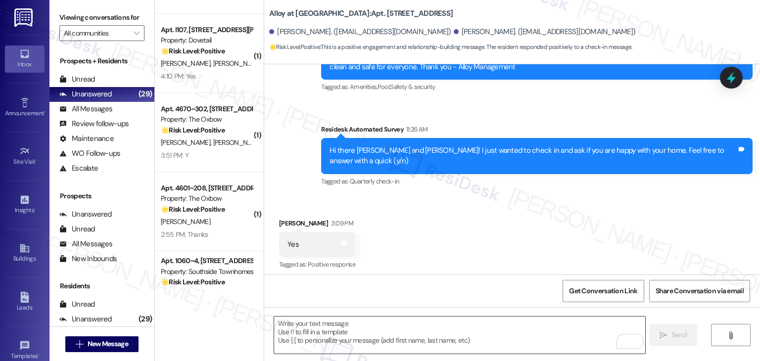
click at [400, 324] on textarea "To enrich screen reader interactions, please activate Accessibility in Grammarl…" at bounding box center [459, 335] width 371 height 37
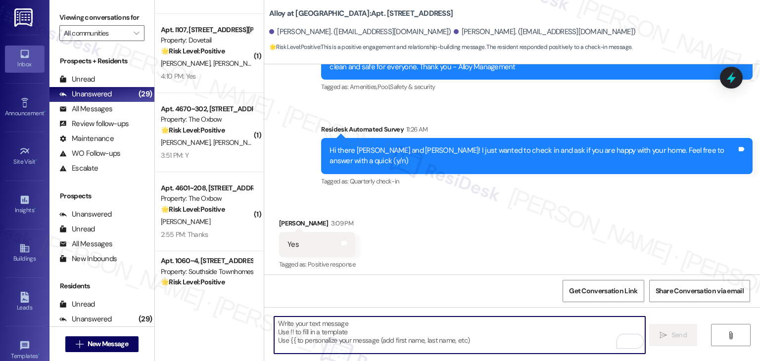
paste textarea "We’d also really appreciate it if you could share your experience in a review, …"
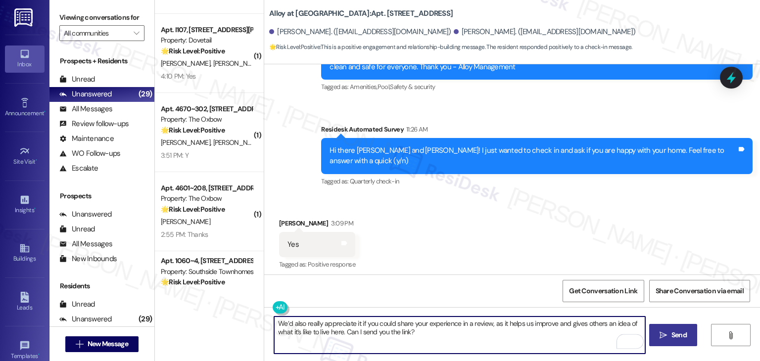
type textarea "We’d also really appreciate it if you could share your experience in a review, …"
click at [669, 341] on button " Send" at bounding box center [674, 335] width 48 height 22
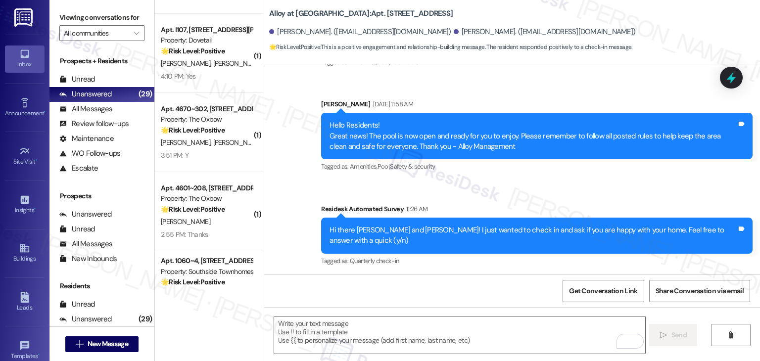
scroll to position [3840, 0]
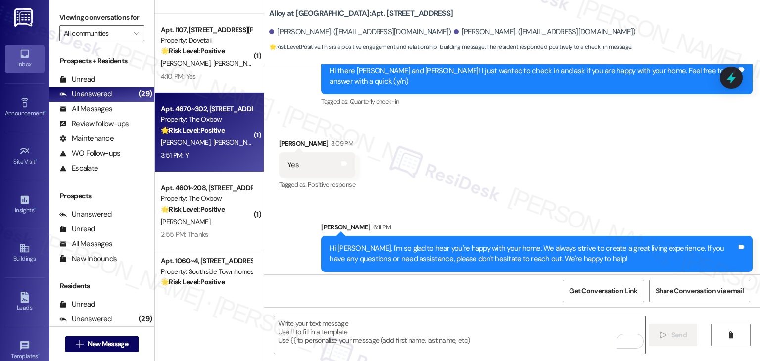
click at [265, 139] on span "O. Heatwole" at bounding box center [290, 142] width 50 height 9
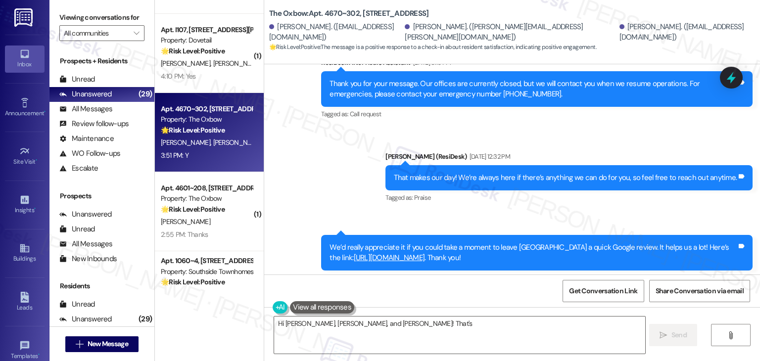
scroll to position [1929, 0]
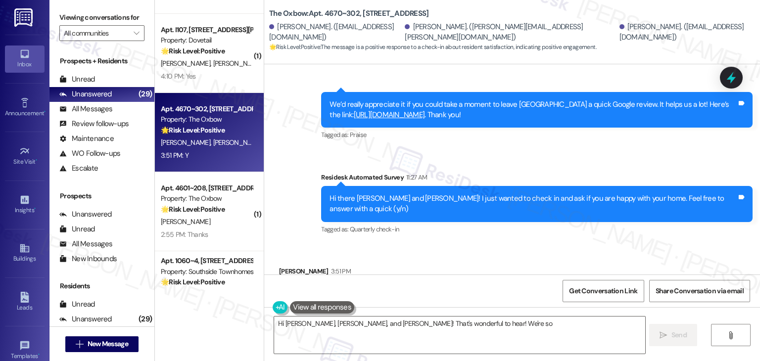
click at [554, 117] on div "Sent via SMS ResiDesk After Hours Assistant Jun 16, 2025 at 8:16 PM Thank you f…" at bounding box center [512, 68] width 496 height 352
click at [493, 244] on div "Received via SMS Jack Baker 3:51 PM Y Tags and notes Tagged as: Positive respon…" at bounding box center [512, 286] width 496 height 84
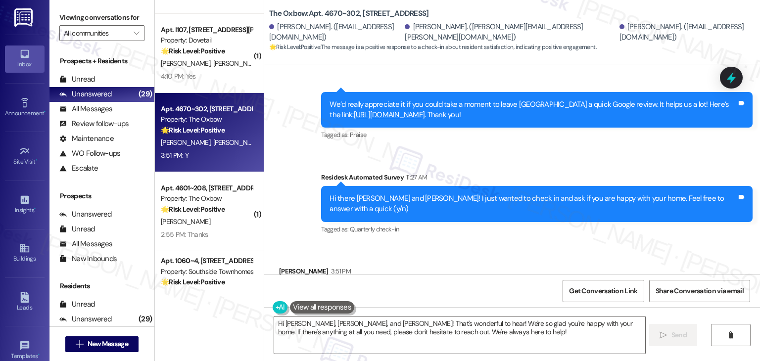
click at [491, 244] on div "Received via SMS Jack Baker 3:51 PM Y Tags and notes Tagged as: Positive respon…" at bounding box center [512, 286] width 496 height 84
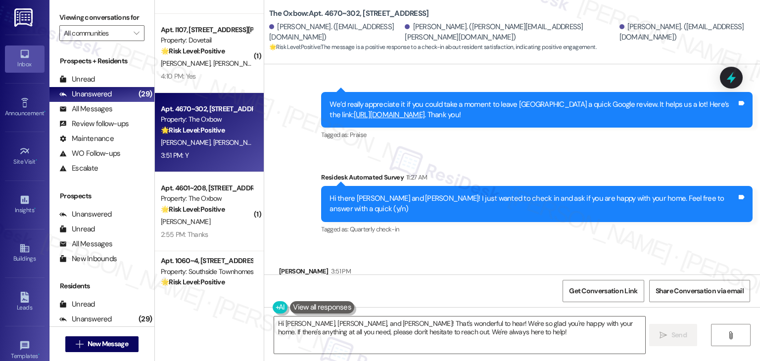
click at [491, 244] on div "Received via SMS Jack Baker 3:51 PM Y Tags and notes Tagged as: Positive respon…" at bounding box center [512, 286] width 496 height 84
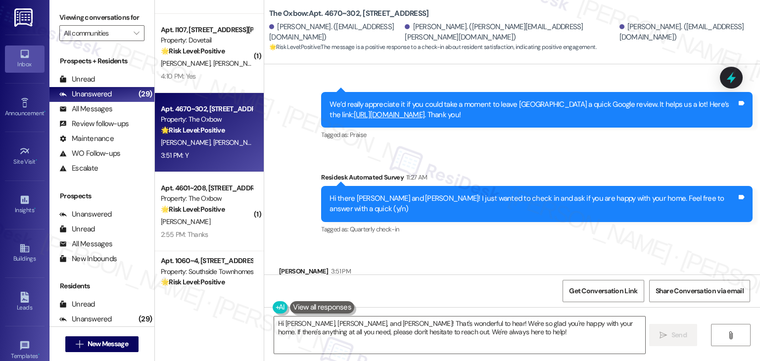
click at [491, 244] on div "Received via SMS Jack Baker 3:51 PM Y Tags and notes Tagged as: Positive respon…" at bounding box center [512, 286] width 496 height 84
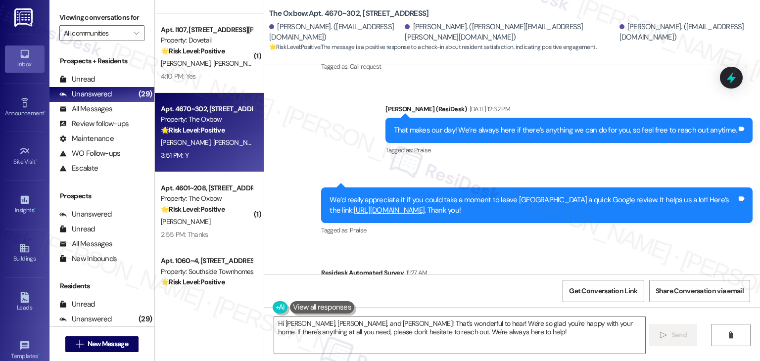
scroll to position [1830, 0]
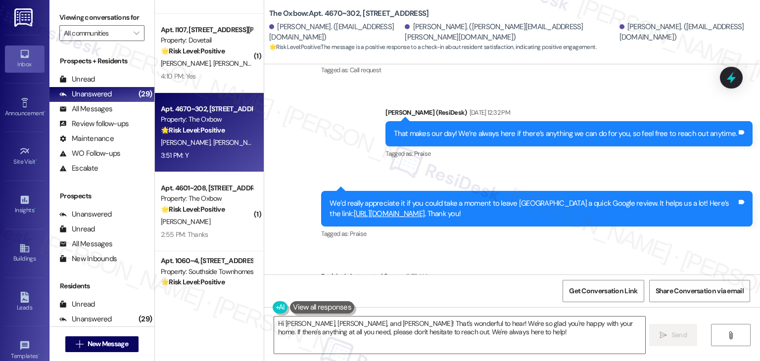
click at [507, 212] on div "Sent via SMS ResiDesk After Hours Assistant Jun 16, 2025 at 8:16 PM Thank you f…" at bounding box center [512, 167] width 496 height 352
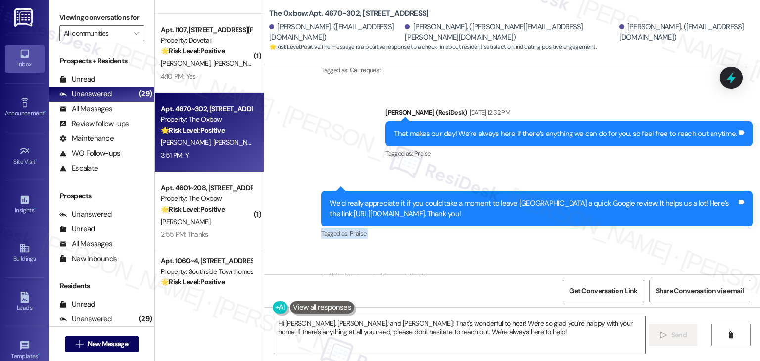
click at [507, 212] on div "Sent via SMS ResiDesk After Hours Assistant Jun 16, 2025 at 8:16 PM Thank you f…" at bounding box center [512, 167] width 496 height 352
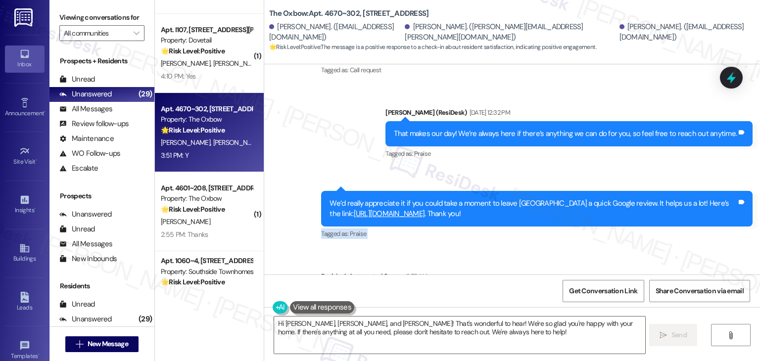
click at [507, 212] on div "Sent via SMS ResiDesk After Hours Assistant Jun 16, 2025 at 8:16 PM Thank you f…" at bounding box center [512, 167] width 496 height 352
click at [507, 213] on div "Sent via SMS ResiDesk After Hours Assistant Jun 16, 2025 at 8:16 PM Thank you f…" at bounding box center [512, 167] width 496 height 352
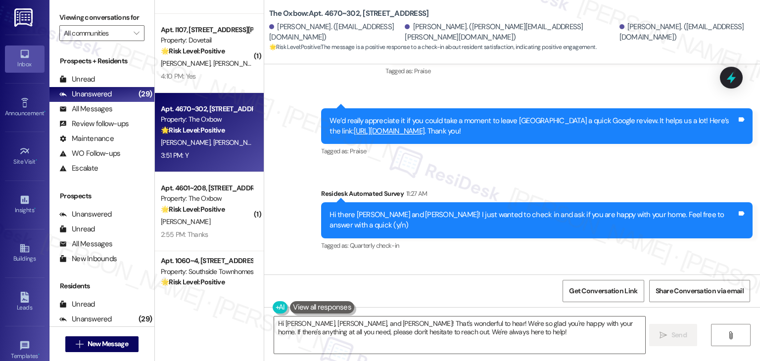
scroll to position [1930, 0]
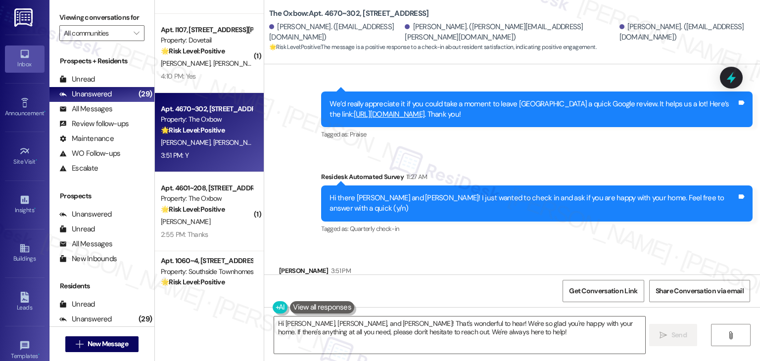
click at [486, 244] on div "Received via SMS Jack Baker 3:51 PM Y Tags and notes Tagged as: Positive respon…" at bounding box center [512, 286] width 496 height 84
click at [400, 329] on textarea "Hi Jack, Neil, and Olive! That's wonderful to hear! We're so glad you're happy …" at bounding box center [459, 335] width 371 height 37
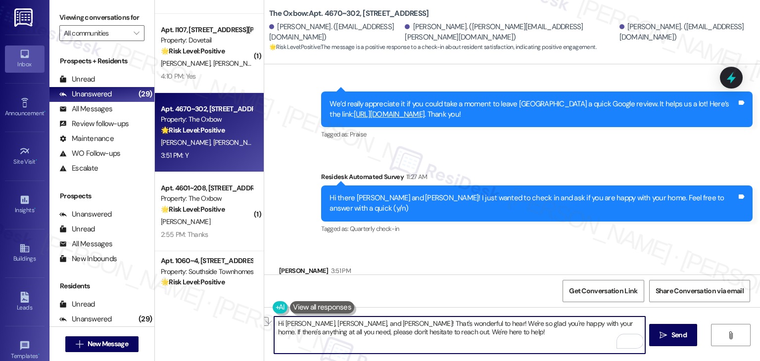
drag, startPoint x: 334, startPoint y: 324, endPoint x: 309, endPoint y: 323, distance: 24.3
click at [309, 323] on textarea "Hi Jack, Neil, and Olive! That's wonderful to hear! We're so glad you're happy …" at bounding box center [459, 335] width 371 height 37
click at [500, 244] on div "Received via SMS Jack Baker 3:51 PM Y Tags and notes Tagged as: Positive respon…" at bounding box center [512, 286] width 496 height 84
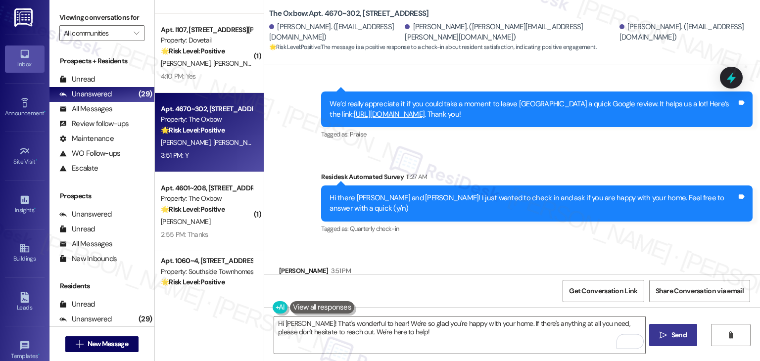
click at [677, 328] on button " Send" at bounding box center [674, 335] width 48 height 22
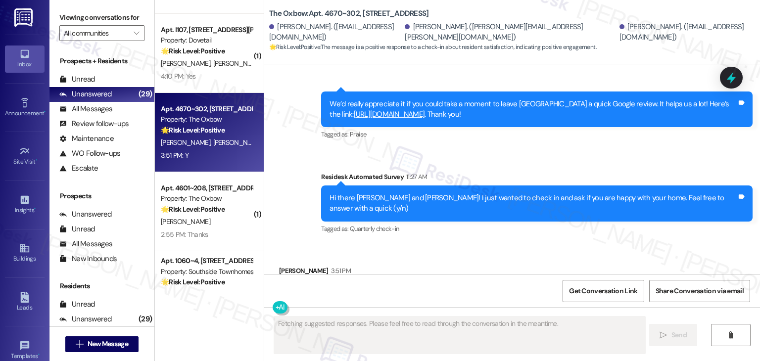
scroll to position [1929, 0]
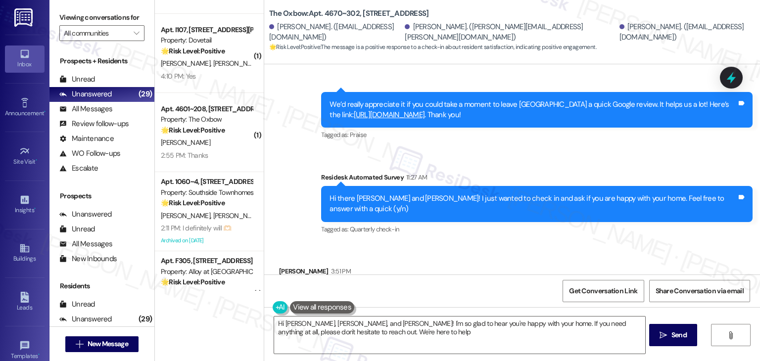
type textarea "Hi Jack, Neil, and Olive! I'm so glad to hear you're happy with your home. If y…"
click at [513, 244] on div "Received via SMS Jack Baker 3:51 PM Y Tags and notes Tagged as: Positive respon…" at bounding box center [512, 286] width 496 height 84
click at [488, 112] on div "Sent via SMS ResiDesk After Hours Assistant Jun 16, 2025 at 8:16 PM Thank you f…" at bounding box center [512, 68] width 496 height 352
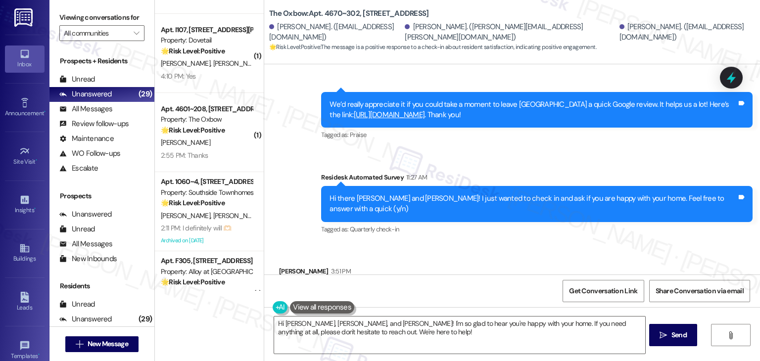
scroll to position [2009, 0]
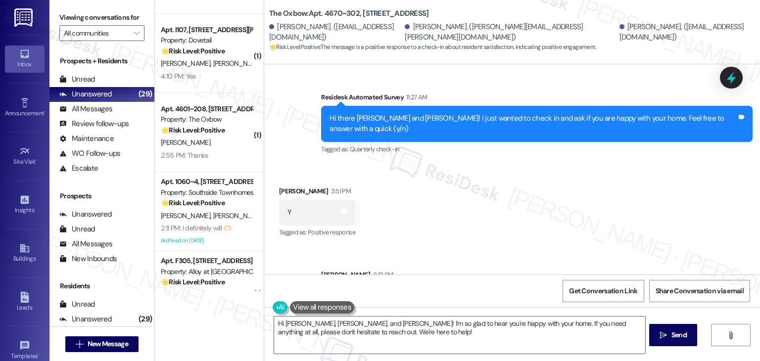
click at [483, 164] on div "Received via SMS Jack Baker 3:51 PM Y Tags and notes Tagged as: Positive respon…" at bounding box center [512, 206] width 496 height 84
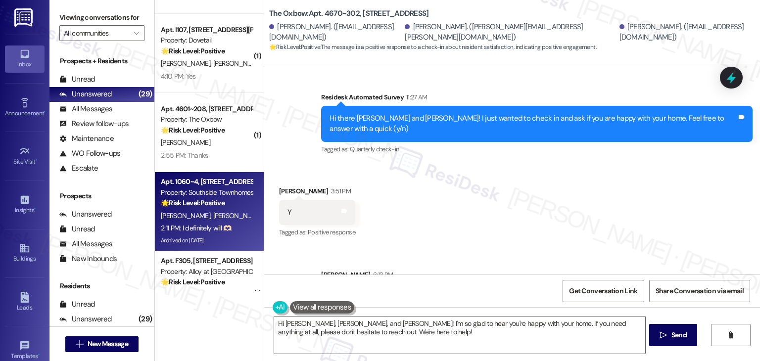
click at [226, 244] on div "Archived on [DATE]" at bounding box center [207, 241] width 94 height 12
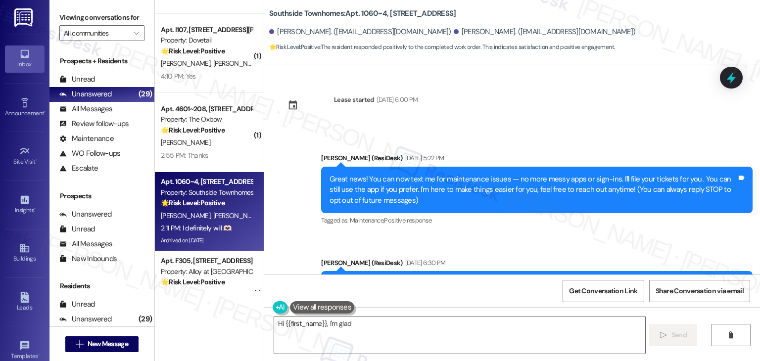
scroll to position [5950, 0]
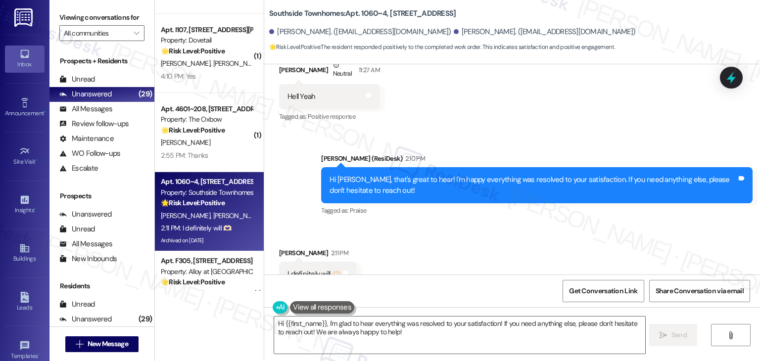
click at [506, 226] on div "Received via SMS Nathan Bair 2:11 PM I definitely will 🫶🏻 Tags and notes Tagged…" at bounding box center [512, 268] width 496 height 84
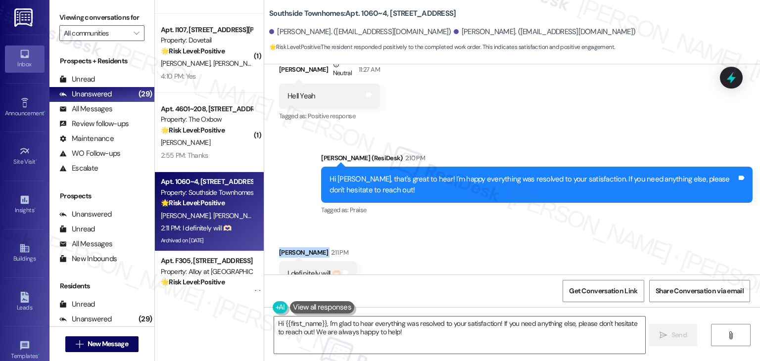
click at [471, 225] on div "Received via SMS Nathan Bair 2:11 PM I definitely will 🫶🏻 Tags and notes Tagged…" at bounding box center [512, 267] width 496 height 84
click at [444, 248] on div "Received via SMS Nathan Bair 2:11 PM I definitely will 🫶🏻 Tags and notes Tagged…" at bounding box center [512, 267] width 496 height 84
click at [352, 167] on div "Hi Nathan, that's great to hear! I'm happy everything was resolved to your sati…" at bounding box center [537, 185] width 432 height 36
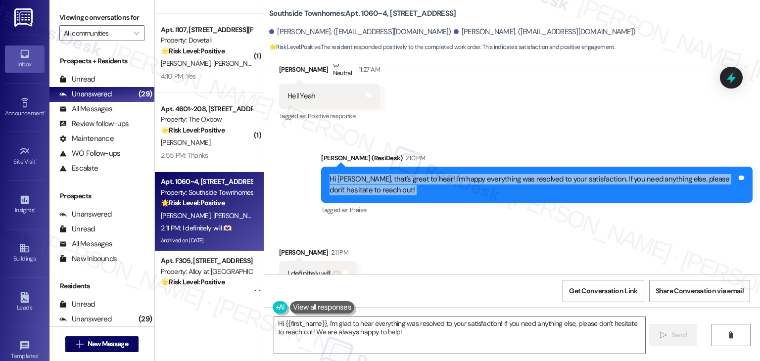
click at [352, 167] on div "Hi Nathan, that's great to hear! I'm happy everything was resolved to your sati…" at bounding box center [537, 185] width 432 height 36
copy div "Hi Nathan, that's great to hear! I'm happy everything was resolved to your sati…"
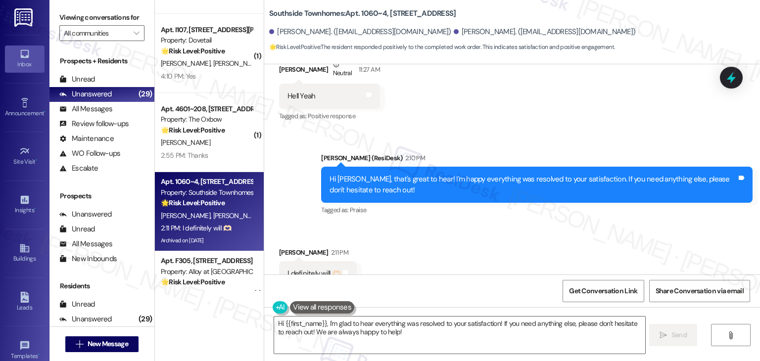
click at [294, 269] on div "I definitely will 🫶🏻" at bounding box center [314, 274] width 53 height 10
copy div "I definitely will 🫶🏻 Tags and notes"
click at [381, 325] on textarea "Hi {{first_name}}, I'm glad to hear everything was resolved to your satisfactio…" at bounding box center [459, 335] width 371 height 37
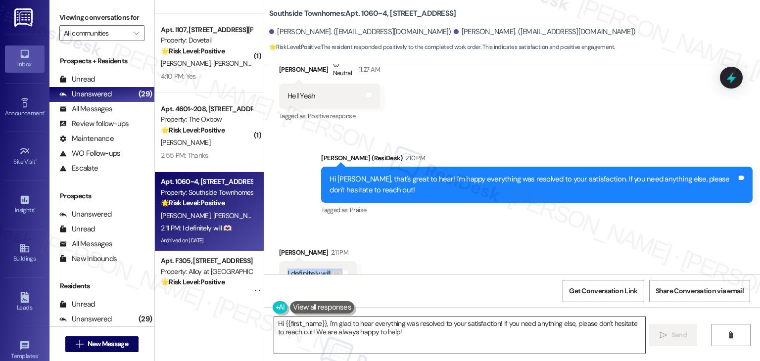
click at [381, 325] on textarea "Hi {{first_name}}, I'm glad to hear everything was resolved to your satisfactio…" at bounding box center [459, 335] width 371 height 37
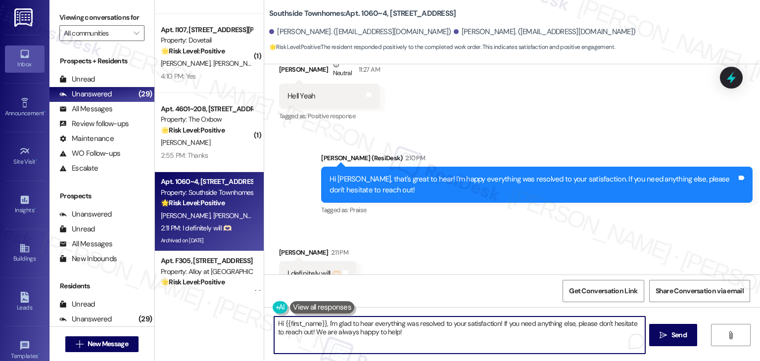
click at [381, 325] on textarea "Hi {{first_name}}, I'm glad to hear everything was resolved to your satisfactio…" at bounding box center [459, 335] width 371 height 37
paste textarea "Thanks, Nathan! 🫶🏻 We’re always here if you need anything."
click at [354, 325] on textarea "Thanks, Nathan! 🫶🏻 We’re always here if you need anything." at bounding box center [459, 335] width 371 height 37
drag, startPoint x: 466, startPoint y: 323, endPoint x: 328, endPoint y: 325, distance: 138.1
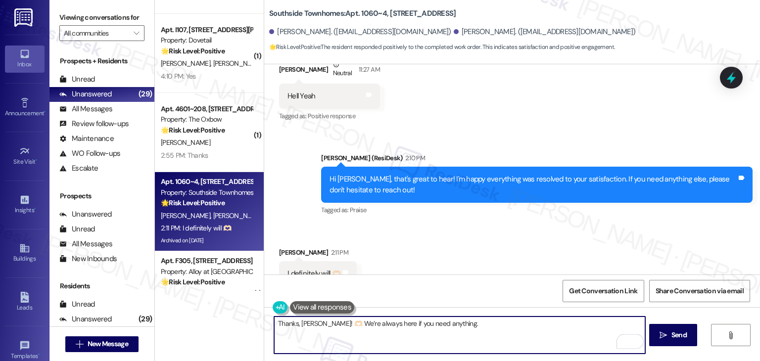
click at [328, 325] on textarea "Thanks, Nathan! 🫶🏻 We’re always here if you need anything." at bounding box center [459, 335] width 371 height 37
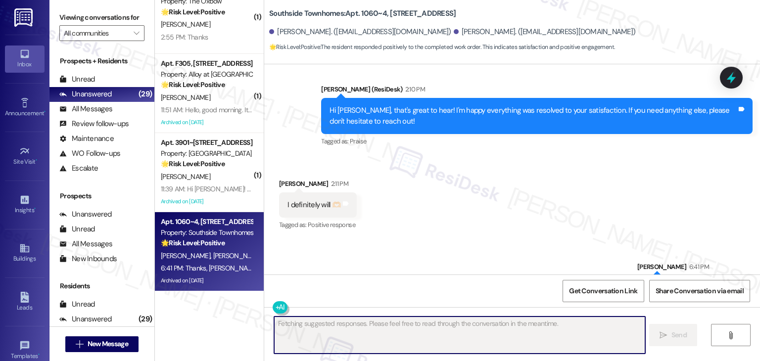
scroll to position [1927, 0]
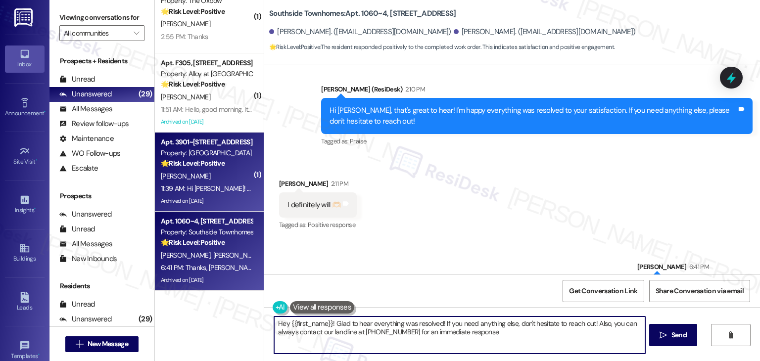
type textarea "Hey {{first_name}}! Glad to hear everything was resolved! If you need anything …"
click at [227, 197] on div "Archived on [DATE]" at bounding box center [207, 201] width 94 height 12
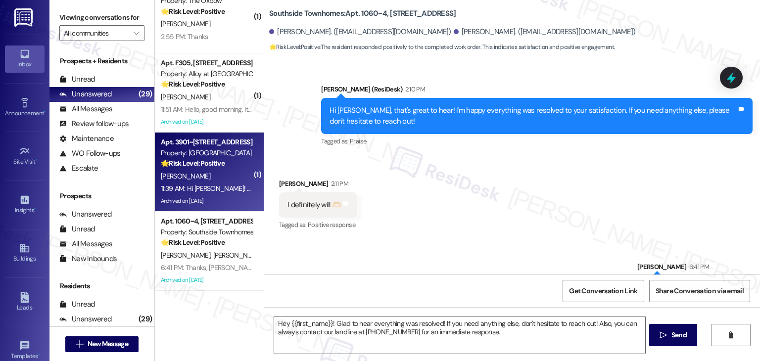
type textarea "Fetching suggested responses. Please feel free to read through the conversation…"
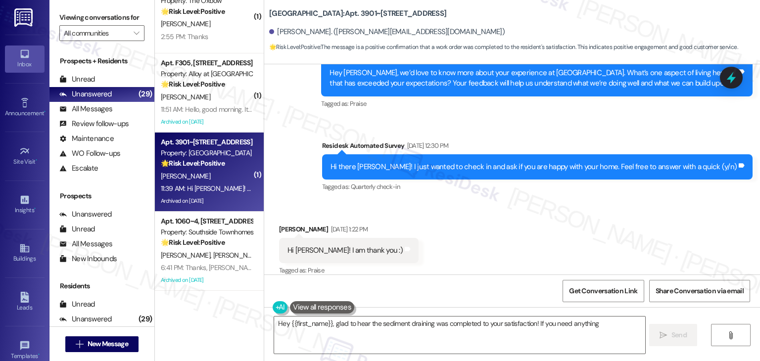
scroll to position [2380, 0]
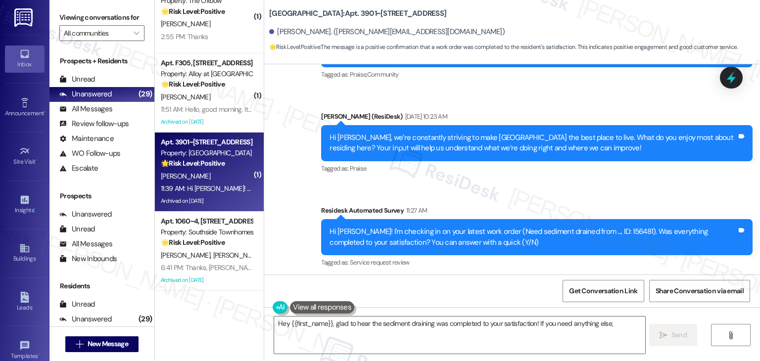
type textarea "Hey {{first_name}}, glad to hear the sediment draining was completed to your sa…"
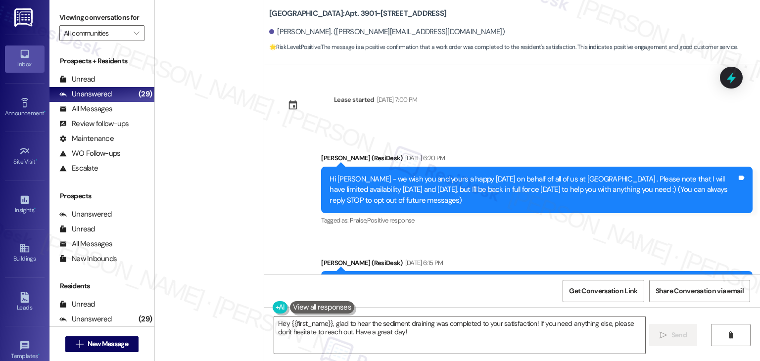
scroll to position [2424, 0]
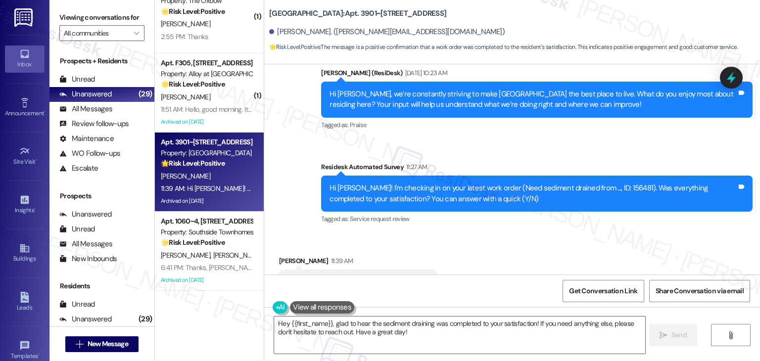
click at [462, 234] on div "Received via SMS [PERSON_NAME] 11:39 AM Hi [PERSON_NAME]! Yes it was thank you …" at bounding box center [512, 276] width 496 height 84
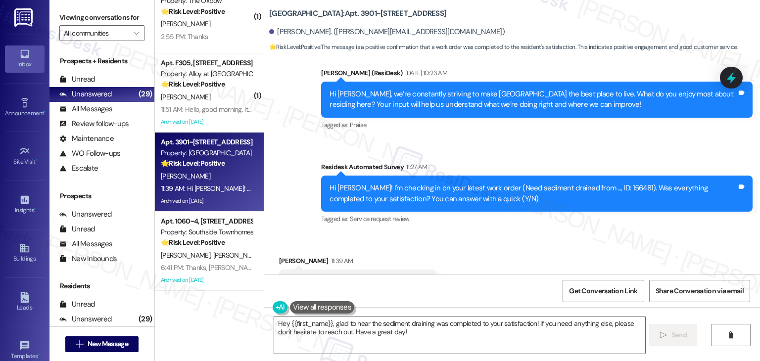
click at [462, 234] on div "Received via SMS [PERSON_NAME] 11:39 AM Hi [PERSON_NAME]! Yes it was thank you …" at bounding box center [512, 276] width 496 height 84
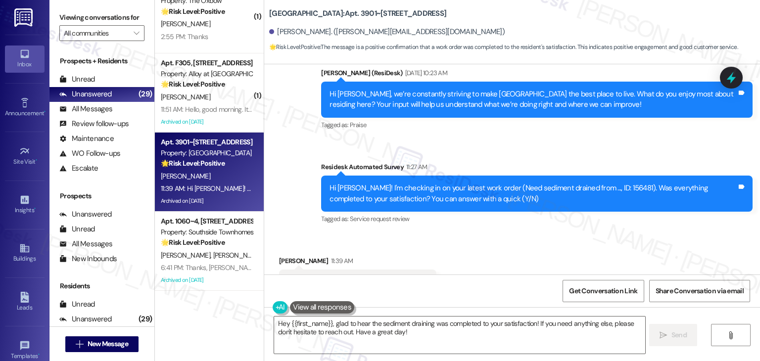
click at [462, 234] on div "Received via SMS [PERSON_NAME] 11:39 AM Hi [PERSON_NAME]! Yes it was thank you …" at bounding box center [512, 276] width 496 height 84
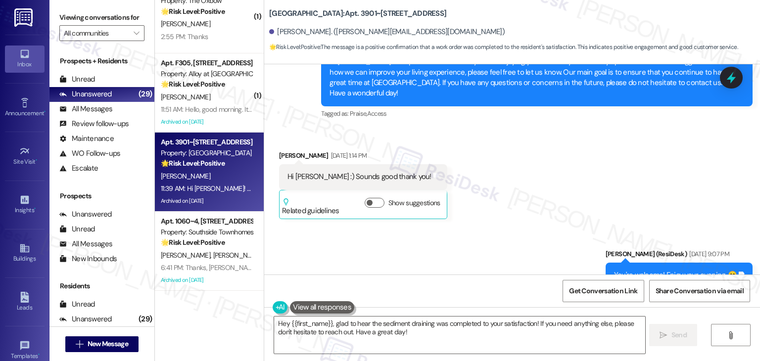
scroll to position [2424, 0]
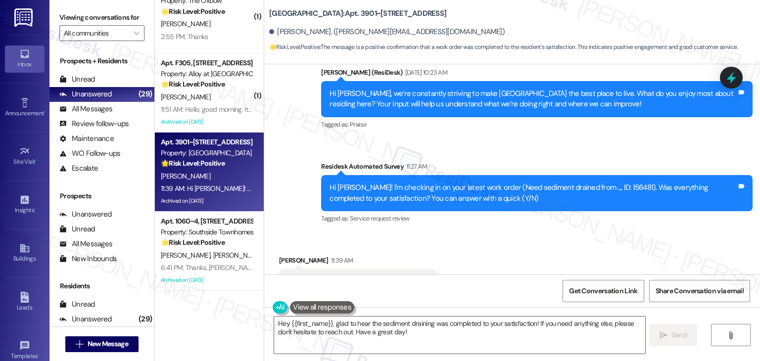
click at [609, 233] on div "Received via SMS [PERSON_NAME] 11:39 AM Hi [PERSON_NAME]! Yes it was thank you …" at bounding box center [512, 275] width 496 height 84
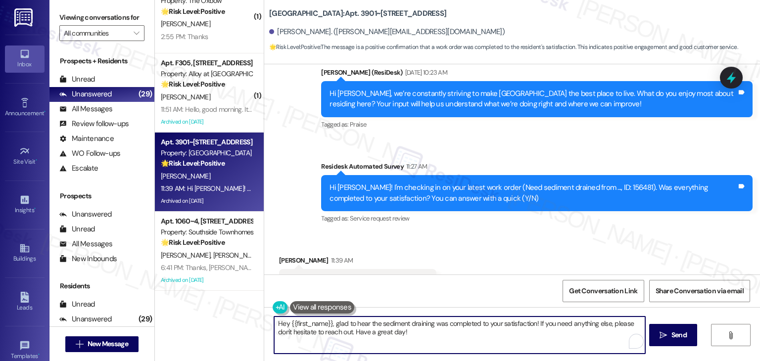
drag, startPoint x: 412, startPoint y: 333, endPoint x: 353, endPoint y: 330, distance: 59.0
click at [353, 330] on textarea "Hey {{first_name}}, glad to hear the sediment draining was completed to your sa…" at bounding box center [459, 335] width 371 height 37
click at [357, 331] on textarea "Hey {{first_name}}, glad to hear the sediment draining was completed to your sa…" at bounding box center [459, 335] width 371 height 37
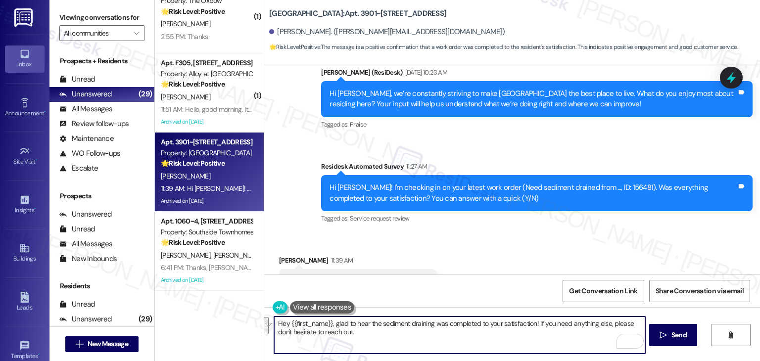
paste textarea "[PERSON_NAME]! I’m glad your latest work order was completed to your satisfacti…"
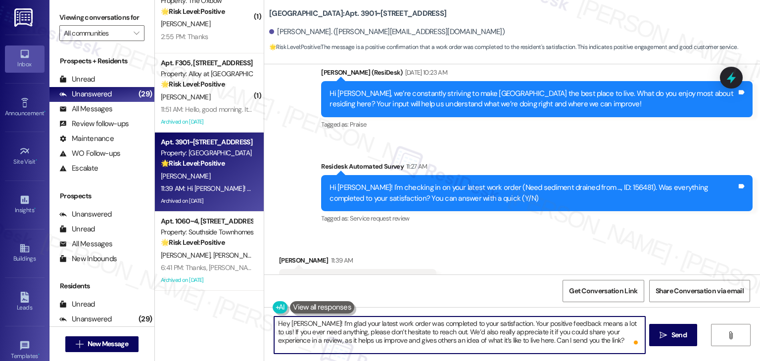
click at [294, 323] on textarea "Hey [PERSON_NAME]! I’m glad your latest work order was completed to your satisf…" at bounding box center [459, 335] width 371 height 37
drag, startPoint x: 585, startPoint y: 344, endPoint x: 428, endPoint y: 334, distance: 157.2
click at [428, 334] on textarea "Hey [PERSON_NAME]! I’m glad your latest work order was completed to your satisf…" at bounding box center [459, 335] width 371 height 37
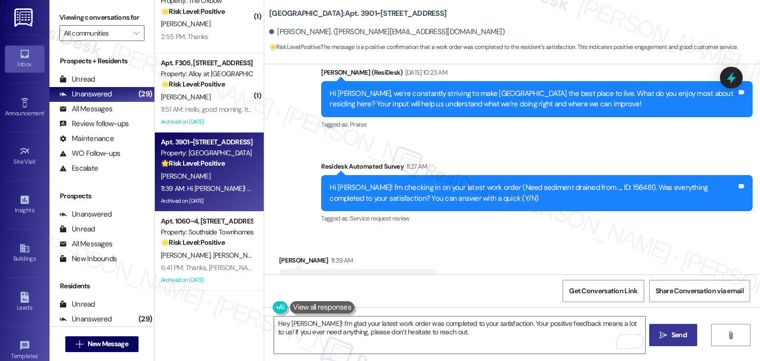
click at [675, 331] on span "Send" at bounding box center [679, 335] width 15 height 10
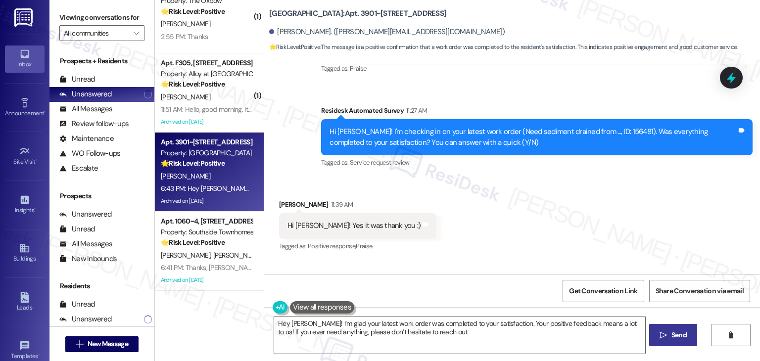
scroll to position [2504, 0]
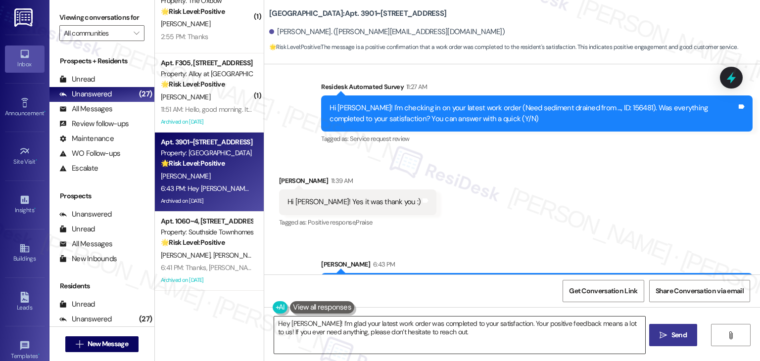
click at [435, 331] on textarea "{{first_name}}, I'm so glad to hear that work order #156481 was completed to yo…" at bounding box center [459, 335] width 371 height 37
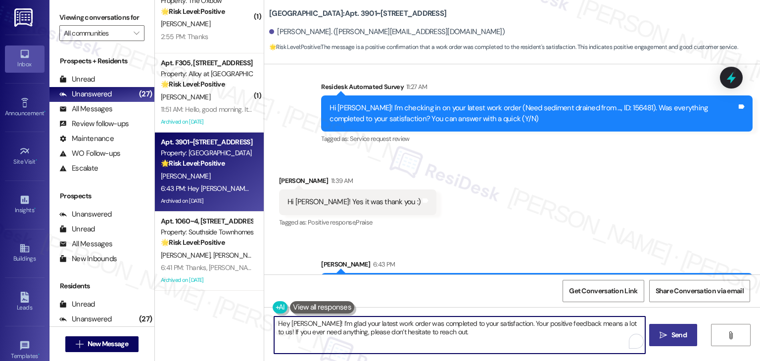
click at [435, 331] on textarea "{{first_name}}, I'm so glad to hear that work order #156481 was completed to yo…" at bounding box center [459, 335] width 371 height 37
paste textarea "We’d also really appreciate it if you could share your experience in a review, …"
type textarea "We’d also really appreciate it if you could share your experience in a review, …"
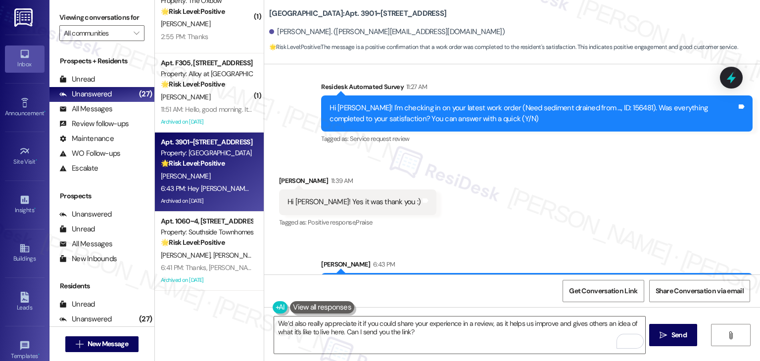
click at [589, 167] on div "Received via SMS [PERSON_NAME] 11:39 AM Hi [PERSON_NAME]! Yes it was thank you …" at bounding box center [512, 195] width 496 height 84
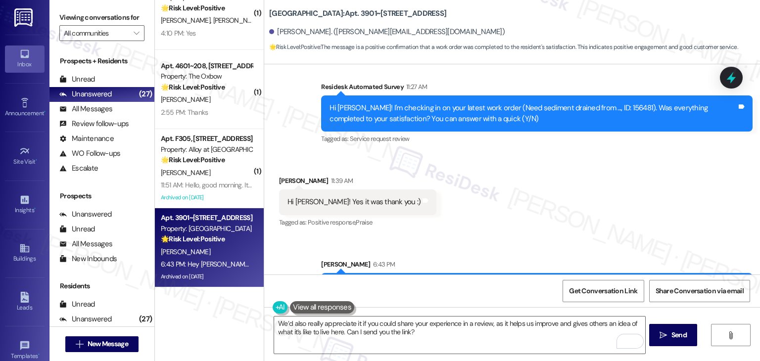
scroll to position [1828, 0]
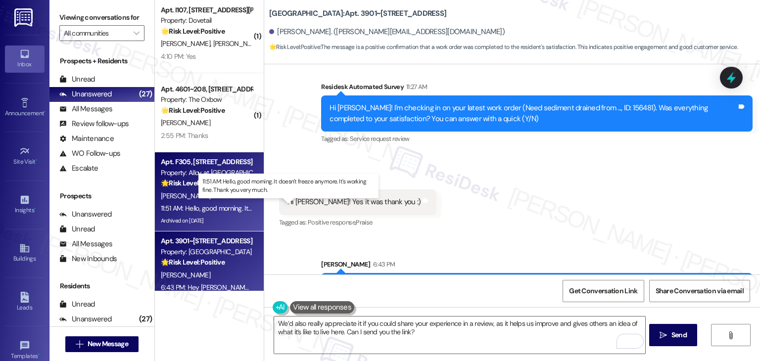
click at [214, 204] on div "11:51 AM: Hello, good morning. It doesn't freeze anymore. It's working fine. Th…" at bounding box center [294, 208] width 267 height 9
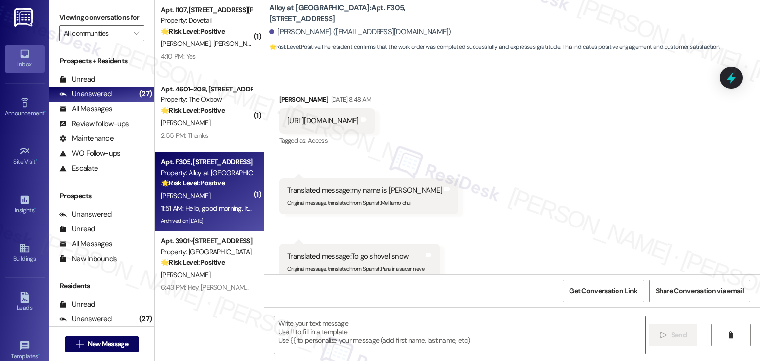
scroll to position [5582, 0]
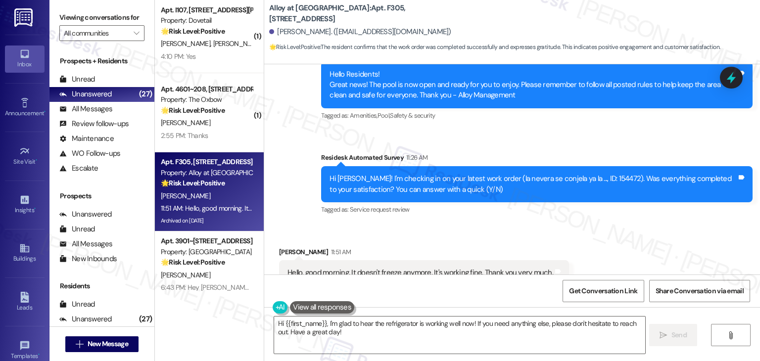
click at [467, 225] on div "Received via SMS [PERSON_NAME] 11:51 AM Hello, good morning. It doesn't freeze …" at bounding box center [512, 267] width 496 height 84
click at [469, 225] on div "Received via SMS [PERSON_NAME] 11:51 AM Hello, good morning. It doesn't freeze …" at bounding box center [512, 267] width 496 height 84
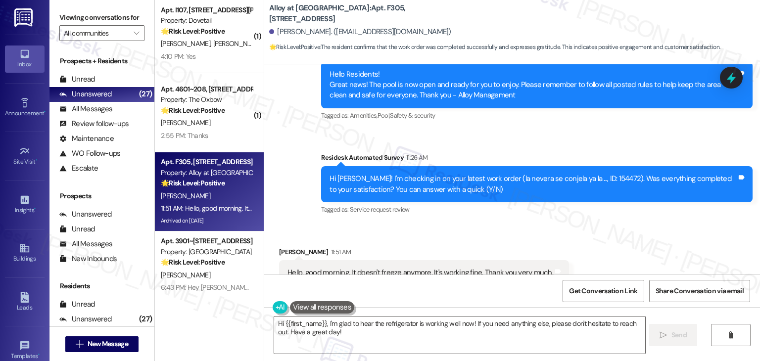
click at [469, 225] on div "Received via SMS [PERSON_NAME] 11:51 AM Hello, good morning. It doesn't freeze …" at bounding box center [512, 267] width 496 height 84
click at [401, 327] on textarea "Hi {{first_name}}, I'm glad to hear the refrigerator is working well now! If yo…" at bounding box center [459, 335] width 371 height 37
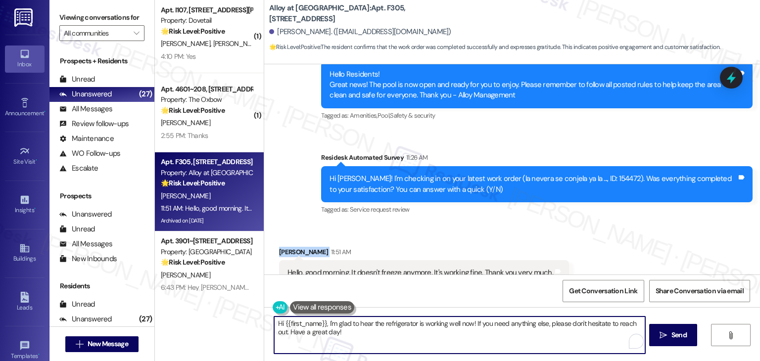
click at [401, 327] on textarea "Hi {{first_name}}, I'm glad to hear the refrigerator is working well now! If yo…" at bounding box center [459, 335] width 371 height 37
paste textarea "We’d also really appreciate it if you could share your experience in a review, …"
click at [274, 326] on textarea "We’d also really appreciate it if you could share your experience in a review, …" at bounding box center [459, 335] width 371 height 37
paste textarea "Hey [PERSON_NAME]! I’m glad your latest work order was completed to your satisf…"
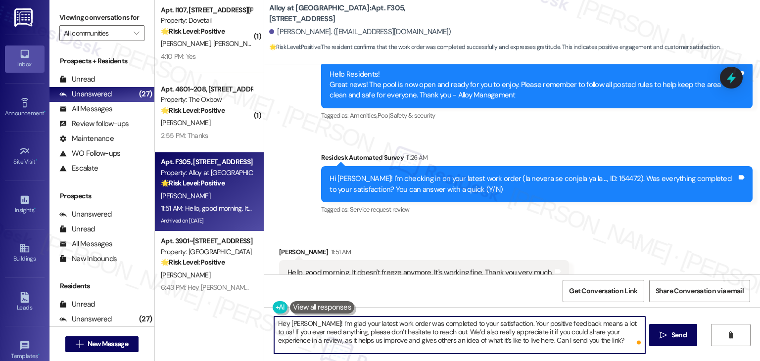
click at [297, 324] on textarea "Hey [PERSON_NAME]! I’m glad your latest work order was completed to your satisf…" at bounding box center [459, 335] width 371 height 37
drag, startPoint x: 584, startPoint y: 339, endPoint x: 429, endPoint y: 331, distance: 154.7
click at [429, 331] on textarea "Hey [PERSON_NAME]! I’m glad your latest work order was completed to your satisf…" at bounding box center [459, 335] width 371 height 37
type textarea "Hey [PERSON_NAME]! I’m glad your latest work order was completed to your satisf…"
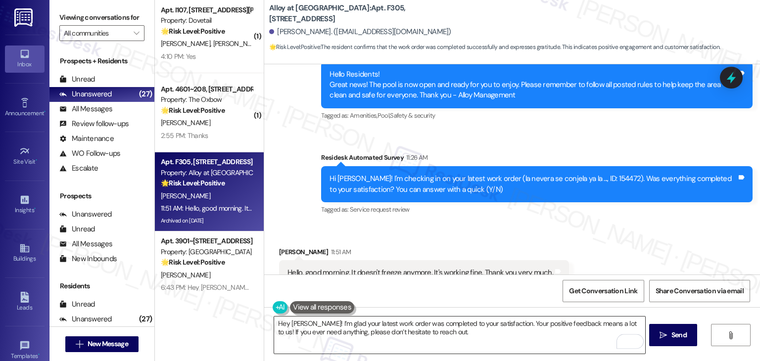
click at [503, 331] on textarea "Hey [PERSON_NAME]! I’m glad your latest work order was completed to your satisf…" at bounding box center [459, 335] width 371 height 37
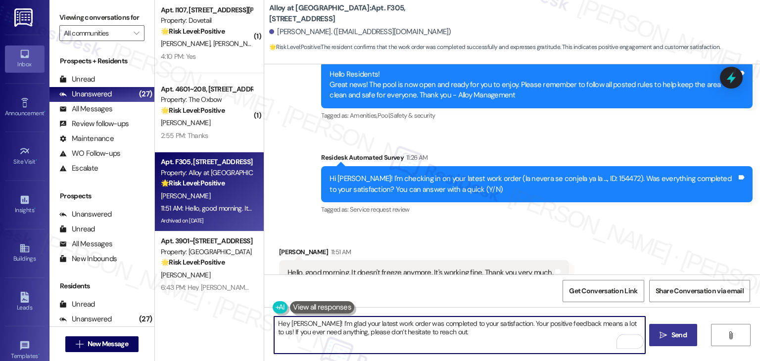
click at [672, 334] on span "Send" at bounding box center [679, 335] width 15 height 10
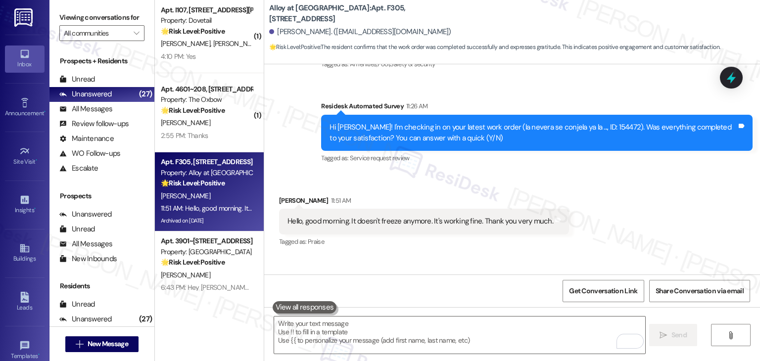
scroll to position [5662, 0]
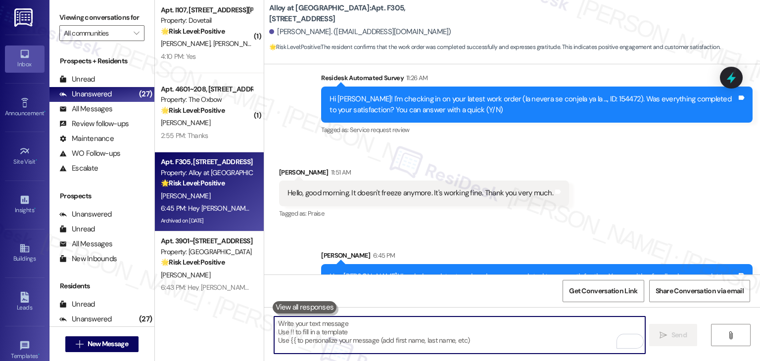
click at [417, 338] on textarea "To enrich screen reader interactions, please activate Accessibility in Grammarl…" at bounding box center [459, 335] width 371 height 37
paste textarea "We’d also really appreciate it if you could share your experience in a review, …"
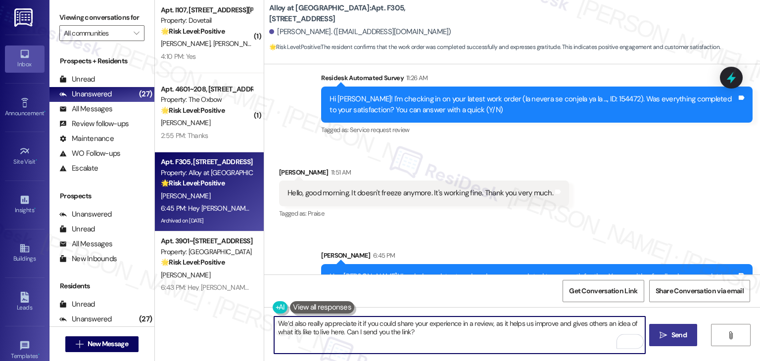
type textarea "We’d also really appreciate it if you could share your experience in a review, …"
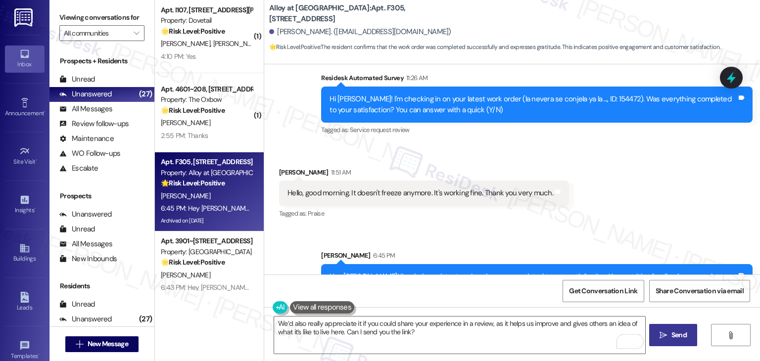
click at [681, 333] on span "Send" at bounding box center [679, 335] width 15 height 10
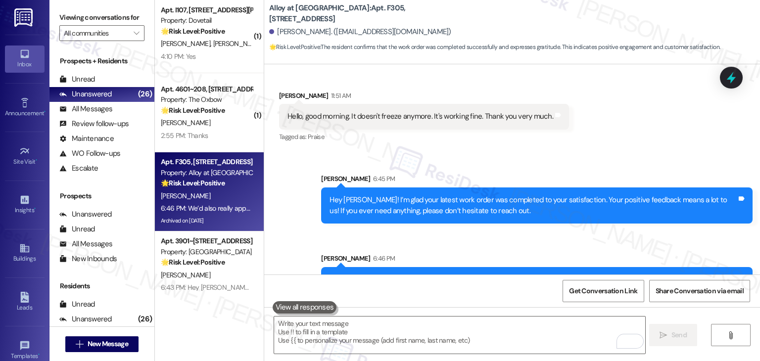
scroll to position [5742, 0]
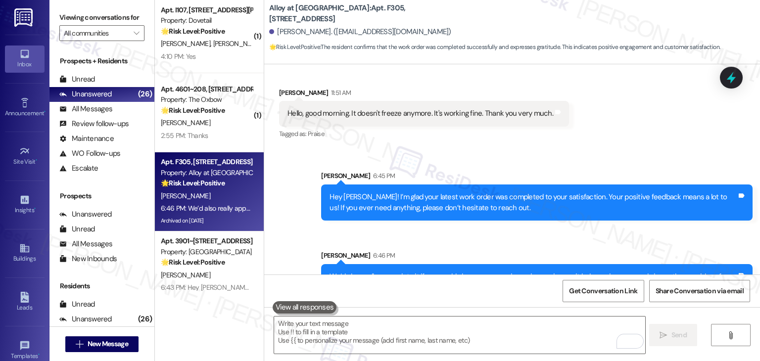
click at [638, 113] on div "Received via SMS [PERSON_NAME] 11:51 AM Hello, good morning. It doesn't freeze …" at bounding box center [512, 107] width 496 height 84
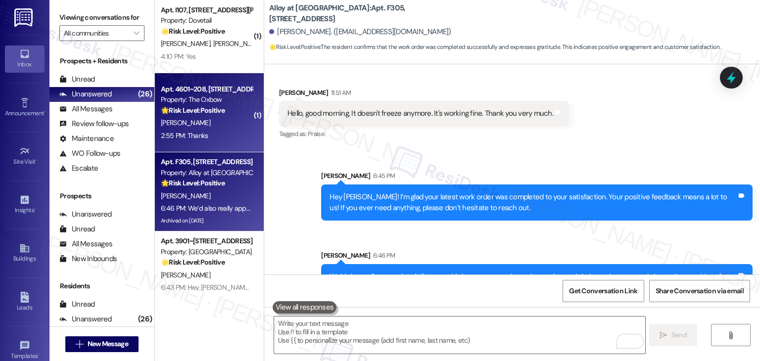
click at [220, 134] on div "2:55 PM: Thanks 2:55 PM: Thanks" at bounding box center [207, 136] width 94 height 12
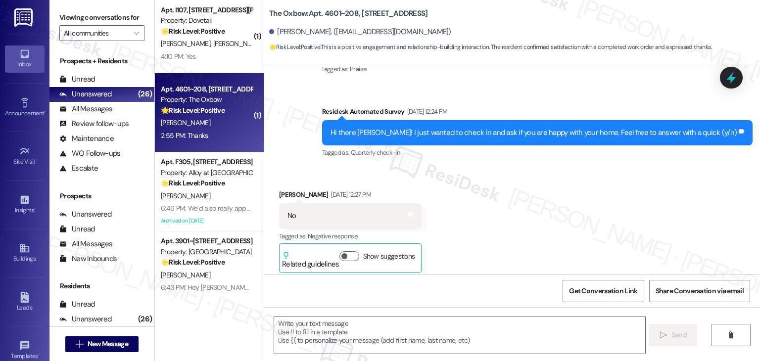
type textarea "Fetching suggested responses. Please feel free to read through the conversation…"
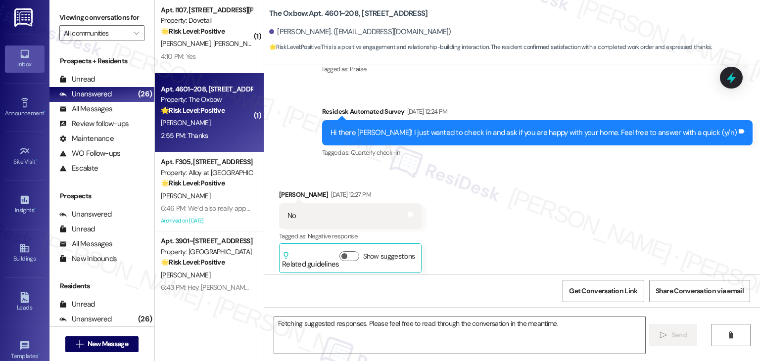
scroll to position [1263, 0]
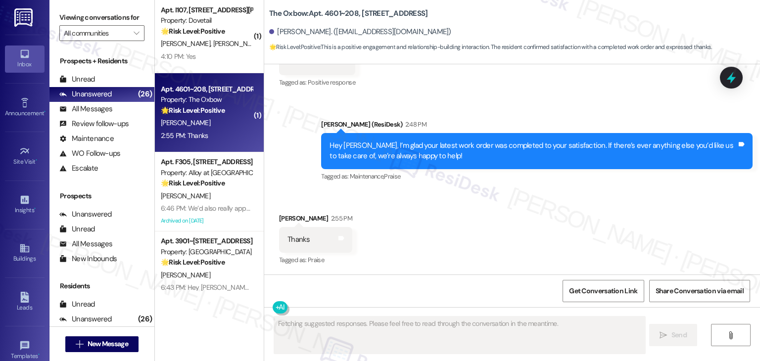
click at [448, 216] on div "Received via SMS [PERSON_NAME] 2:55 PM Thanks Tags and notes Tagged as: Praise …" at bounding box center [512, 233] width 496 height 84
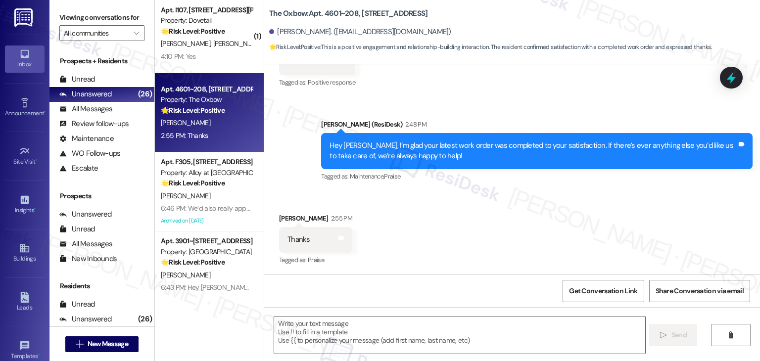
click at [448, 216] on div "Received via SMS [PERSON_NAME] 2:55 PM Thanks Tags and notes Tagged as: Praise …" at bounding box center [512, 233] width 496 height 84
click at [446, 219] on div "Received via SMS [PERSON_NAME] 2:55 PM Thanks Tags and notes Tagged as: Praise …" at bounding box center [512, 233] width 496 height 84
click at [384, 332] on textarea at bounding box center [459, 335] width 371 height 37
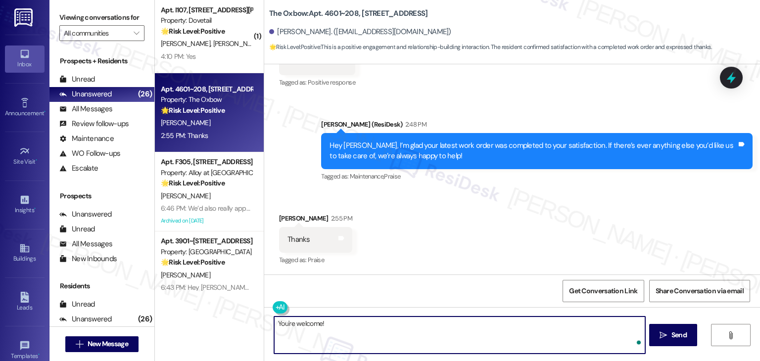
paste textarea "Should you have any questions or need help with anything else, please don't hes…"
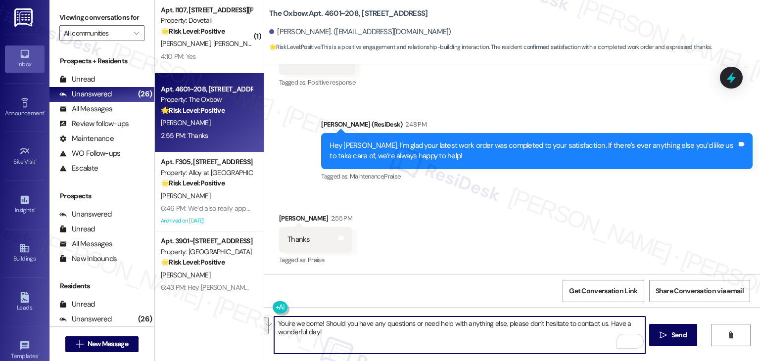
drag, startPoint x: 598, startPoint y: 335, endPoint x: 607, endPoint y: 327, distance: 11.9
click at [607, 327] on textarea "You're welcome! Should you have any questions or need help with anything else, …" at bounding box center [459, 335] width 371 height 37
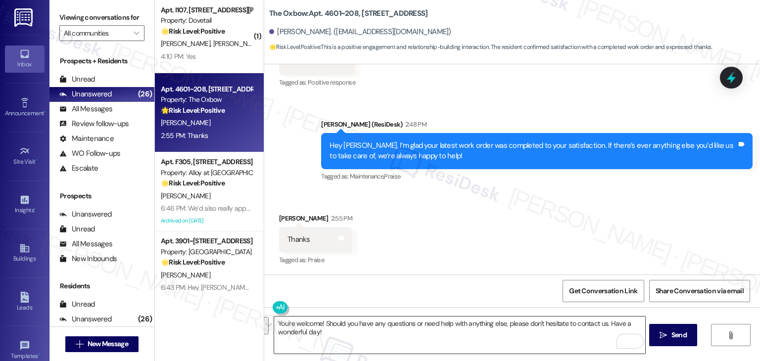
click at [604, 334] on textarea "You're welcome! Should you have any questions or need help with anything else, …" at bounding box center [459, 335] width 371 height 37
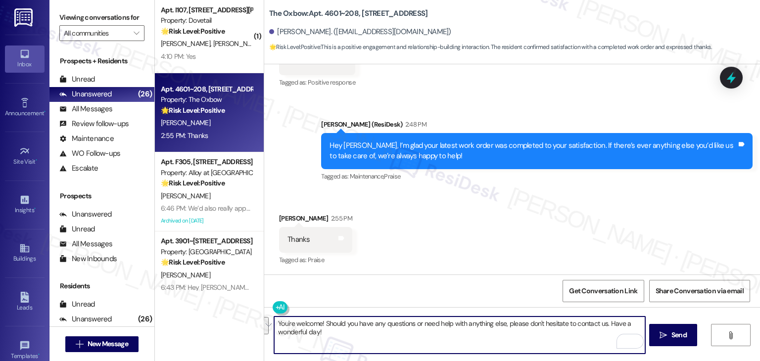
drag, startPoint x: 604, startPoint y: 334, endPoint x: 605, endPoint y: 327, distance: 7.0
click at [605, 327] on textarea "You're welcome! Should you have any questions or need help with anything else, …" at bounding box center [459, 335] width 371 height 37
type textarea "You're welcome! Should you have any questions or need help with anything else, …"
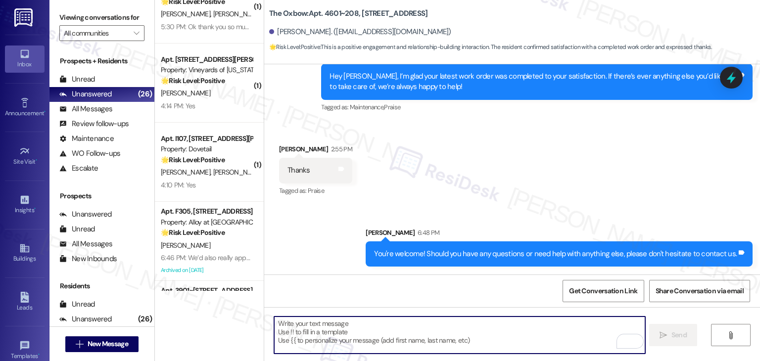
scroll to position [1650, 0]
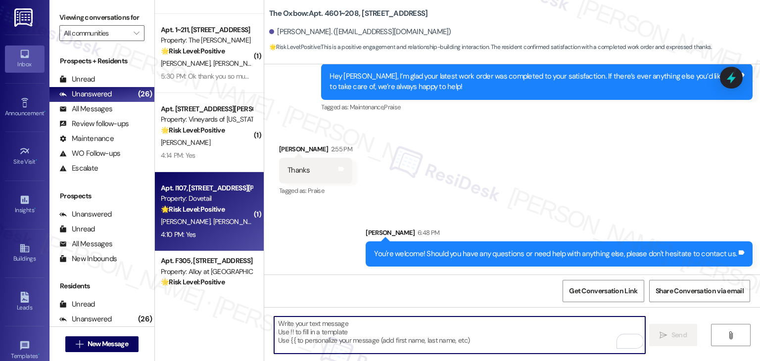
click at [221, 234] on div "4:10 PM: Yes 4:10 PM: Yes" at bounding box center [207, 235] width 94 height 12
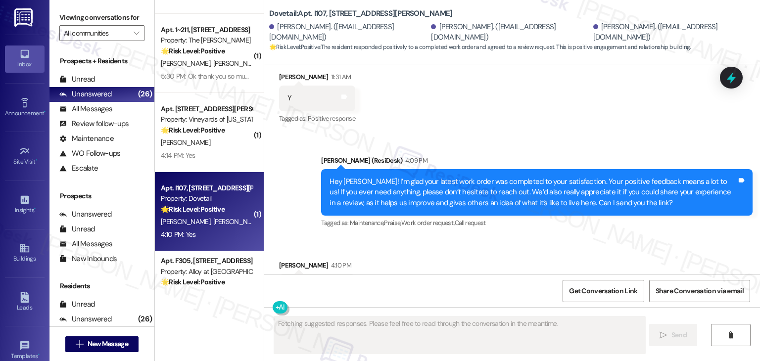
scroll to position [2589, 0]
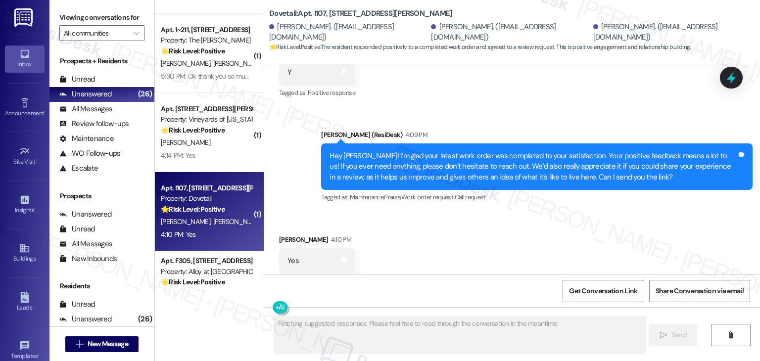
click at [511, 240] on div "Received via SMS [PERSON_NAME] 4:10 PM Yes Tags and notes Tagged as: Positive r…" at bounding box center [512, 254] width 496 height 84
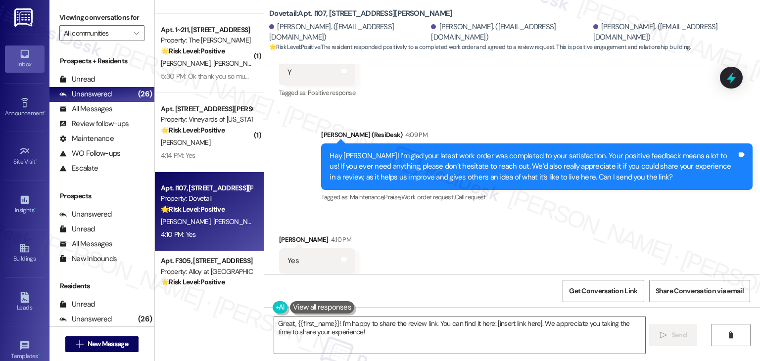
click at [546, 212] on div "Received via SMS [PERSON_NAME] 4:10 PM Yes Tags and notes Tagged as: Positive r…" at bounding box center [512, 254] width 496 height 84
click at [403, 240] on div "Received via SMS [PERSON_NAME] 4:10 PM Yes Tags and notes Tagged as: Positive r…" at bounding box center [512, 254] width 496 height 84
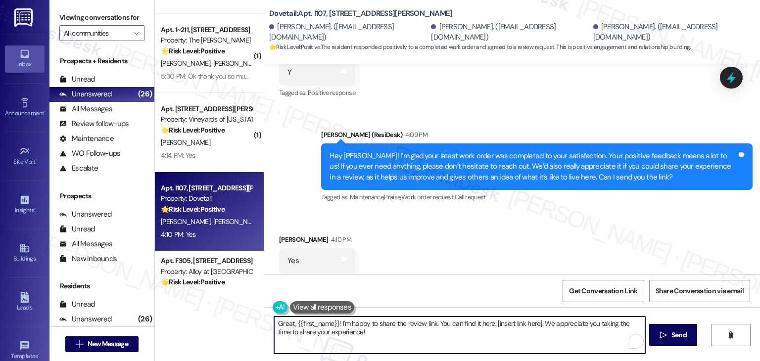
drag, startPoint x: 333, startPoint y: 321, endPoint x: 291, endPoint y: 325, distance: 41.8
click at [291, 325] on textarea "Great, {{first_name}}! I'm happy to share the review link. You can find it here…" at bounding box center [459, 335] width 371 height 37
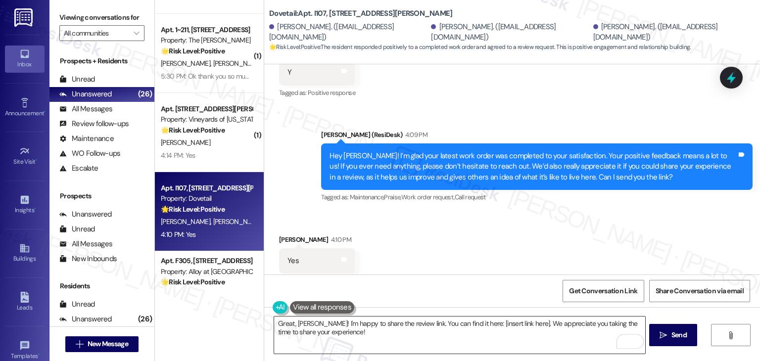
click at [495, 343] on textarea "Great, [PERSON_NAME]! I'm happy to share the review link. You can find it here:…" at bounding box center [459, 335] width 371 height 37
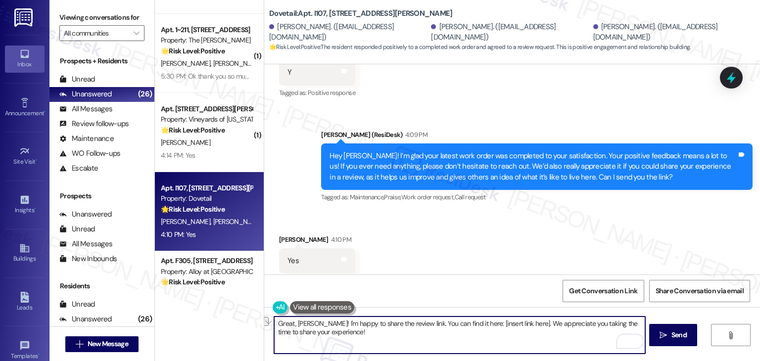
drag, startPoint x: 511, startPoint y: 325, endPoint x: 465, endPoint y: 322, distance: 46.1
click at [465, 322] on textarea "Great, [PERSON_NAME]! I'm happy to share the review link. You can find it here:…" at bounding box center [459, 335] width 371 height 37
click at [494, 323] on textarea "Great, [PERSON_NAME]! I'm happy to share the review link. You can find it here:…" at bounding box center [459, 335] width 371 height 37
drag, startPoint x: 464, startPoint y: 323, endPoint x: 247, endPoint y: 318, distance: 216.9
click at [247, 318] on div "( 1 ) Apt. 424, [STREET_ADDRESS] Property: The [PERSON_NAME] 💡 Risk Level: Low …" at bounding box center [457, 180] width 605 height 361
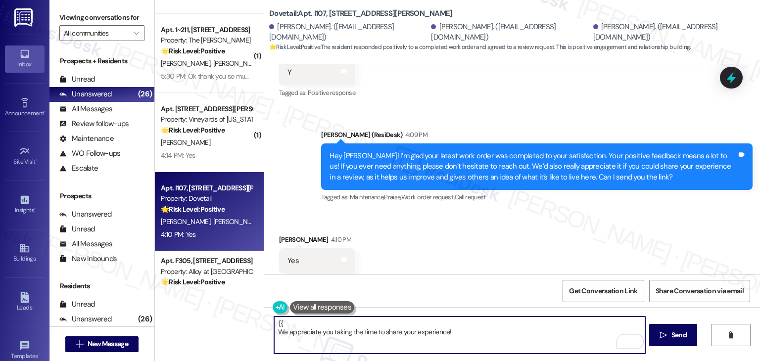
click at [287, 318] on textarea "{{ We appreciate you taking the time to share your experience!" at bounding box center [459, 335] width 371 height 37
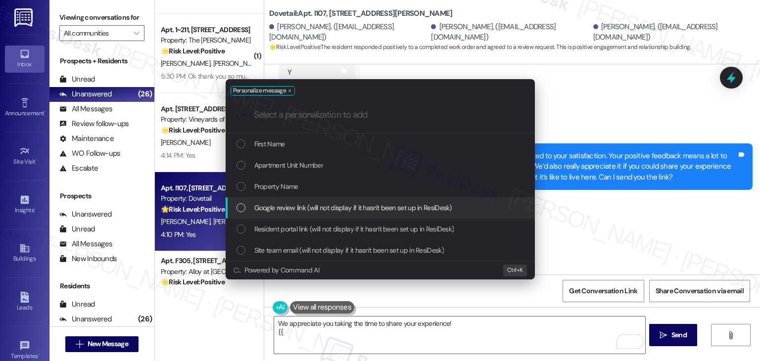
click at [243, 208] on div "List of options" at bounding box center [241, 207] width 9 height 9
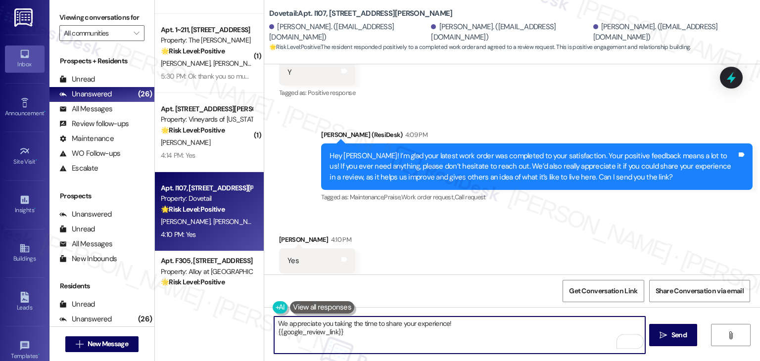
click at [274, 333] on textarea "We appreciate you taking the time to share your experience! {{google_review_lin…" at bounding box center [459, 335] width 371 height 37
paste textarea "Great, [PERSON_NAME]! I'm happy to share the review link. You can find it here:"
drag, startPoint x: 450, startPoint y: 325, endPoint x: 268, endPoint y: 325, distance: 181.7
click at [268, 325] on div "We appreciate you taking the time to share your experience! Great, [PERSON_NAME…" at bounding box center [512, 344] width 496 height 74
paste textarea "We appreciate you taking the time to share your experience!"
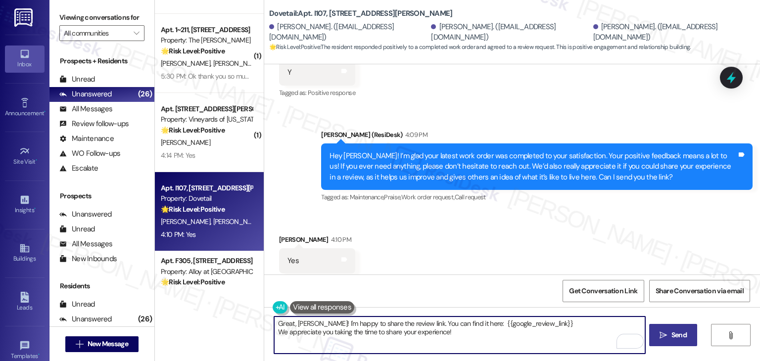
type textarea "Great, [PERSON_NAME]! I'm happy to share the review link. You can find it here:…"
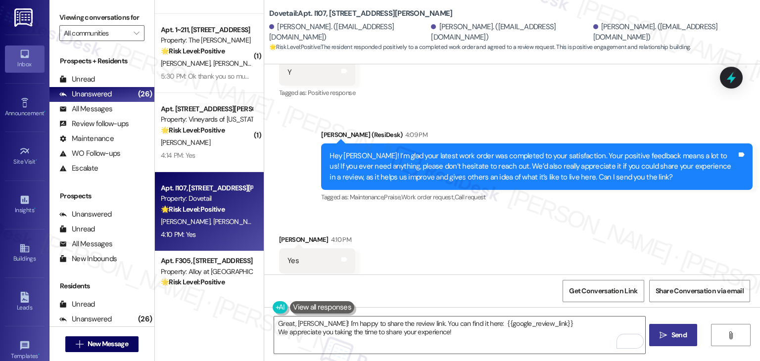
click at [683, 338] on span "Send" at bounding box center [679, 335] width 15 height 10
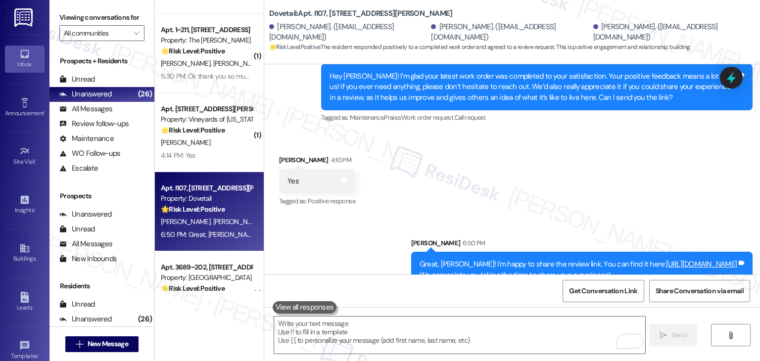
scroll to position [2669, 0]
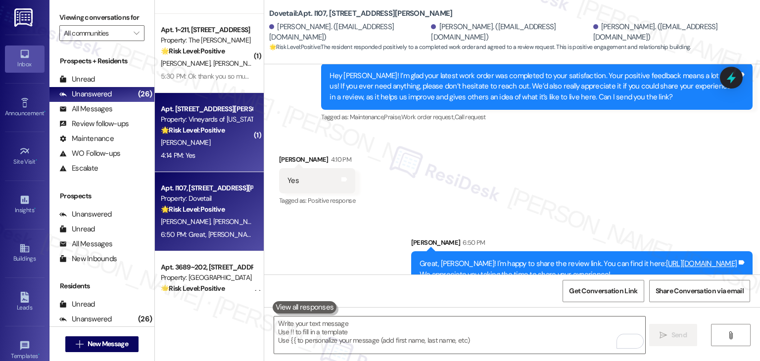
click at [189, 133] on strong "🌟 Risk Level: Positive" at bounding box center [193, 130] width 64 height 9
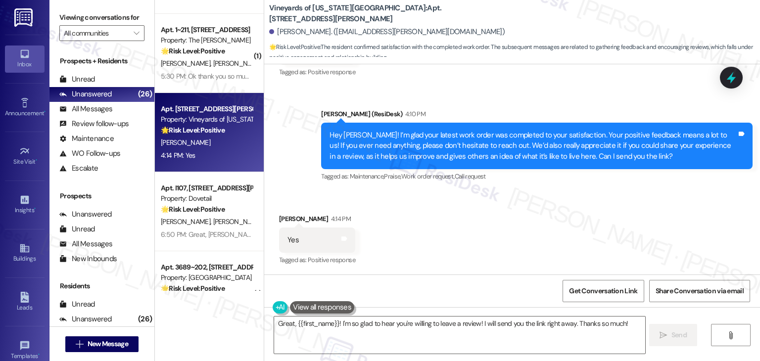
scroll to position [1091, 0]
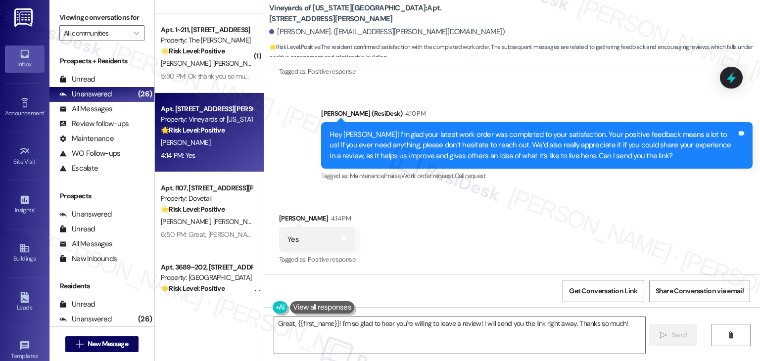
click at [598, 200] on div "Received via SMS [PERSON_NAME] 4:14 PM Yes Tags and notes Tagged as: Positive r…" at bounding box center [512, 233] width 496 height 84
click at [358, 322] on textarea "Great, {{first_name}}! I'm so glad to hear you're willing to leave a review! I …" at bounding box center [459, 335] width 371 height 37
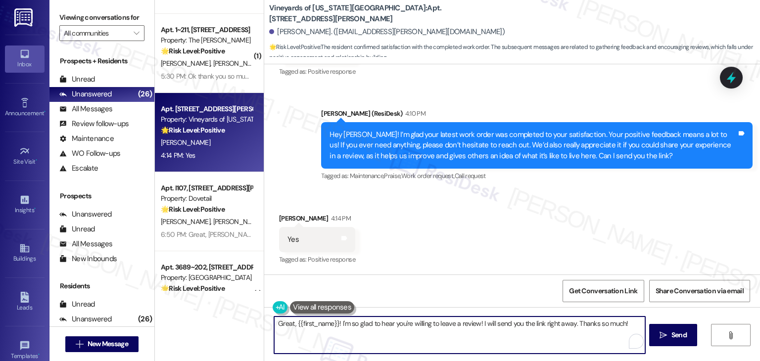
click at [358, 321] on textarea "Great, {{first_name}}! I'm so glad to hear you're willing to leave a review! I …" at bounding box center [459, 335] width 371 height 37
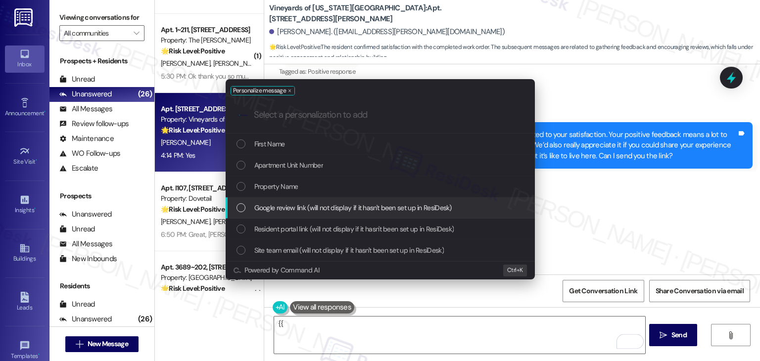
click at [243, 204] on div "List of options" at bounding box center [241, 207] width 9 height 9
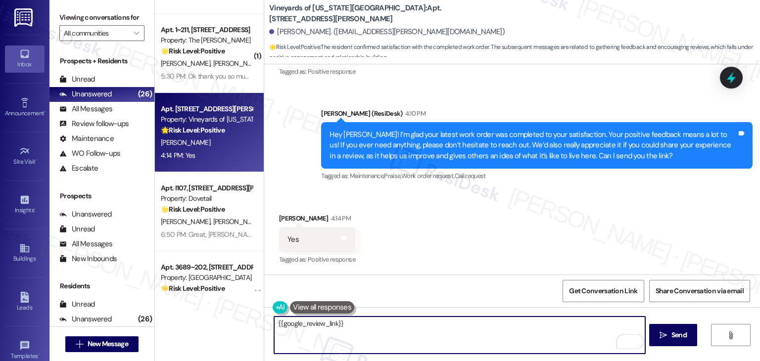
click at [274, 329] on textarea "{{google_review_link}}" at bounding box center [459, 335] width 371 height 37
paste textarea "Awesome, {{first_name}}! I'm happy to share the link for the review. Thank you …"
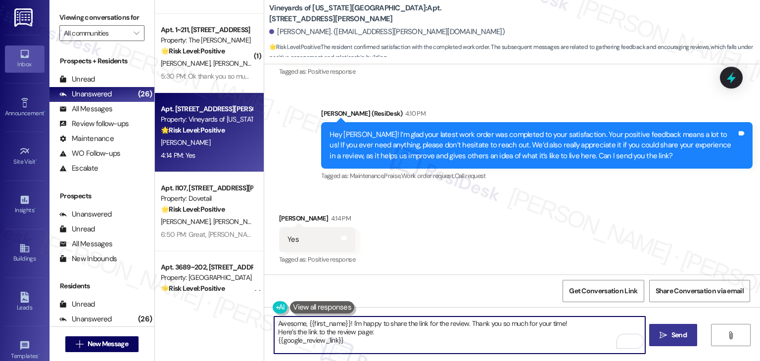
type textarea "Awesome, {{first_name}}! I'm happy to share the link for the review. Thank you …"
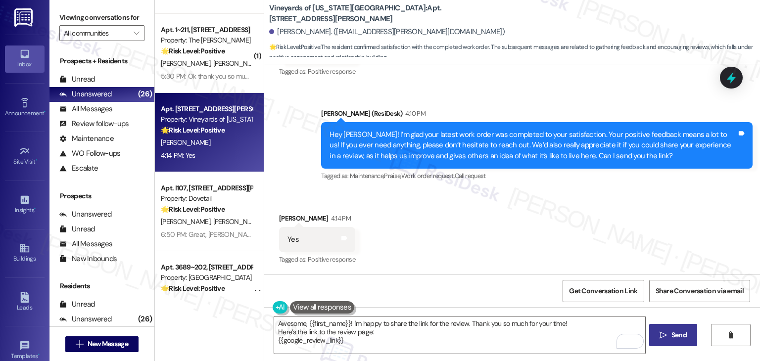
click at [670, 334] on span "Send" at bounding box center [679, 335] width 19 height 10
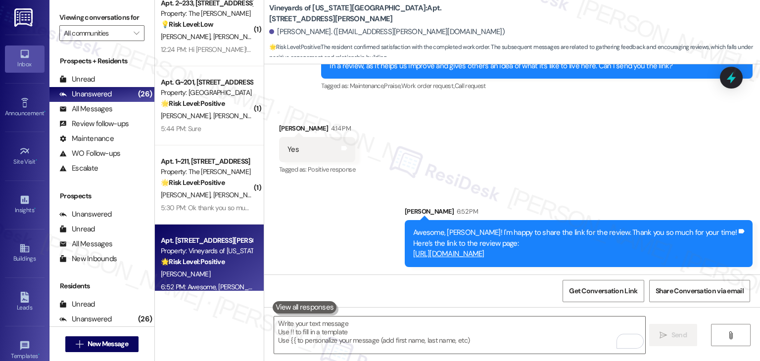
scroll to position [1501, 0]
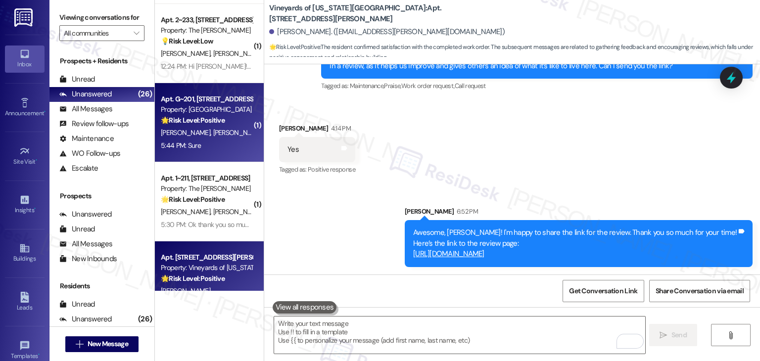
click at [217, 146] on div "5:44 PM: Sure 5:44 PM: Sure" at bounding box center [207, 146] width 94 height 12
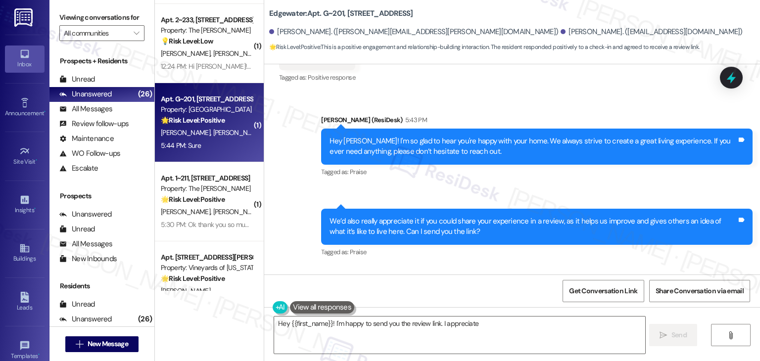
scroll to position [553, 0]
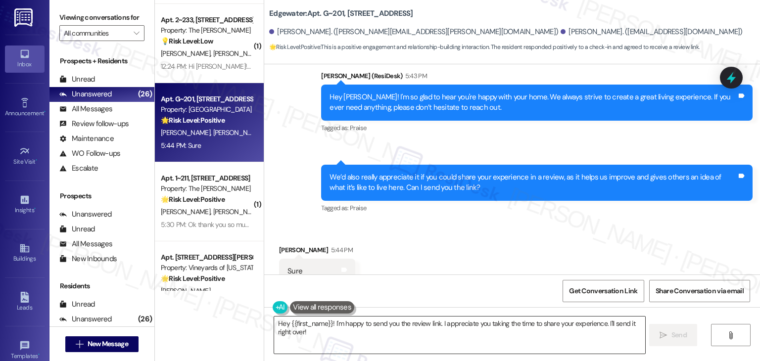
click at [317, 333] on textarea "Hey {{first_name}}! I'm happy to send you the review link. I appreciate you tak…" at bounding box center [459, 335] width 371 height 37
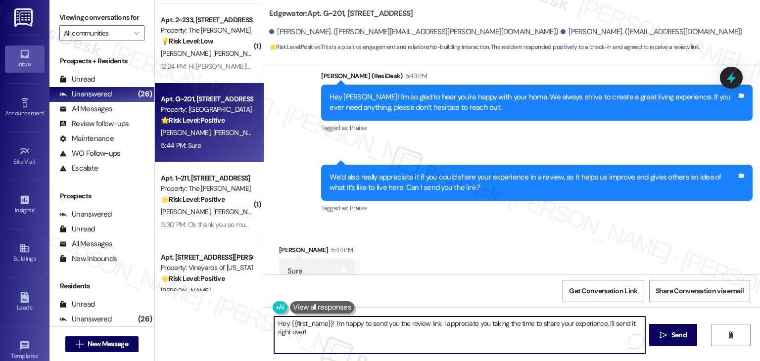
click at [317, 332] on textarea "Hey {{first_name}}! I'm happy to send you the review link. I appreciate you tak…" at bounding box center [459, 335] width 371 height 37
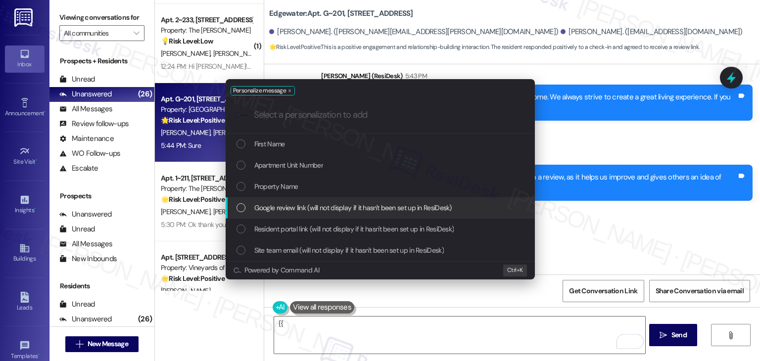
click at [240, 207] on div "List of options" at bounding box center [241, 207] width 9 height 9
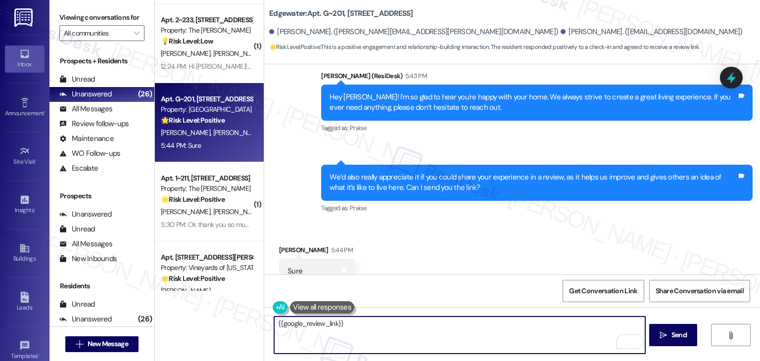
click at [274, 327] on textarea "{{google_review_link}}" at bounding box center [459, 335] width 371 height 37
paste textarea "Awesome, {{first_name}}! I'm happy to share the link for the review. Thank you …"
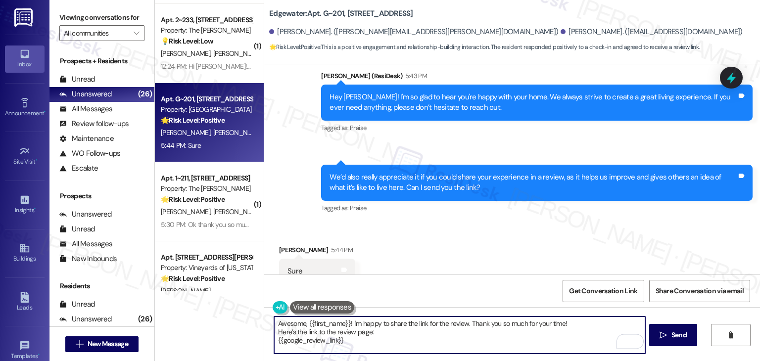
type textarea "Awesome, {{first_name}}! I'm happy to share the link for the review. Thank you …"
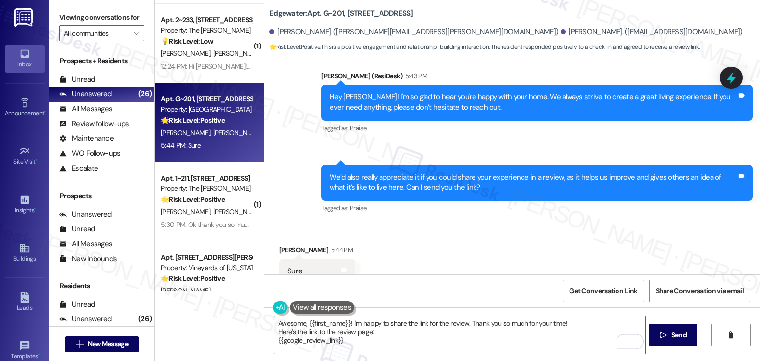
click at [280, 245] on div "[PERSON_NAME] 5:44 PM" at bounding box center [317, 252] width 76 height 14
copy div "[PERSON_NAME]"
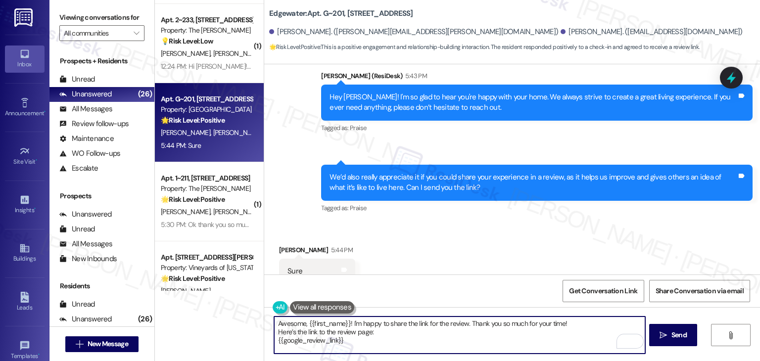
drag, startPoint x: 345, startPoint y: 323, endPoint x: 304, endPoint y: 320, distance: 40.2
click at [304, 320] on textarea "Awesome, {{first_name}}! I'm happy to share the link for the review. Thank you …" at bounding box center [459, 335] width 371 height 37
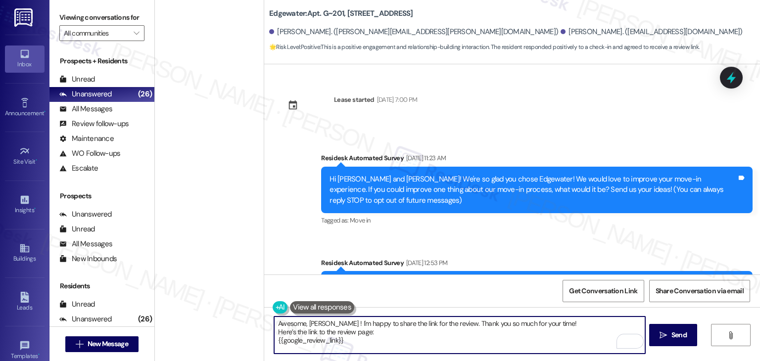
scroll to position [553, 0]
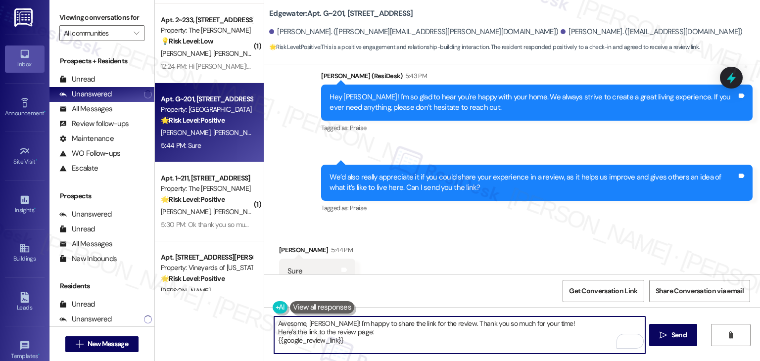
type textarea "Awesome, [PERSON_NAME]! I'm happy to share the link for the review. Thank you s…"
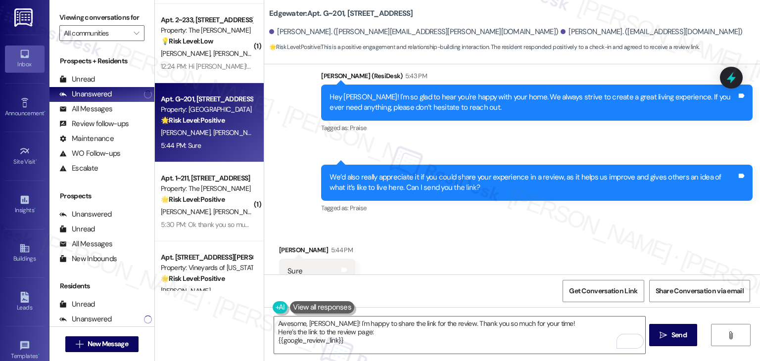
click at [437, 268] on div "Received via SMS [PERSON_NAME] 5:44 PM Sure Tags and notes Tagged as: Positive …" at bounding box center [512, 265] width 496 height 84
click at [682, 331] on span "Send" at bounding box center [679, 335] width 15 height 10
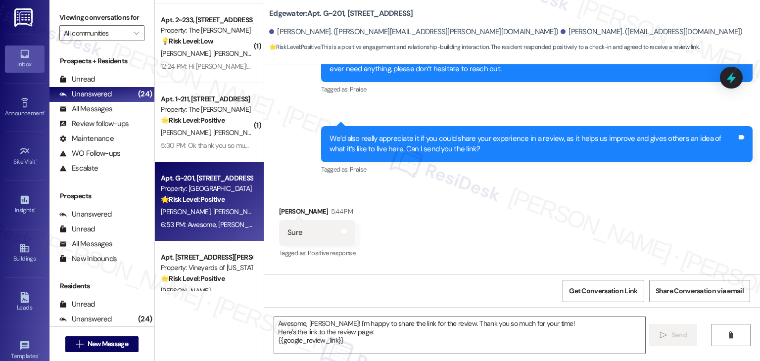
scroll to position [644, 0]
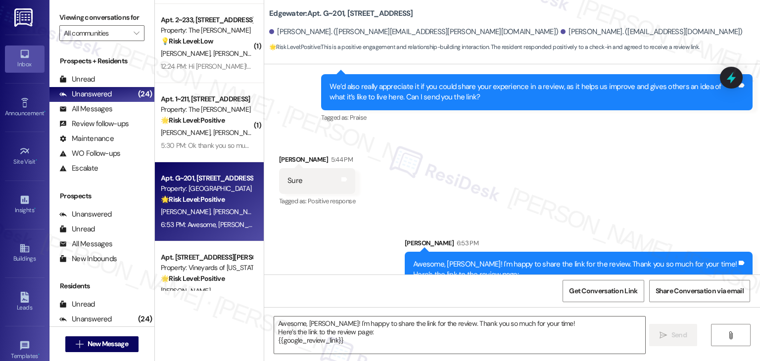
drag, startPoint x: 385, startPoint y: 246, endPoint x: 219, endPoint y: 239, distance: 166.0
click at [385, 246] on div "Sent via SMS Sarah 6:53 PM Awesome, Laurian! I'm happy to share the link for th…" at bounding box center [512, 261] width 496 height 90
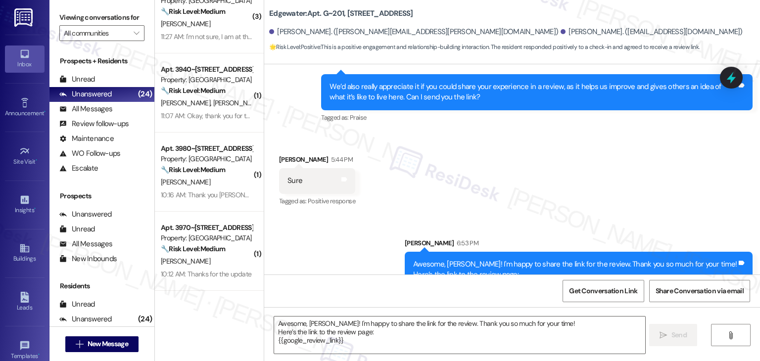
scroll to position [1204, 0]
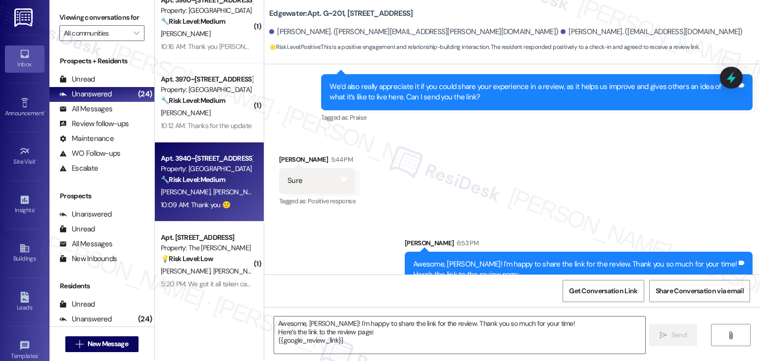
click at [220, 201] on div "10:09 AM: Thank you 🙂 10:09 AM: Thank you 🙂" at bounding box center [195, 204] width 69 height 9
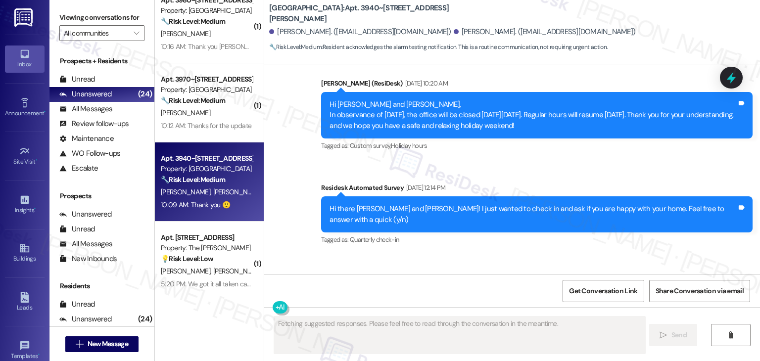
scroll to position [2671, 0]
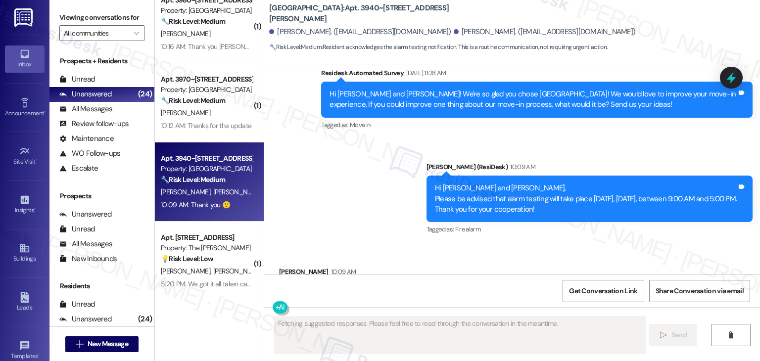
click at [440, 245] on div "Received via SMS David Ferrel 10:09 AM Thank you 🙂 Tags and notes Tagged as: Pr…" at bounding box center [512, 287] width 496 height 84
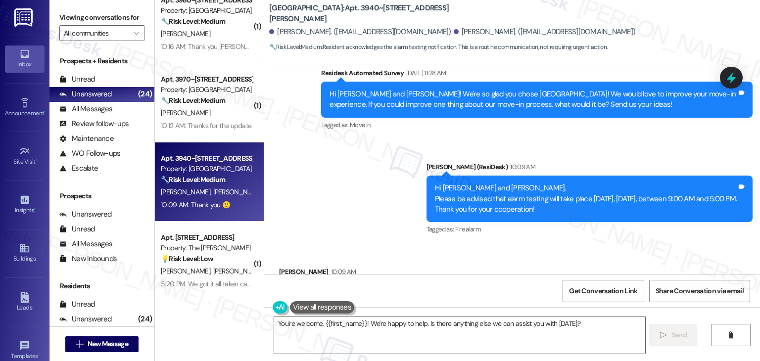
click at [466, 262] on div "Received via SMS David Ferrel 10:09 AM Thank you 🙂 Tags and notes Tagged as: Pr…" at bounding box center [512, 287] width 496 height 84
click at [411, 245] on div "Received via SMS David Ferrel 10:09 AM Thank you 🙂 Tags and notes Tagged as: Pr…" at bounding box center [512, 287] width 496 height 84
drag, startPoint x: 583, startPoint y: 323, endPoint x: 475, endPoint y: 322, distance: 107.4
click at [475, 322] on textarea "You're welcome, {{first_name}}! We're happy to help. Is there anything else we …" at bounding box center [459, 335] width 371 height 37
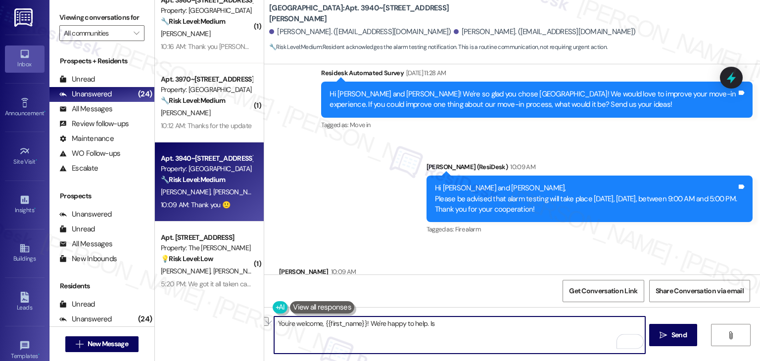
drag, startPoint x: 435, startPoint y: 325, endPoint x: 372, endPoint y: 325, distance: 62.4
click at [372, 325] on textarea "You're welcome, {{first_name}}! We're happy to help. Is" at bounding box center [459, 335] width 371 height 37
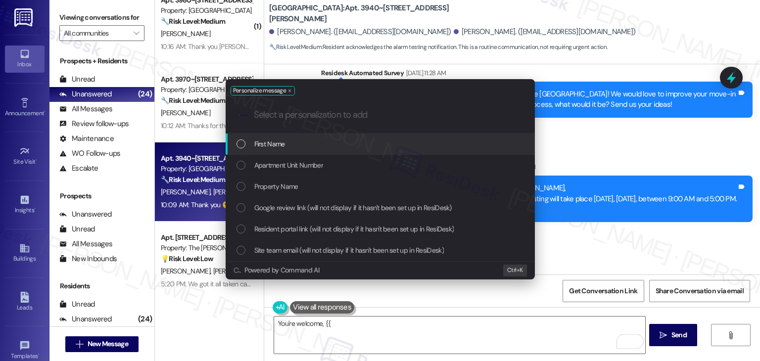
click at [362, 321] on div "Personalize message .cls-1{fill:#0a055f;}.cls-2{fill:#0cc4c4;} resideskLogoBlue…" at bounding box center [380, 180] width 760 height 361
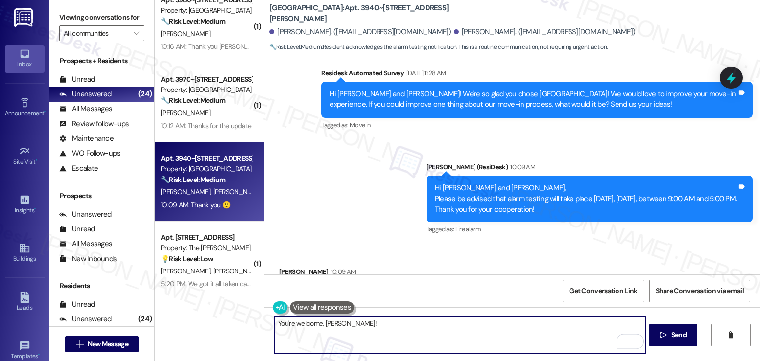
paste textarea "Feel free to reach out if you have any other concerns. We're here to help."
click at [453, 325] on textarea "You're welcome, David! Feel free to reach out if you have any other concerns. W…" at bounding box center [459, 335] width 371 height 37
type textarea "You're welcome, David! Feel free to reach out if you have any concerns. We're h…"
click at [557, 262] on div "Received via SMS David Ferrel 10:09 AM Thank you 🙂 Tags and notes Tagged as: Pr…" at bounding box center [512, 287] width 496 height 84
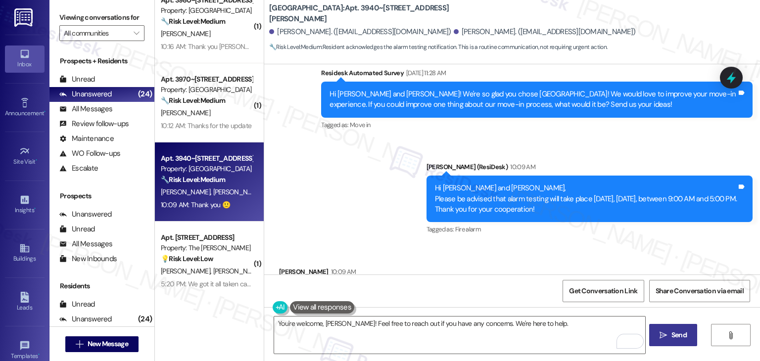
click at [681, 338] on span "Send" at bounding box center [679, 335] width 15 height 10
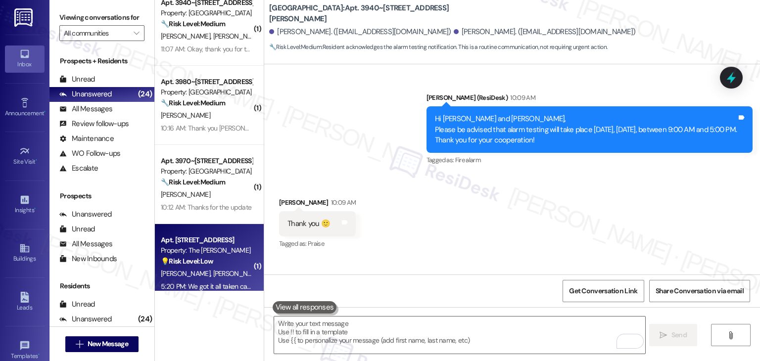
scroll to position [1105, 0]
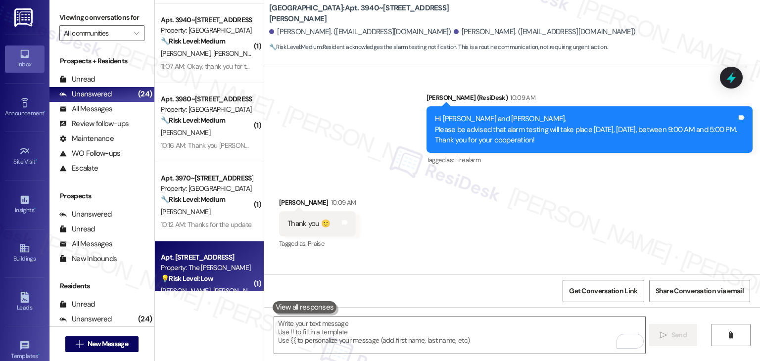
click at [190, 231] on div "Apt. 3970~108, 3904 Mullan Rd Property: Brooklyn West 🔧 Risk Level: Medium The …" at bounding box center [209, 201] width 109 height 79
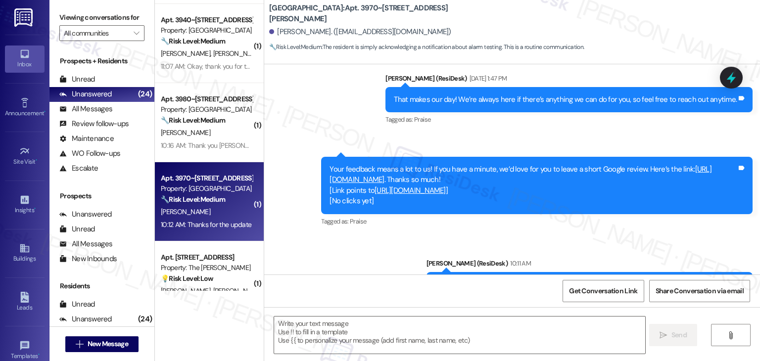
type textarea "Fetching suggested responses. Please feel free to read through the conversation…"
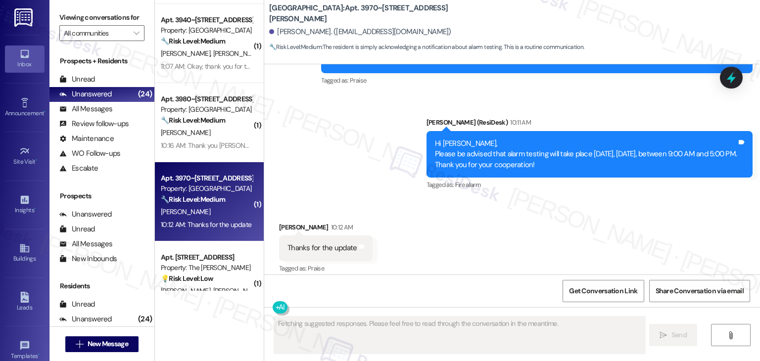
scroll to position [512, 0]
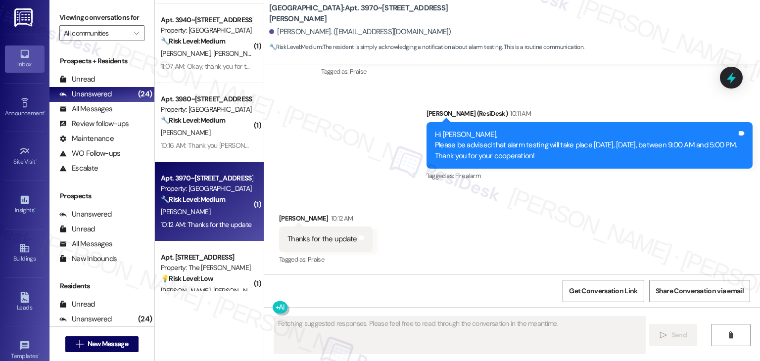
click at [430, 215] on div "Received via SMS Jeremiah Jones 10:12 AM Thanks for the update Tags and notes T…" at bounding box center [512, 233] width 496 height 84
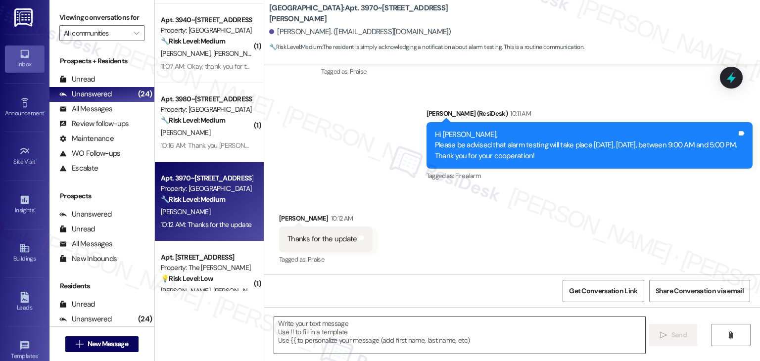
click at [311, 329] on textarea at bounding box center [459, 335] width 371 height 37
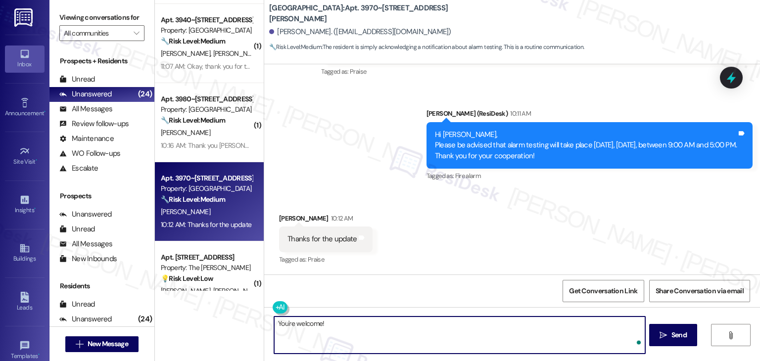
paste textarea "Feel free to reach out if you have any other concerns. We're here to help."
click at [437, 322] on textarea "You're welcome! Feel free to reach out if you have any other concerns. We're he…" at bounding box center [459, 335] width 371 height 37
type textarea "You're welcome! Feel free to reach out if you have any concerns. We're here to …"
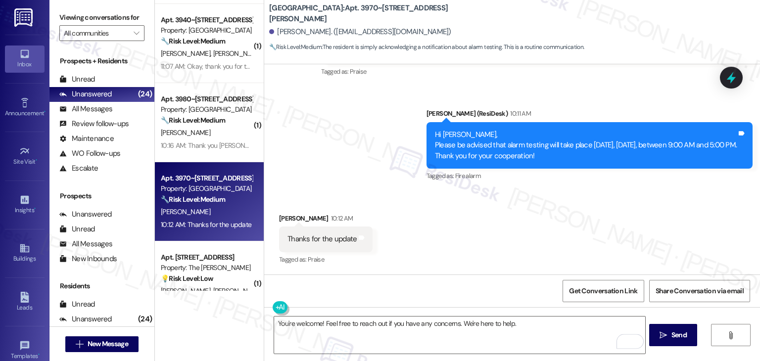
click at [576, 213] on div "Received via SMS Jeremiah Jones 10:12 AM Thanks for the update Tags and notes T…" at bounding box center [512, 233] width 496 height 84
click at [677, 333] on span "Send" at bounding box center [679, 335] width 15 height 10
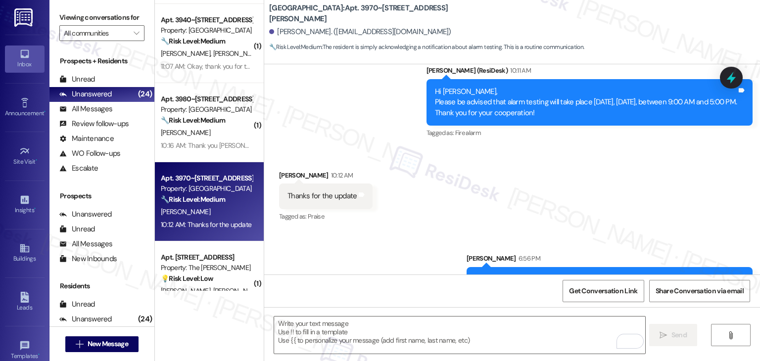
scroll to position [581, 0]
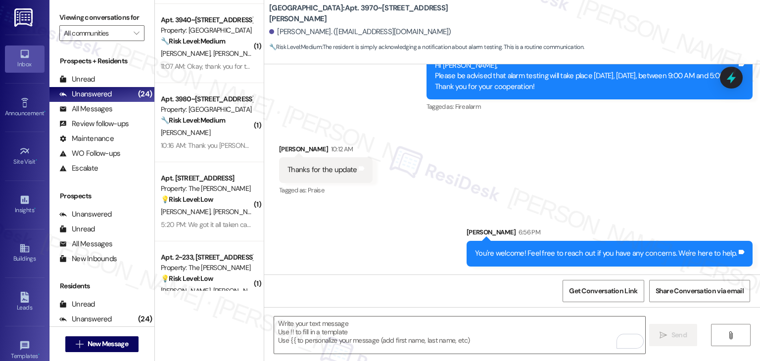
click at [358, 250] on div "Sent via SMS Sarah 6:56 PM You're welcome! Feel free to reach out if you have a…" at bounding box center [512, 239] width 496 height 69
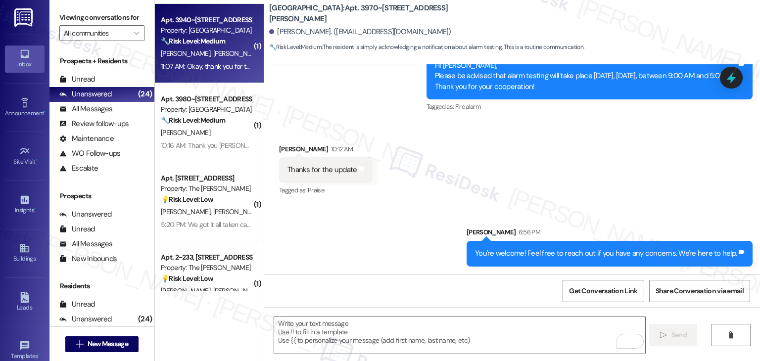
click at [192, 59] on div "A. Robinson S. Lund" at bounding box center [207, 54] width 94 height 12
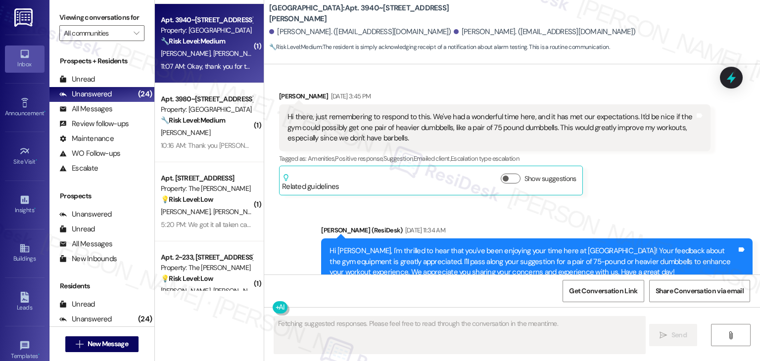
scroll to position [2858, 0]
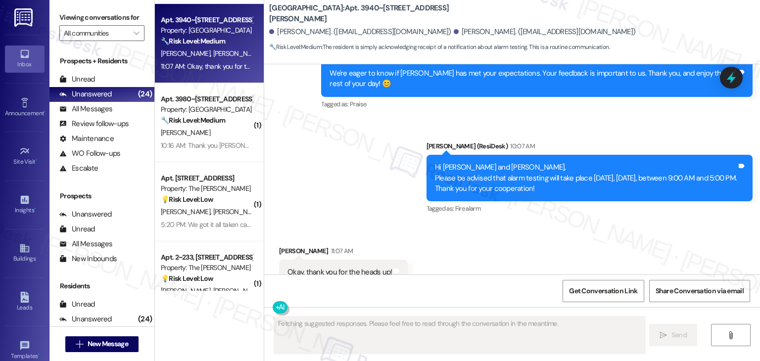
click at [459, 234] on div "Received via SMS Spencer Lund 11:07 AM Okay, thank you for the heads up! Tags a…" at bounding box center [512, 266] width 496 height 84
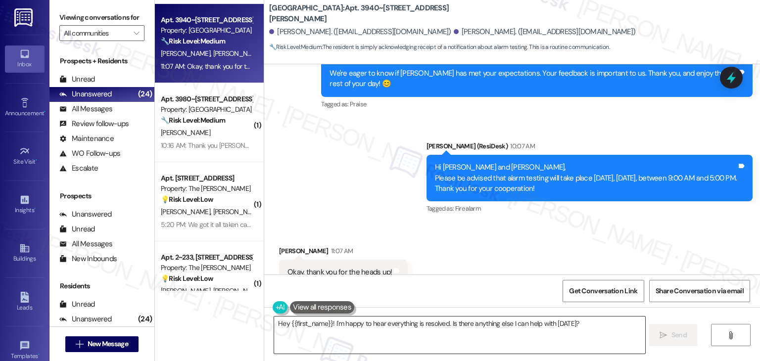
click at [371, 326] on textarea "Hey {{first_name}}! I'm happy to hear everything is resolved. Is there anything…" at bounding box center [459, 335] width 371 height 37
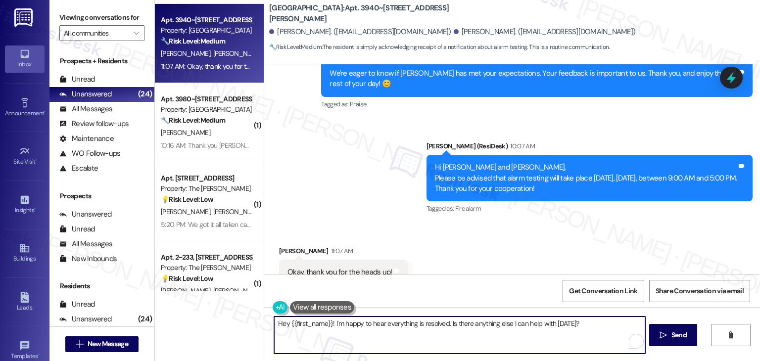
click at [371, 326] on textarea "Hey {{first_name}}! I'm happy to hear everything is resolved. Is there anything…" at bounding box center [459, 335] width 371 height 37
paste textarea "Feel free to reach out if you have any other concerns. We're here to help."
click at [432, 323] on textarea "You're welcome! Feel free to reach out if you have any other concerns. We're he…" at bounding box center [459, 335] width 371 height 37
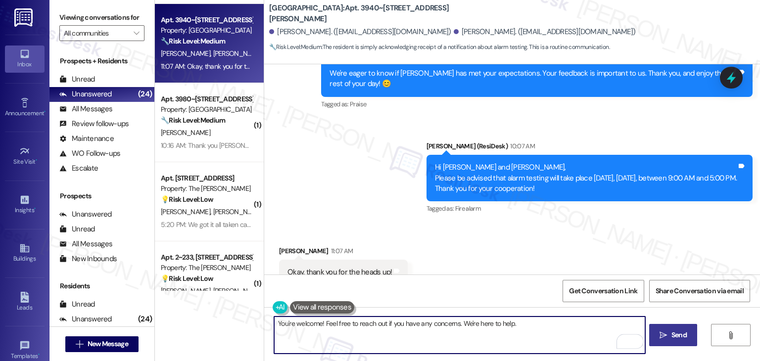
type textarea "You're welcome! Feel free to reach out if you have any concerns. We're here to …"
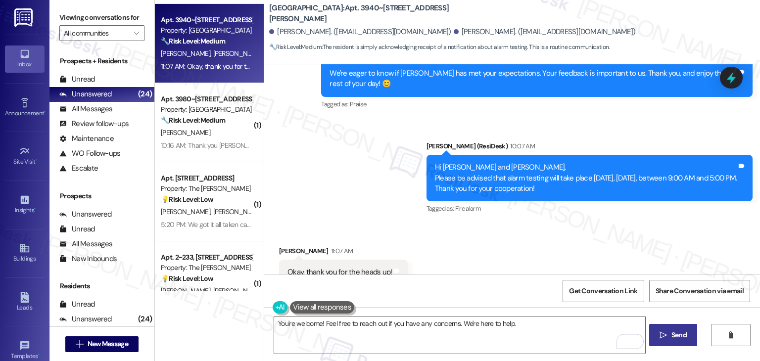
click at [683, 336] on span "Send" at bounding box center [679, 335] width 15 height 10
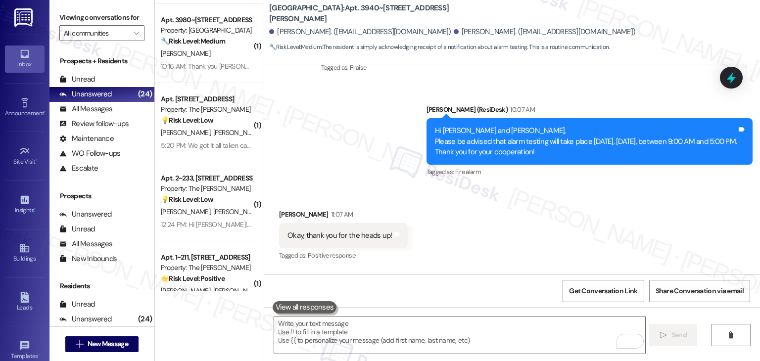
scroll to position [2928, 0]
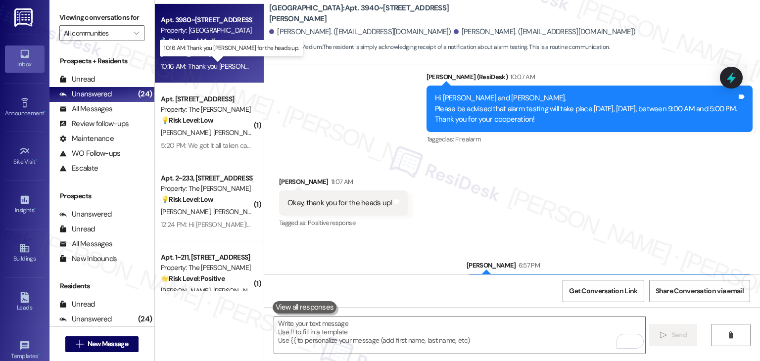
click at [195, 62] on div "10:16 AM: Thank you Dottie for the heads up. 10:16 AM: Thank you Dottie for the…" at bounding box center [240, 66] width 158 height 9
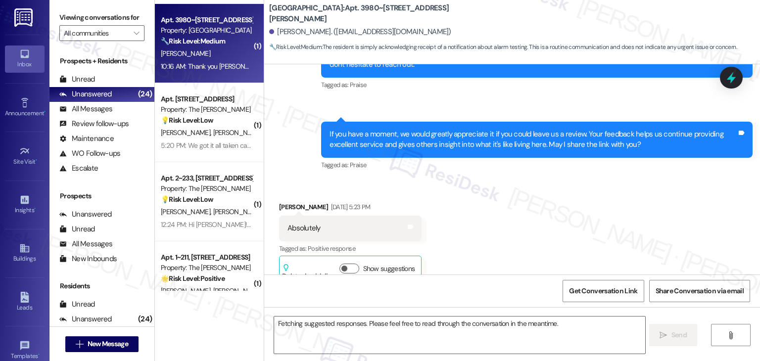
scroll to position [4043, 0]
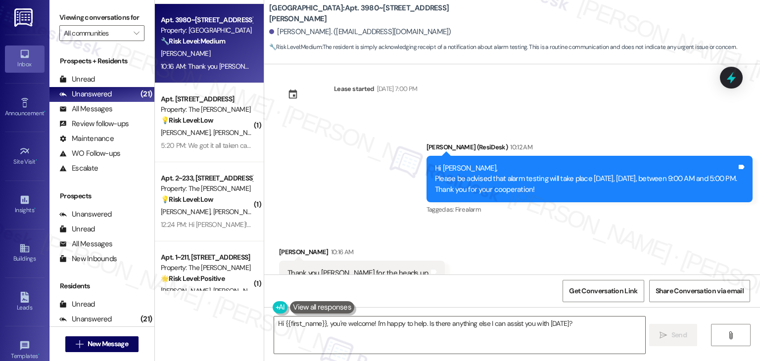
click at [443, 225] on div "Received via SMS Frank Purinton 10:16 AM Thank you Dottie for the heads up. Tag…" at bounding box center [512, 267] width 496 height 84
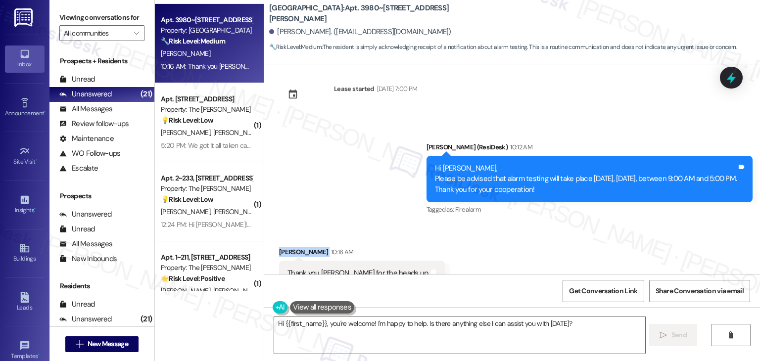
click at [443, 225] on div "Received via SMS Frank Purinton 10:16 AM Thank you Dottie for the heads up. Tag…" at bounding box center [512, 267] width 496 height 84
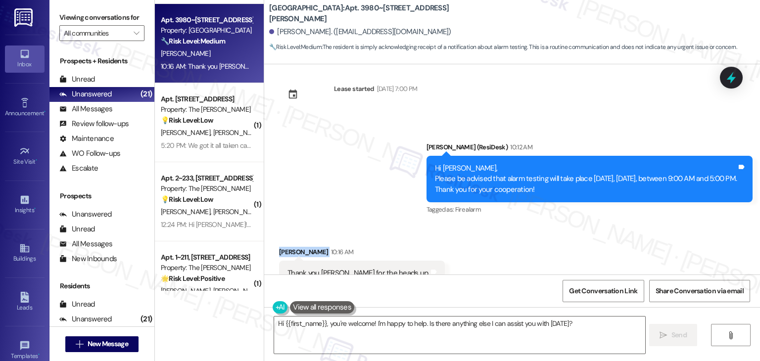
click at [443, 225] on div "Received via SMS Frank Purinton 10:16 AM Thank you Dottie for the heads up. Tag…" at bounding box center [512, 267] width 496 height 84
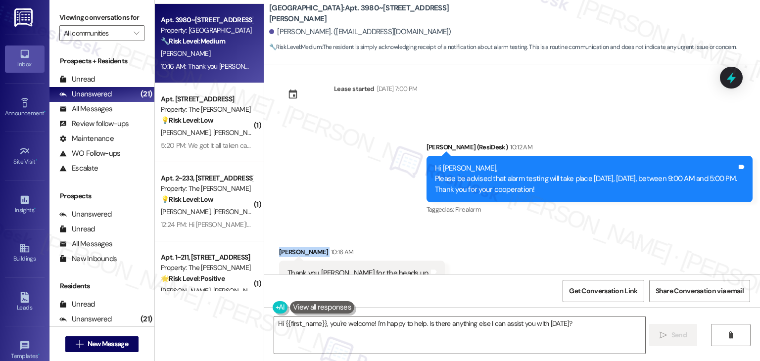
click at [443, 225] on div "Received via SMS Frank Purinton 10:16 AM Thank you Dottie for the heads up. Tag…" at bounding box center [512, 267] width 496 height 84
click at [505, 246] on div "Received via SMS Frank Purinton 10:16 AM Thank you Dottie for the heads up. Tag…" at bounding box center [512, 267] width 496 height 84
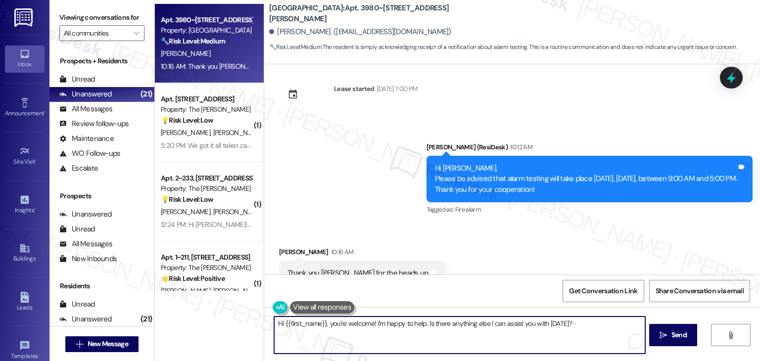
drag, startPoint x: 327, startPoint y: 325, endPoint x: 272, endPoint y: 325, distance: 55.4
click at [274, 325] on textarea "Hi {{first_name}}, you're welcome! I'm happy to help. Is there anything else I …" at bounding box center [459, 335] width 371 height 37
drag, startPoint x: 519, startPoint y: 323, endPoint x: 322, endPoint y: 324, distance: 197.0
click at [322, 324] on textarea "You're welcome! I'm happy to help. Is there anything else I can assist you with…" at bounding box center [459, 335] width 371 height 37
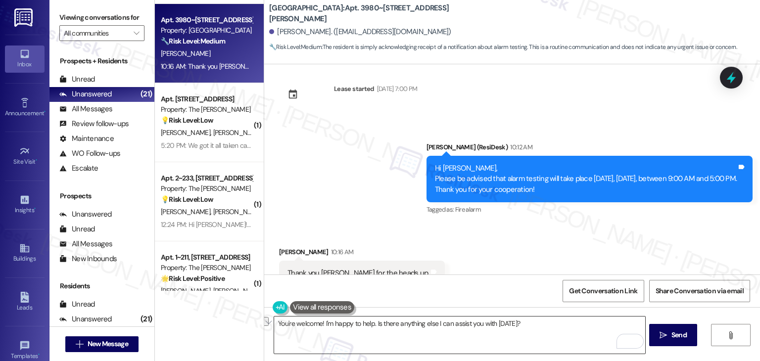
click at [412, 331] on textarea "You're welcome! I'm happy to help. Is there anything else I can assist you with…" at bounding box center [459, 335] width 371 height 37
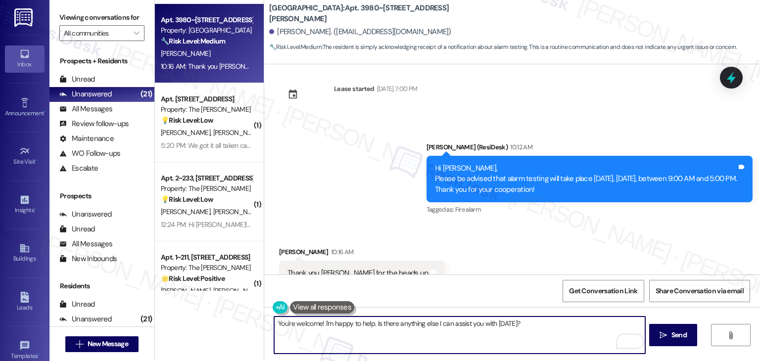
drag, startPoint x: 524, startPoint y: 324, endPoint x: 385, endPoint y: 327, distance: 138.7
click at [385, 327] on textarea "You're welcome! I'm happy to help. Is there anything else I can assist you with…" at bounding box center [459, 335] width 371 height 37
paste textarea "Feel free to reach out if you have any other concerns. We're here to help."
click at [434, 320] on textarea "You're welcome! Feel free to reach out if you have any other concerns. We're he…" at bounding box center [459, 335] width 371 height 37
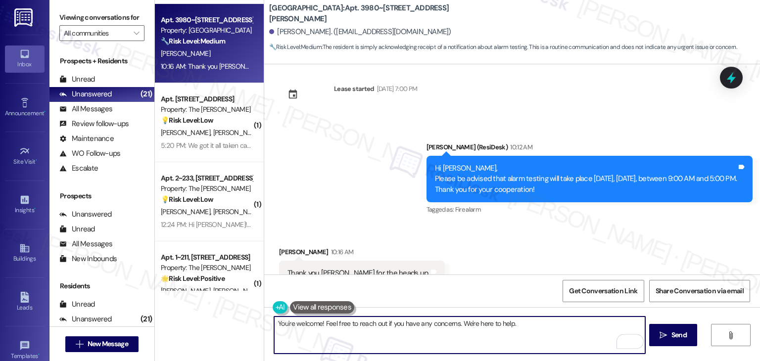
type textarea "You're welcome! Feel free to reach out if you have any concerns. We're here to …"
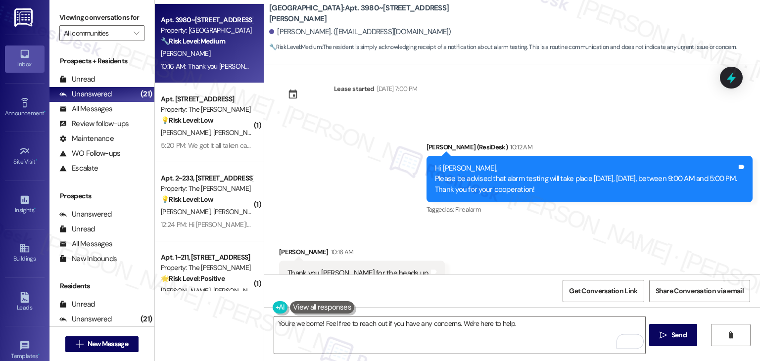
click at [483, 264] on div "Received via SMS Frank Purinton 10:16 AM Thank you Dottie for the heads up. Tag…" at bounding box center [512, 267] width 496 height 84
click at [666, 336] on icon "" at bounding box center [663, 336] width 7 height 8
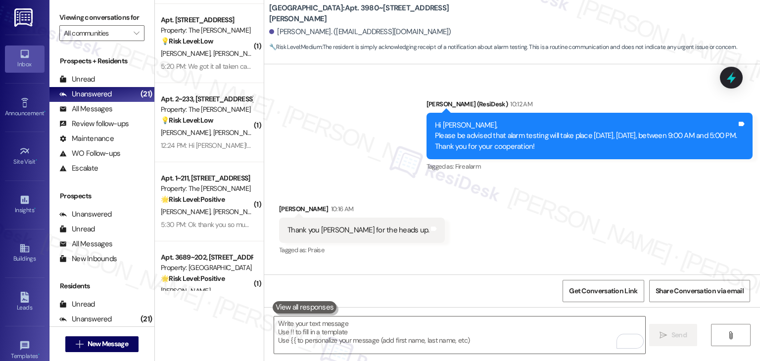
scroll to position [4112, 0]
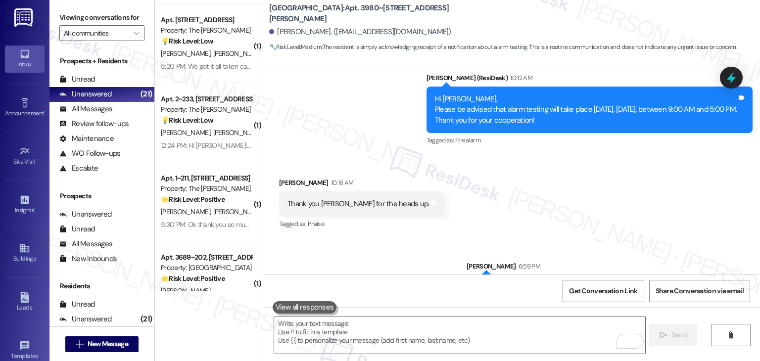
click at [533, 195] on div "Received via SMS Frank Purinton 10:16 AM Thank you Dottie for the heads up. Tag…" at bounding box center [512, 197] width 496 height 84
click at [430, 239] on div "Sent via SMS Sarah 6:59 PM You're welcome! Feel free to reach out if you have a…" at bounding box center [512, 273] width 496 height 69
click at [414, 239] on div "Sent via SMS Sarah 6:59 PM You're welcome! Feel free to reach out if you have a…" at bounding box center [512, 273] width 496 height 69
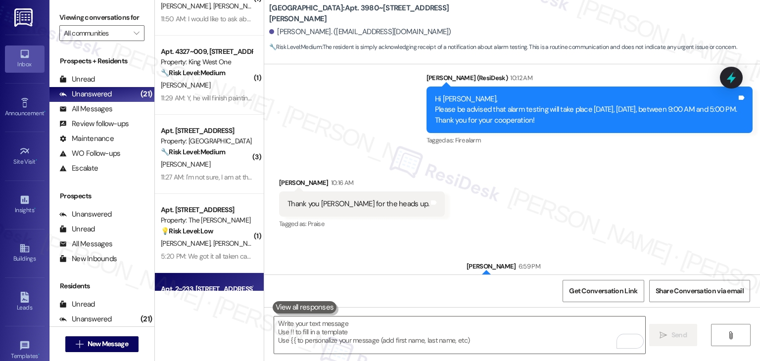
scroll to position [907, 0]
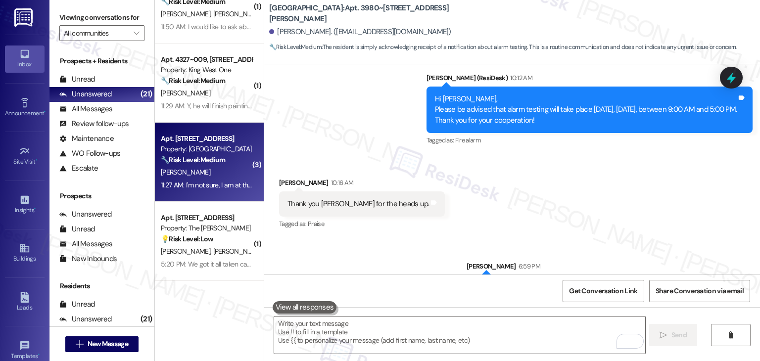
click at [214, 185] on div "11:27 AM: I'm not sure, I am at the doctors. I will answer later 11:27 AM: I'm …" at bounding box center [244, 185] width 166 height 9
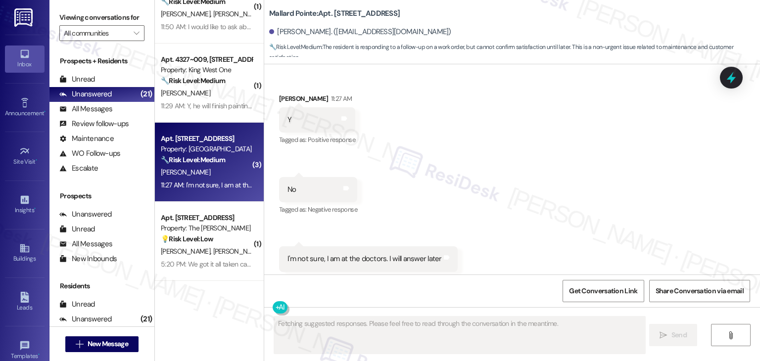
scroll to position [2073, 0]
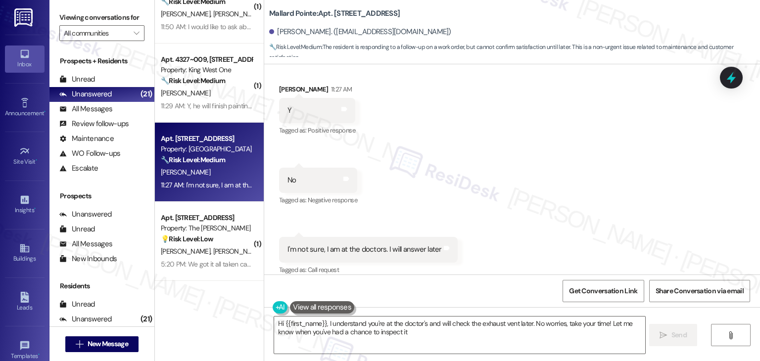
type textarea "Hi {{first_name}}, I understand you're at the doctor's and will check the exhau…"
click at [523, 145] on div "Received via SMS Nancy Caparella 11:27 AM Y Tags and notes Tagged as: Positive …" at bounding box center [512, 173] width 496 height 223
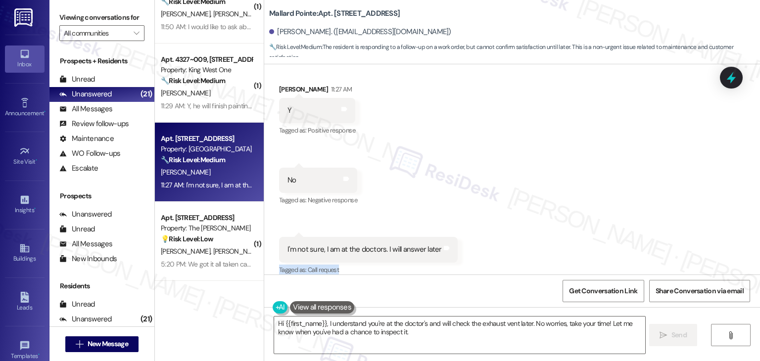
click at [523, 145] on div "Received via SMS Nancy Caparella 11:27 AM Y Tags and notes Tagged as: Positive …" at bounding box center [512, 173] width 496 height 223
click at [523, 146] on div "Received via SMS Nancy Caparella 11:27 AM Y Tags and notes Tagged as: Positive …" at bounding box center [512, 173] width 496 height 223
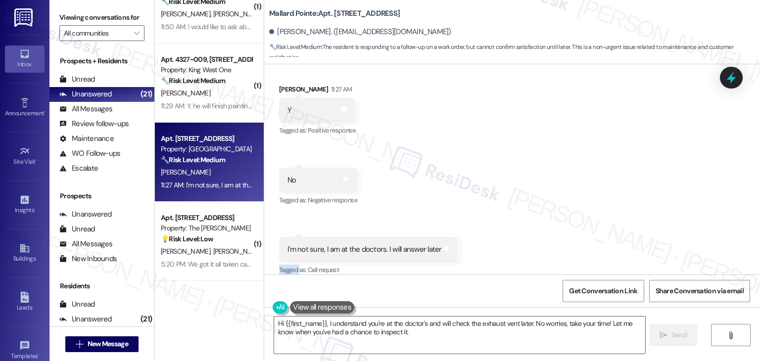
click at [523, 146] on div "Received via SMS Nancy Caparella 11:27 AM Y Tags and notes Tagged as: Positive …" at bounding box center [512, 173] width 496 height 223
click at [604, 200] on div "Received via SMS Nancy Caparella 11:27 AM Y Tags and notes Tagged as: Positive …" at bounding box center [512, 173] width 496 height 223
click at [605, 193] on div "Received via SMS Nancy Caparella 11:27 AM Y Tags and notes Tagged as: Positive …" at bounding box center [512, 173] width 496 height 223
drag, startPoint x: 525, startPoint y: 326, endPoint x: 535, endPoint y: 329, distance: 10.2
click at [525, 327] on textarea "Hi {{first_name}}, I understand you're at the doctor's and will check the exhau…" at bounding box center [459, 335] width 371 height 37
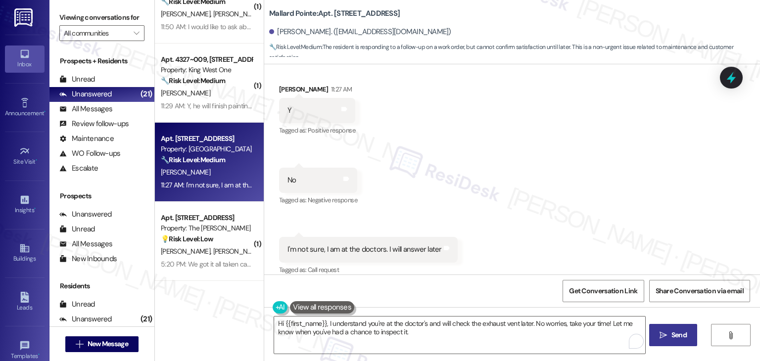
click at [670, 333] on span "Send" at bounding box center [679, 335] width 19 height 10
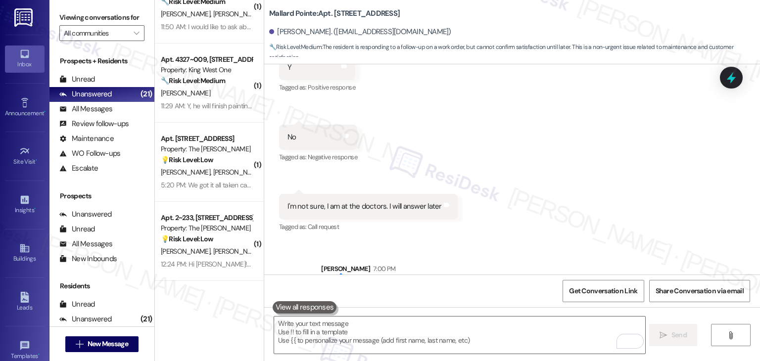
scroll to position [2152, 0]
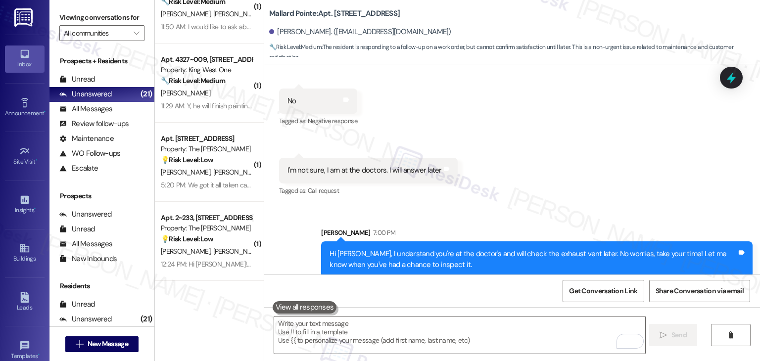
click at [604, 169] on div "Received via SMS Nancy Caparella 11:27 AM Y Tags and notes Tagged as: Positive …" at bounding box center [512, 94] width 496 height 223
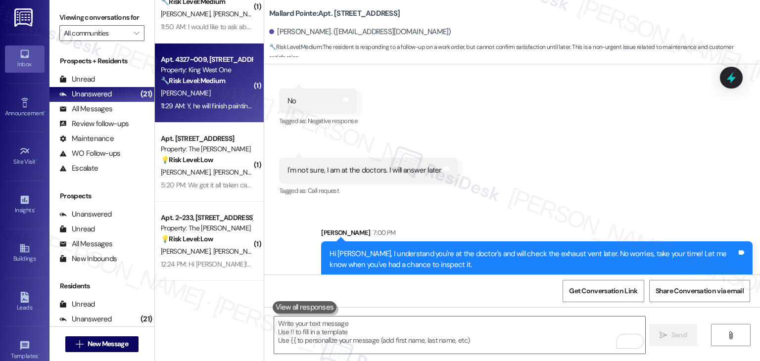
click at [230, 111] on div "11:29 AM: Y, he will finish painting Wednesday but they are filled for now 11:2…" at bounding box center [207, 106] width 94 height 12
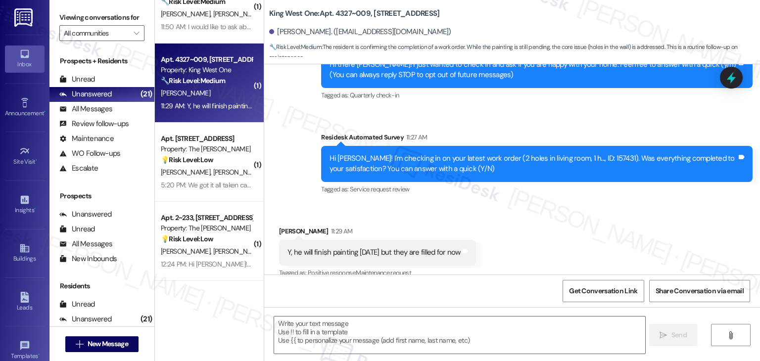
type textarea "Fetching suggested responses. Please feel free to read through the conversation…"
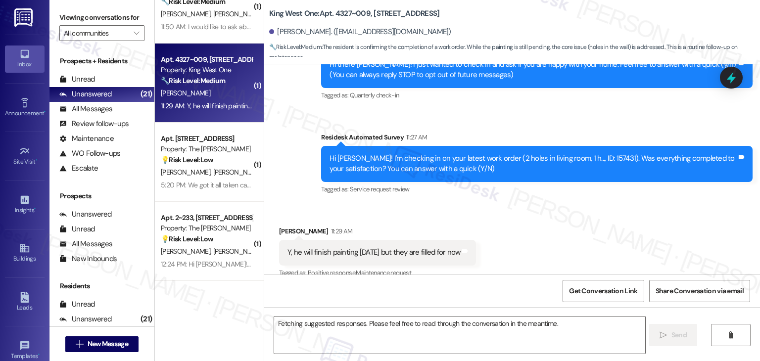
scroll to position [128, 0]
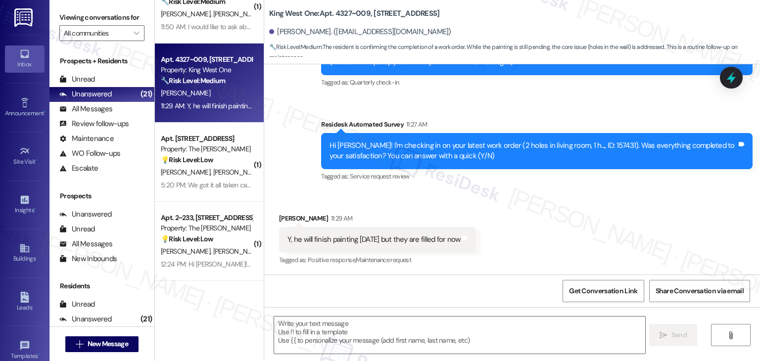
click at [622, 191] on div "Received via SMS Hannah Gabrielli 11:29 AM Y, he will finish painting Wednesday…" at bounding box center [512, 233] width 496 height 84
click at [622, 194] on div "Received via SMS Hannah Gabrielli 11:29 AM Y, he will finish painting Wednesday…" at bounding box center [512, 233] width 496 height 84
click at [585, 216] on div "Received via SMS Hannah Gabrielli 11:29 AM Y, he will finish painting Wednesday…" at bounding box center [512, 233] width 496 height 84
click at [438, 149] on div "Hi Hannah! I'm checking in on your latest work order (2 holes in living room, 1…" at bounding box center [533, 151] width 407 height 21
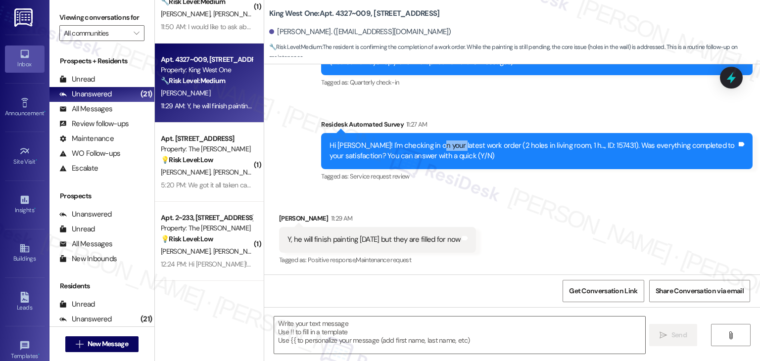
click at [438, 149] on div "Hi Hannah! I'm checking in on your latest work order (2 holes in living room, 1…" at bounding box center [533, 151] width 407 height 21
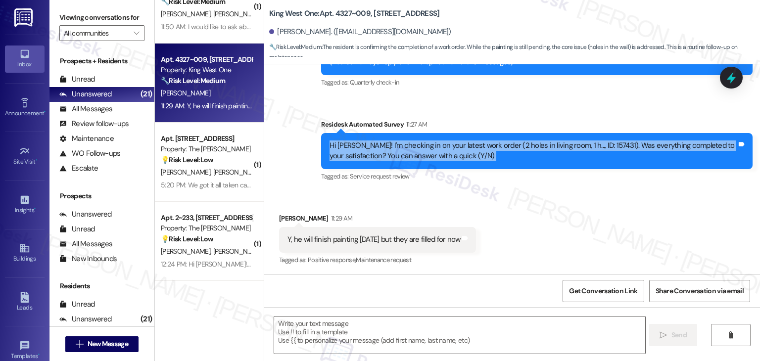
click at [438, 149] on div "Hi Hannah! I'm checking in on your latest work order (2 holes in living room, 1…" at bounding box center [533, 151] width 407 height 21
copy div "Hi Hannah! I'm checking in on your latest work order (2 holes in living room, 1…"
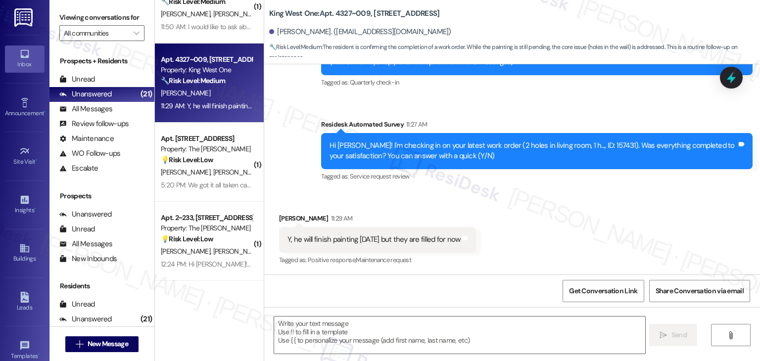
click at [351, 245] on div "Y, he will finish painting Wednesday but they are filled for now Tags and notes" at bounding box center [377, 239] width 197 height 25
copy div "Y, he will finish painting Wednesday but they are filled for now Tags and notes"
click at [390, 327] on textarea at bounding box center [459, 335] width 371 height 37
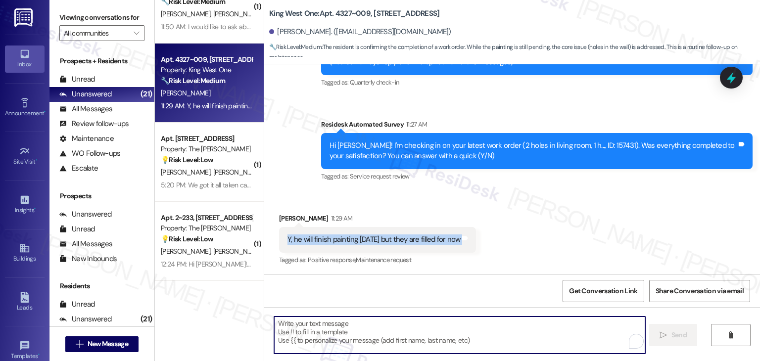
paste textarea "Thanks for the update, Hannah! Glad to hear the holes are filled, and I’ll note…"
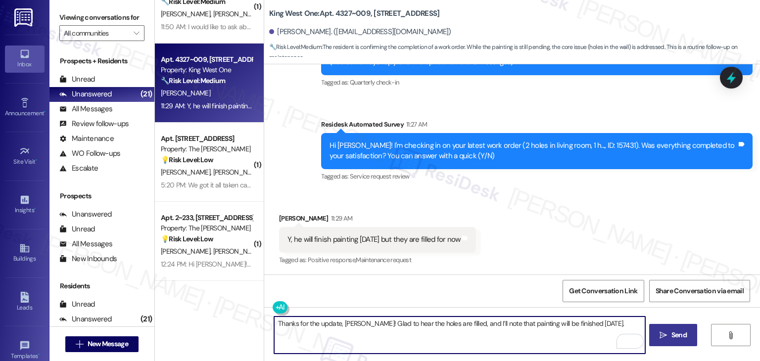
type textarea "Thanks for the update, Hannah! Glad to hear the holes are filled, and I’ll note…"
click at [674, 335] on span "Send" at bounding box center [679, 335] width 15 height 10
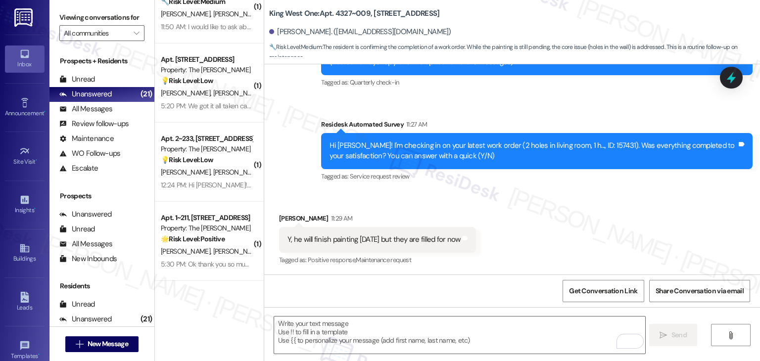
click at [539, 234] on div "Received via SMS Hannah Gabrielli 11:29 AM Y, he will finish painting Wednesday…" at bounding box center [512, 233] width 496 height 84
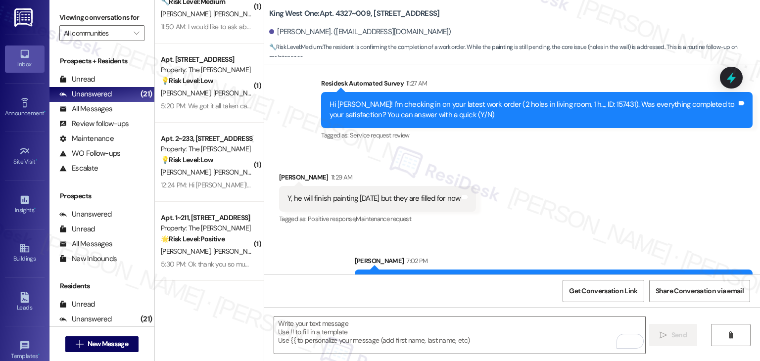
scroll to position [197, 0]
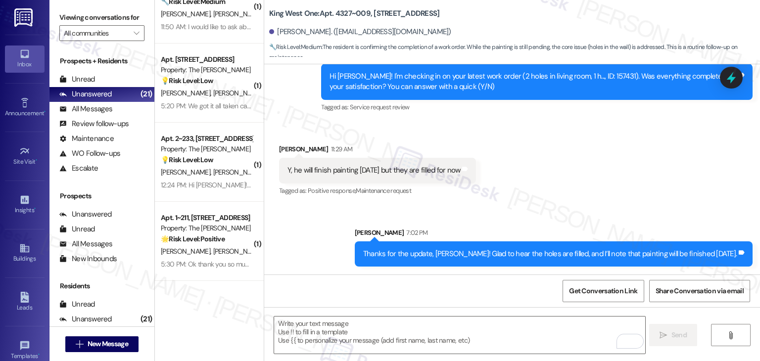
click at [587, 183] on div "Received via SMS Hannah Gabrielli 11:29 AM Y, he will finish painting Wednesday…" at bounding box center [512, 164] width 496 height 84
click at [586, 179] on div "Received via SMS Hannah Gabrielli 11:29 AM Y, he will finish painting Wednesday…" at bounding box center [512, 164] width 496 height 84
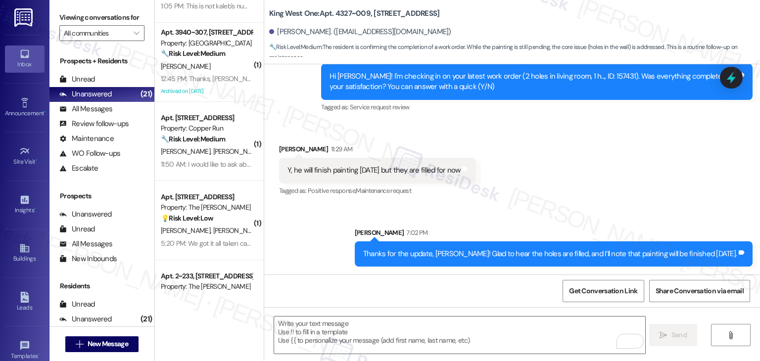
scroll to position [758, 0]
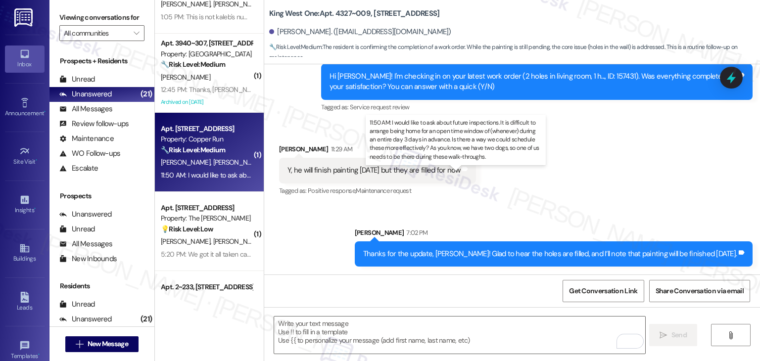
click at [221, 173] on div "11:50 AM: I would like to ask about future inspections. It is difficult to arra…" at bounding box center [618, 175] width 914 height 9
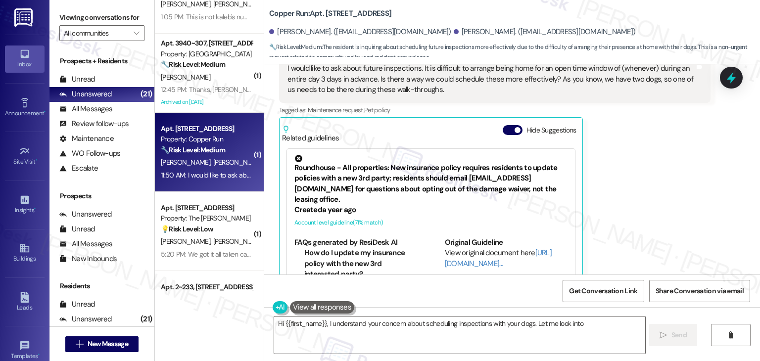
scroll to position [417, 0]
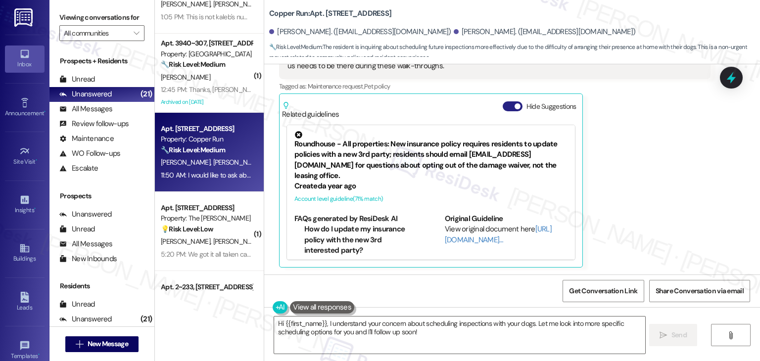
click at [503, 105] on button "Hide Suggestions" at bounding box center [513, 106] width 20 height 10
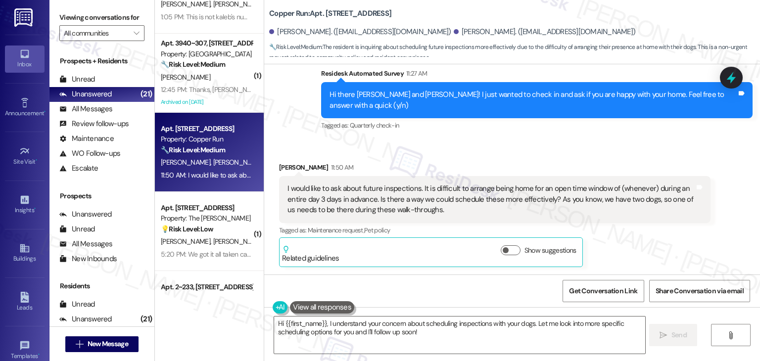
click at [567, 139] on div "Survey, sent via SMS Residesk Automated Survey 11:27 AM Hi there Daron and Haza…" at bounding box center [537, 100] width 447 height 79
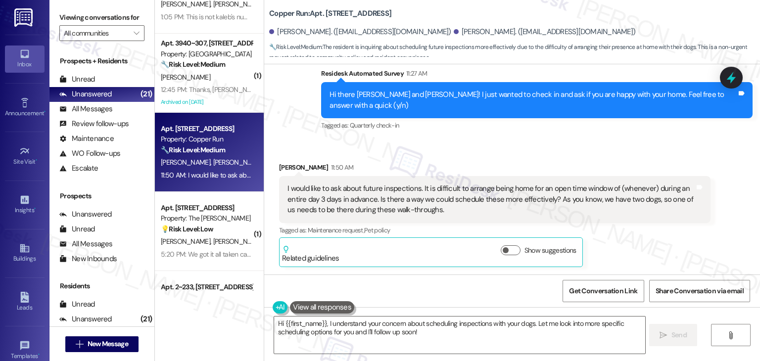
click at [567, 139] on div "Survey, sent via SMS Residesk Automated Survey 11:27 AM Hi there Daron and Haza…" at bounding box center [537, 100] width 447 height 79
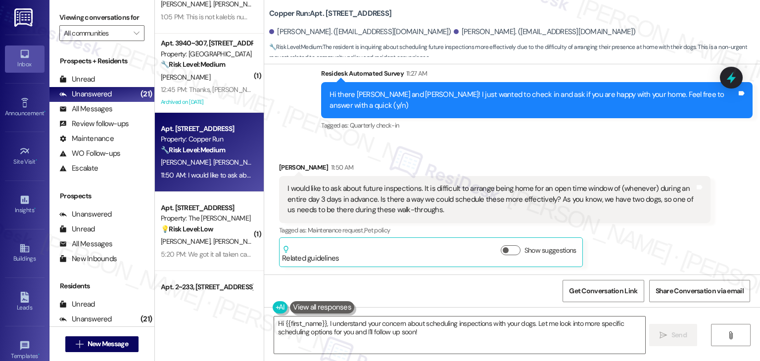
click at [556, 149] on div "Received via SMS Daron Riggs 11:50 AM I would like to ask about future inspecti…" at bounding box center [512, 207] width 496 height 134
click at [556, 148] on div "Received via SMS Daron Riggs 11:50 AM I would like to ask about future inspecti…" at bounding box center [512, 207] width 496 height 134
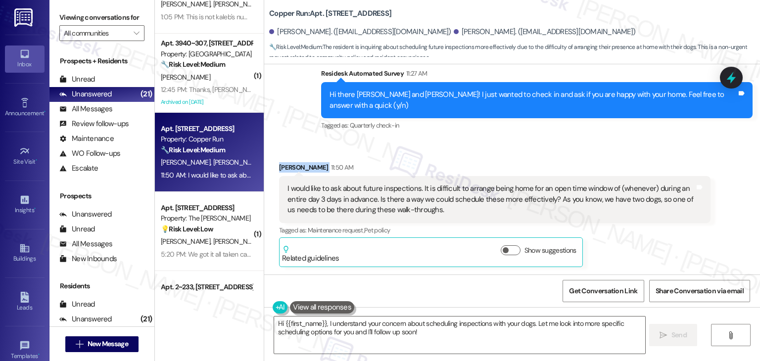
click at [556, 148] on div "Received via SMS Daron Riggs 11:50 AM I would like to ask about future inspecti…" at bounding box center [512, 207] width 496 height 134
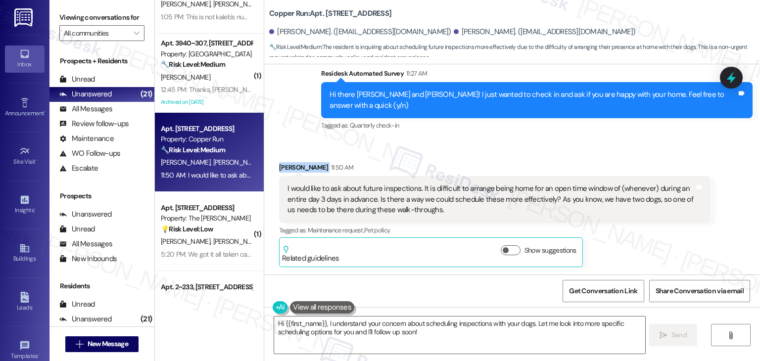
click at [556, 148] on div "Received via SMS Daron Riggs 11:50 AM I would like to ask about future inspecti…" at bounding box center [512, 207] width 496 height 134
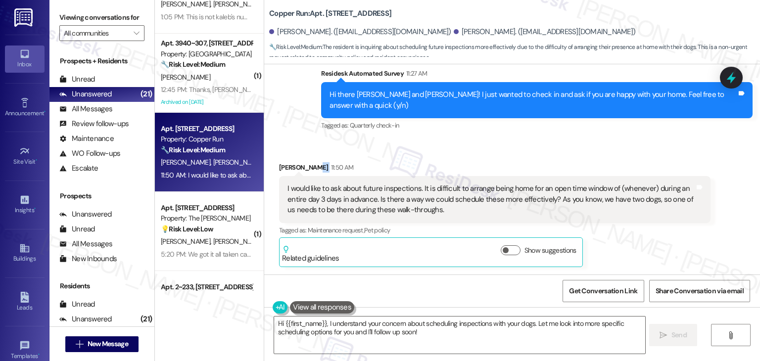
click at [556, 148] on div "Received via SMS Daron Riggs 11:50 AM I would like to ask about future inspecti…" at bounding box center [512, 207] width 496 height 134
click at [563, 149] on div "Received via SMS Daron Riggs 11:50 AM I would like to ask about future inspecti…" at bounding box center [512, 207] width 496 height 134
click at [472, 94] on div "Hi there [PERSON_NAME] and [PERSON_NAME]! I just wanted to check in and ask if …" at bounding box center [533, 100] width 407 height 21
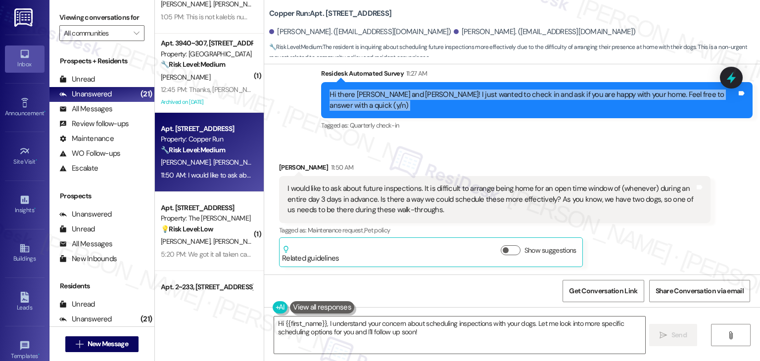
click at [472, 94] on div "Hi there [PERSON_NAME] and [PERSON_NAME]! I just wanted to check in and ask if …" at bounding box center [533, 100] width 407 height 21
copy div "Hi there Daron and Hazal Katerina! I just wanted to check in and ask if you are…"
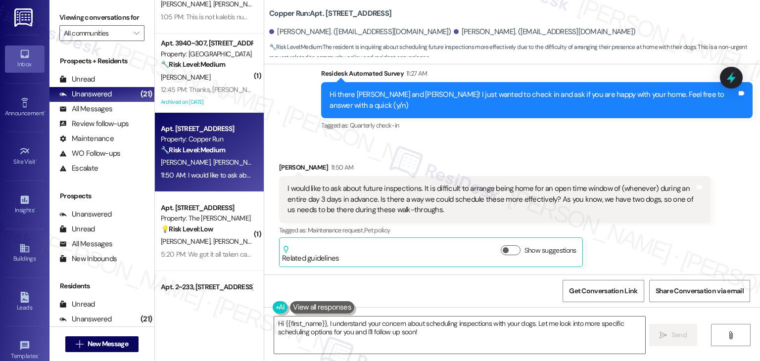
click at [386, 197] on div "I would like to ask about future inspections. It is difficult to arrange being …" at bounding box center [491, 200] width 407 height 32
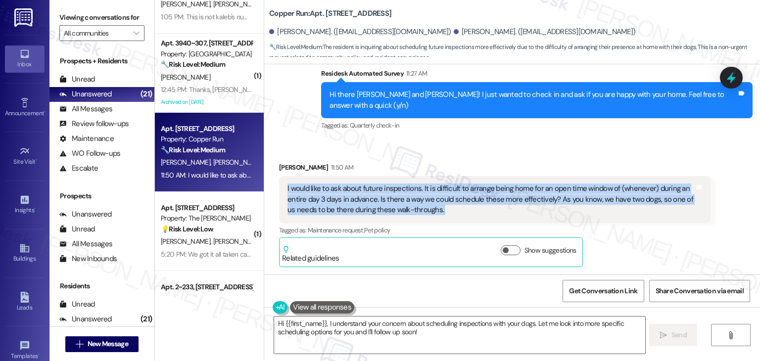
copy div "I would like to ask about future inspections. It is difficult to arrange being …"
click at [426, 325] on textarea "Hi {{first_name}}, I understand your concern about scheduling inspections with …" at bounding box center [459, 335] width 371 height 37
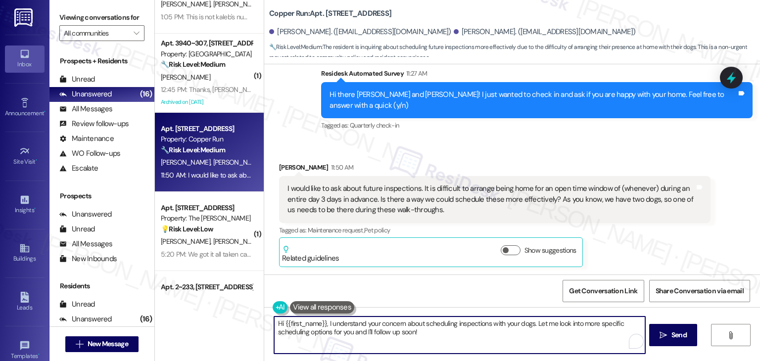
paste textarea "Daron, thanks for sharing your concern about inspection scheduling. I understan…"
type textarea "Hi [PERSON_NAME], thanks for sharing your concern about inspection scheduling. …"
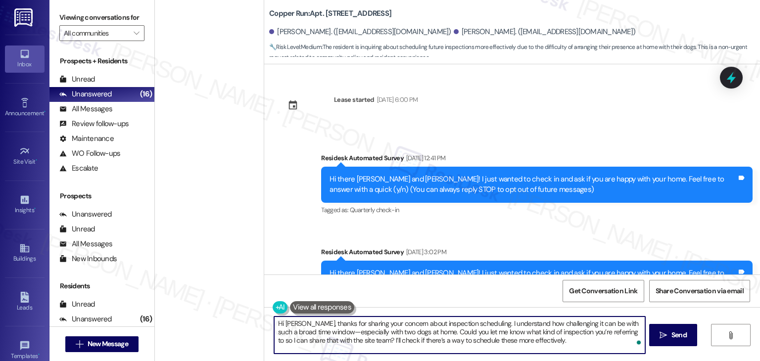
scroll to position [273, 0]
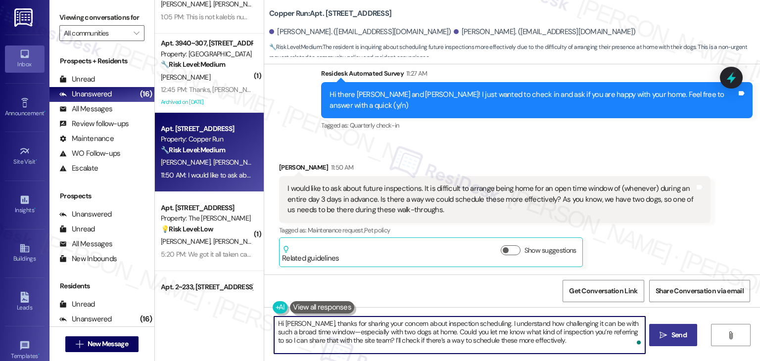
type textarea "Hi [PERSON_NAME], thanks for sharing your concern about inspection scheduling. …"
click at [670, 332] on span "Send" at bounding box center [679, 335] width 19 height 10
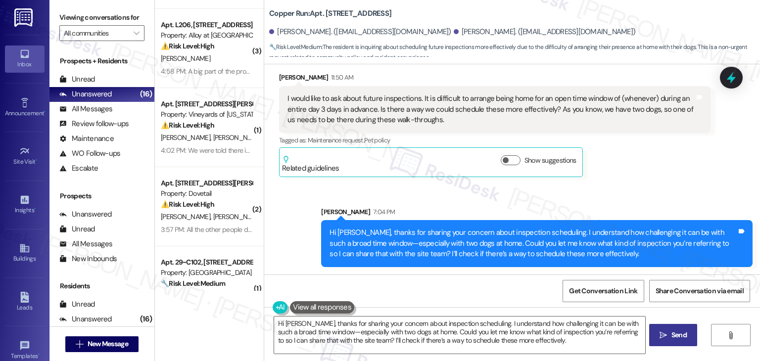
scroll to position [65, 0]
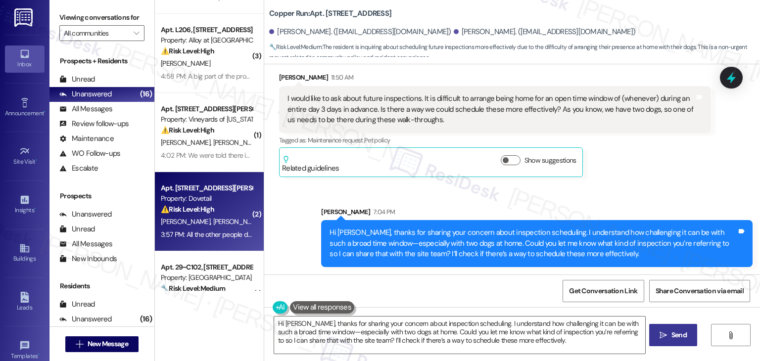
click at [204, 243] on div "Apt. [STREET_ADDRESS][PERSON_NAME] Property: Dovetail ⚠️ Risk Level: High The r…" at bounding box center [209, 211] width 109 height 79
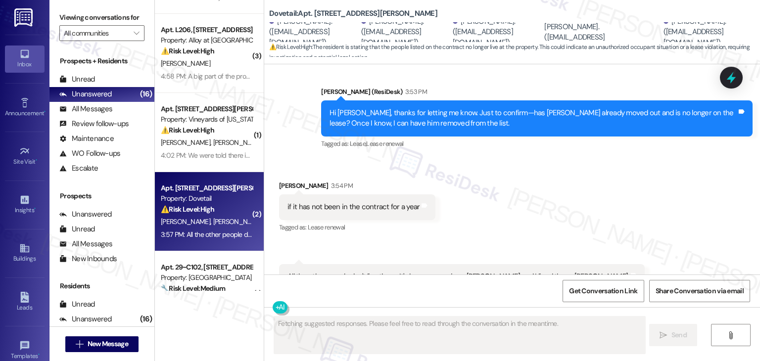
scroll to position [1063, 0]
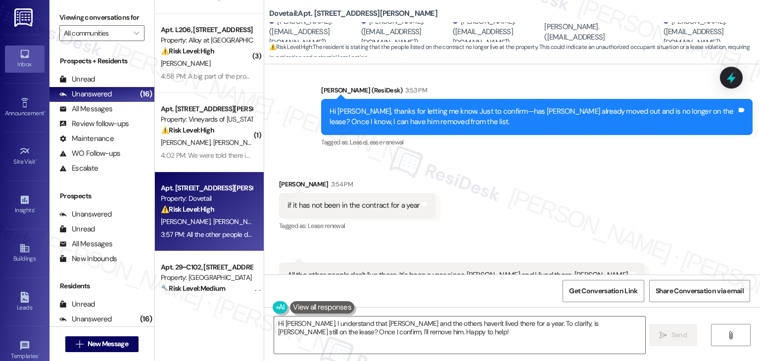
click at [556, 191] on div "Received via SMS [PERSON_NAME] 3:54 PM if it has not been in the contract for a…" at bounding box center [512, 226] width 496 height 139
click at [610, 192] on div "Received via SMS [PERSON_NAME] 3:54 PM if it has not been in the contract for a…" at bounding box center [512, 226] width 496 height 139
click at [388, 106] on div "Hi [PERSON_NAME], thanks for letting me know. Just to confirm—has [PERSON_NAME]…" at bounding box center [533, 116] width 407 height 21
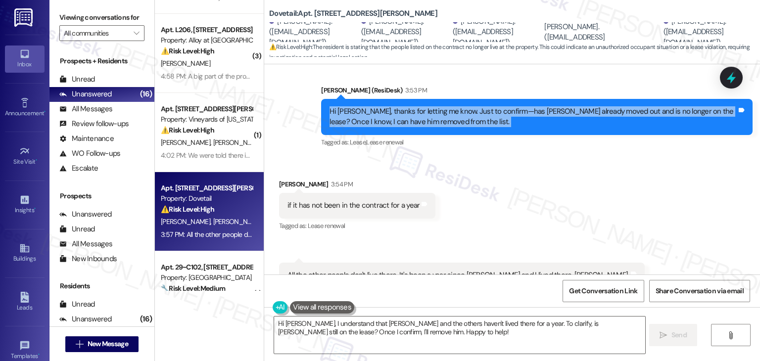
click at [388, 106] on div "Hi [PERSON_NAME], thanks for letting me know. Just to confirm—has [PERSON_NAME]…" at bounding box center [533, 116] width 407 height 21
copy div "Hi [PERSON_NAME], thanks for letting me know. Just to confirm—has [PERSON_NAME]…"
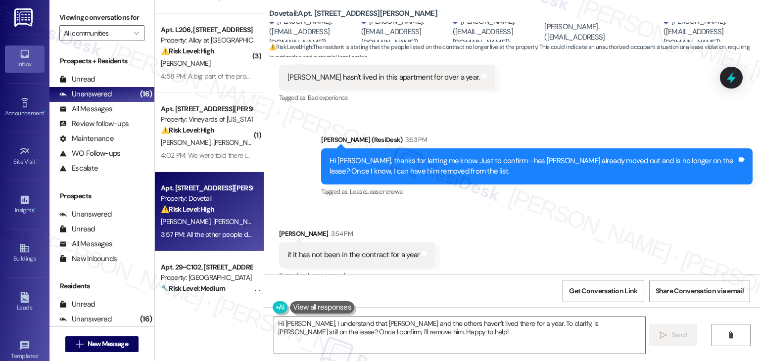
click at [362, 250] on div "if it has not been in the contract for a year" at bounding box center [354, 255] width 132 height 10
copy div "if it has not been in the contract for a year Tags and notes"
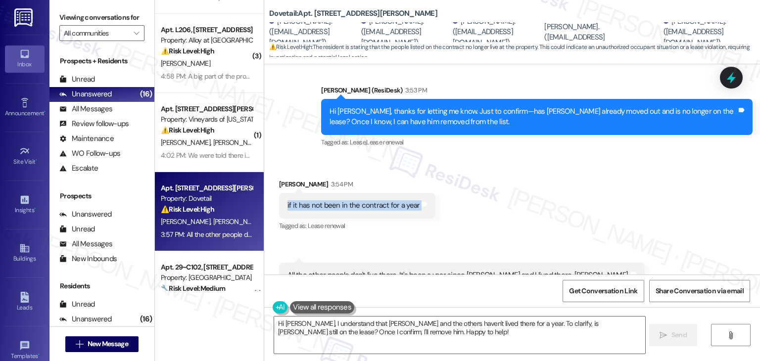
scroll to position [1063, 0]
click at [381, 270] on div "All the other people don't live there. It's been a year since [PERSON_NAME] and…" at bounding box center [459, 275] width 342 height 10
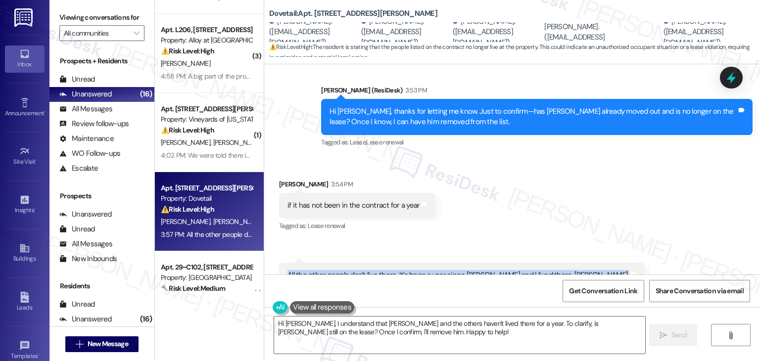
click at [381, 270] on div "All the other people don't live there. It's been a year since [PERSON_NAME] and…" at bounding box center [459, 275] width 342 height 10
copy div "All the other people don't live there. It's been a year since [PERSON_NAME] and…"
click at [567, 183] on div "Received via SMS [PERSON_NAME] 3:54 PM if it has not been in the contract for a…" at bounding box center [512, 226] width 496 height 139
click at [506, 329] on textarea "Hi [PERSON_NAME], I understand that [PERSON_NAME] and the others haven't lived …" at bounding box center [459, 335] width 371 height 37
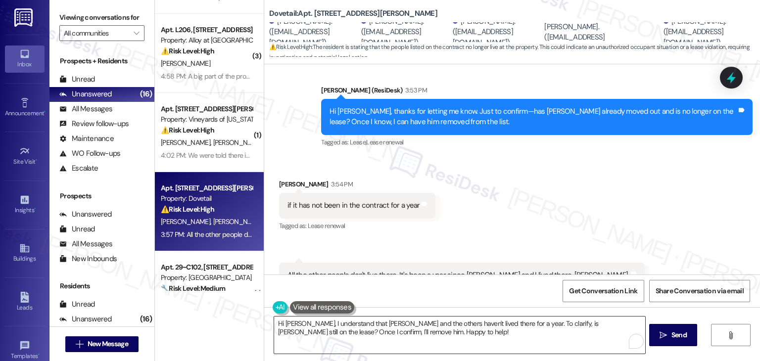
click at [522, 338] on textarea "Hi [PERSON_NAME], I understand that [PERSON_NAME] and the others haven't lived …" at bounding box center [459, 335] width 371 height 37
click at [517, 343] on textarea "Hi [PERSON_NAME], I understand that [PERSON_NAME] and the others haven't lived …" at bounding box center [459, 335] width 371 height 37
click at [611, 157] on div "Received via SMS [PERSON_NAME] 3:54 PM if it has not been in the contract for a…" at bounding box center [512, 226] width 496 height 139
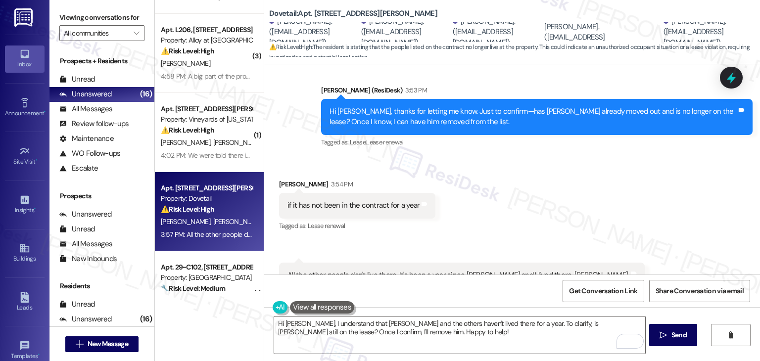
click at [611, 157] on div "Received via SMS [PERSON_NAME] 3:54 PM if it has not been in the contract for a…" at bounding box center [512, 226] width 496 height 139
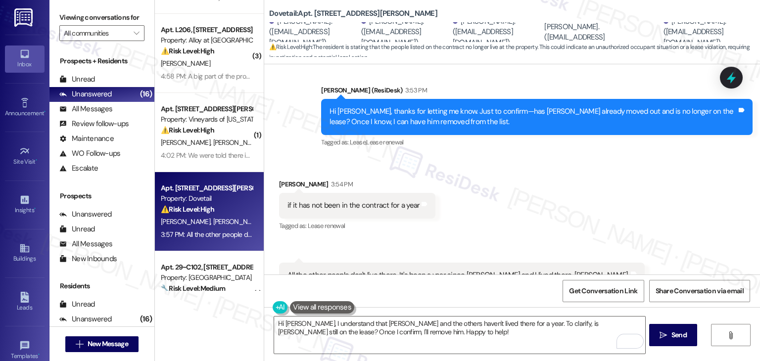
click at [611, 157] on div "Received via SMS [PERSON_NAME] 3:54 PM if it has not been in the contract for a…" at bounding box center [512, 226] width 496 height 139
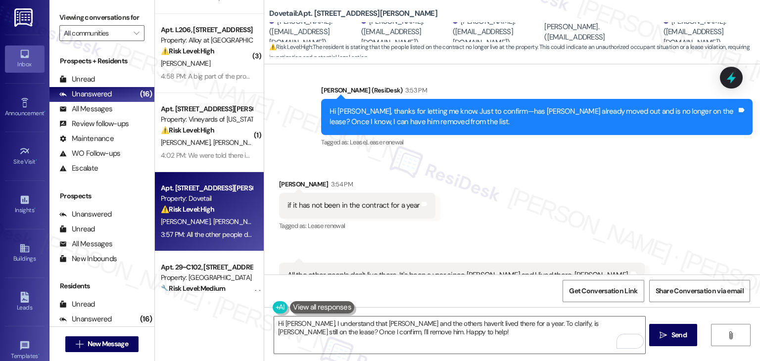
click at [611, 157] on div "Received via SMS [PERSON_NAME] 3:54 PM if it has not been in the contract for a…" at bounding box center [512, 226] width 496 height 139
click at [487, 165] on div "Received via SMS [PERSON_NAME] 3:54 PM if it has not been in the contract for a…" at bounding box center [512, 226] width 496 height 139
click at [400, 321] on textarea "Hi [PERSON_NAME], I understand that [PERSON_NAME] and the others haven't lived …" at bounding box center [459, 335] width 371 height 37
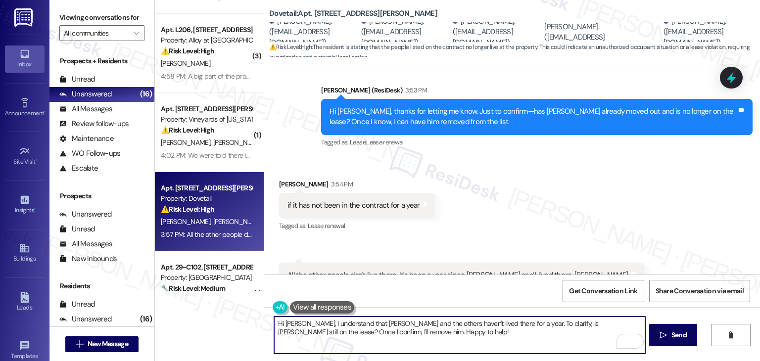
click at [400, 321] on textarea "Hi [PERSON_NAME], I understand that [PERSON_NAME] and the others haven't lived …" at bounding box center [459, 335] width 371 height 37
paste textarea "Thanks for clarifying, [PERSON_NAME]. I’ll let the site team know that [PERSON_…"
type textarea "Thanks for clarifying, [PERSON_NAME]. I’ll let the site team know that [PERSON_…"
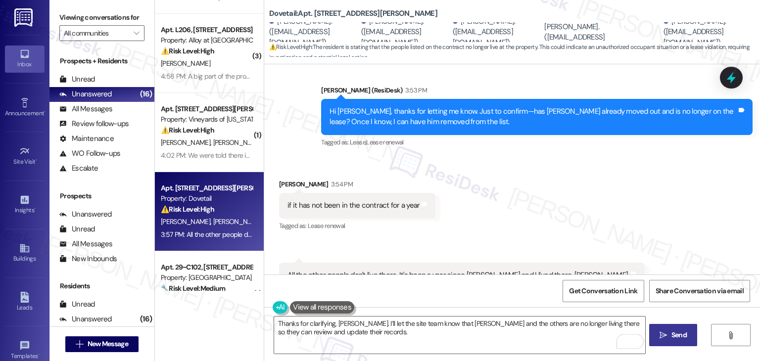
click at [673, 344] on button " Send" at bounding box center [674, 335] width 48 height 22
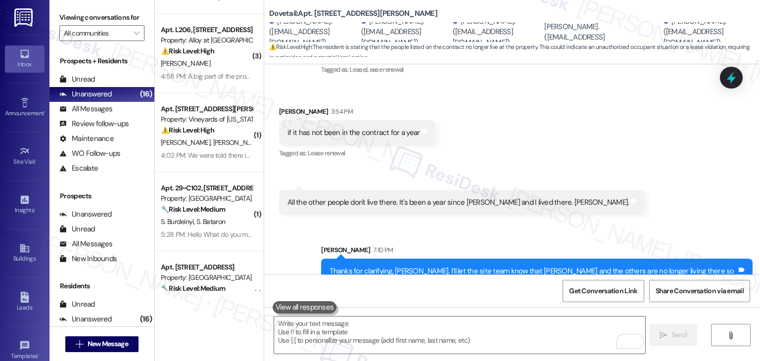
scroll to position [1143, 0]
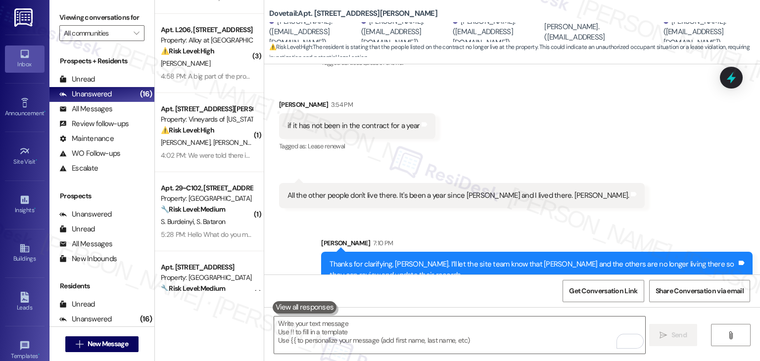
click at [622, 165] on div "Received via SMS [PERSON_NAME] 3:54 PM if it has not been in the contract for a…" at bounding box center [512, 146] width 496 height 139
click at [732, 81] on icon at bounding box center [732, 77] width 12 height 15
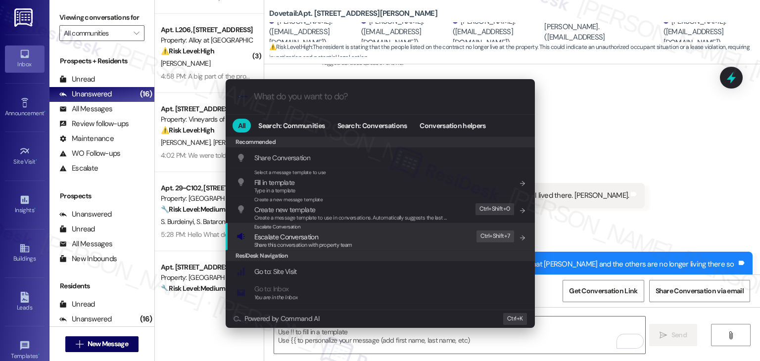
click at [308, 241] on div "Share this conversation with property team" at bounding box center [303, 245] width 98 height 9
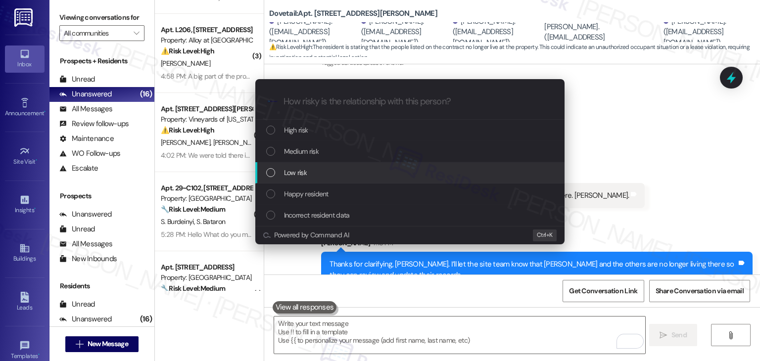
click at [271, 174] on div "List of options" at bounding box center [270, 172] width 9 height 9
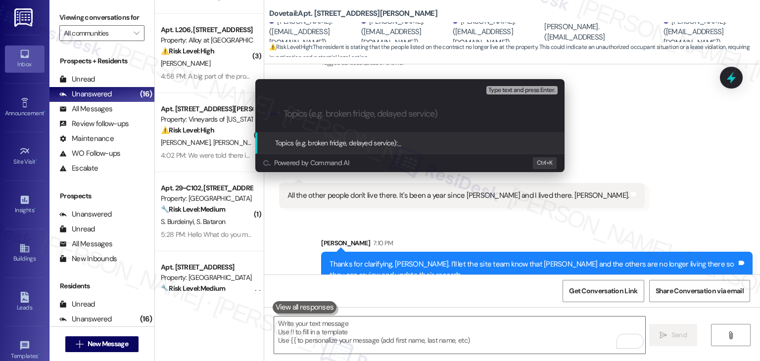
paste input "Update on Current Residents – Removal of Former Occupants from Records"
type input "Update on Current Residents – Removal of Former Occupants from Records"
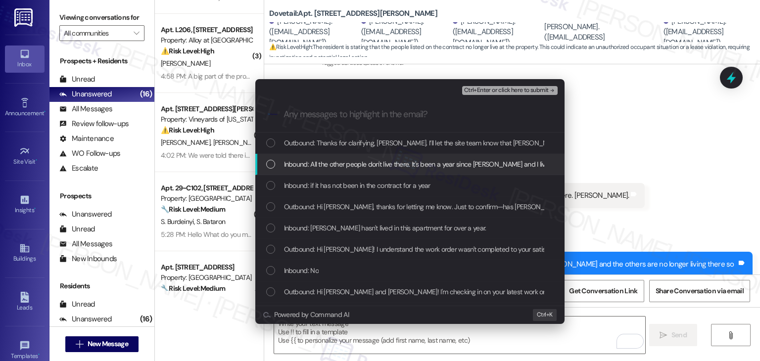
click at [269, 163] on div "List of options" at bounding box center [270, 164] width 9 height 9
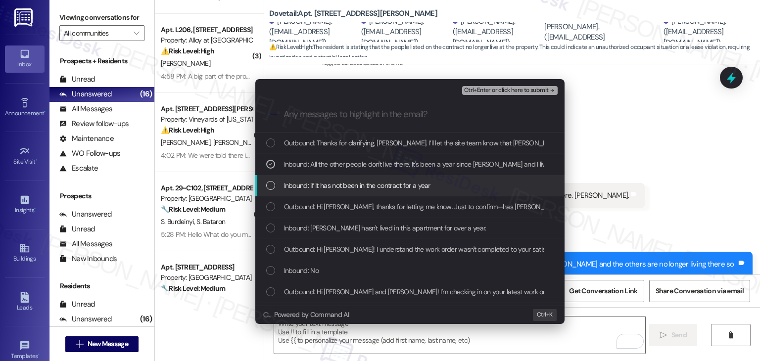
click at [266, 187] on div "List of options" at bounding box center [270, 185] width 9 height 9
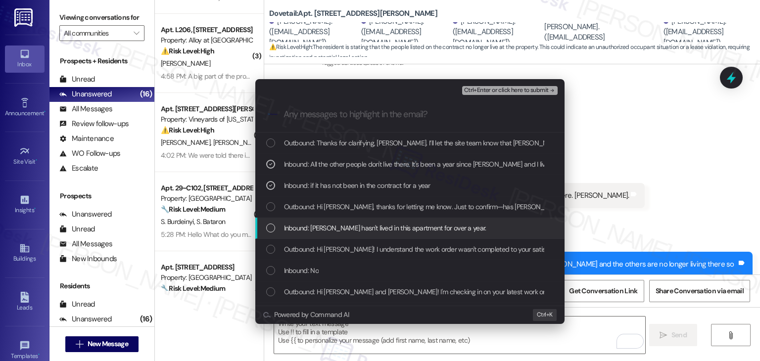
click at [261, 232] on div "Inbound: [PERSON_NAME] hasn't lived in this apartment for over a year." at bounding box center [409, 228] width 309 height 21
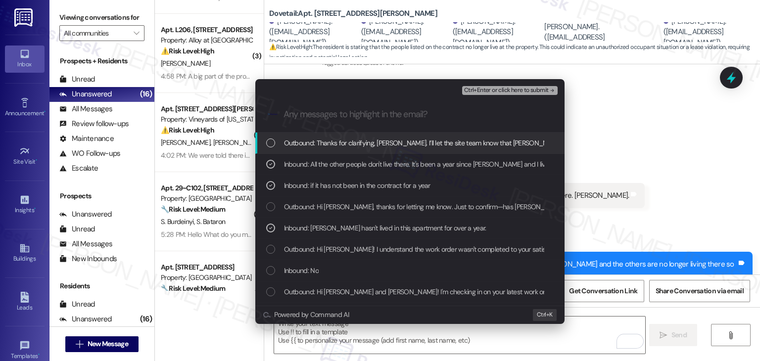
click at [493, 92] on span "Ctrl+Enter or click here to submit" at bounding box center [506, 90] width 85 height 7
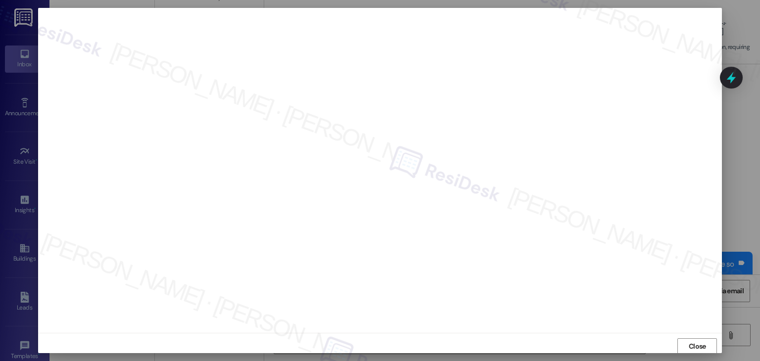
scroll to position [0, 0]
click at [696, 346] on span "Close" at bounding box center [697, 346] width 17 height 10
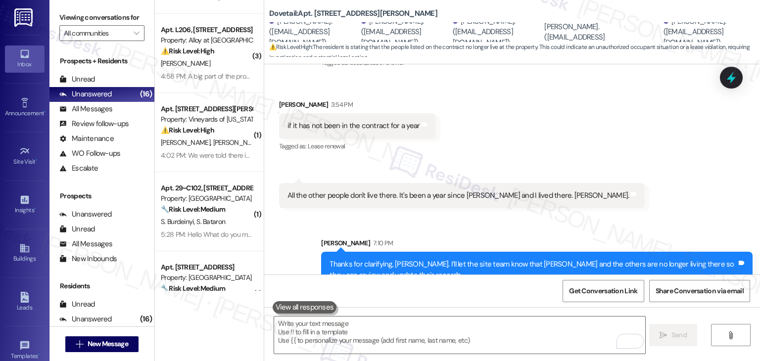
drag, startPoint x: 733, startPoint y: 72, endPoint x: 635, endPoint y: 126, distance: 111.9
click at [733, 72] on icon at bounding box center [731, 78] width 9 height 12
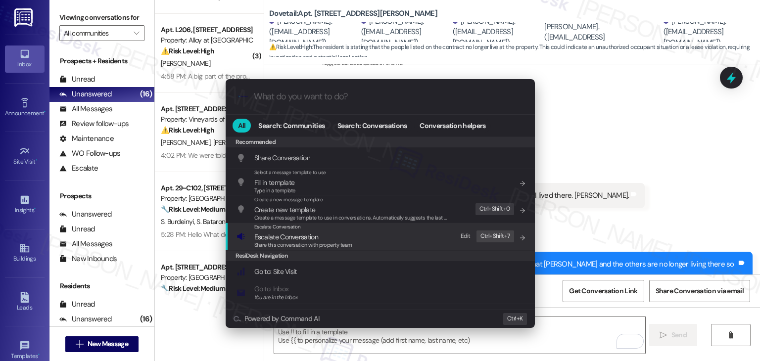
click at [296, 243] on span "Share this conversation with property team" at bounding box center [303, 245] width 98 height 7
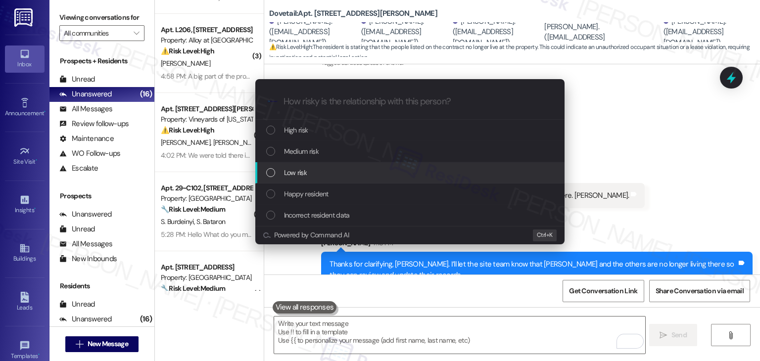
click at [272, 174] on div "List of options" at bounding box center [270, 172] width 9 height 9
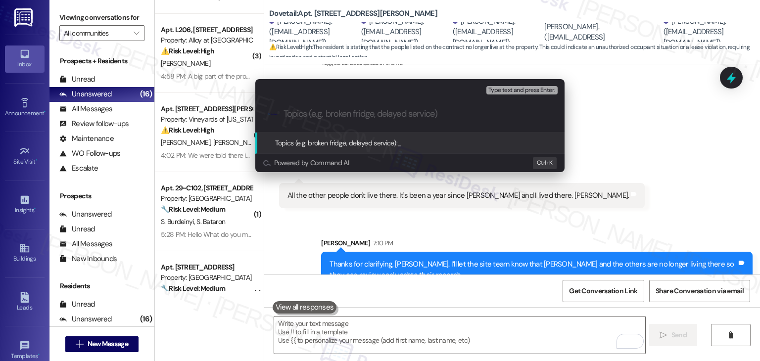
paste input "Update on Current Residents – Removal of Former Occupants from Records"
type input "Update on Current Residents – Removal of Former Occupants from Records"
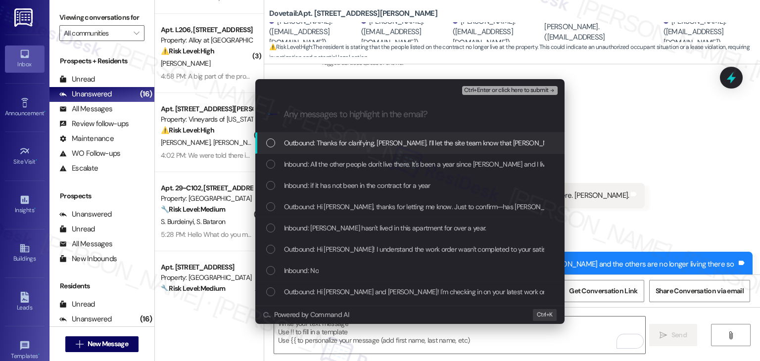
scroll to position [0, 0]
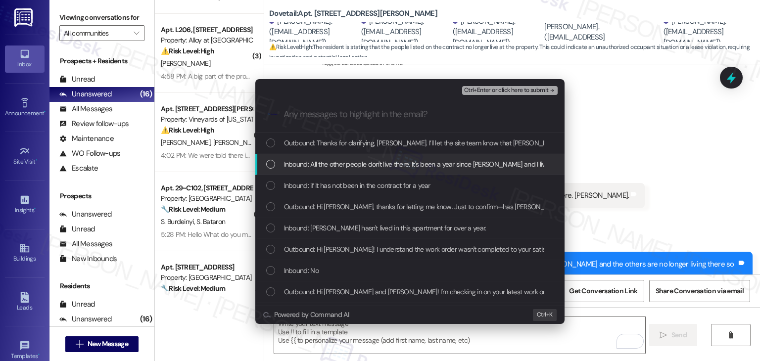
click at [273, 164] on div "List of options" at bounding box center [270, 164] width 9 height 9
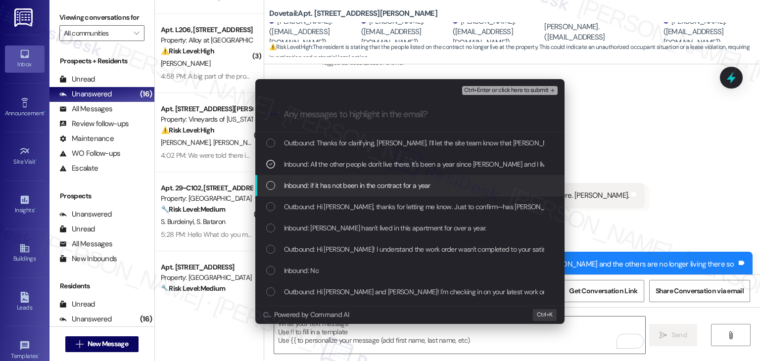
click at [270, 187] on div "List of options" at bounding box center [270, 185] width 9 height 9
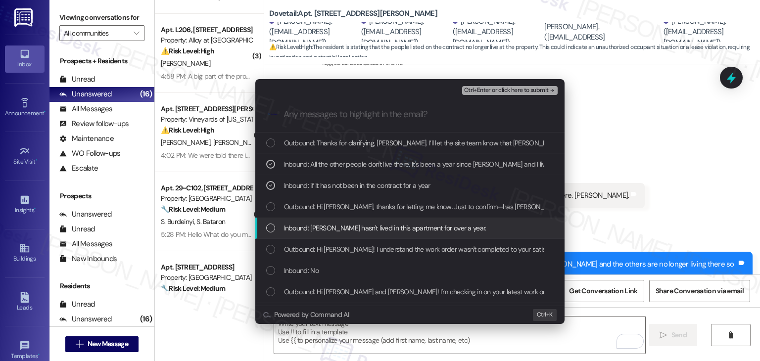
click at [270, 228] on div "List of options" at bounding box center [270, 228] width 9 height 9
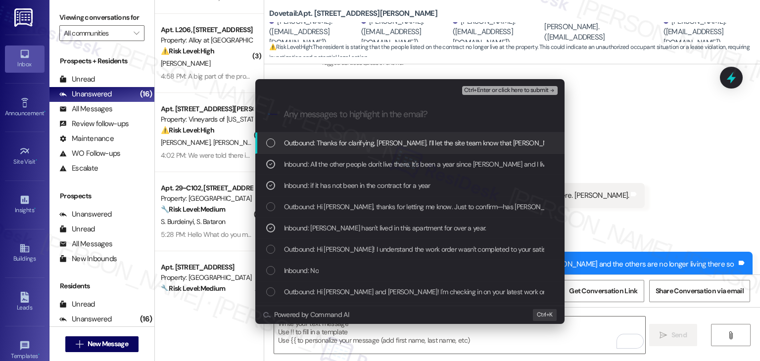
click at [533, 90] on span "Ctrl+Enter or click here to submit" at bounding box center [506, 90] width 85 height 7
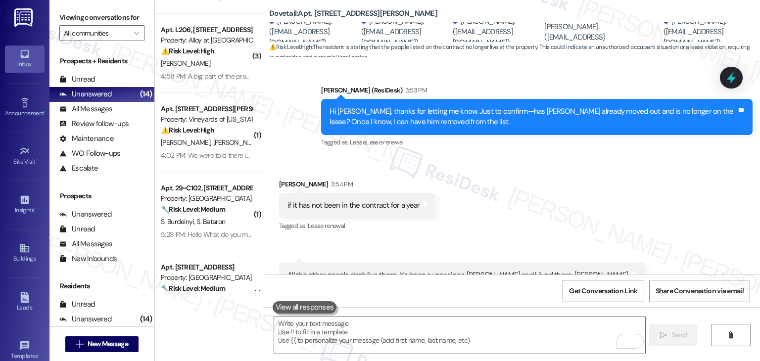
scroll to position [1158, 0]
